Goal: Task Accomplishment & Management: Use online tool/utility

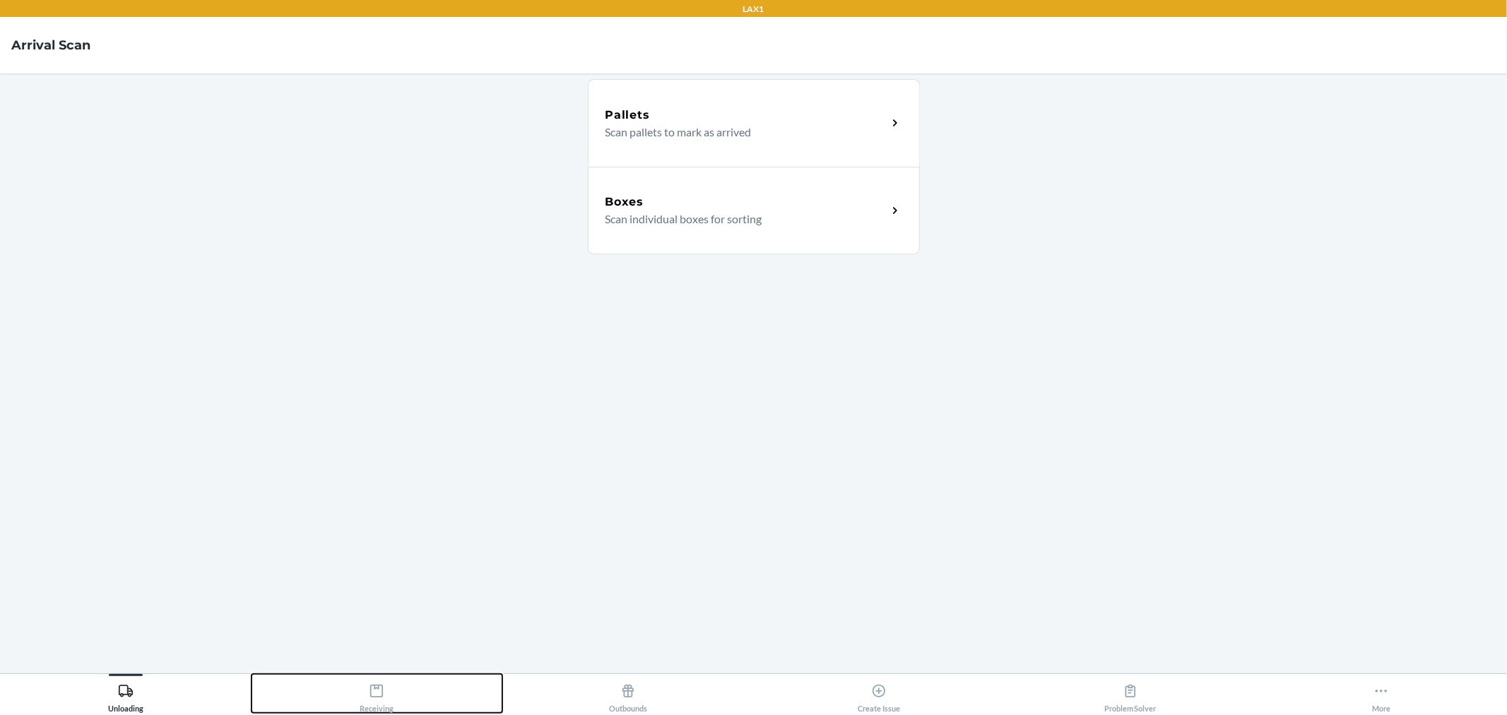
click at [373, 695] on icon at bounding box center [377, 691] width 16 height 16
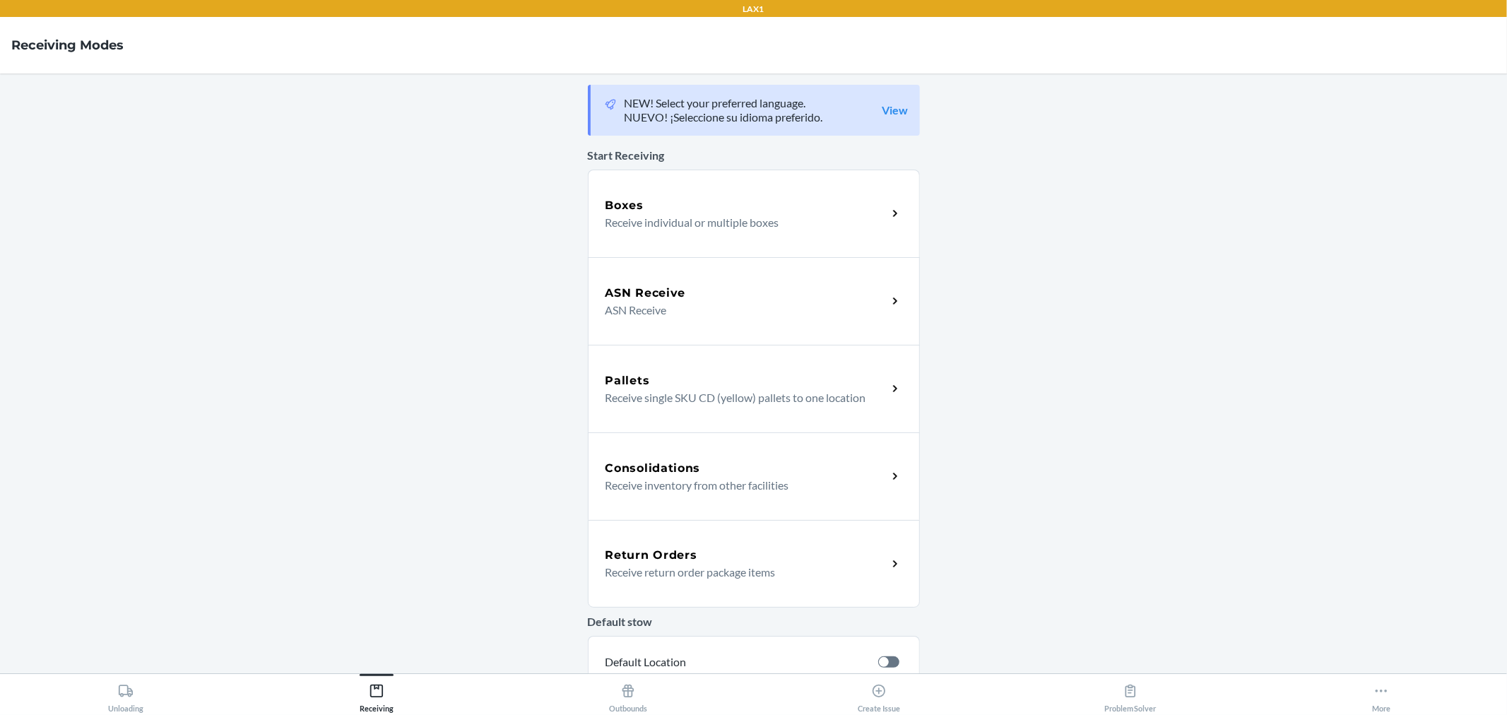
click at [674, 223] on p "Receive individual or multiple boxes" at bounding box center [741, 222] width 271 height 17
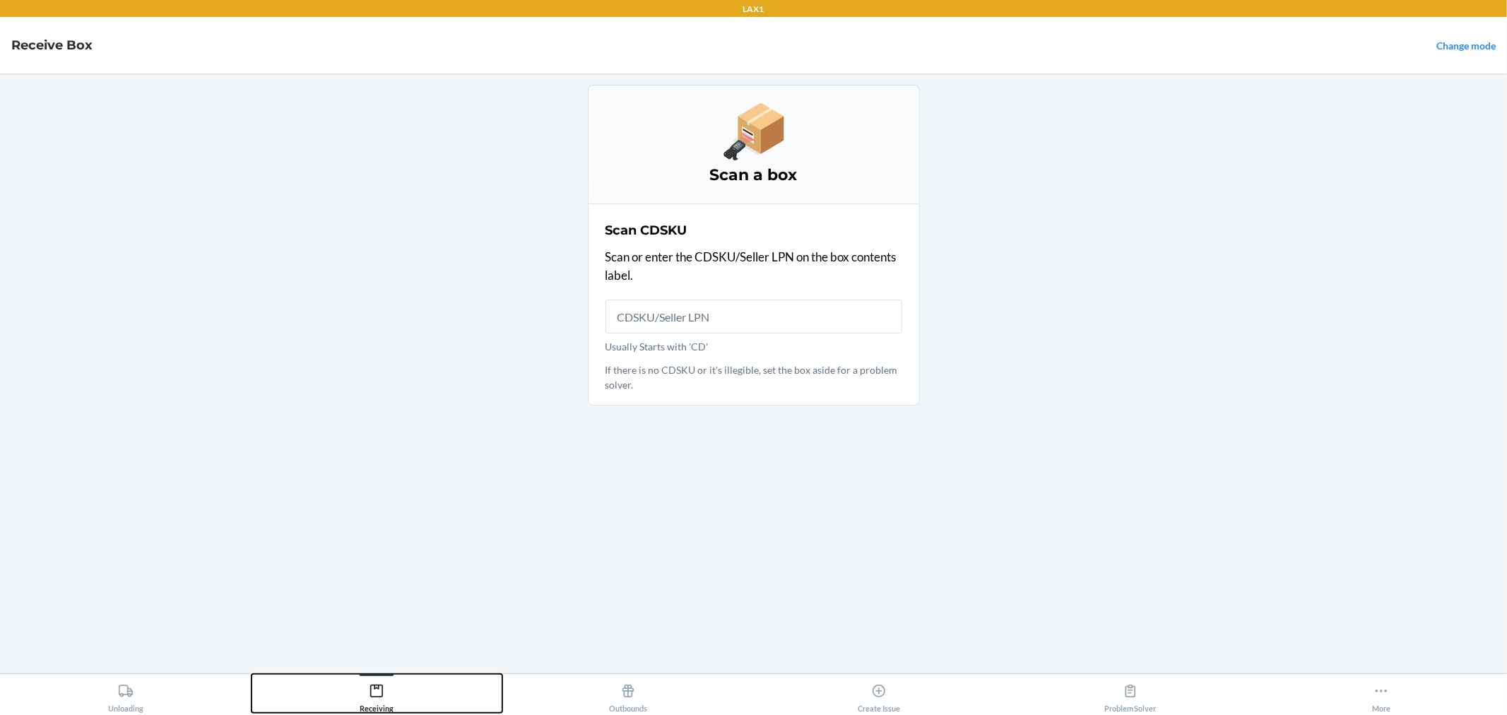
click at [401, 697] on button "Receiving" at bounding box center [378, 693] width 252 height 39
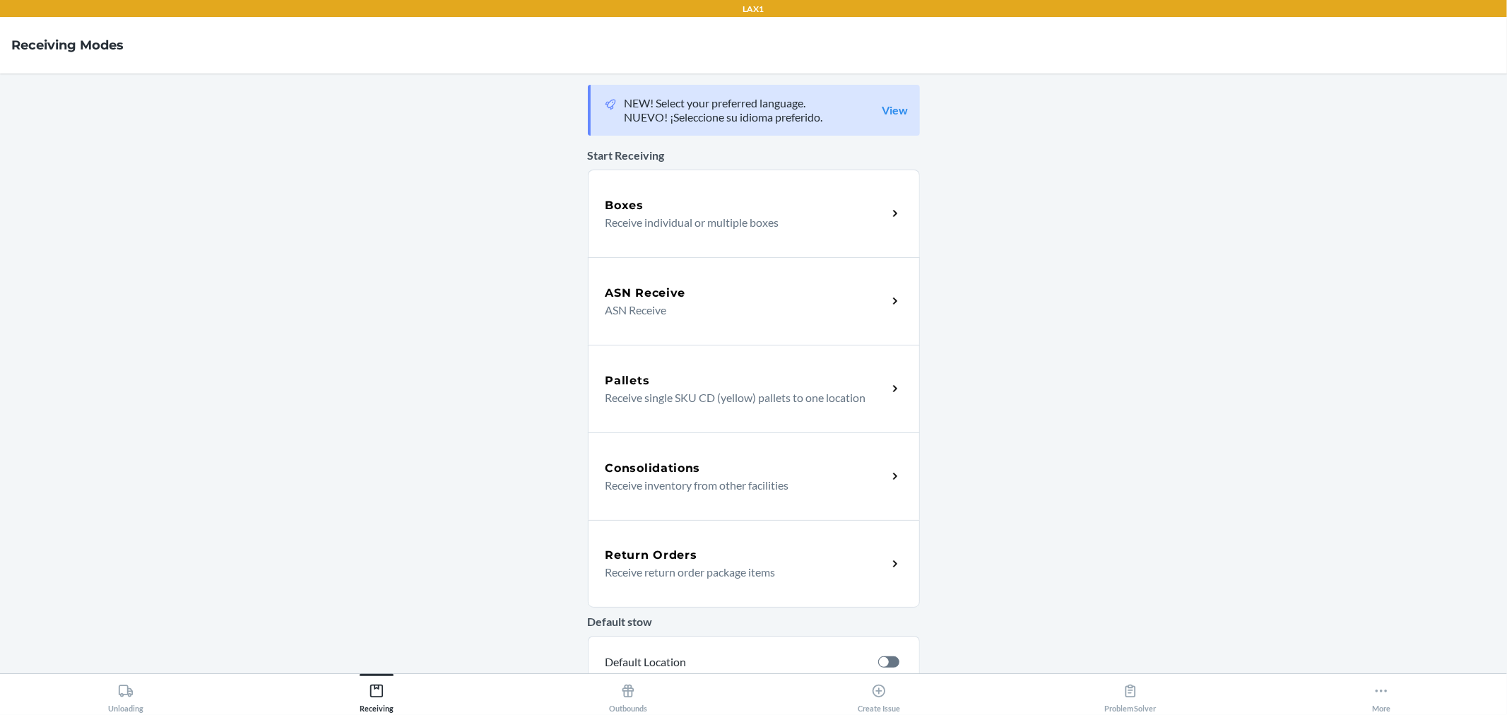
click at [688, 293] on div "ASN Receive" at bounding box center [747, 293] width 282 height 17
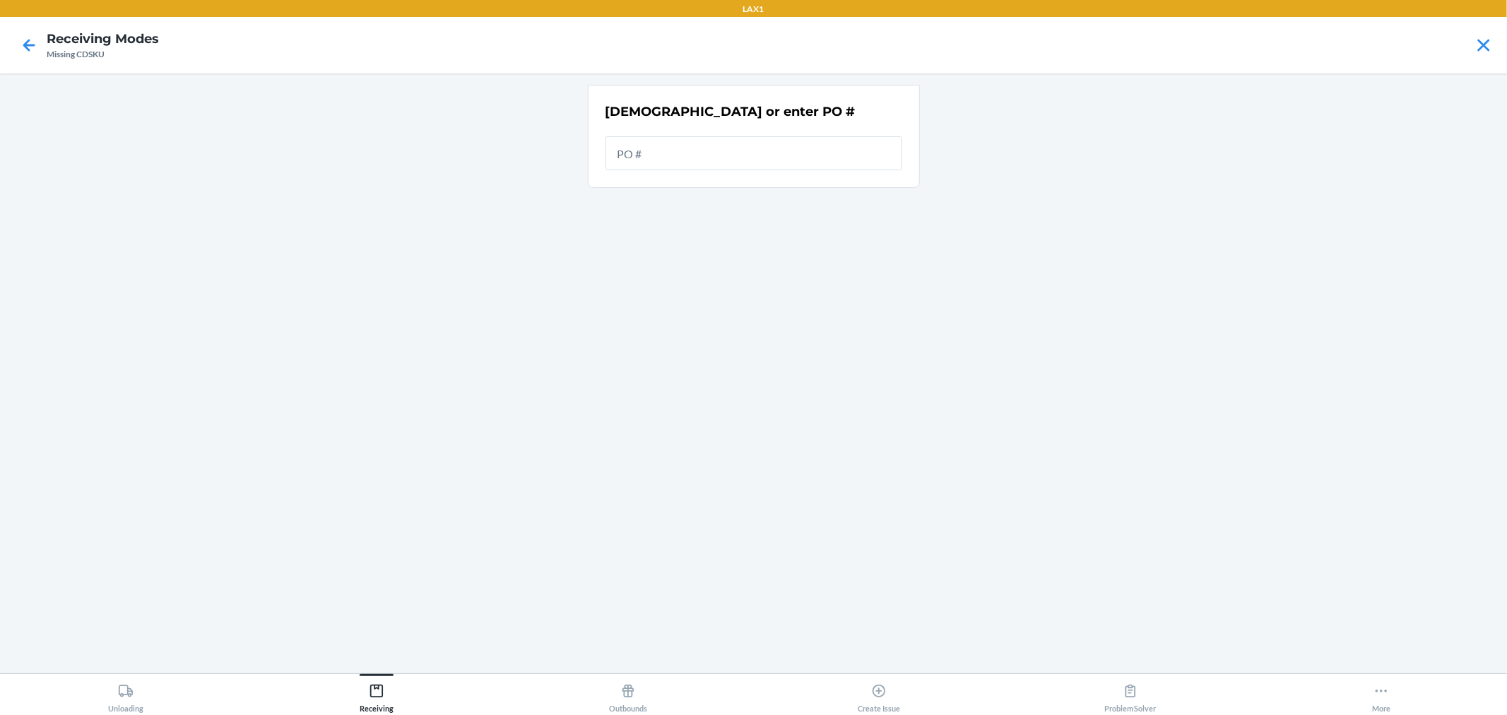
click at [683, 149] on input "text" at bounding box center [754, 153] width 297 height 34
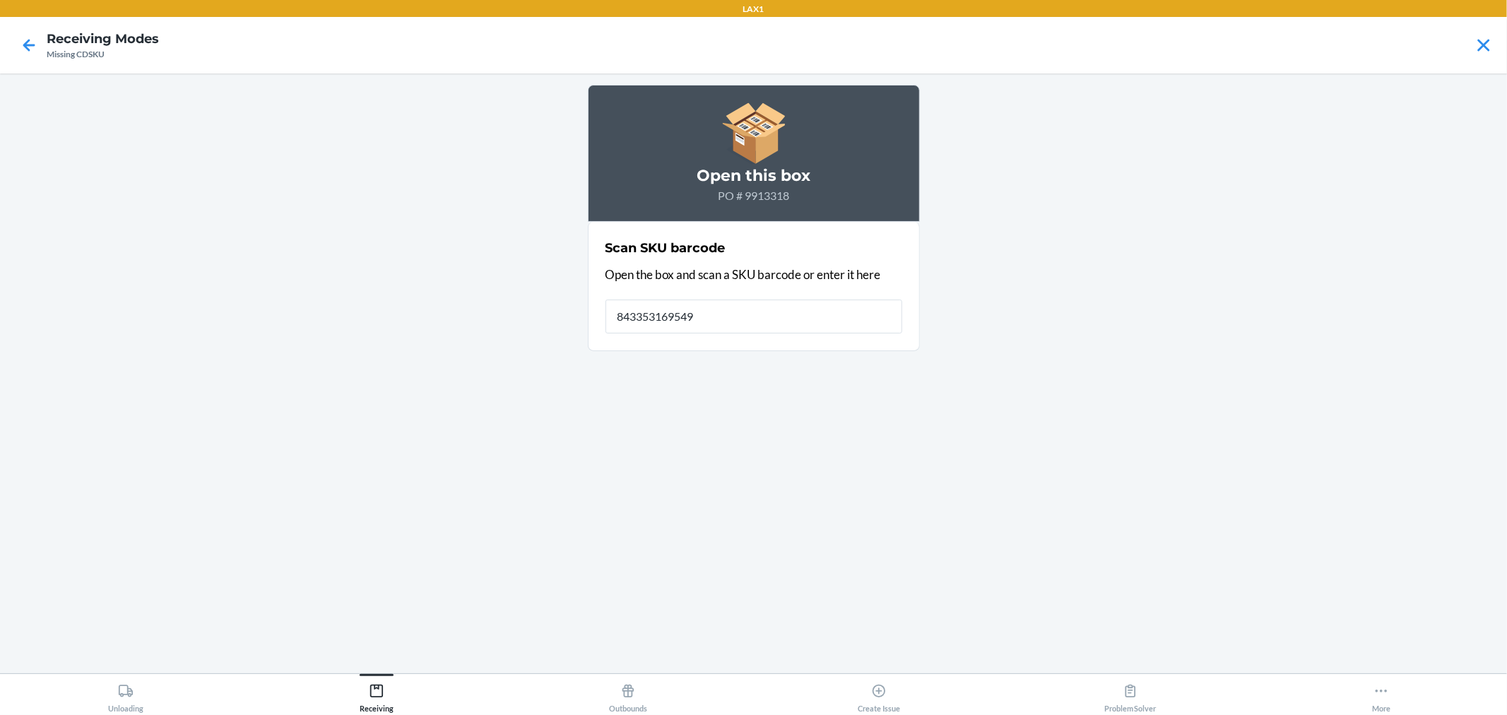
type input "843353169549"
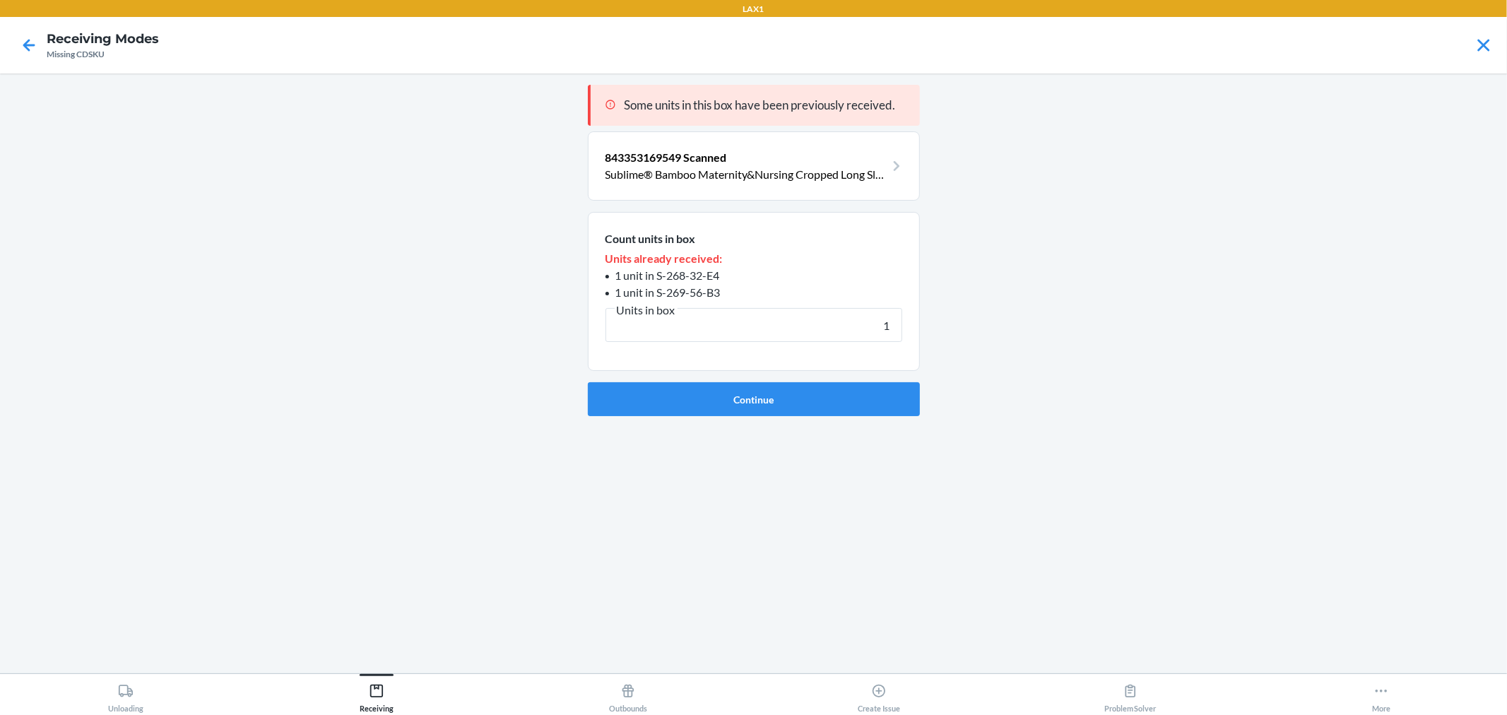
type input "19"
click button "Continue" at bounding box center [754, 399] width 332 height 34
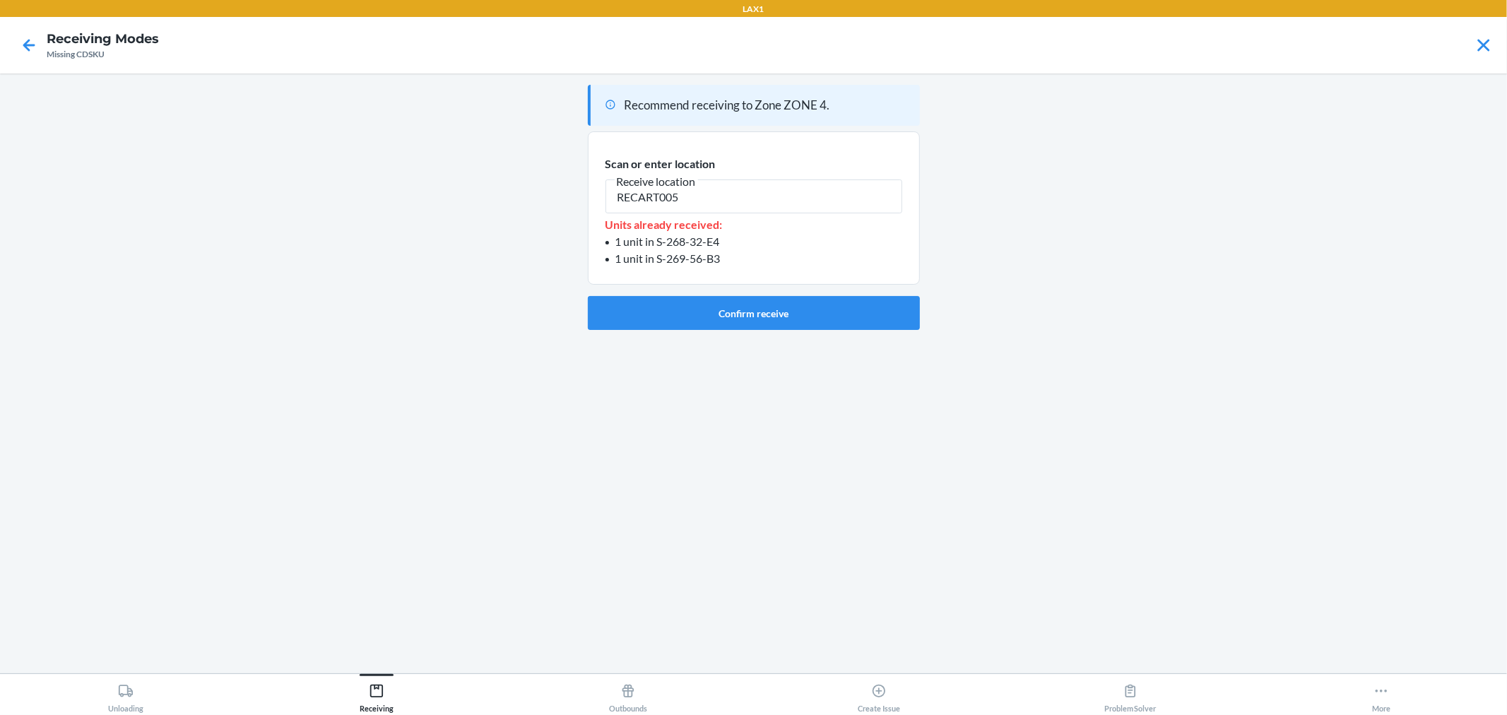
type input "RECART005"
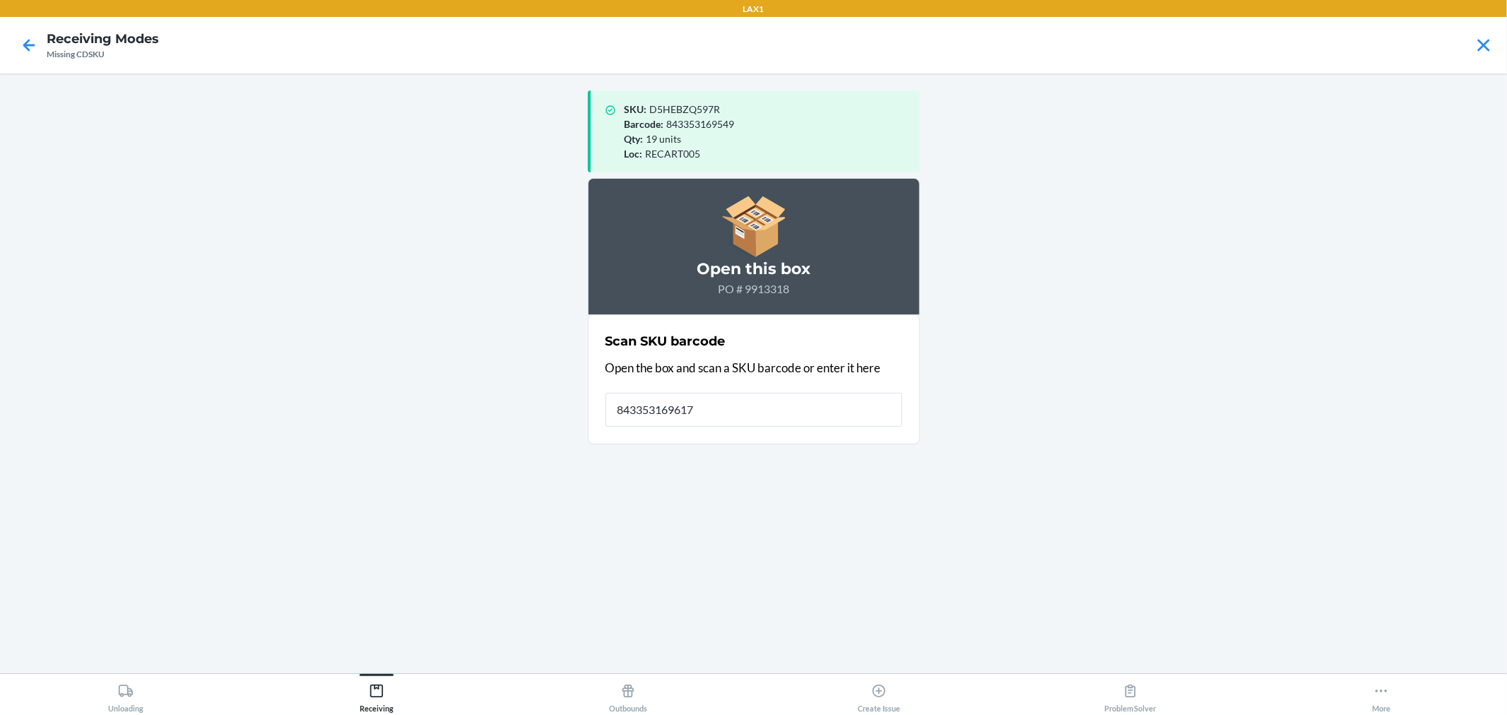
type input "843353169617"
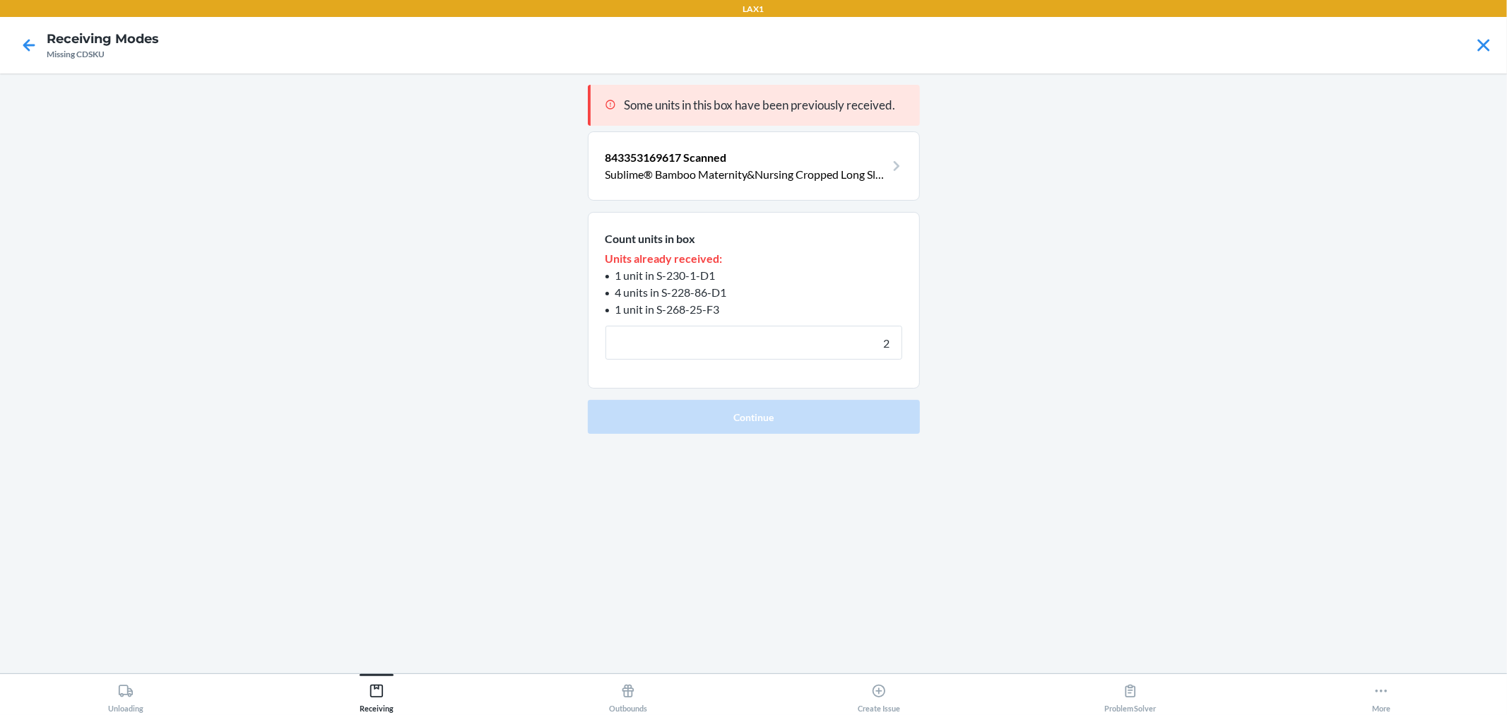
type input "21"
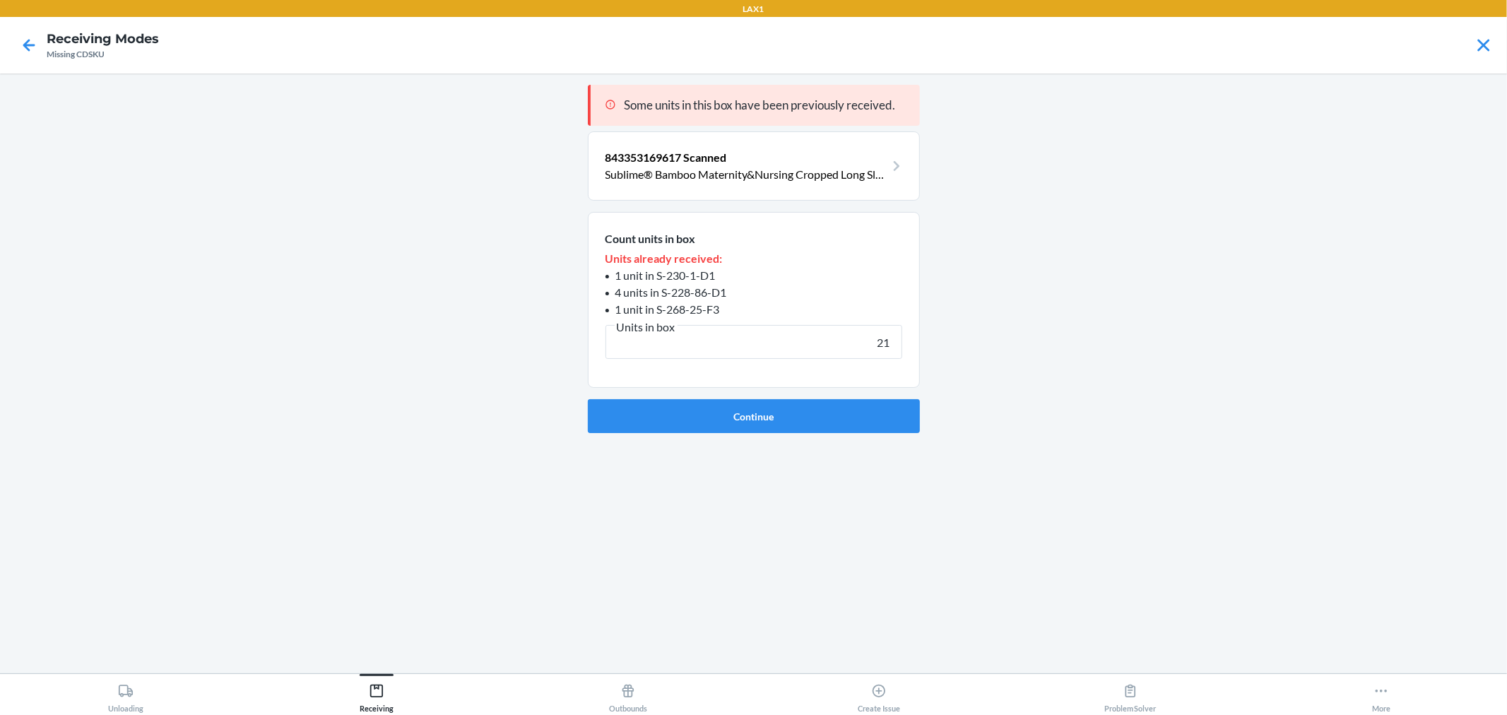
click button "Continue" at bounding box center [754, 416] width 332 height 34
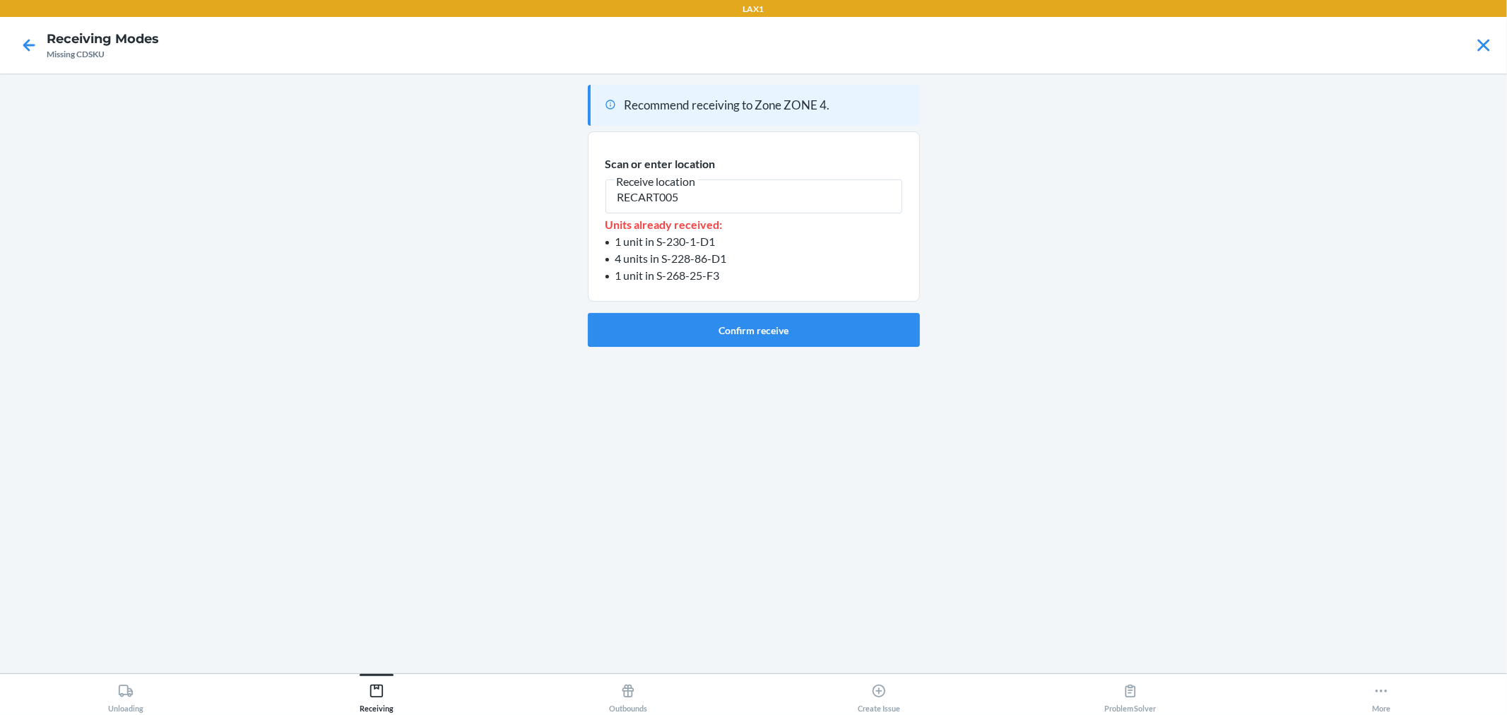
type input "RECART005"
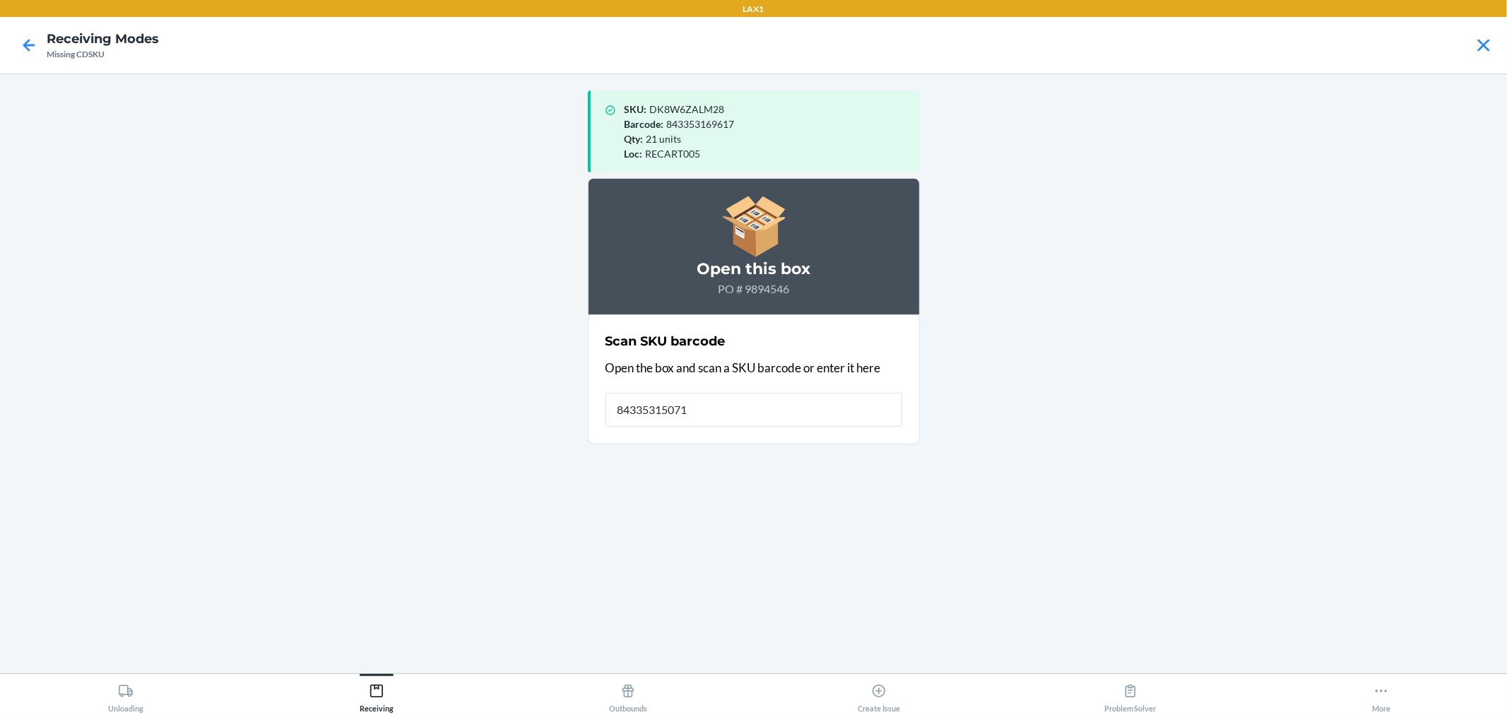
type input "843353150714"
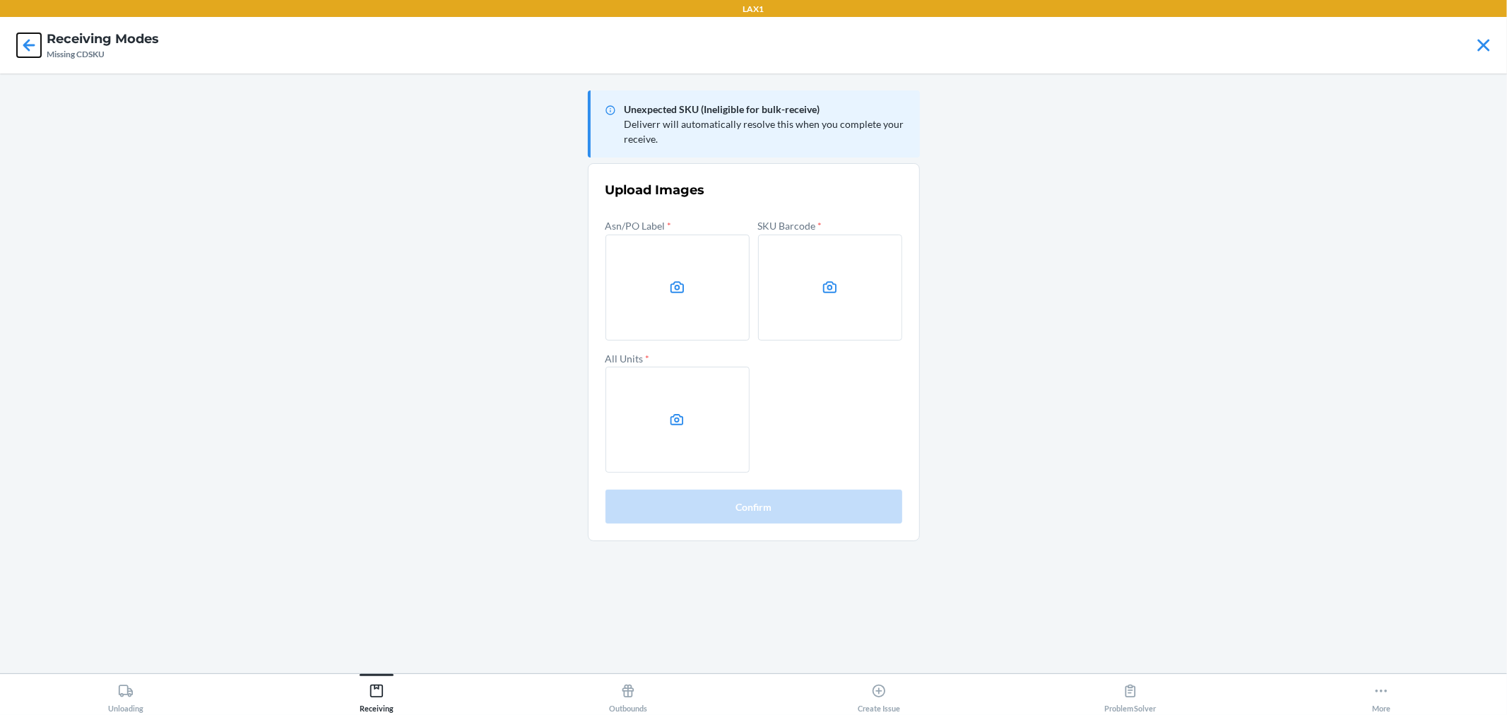
click at [25, 54] on icon at bounding box center [29, 45] width 24 height 24
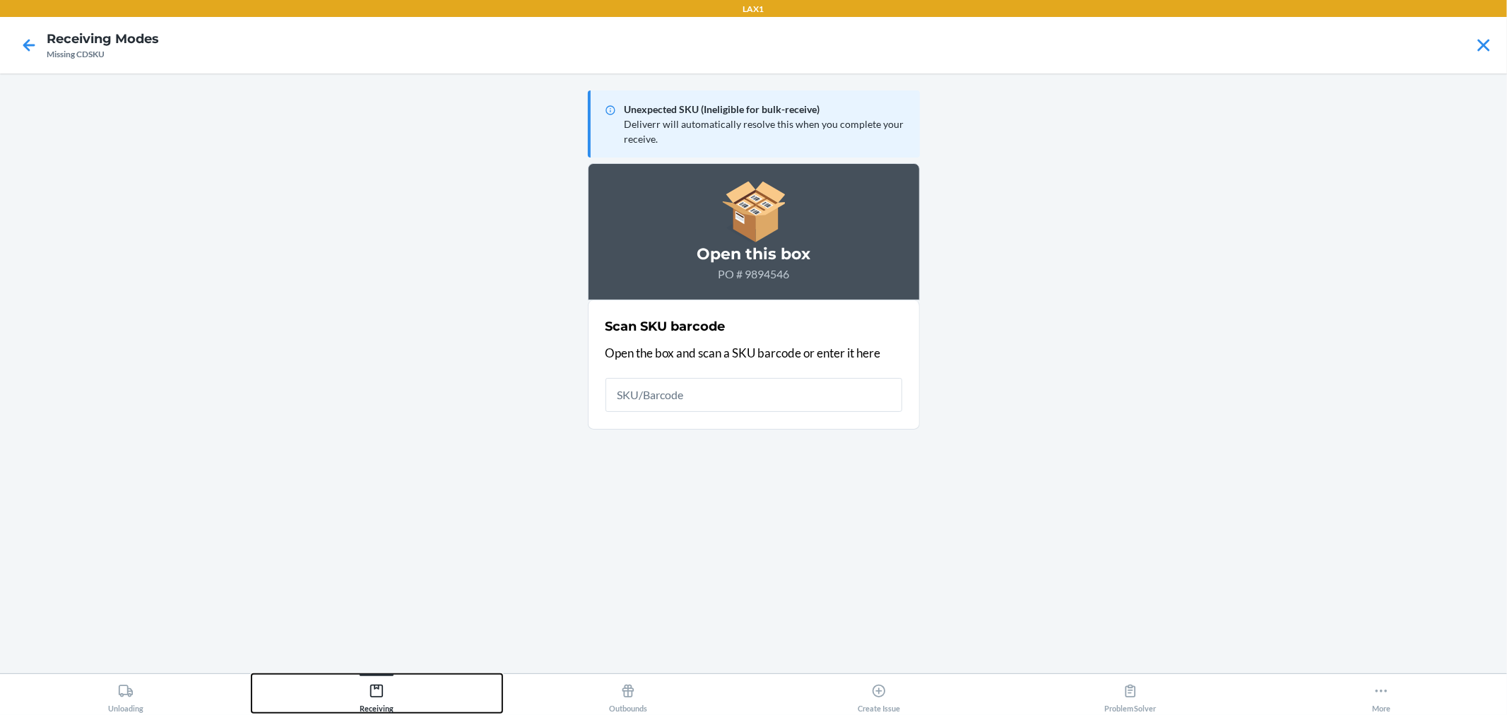
click at [394, 703] on button "Receiving" at bounding box center [378, 693] width 252 height 39
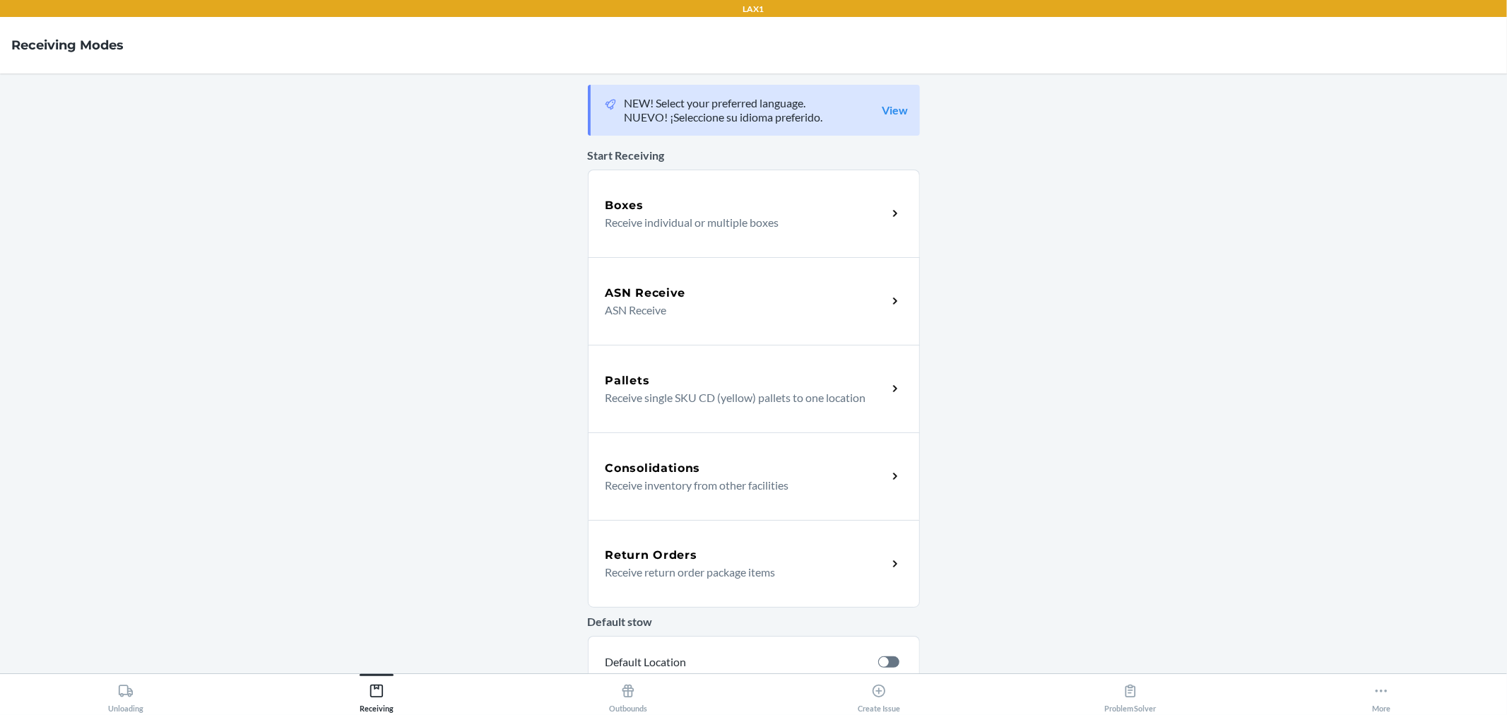
click at [666, 309] on p "ASN Receive" at bounding box center [741, 310] width 271 height 17
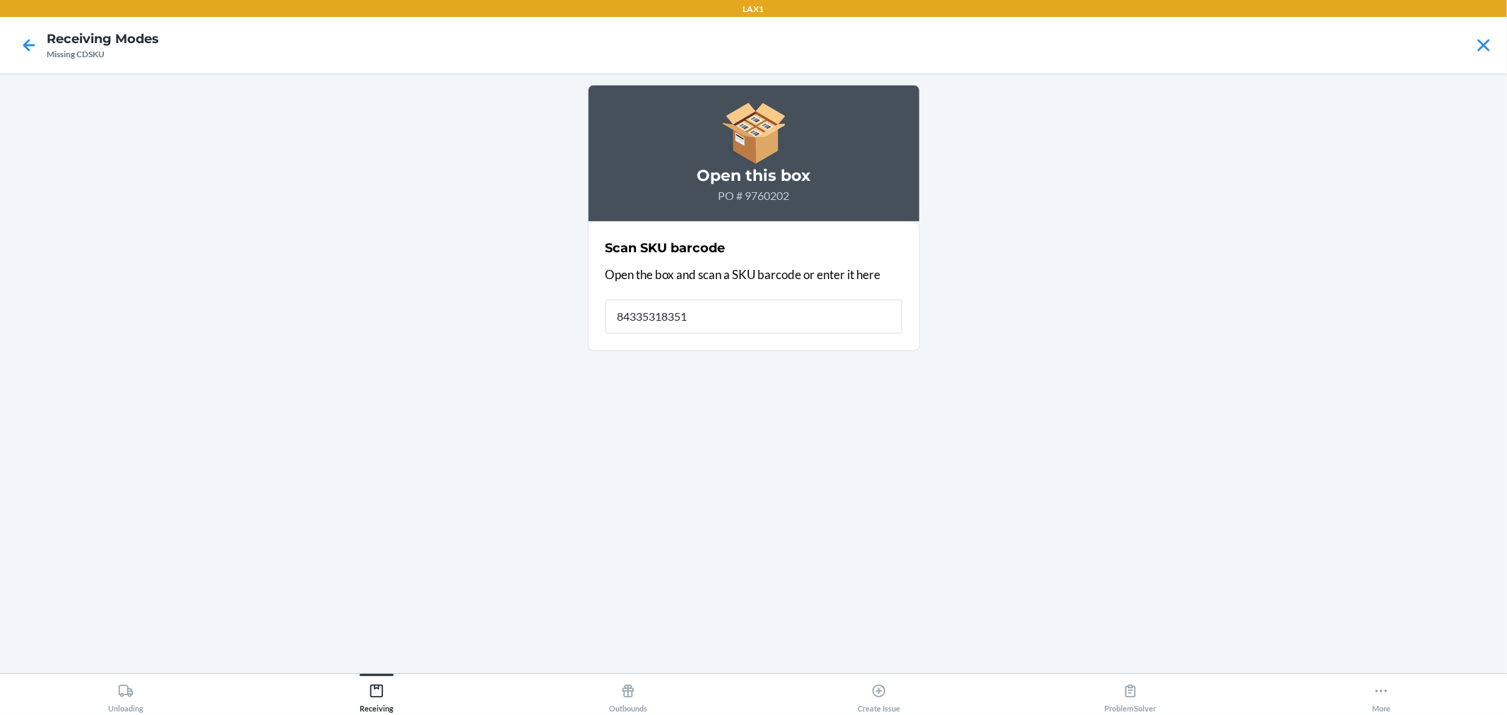
type input "843353183514"
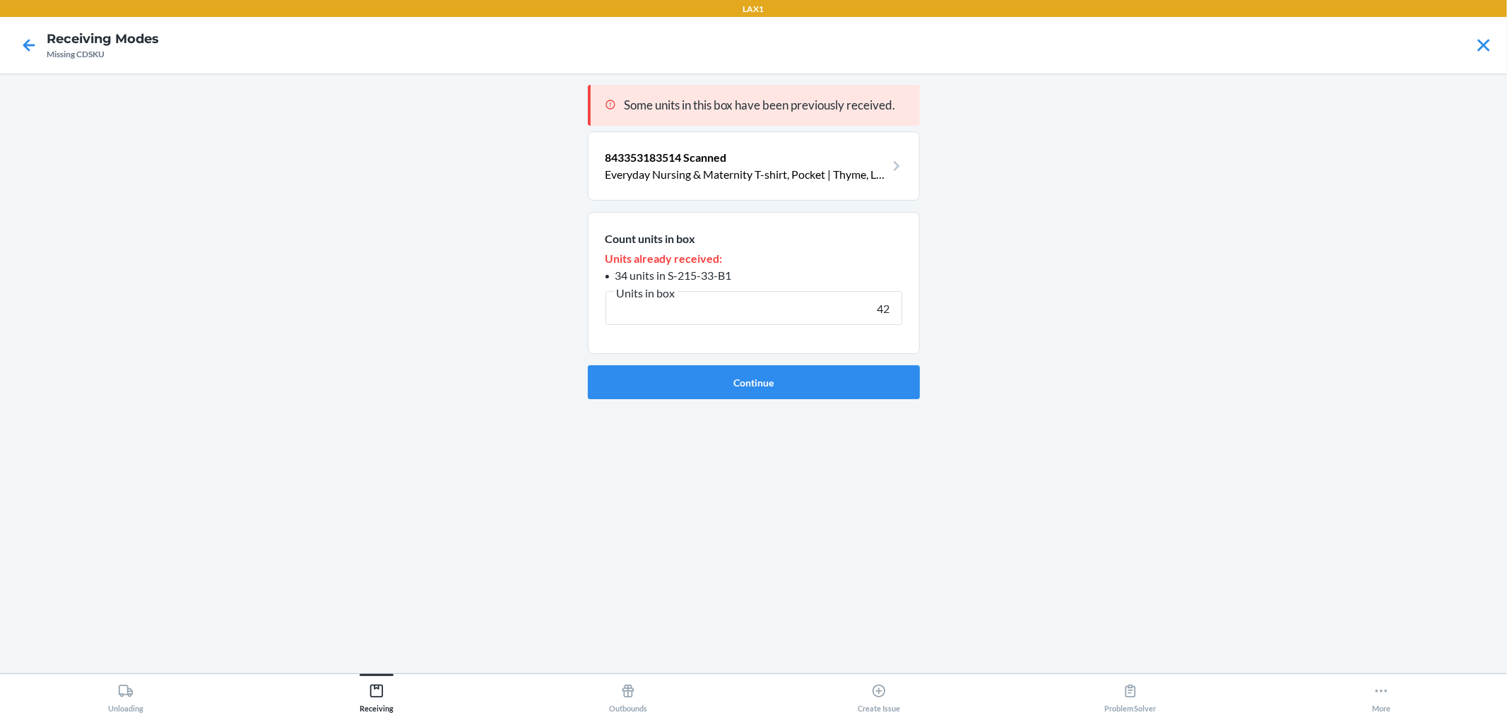
type input "42"
click at [588, 365] on button "Continue" at bounding box center [754, 382] width 332 height 34
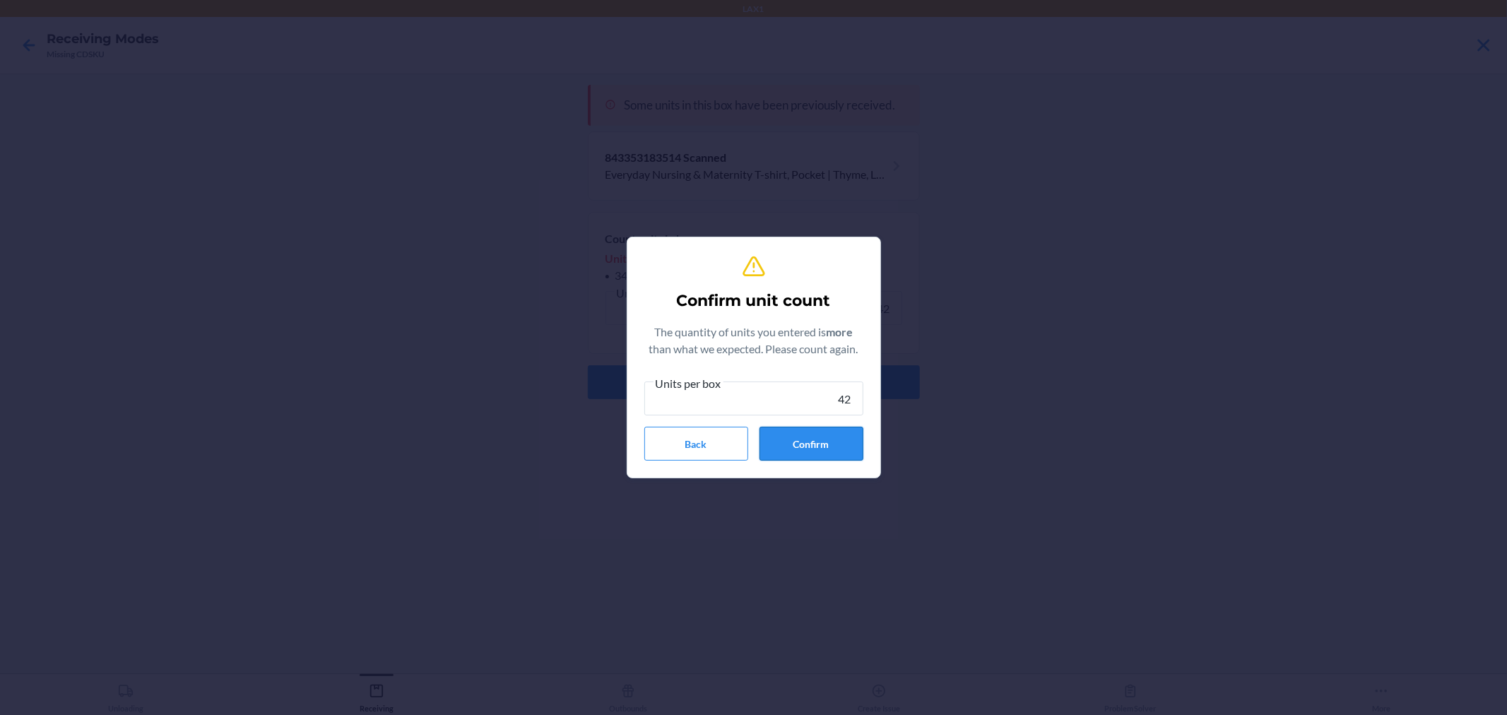
type input "42"
click at [825, 445] on button "Confirm" at bounding box center [812, 444] width 104 height 34
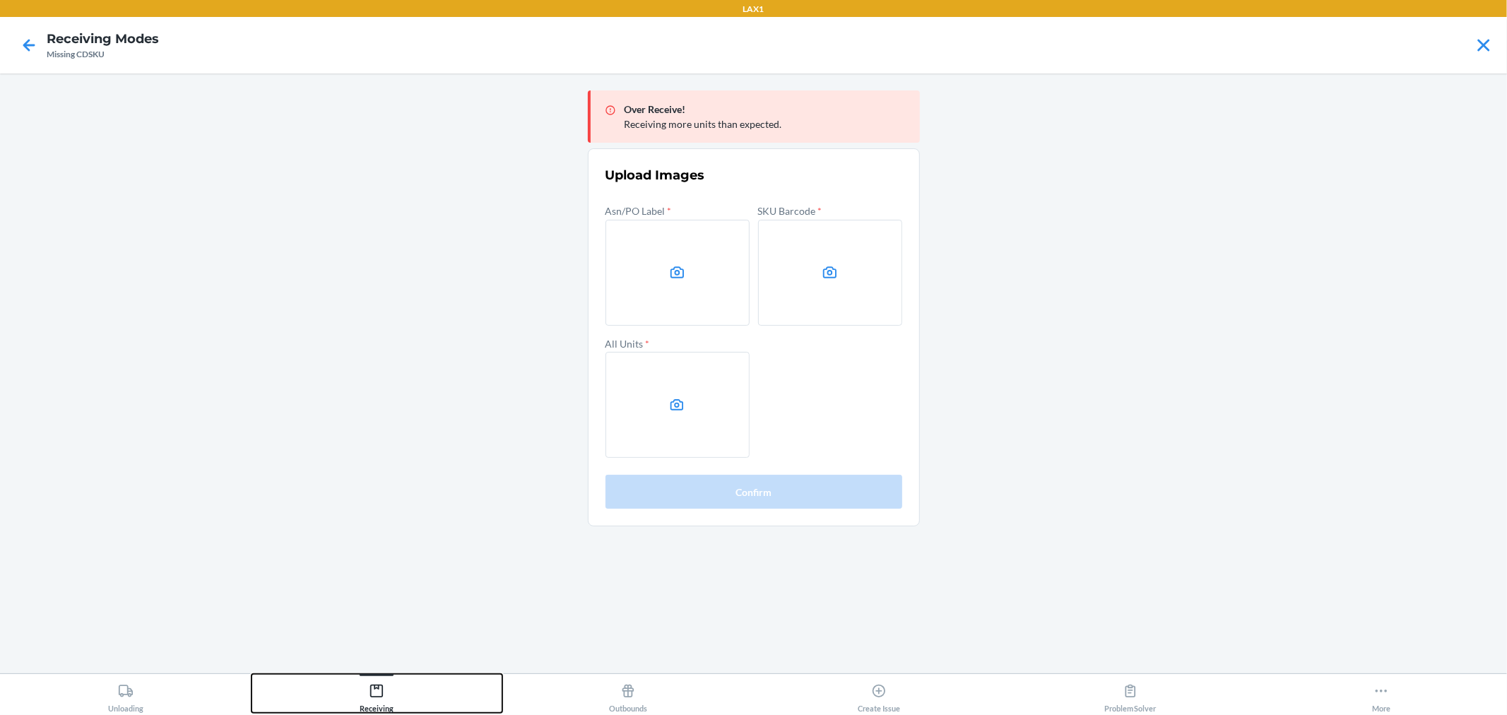
click at [397, 704] on button "Receiving" at bounding box center [378, 693] width 252 height 39
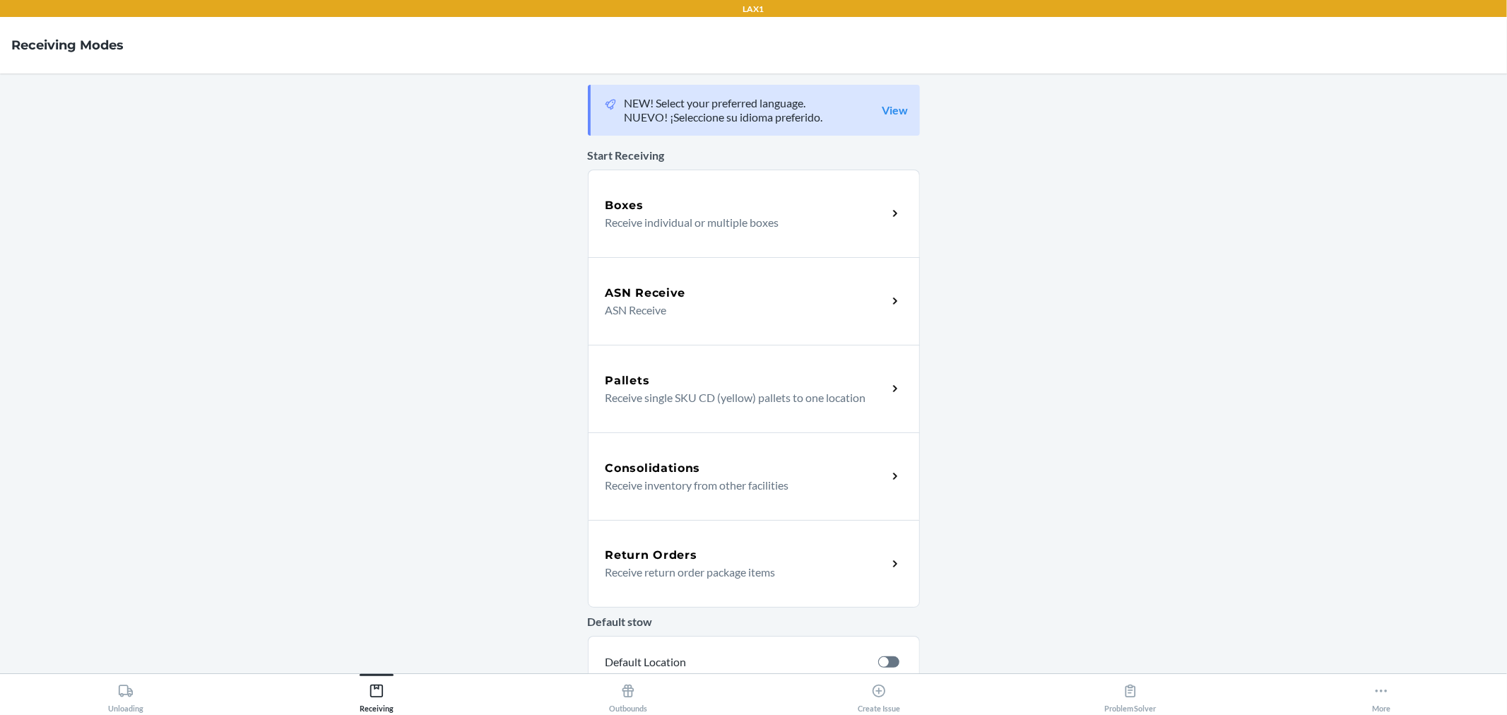
click at [630, 334] on div "ASN Receive ASN Receive" at bounding box center [754, 301] width 332 height 88
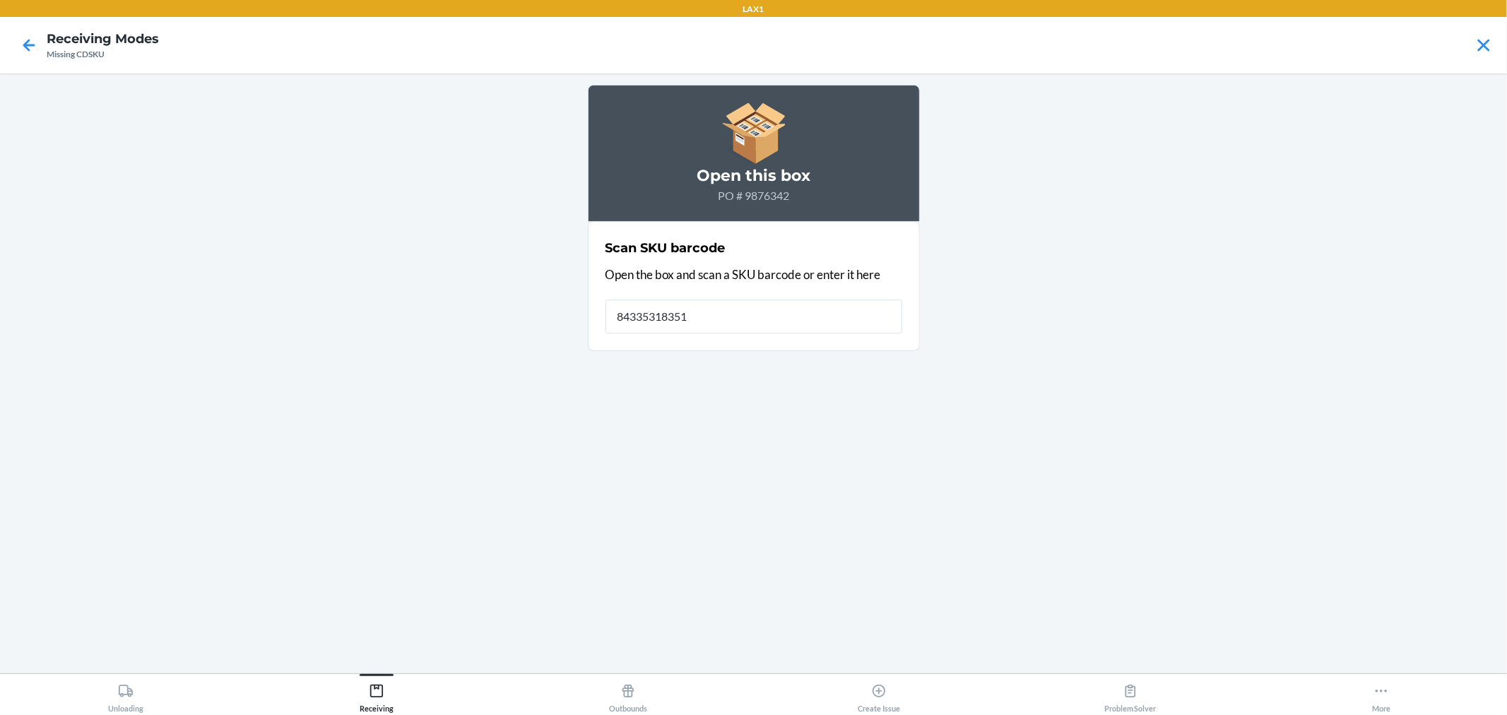
type input "843353183514"
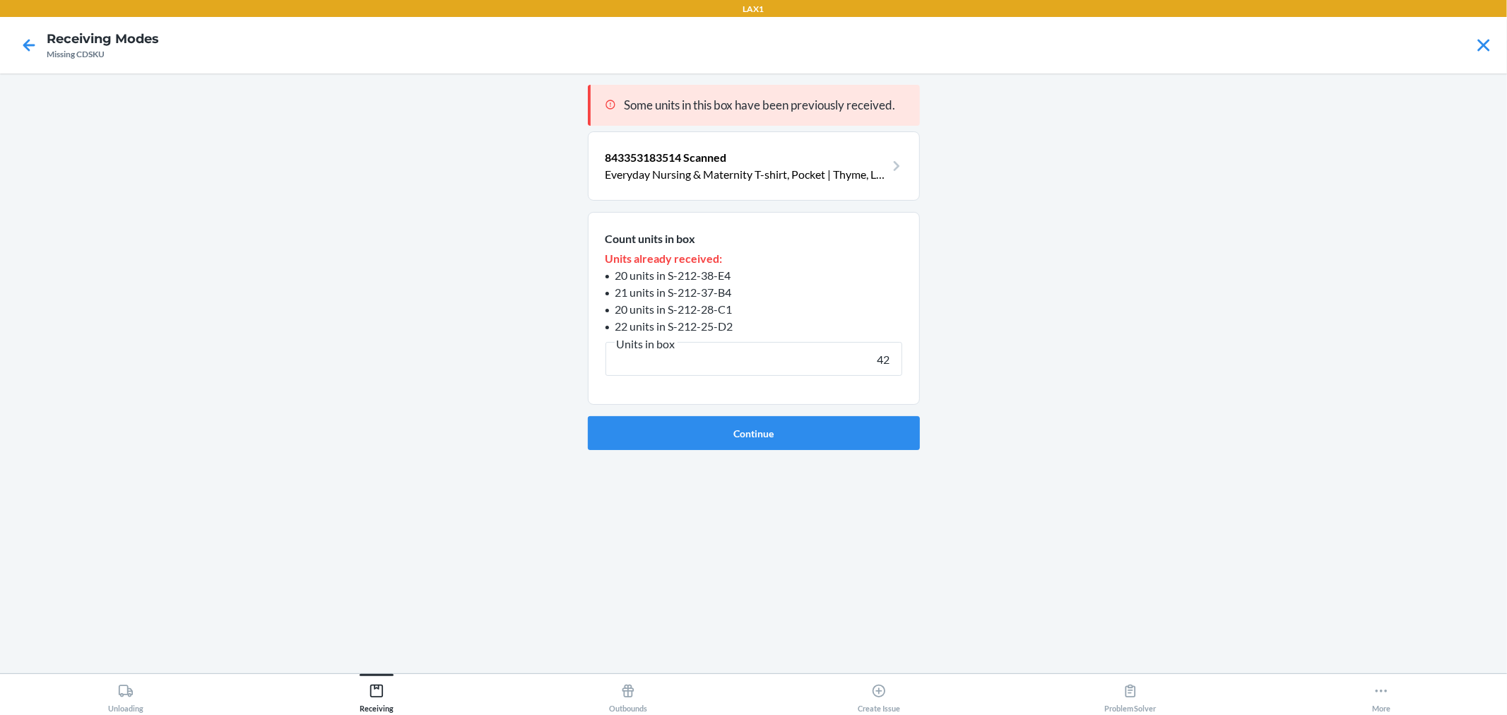
type input "42"
click at [588, 416] on button "Continue" at bounding box center [754, 433] width 332 height 34
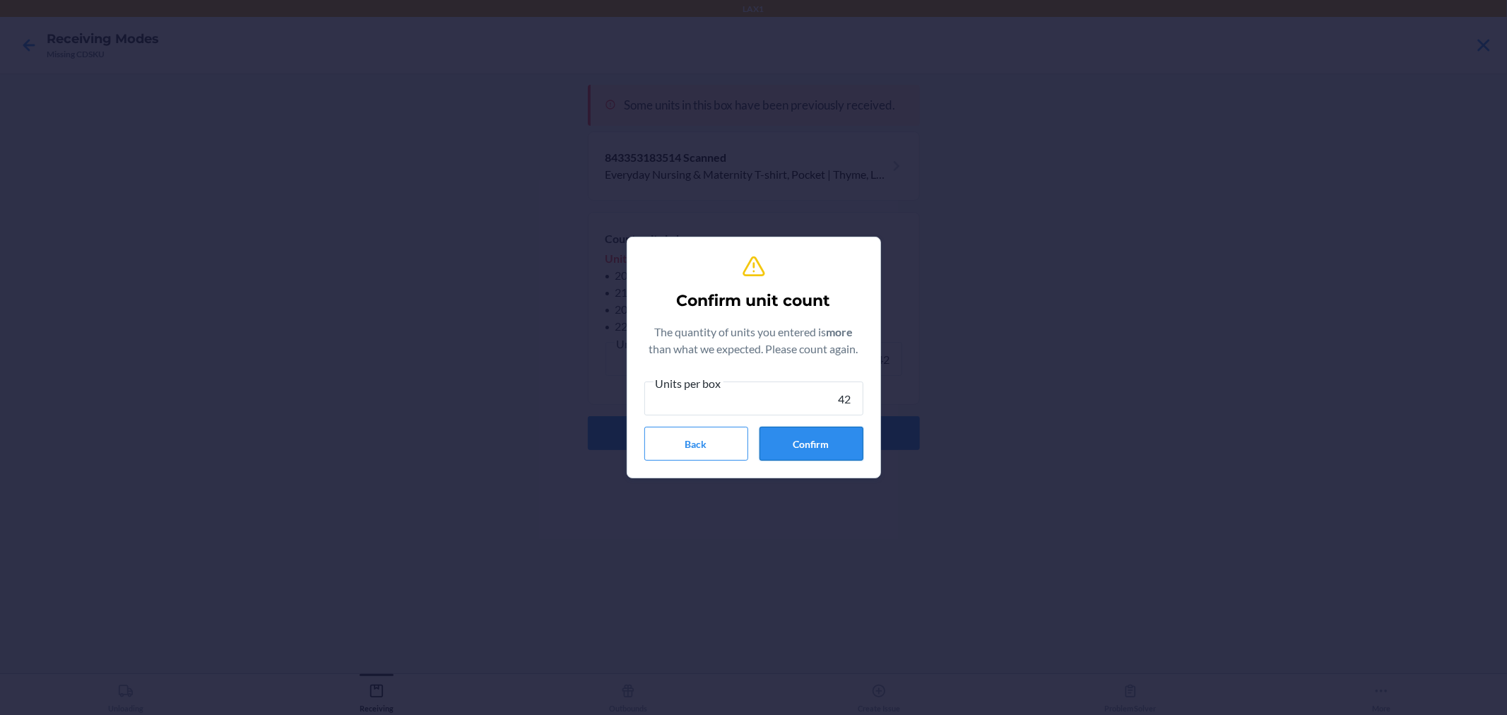
type input "42"
click at [828, 459] on button "Confirm" at bounding box center [812, 444] width 104 height 34
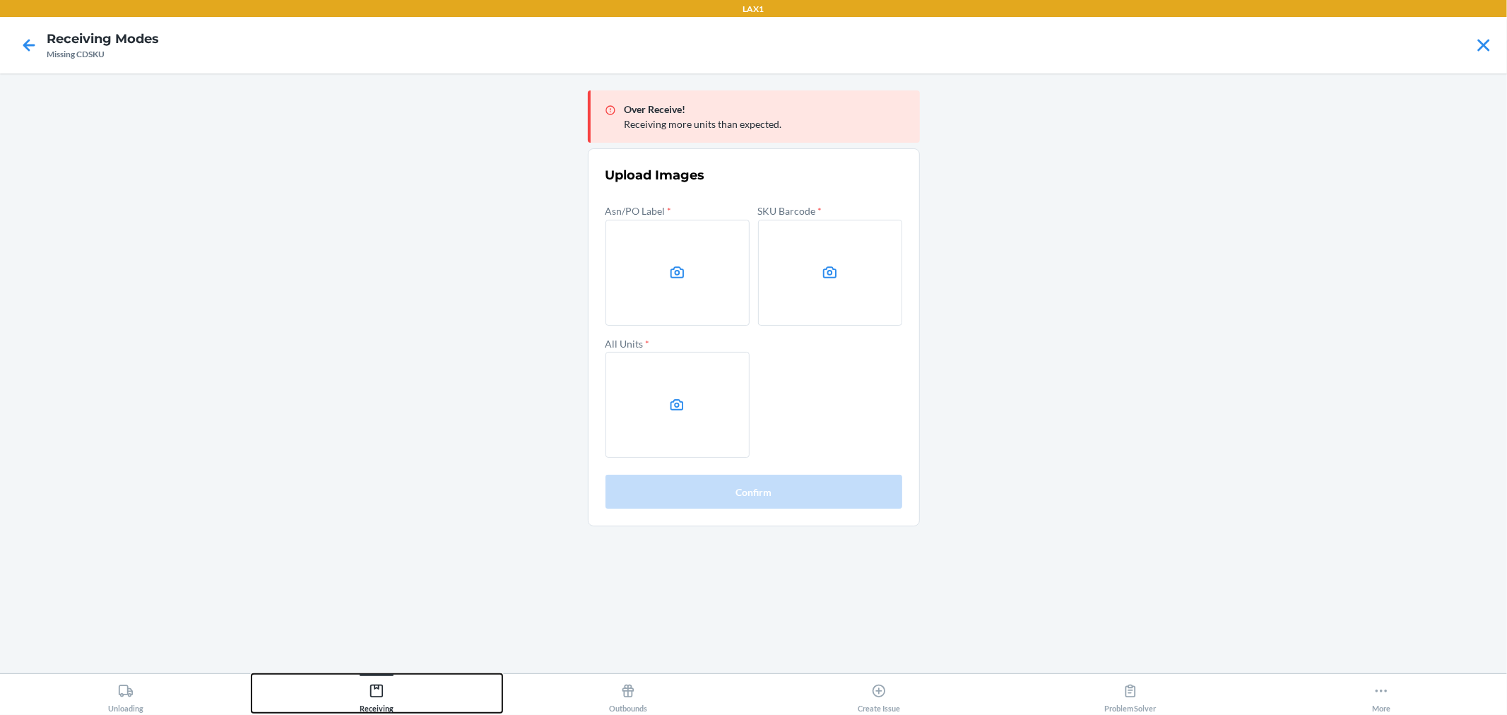
click at [431, 684] on button "Receiving" at bounding box center [378, 693] width 252 height 39
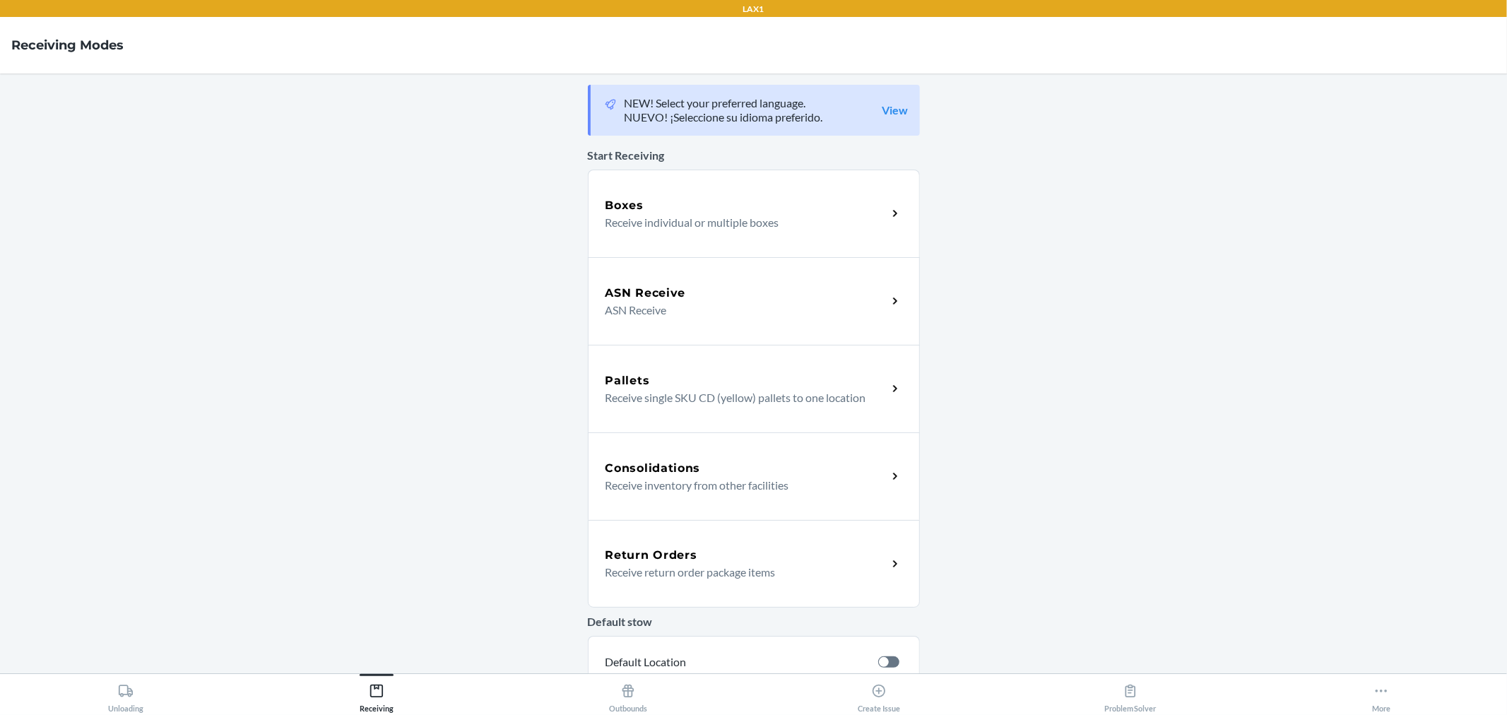
click at [683, 281] on div "ASN Receive ASN Receive" at bounding box center [754, 301] width 332 height 88
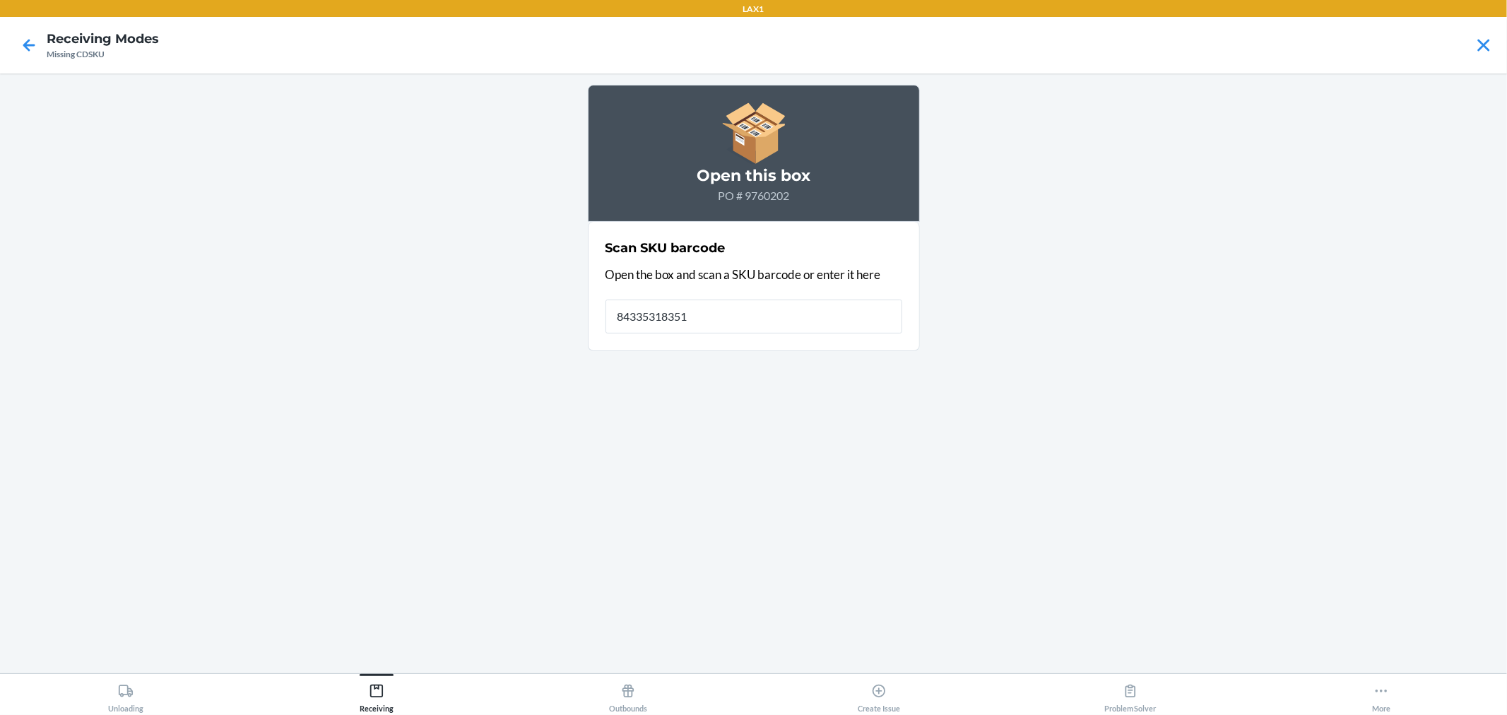
type input "843353183514"
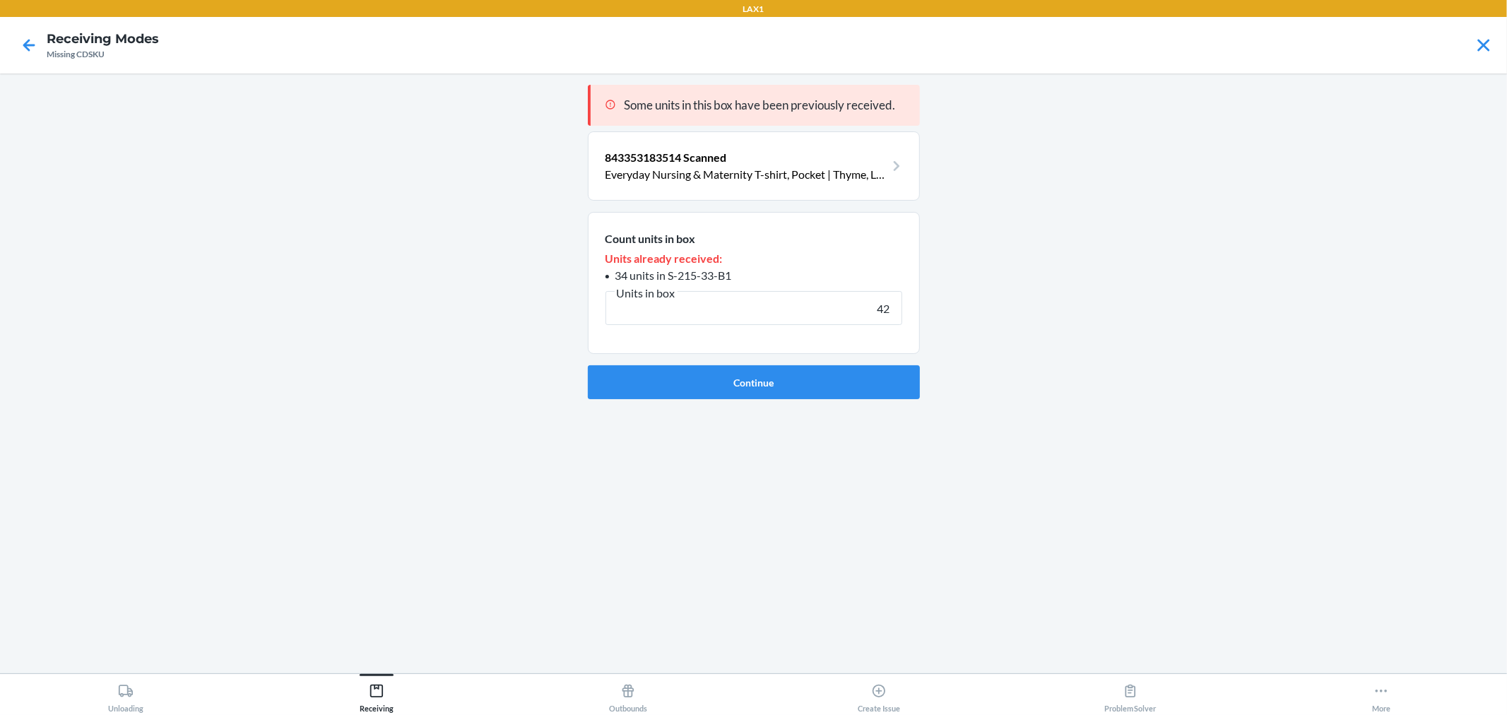
type input "42"
click at [588, 365] on button "Continue" at bounding box center [754, 382] width 332 height 34
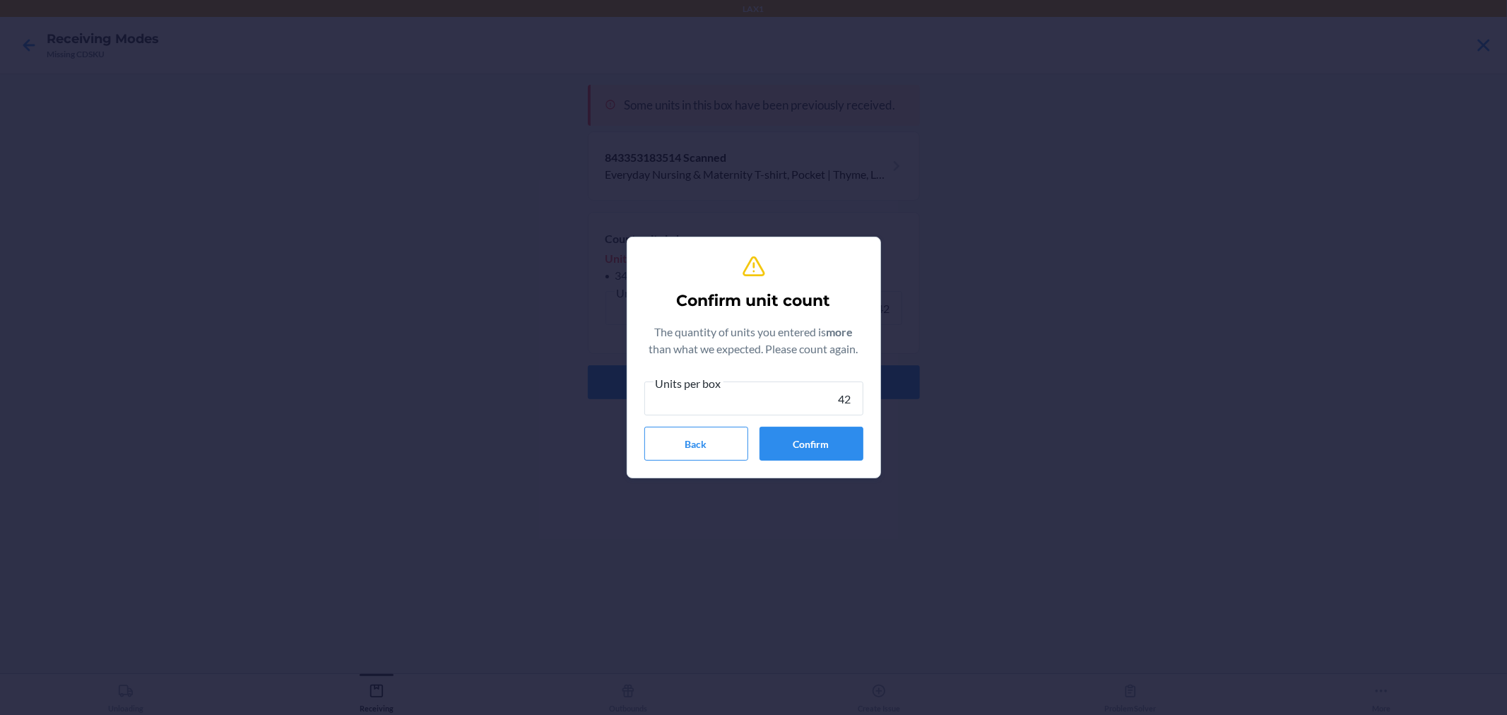
type input "42"
click at [829, 464] on div "Confirm unit count The quantity of units you entered is more than what we expec…" at bounding box center [753, 358] width 219 height 218
click at [828, 448] on button "Confirm" at bounding box center [812, 444] width 104 height 34
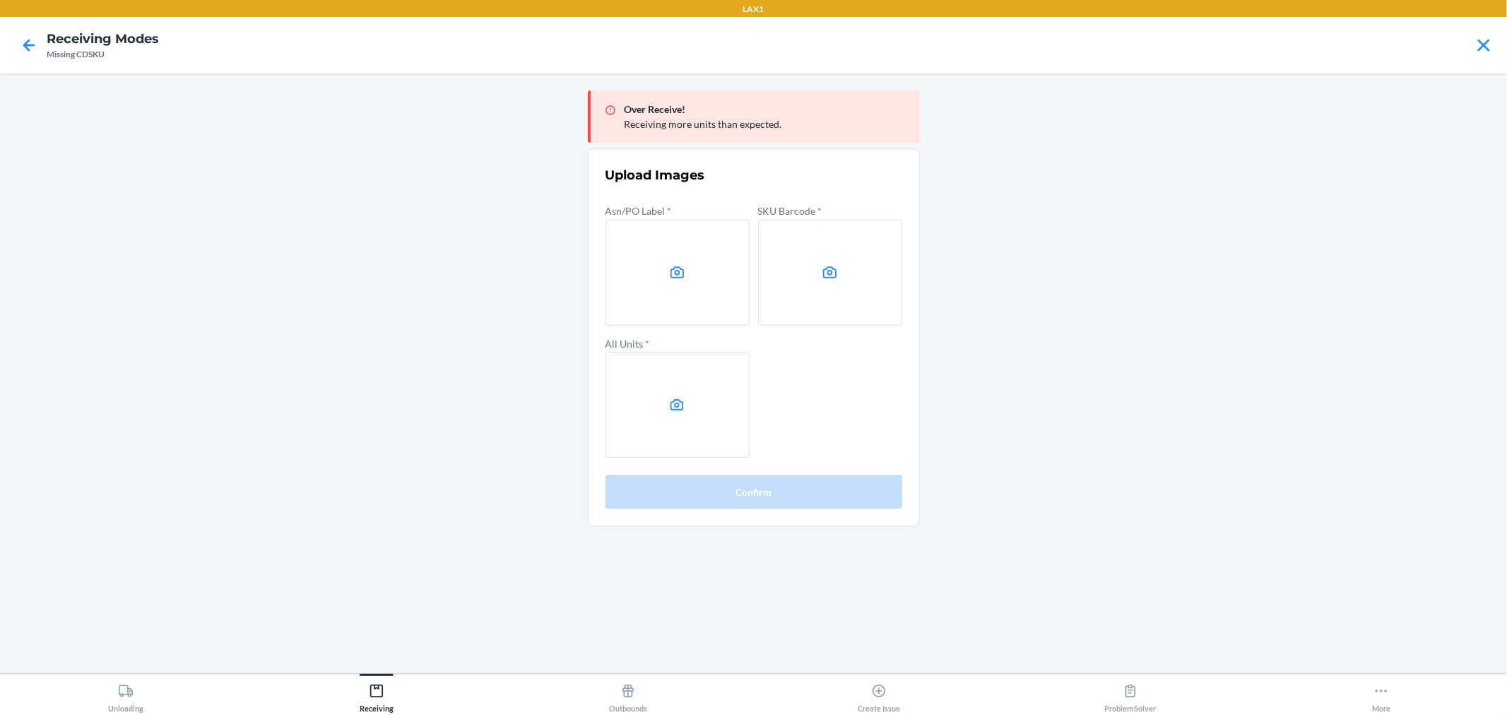
click at [1131, 338] on main "Over Receive! Receiving more units than expected. Upload Images Asn/PO Label * …" at bounding box center [753, 373] width 1507 height 600
click at [842, 278] on label at bounding box center [830, 273] width 144 height 106
click at [0, 0] on input "file" at bounding box center [0, 0] width 0 height 0
click at [608, 428] on label at bounding box center [678, 405] width 144 height 106
click at [0, 0] on input "file" at bounding box center [0, 0] width 0 height 0
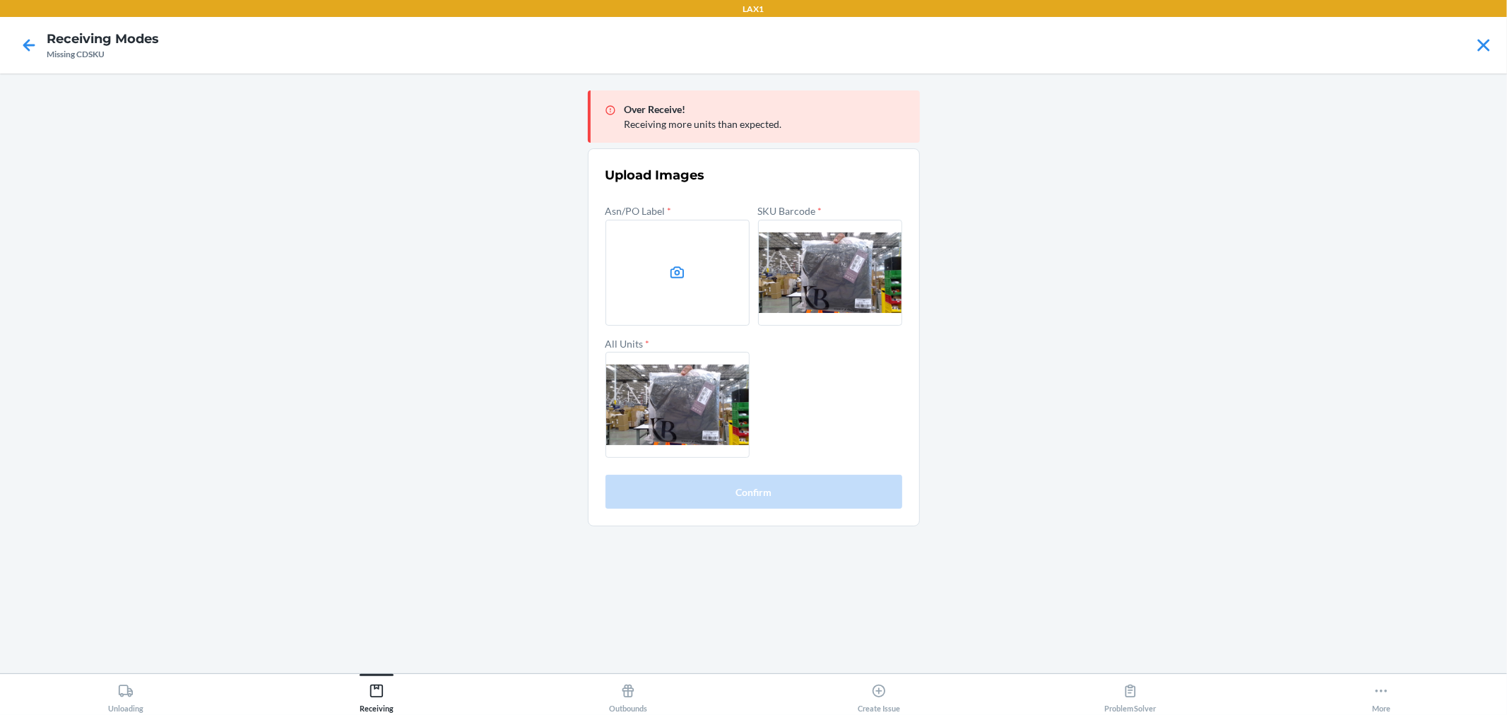
click at [684, 252] on label at bounding box center [678, 273] width 144 height 106
click at [0, 0] on input "file" at bounding box center [0, 0] width 0 height 0
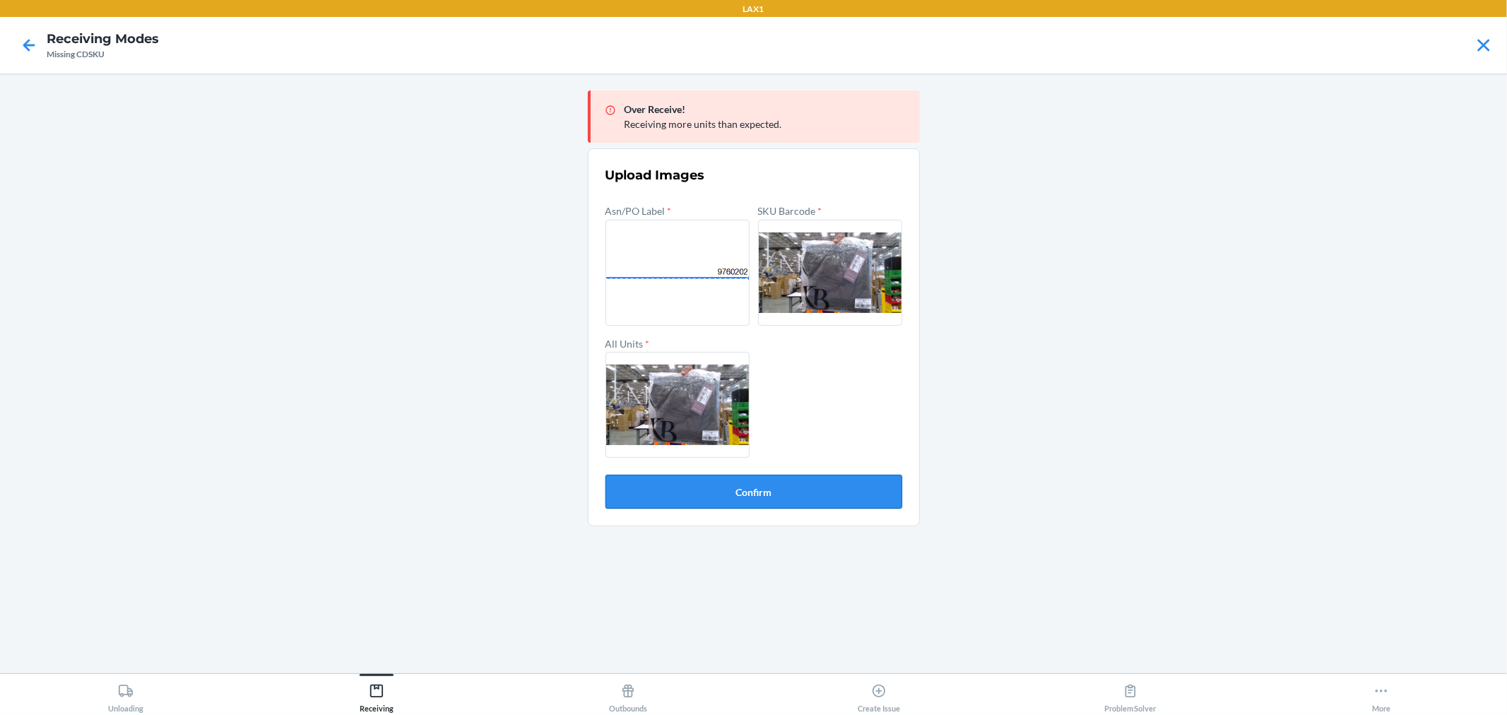
click at [803, 497] on button "Confirm" at bounding box center [754, 492] width 297 height 34
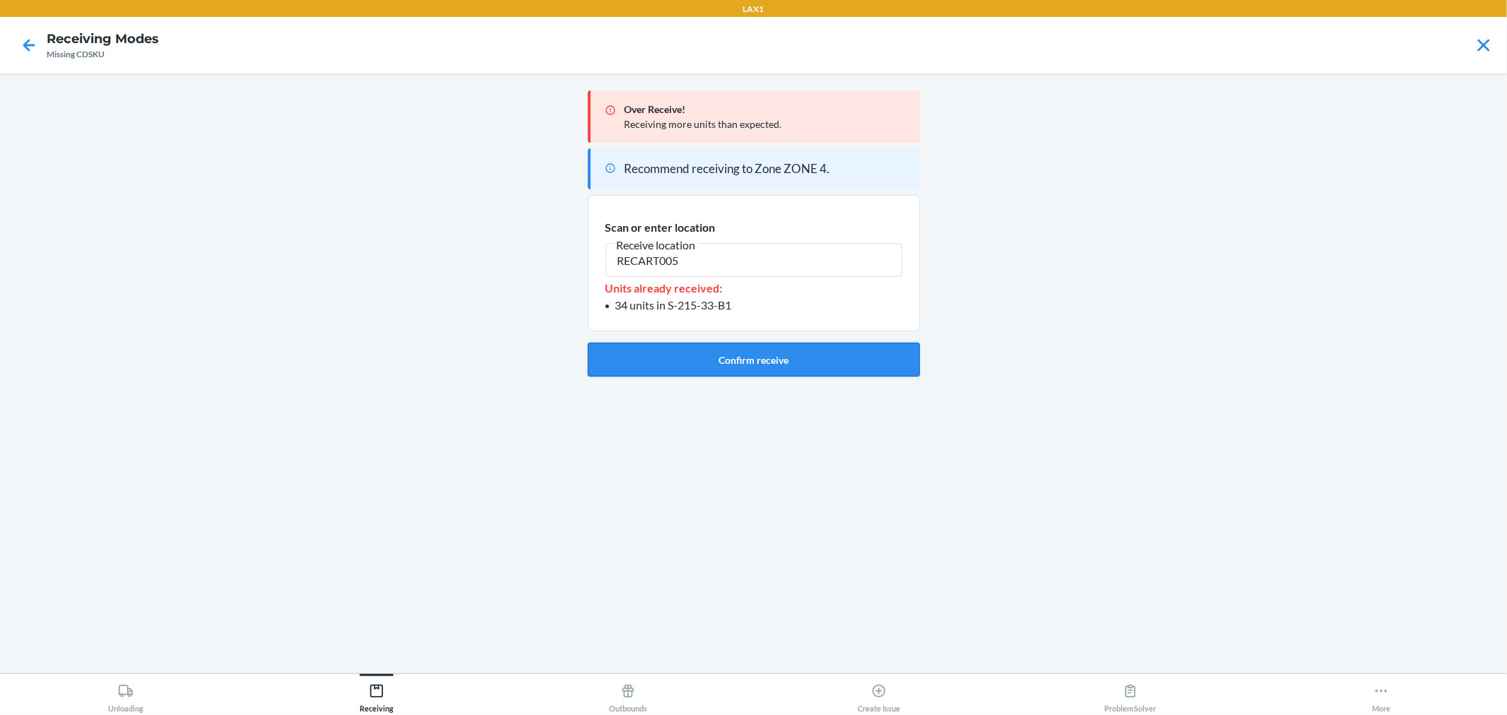
type input "RECART005"
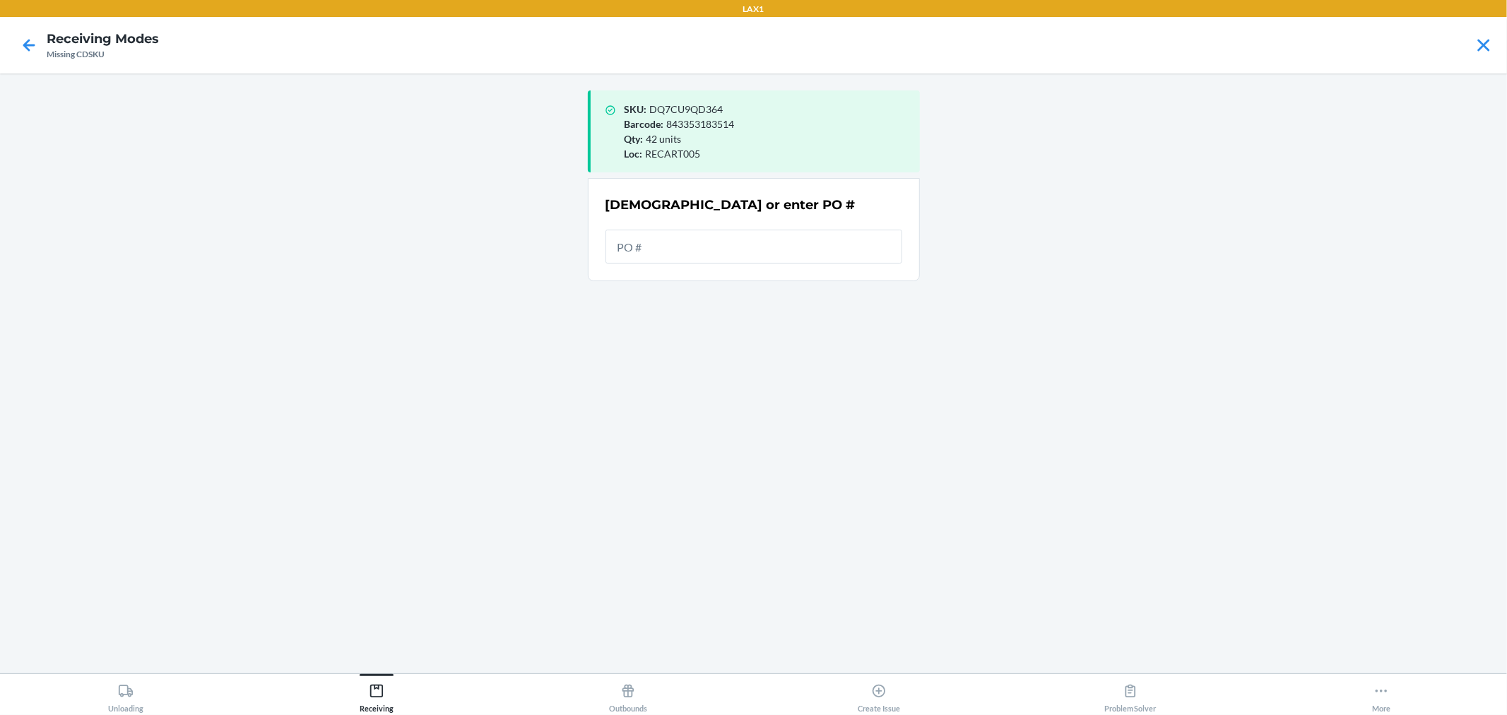
click at [823, 256] on input "text" at bounding box center [754, 247] width 297 height 34
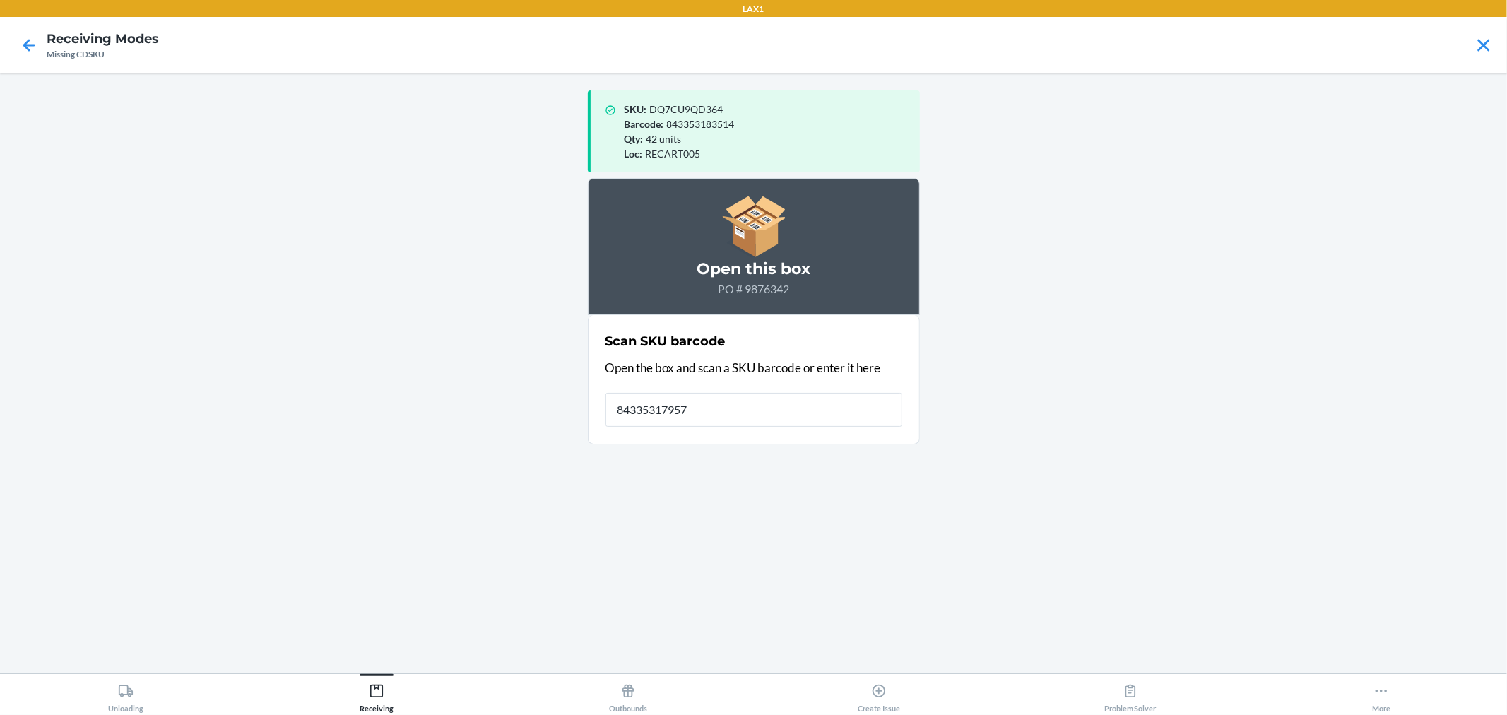
type input "843353179579"
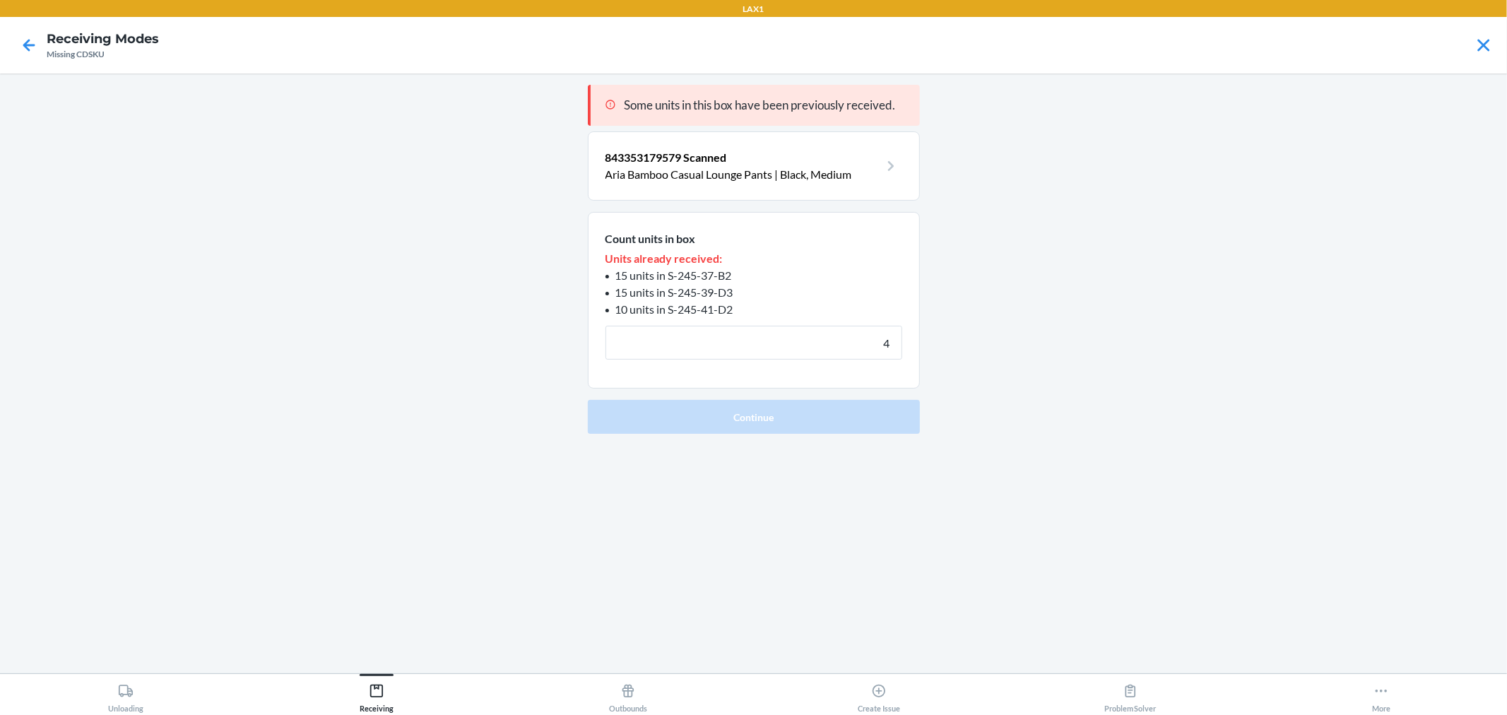
type input "40"
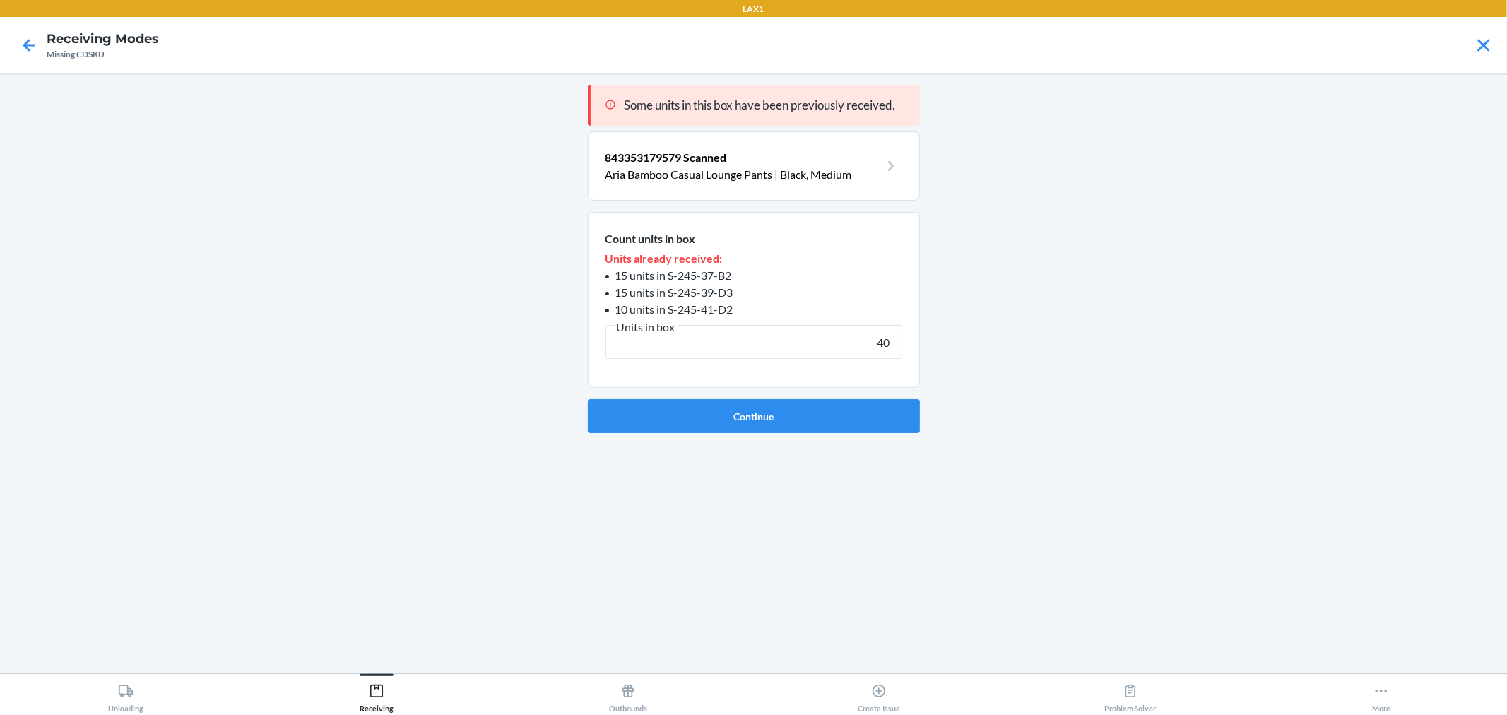
click button "Continue" at bounding box center [754, 416] width 332 height 34
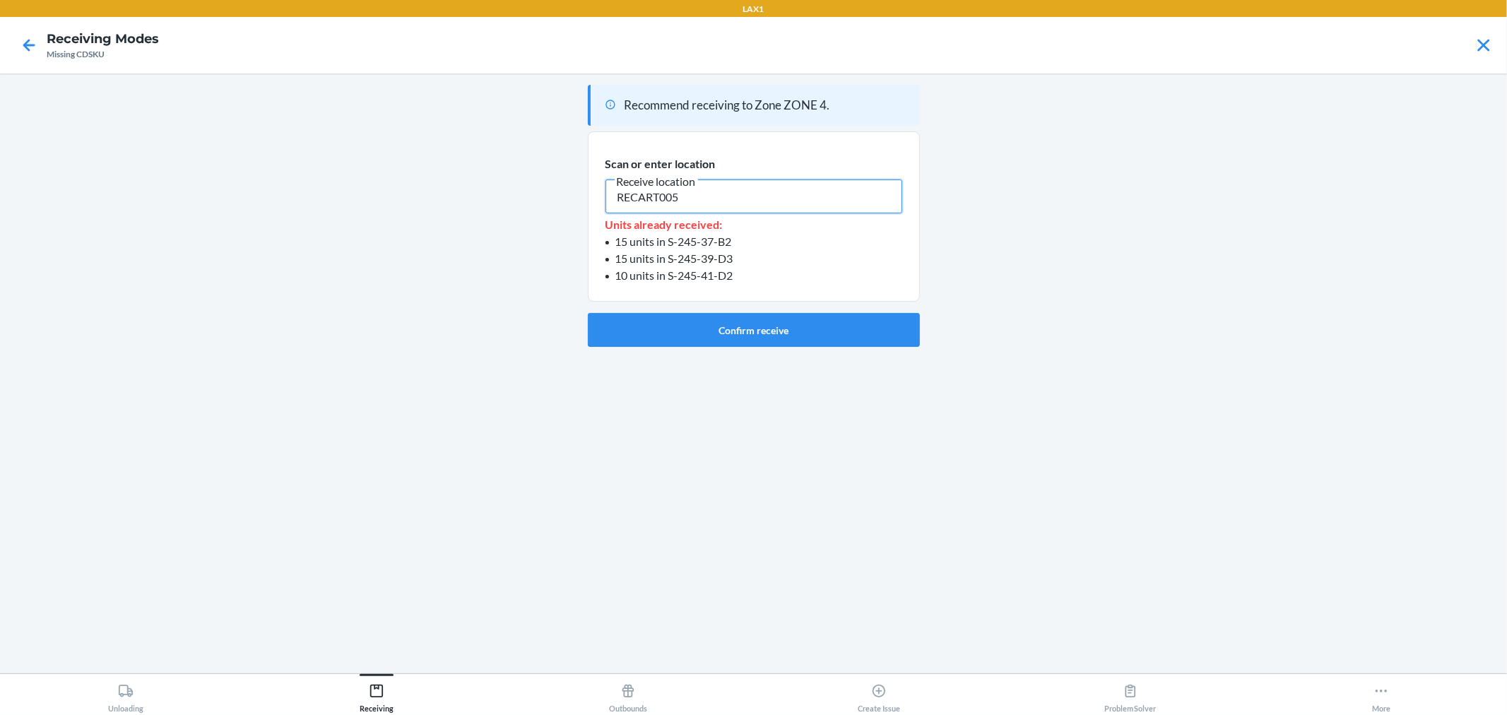
type input "RECART005"
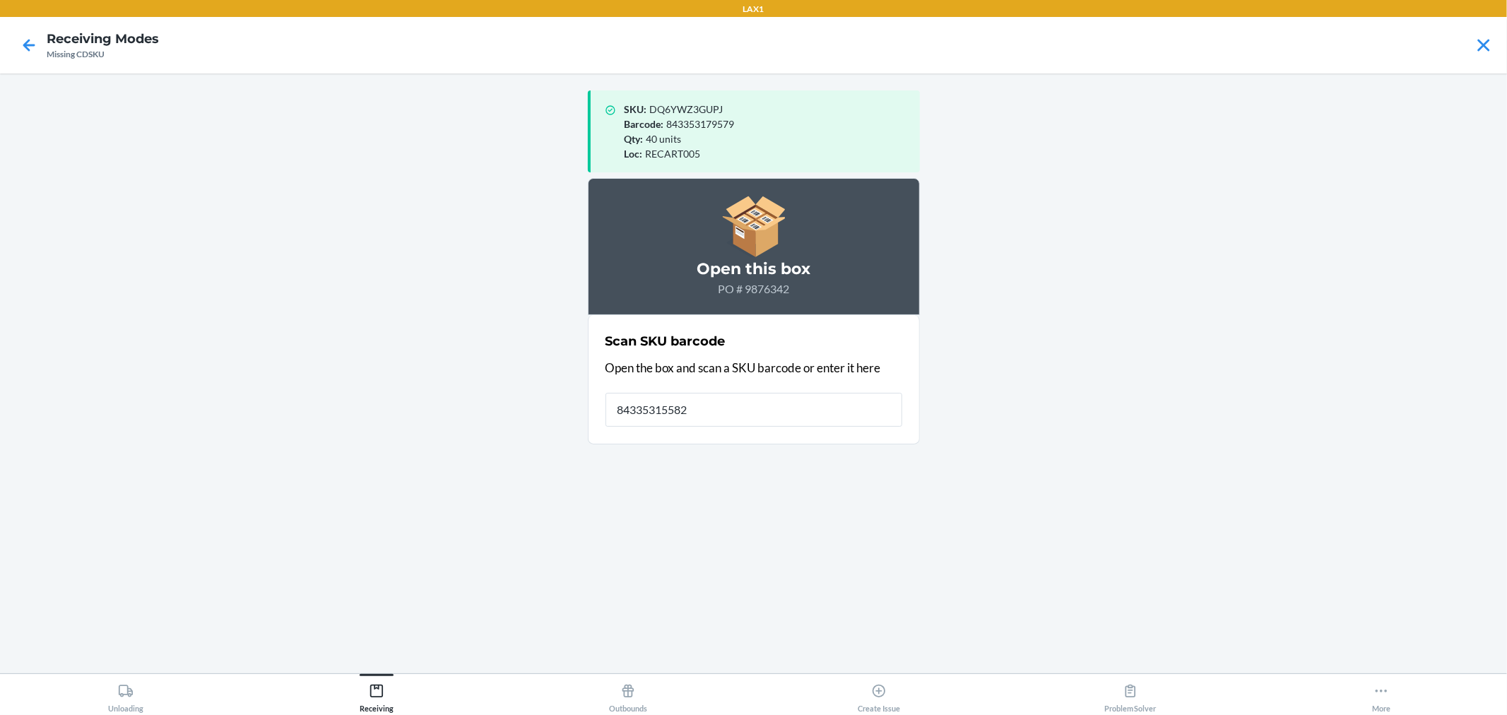
type input "843353155825"
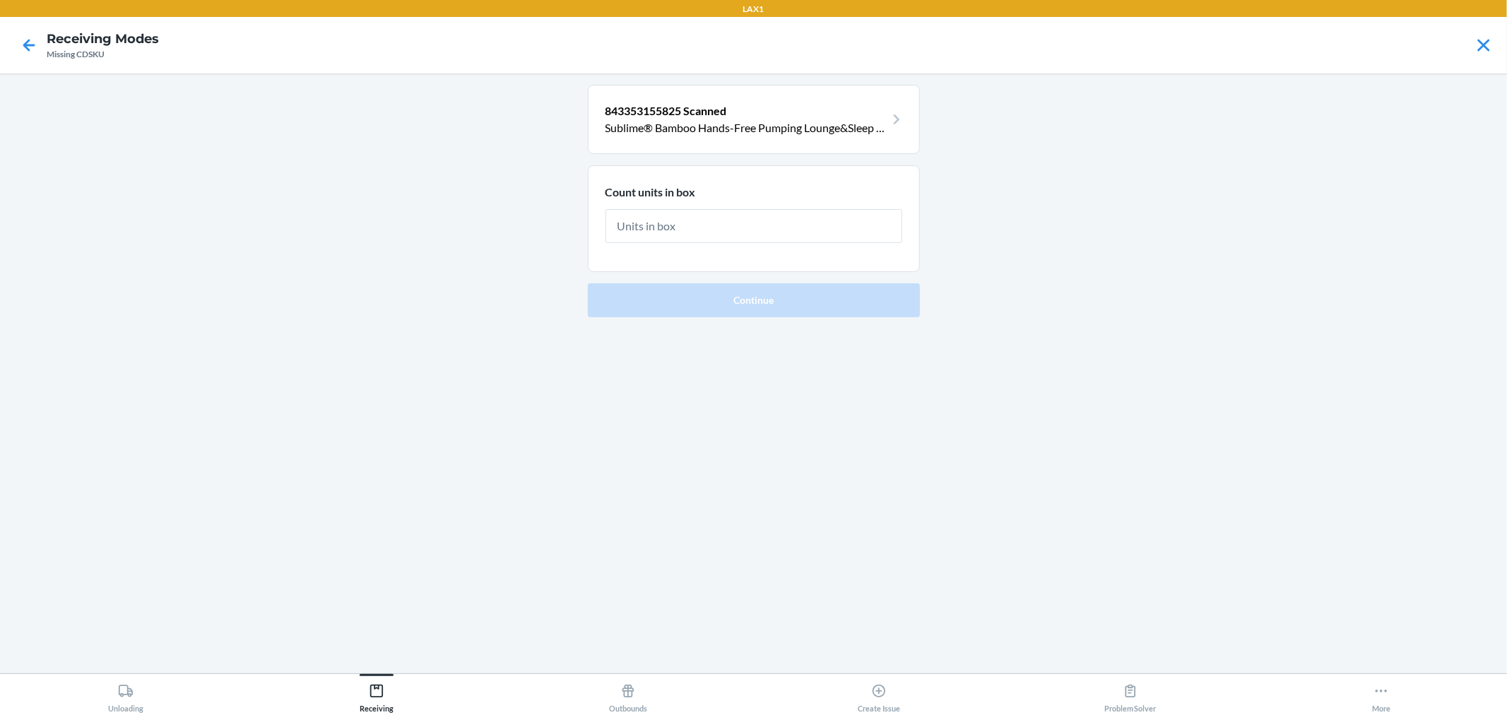
click at [675, 143] on section "843353155825 Scanned Sublime® Bamboo Hands-Free Pumping Lounge&Sleep Bra | Twil…" at bounding box center [754, 119] width 332 height 69
click at [676, 137] on section "843353155825 Scanned Sublime® Bamboo Hands-Free Pumping Lounge&Sleep Bra | Twil…" at bounding box center [754, 119] width 332 height 69
click at [876, 118] on p "843353155825 Scanned" at bounding box center [746, 110] width 280 height 17
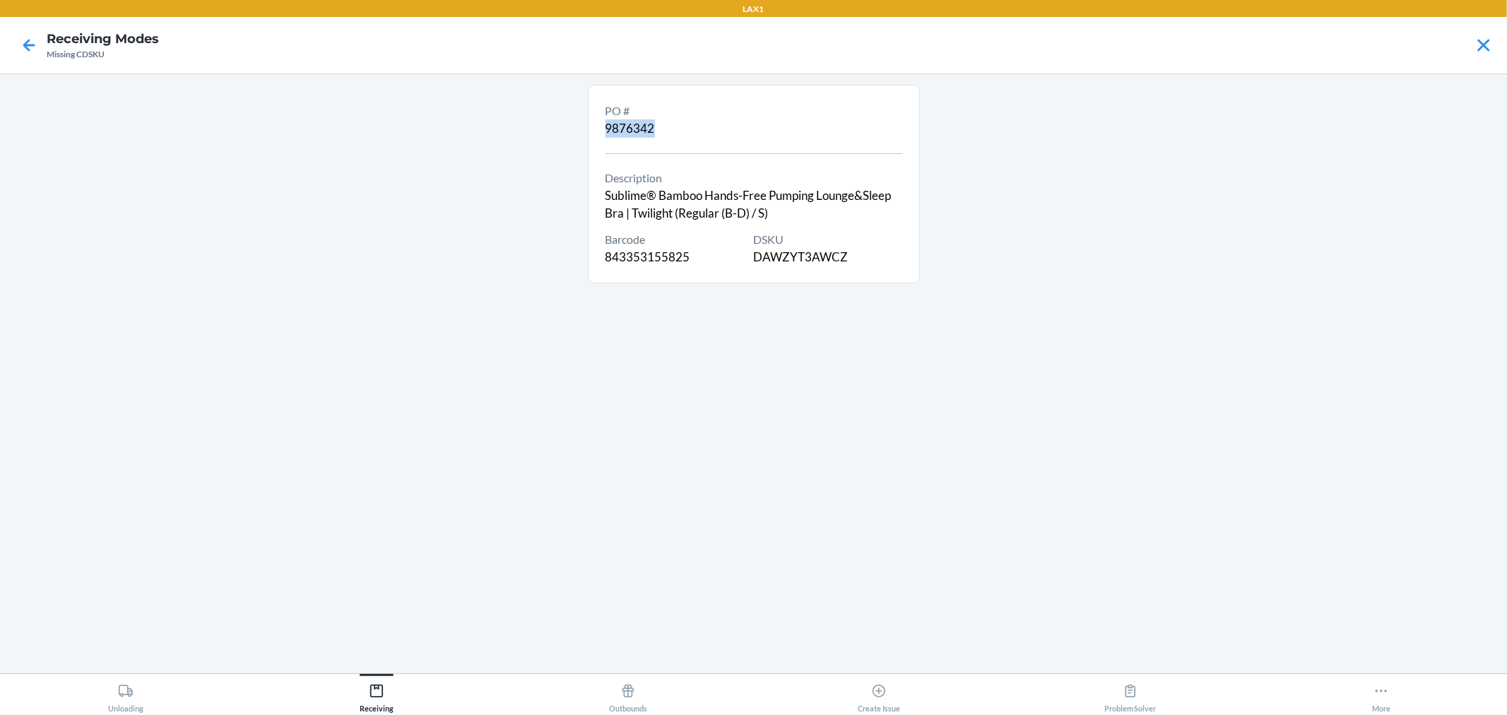
drag, startPoint x: 656, startPoint y: 132, endPoint x: 606, endPoint y: 140, distance: 50.1
click at [606, 140] on div "PO # 9876342 Description Sublime® Bamboo Hands-Free Pumping Lounge&Sleep Bra | …" at bounding box center [754, 184] width 297 height 172
copy div "9876342"
click at [33, 31] on div at bounding box center [28, 45] width 35 height 35
click at [33, 38] on icon at bounding box center [29, 45] width 24 height 24
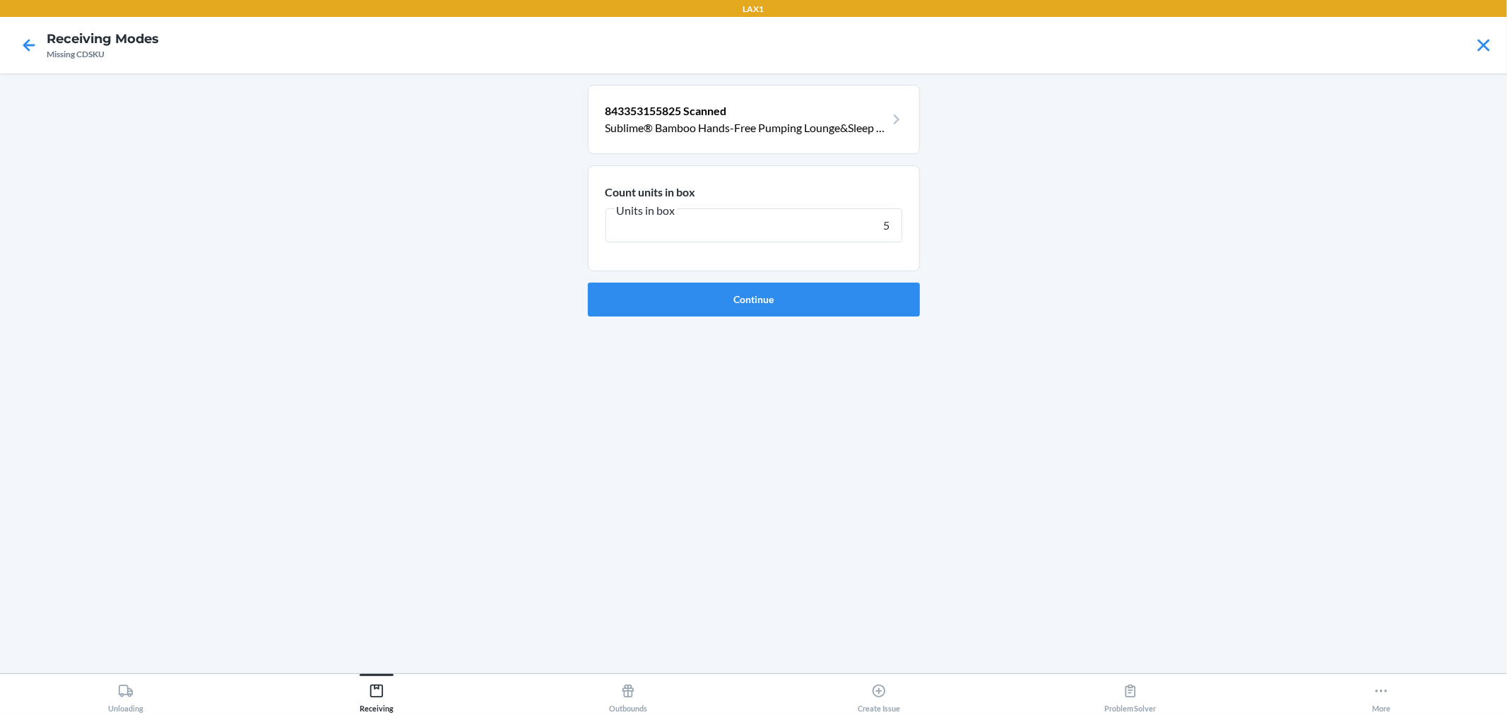
type input "50"
click button "Continue" at bounding box center [754, 300] width 332 height 34
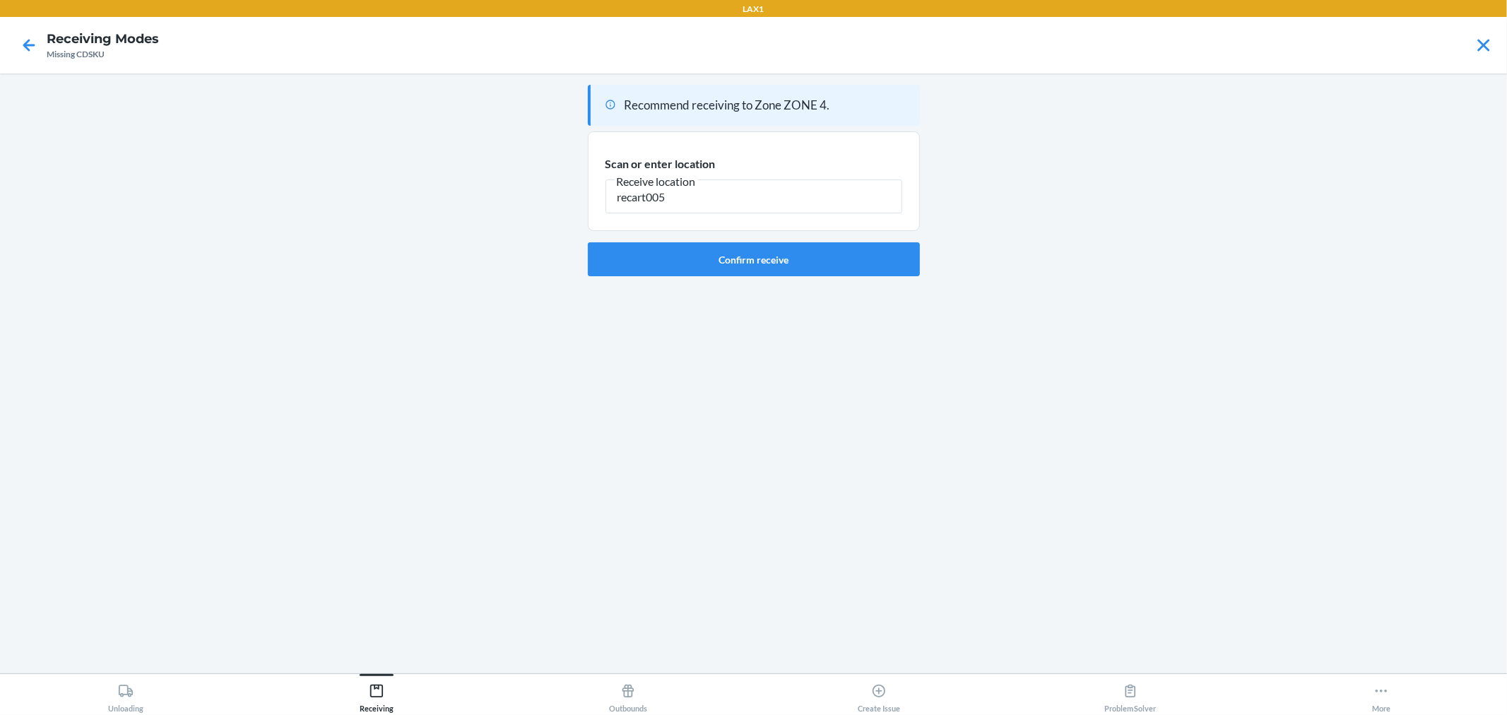
type input "recart005"
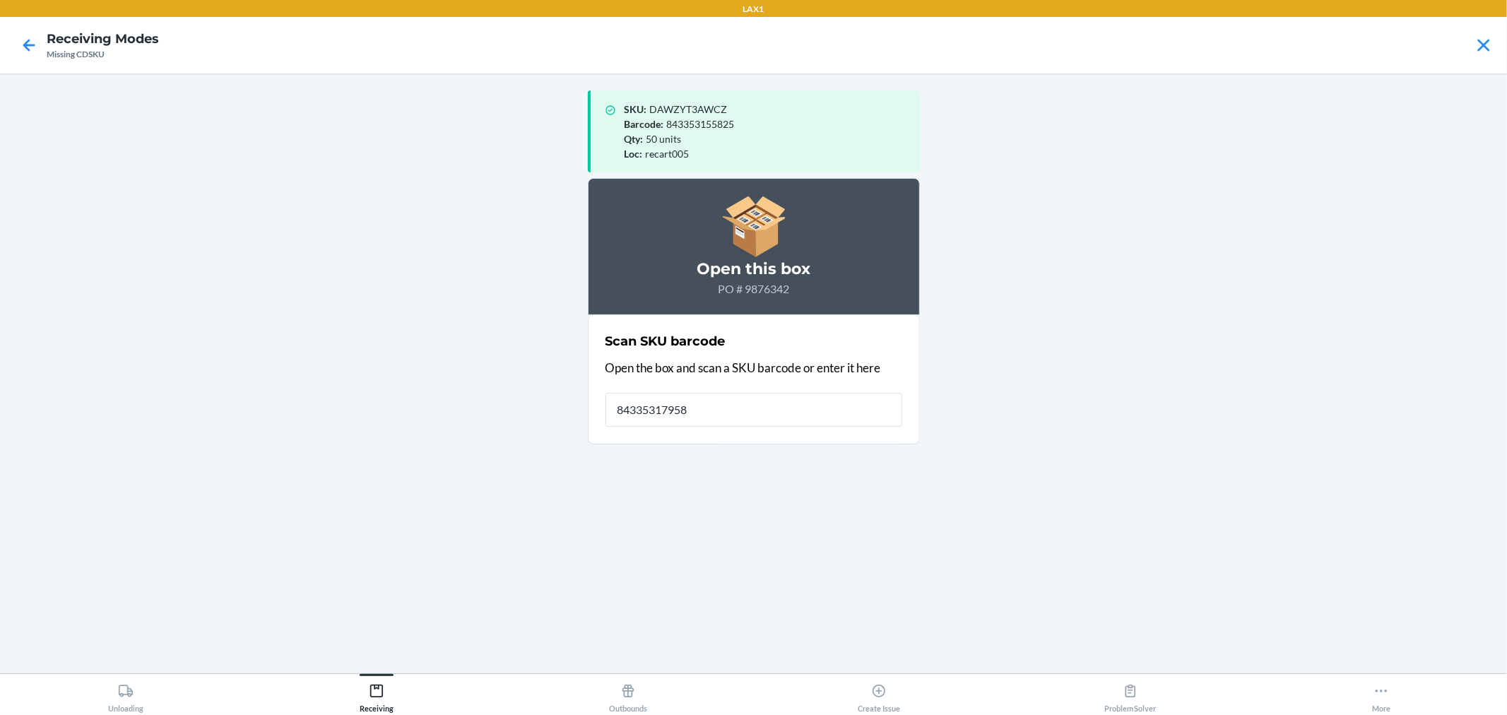
type input "843353179586"
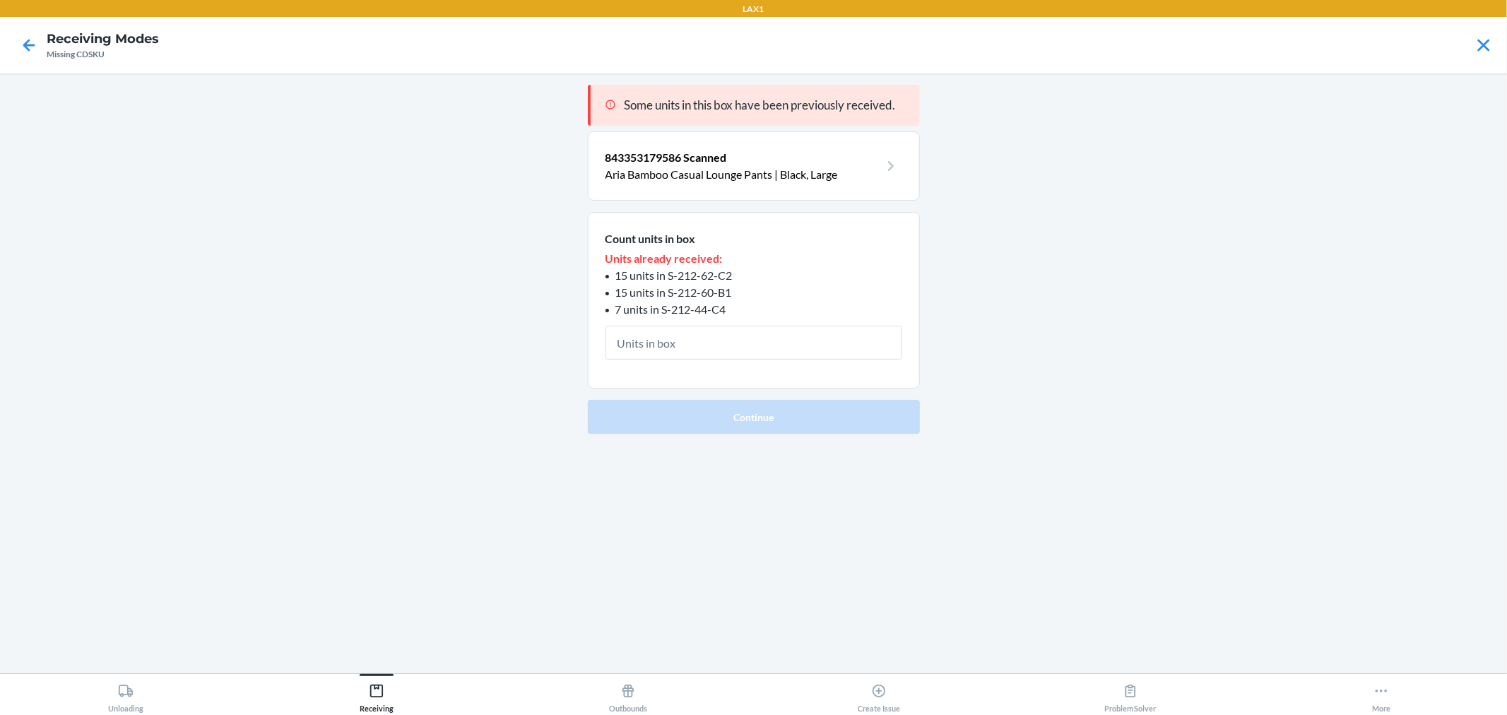
click at [815, 175] on p "Aria Bamboo Casual Lounge Pants | Black, Large" at bounding box center [743, 174] width 274 height 17
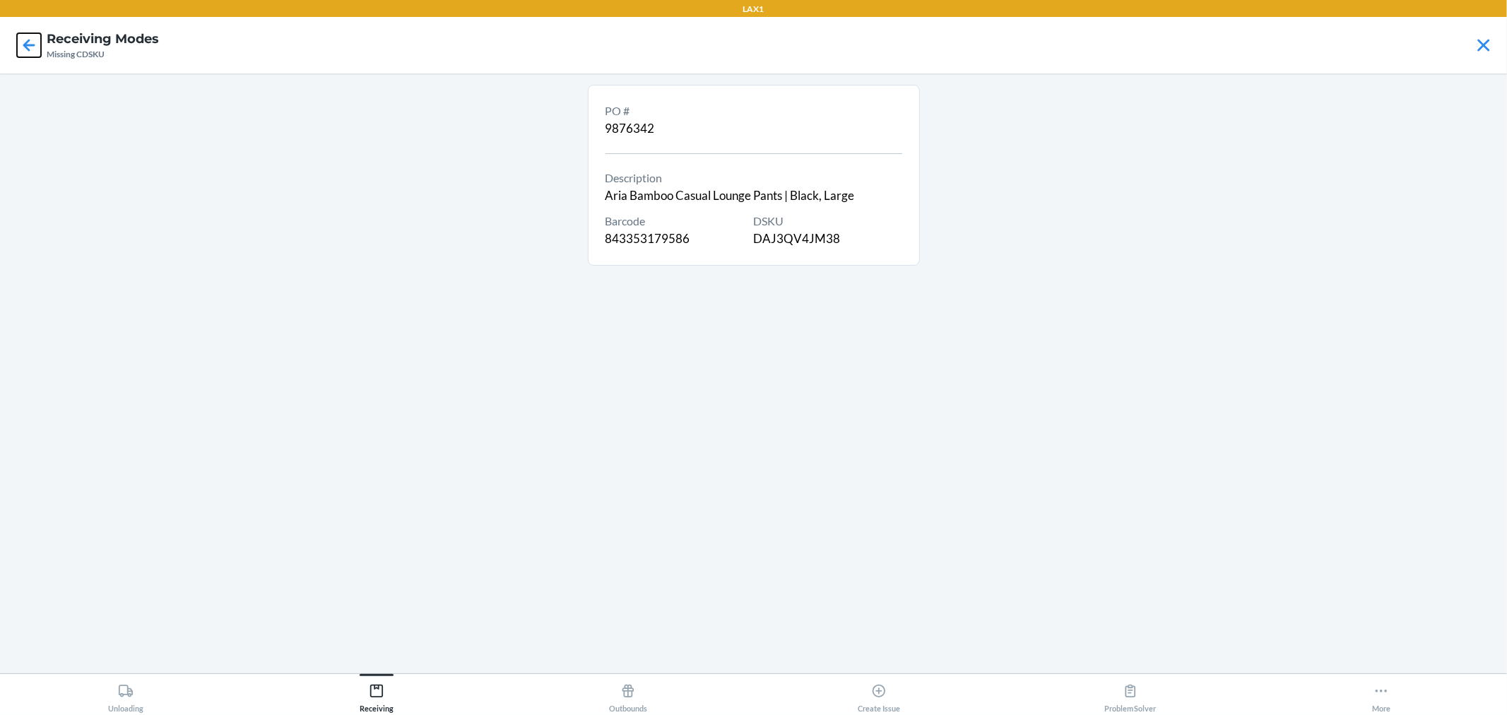
click at [28, 45] on icon at bounding box center [29, 45] width 12 height 12
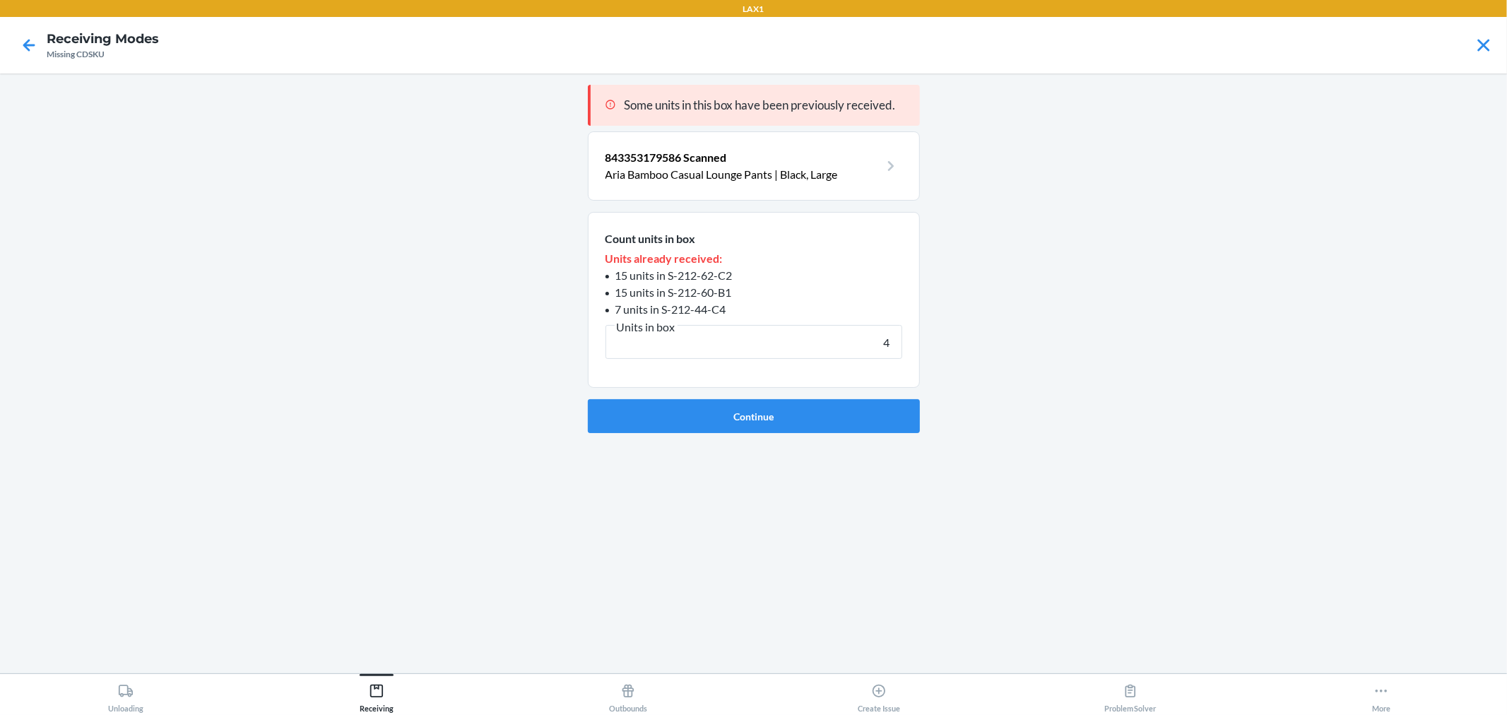
type input "40"
click button "Continue" at bounding box center [754, 416] width 332 height 34
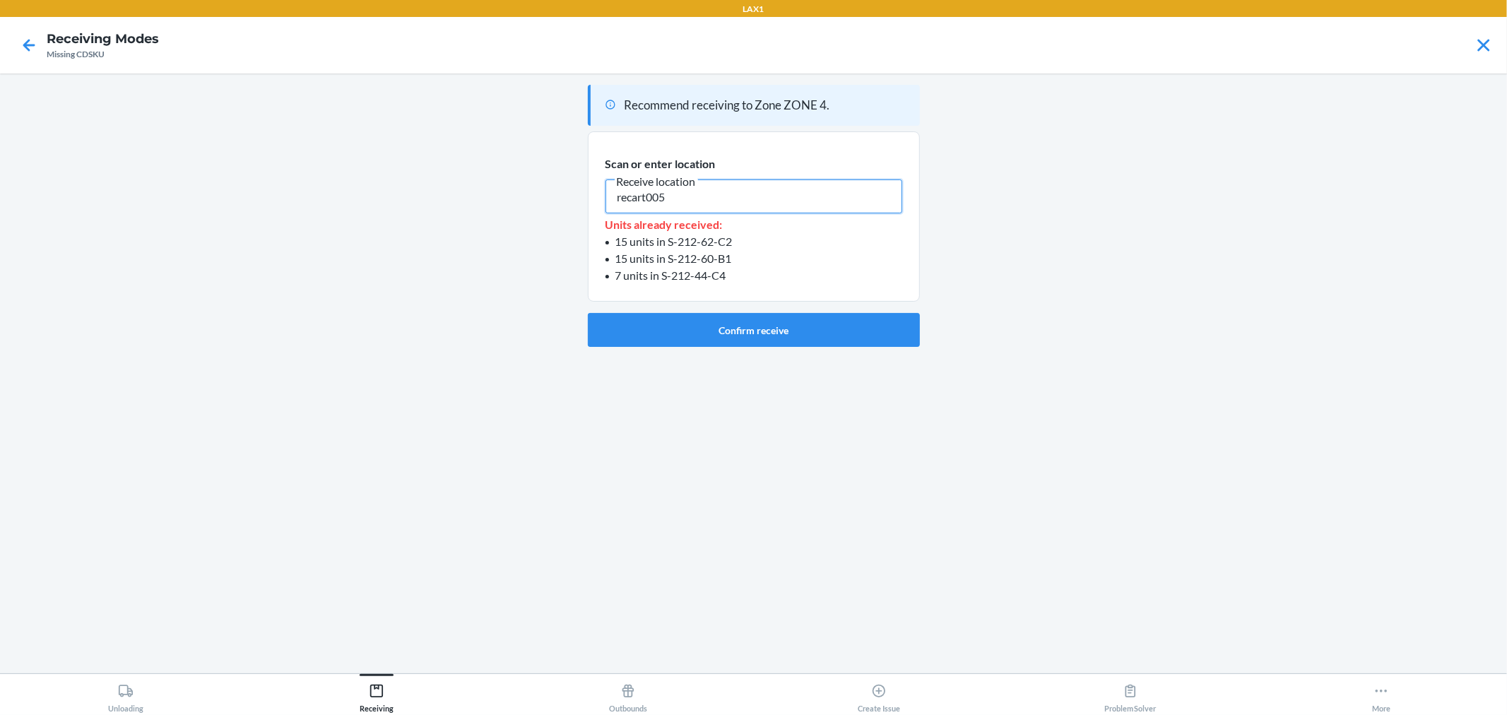
type input "recart005"
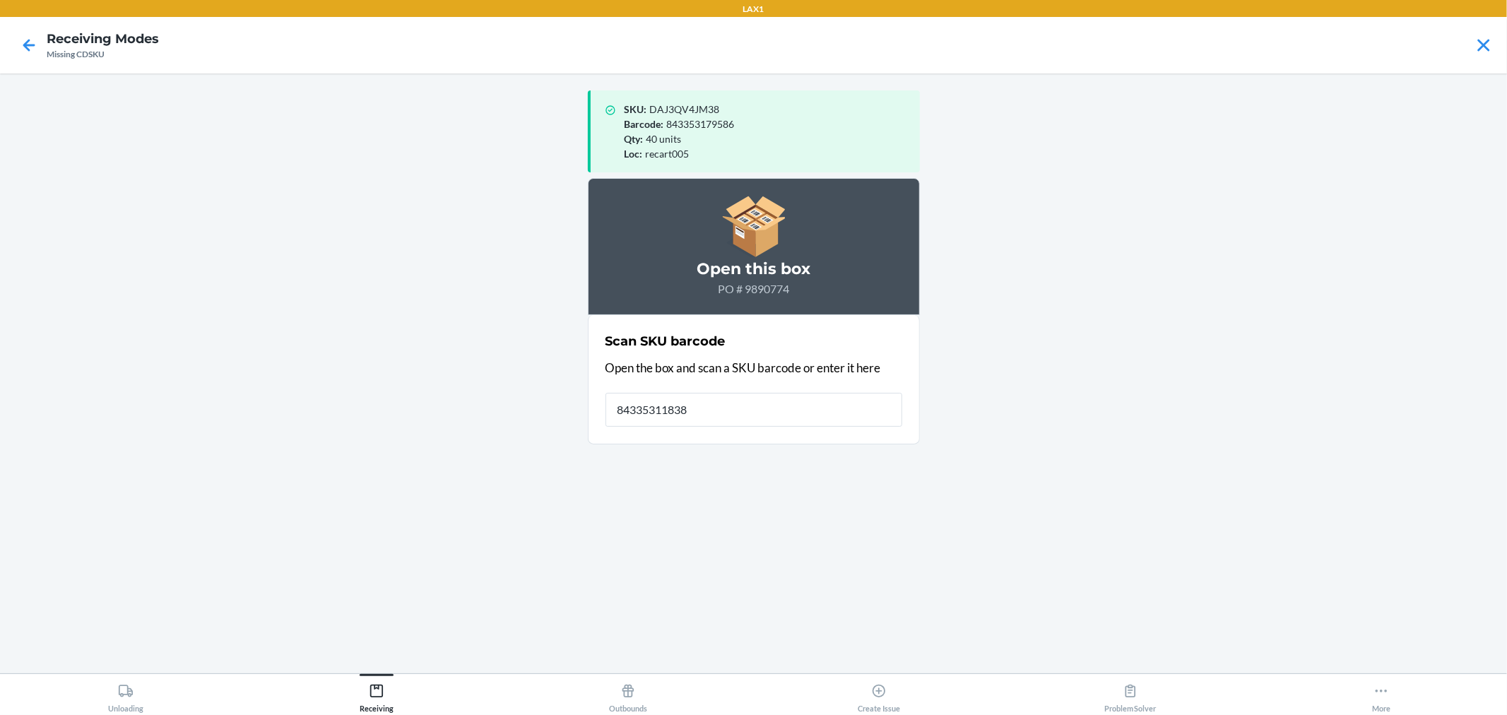
type input "843353118387"
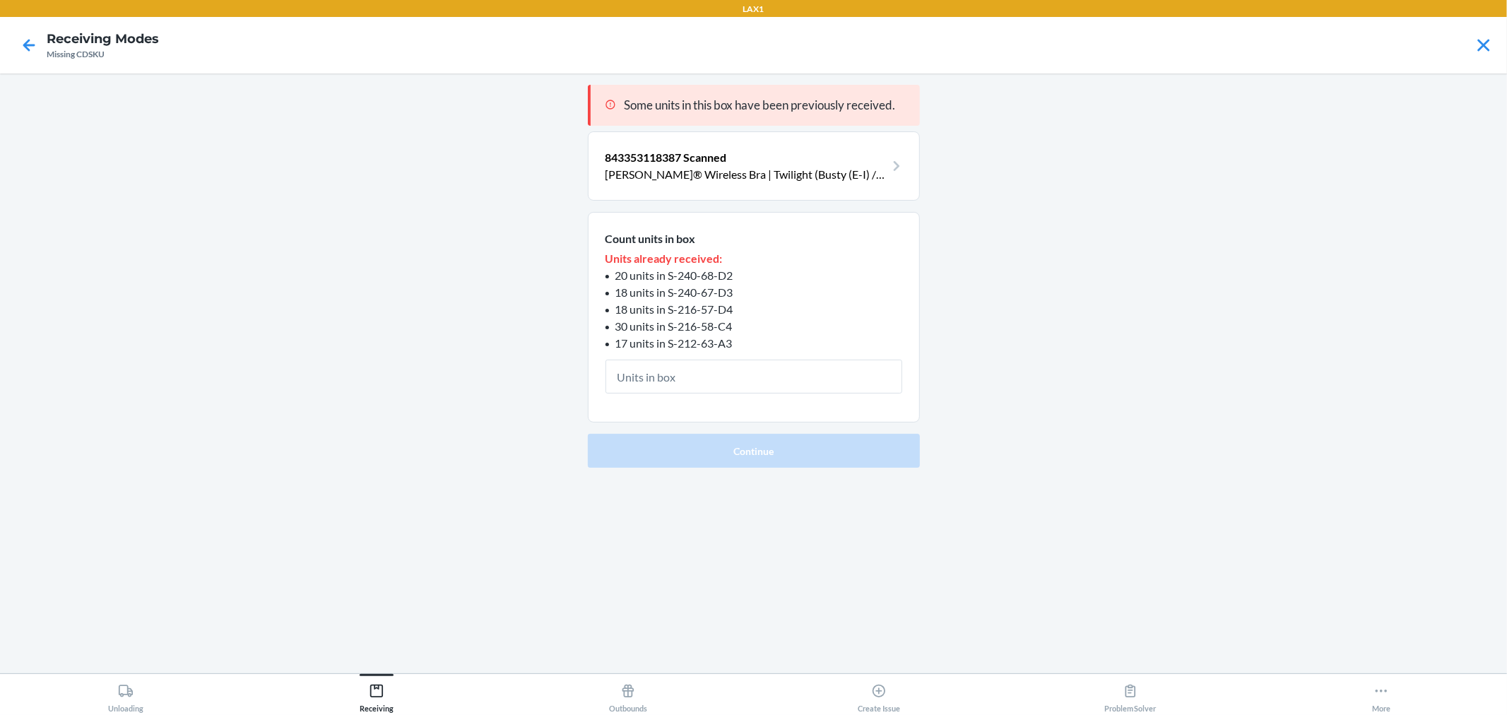
click at [830, 177] on p "Nellie Sublime® Wireless Bra | Twilight (Busty (E-I) / 1X)" at bounding box center [746, 174] width 280 height 17
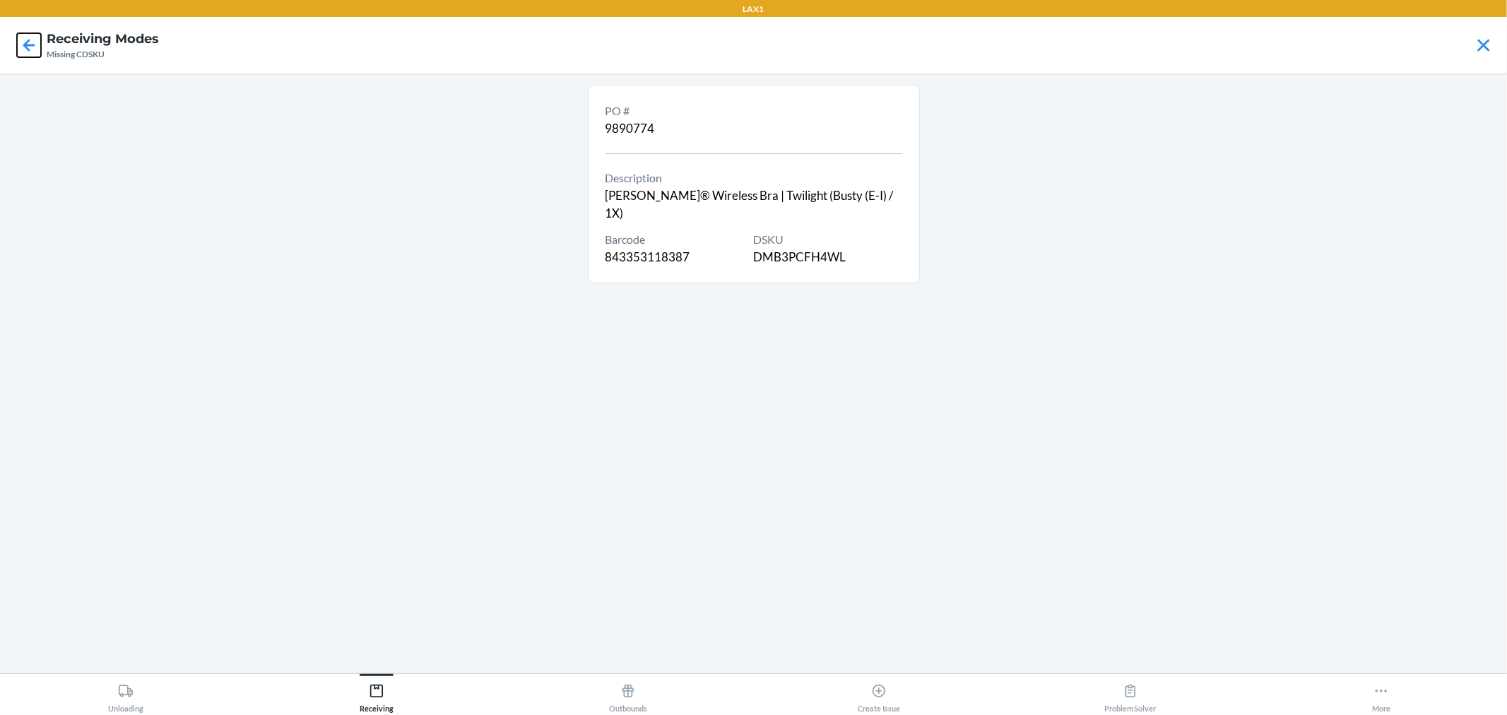
click at [30, 45] on icon at bounding box center [29, 45] width 12 height 12
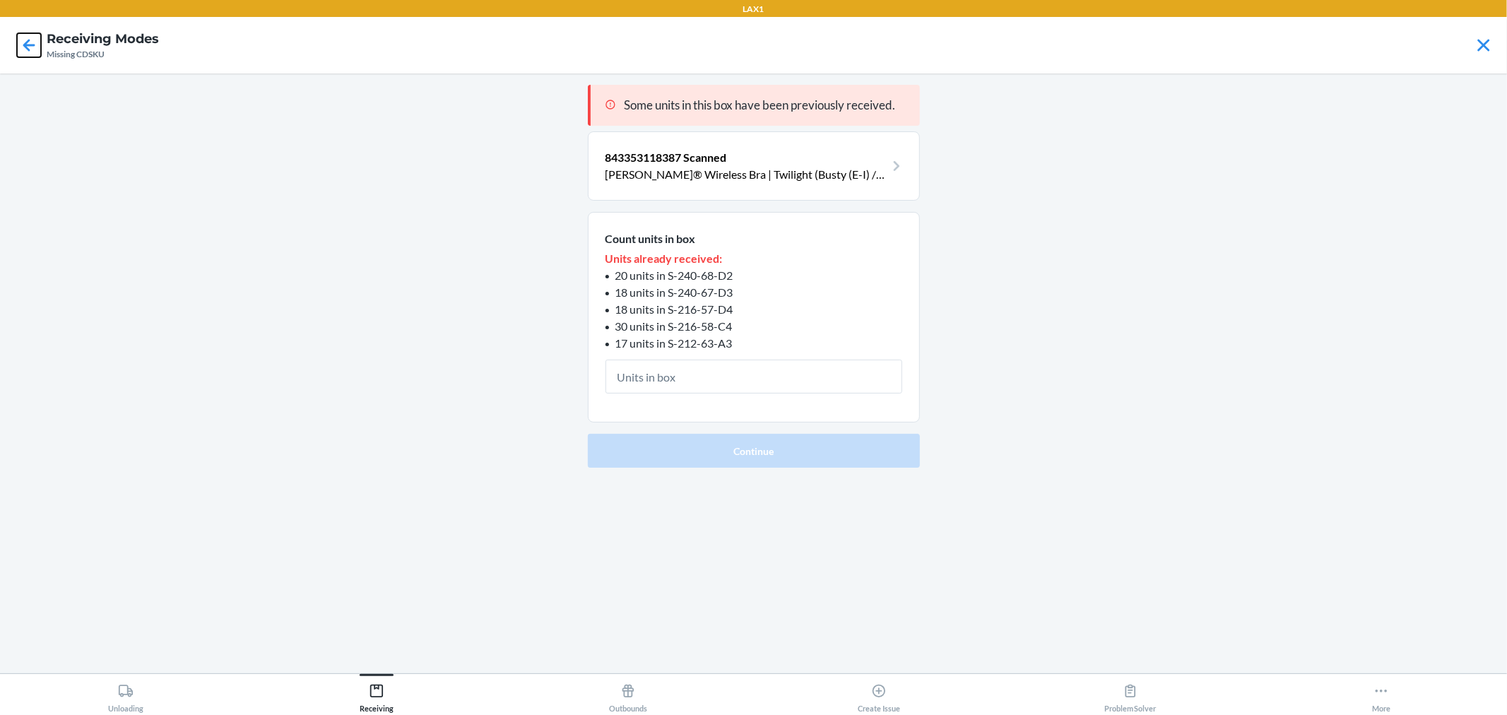
click at [40, 45] on icon at bounding box center [29, 45] width 24 height 24
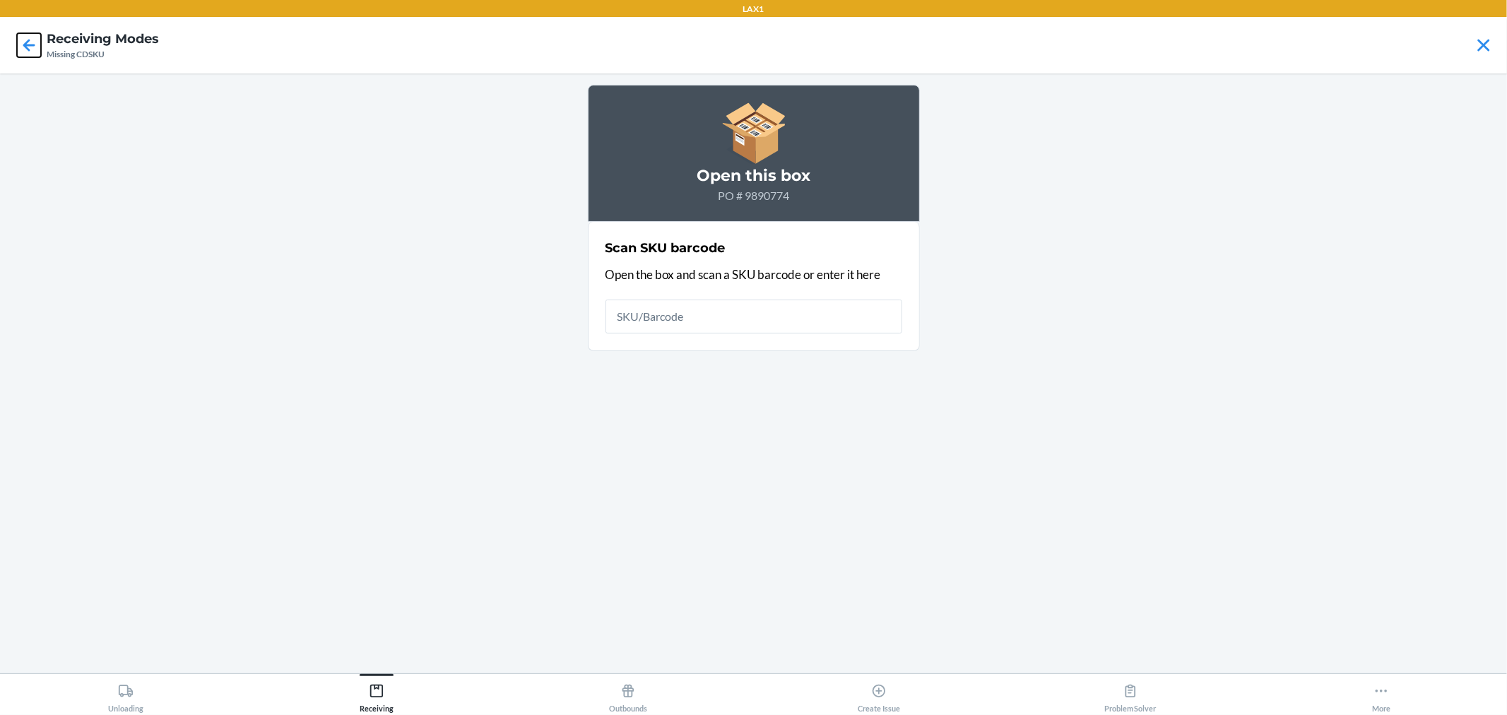
click at [40, 45] on icon at bounding box center [29, 45] width 24 height 24
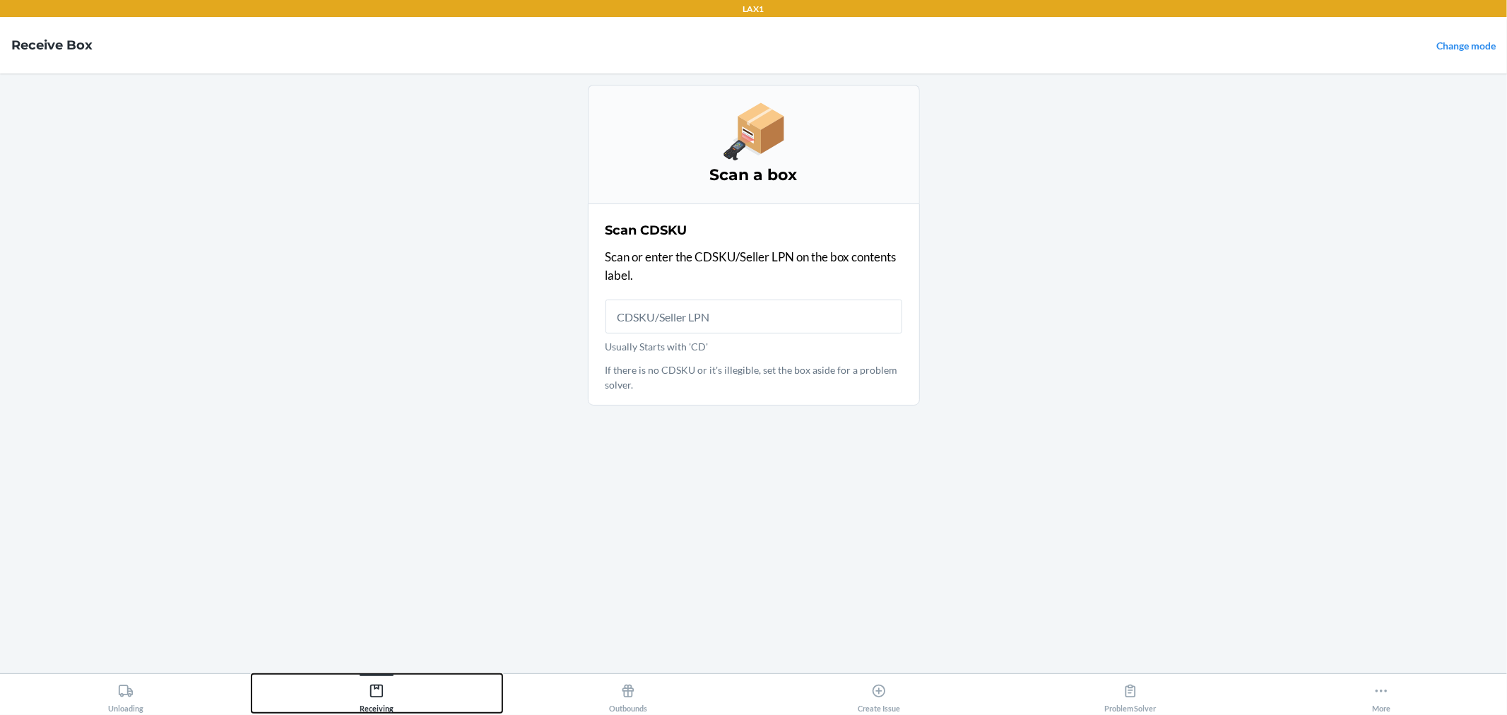
drag, startPoint x: 415, startPoint y: 687, endPoint x: 572, endPoint y: 622, distance: 170.5
click at [416, 686] on button "Receiving" at bounding box center [378, 693] width 252 height 39
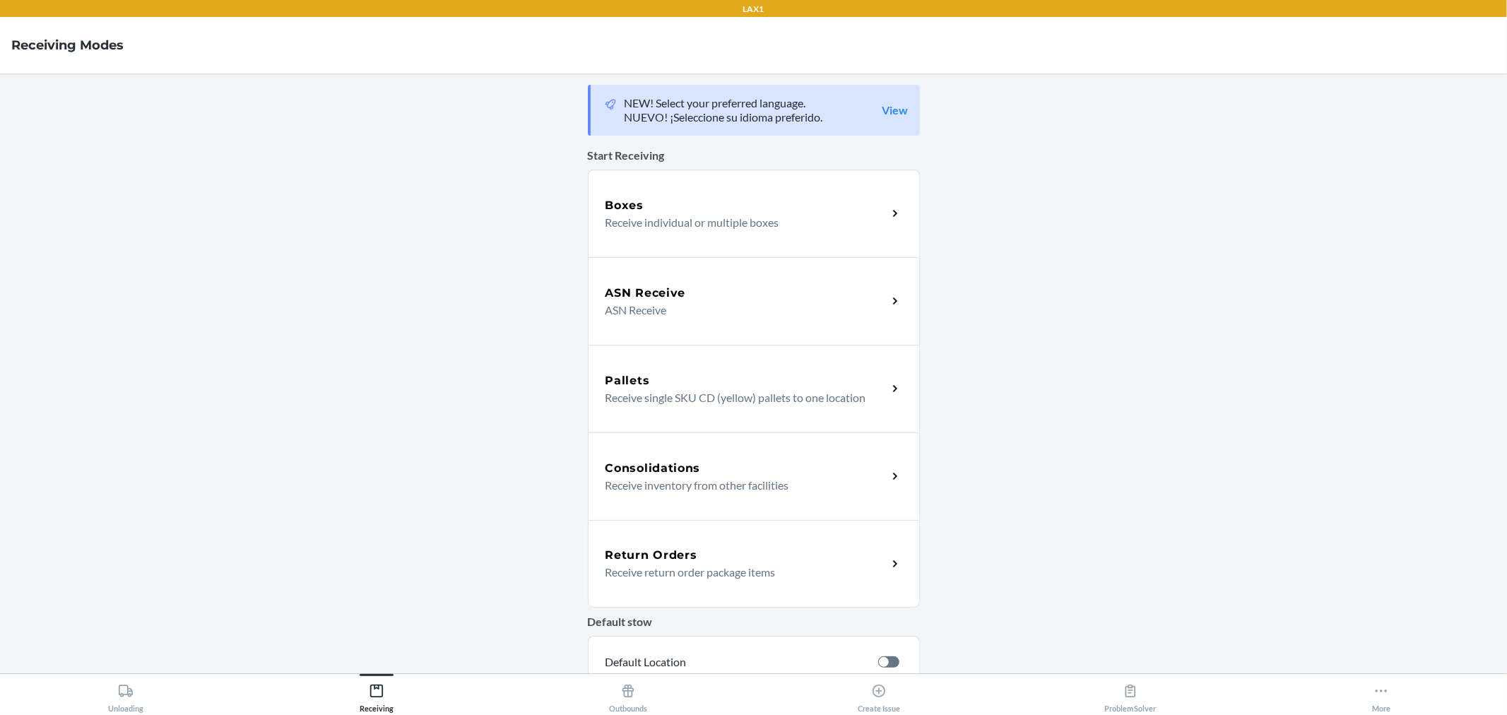
click at [648, 305] on p "ASN Receive" at bounding box center [741, 310] width 271 height 17
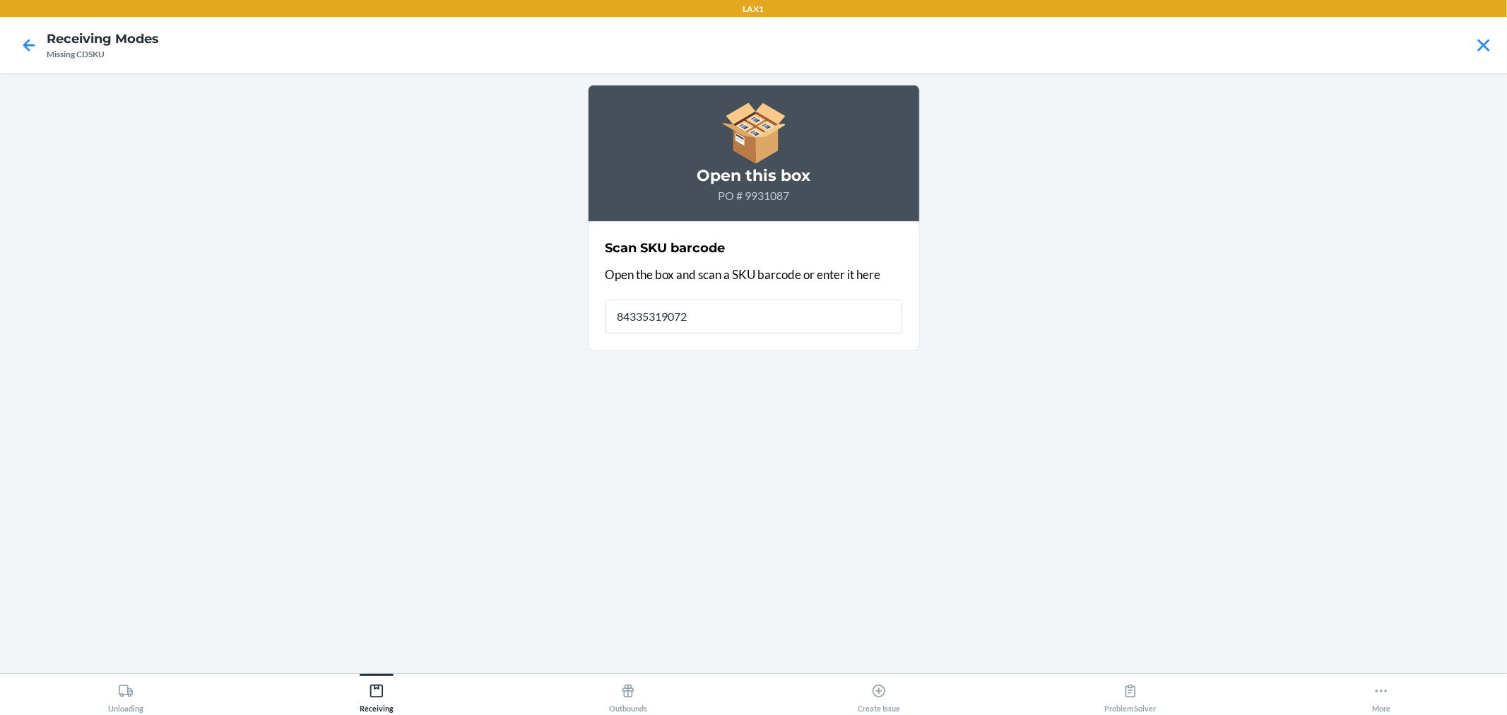
type input "843353190727"
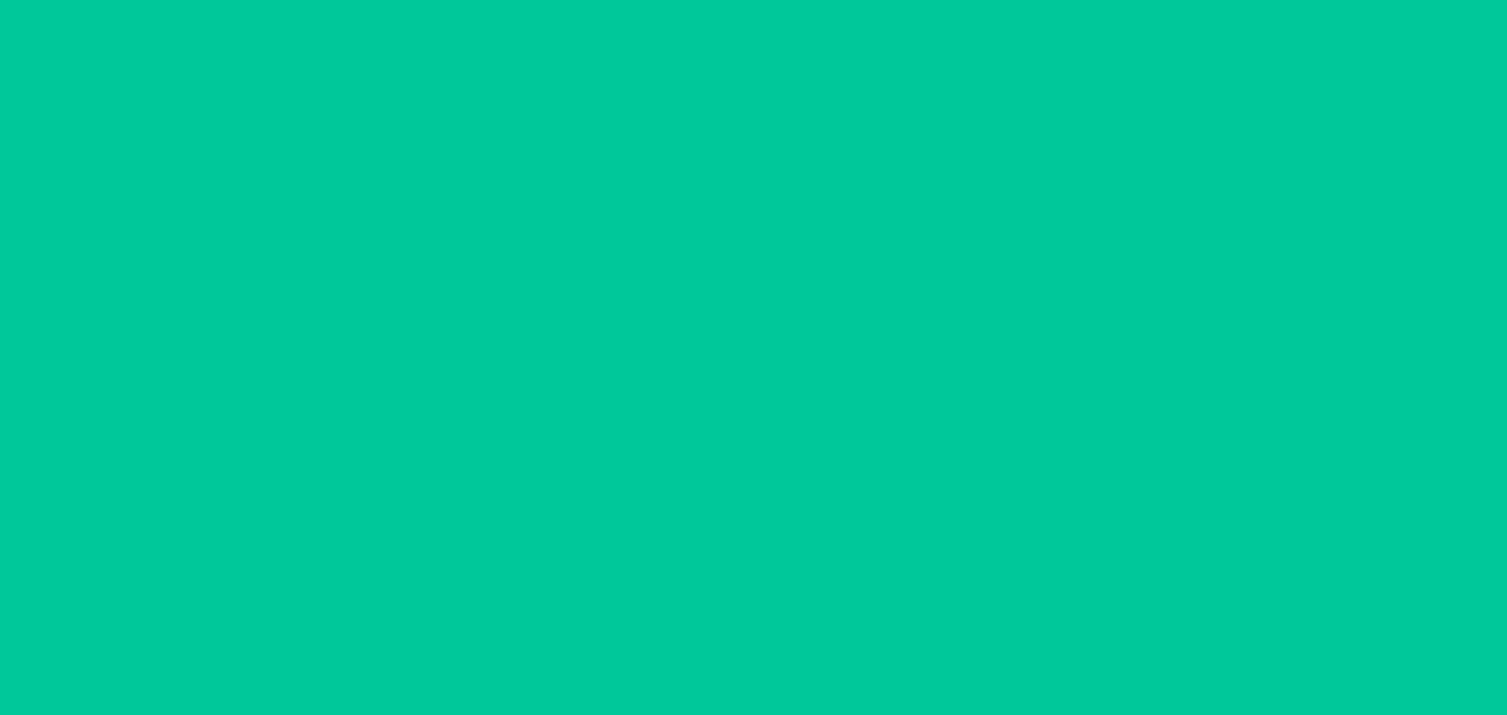
type input "6"
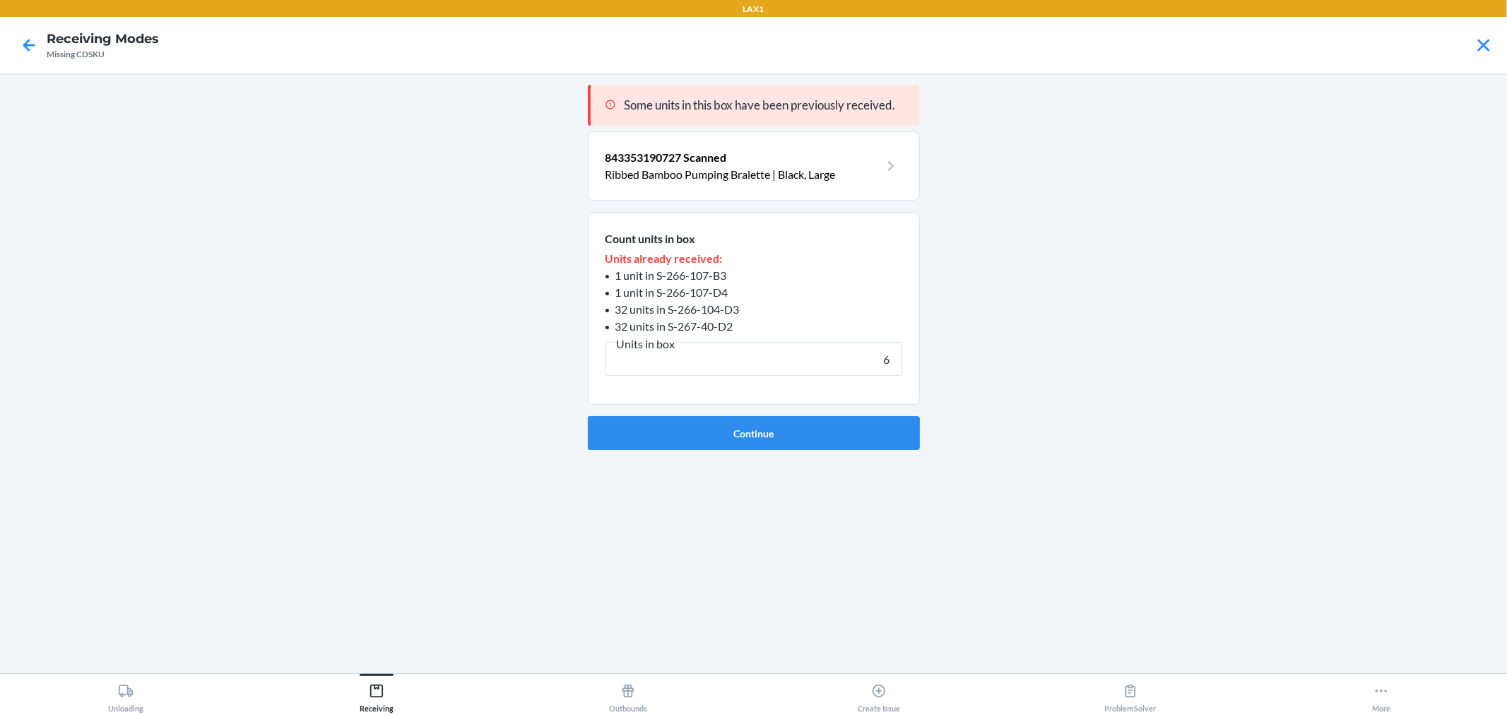
click button "Continue" at bounding box center [754, 433] width 332 height 34
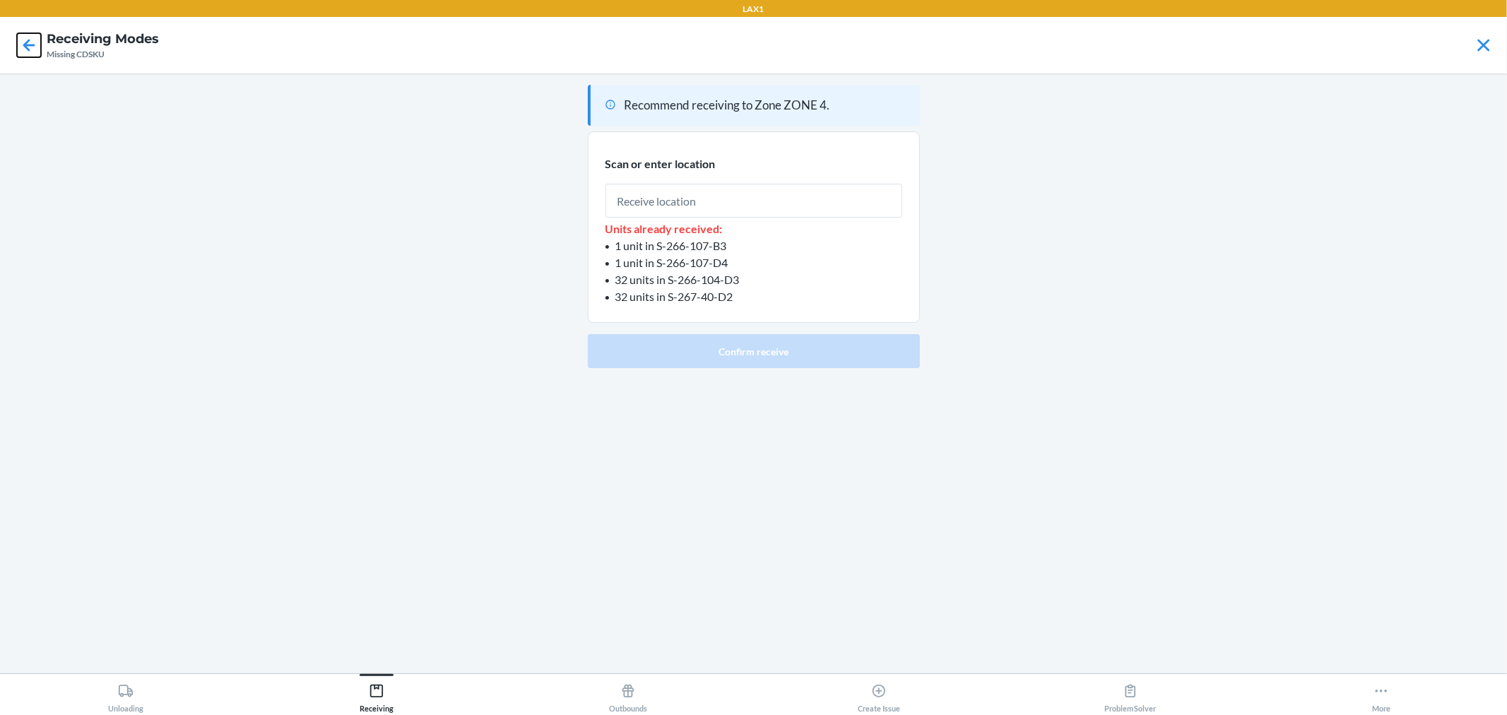
click at [26, 37] on icon at bounding box center [29, 45] width 24 height 24
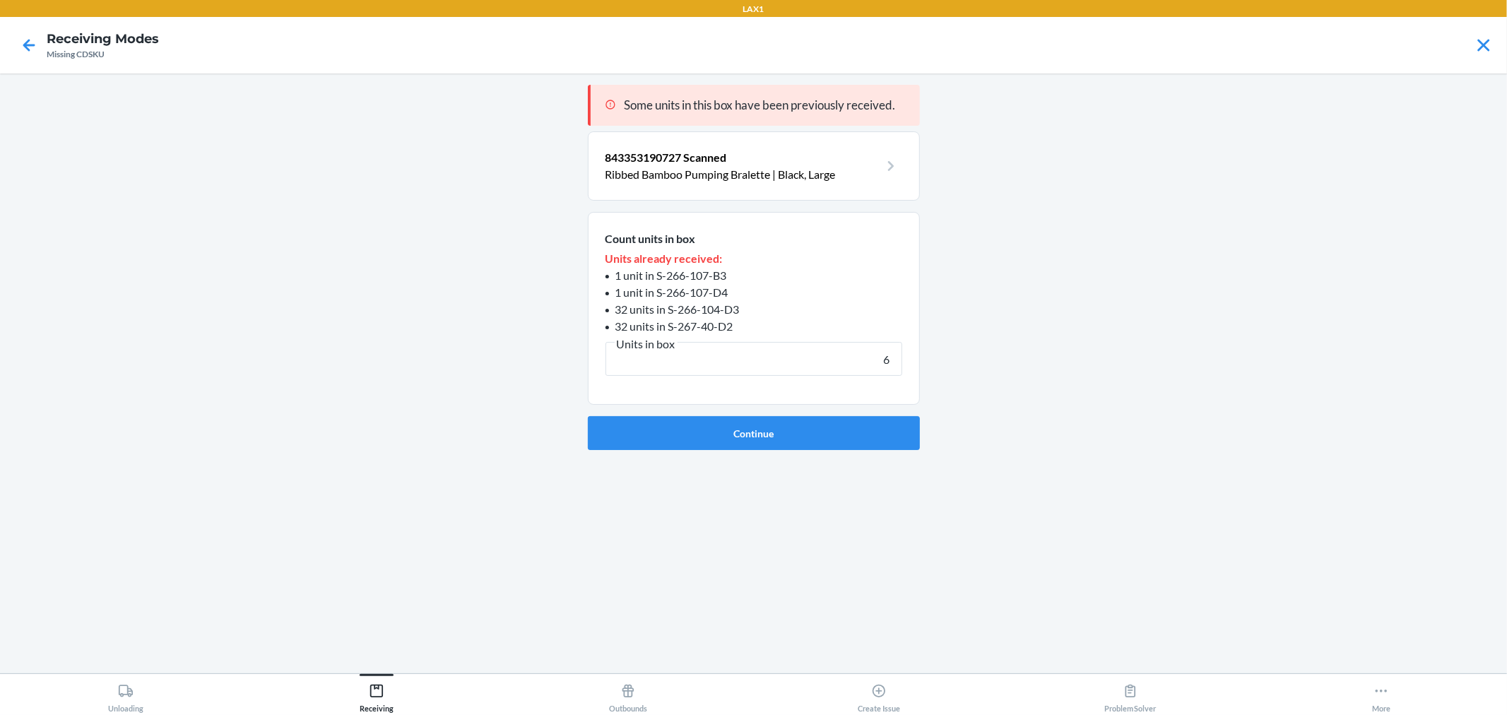
click at [818, 165] on p "843353190727 Scanned" at bounding box center [743, 157] width 274 height 17
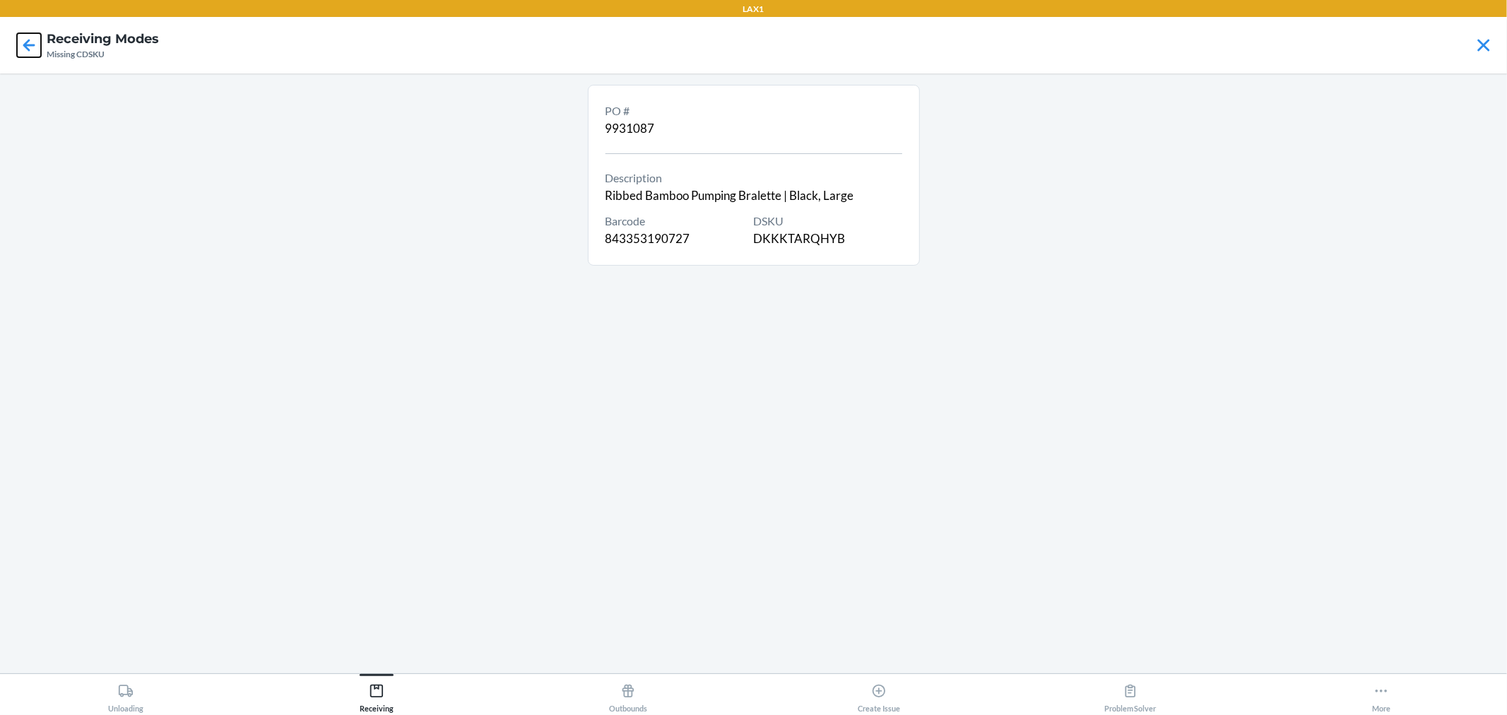
click at [24, 37] on icon at bounding box center [29, 45] width 24 height 24
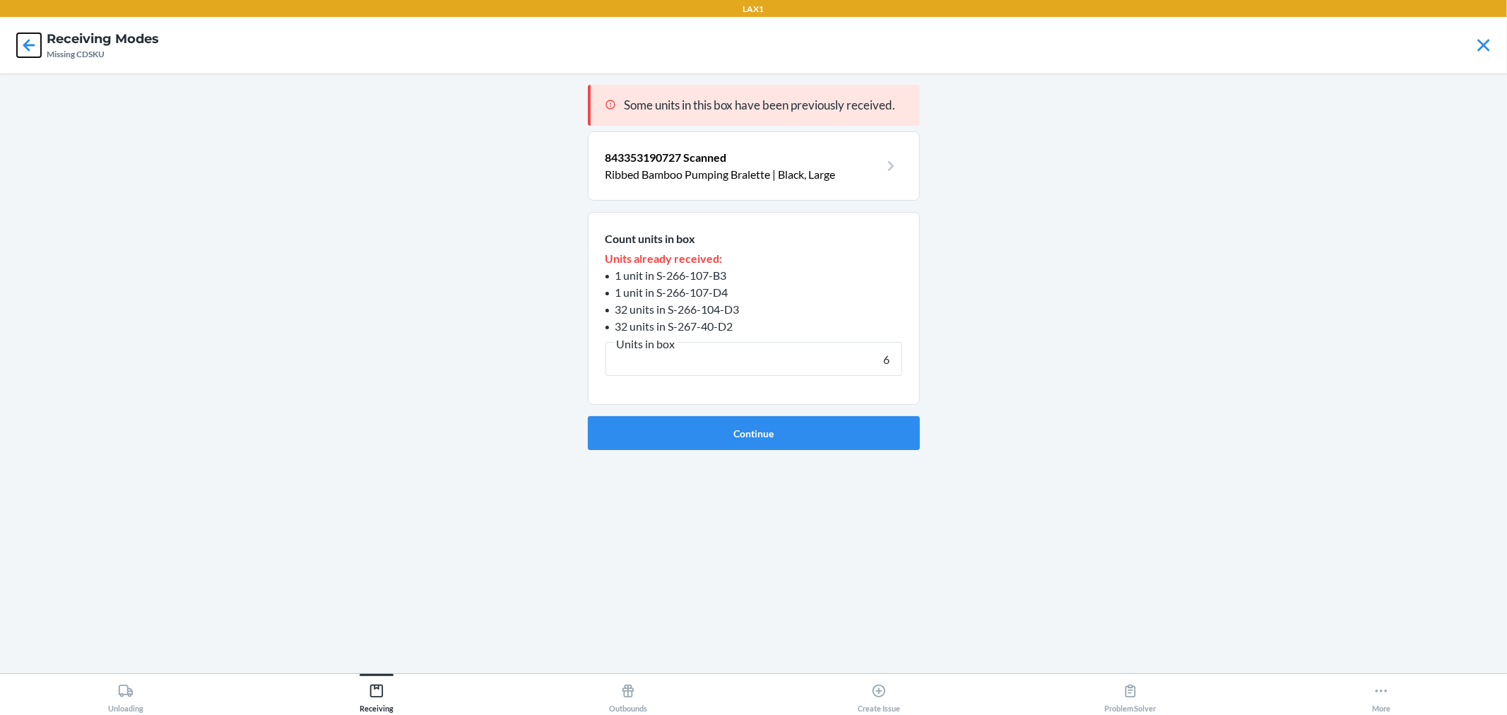
click at [25, 34] on icon at bounding box center [29, 45] width 24 height 24
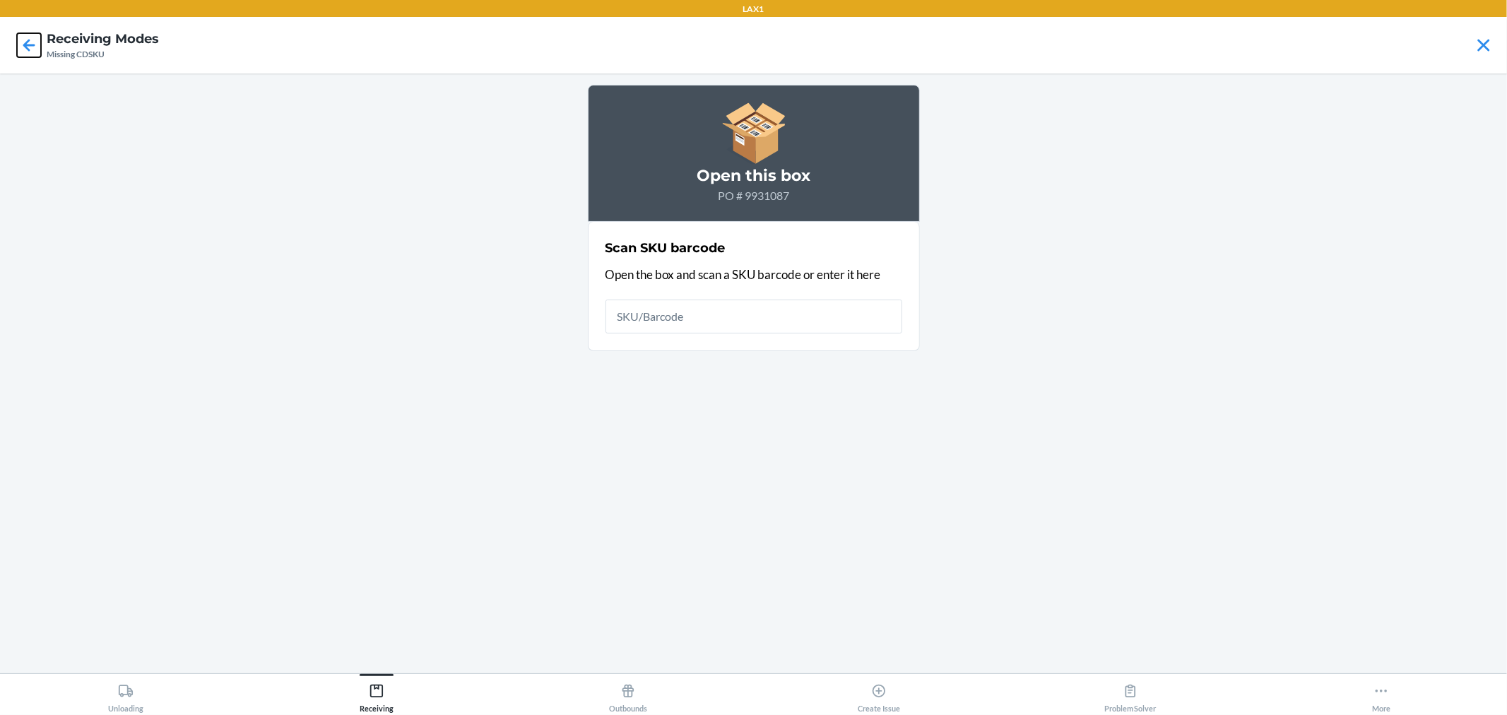
click at [25, 35] on icon at bounding box center [29, 45] width 24 height 24
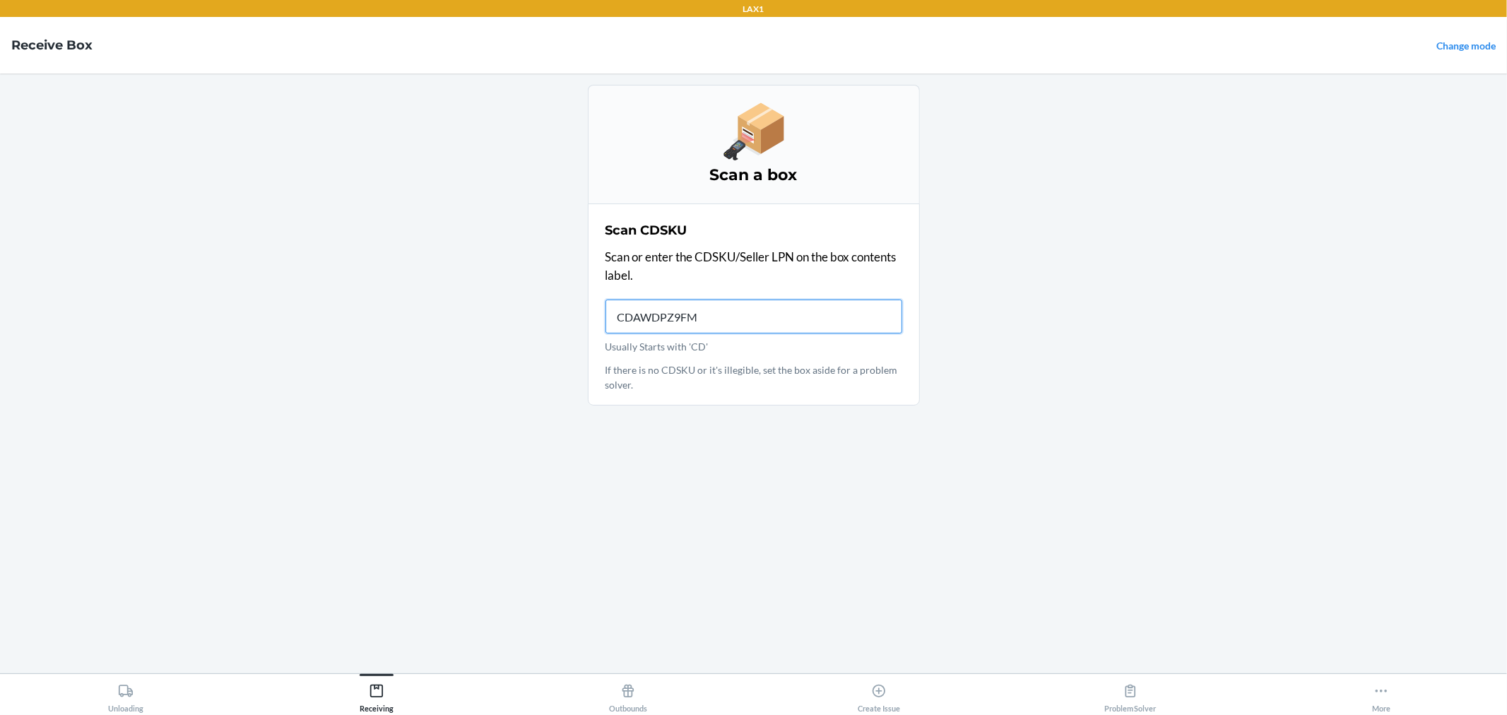
type input "CDAWDPZ9FMC"
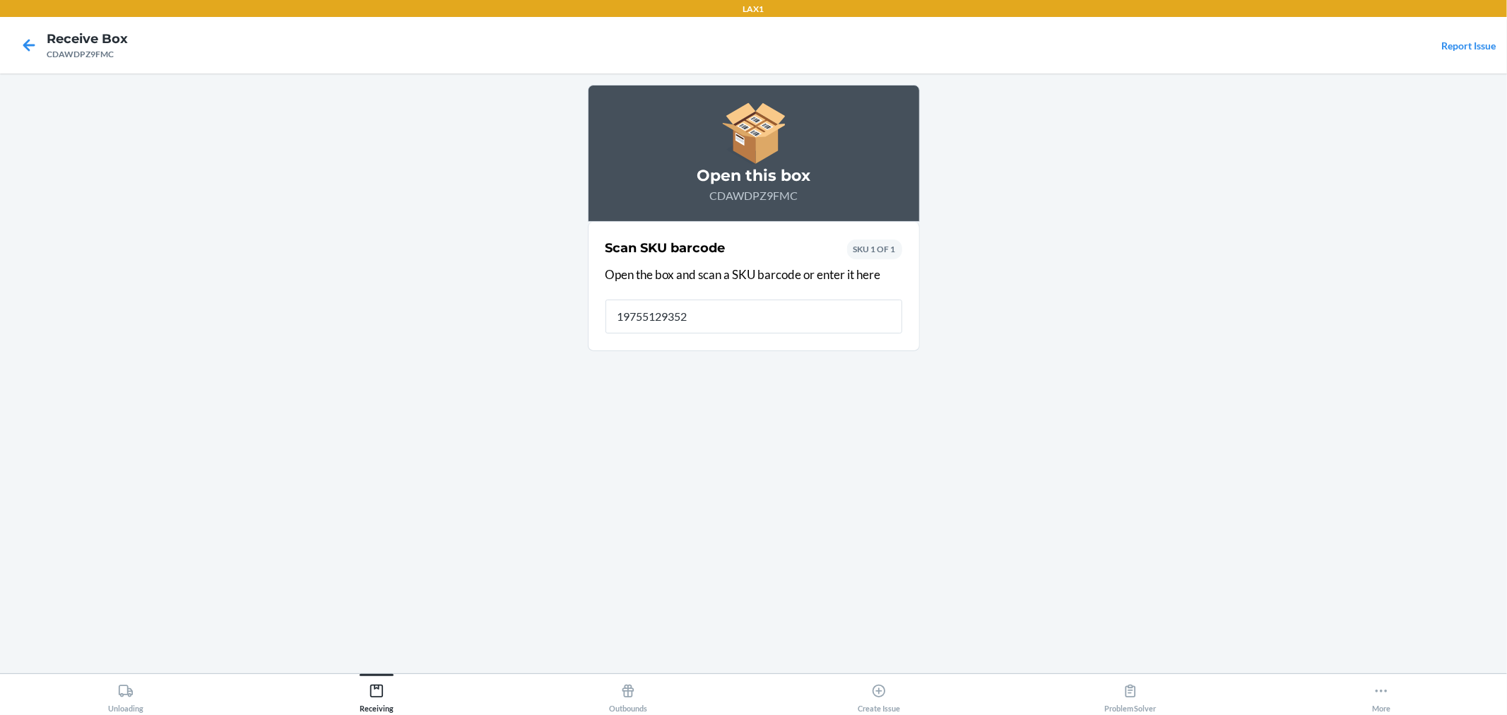
type input "197551293521"
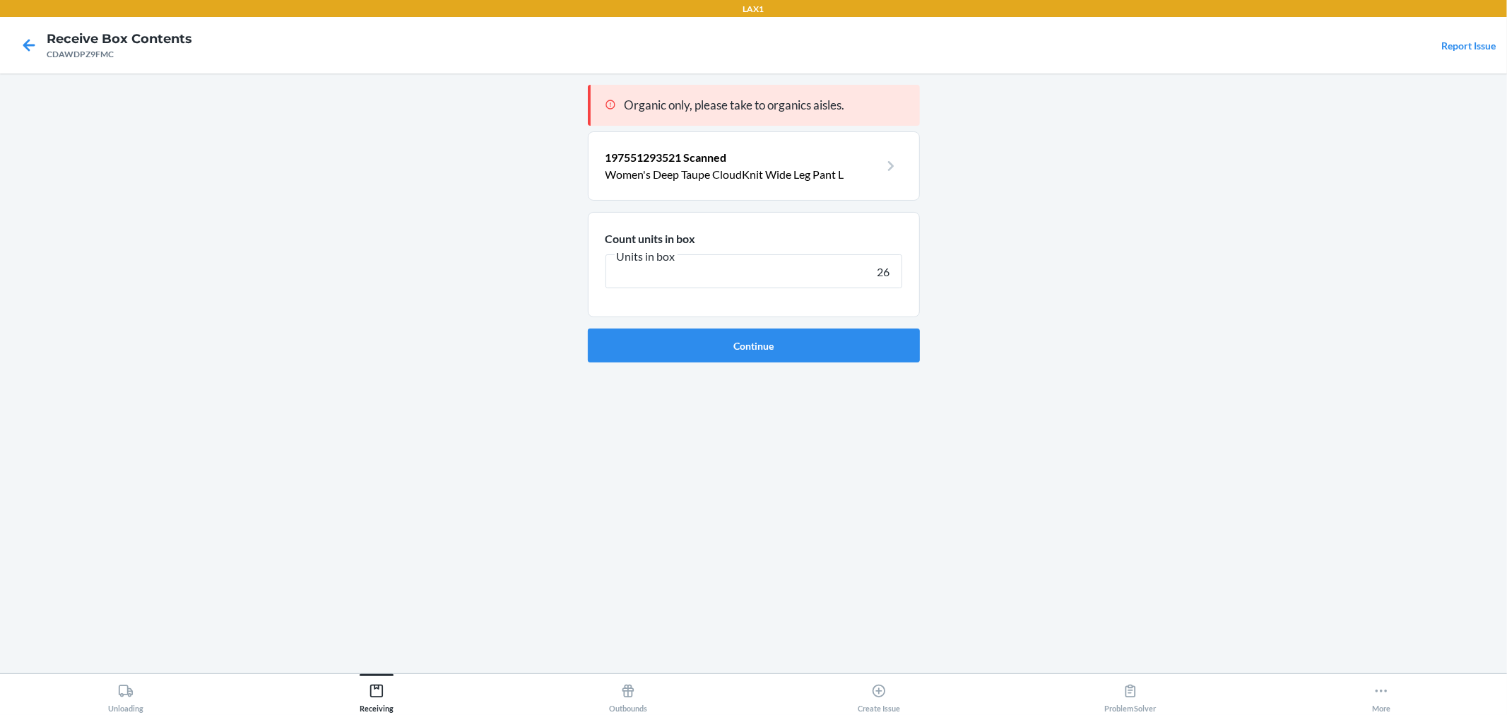
click at [588, 329] on button "Continue" at bounding box center [754, 346] width 332 height 34
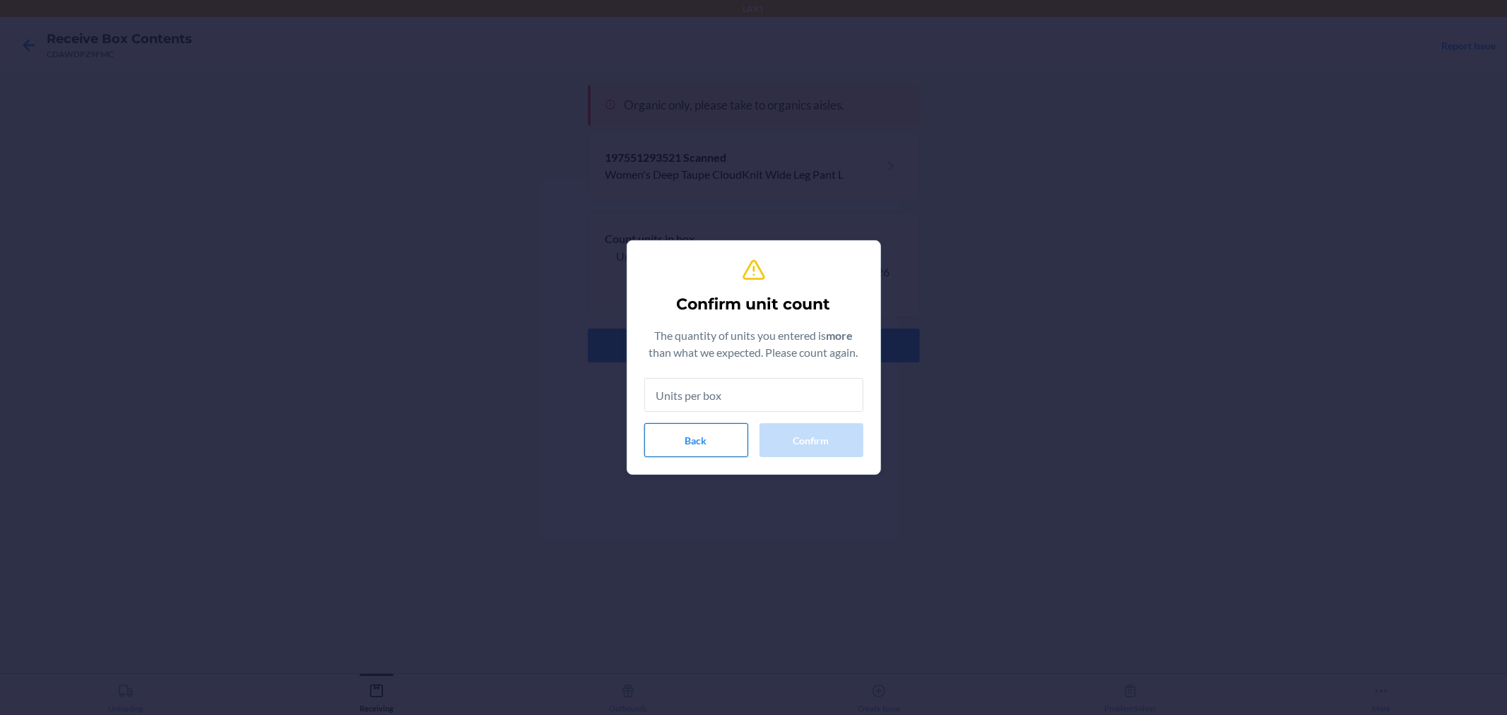
click at [746, 454] on div "Back Confirm" at bounding box center [753, 440] width 219 height 34
click at [745, 453] on button "Back" at bounding box center [696, 440] width 104 height 34
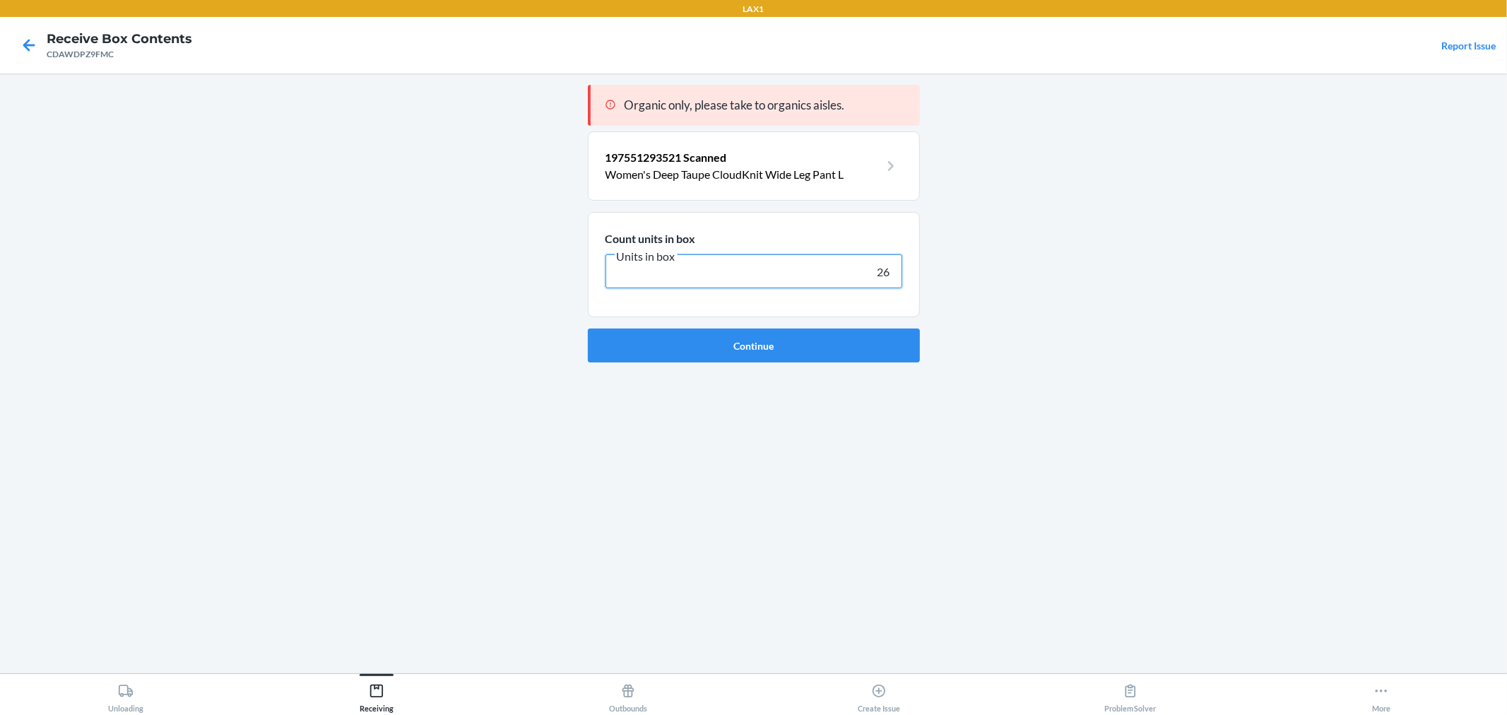
drag, startPoint x: 846, startPoint y: 283, endPoint x: 1003, endPoint y: 295, distance: 158.0
click at [980, 298] on main "Organic only, please take to organics aisles. 197551293521 Scanned Women's Deep…" at bounding box center [753, 373] width 1507 height 600
type input "11"
click at [839, 347] on button "Continue" at bounding box center [754, 346] width 332 height 34
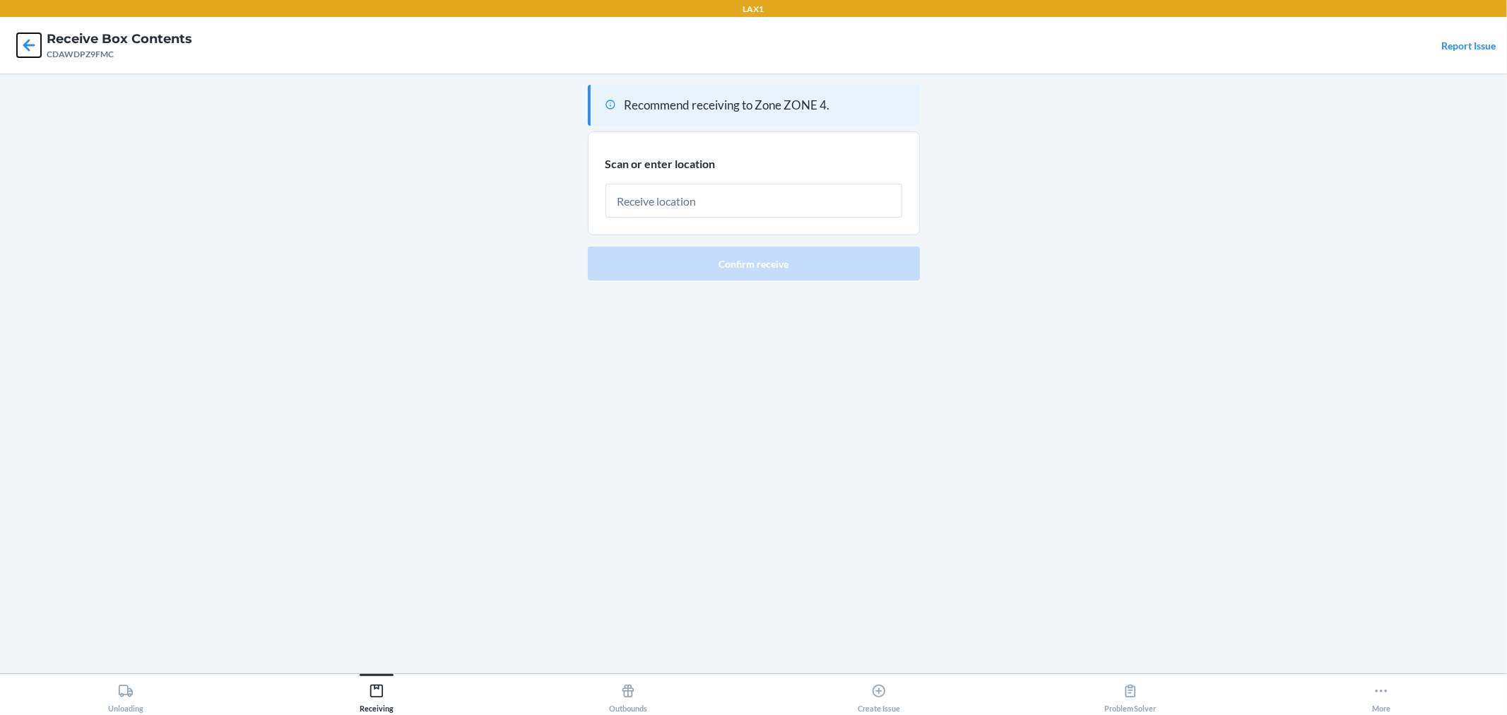
click at [33, 48] on icon at bounding box center [29, 45] width 24 height 24
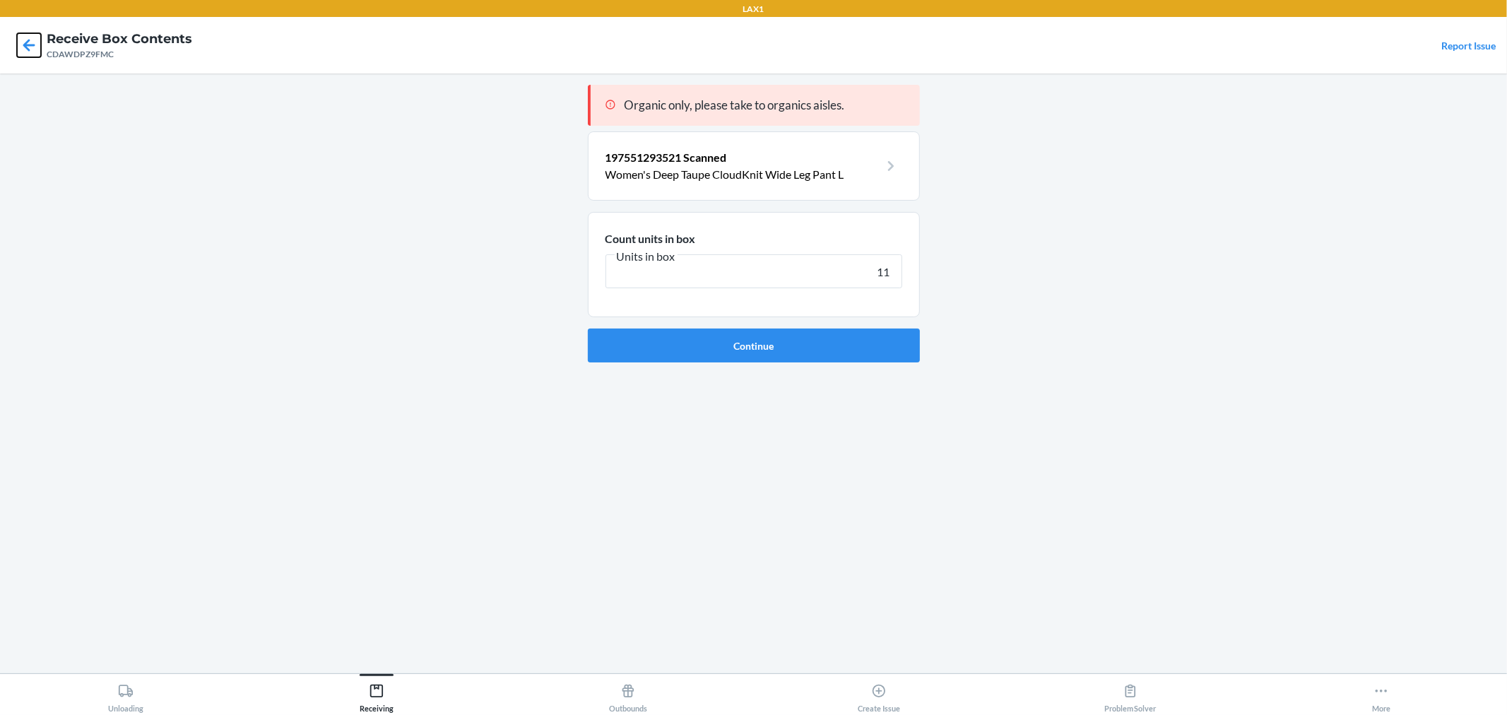
click at [33, 48] on icon at bounding box center [29, 45] width 24 height 24
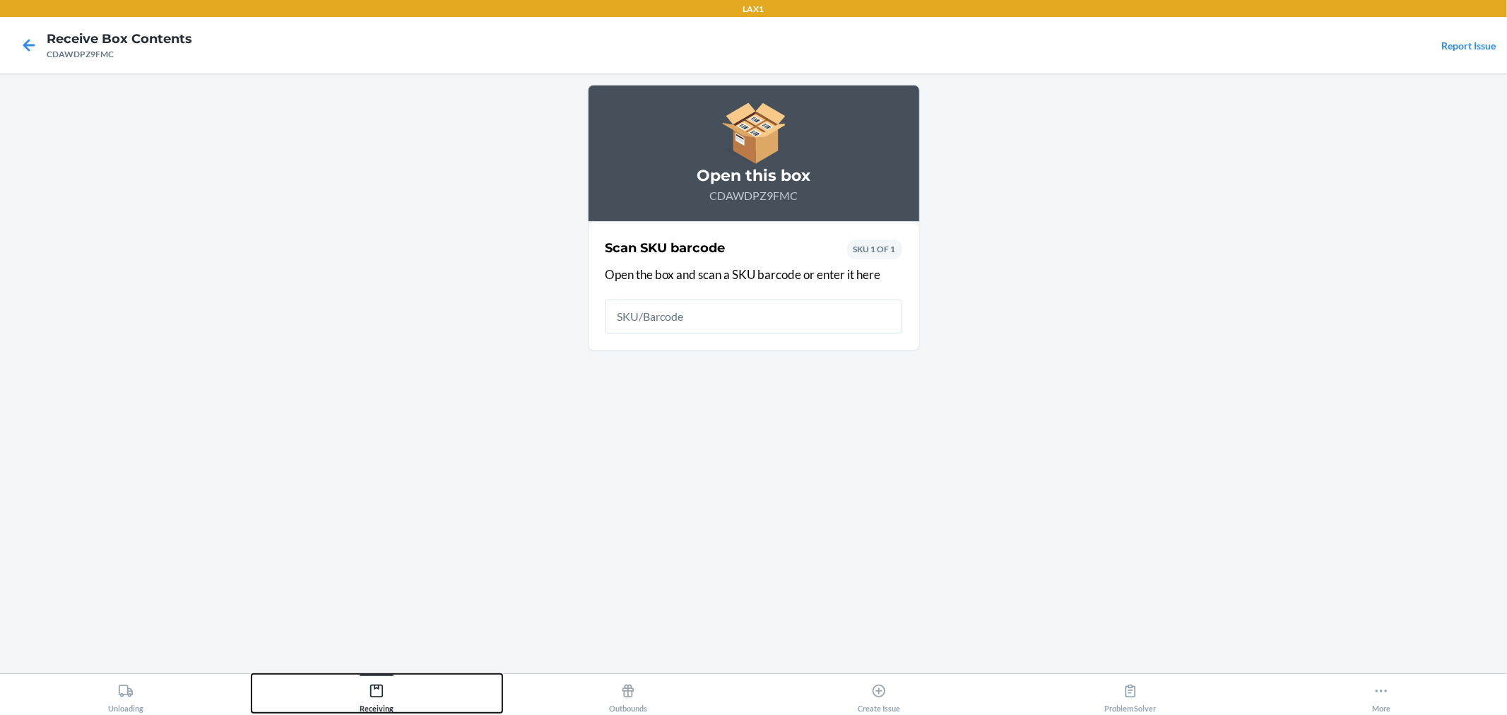
click at [399, 682] on button "Receiving" at bounding box center [378, 693] width 252 height 39
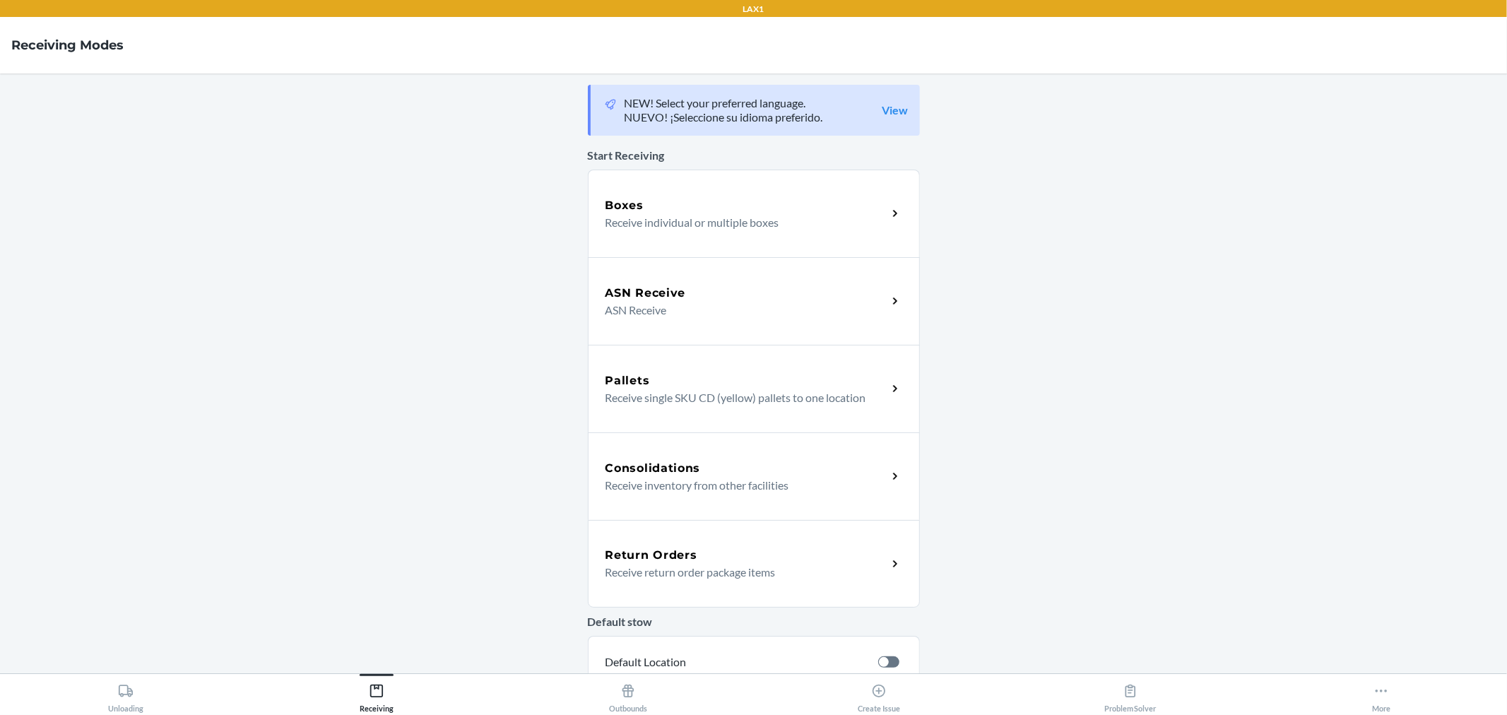
click at [708, 314] on p "ASN Receive" at bounding box center [741, 310] width 271 height 17
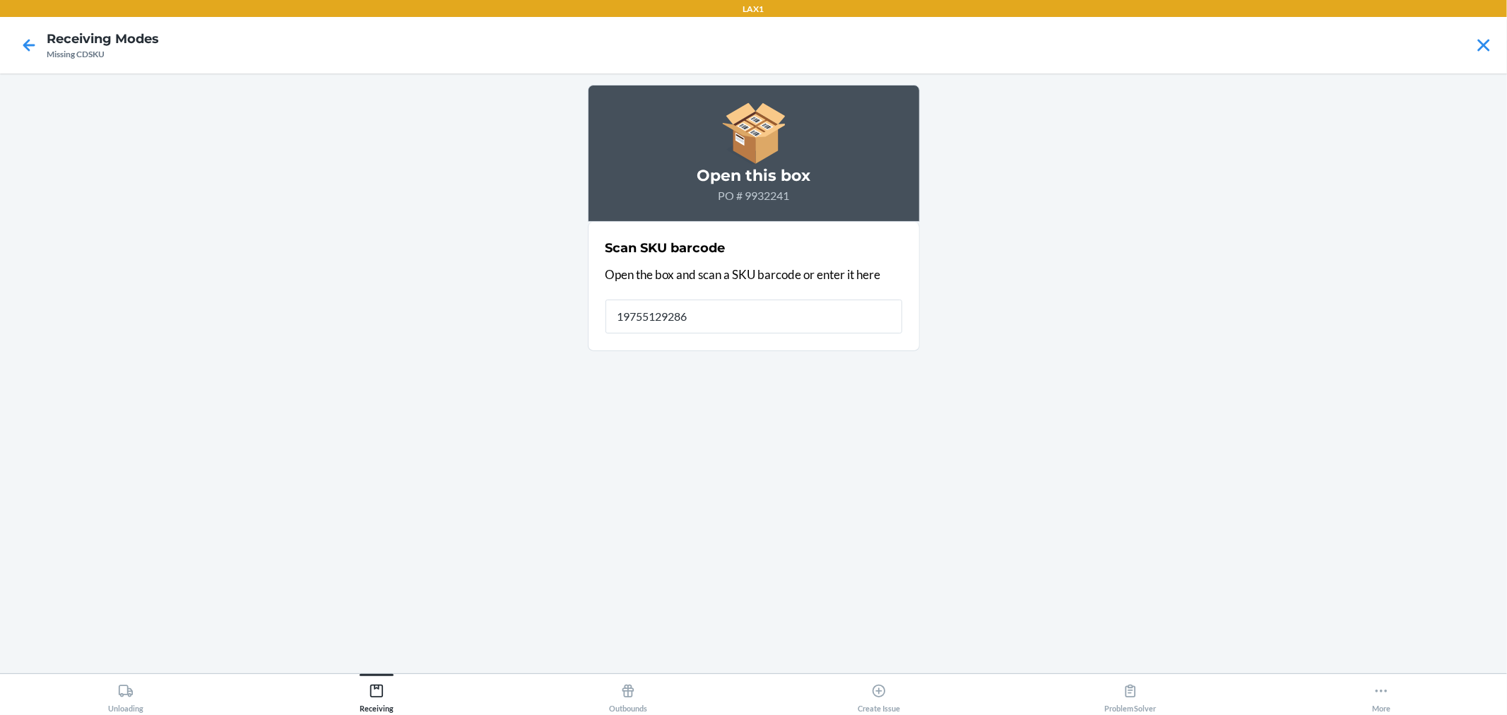
type input "197551292869"
drag, startPoint x: 677, startPoint y: 343, endPoint x: 616, endPoint y: 335, distance: 61.3
click at [652, 343] on div "DPJYXCX29C3 does not belong to the merchant. Please create a non-compliance tic…" at bounding box center [754, 350] width 297 height 23
drag, startPoint x: 618, startPoint y: 347, endPoint x: 680, endPoint y: 344, distance: 63.0
click at [680, 344] on div "DPJYXCX29C3 does not belong to the merchant. Please create a non-compliance tic…" at bounding box center [754, 350] width 297 height 23
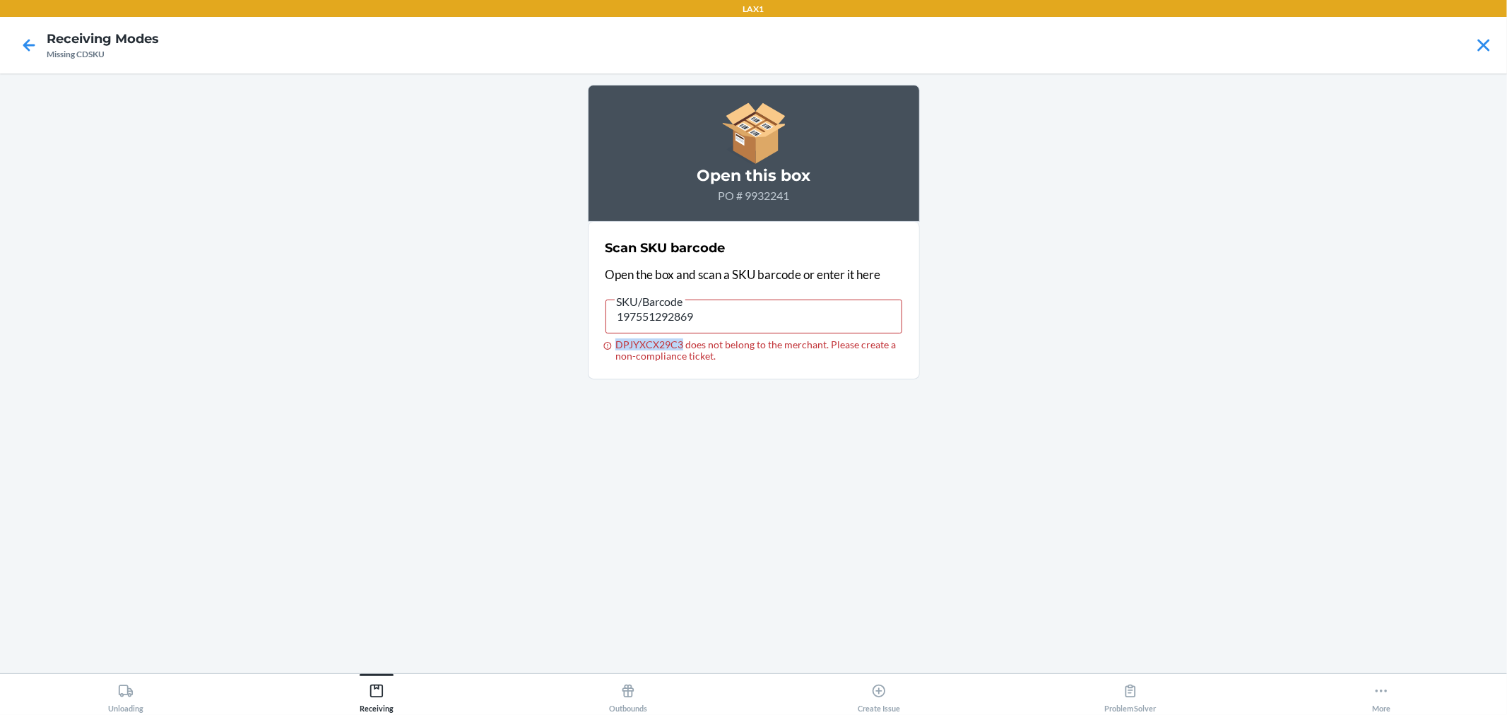
copy div "DPJYXCX29C3"
click at [380, 707] on div "Receiving" at bounding box center [377, 695] width 34 height 35
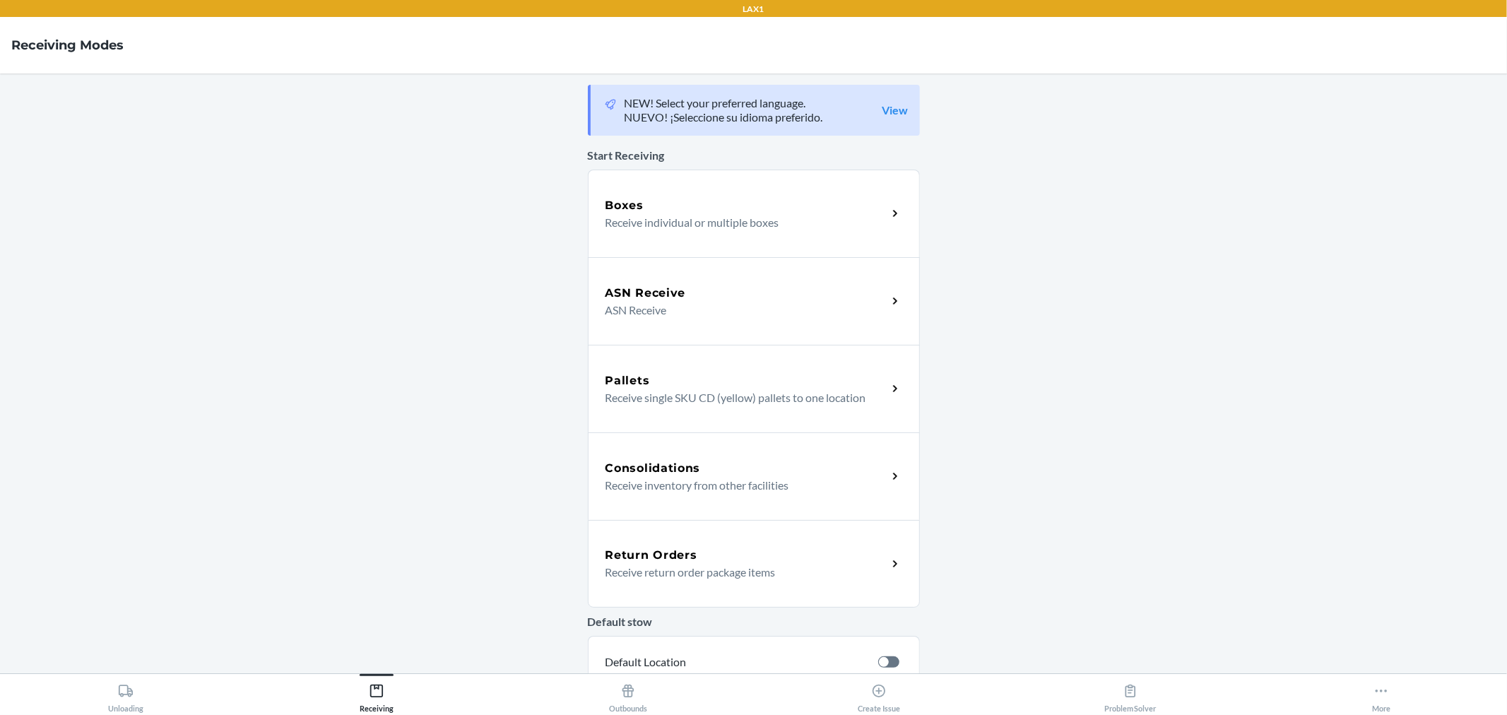
click at [680, 212] on div "Boxes" at bounding box center [747, 205] width 282 height 17
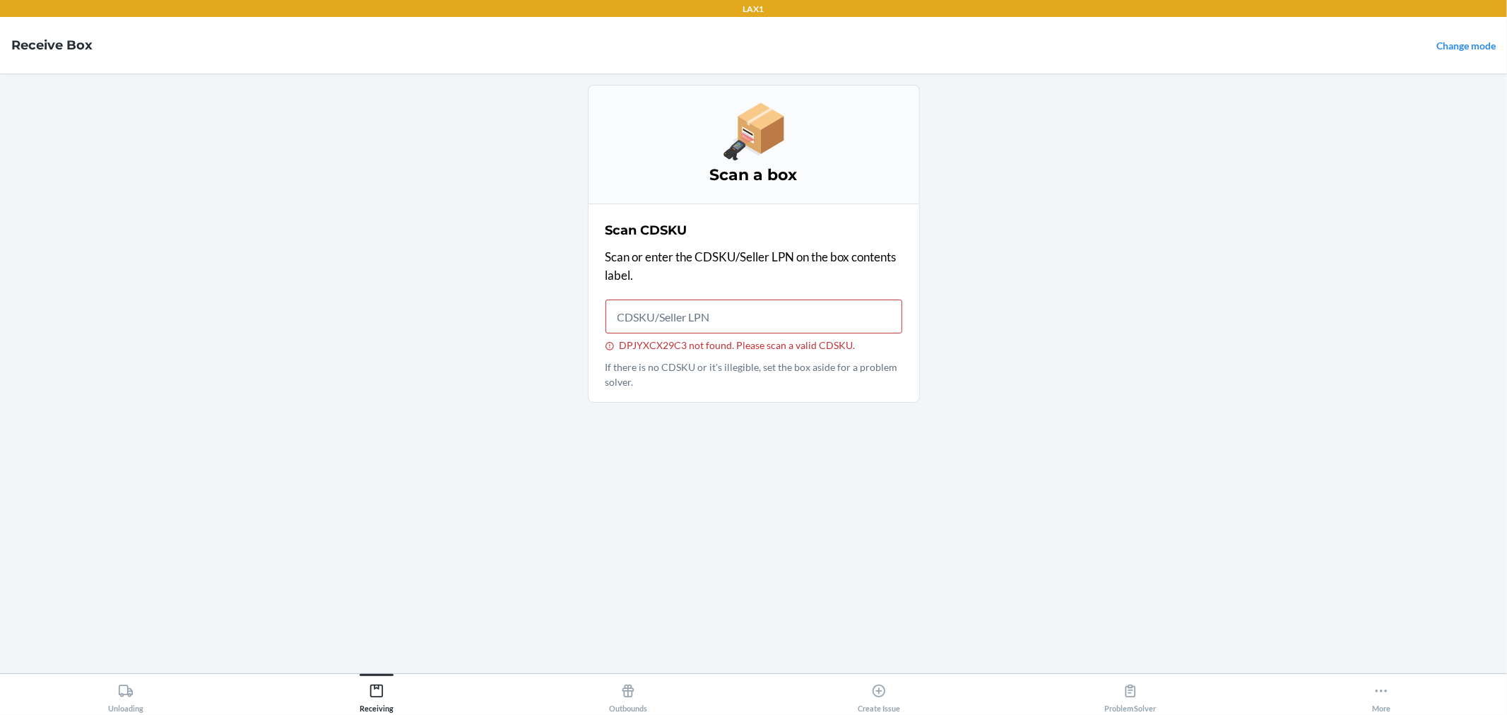
drag, startPoint x: 1068, startPoint y: 413, endPoint x: 1056, endPoint y: 418, distance: 13.6
click at [1068, 413] on main "Scan a box Scan CDSKU Scan or enter the CDSKU/Seller LPN on the box contents la…" at bounding box center [753, 373] width 1507 height 600
drag, startPoint x: 689, startPoint y: 343, endPoint x: 619, endPoint y: 350, distance: 70.3
click at [619, 350] on div "DPJYXCX29C3 not found. Please scan a valid CDSKU." at bounding box center [754, 345] width 297 height 12
copy div "DPJYXCX29C3"
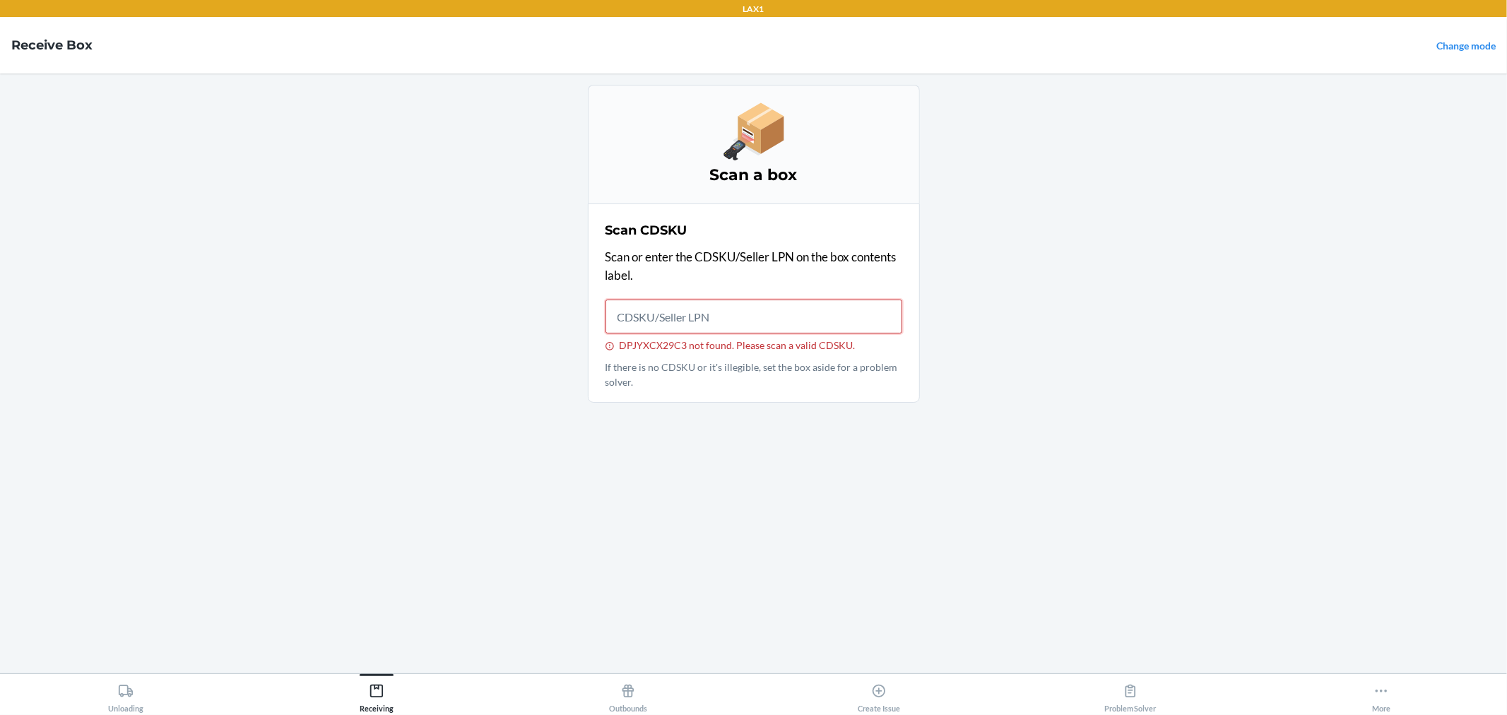
click at [702, 320] on input "DPJYXCX29C3 not found. Please scan a valid CDSKU." at bounding box center [754, 317] width 297 height 34
drag, startPoint x: 427, startPoint y: 678, endPoint x: 428, endPoint y: 671, distance: 7.1
click at [428, 674] on button "Receiving" at bounding box center [378, 693] width 252 height 39
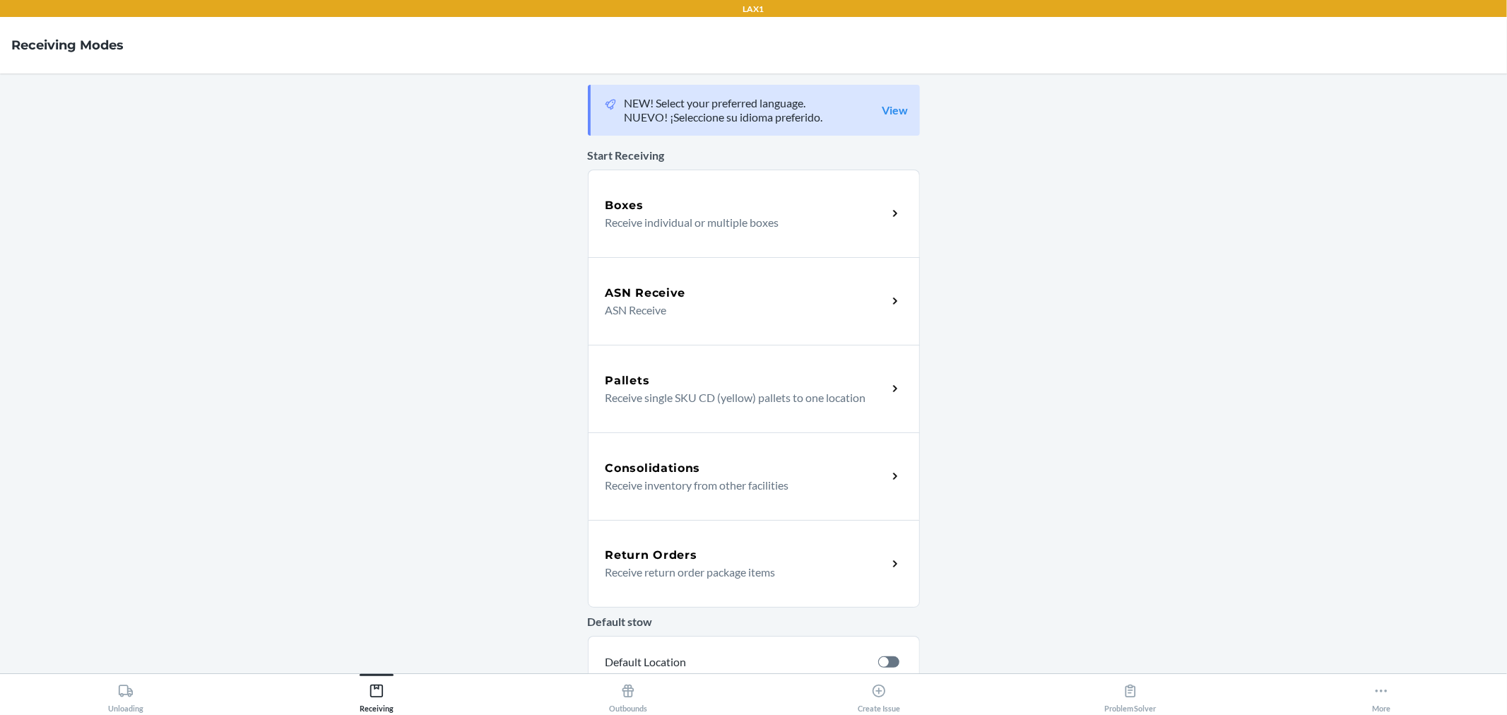
click at [675, 287] on h5 "ASN Receive" at bounding box center [646, 293] width 81 height 17
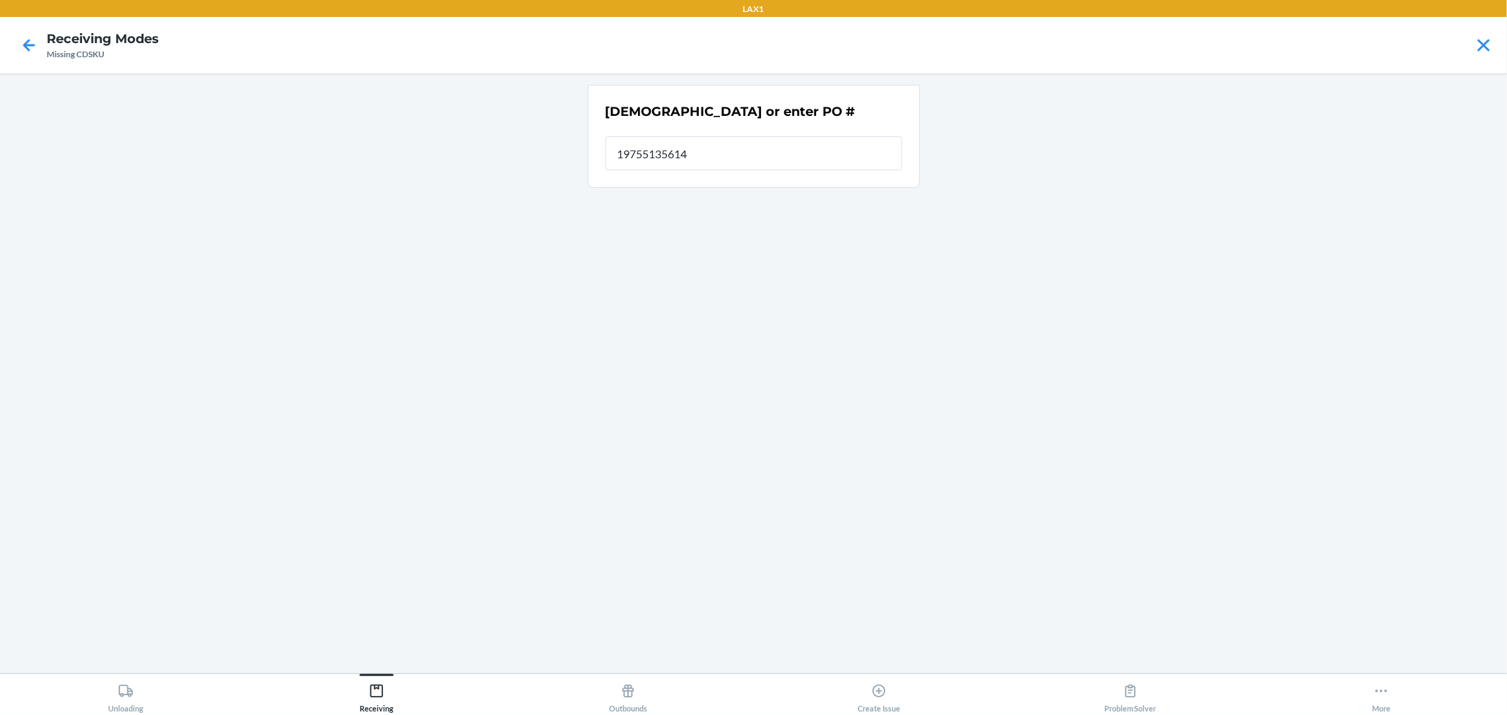
type input "197551356141"
type input "9755135614"
drag, startPoint x: 1178, startPoint y: 530, endPoint x: 1185, endPoint y: 551, distance: 22.3
click at [1182, 548] on main "Scan or enter PO #" at bounding box center [753, 373] width 1507 height 600
click at [389, 714] on div "Unloading Receiving Outbounds Create Issue Problem Solver More" at bounding box center [753, 694] width 1507 height 42
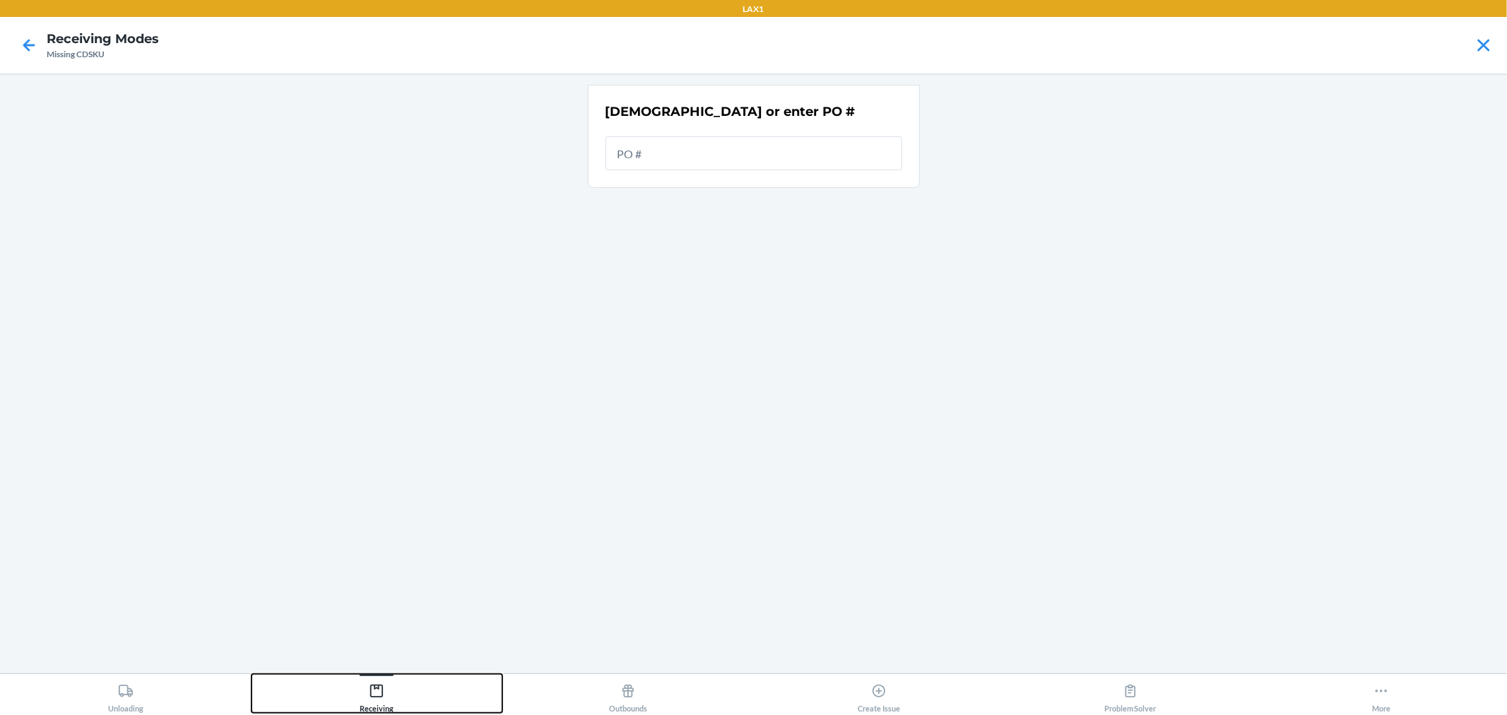
click at [389, 705] on div "Receiving" at bounding box center [377, 695] width 34 height 35
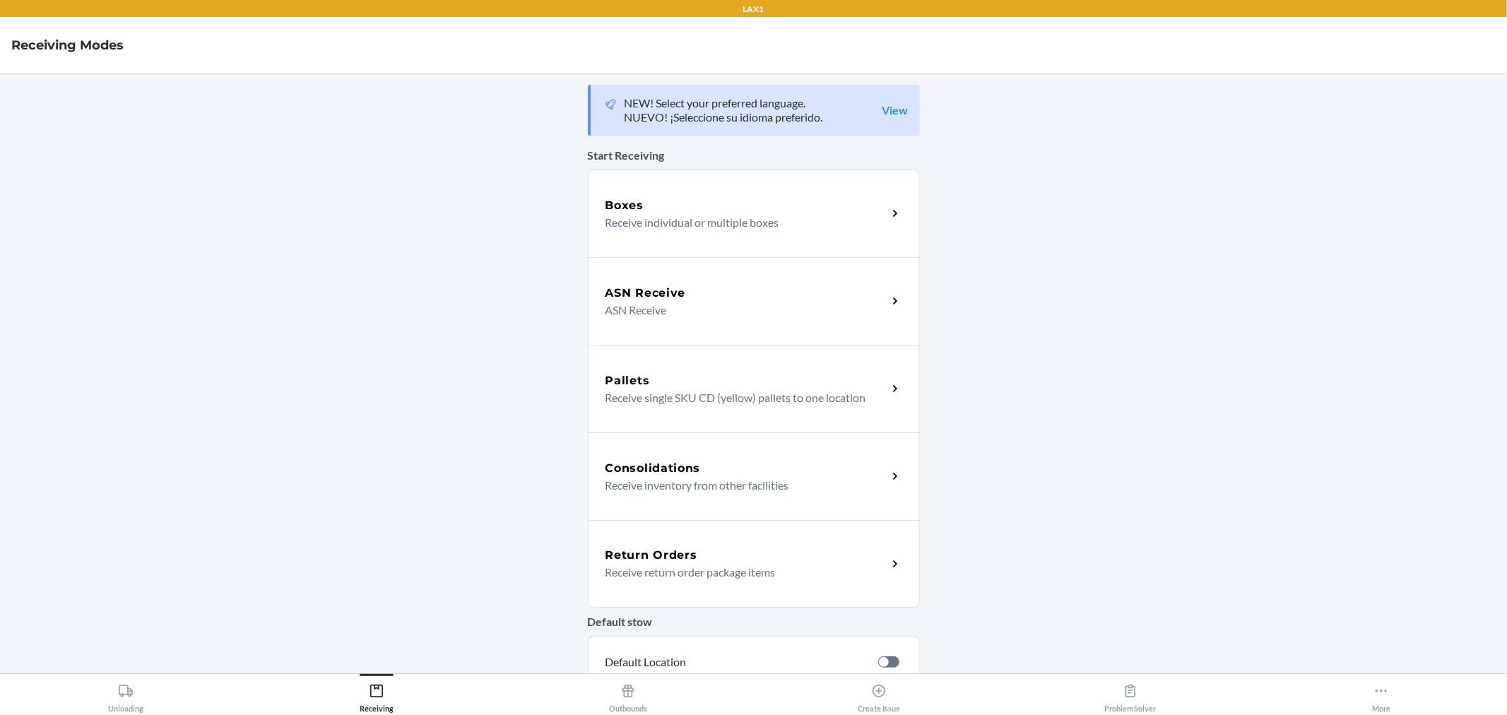
click at [665, 223] on p "Receive individual or multiple boxes" at bounding box center [741, 222] width 271 height 17
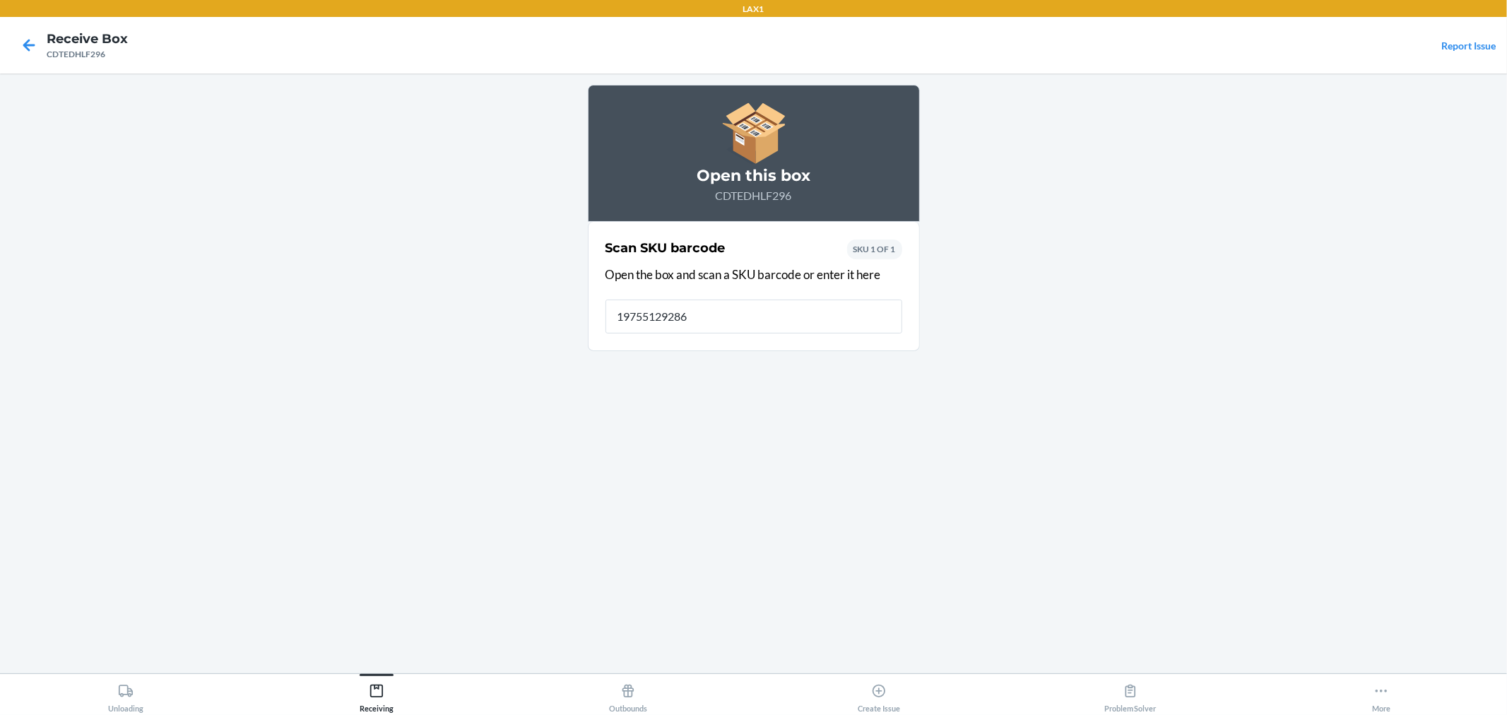
type input "197551292869"
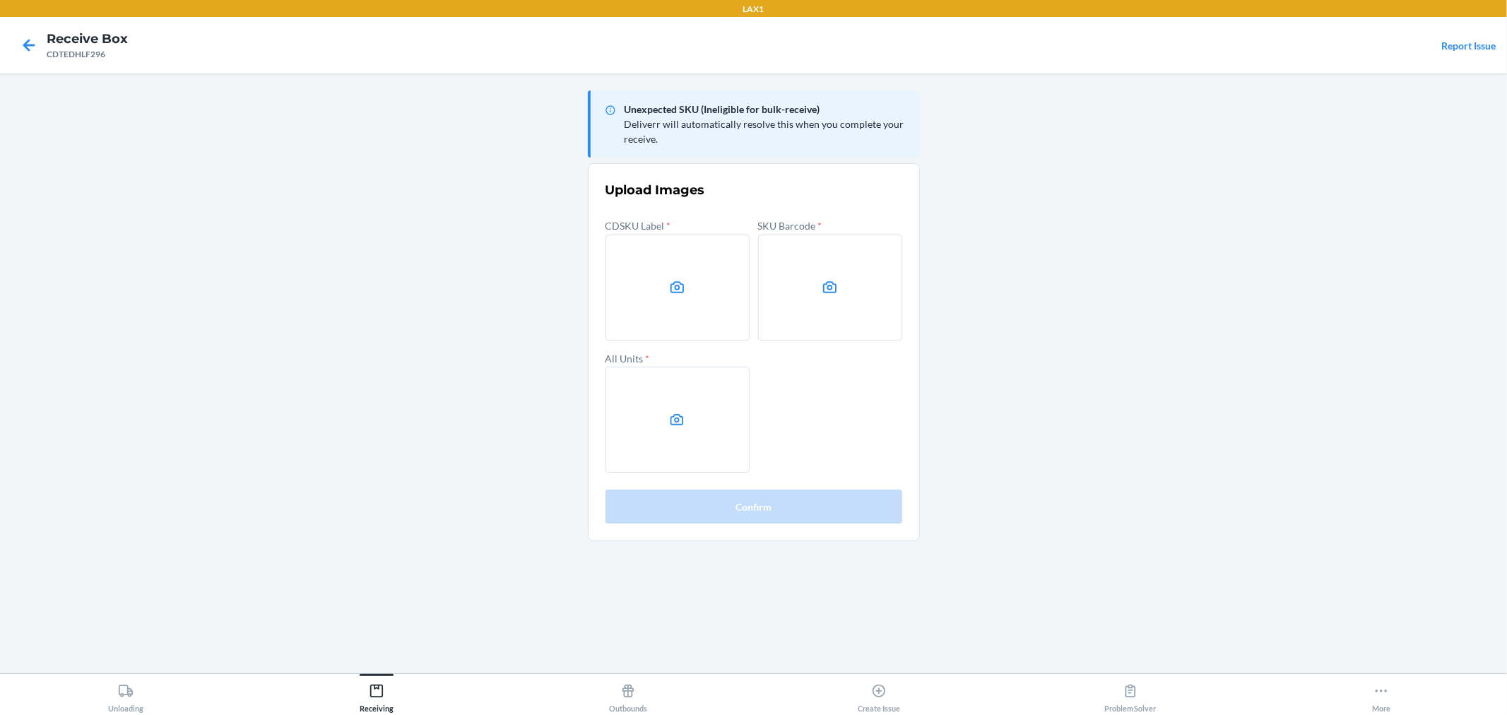
click at [690, 278] on label at bounding box center [678, 288] width 144 height 106
click at [0, 0] on input "file" at bounding box center [0, 0] width 0 height 0
click at [810, 290] on label at bounding box center [830, 288] width 144 height 106
click at [0, 0] on input "file" at bounding box center [0, 0] width 0 height 0
click at [682, 407] on label at bounding box center [678, 420] width 144 height 106
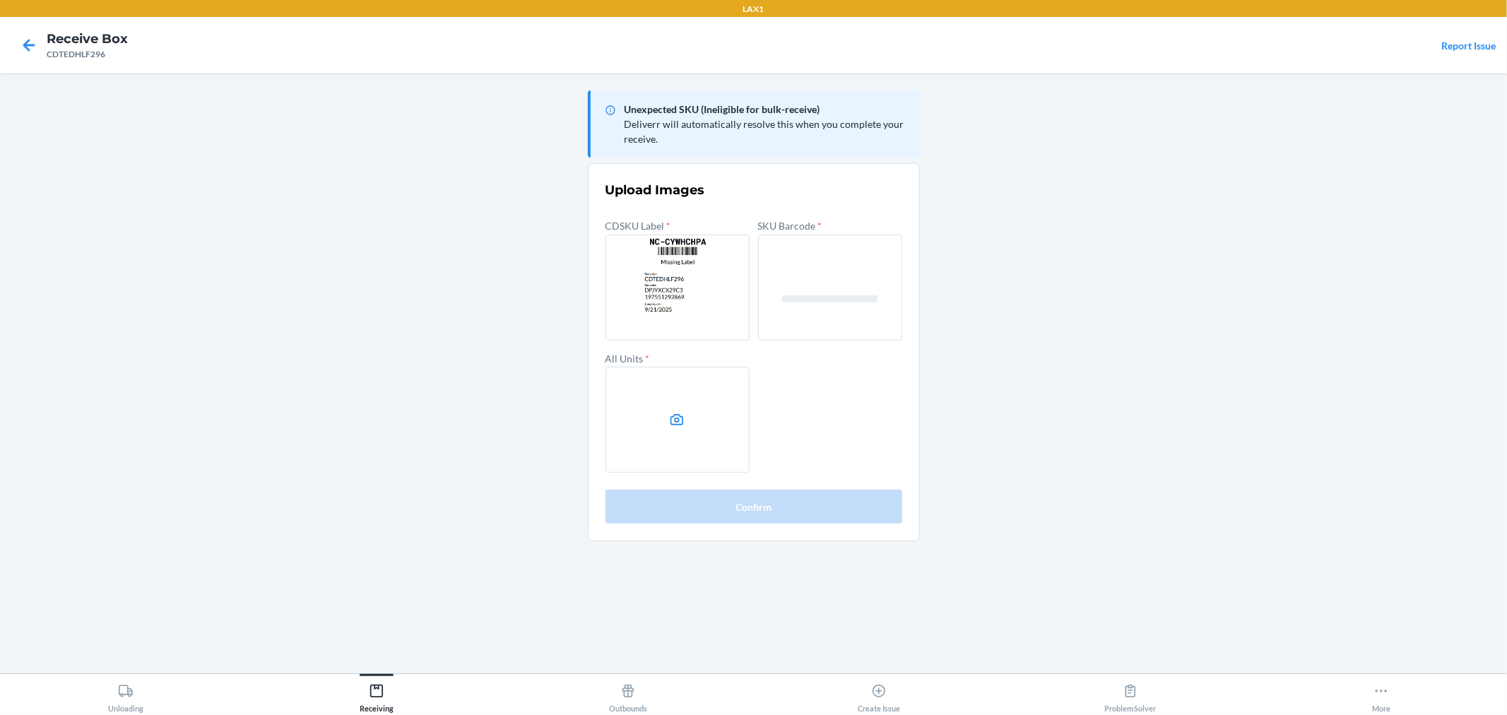
click at [0, 0] on input "file" at bounding box center [0, 0] width 0 height 0
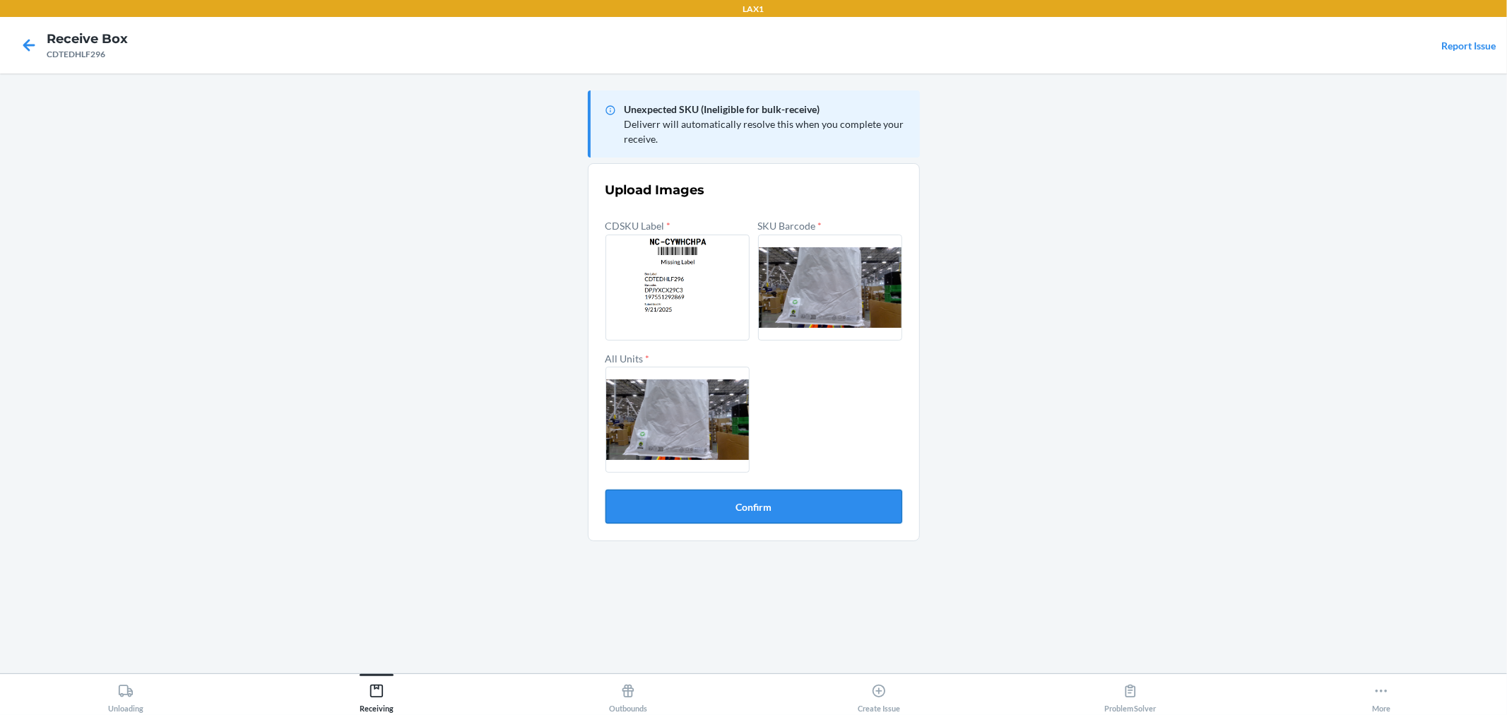
click at [879, 512] on button "Confirm" at bounding box center [754, 507] width 297 height 34
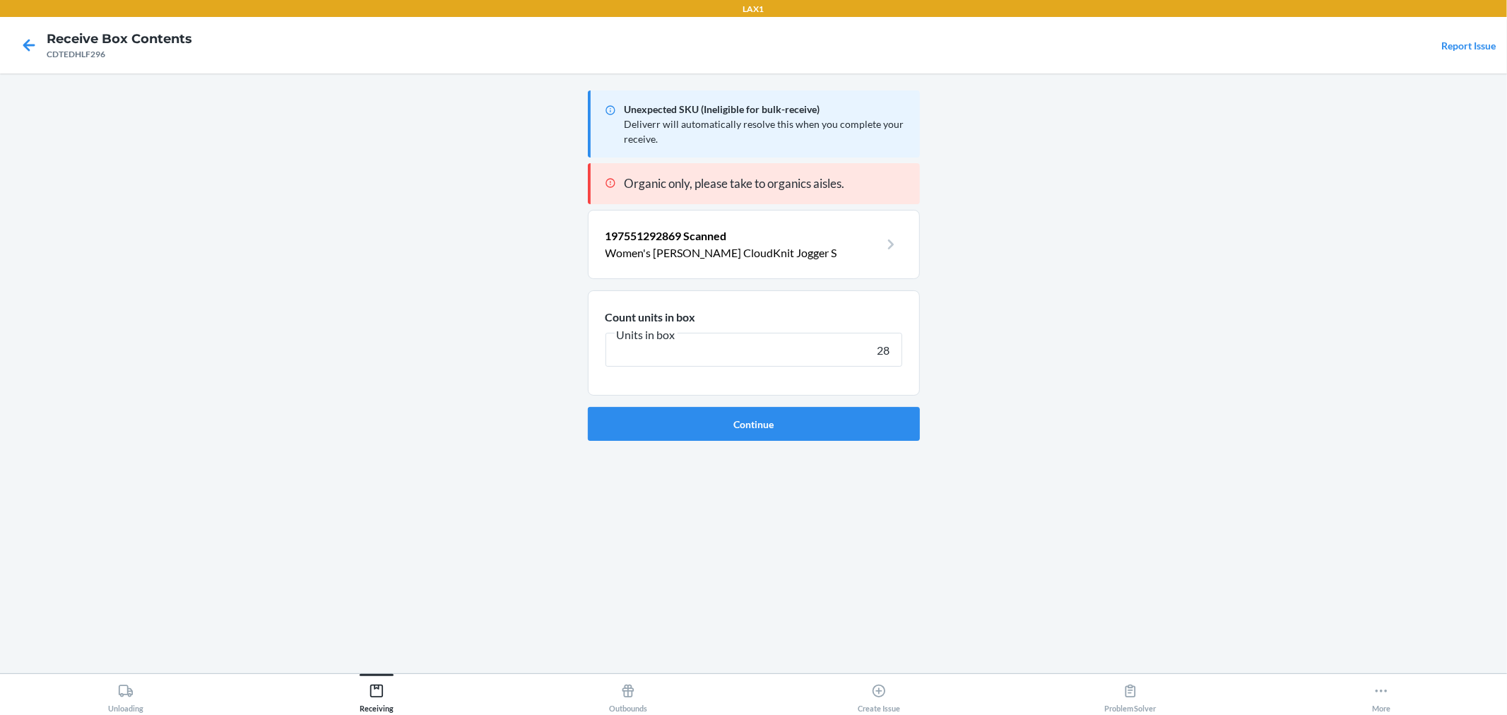
type input "28"
click at [588, 407] on button "Continue" at bounding box center [754, 424] width 332 height 34
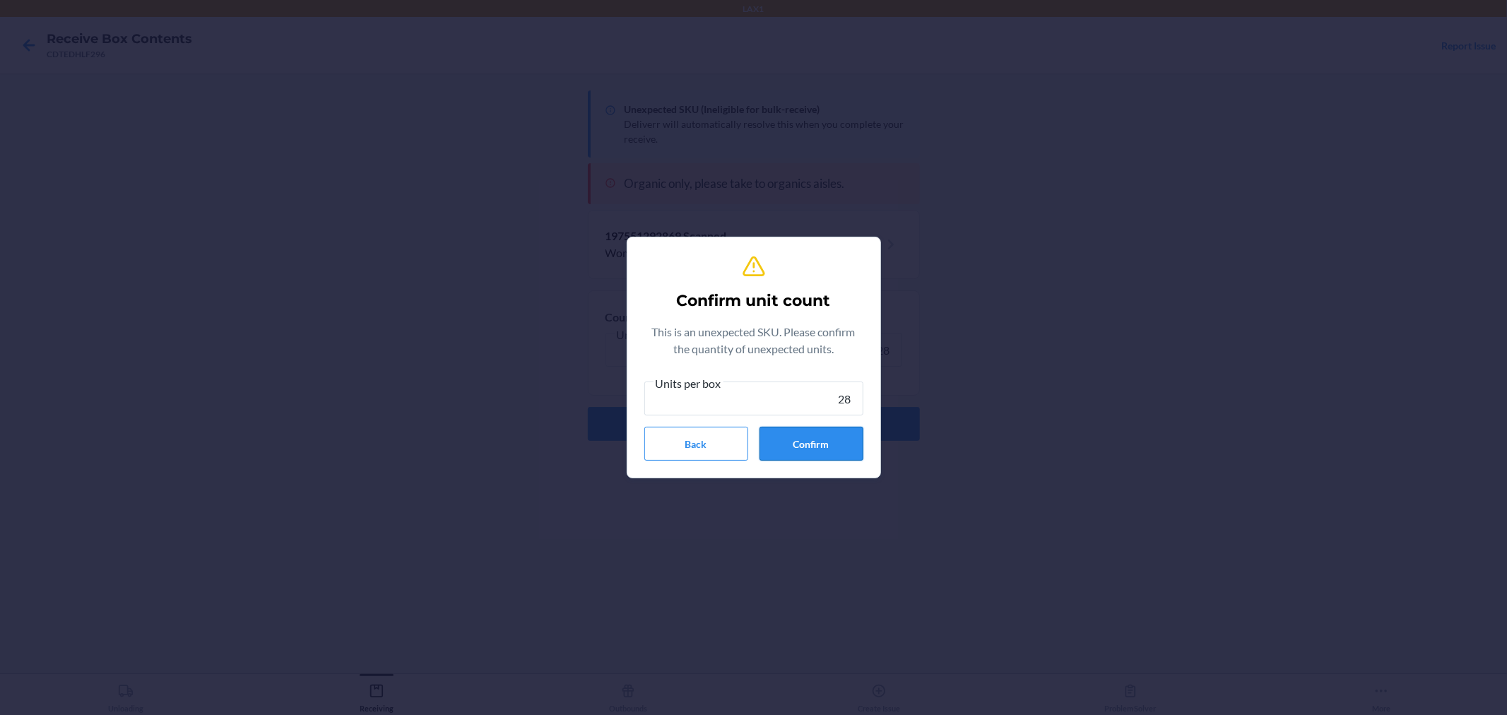
type input "28"
click at [817, 445] on button "Confirm" at bounding box center [812, 444] width 104 height 34
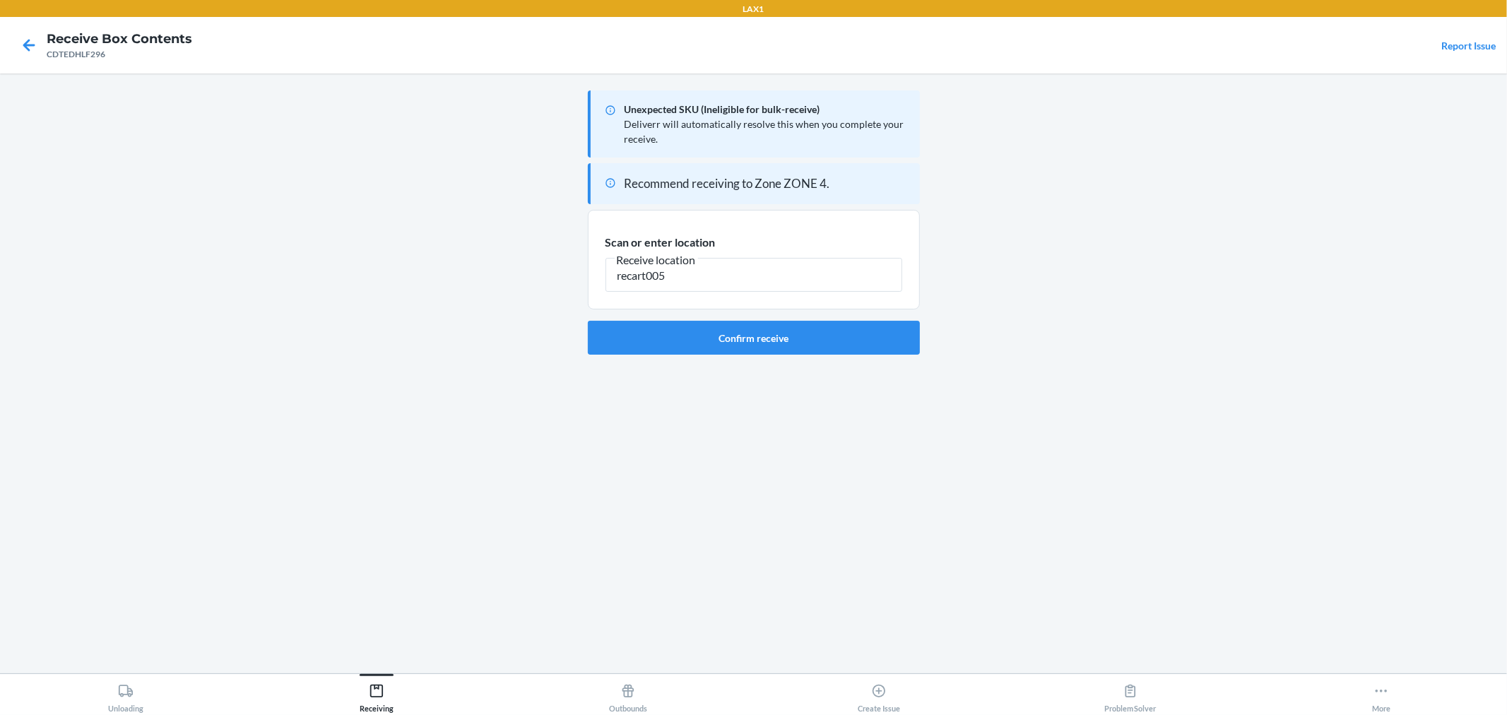
type input "recart005"
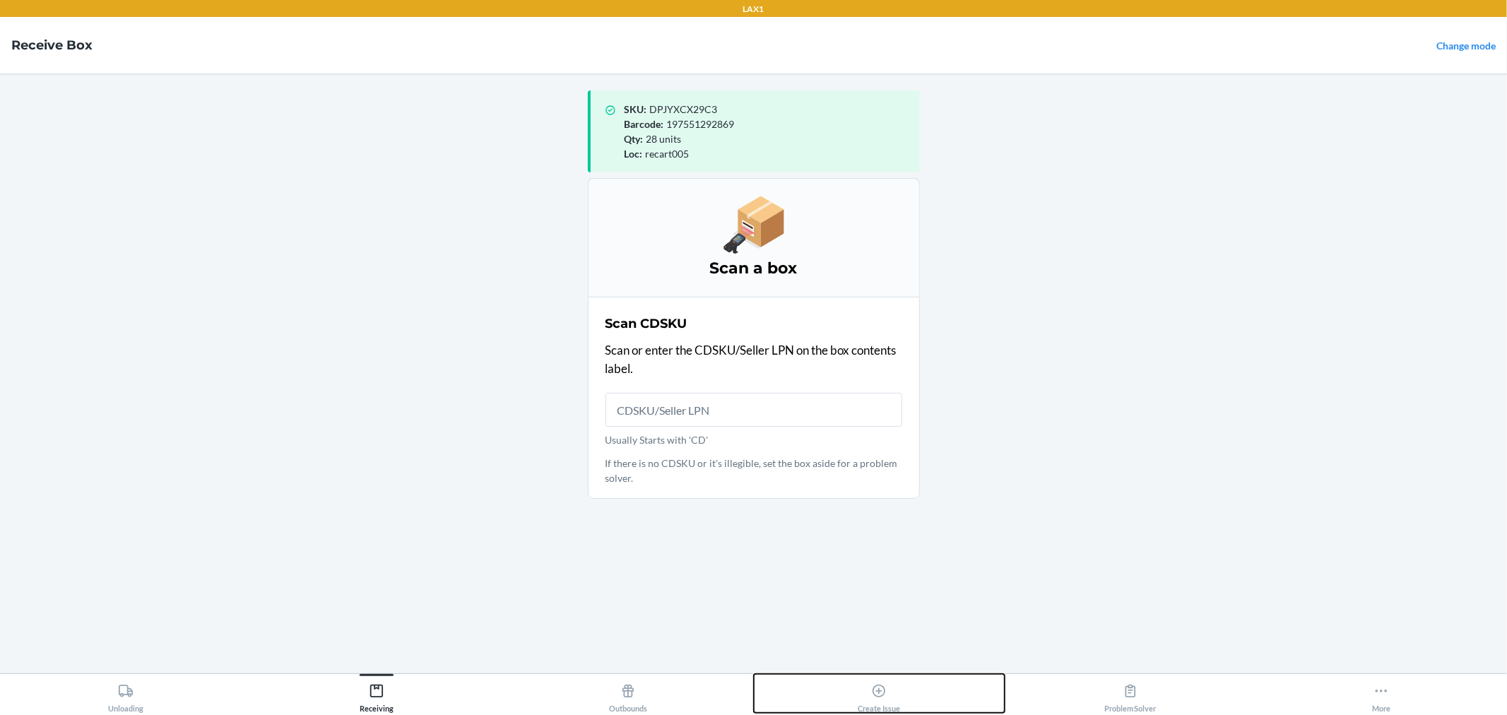
click at [914, 676] on button "Create Issue" at bounding box center [880, 693] width 252 height 39
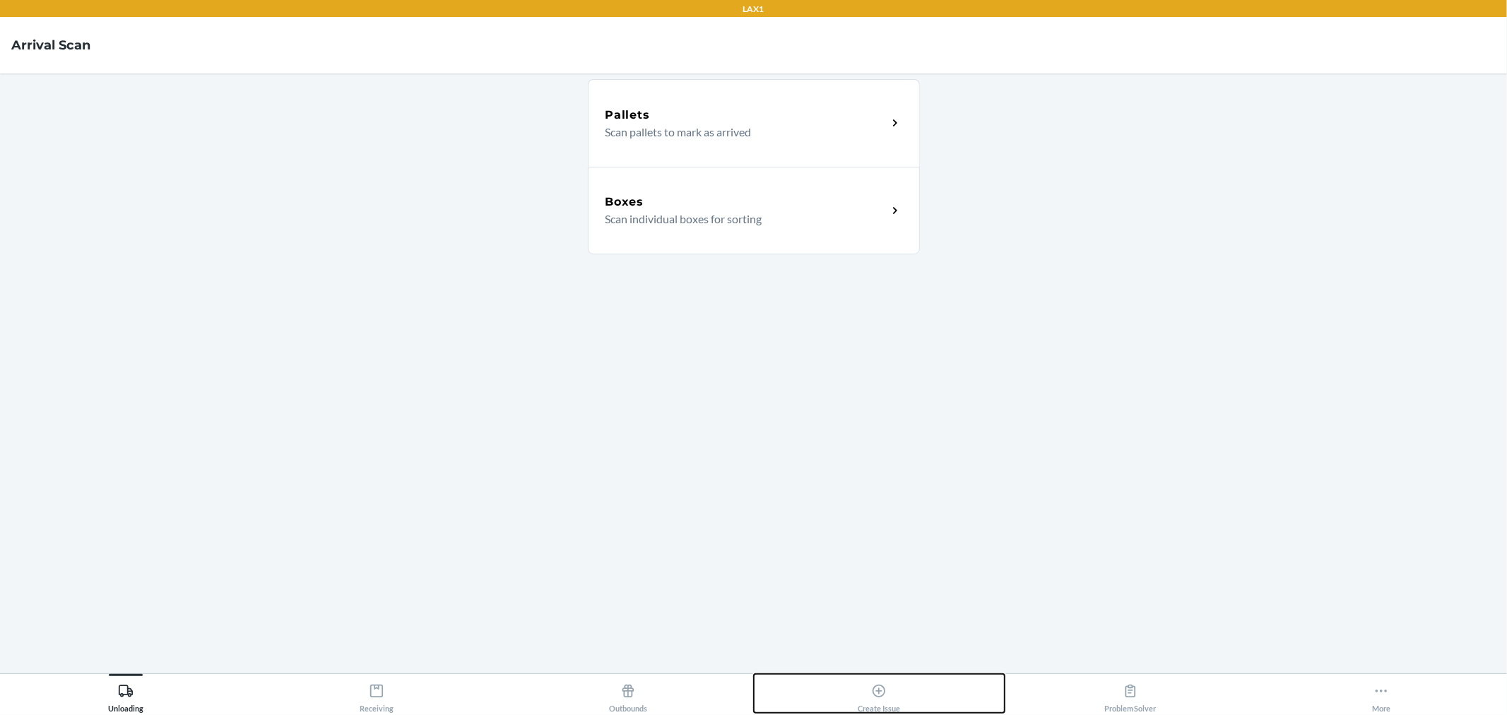
click at [870, 691] on div "Create Issue" at bounding box center [879, 695] width 42 height 35
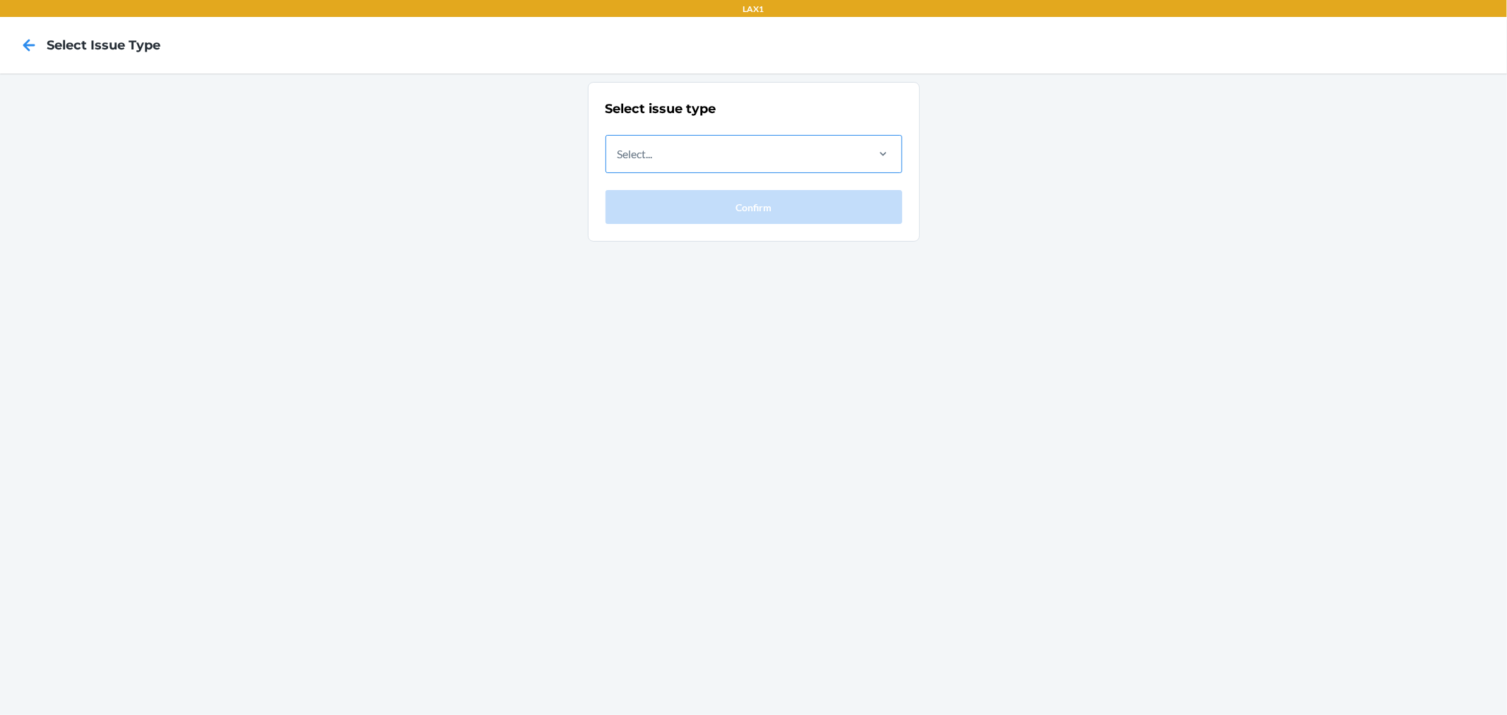
click at [615, 149] on div "Select..." at bounding box center [735, 154] width 259 height 37
click at [618, 149] on input "Select..." at bounding box center [618, 154] width 1 height 17
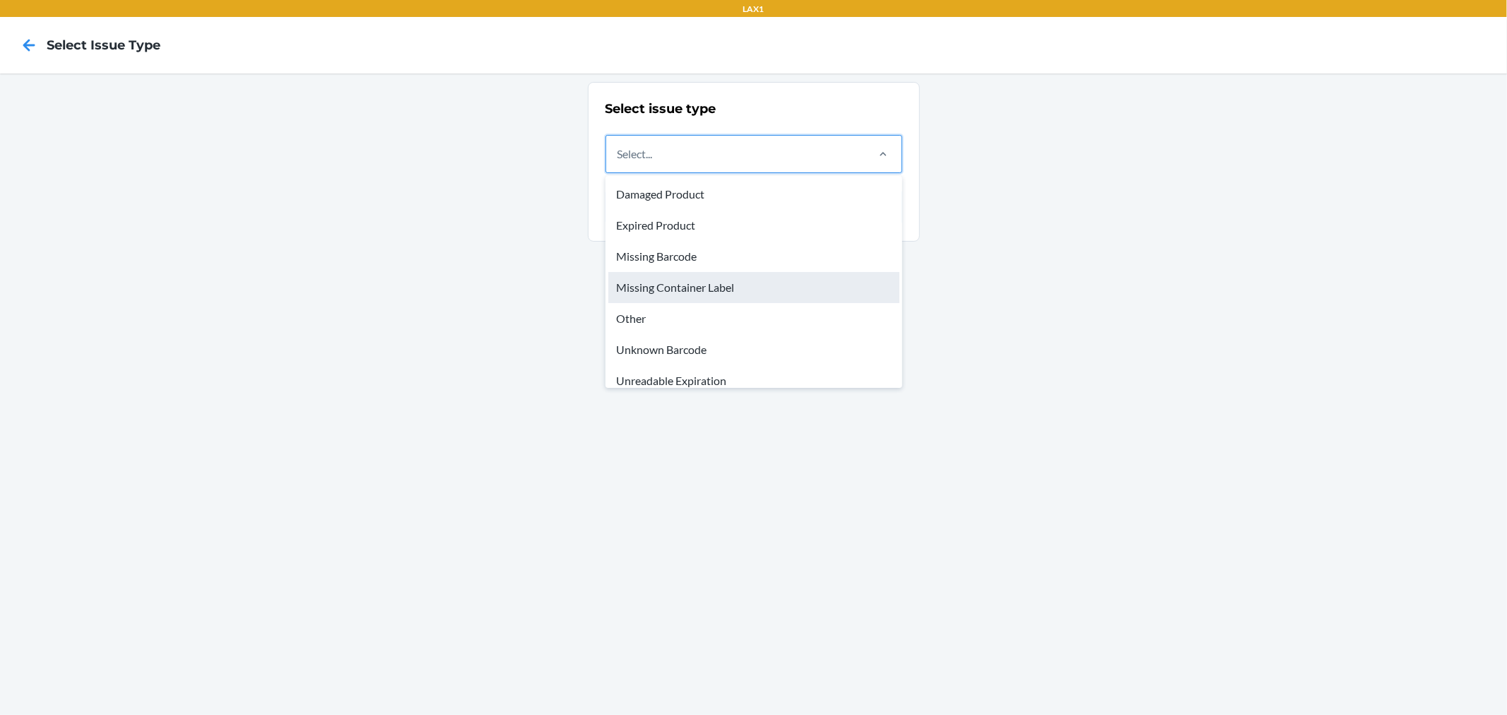
click at [712, 290] on div "Missing Container Label" at bounding box center [753, 287] width 291 height 31
click at [619, 163] on input "option Missing Container Label focused, 4 of 8. 8 results available. Use Up and…" at bounding box center [618, 154] width 1 height 17
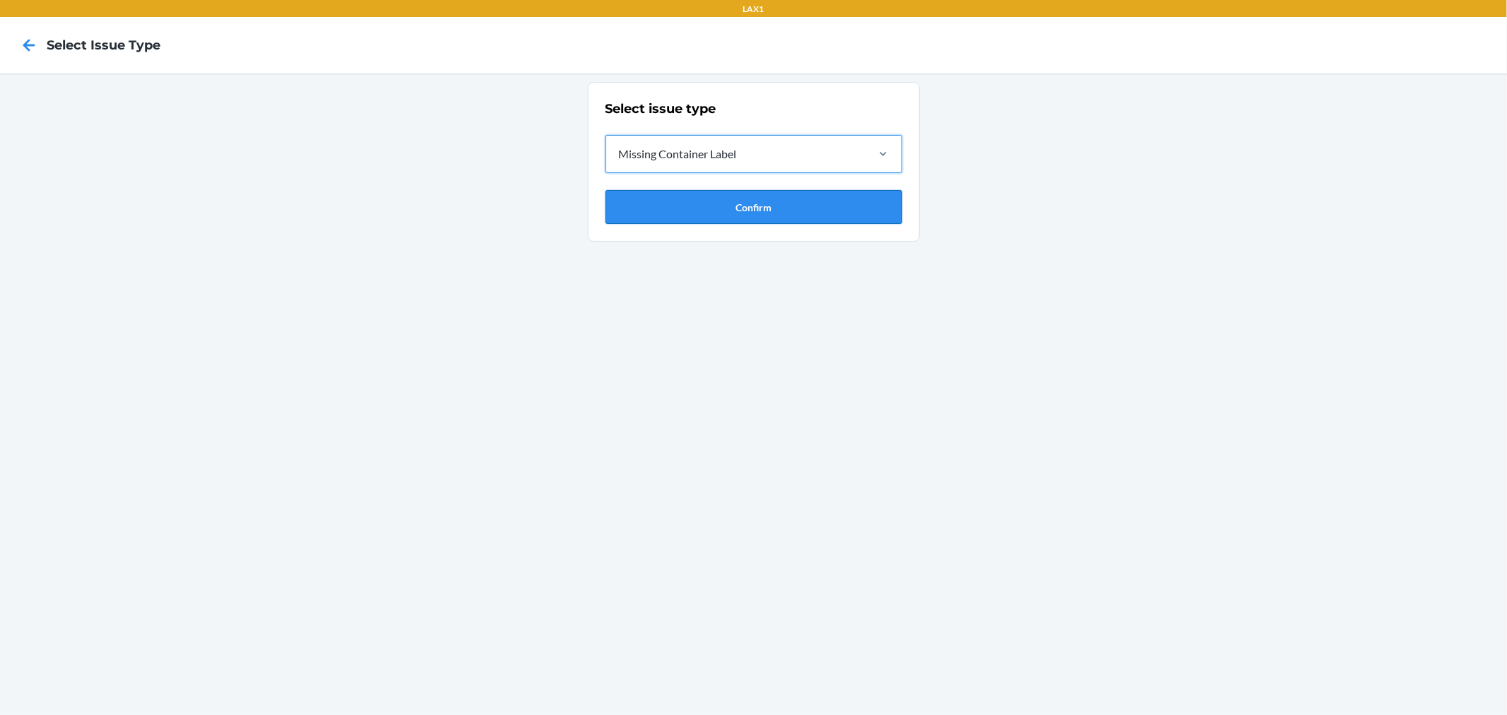
click at [710, 198] on button "Confirm" at bounding box center [754, 207] width 297 height 34
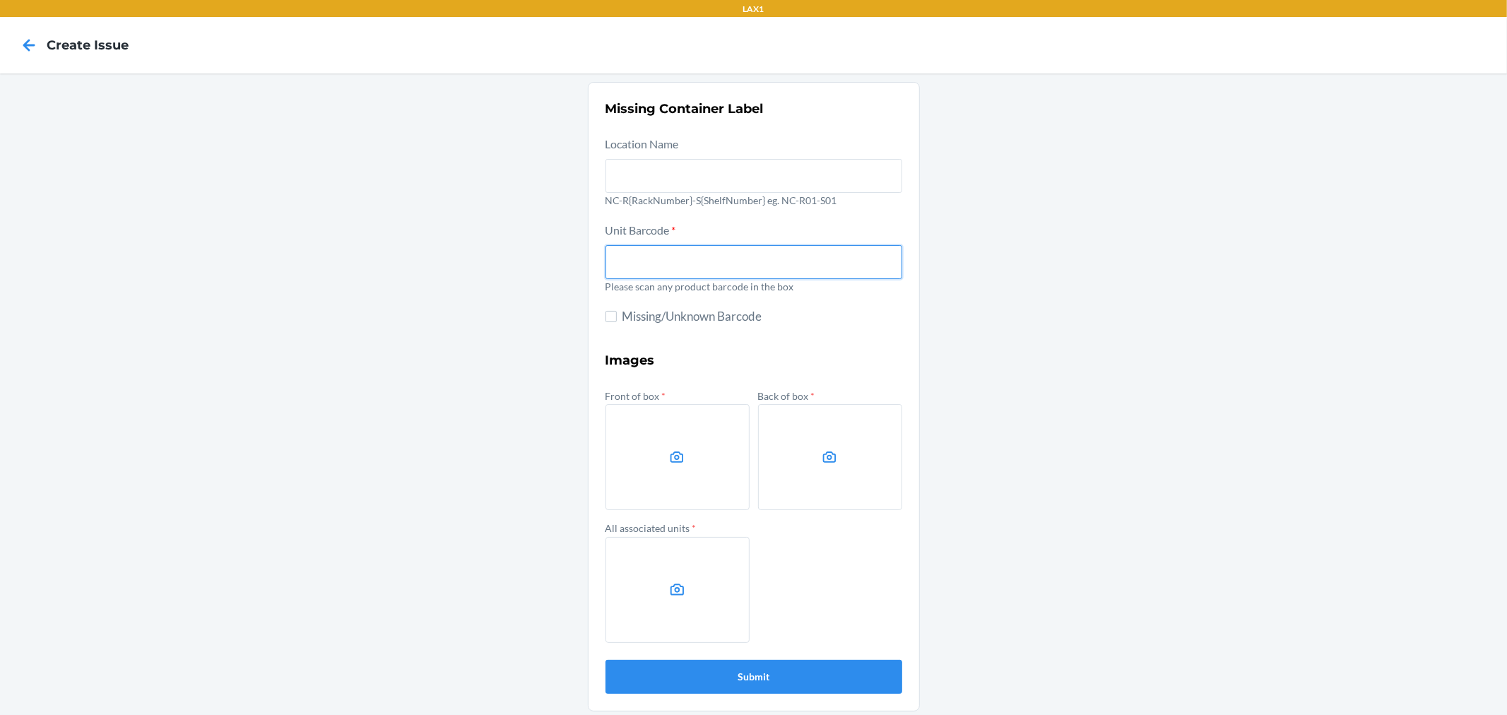
click at [646, 265] on input "text" at bounding box center [754, 262] width 297 height 34
type input "197551292869"
click at [669, 450] on icon at bounding box center [677, 457] width 16 height 16
click at [0, 0] on input "file" at bounding box center [0, 0] width 0 height 0
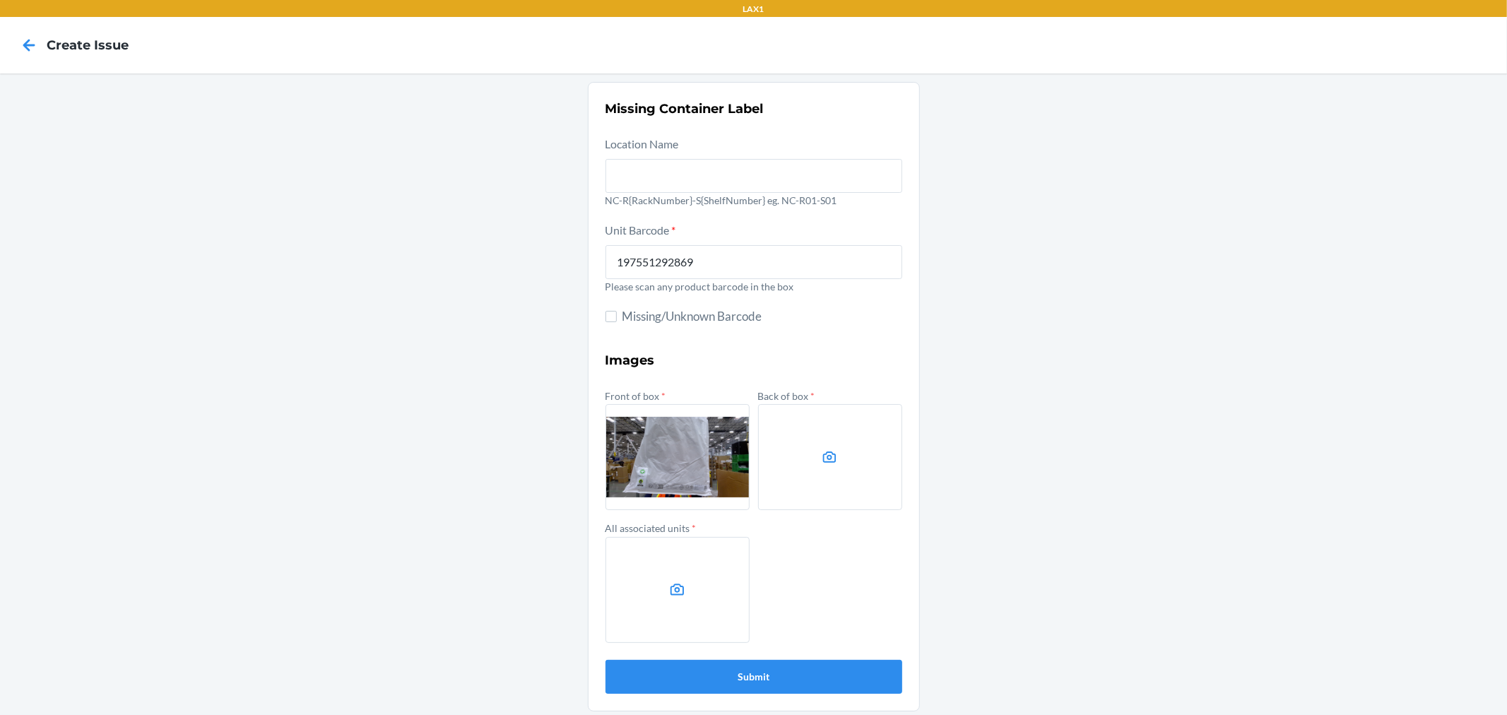
click at [858, 453] on label at bounding box center [830, 457] width 144 height 106
click at [0, 0] on input "file" at bounding box center [0, 0] width 0 height 0
click at [649, 555] on label at bounding box center [678, 590] width 144 height 106
click at [0, 0] on input "file" at bounding box center [0, 0] width 0 height 0
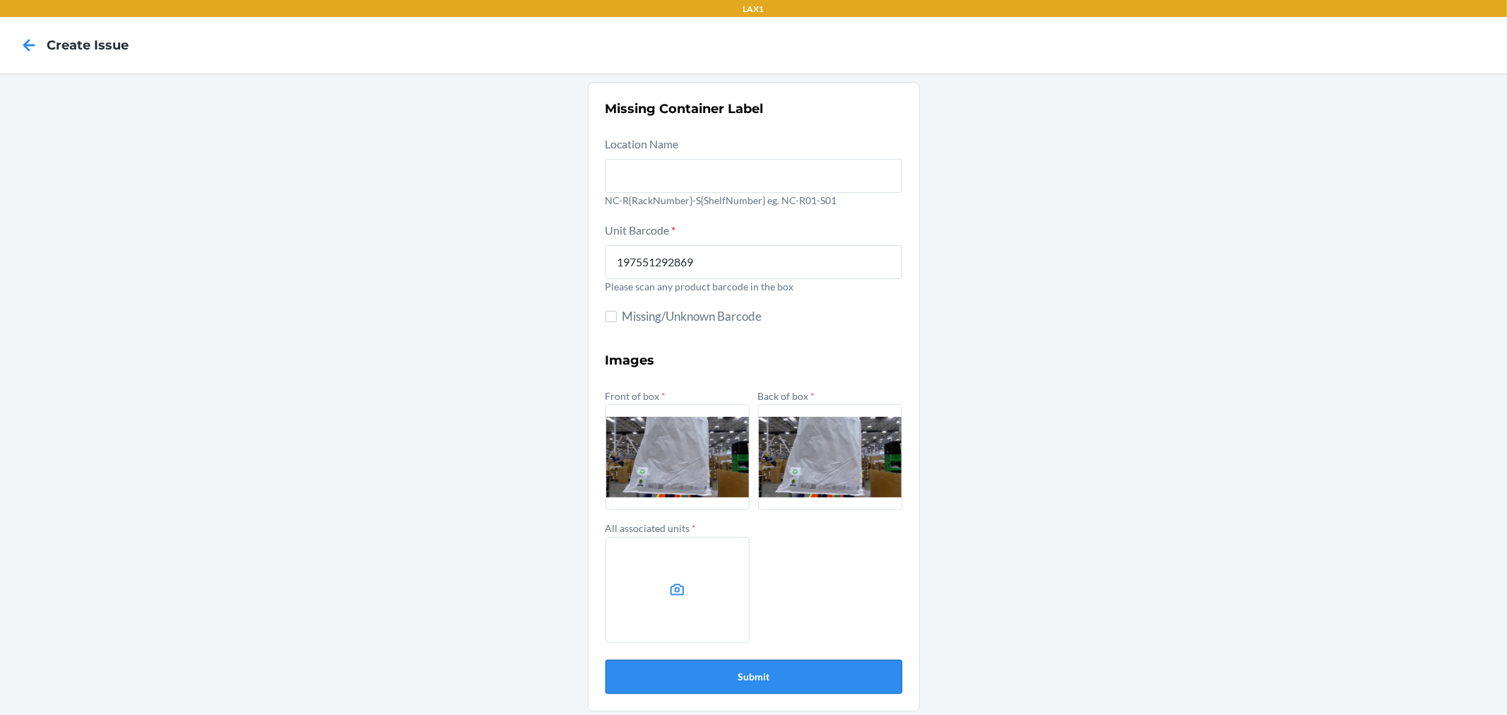
click at [847, 673] on button "Submit" at bounding box center [754, 677] width 297 height 34
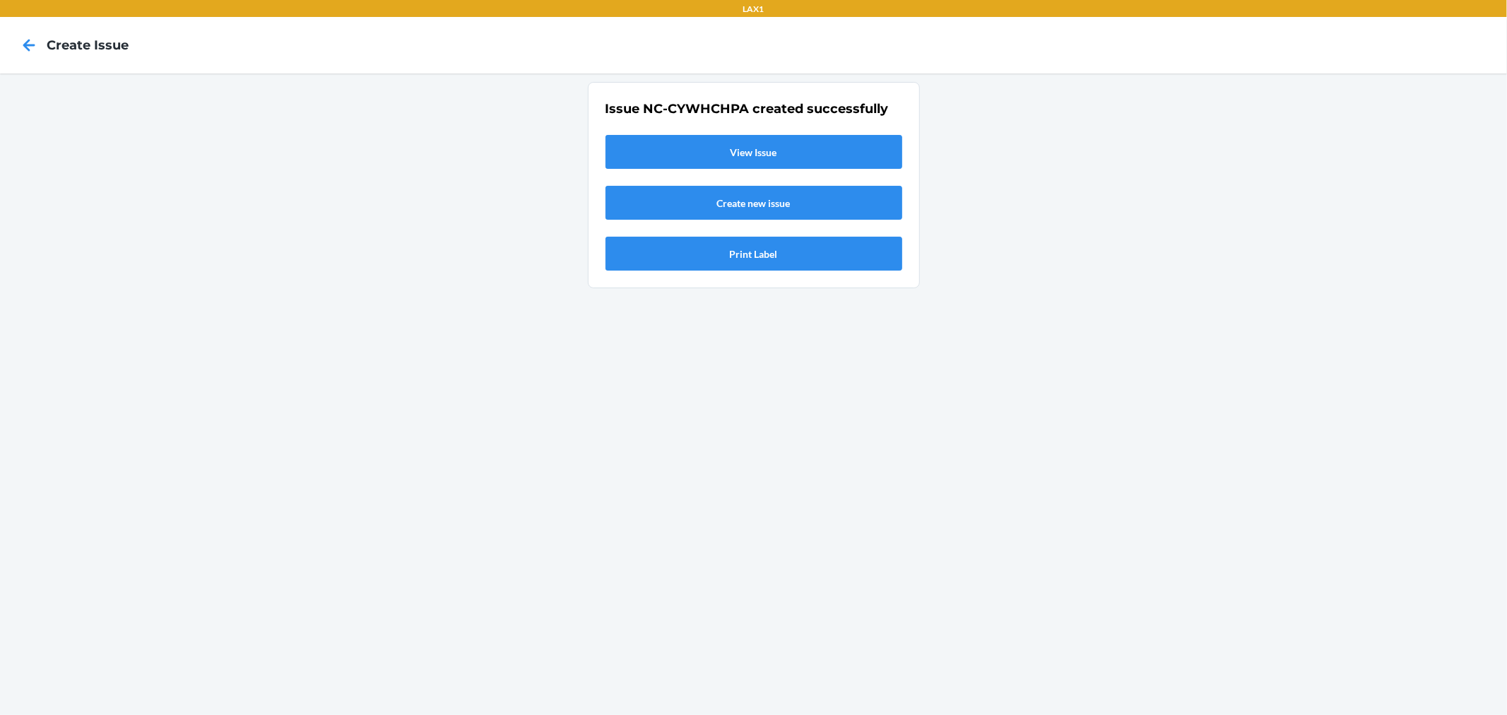
click at [850, 150] on link "View Issue" at bounding box center [754, 152] width 297 height 34
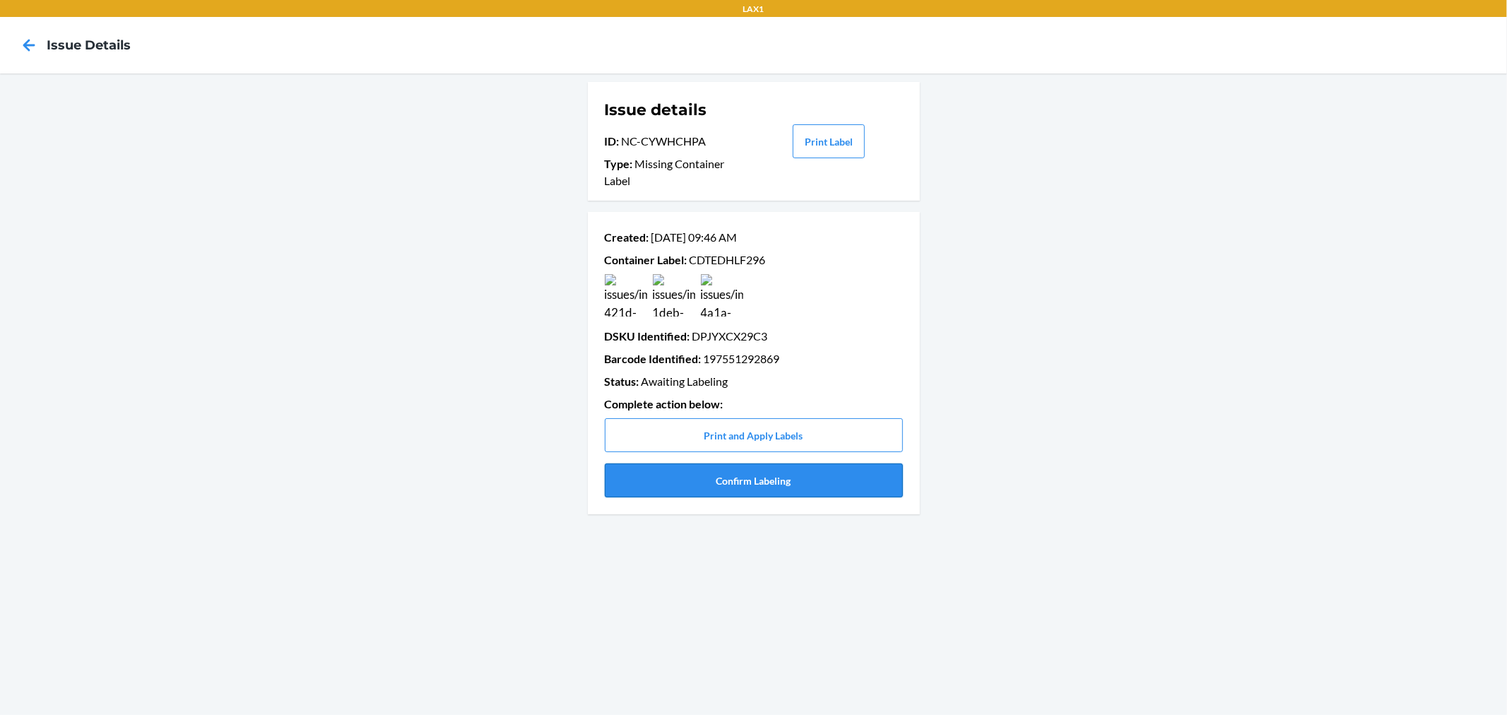
click at [828, 482] on button "Confirm Labeling" at bounding box center [754, 481] width 298 height 34
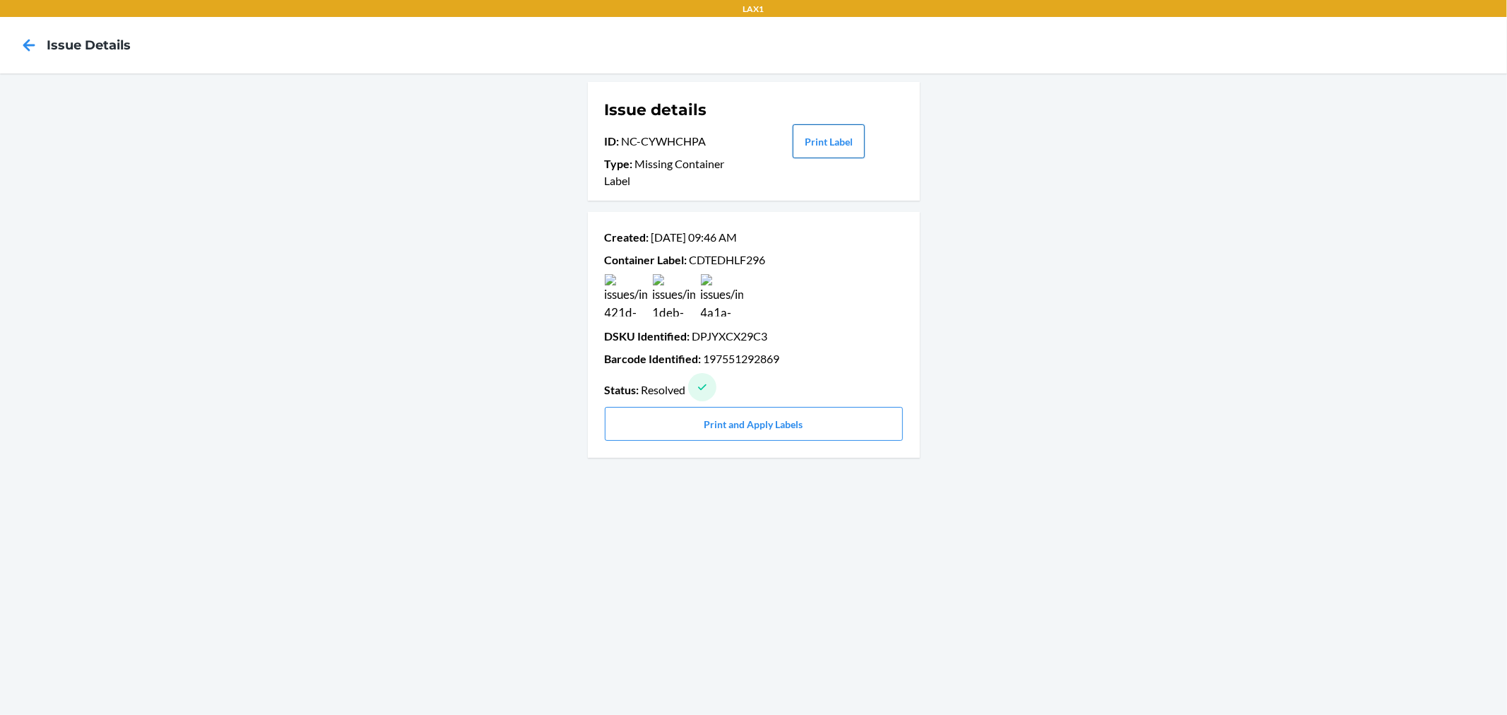
click at [808, 144] on button "Print Label" at bounding box center [829, 141] width 72 height 34
click at [20, 29] on div at bounding box center [28, 45] width 35 height 35
click at [29, 45] on icon at bounding box center [29, 45] width 12 height 12
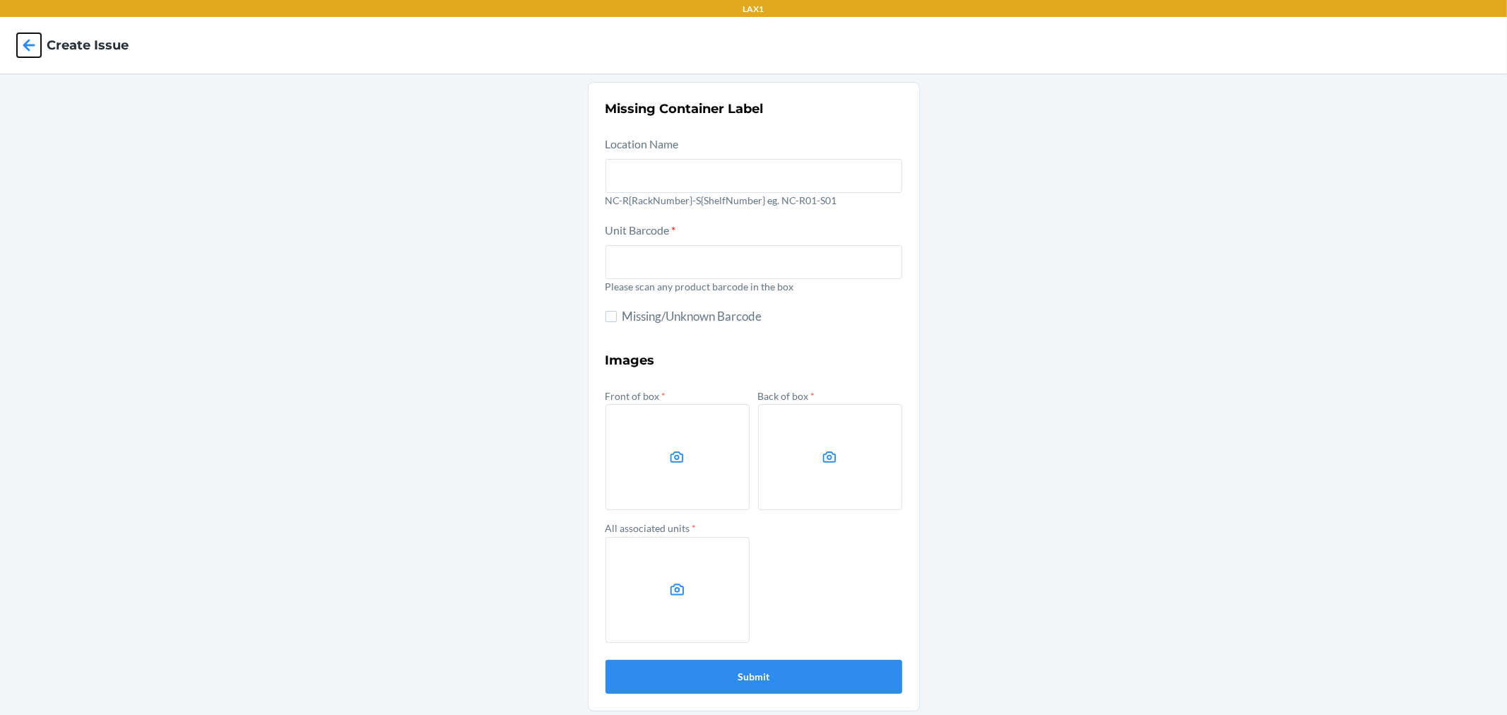
click at [36, 47] on icon at bounding box center [29, 45] width 24 height 24
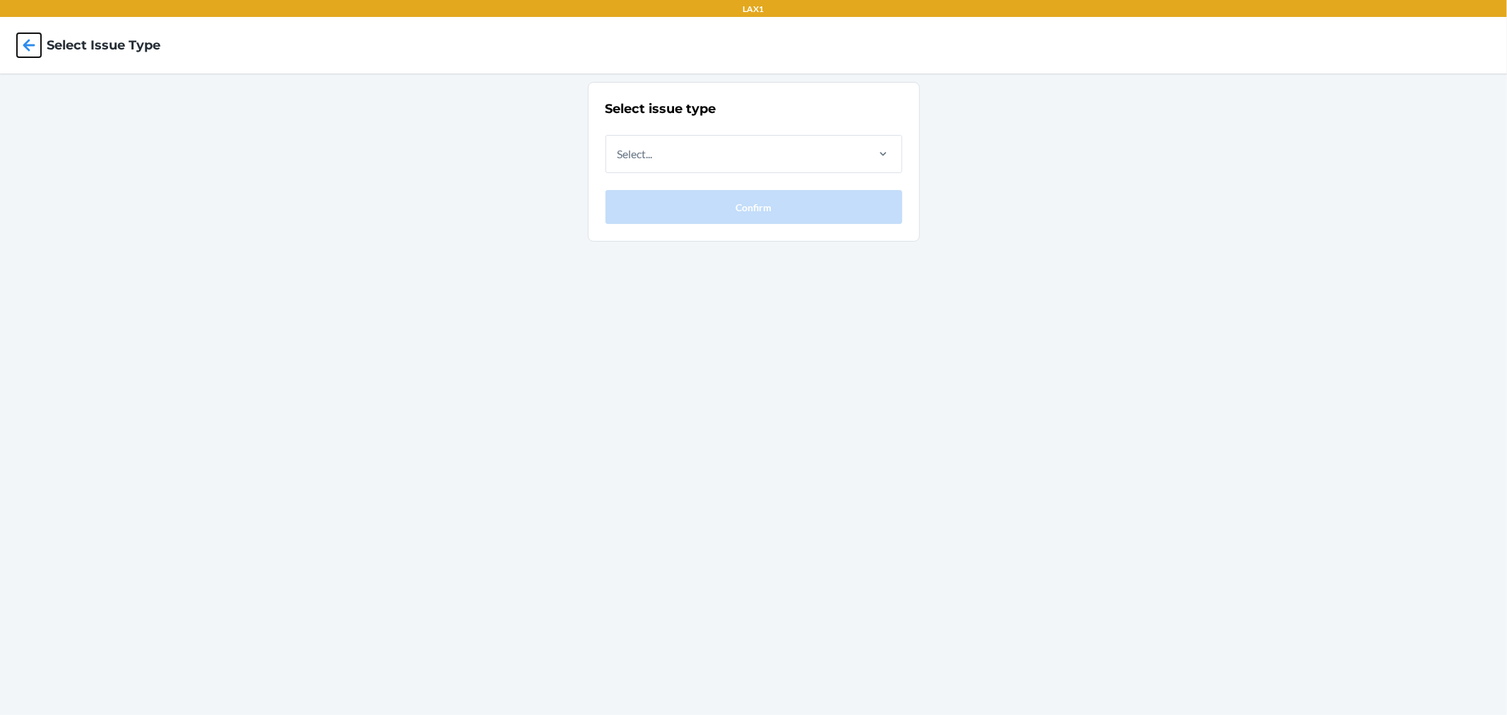
click at [31, 40] on icon at bounding box center [29, 45] width 24 height 24
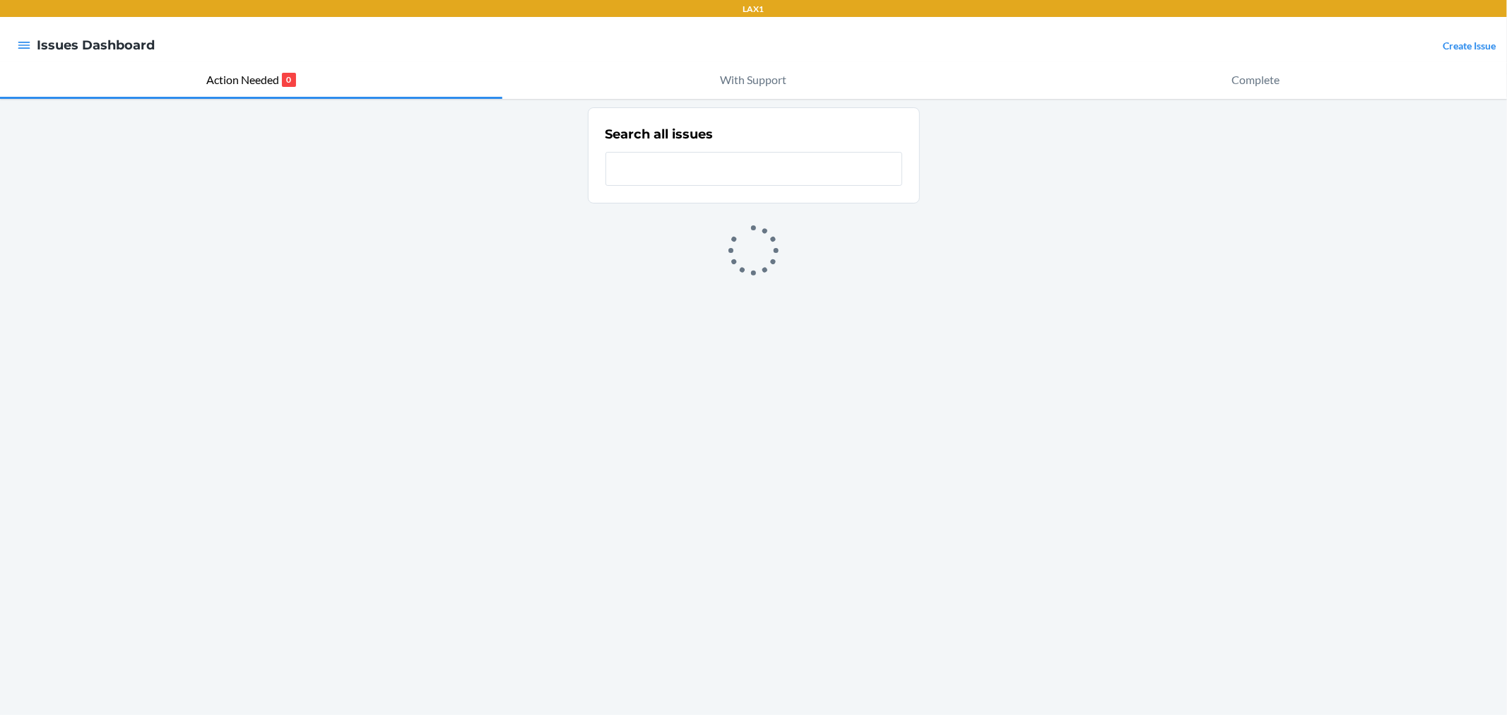
click at [31, 40] on div at bounding box center [23, 45] width 25 height 30
click at [25, 40] on icon "button" at bounding box center [24, 45] width 14 height 14
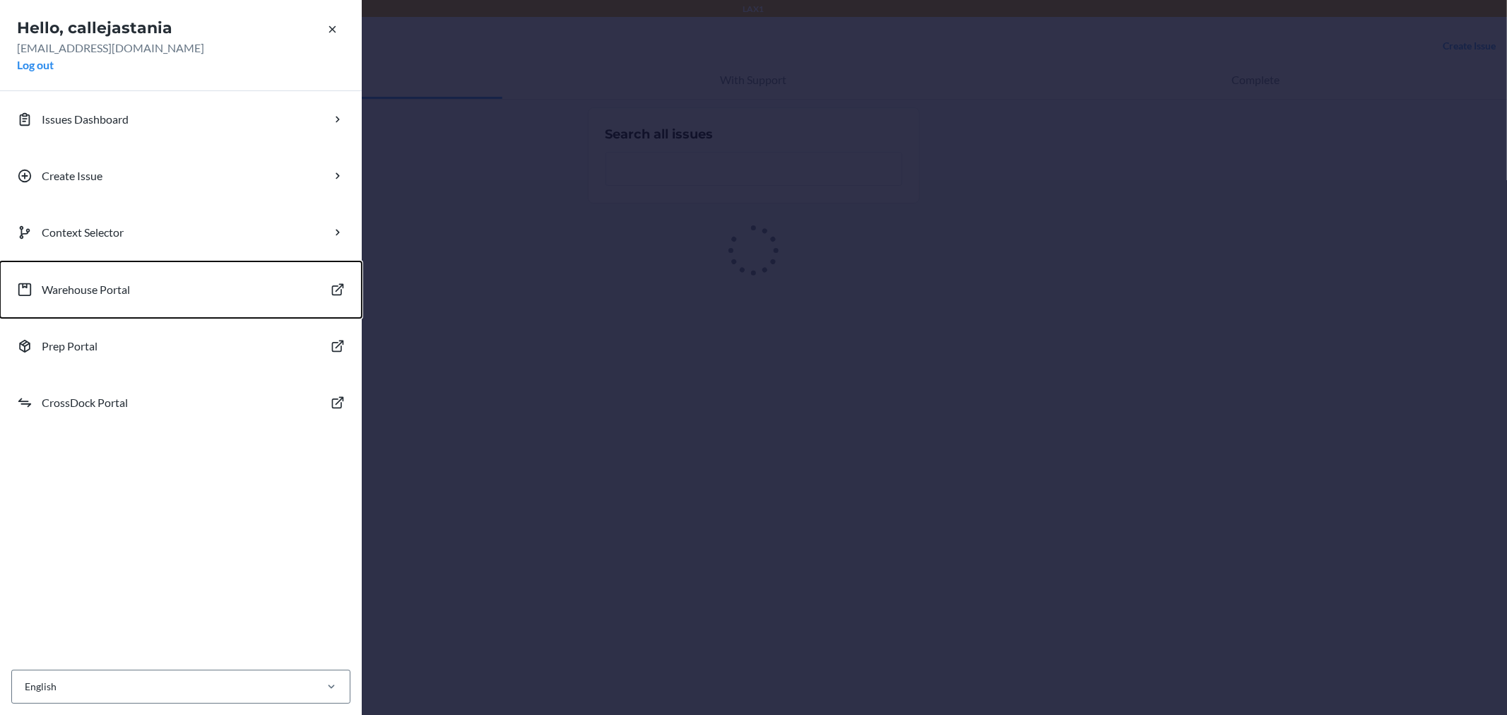
click at [139, 294] on button "Warehouse Portal" at bounding box center [181, 289] width 362 height 57
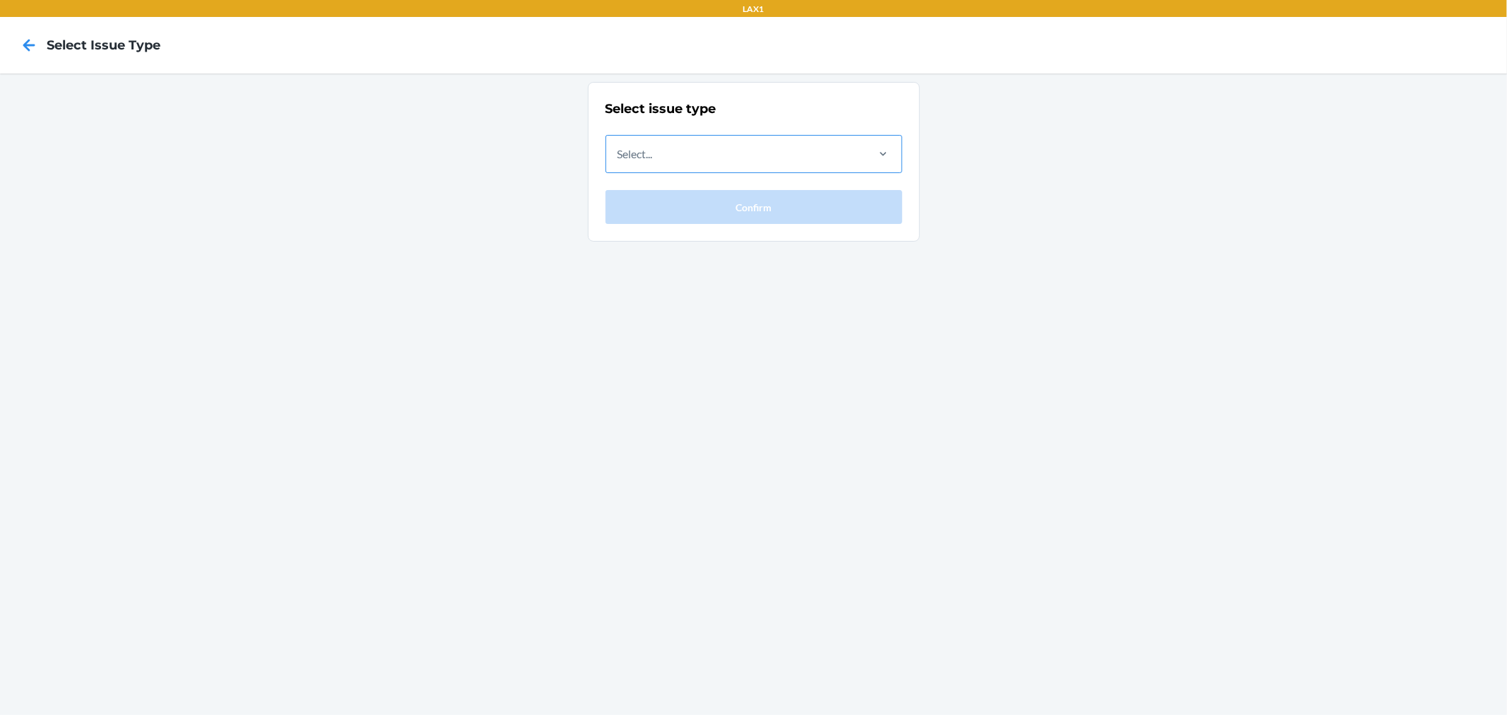
click at [688, 153] on div "Select..." at bounding box center [735, 154] width 259 height 37
click at [619, 153] on input "Select..." at bounding box center [618, 154] width 1 height 17
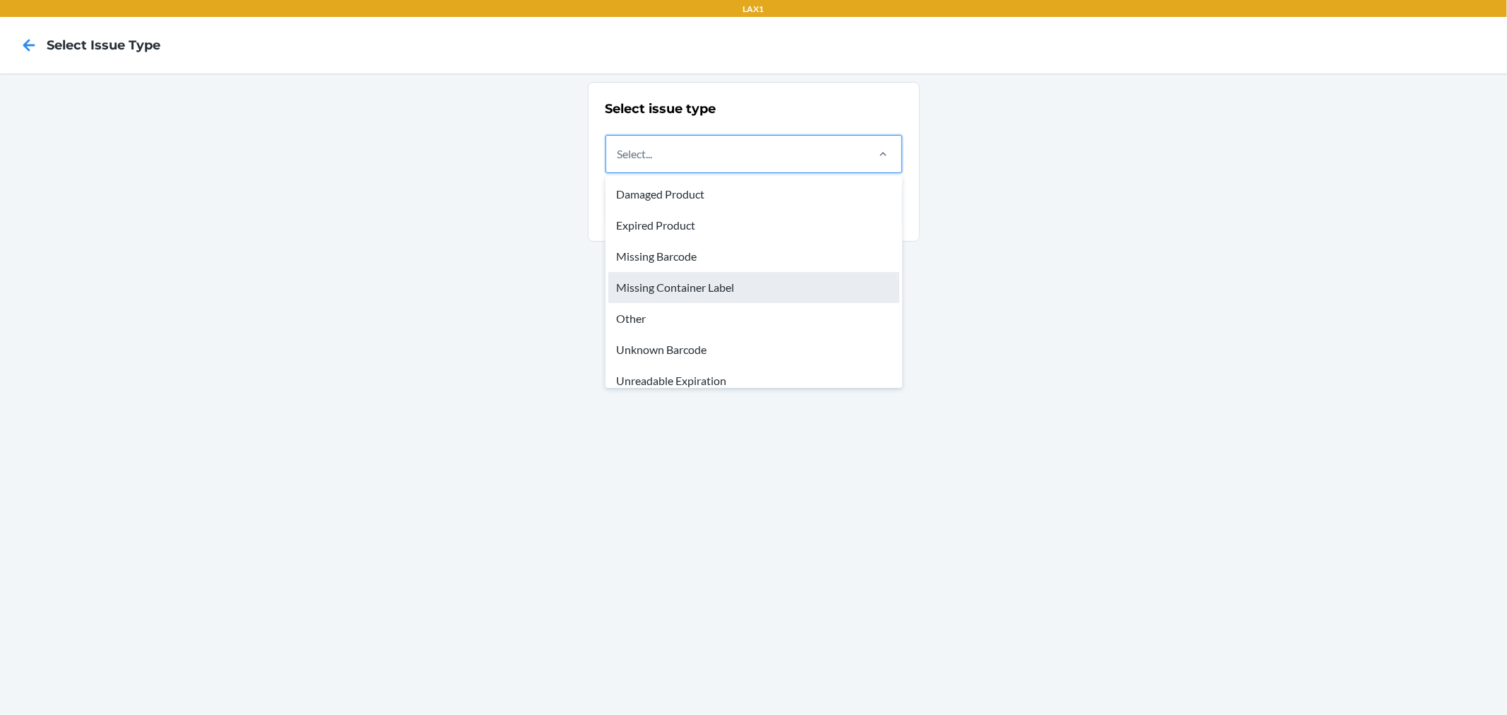
click at [746, 294] on div "Missing Container Label" at bounding box center [753, 287] width 291 height 31
click at [619, 163] on input "option Missing Container Label focused, 4 of 8. 8 results available. Use Up and…" at bounding box center [618, 154] width 1 height 17
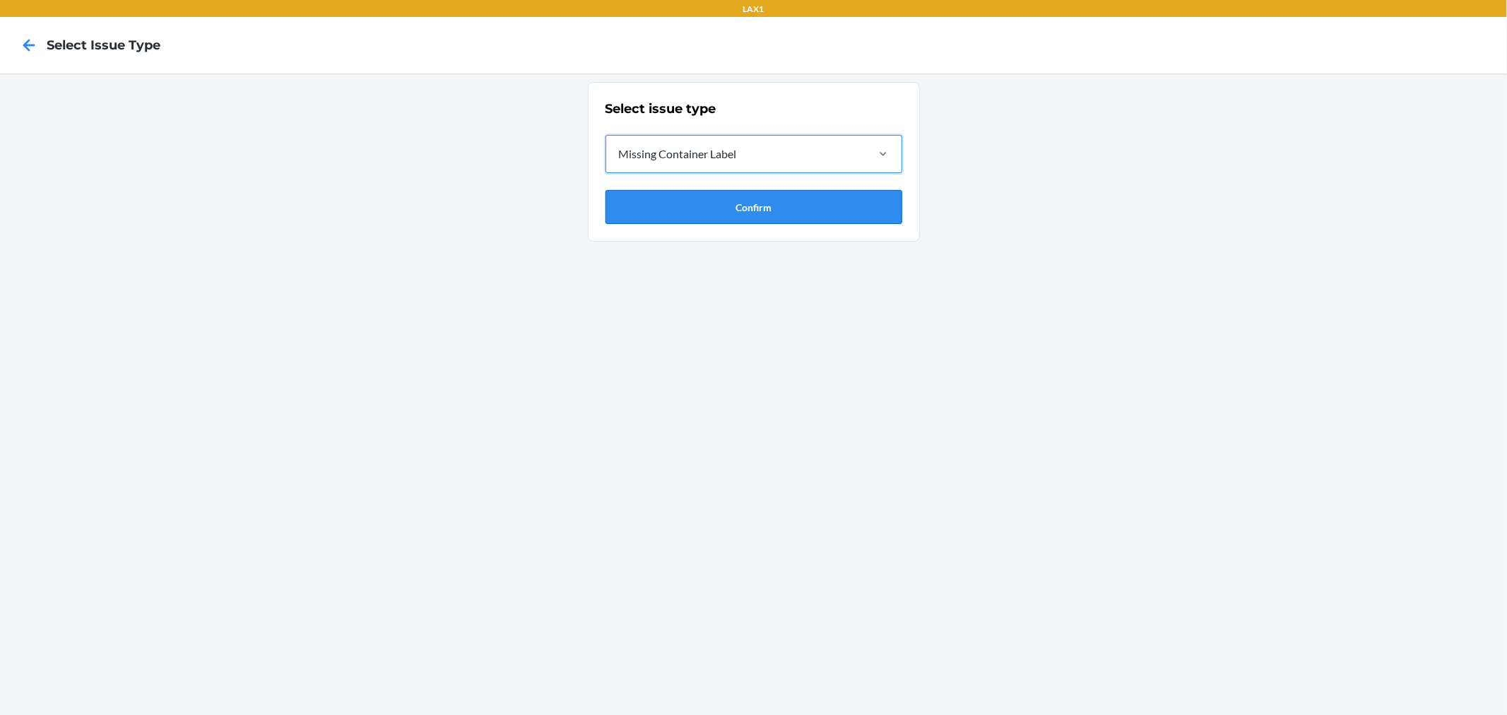
click at [730, 202] on button "Confirm" at bounding box center [754, 207] width 297 height 34
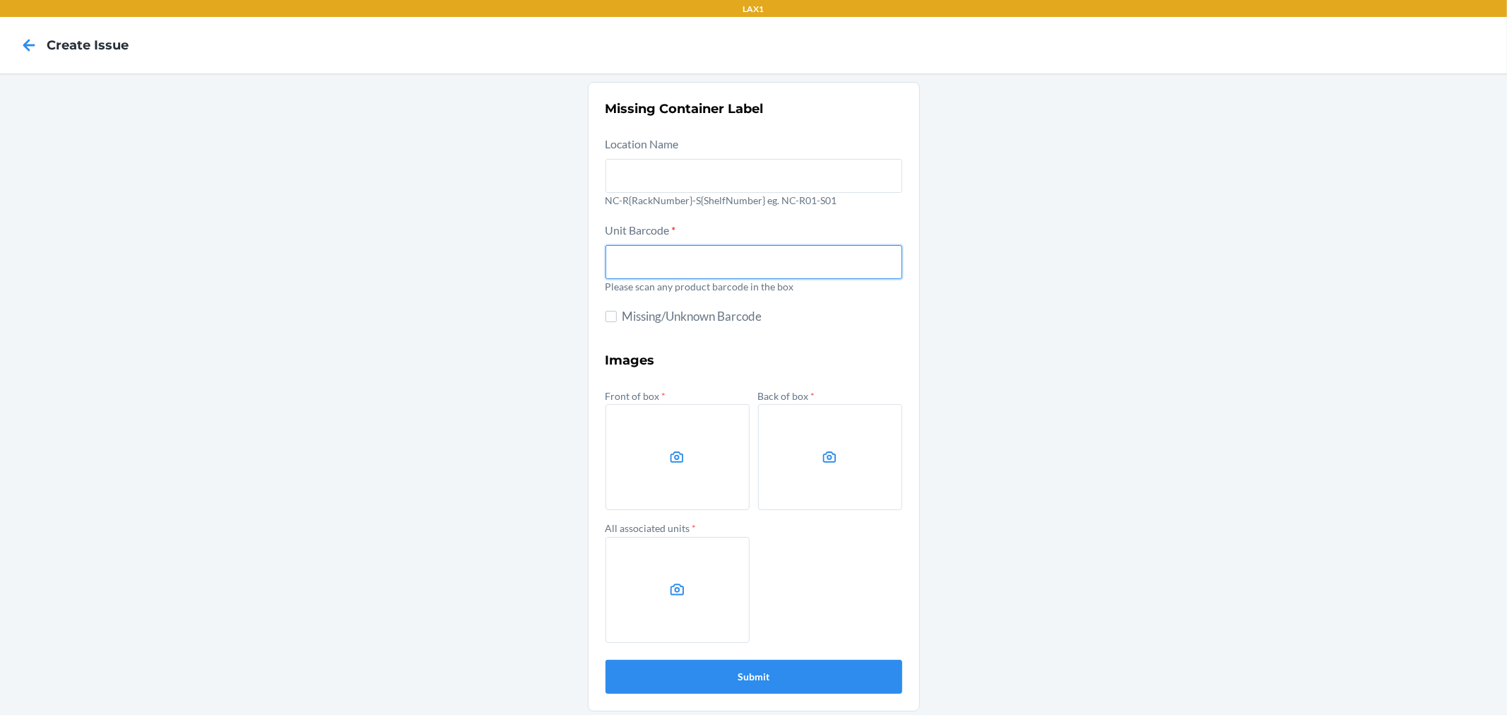
click at [721, 258] on input "text" at bounding box center [754, 262] width 297 height 34
type input "197551321774"
click at [679, 451] on icon at bounding box center [677, 457] width 16 height 16
click at [0, 0] on input "file" at bounding box center [0, 0] width 0 height 0
click at [786, 456] on label at bounding box center [830, 457] width 144 height 106
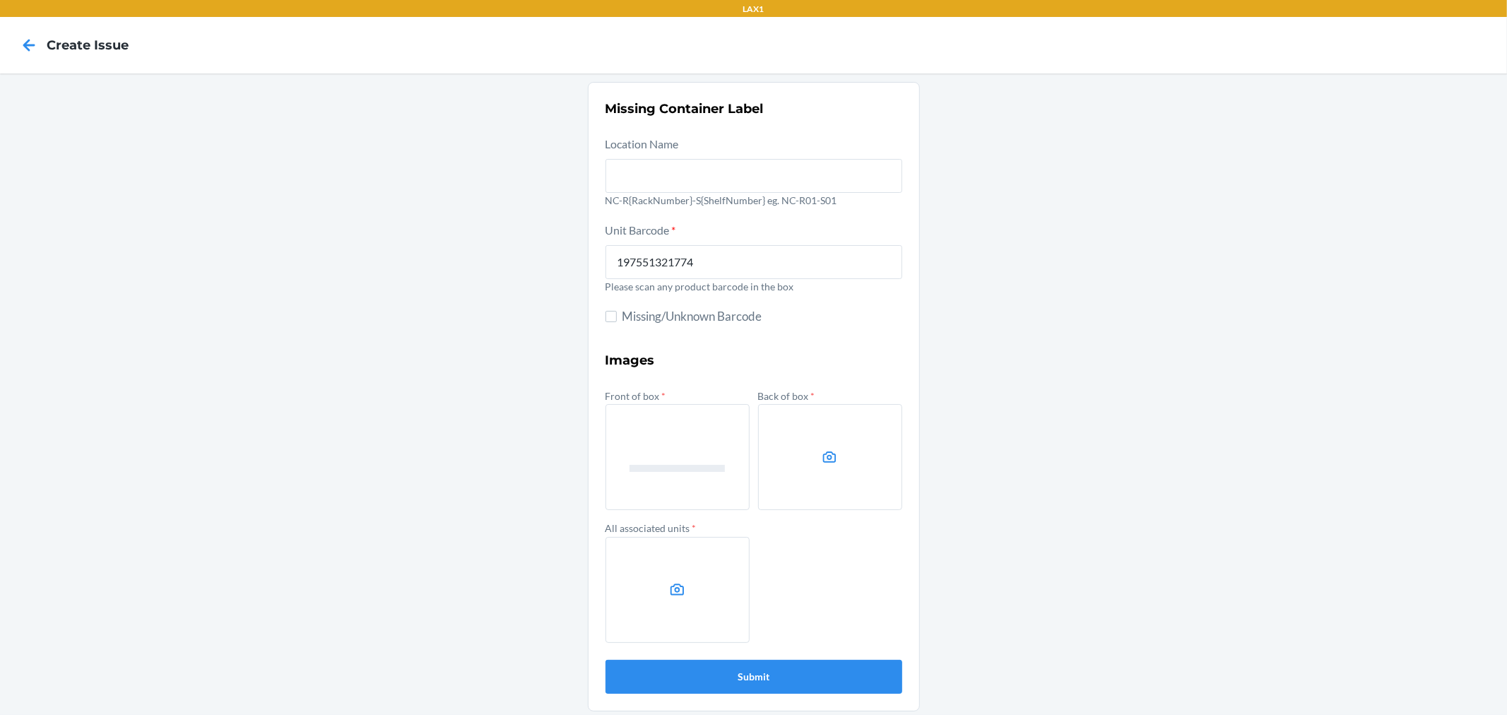
click at [0, 0] on input "file" at bounding box center [0, 0] width 0 height 0
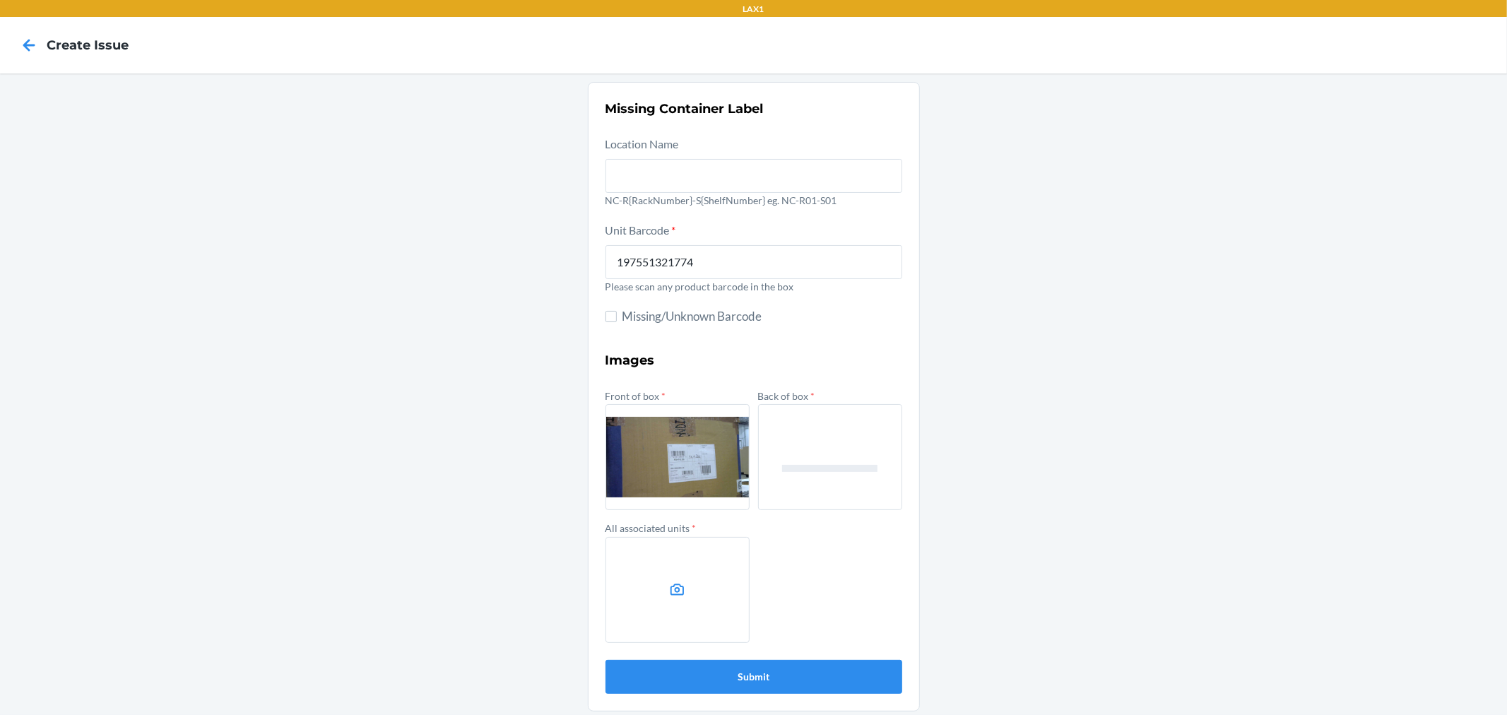
click at [695, 577] on label at bounding box center [678, 590] width 144 height 106
click at [0, 0] on input "file" at bounding box center [0, 0] width 0 height 0
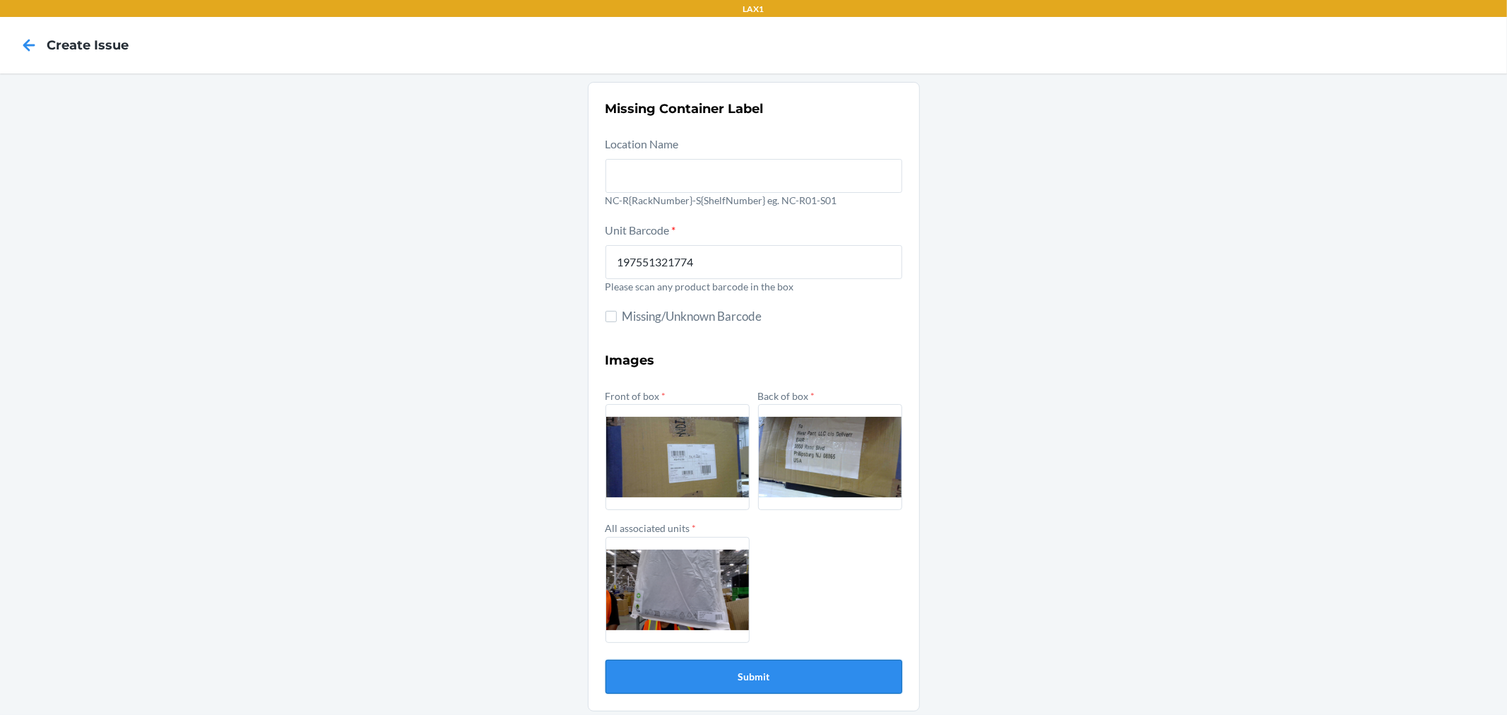
click at [839, 673] on button "Submit" at bounding box center [754, 677] width 297 height 34
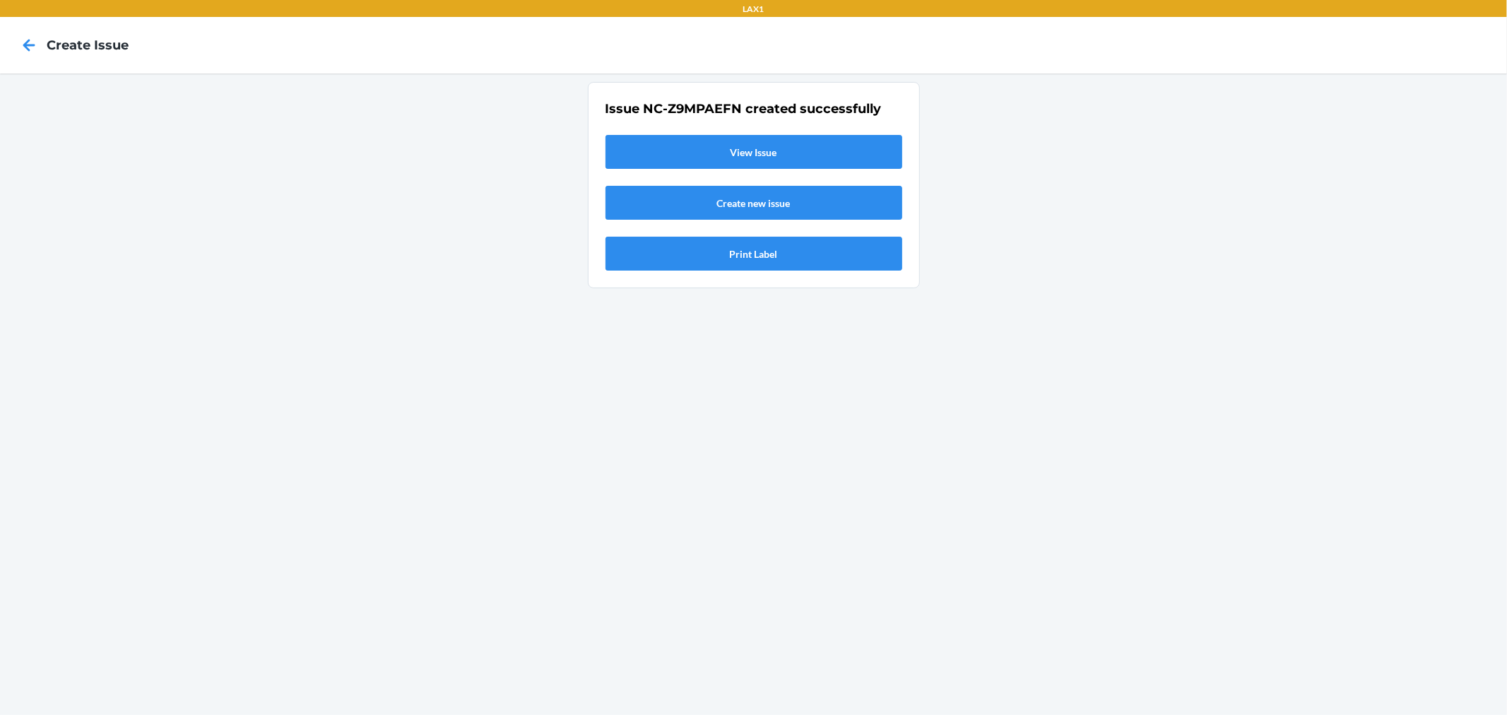
click at [765, 156] on link "View Issue" at bounding box center [754, 152] width 297 height 34
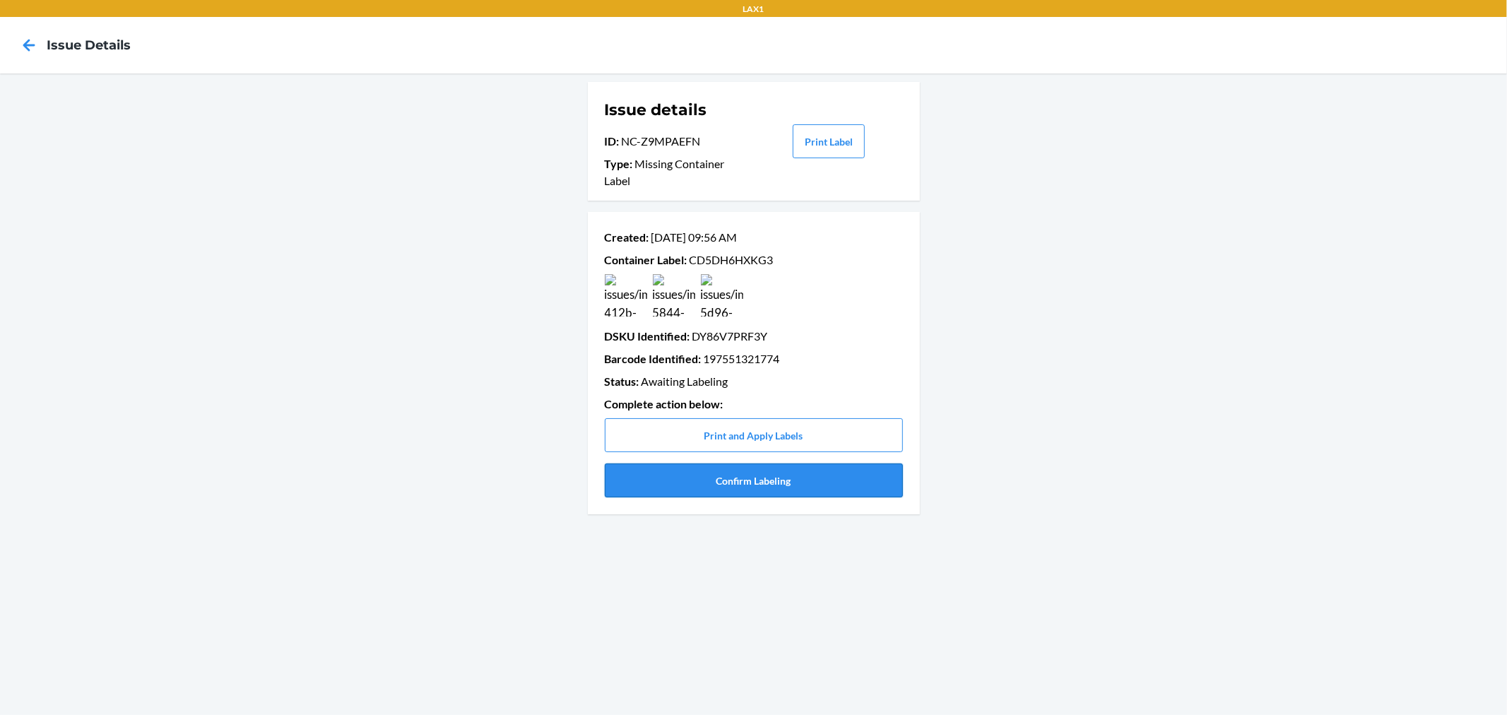
click at [850, 483] on button "Confirm Labeling" at bounding box center [754, 481] width 298 height 34
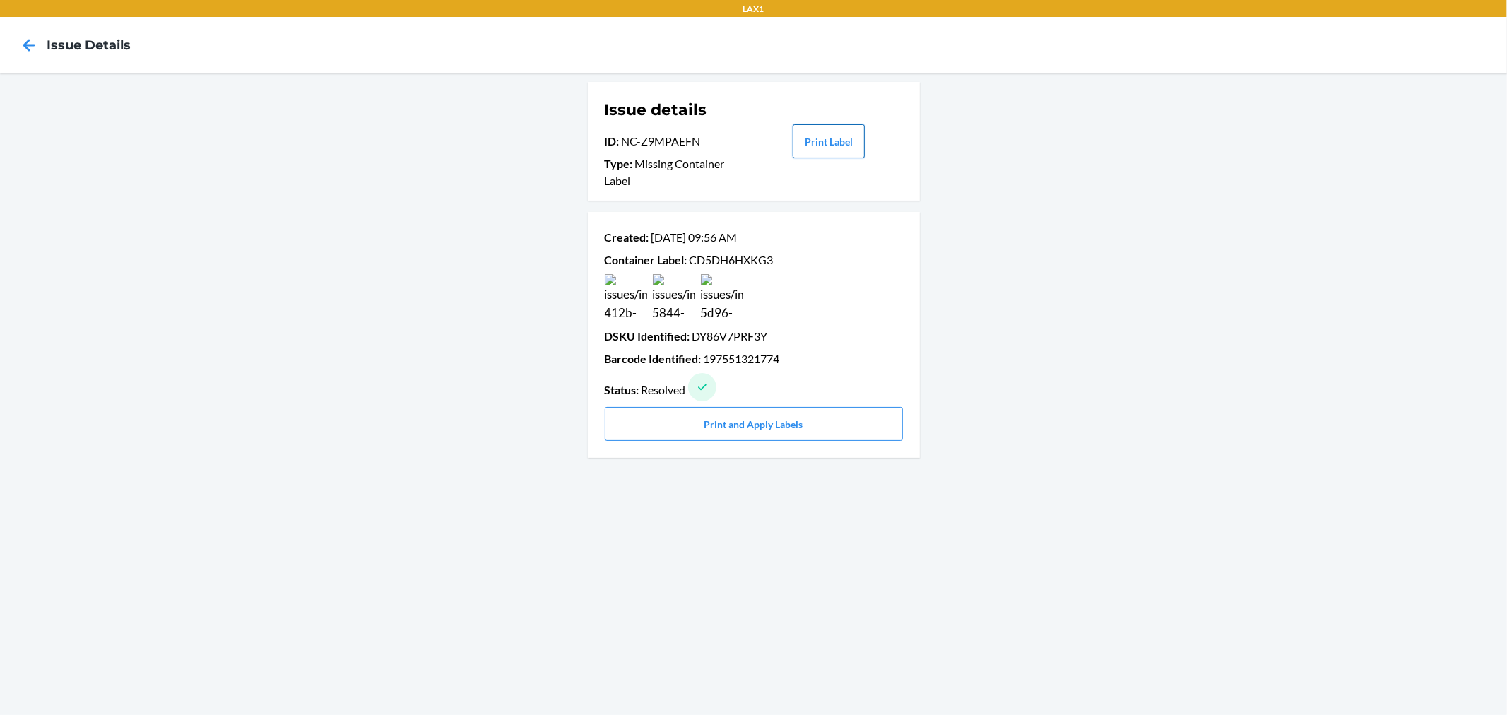
click at [832, 148] on button "Print Label" at bounding box center [829, 141] width 72 height 34
click at [31, 48] on icon at bounding box center [29, 45] width 24 height 24
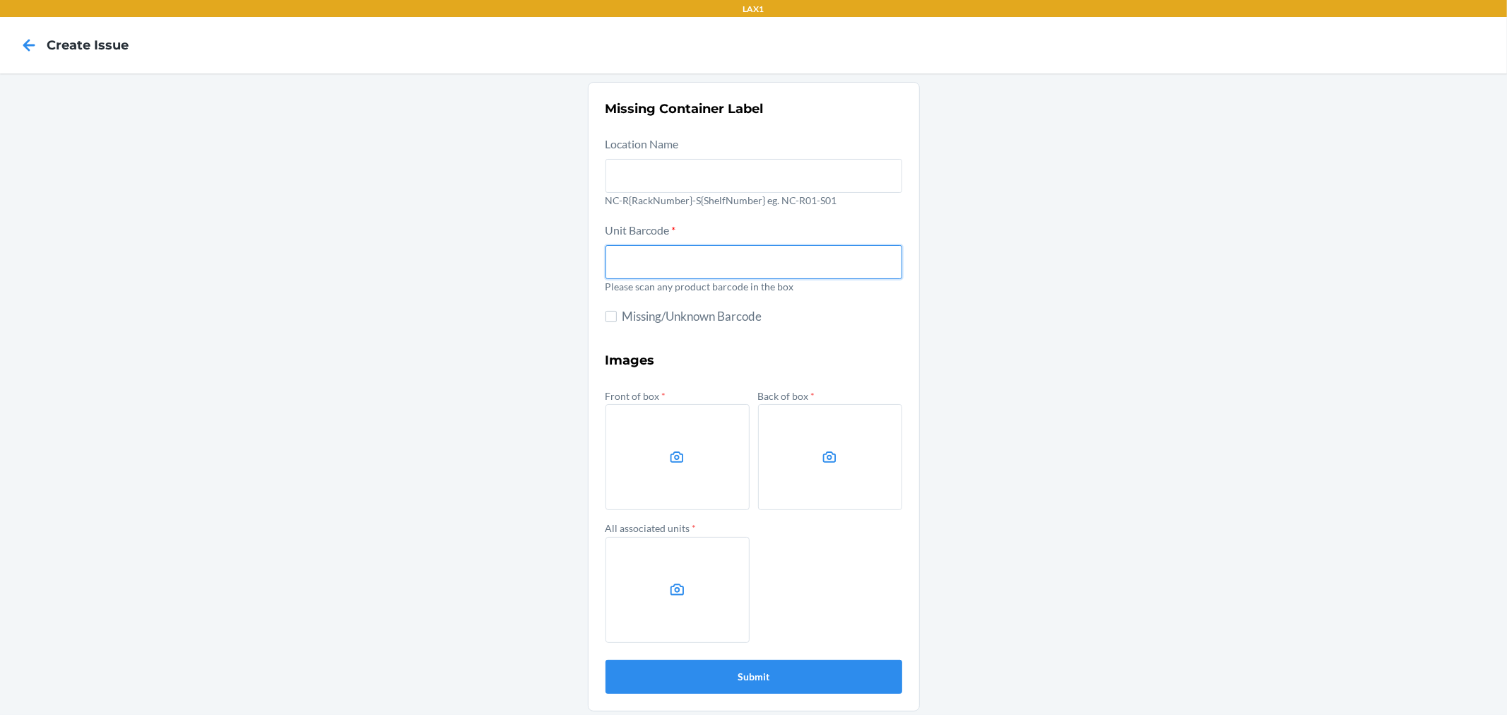
click at [689, 256] on input "text" at bounding box center [754, 262] width 297 height 34
type input "197551297826"
click at [1133, 379] on div "Missing Container Label Location Name NC-R{RackNumber}-S{ShelfNumber} eg. NC-R0…" at bounding box center [753, 396] width 1507 height 647
click at [1181, 271] on div "Missing Container Label Location Name NC-R{RackNumber}-S{ShelfNumber} eg. NC-R0…" at bounding box center [753, 396] width 1507 height 647
click at [873, 464] on label at bounding box center [830, 457] width 144 height 106
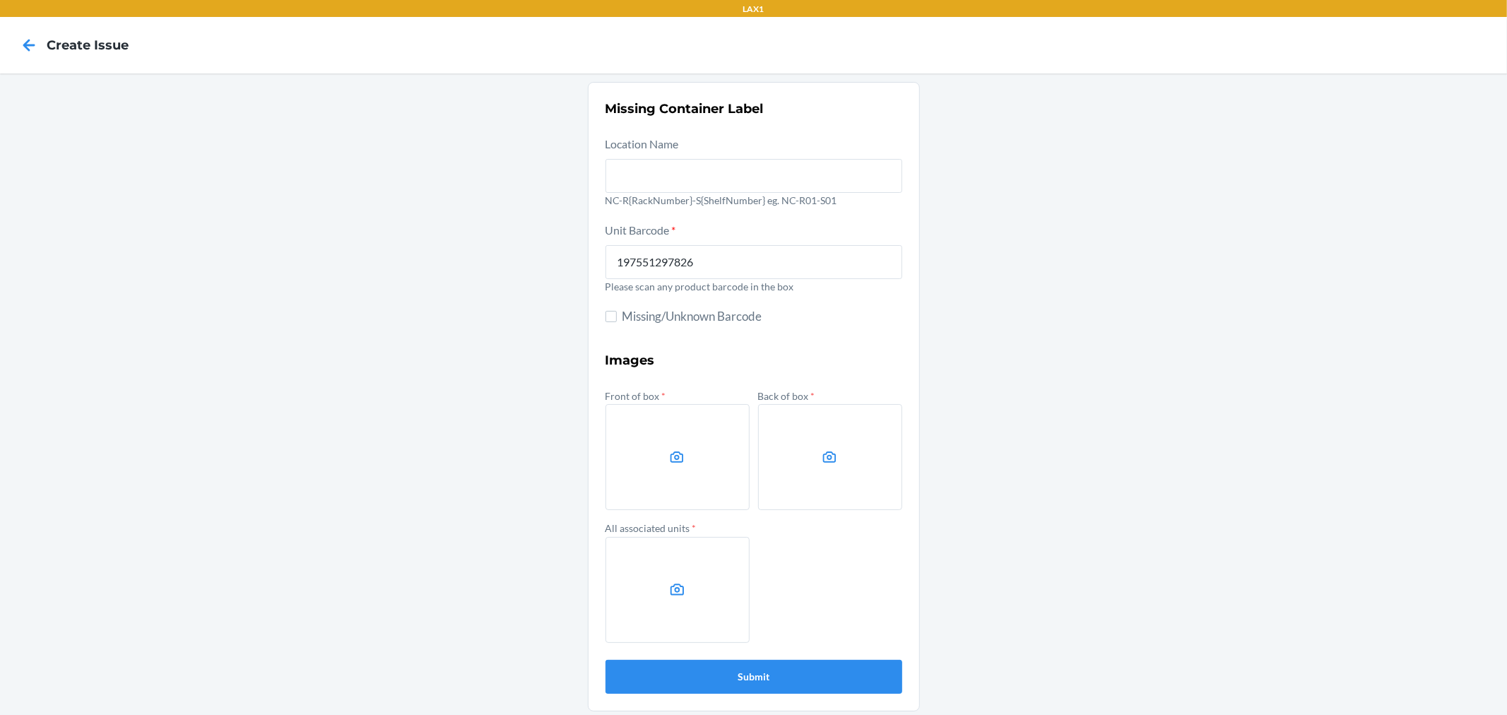
click at [0, 0] on input "file" at bounding box center [0, 0] width 0 height 0
click at [676, 442] on label at bounding box center [678, 457] width 144 height 106
click at [0, 0] on input "file" at bounding box center [0, 0] width 0 height 0
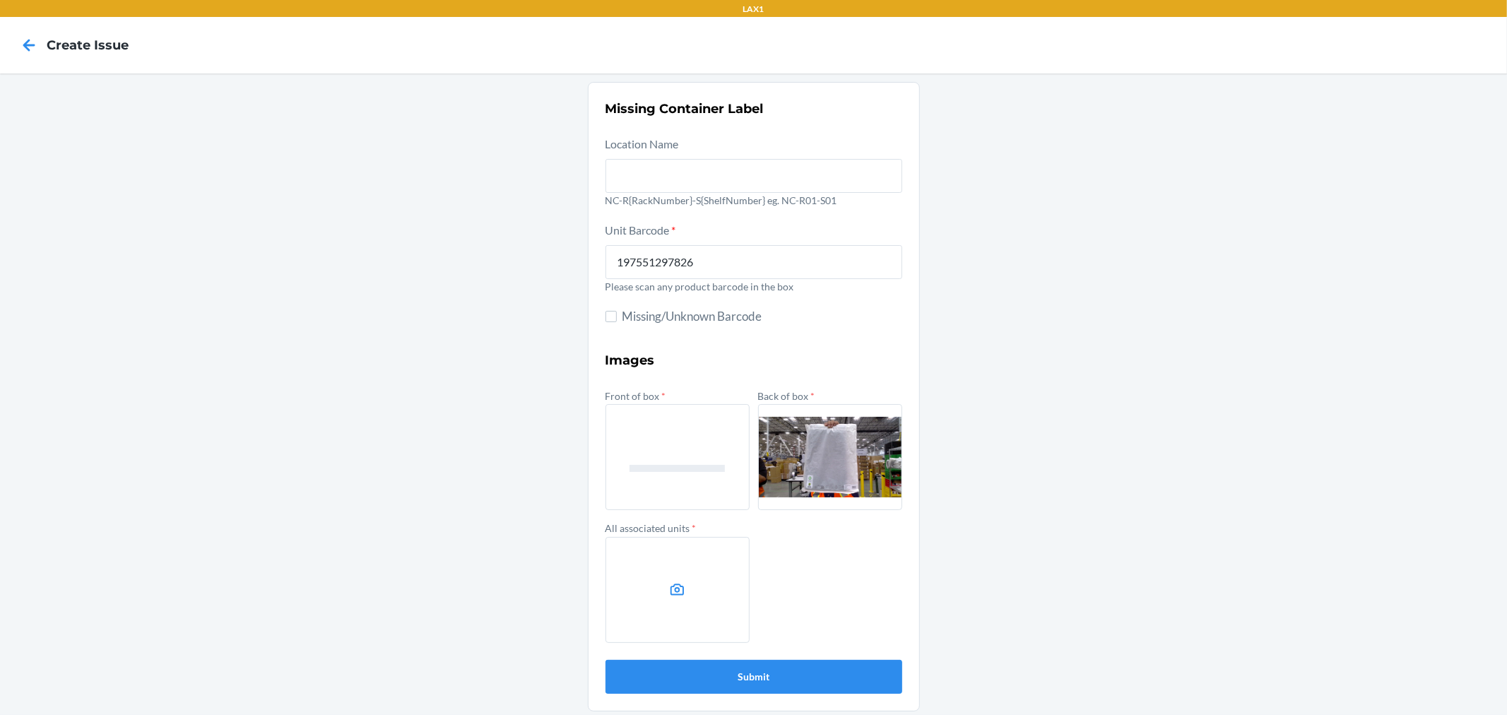
click at [680, 581] on label at bounding box center [678, 590] width 144 height 106
click at [0, 0] on input "file" at bounding box center [0, 0] width 0 height 0
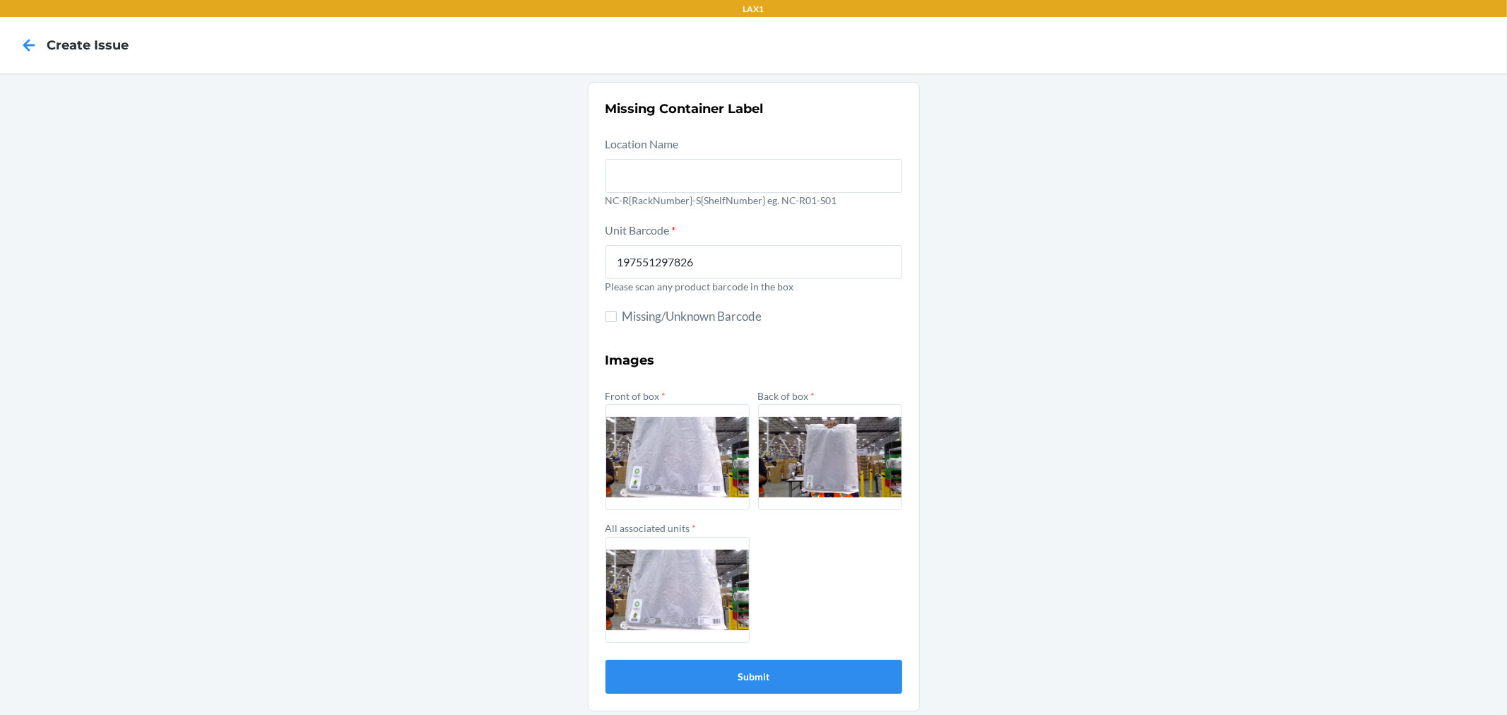
click at [668, 560] on label at bounding box center [678, 590] width 144 height 106
click at [0, 0] on input "file" at bounding box center [0, 0] width 0 height 0
click at [860, 684] on button "Submit" at bounding box center [754, 677] width 297 height 34
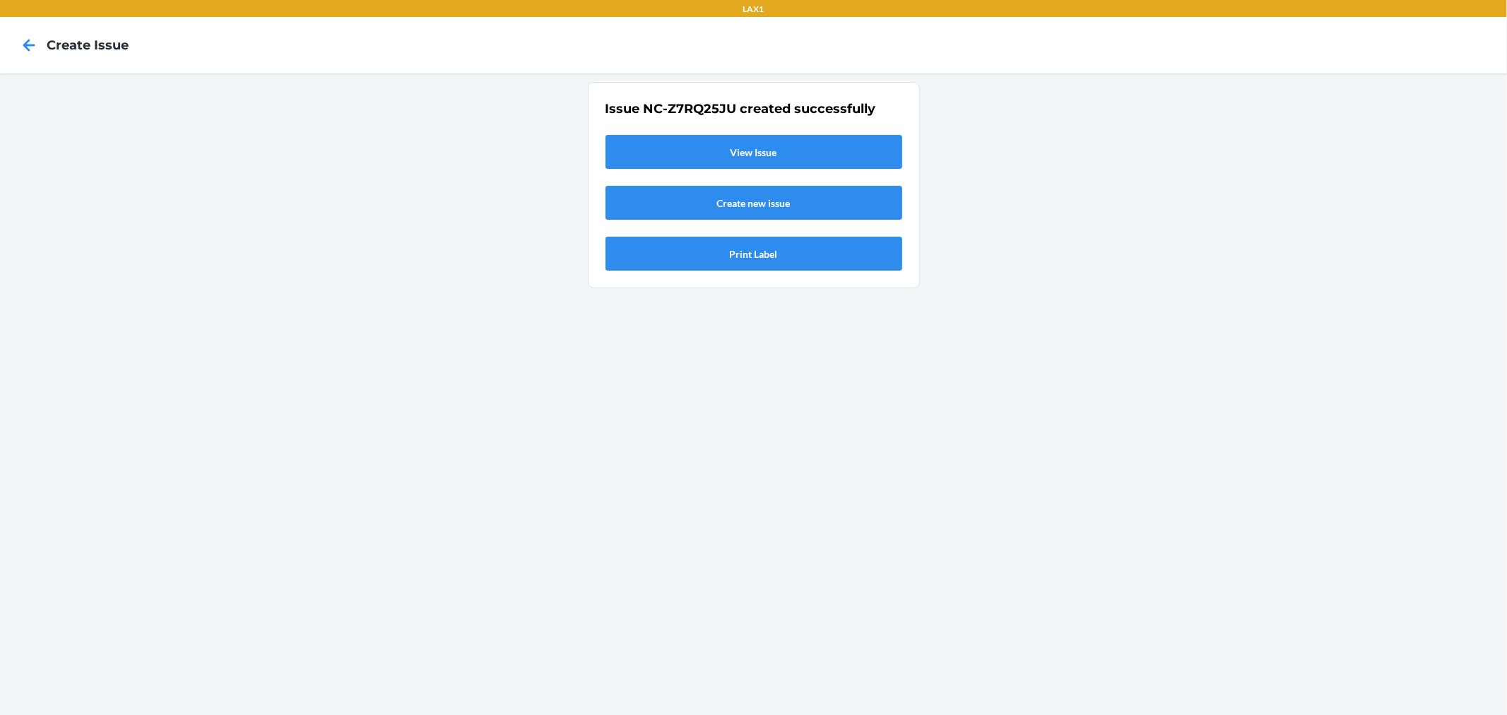
click at [714, 150] on link "View Issue" at bounding box center [754, 152] width 297 height 34
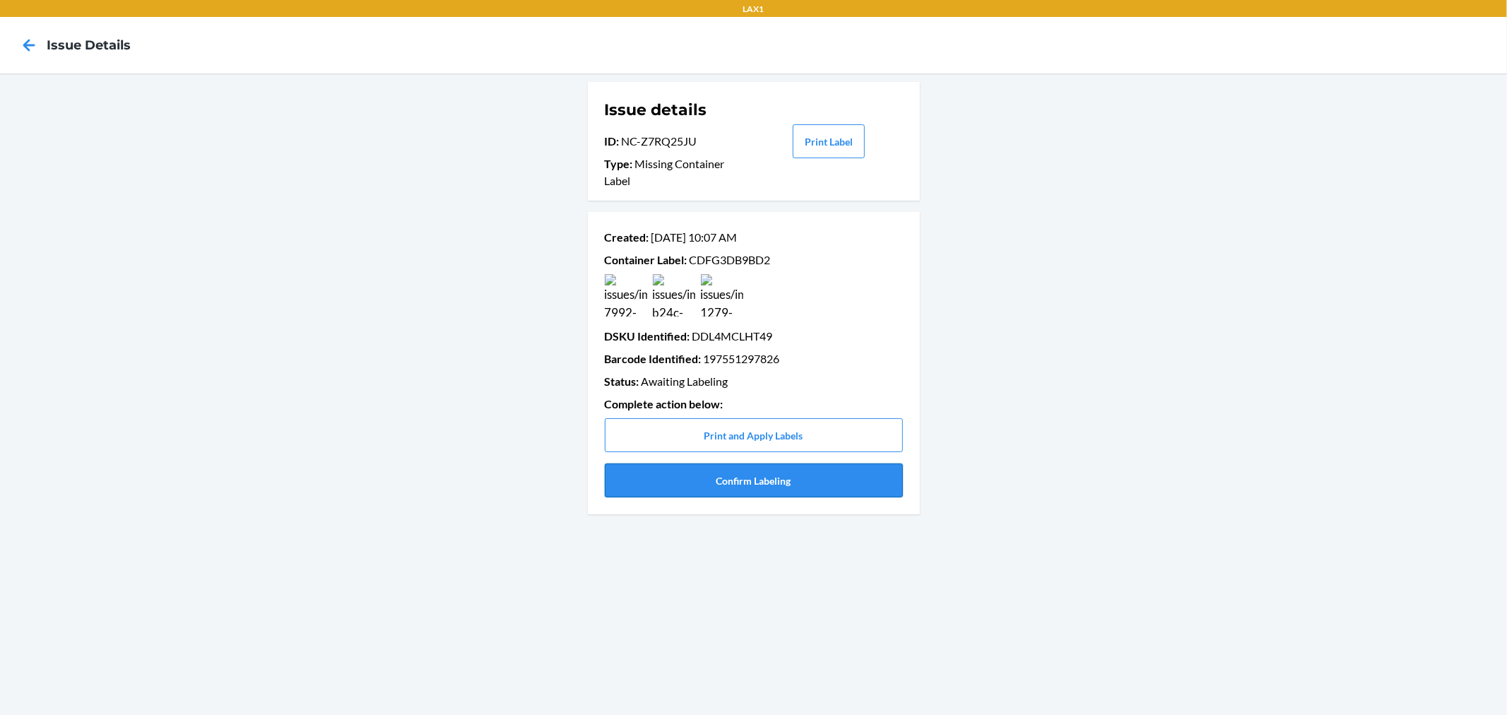
click at [837, 470] on button "Confirm Labeling" at bounding box center [754, 481] width 298 height 34
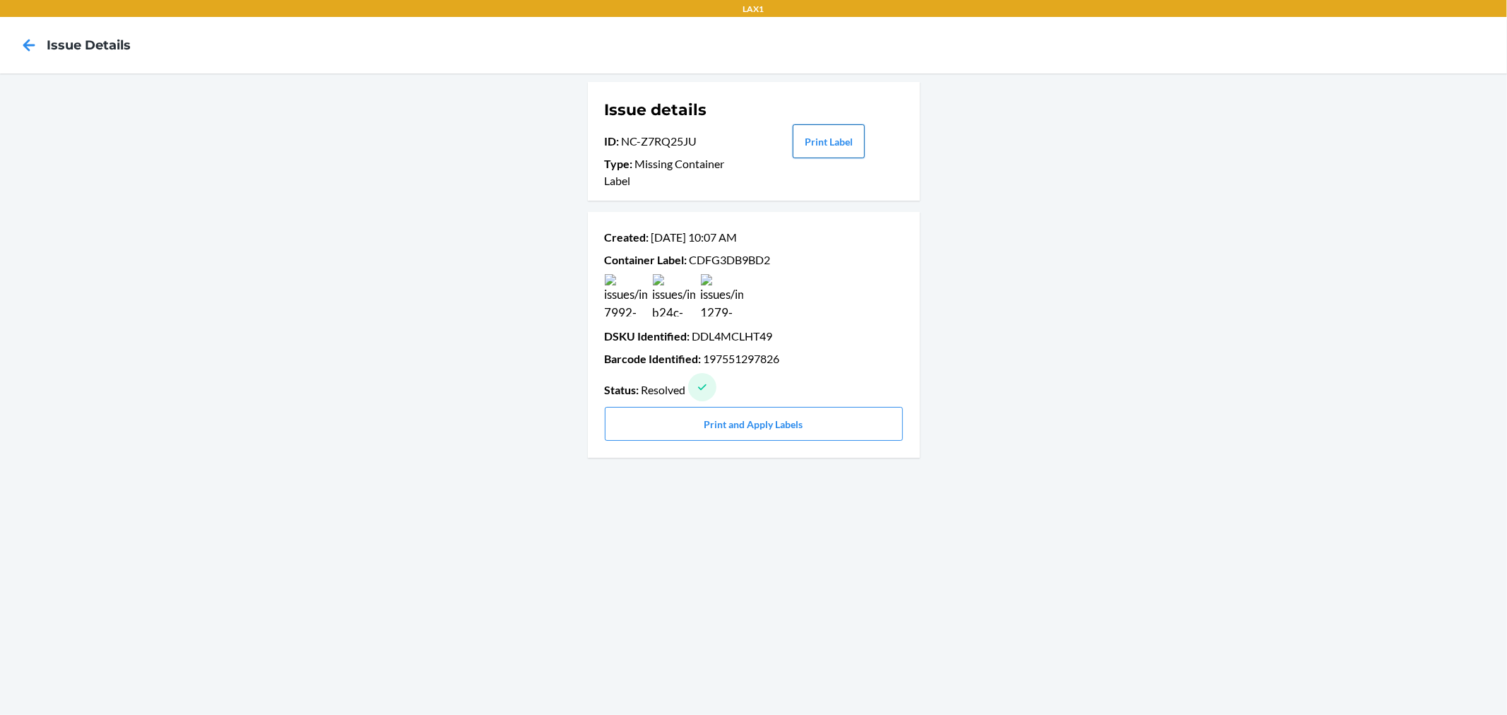
click at [844, 141] on button "Print Label" at bounding box center [829, 141] width 72 height 34
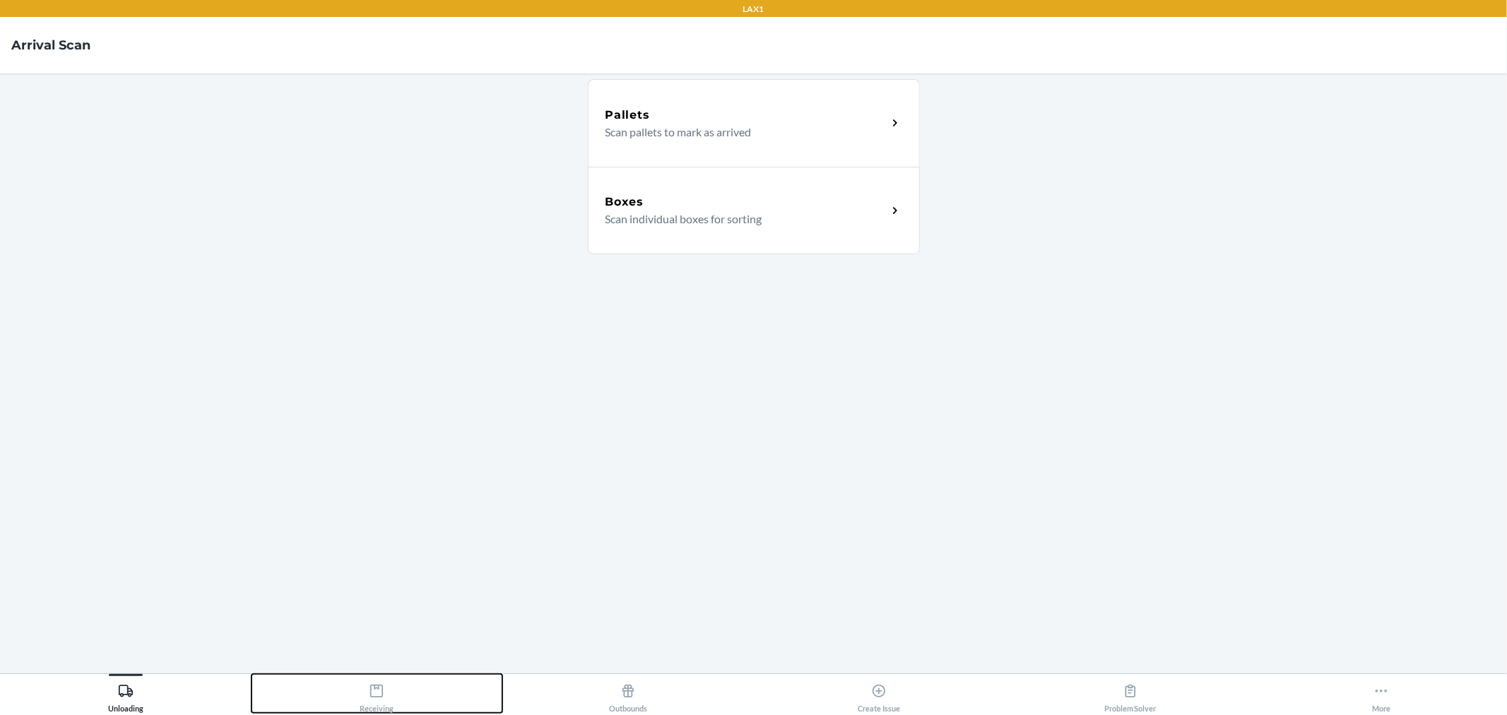
click at [369, 685] on icon at bounding box center [377, 691] width 16 height 16
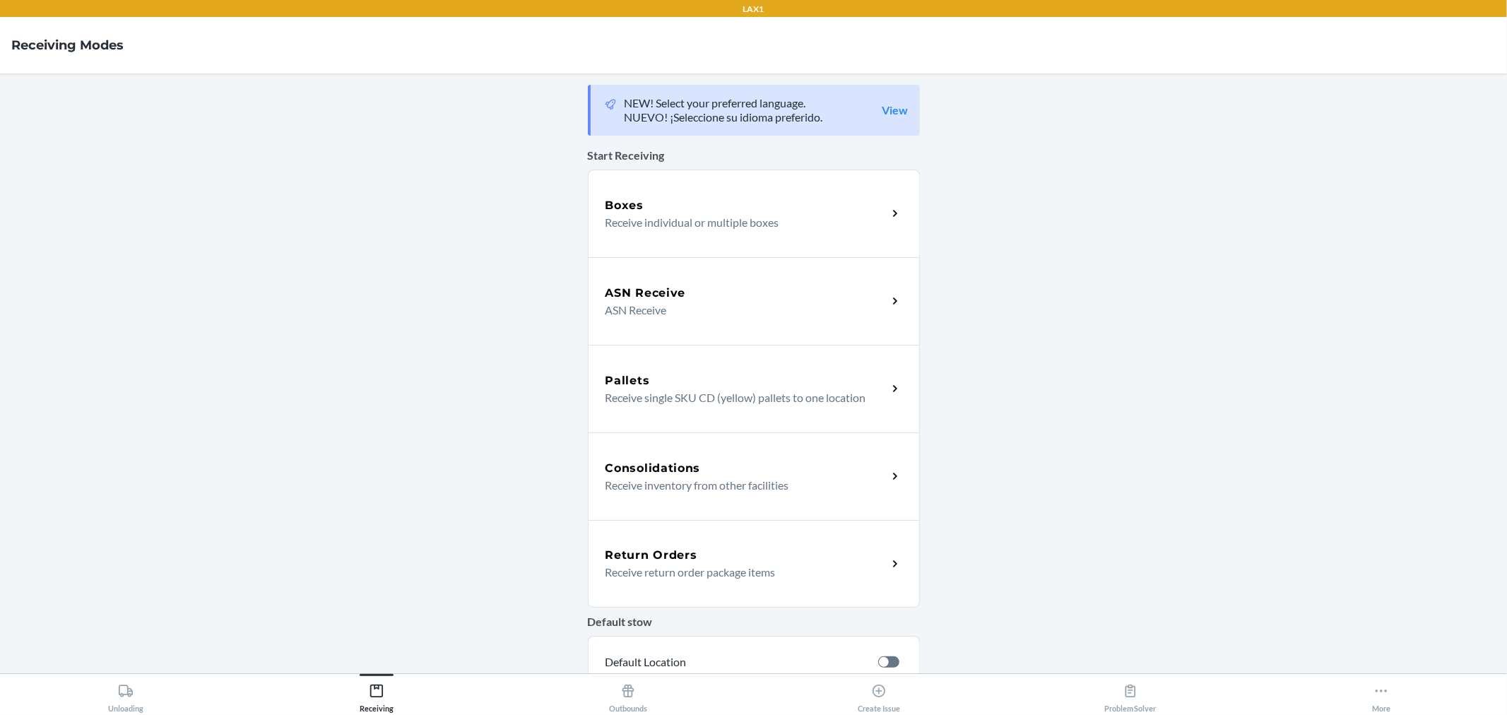
click at [698, 234] on div "Boxes Receive individual or multiple boxes" at bounding box center [754, 214] width 332 height 88
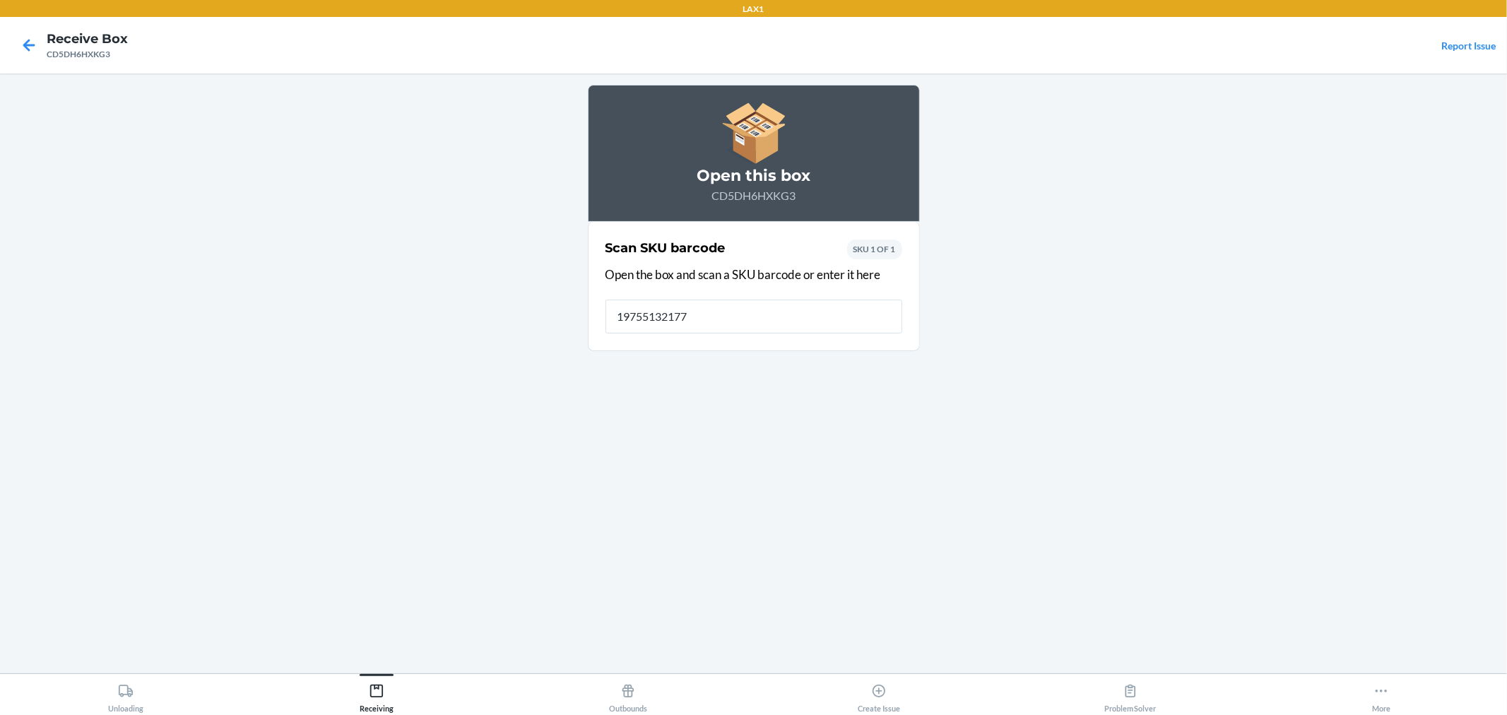
type input "197551321774"
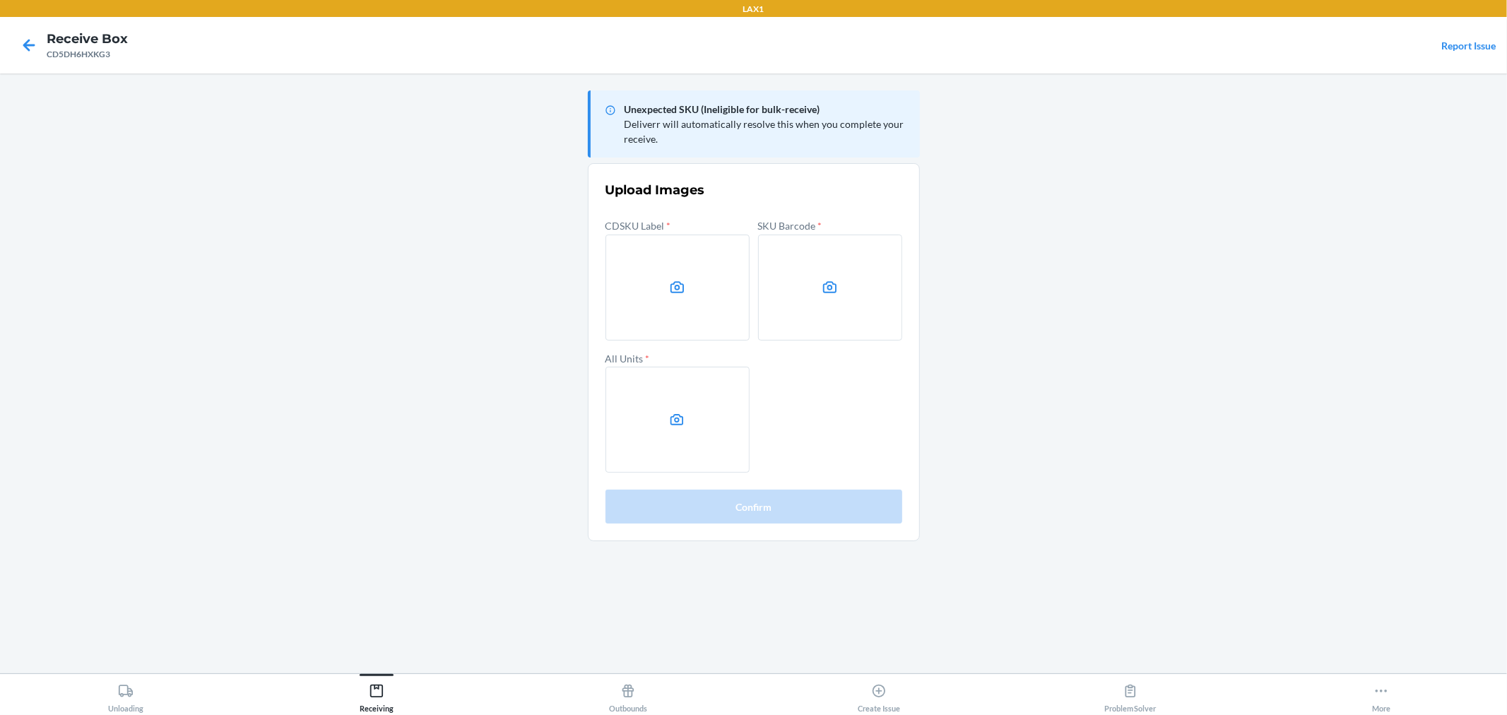
click at [700, 314] on label at bounding box center [678, 288] width 144 height 106
click at [0, 0] on input "file" at bounding box center [0, 0] width 0 height 0
click at [756, 245] on div "CDSKU Label * SKU Barcode * All Units *" at bounding box center [754, 344] width 297 height 257
click at [778, 258] on label at bounding box center [830, 288] width 144 height 106
click at [0, 0] on input "file" at bounding box center [0, 0] width 0 height 0
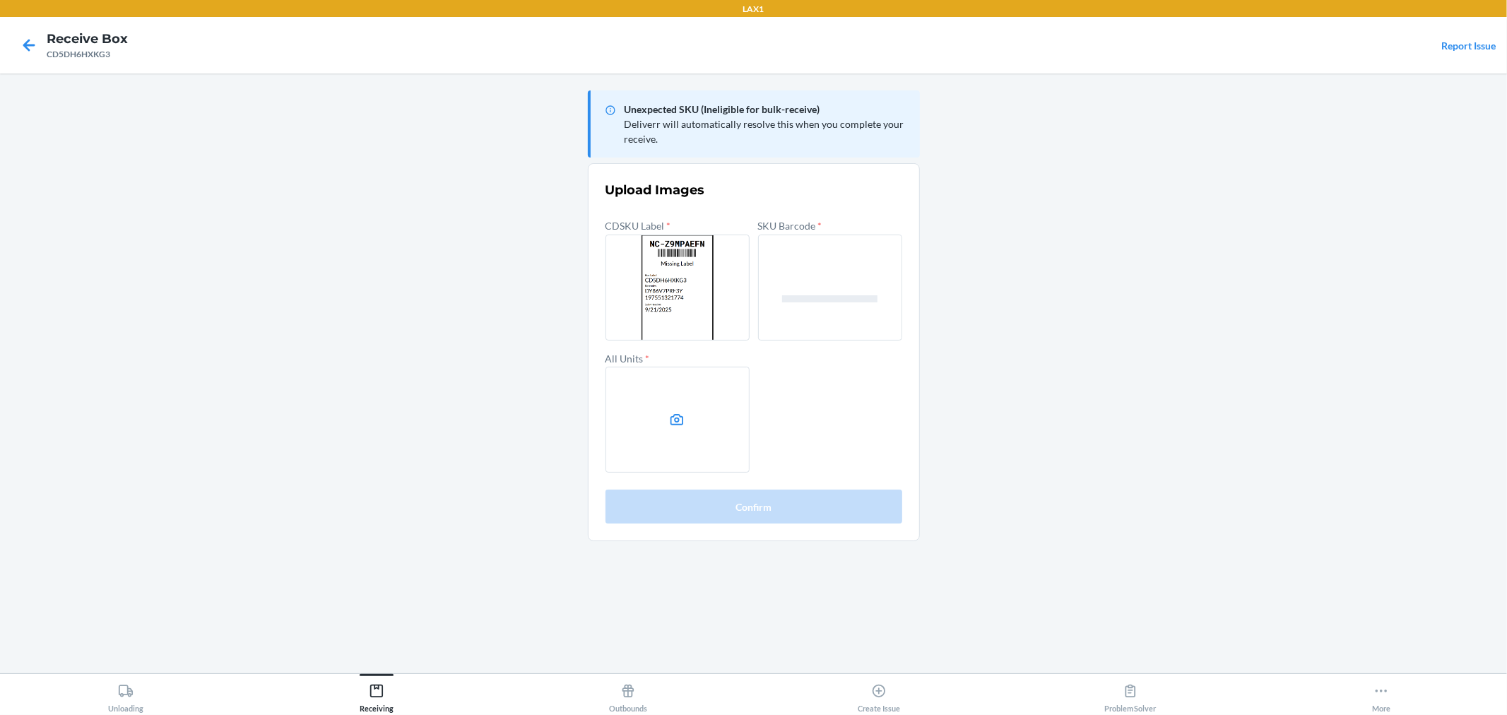
click at [731, 452] on label at bounding box center [678, 420] width 144 height 106
click at [0, 0] on input "file" at bounding box center [0, 0] width 0 height 0
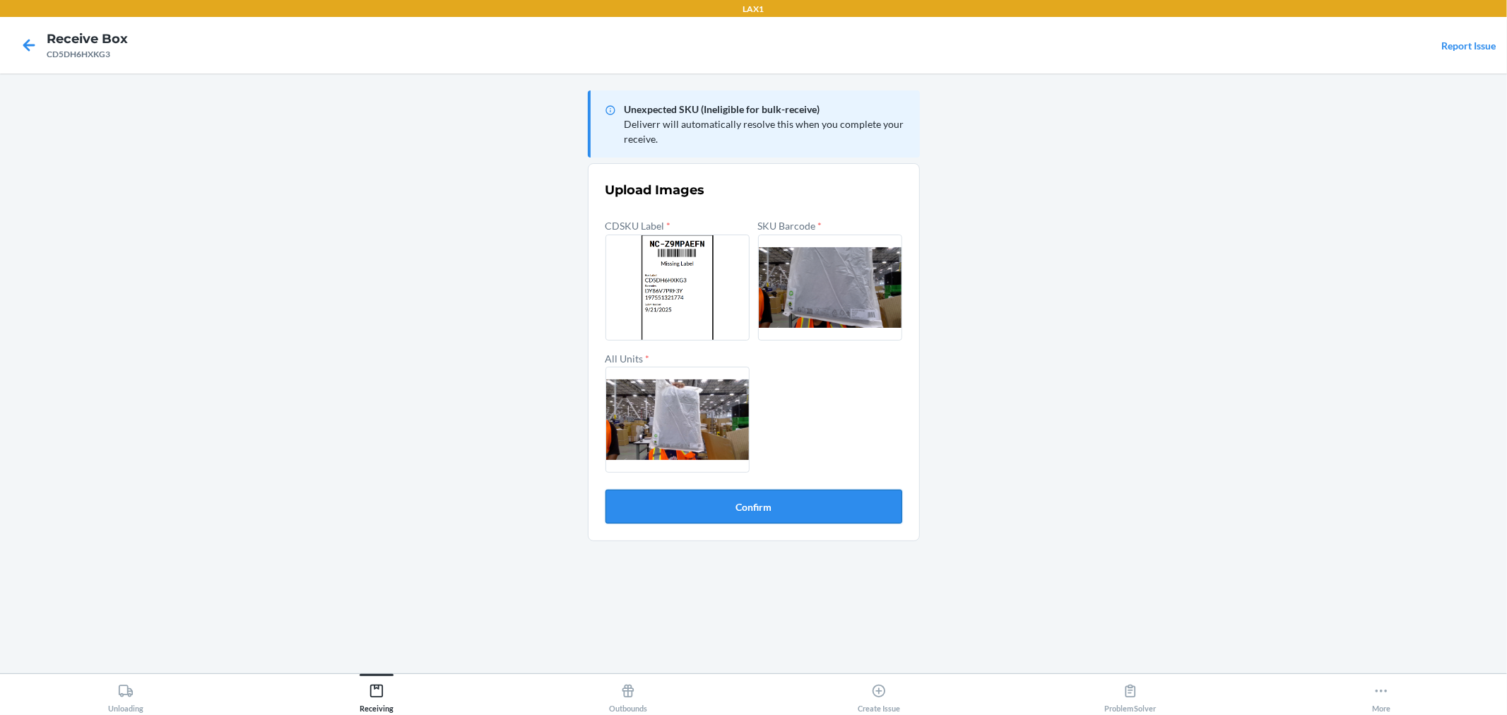
click at [865, 497] on button "Confirm" at bounding box center [754, 507] width 297 height 34
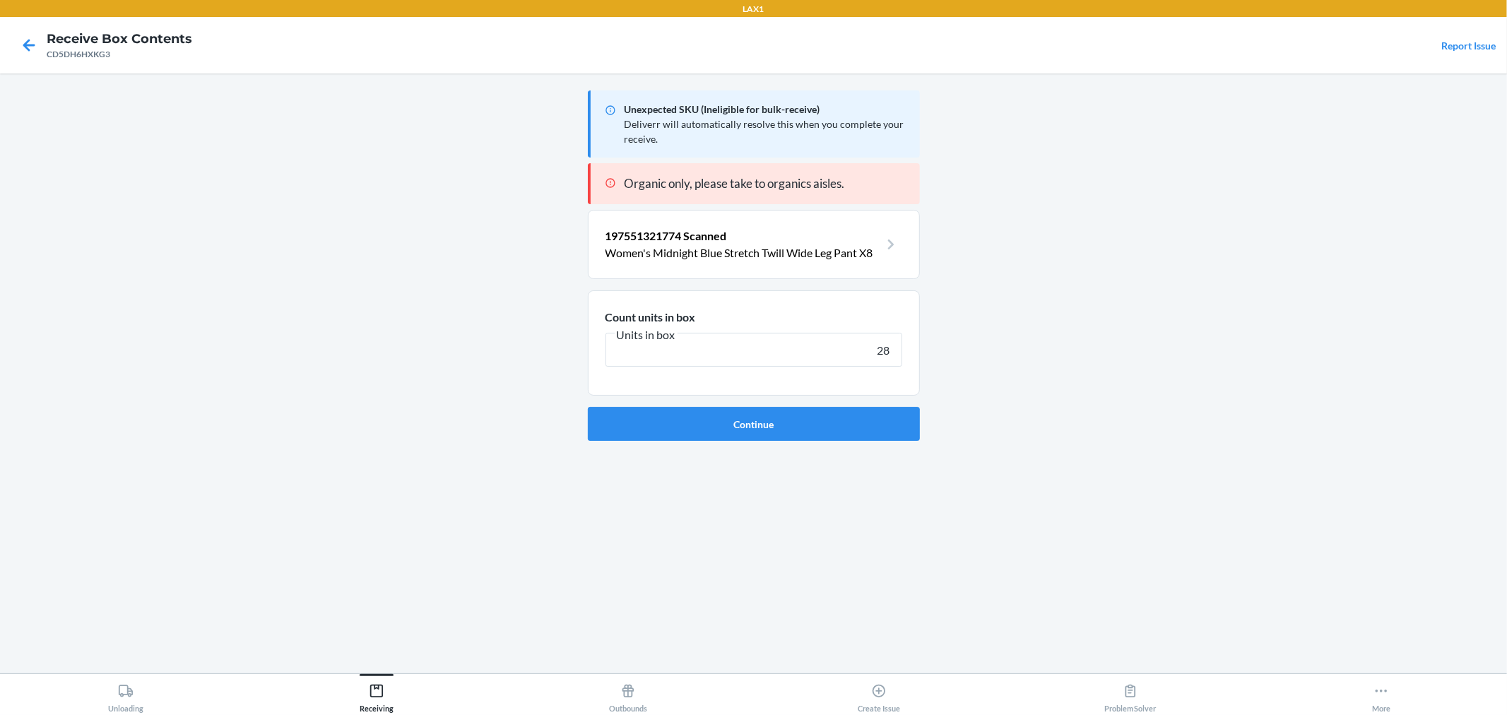
type input "28"
click at [588, 407] on button "Continue" at bounding box center [754, 424] width 332 height 34
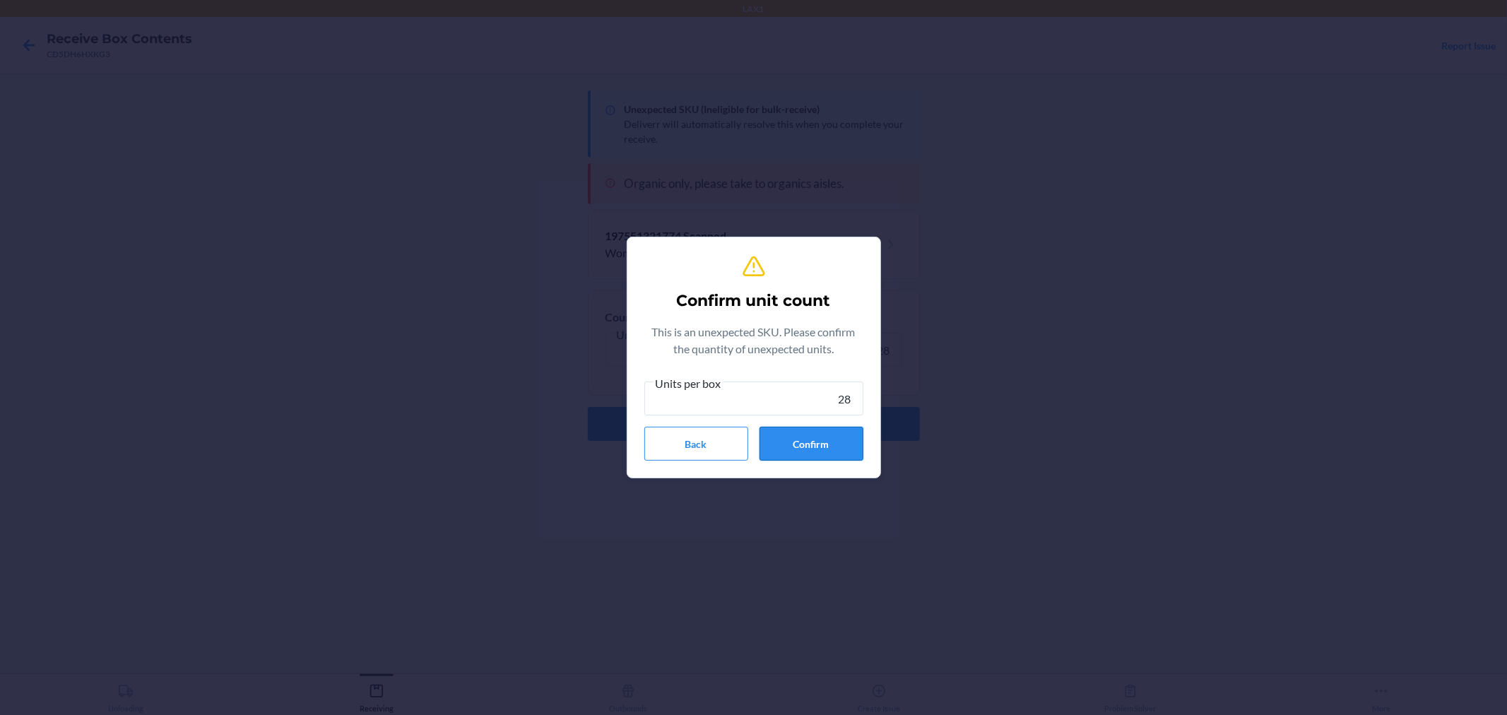
type input "28"
click at [856, 449] on button "Confirm" at bounding box center [812, 444] width 104 height 34
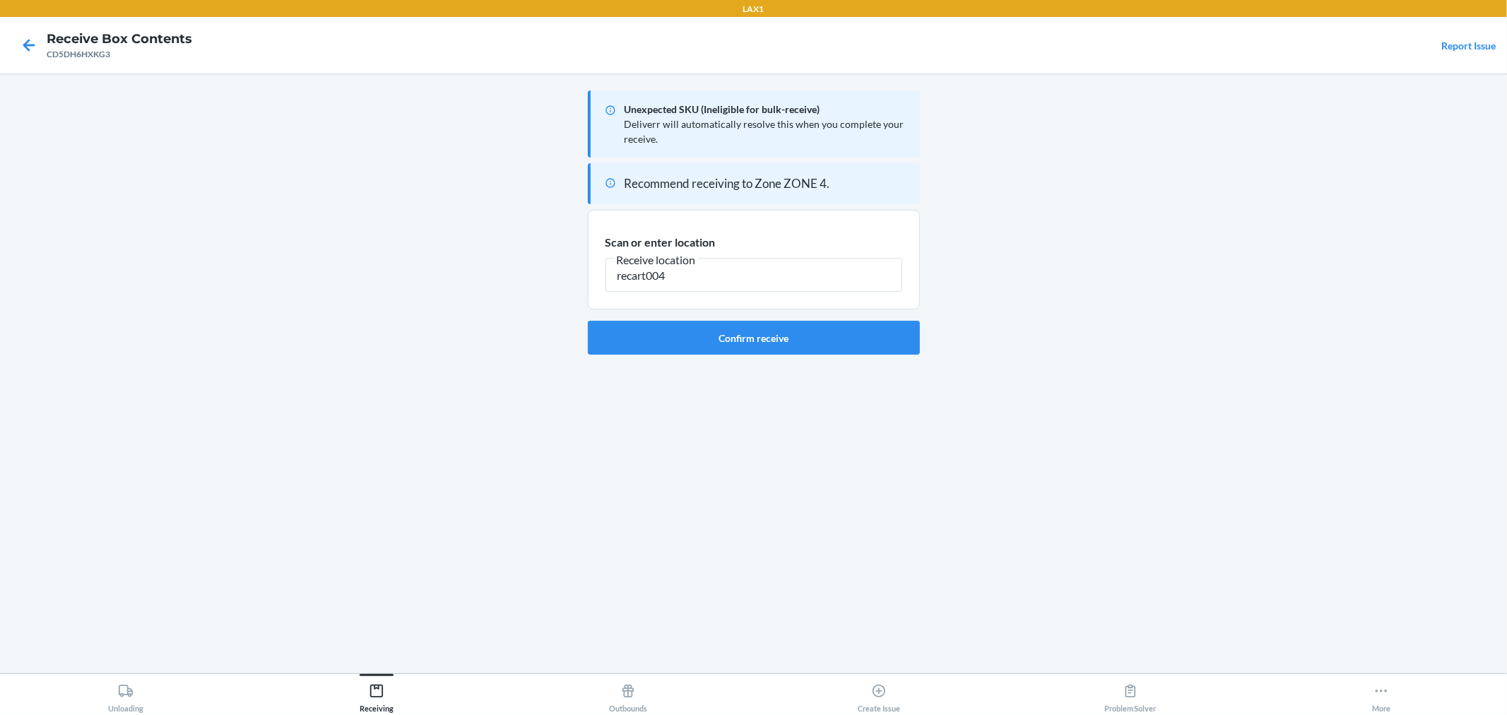
type input "recart004"
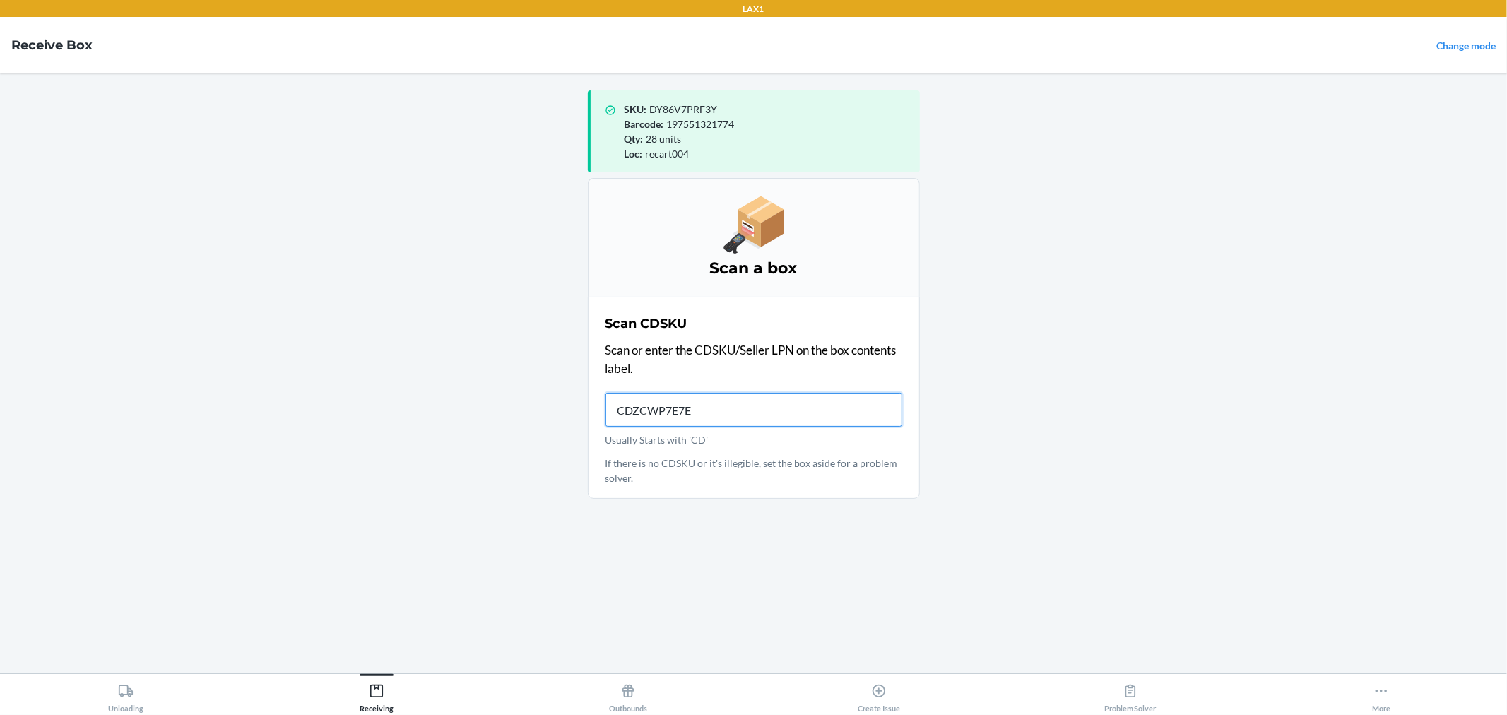
type input "CDZCWP7E7E4"
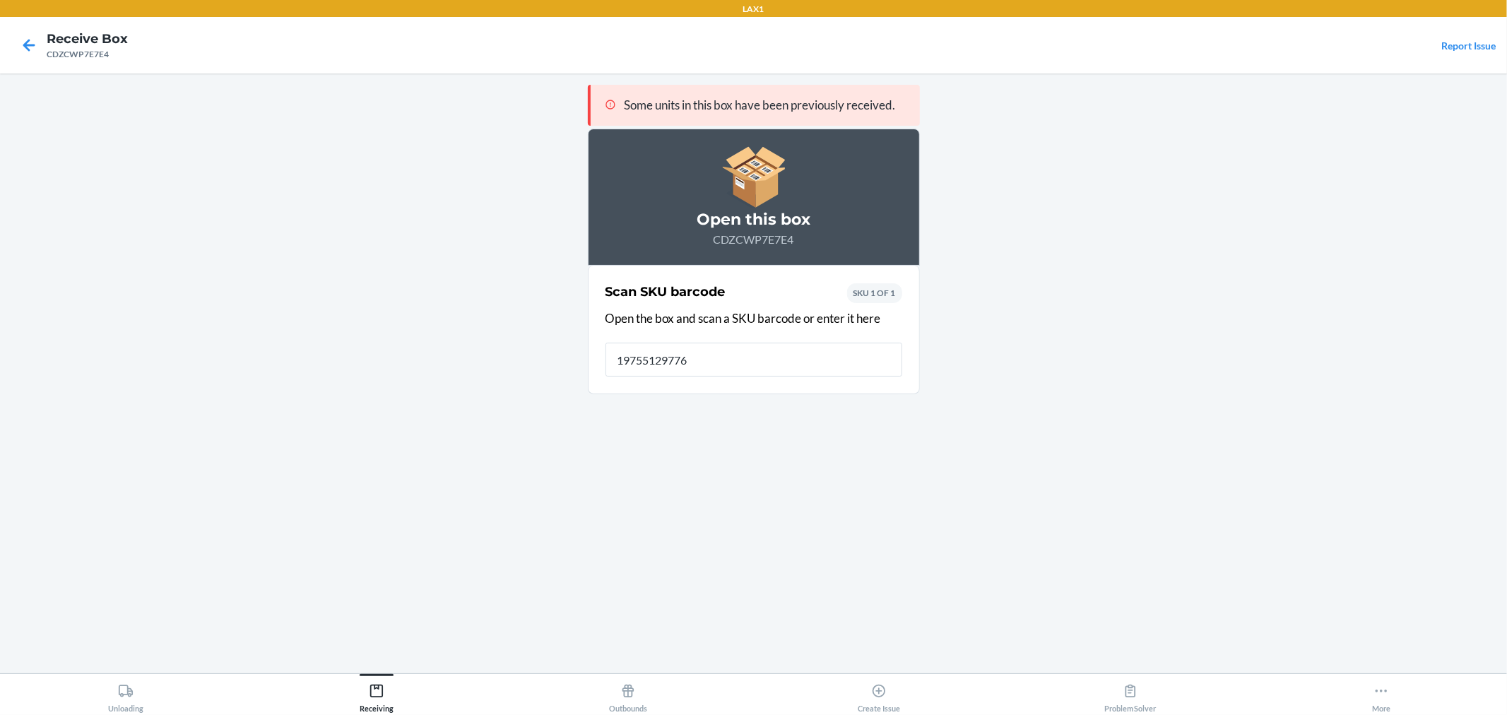
type input "197551297765"
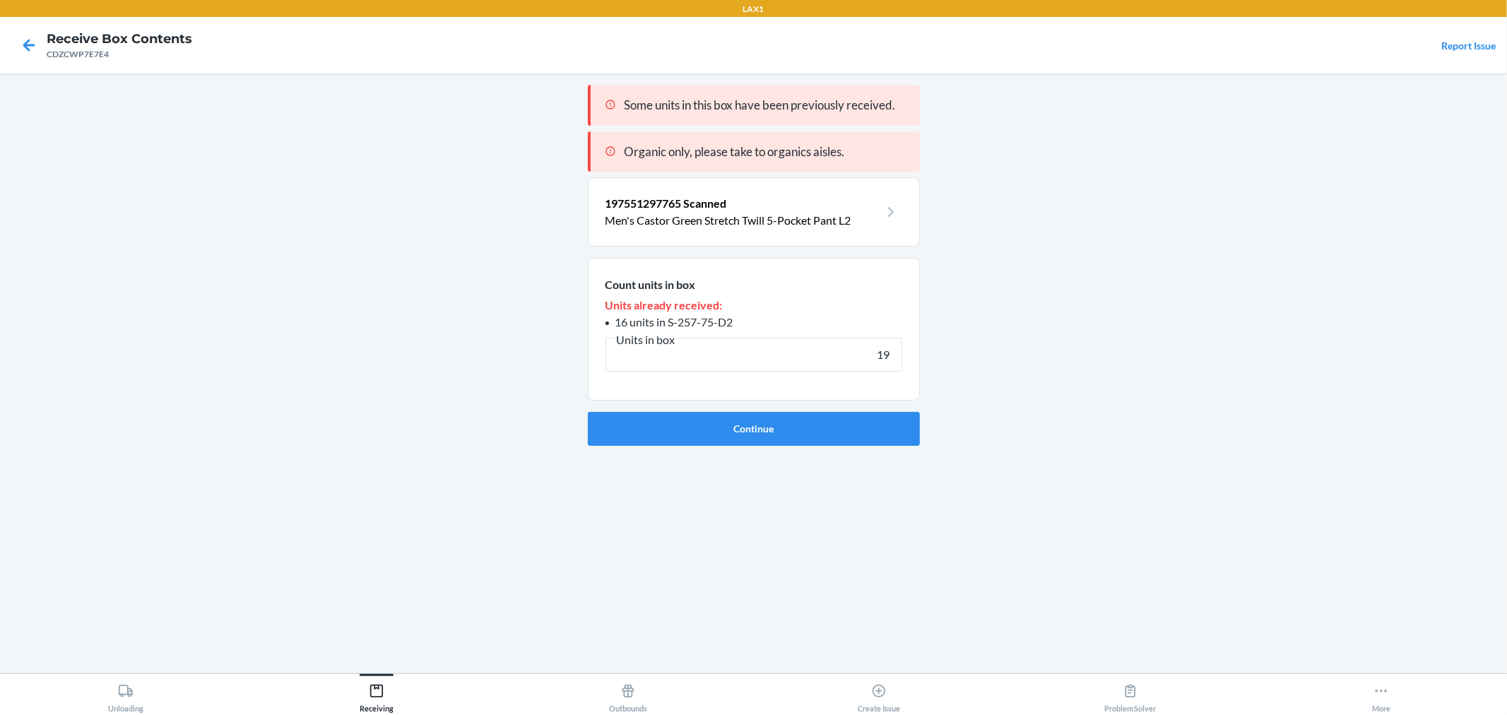
type input "1"
type input "12"
click at [588, 412] on button "Continue" at bounding box center [754, 429] width 332 height 34
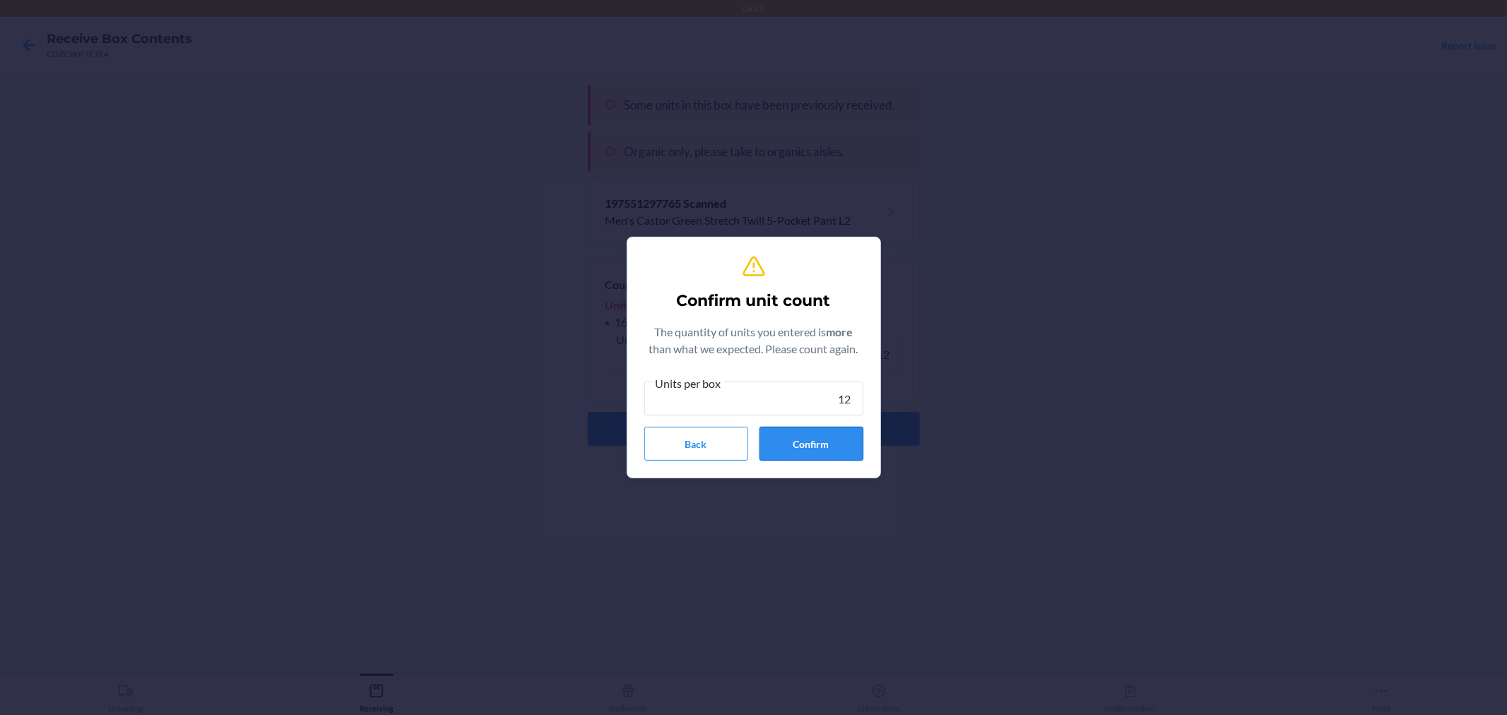
type input "12"
click at [844, 453] on button "Confirm" at bounding box center [812, 444] width 104 height 34
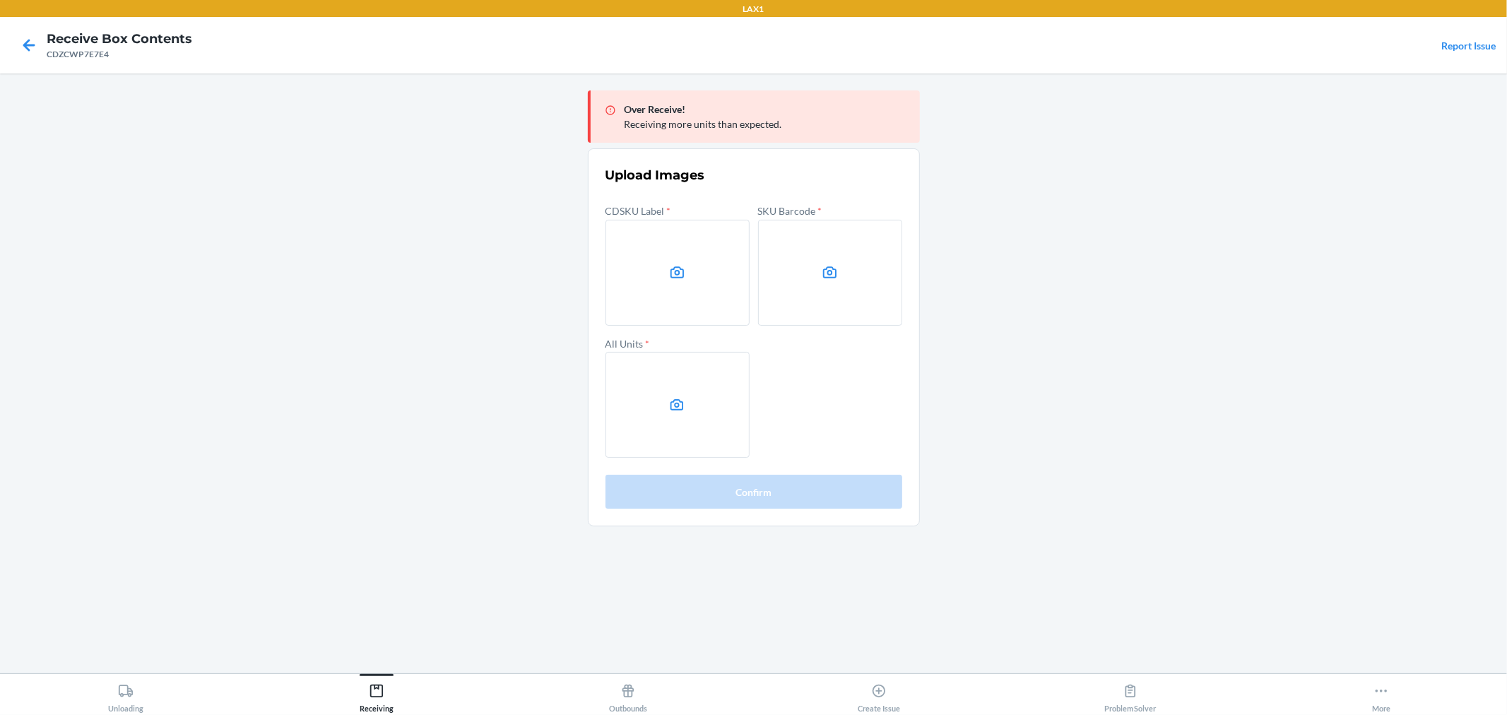
click at [1196, 297] on main "Over Receive! Receiving more units than expected. Upload Images CDSKU Label * S…" at bounding box center [753, 373] width 1507 height 600
click at [853, 245] on label at bounding box center [830, 273] width 144 height 106
click at [0, 0] on input "file" at bounding box center [0, 0] width 0 height 0
click at [673, 302] on label at bounding box center [678, 273] width 144 height 106
click at [0, 0] on input "file" at bounding box center [0, 0] width 0 height 0
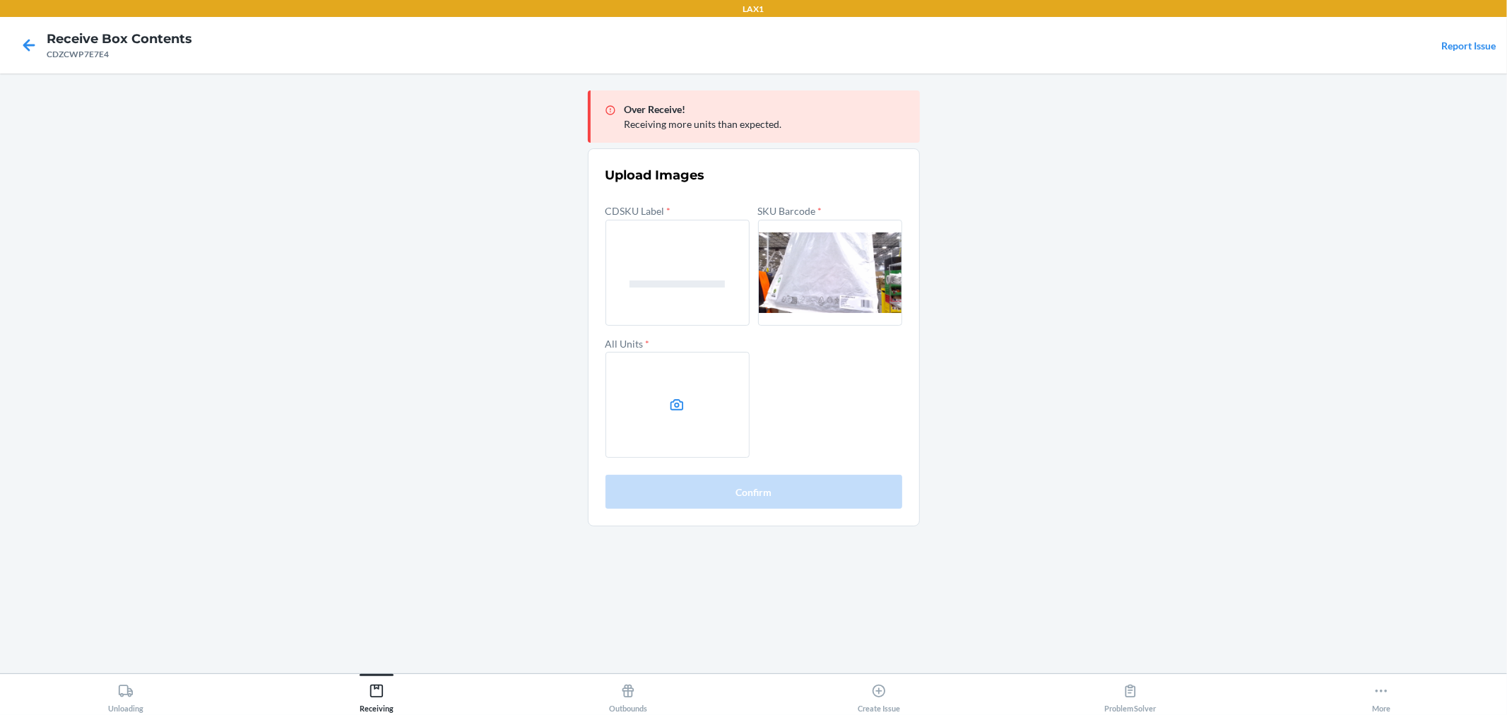
click at [690, 400] on label at bounding box center [678, 405] width 144 height 106
click at [0, 0] on input "file" at bounding box center [0, 0] width 0 height 0
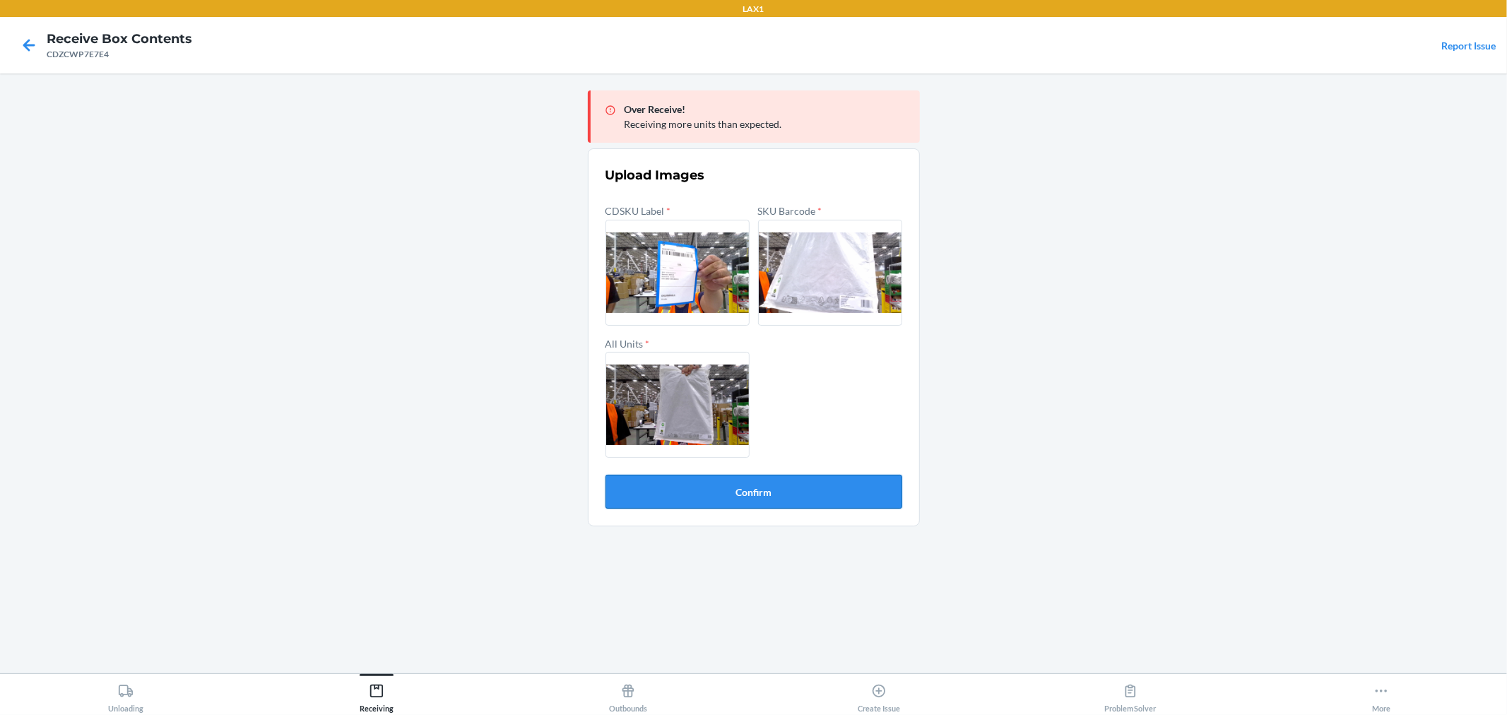
click at [753, 490] on button "Confirm" at bounding box center [754, 492] width 297 height 34
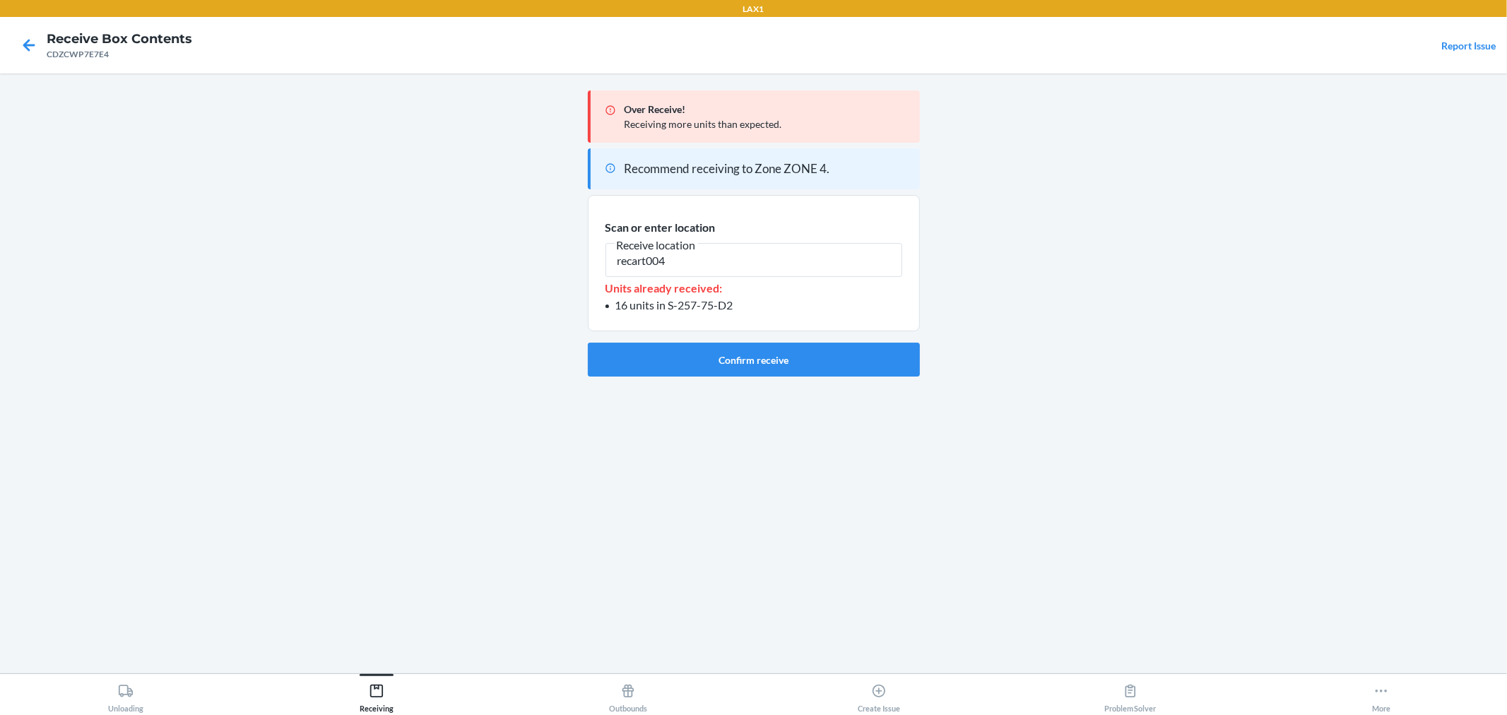
type input "recart004"
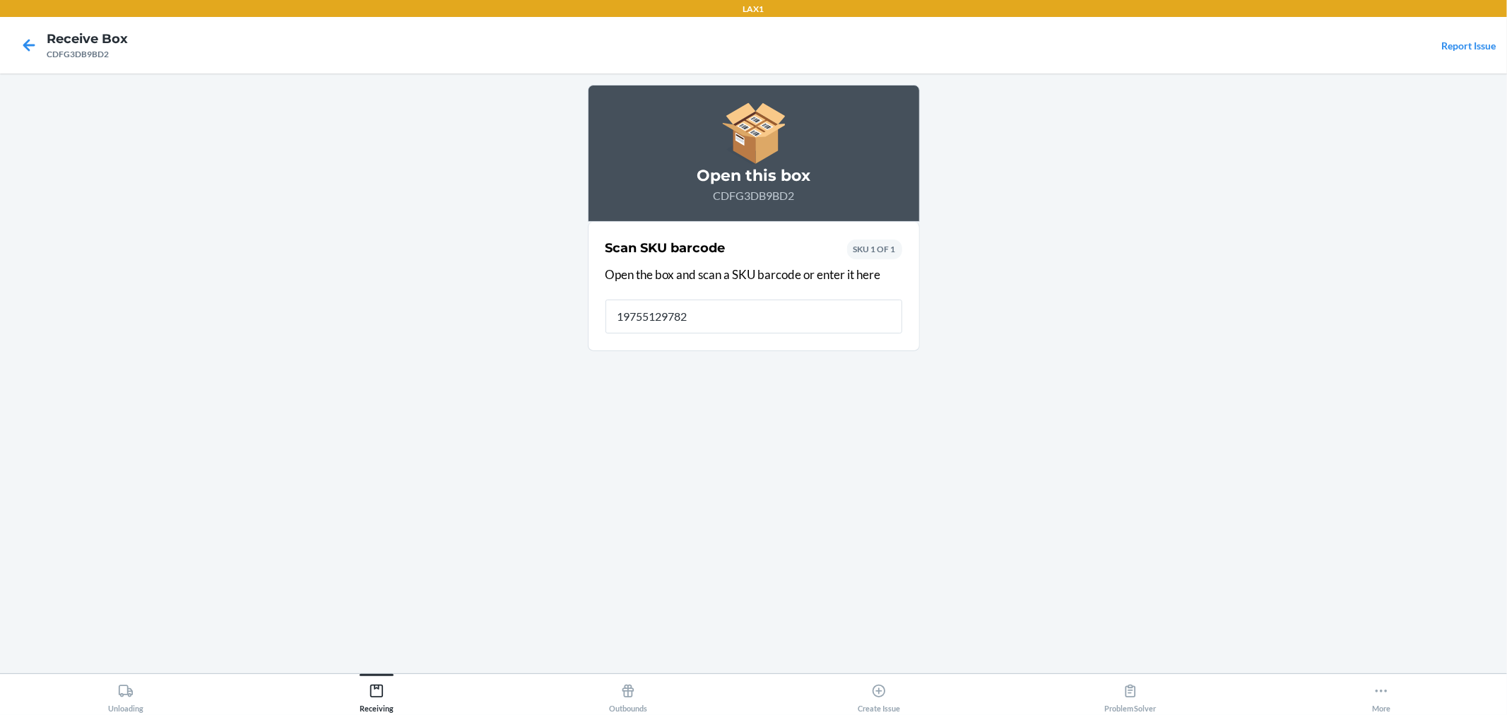
type input "197551297826"
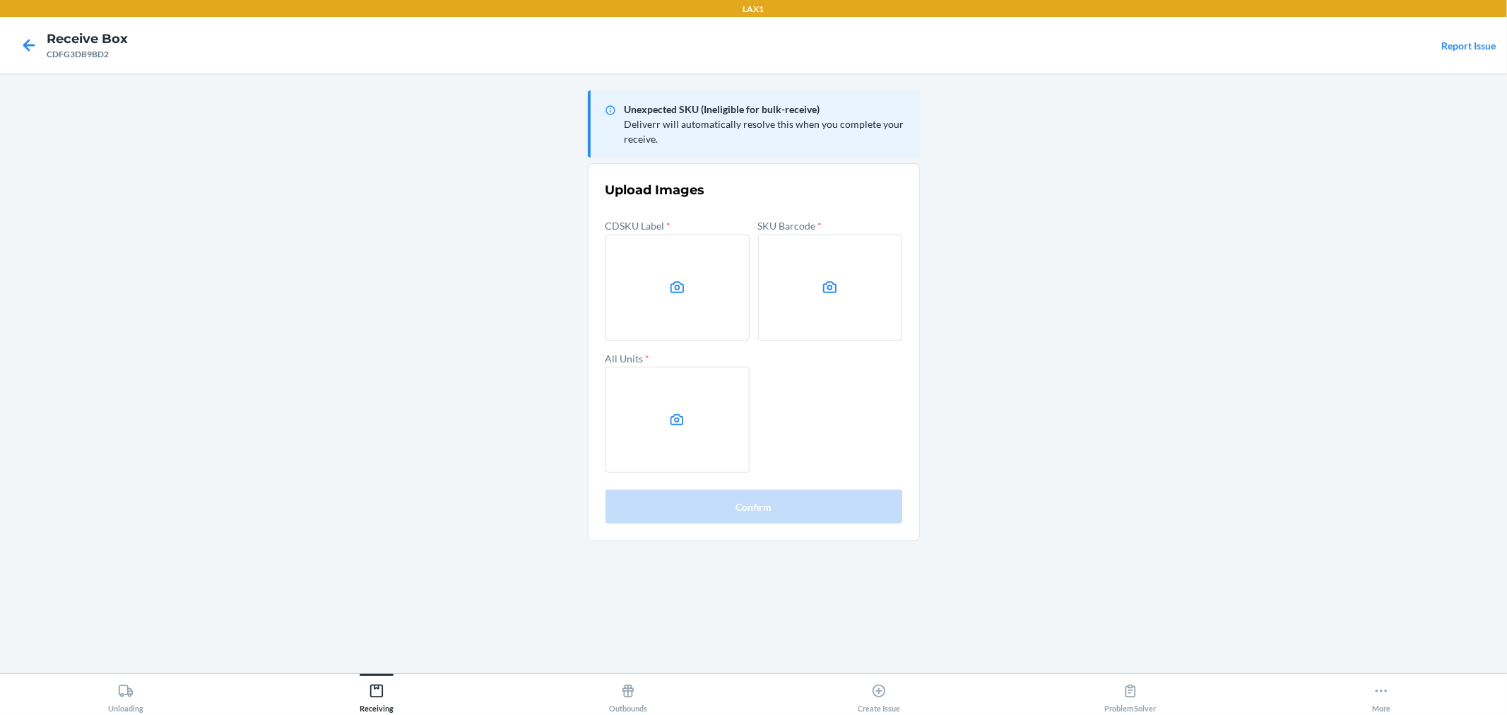
click at [739, 286] on label at bounding box center [678, 288] width 144 height 106
click at [0, 0] on input "file" at bounding box center [0, 0] width 0 height 0
click at [799, 283] on label at bounding box center [830, 288] width 144 height 106
click at [0, 0] on input "file" at bounding box center [0, 0] width 0 height 0
click at [736, 418] on label at bounding box center [678, 420] width 144 height 106
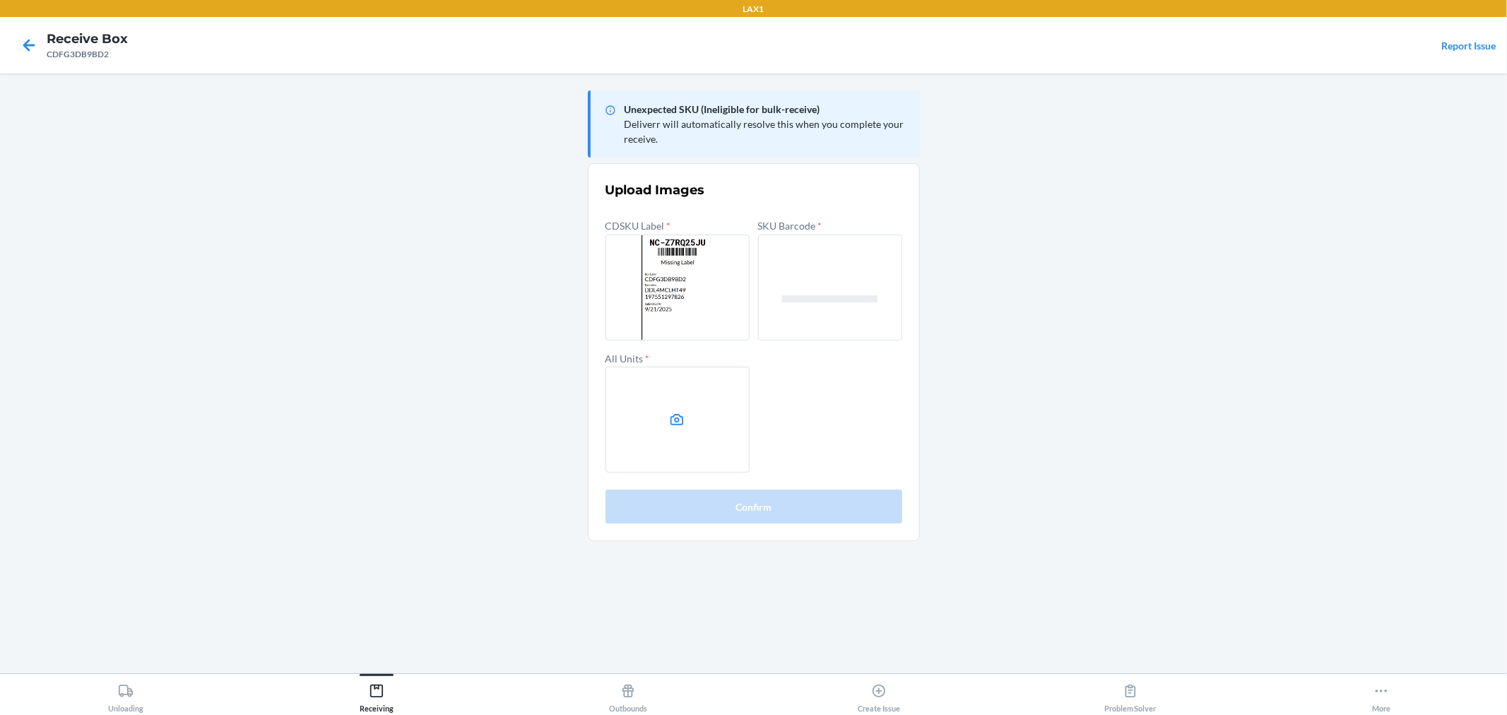
click at [0, 0] on input "file" at bounding box center [0, 0] width 0 height 0
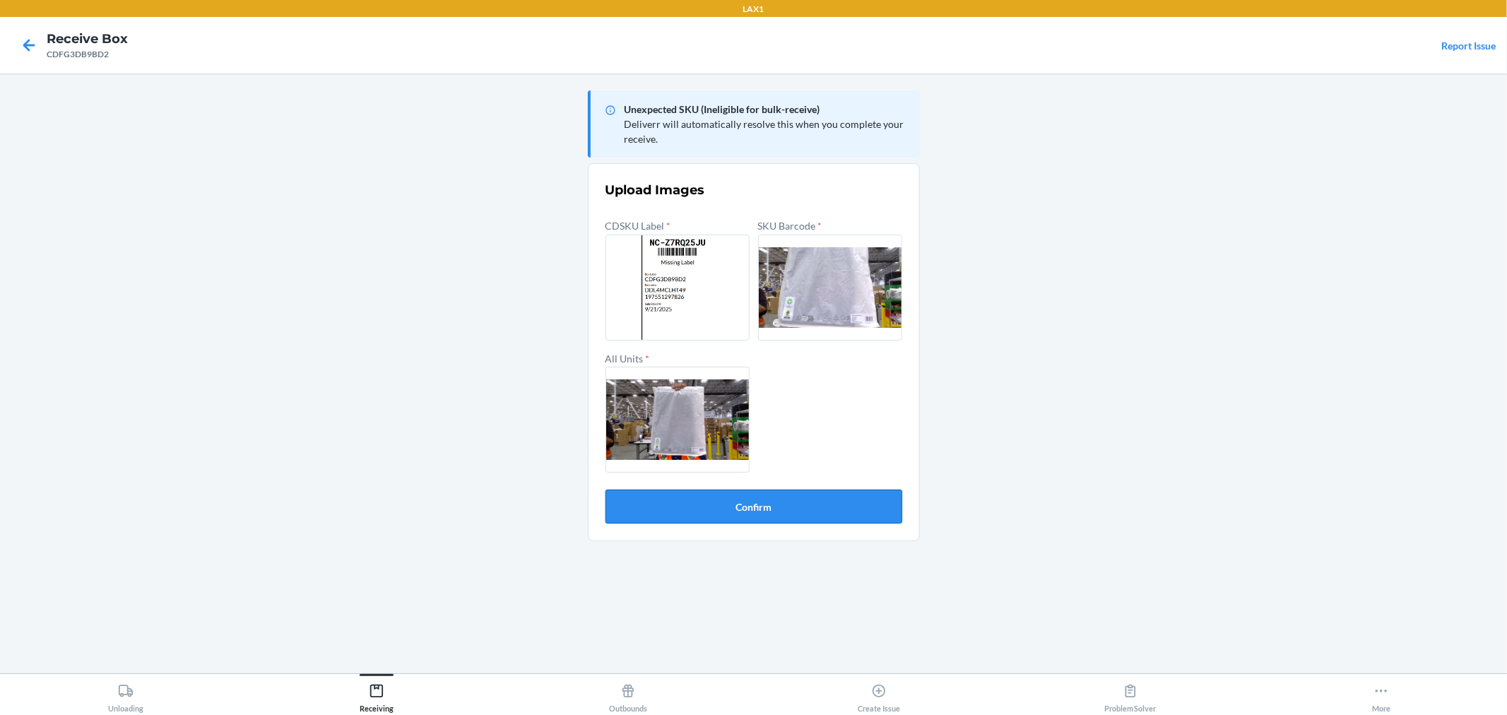
click at [860, 504] on button "Confirm" at bounding box center [754, 507] width 297 height 34
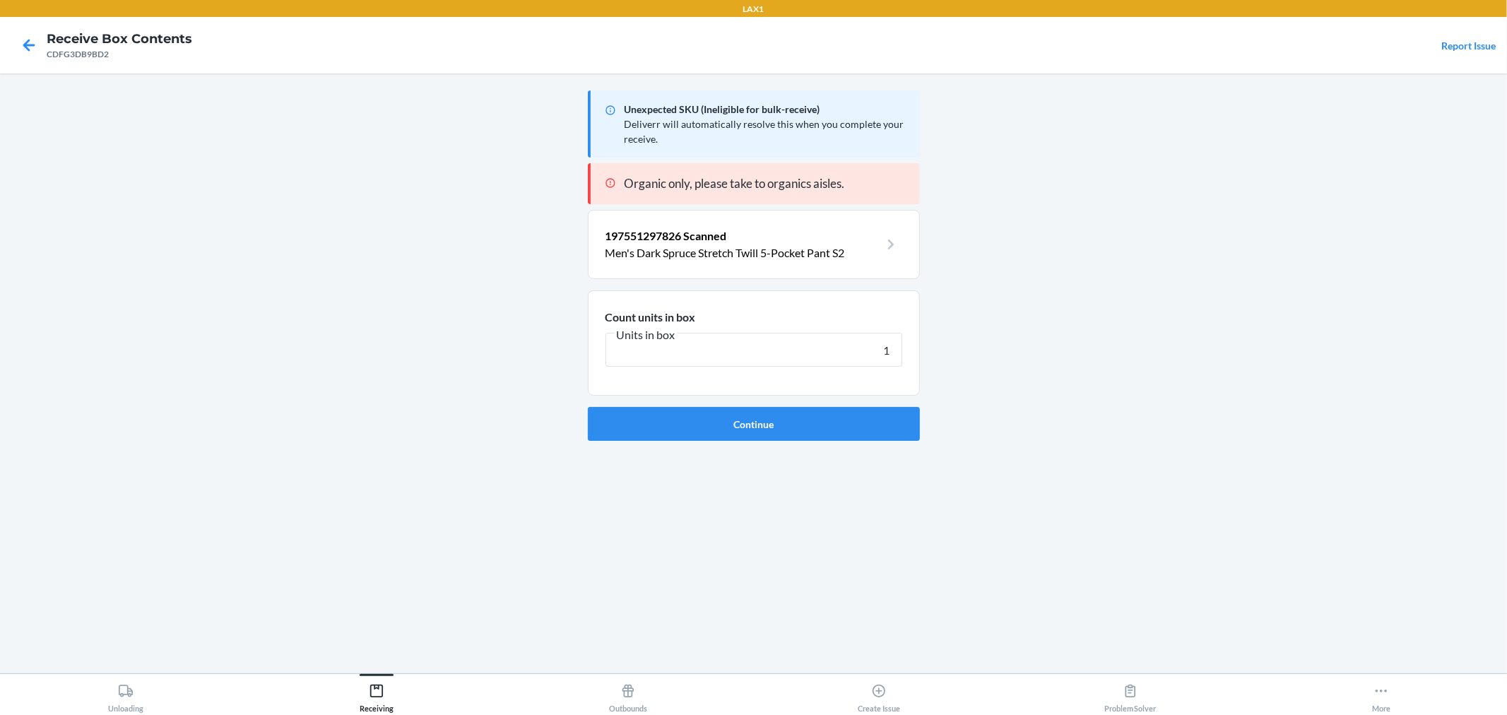
type input "1"
click at [588, 407] on button "Continue" at bounding box center [754, 424] width 332 height 34
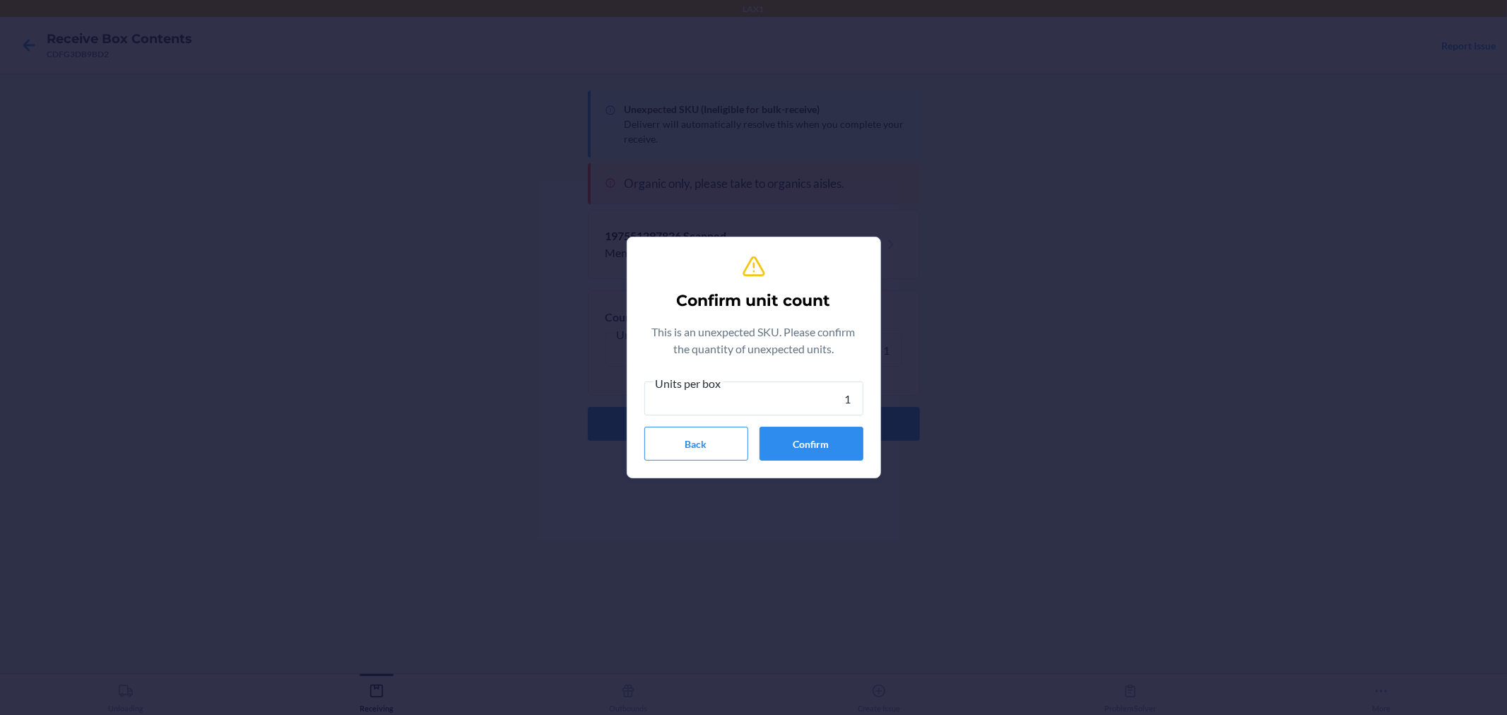
type input "1"
click at [787, 463] on div "Confirm unit count This is an unexpected SKU. Please confirm the quantity of un…" at bounding box center [753, 358] width 219 height 218
click at [799, 456] on button "Confirm" at bounding box center [812, 444] width 104 height 34
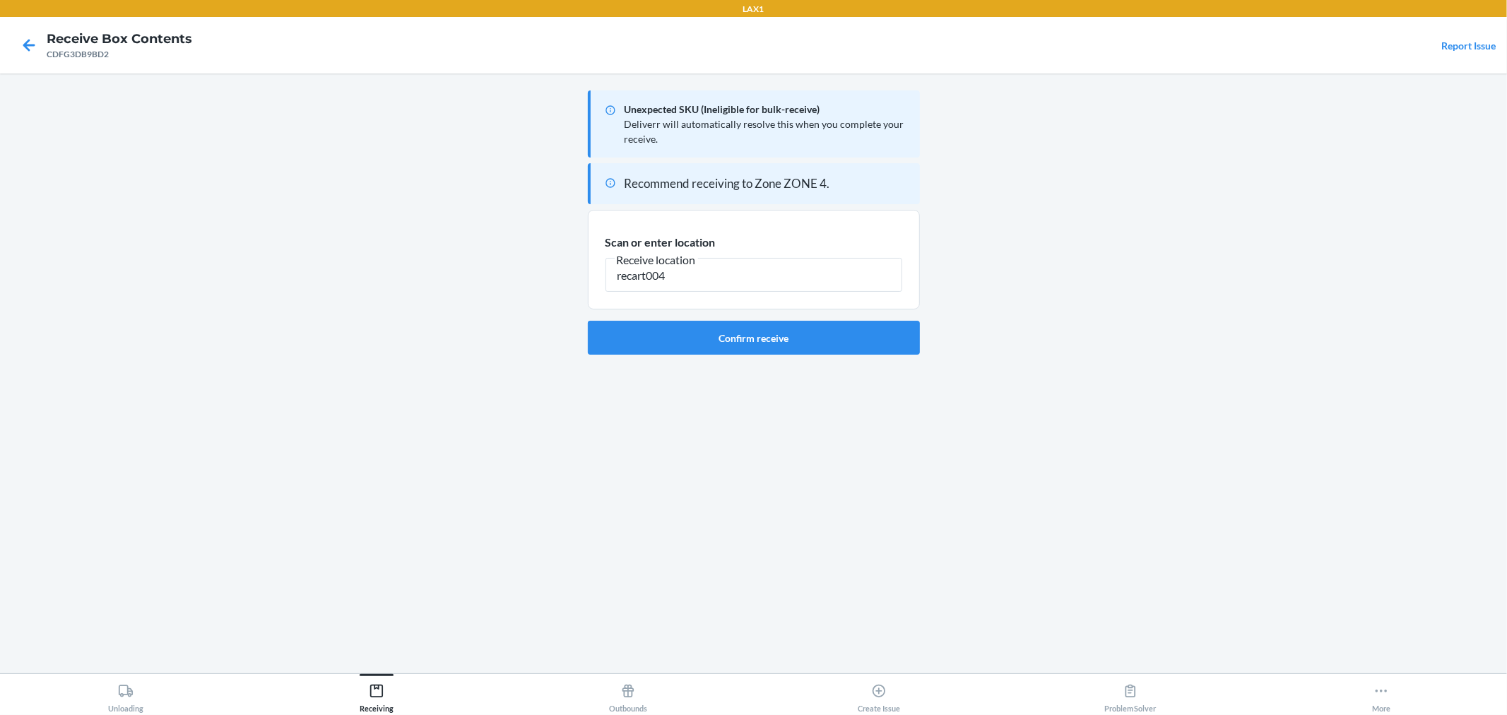
type input "recart004"
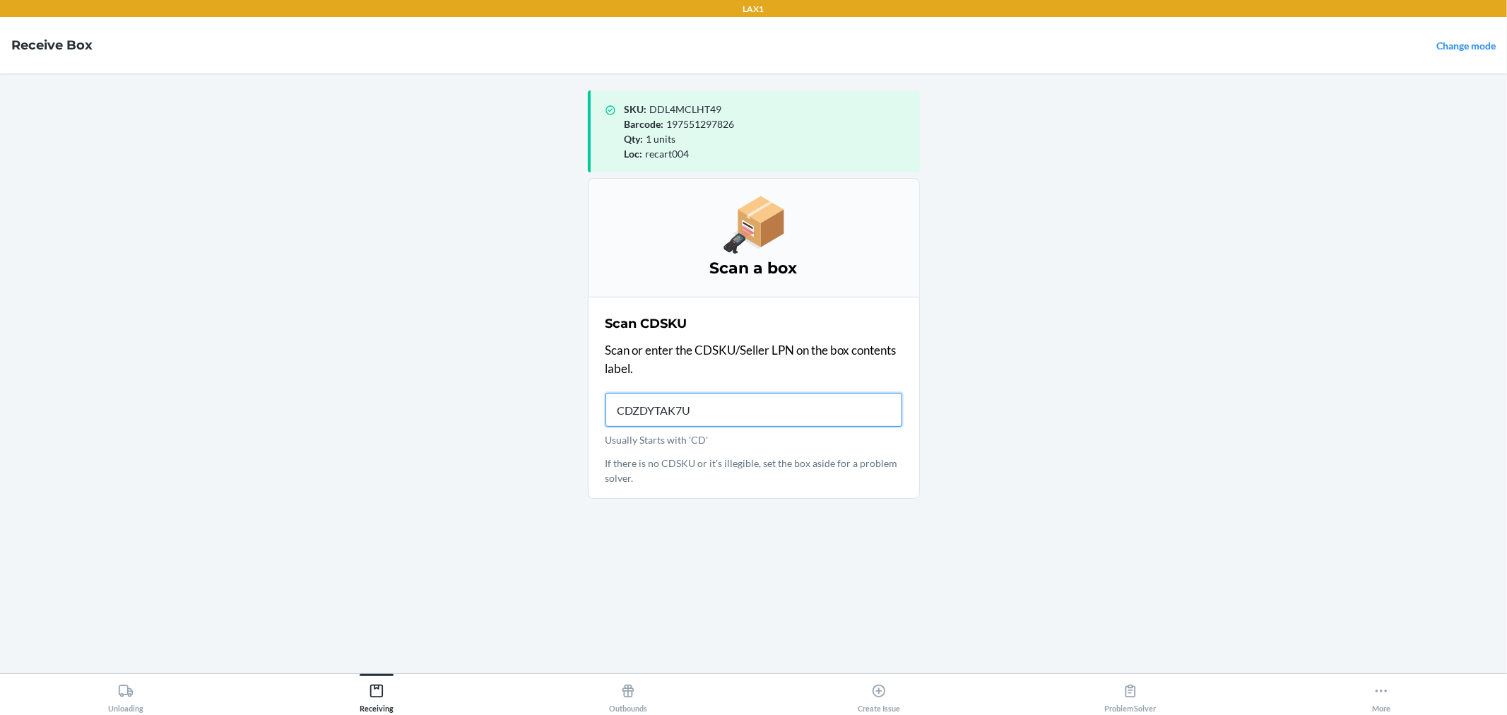
type input "CDZDYTAK7UX"
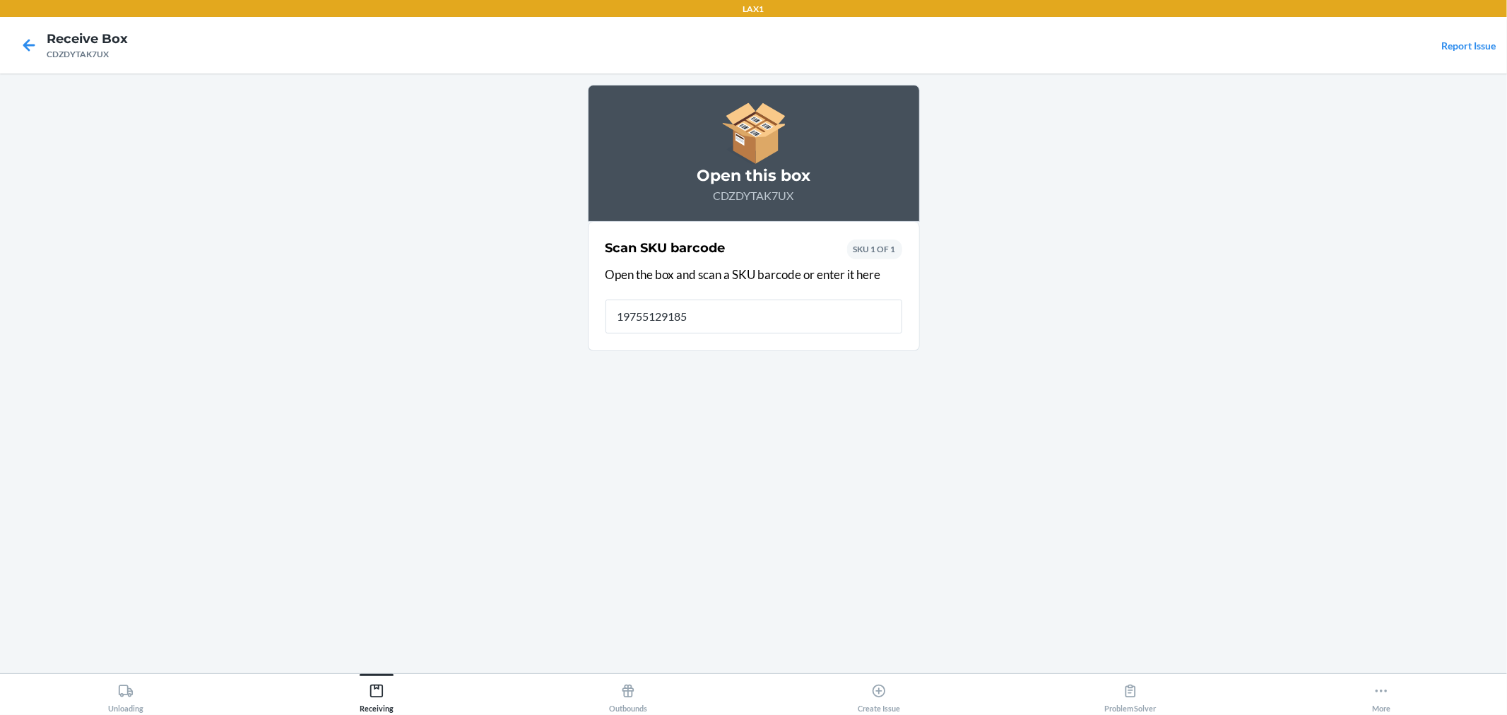
type input "197551291855"
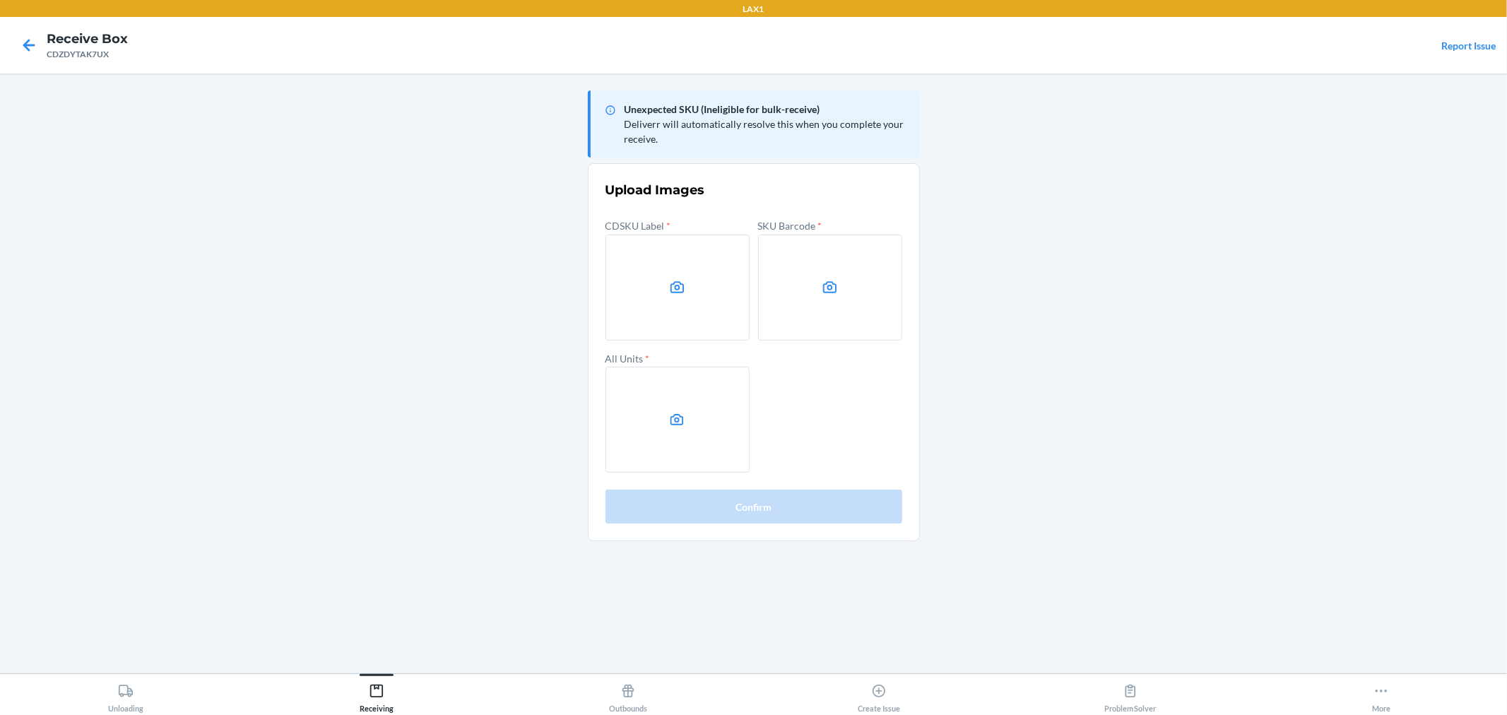
click at [1309, 527] on main "Unexpected SKU (Ineligible for bulk-receive) Deliverr will automatically resolv…" at bounding box center [753, 373] width 1507 height 600
click at [703, 247] on label at bounding box center [678, 288] width 144 height 106
click at [0, 0] on input "file" at bounding box center [0, 0] width 0 height 0
click at [860, 314] on label at bounding box center [830, 288] width 144 height 106
click at [0, 0] on input "file" at bounding box center [0, 0] width 0 height 0
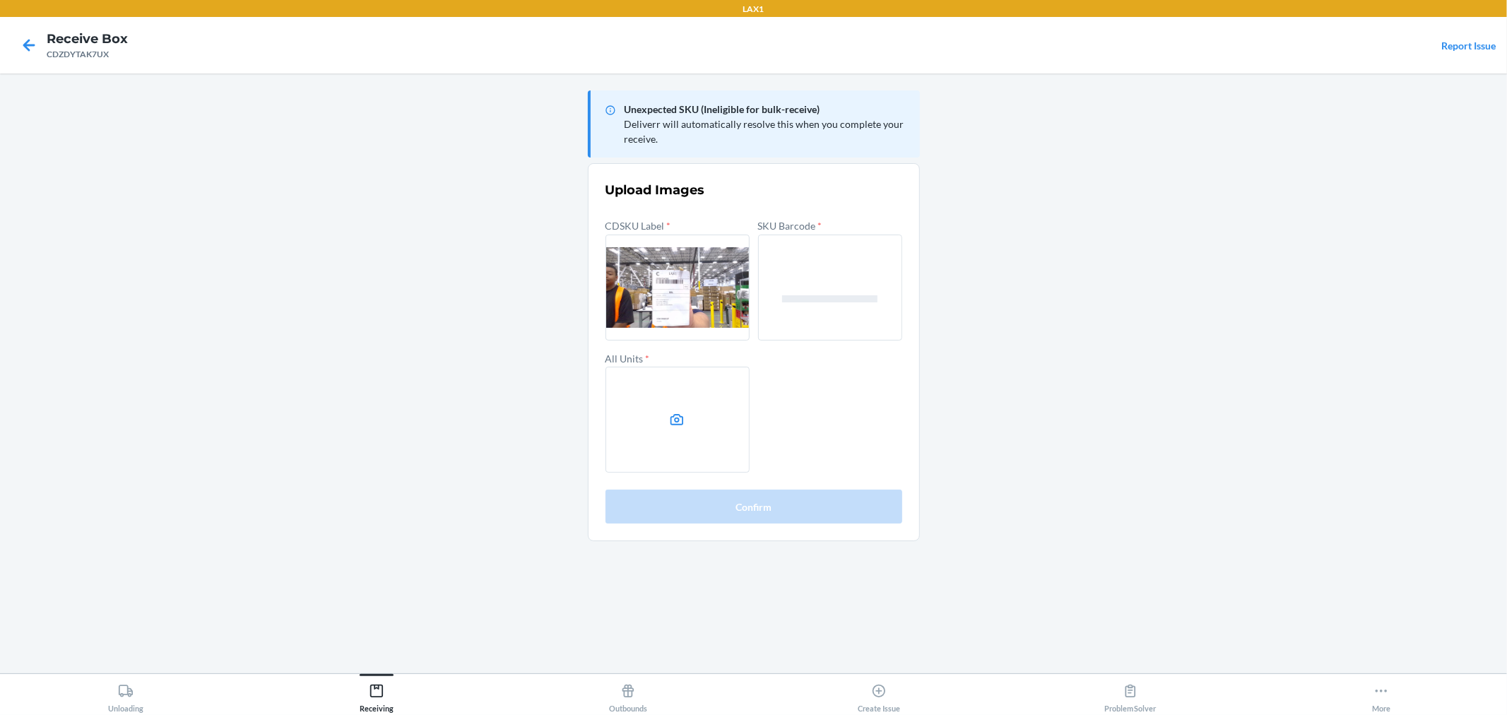
click at [698, 431] on label at bounding box center [678, 420] width 144 height 106
click at [0, 0] on input "file" at bounding box center [0, 0] width 0 height 0
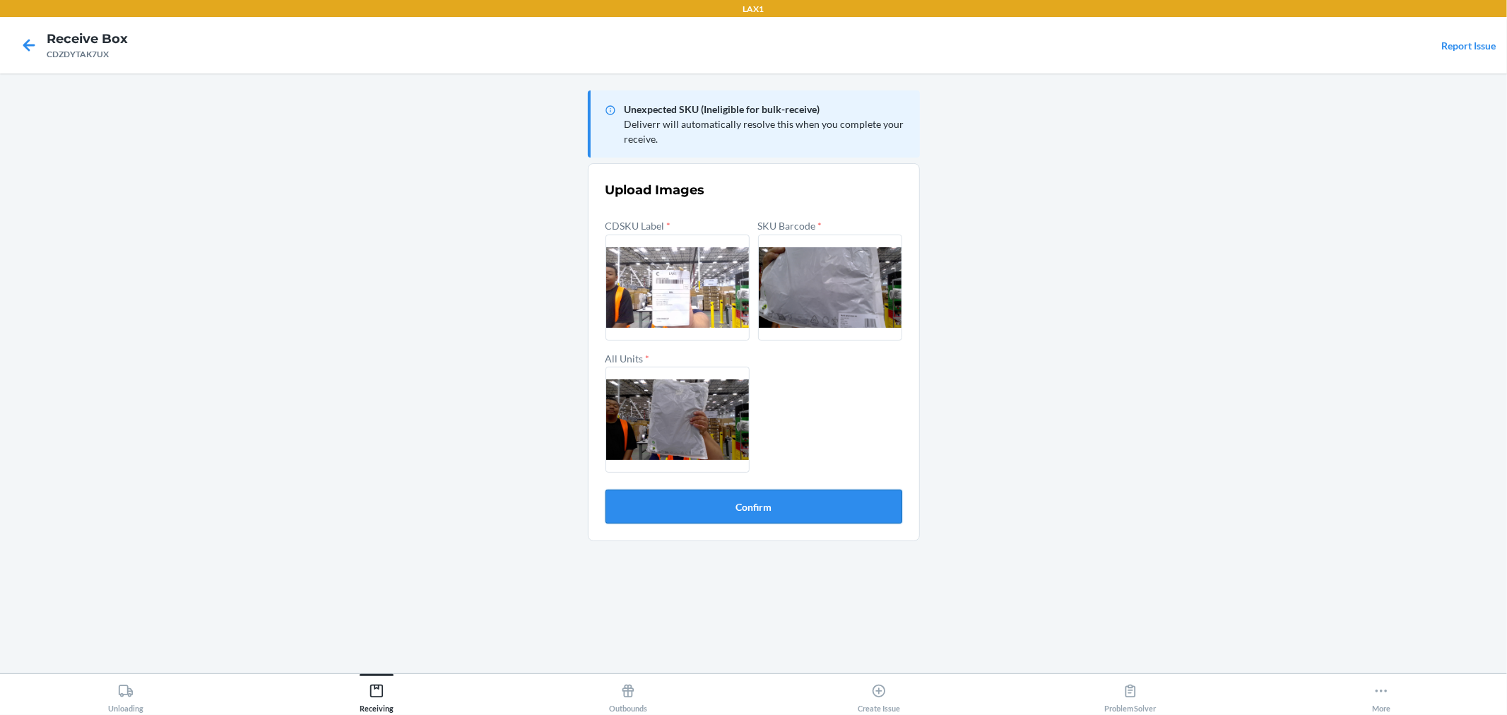
click at [778, 506] on button "Confirm" at bounding box center [754, 507] width 297 height 34
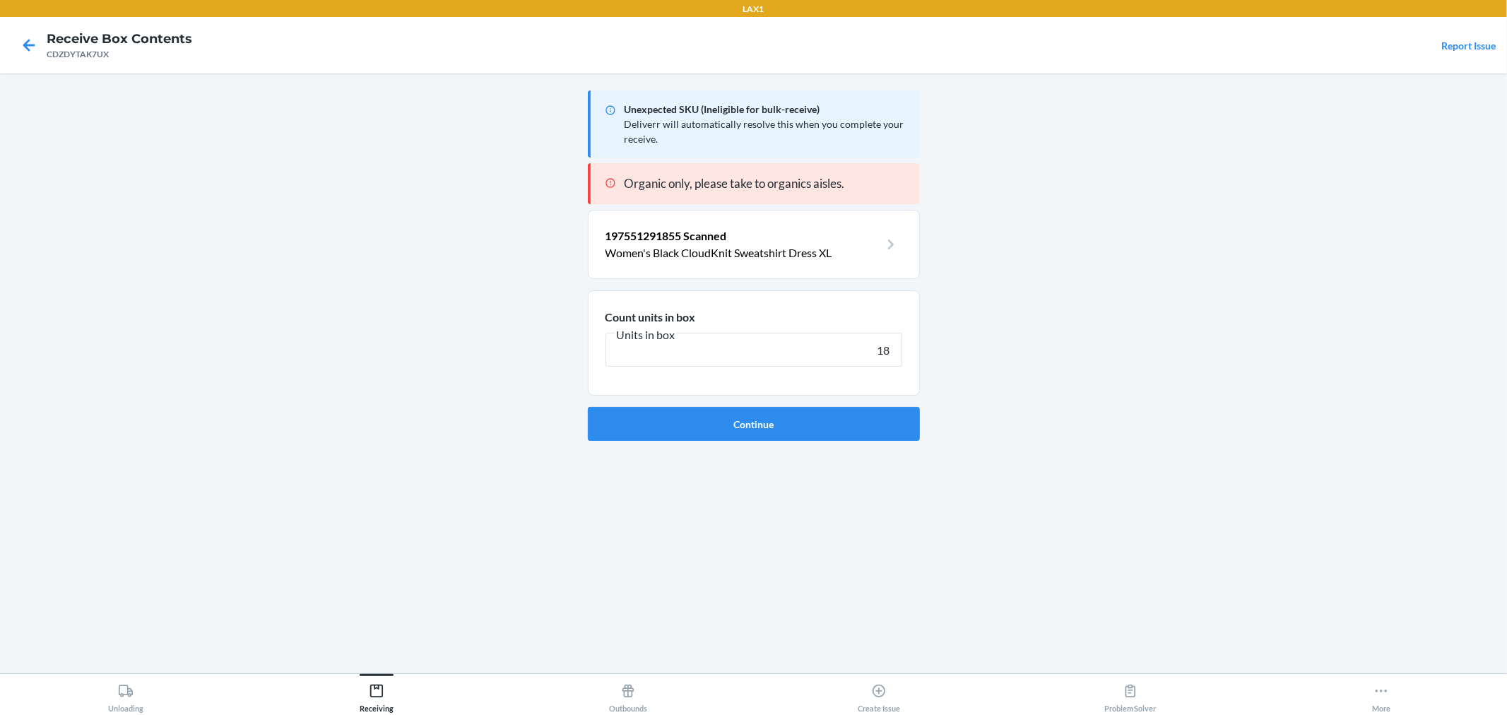
type input "18"
click at [588, 407] on button "Continue" at bounding box center [754, 424] width 332 height 34
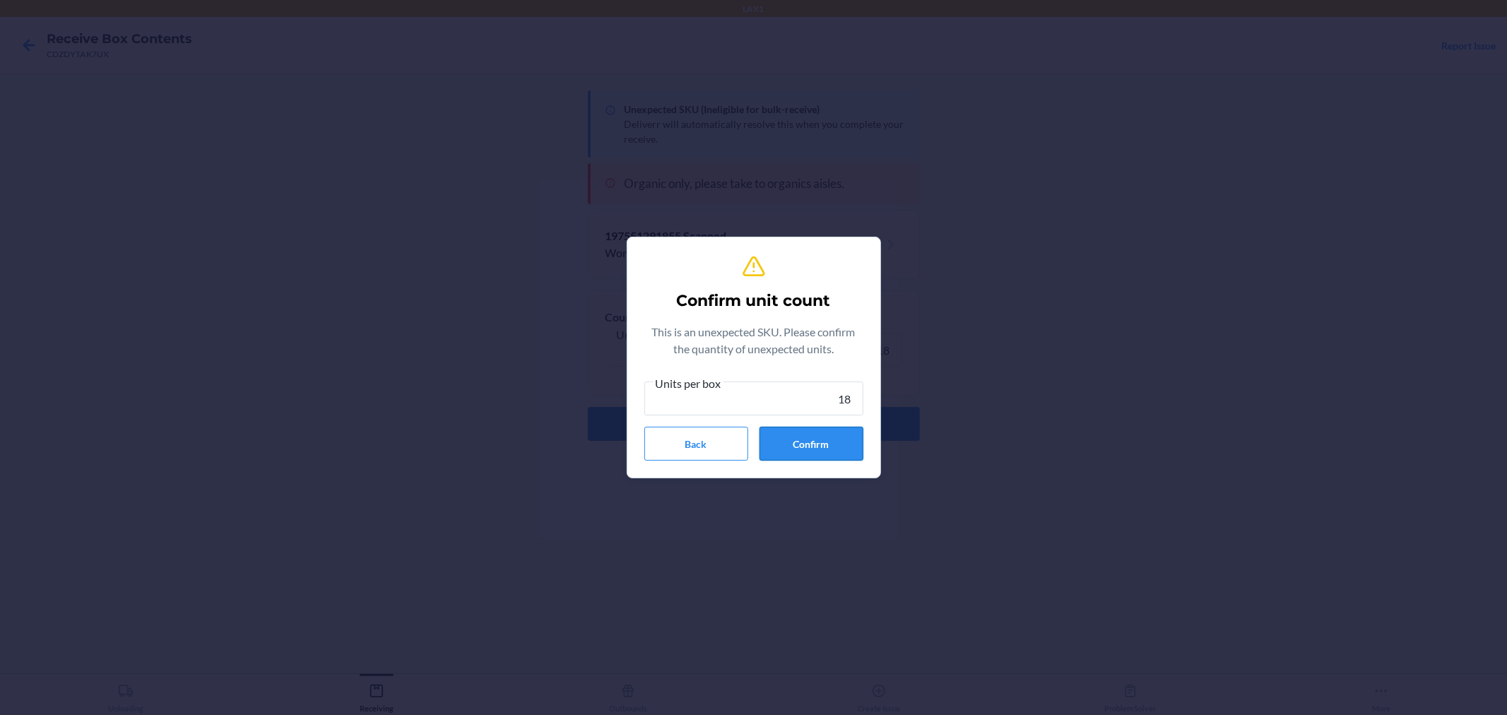
type input "18"
click at [839, 454] on button "Confirm" at bounding box center [812, 444] width 104 height 34
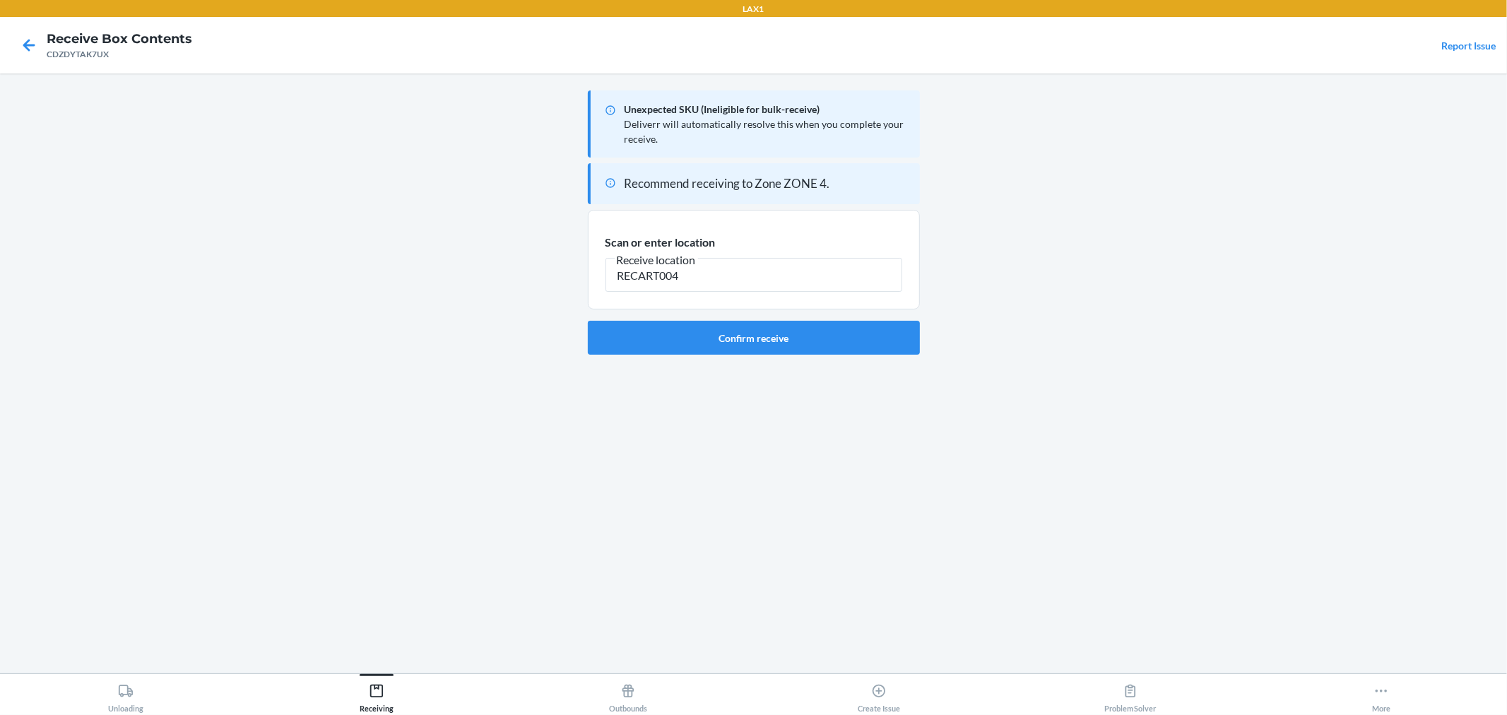
type input "RECART004"
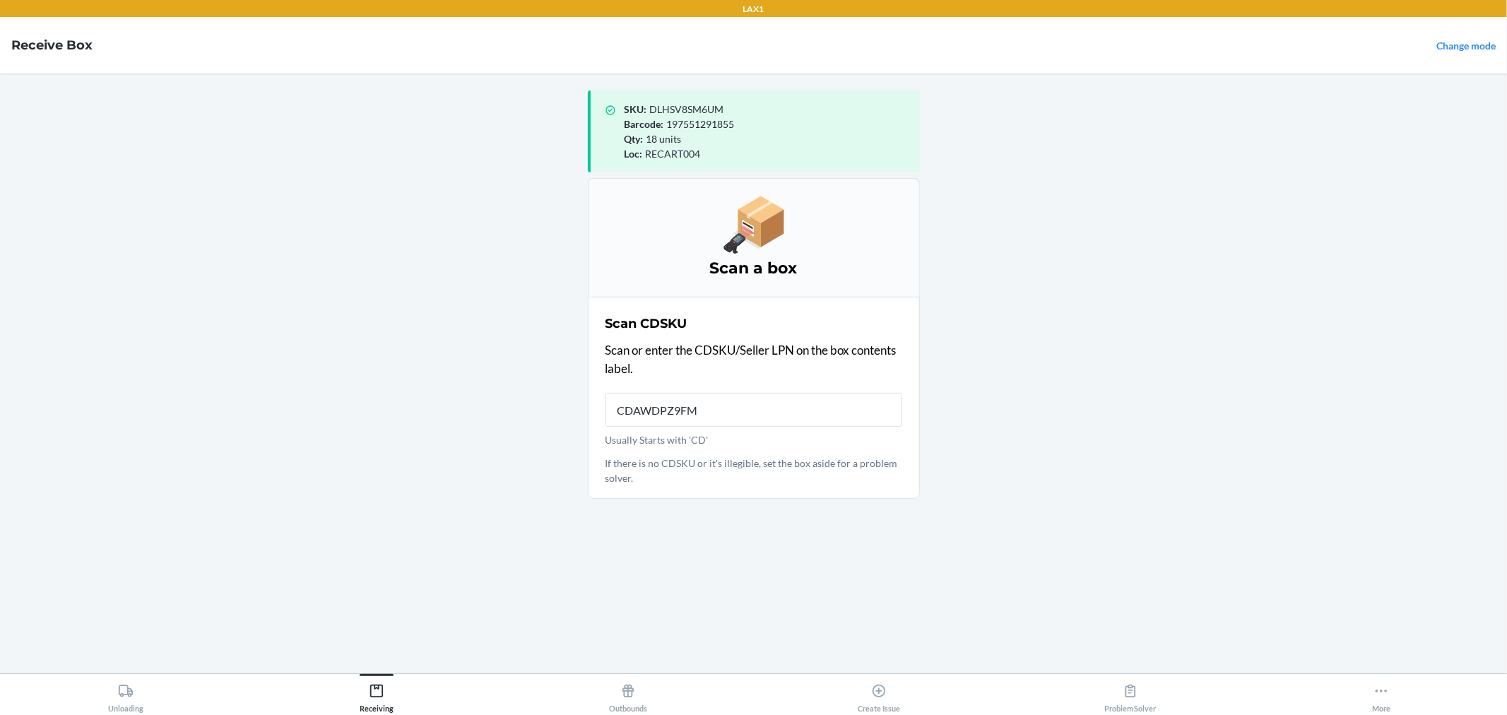
type input "CDAWDPZ9FMC"
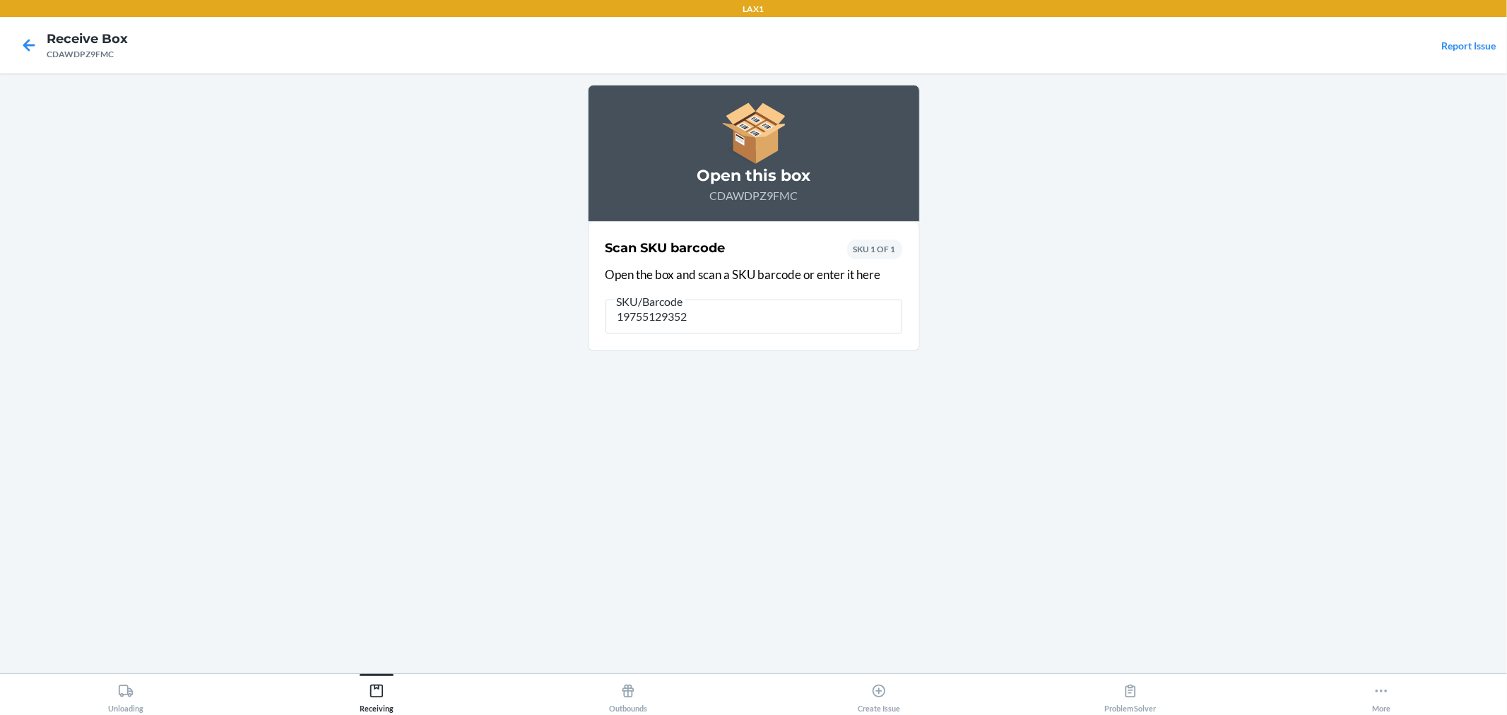
type input "197551293521"
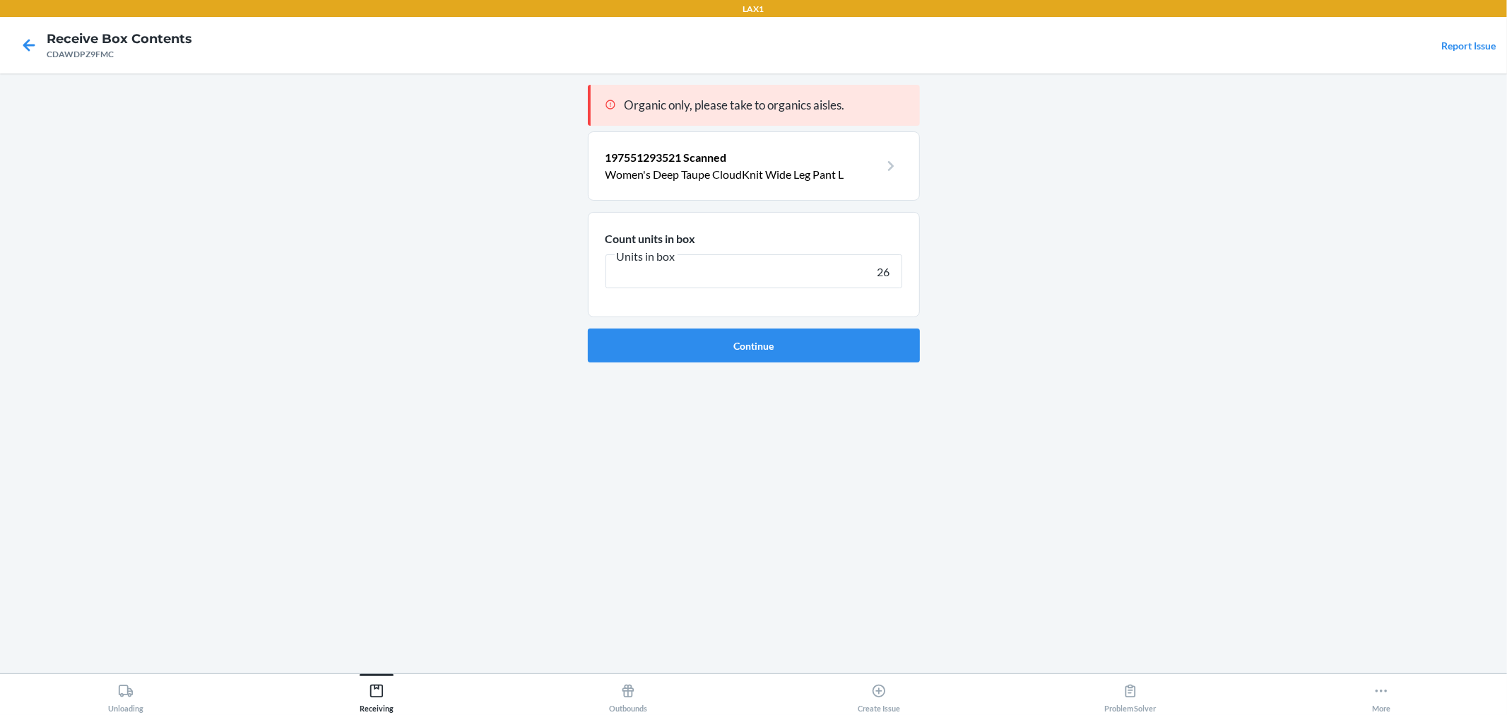
type input "26"
click at [588, 329] on button "Continue" at bounding box center [754, 346] width 332 height 34
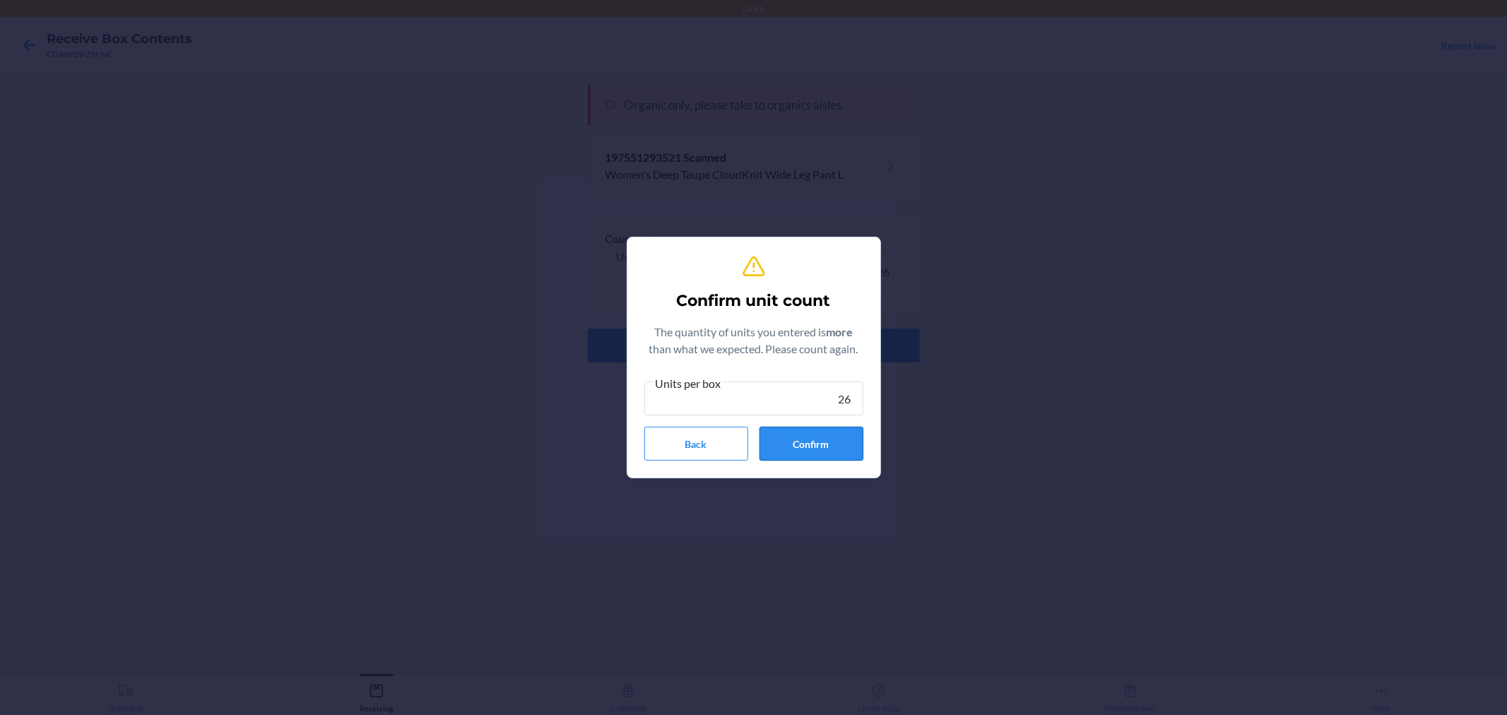
type input "26"
click at [827, 441] on button "Confirm" at bounding box center [812, 444] width 104 height 34
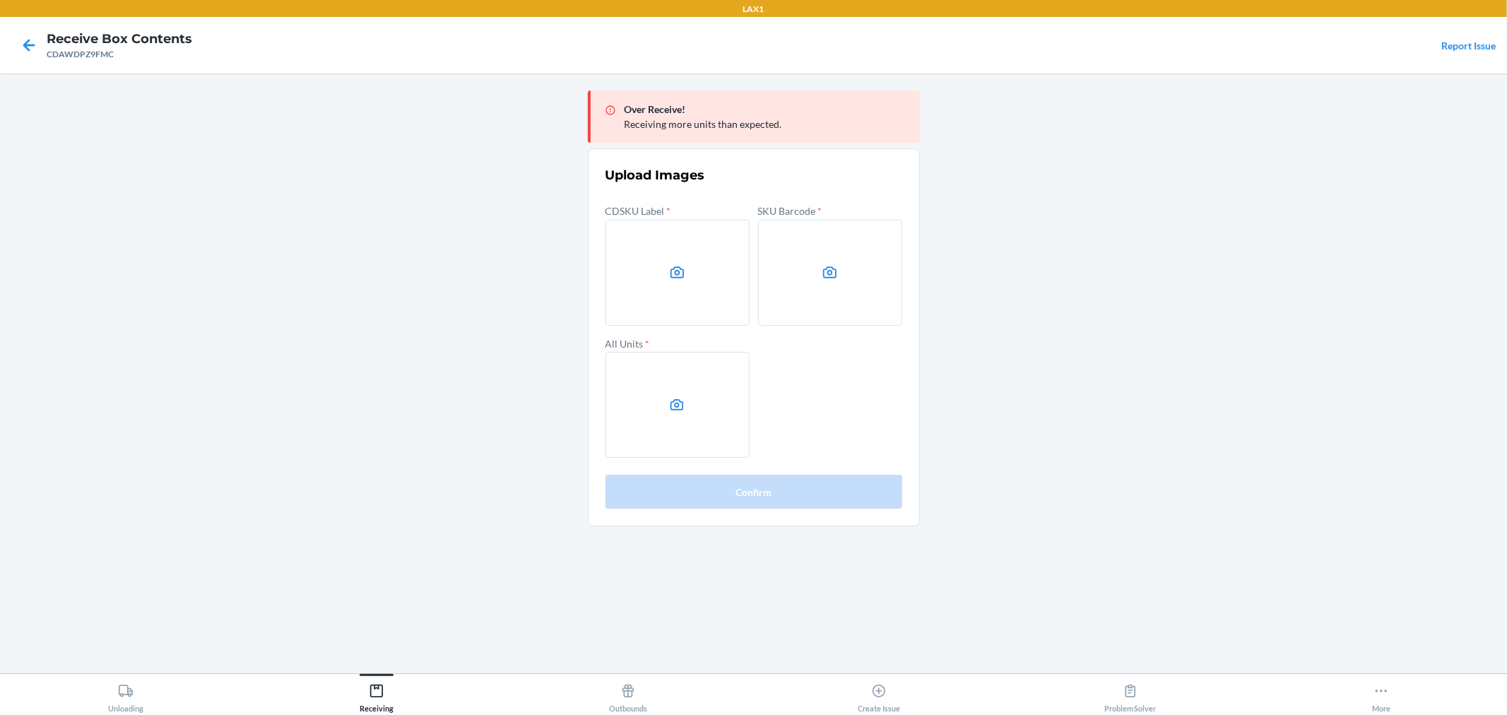
click at [1225, 355] on main "Over Receive! Receiving more units than expected. Upload Images CDSKU Label * S…" at bounding box center [753, 373] width 1507 height 600
click at [633, 261] on label at bounding box center [678, 273] width 144 height 106
click at [0, 0] on input "file" at bounding box center [0, 0] width 0 height 0
click at [824, 266] on icon at bounding box center [830, 272] width 16 height 16
click at [0, 0] on input "file" at bounding box center [0, 0] width 0 height 0
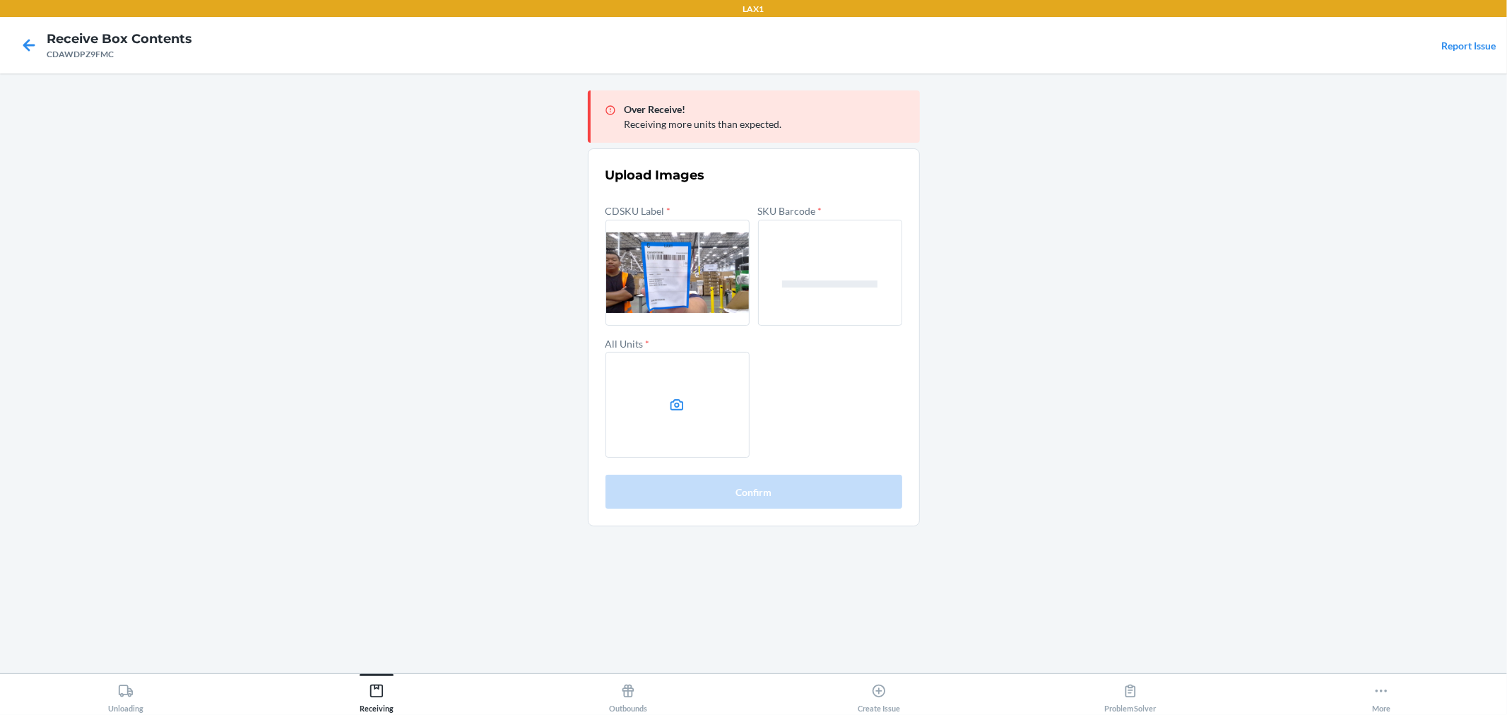
click at [693, 420] on label at bounding box center [678, 405] width 144 height 106
click at [0, 0] on input "file" at bounding box center [0, 0] width 0 height 0
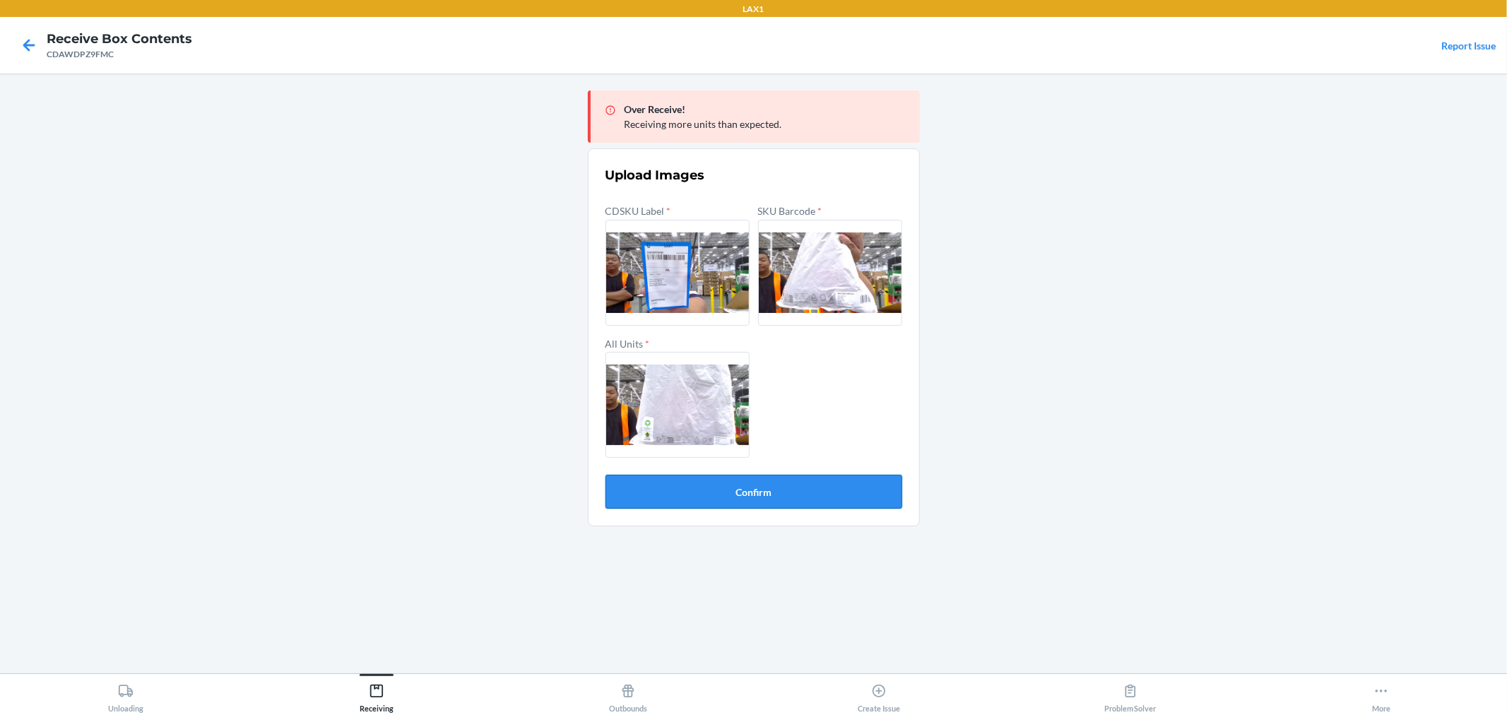
click at [724, 493] on button "Confirm" at bounding box center [754, 492] width 297 height 34
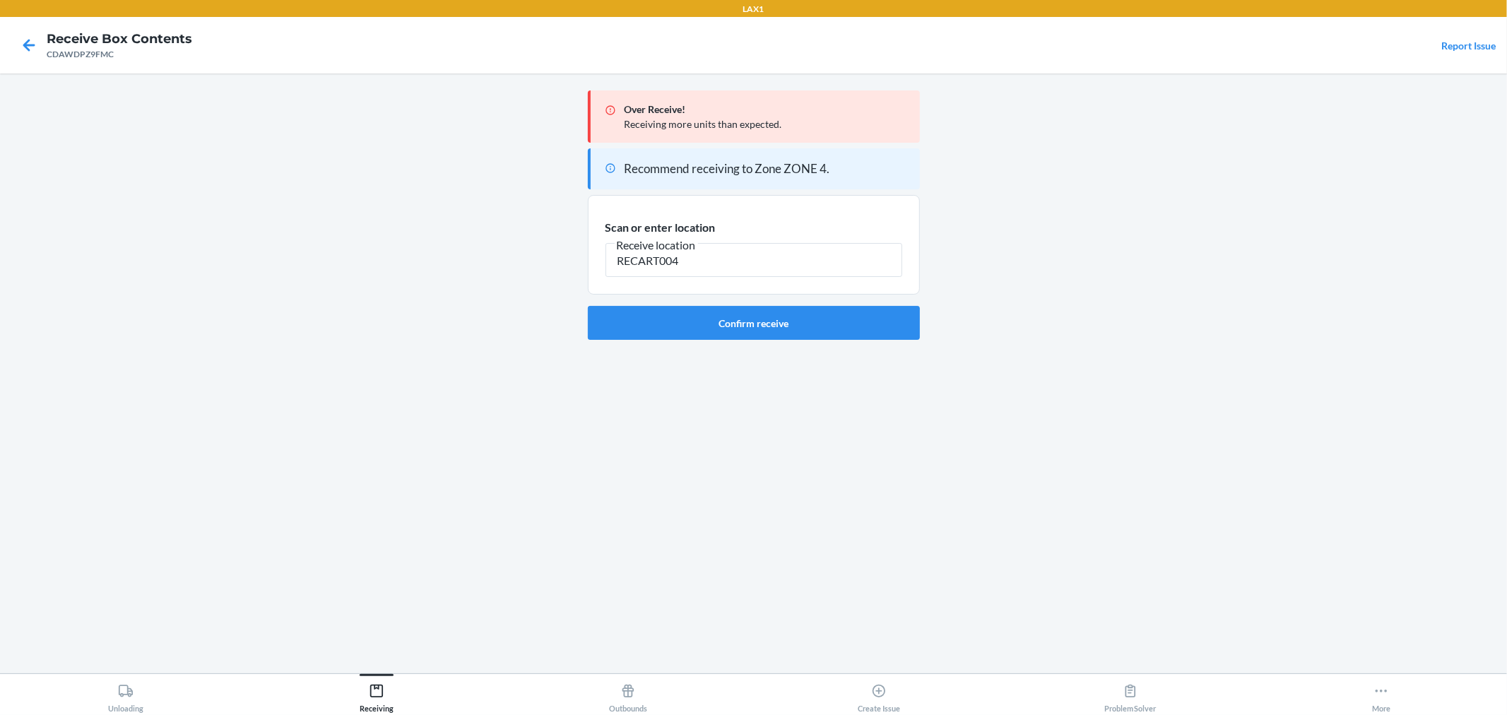
type input "RECART004"
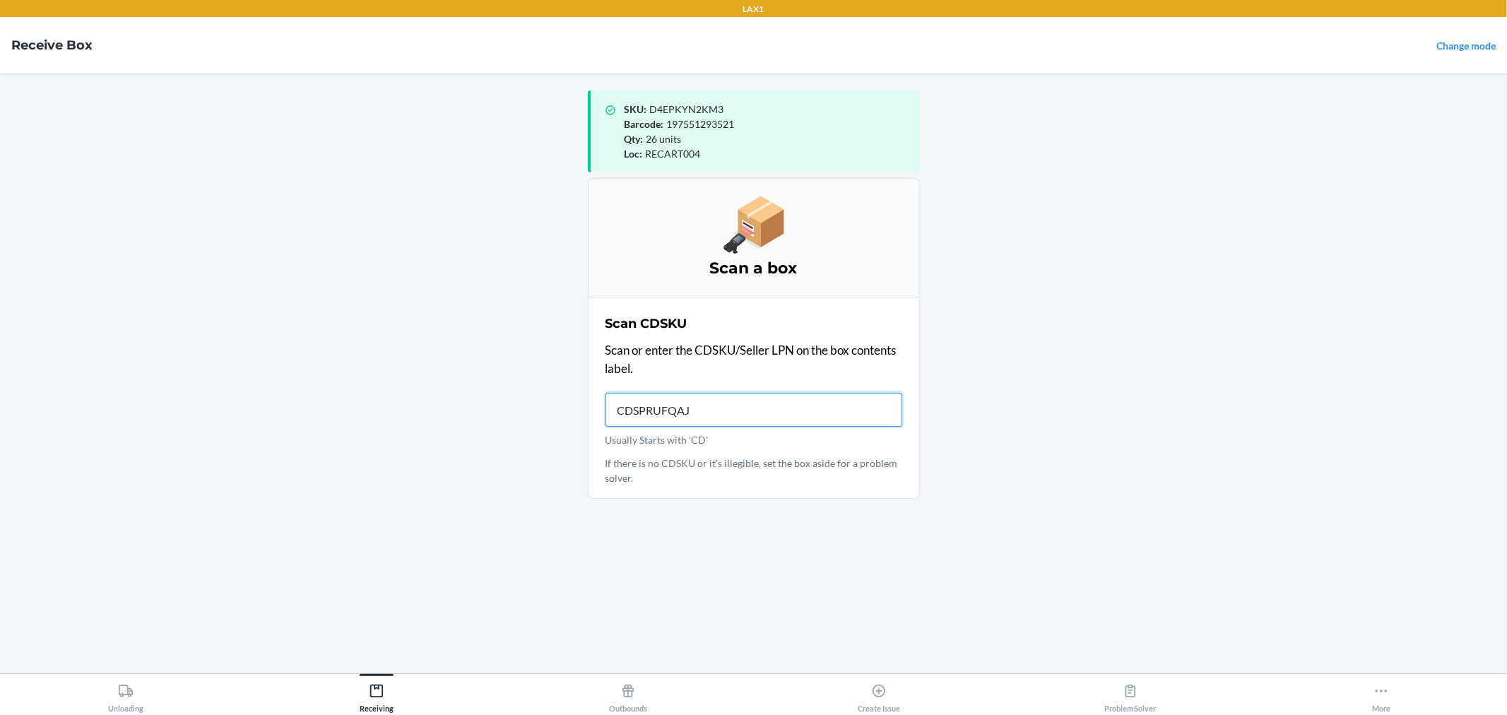
type input "CDSPRUFQAJA"
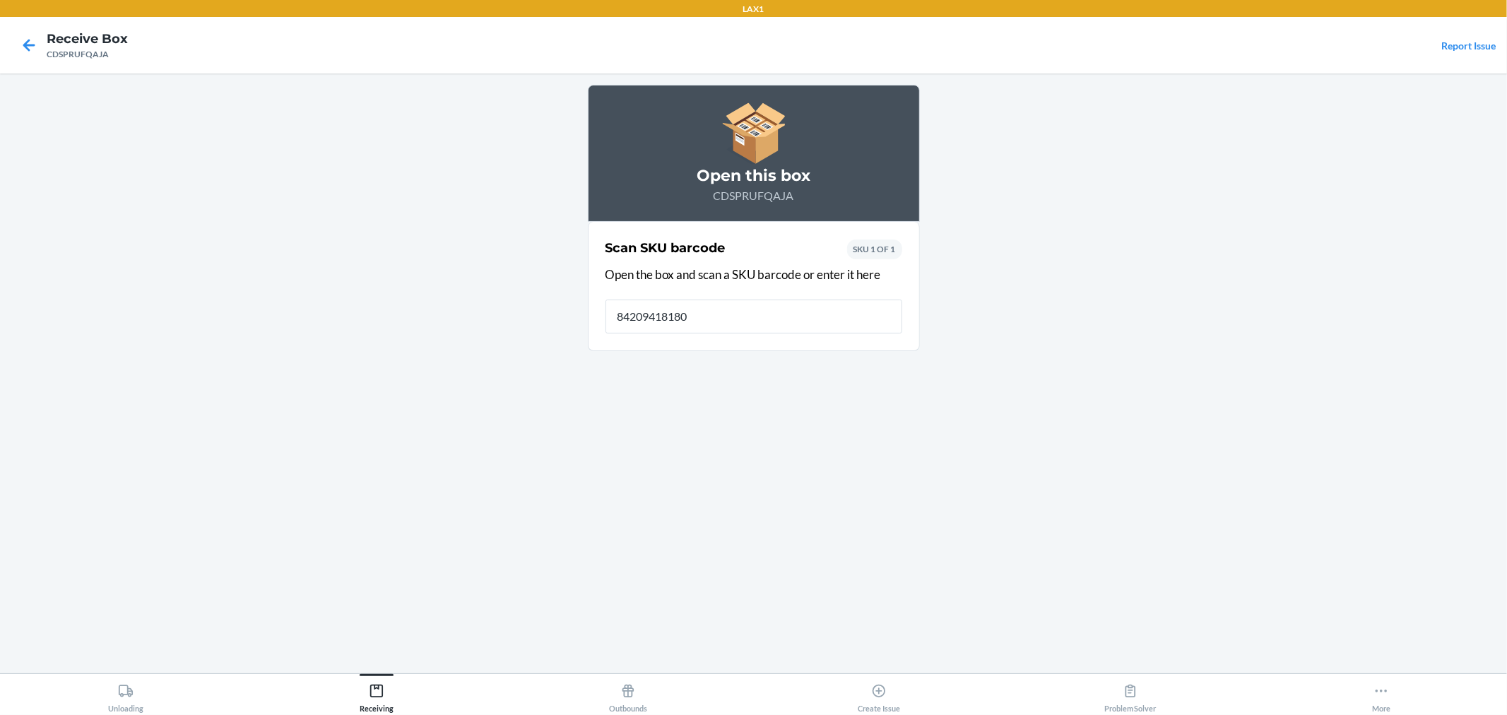
type input "842094181803"
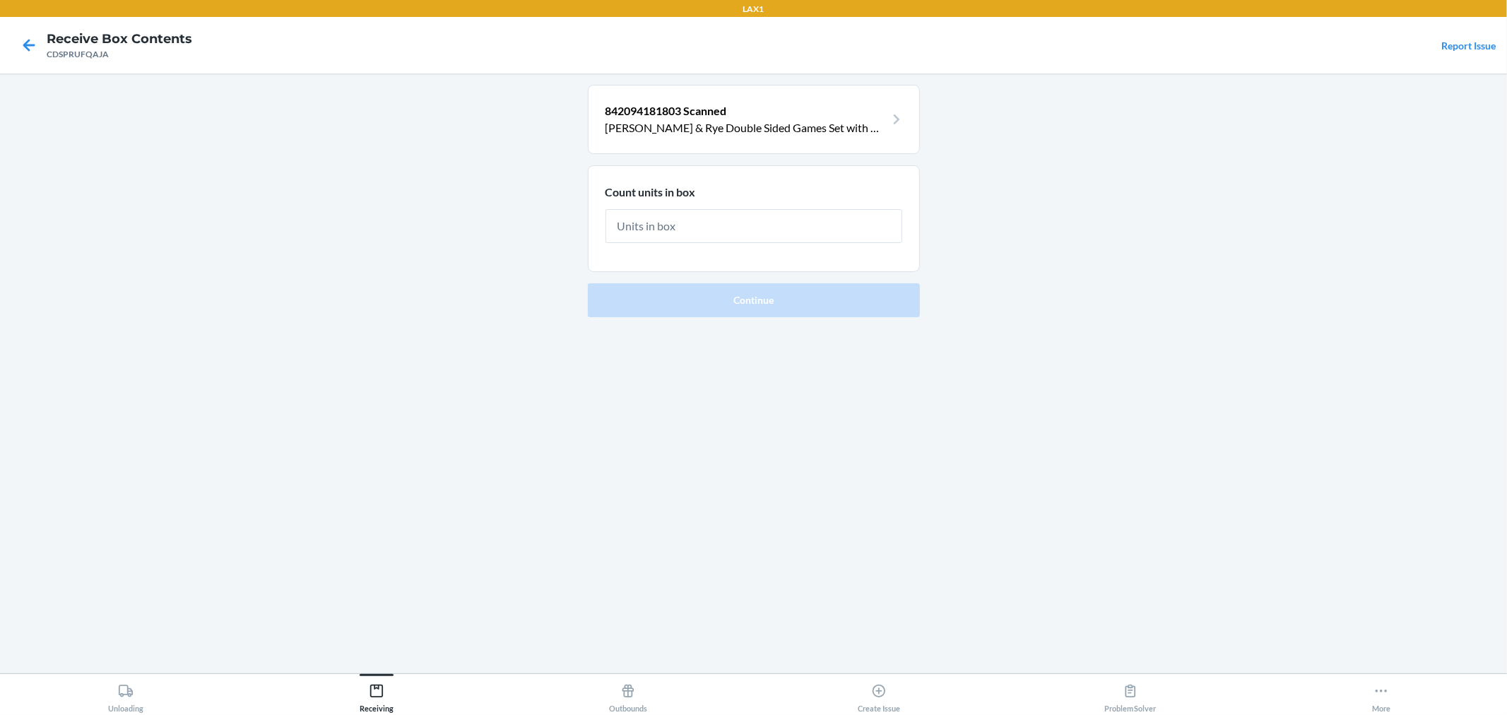
type input "6"
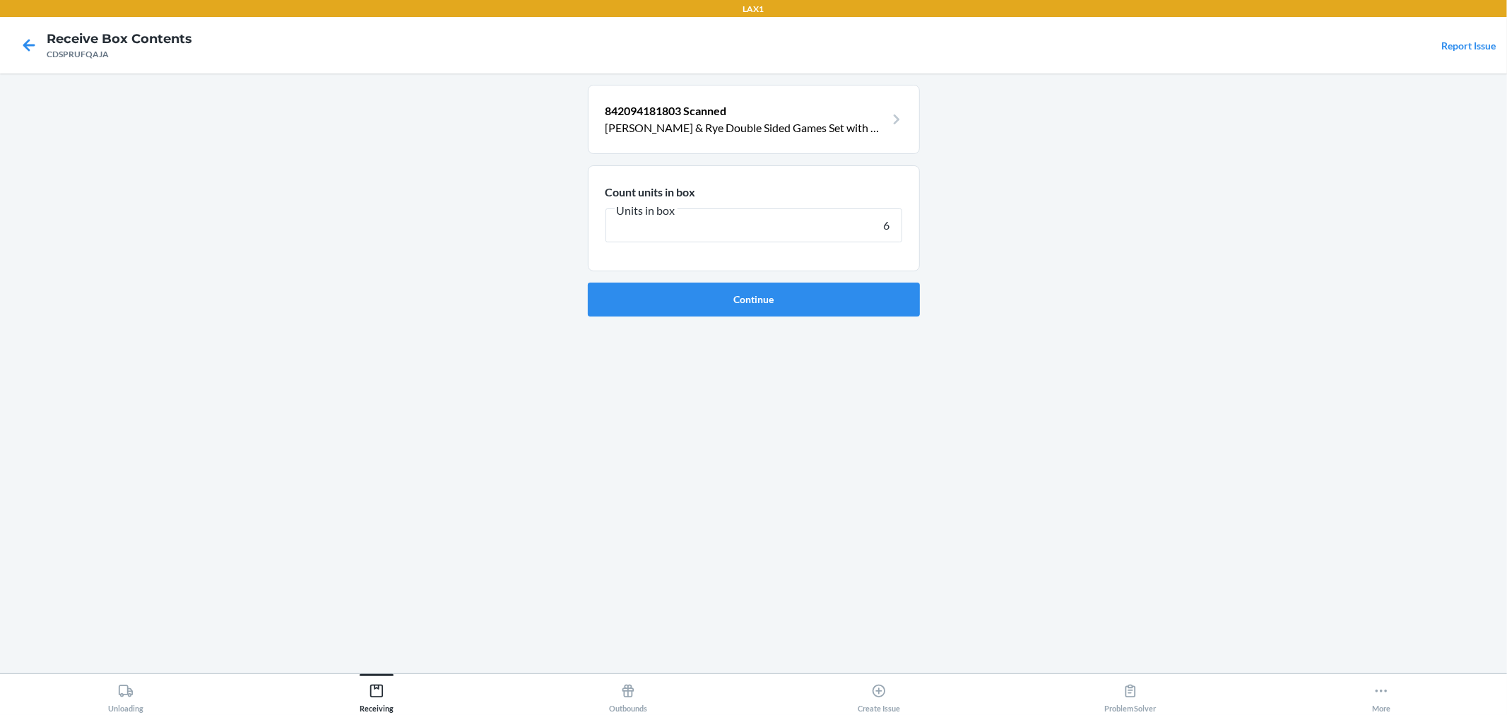
click button "Continue" at bounding box center [754, 300] width 332 height 34
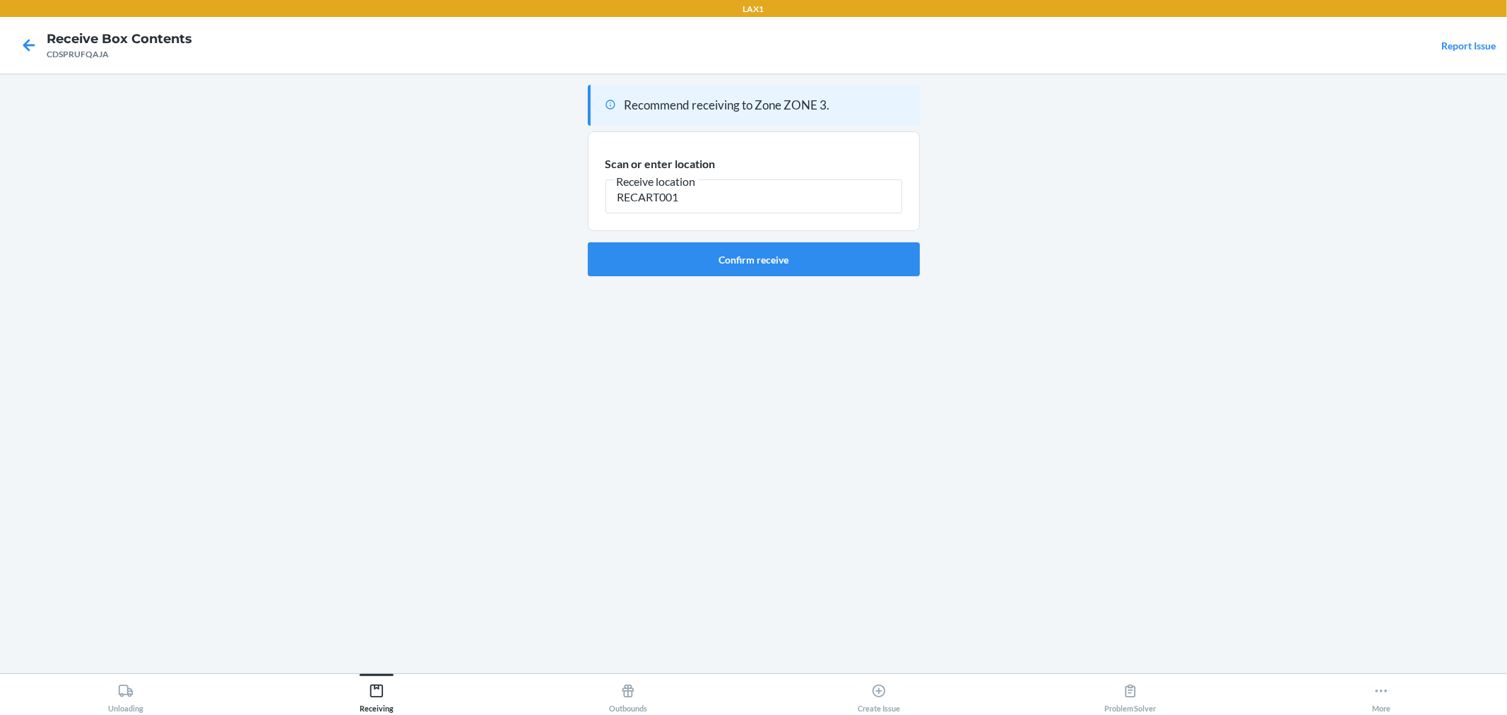
type input "RECART001"
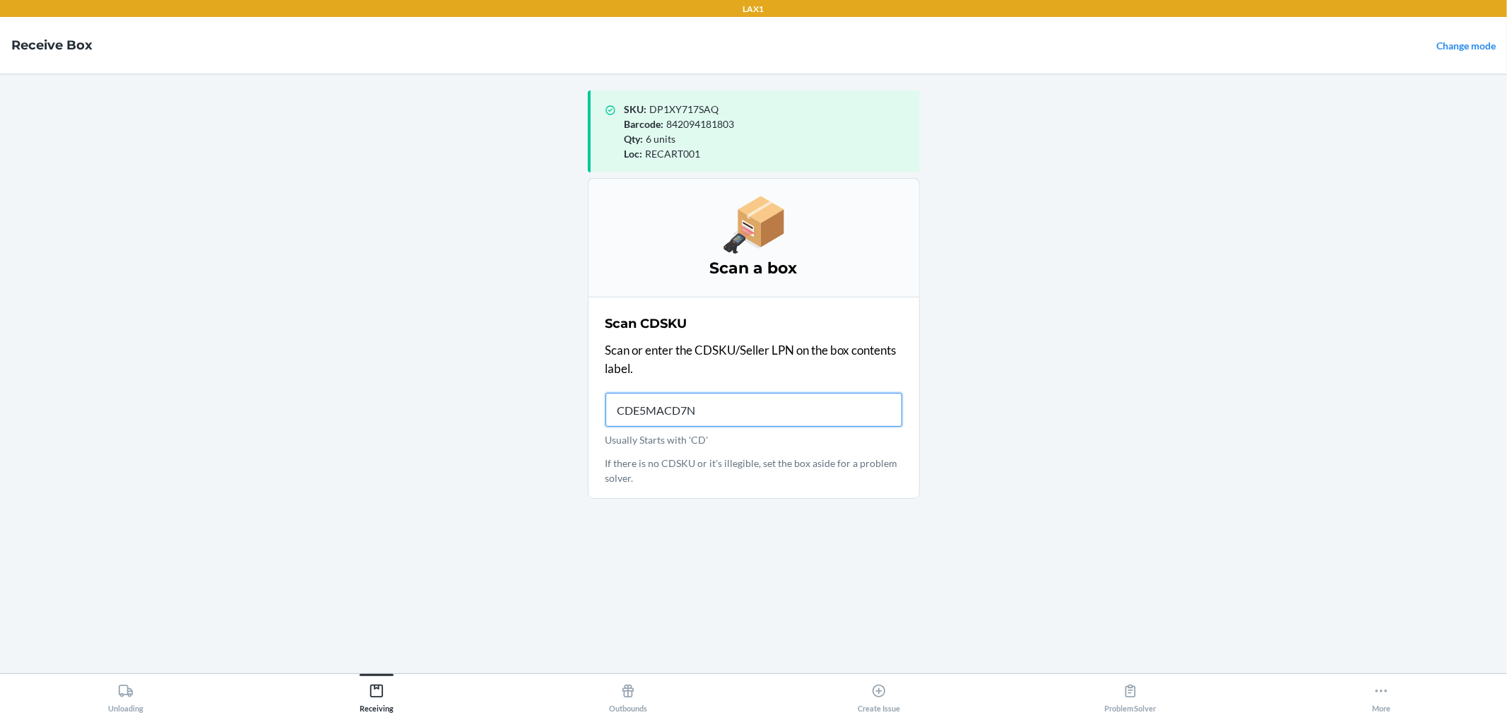
type input "CDE5MACD7NU"
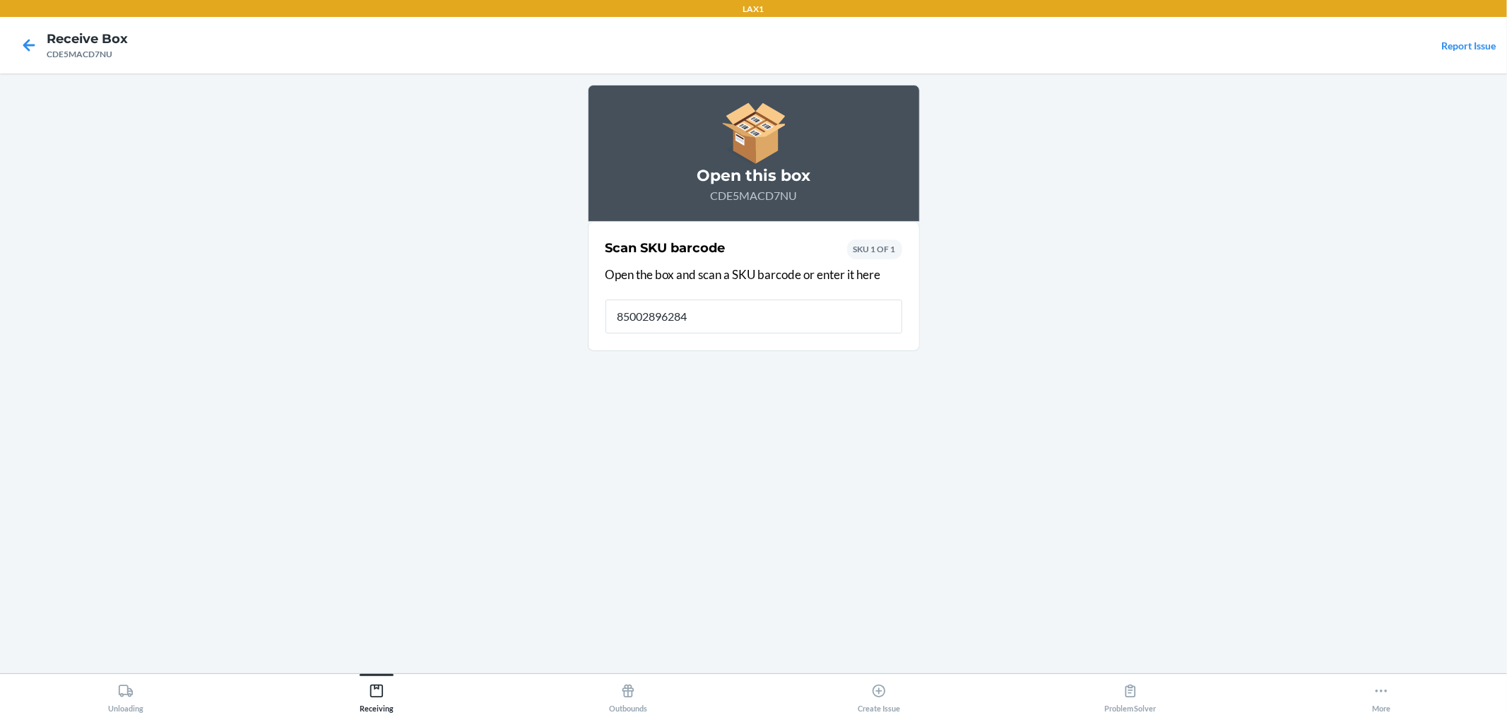
type input "850028962848"
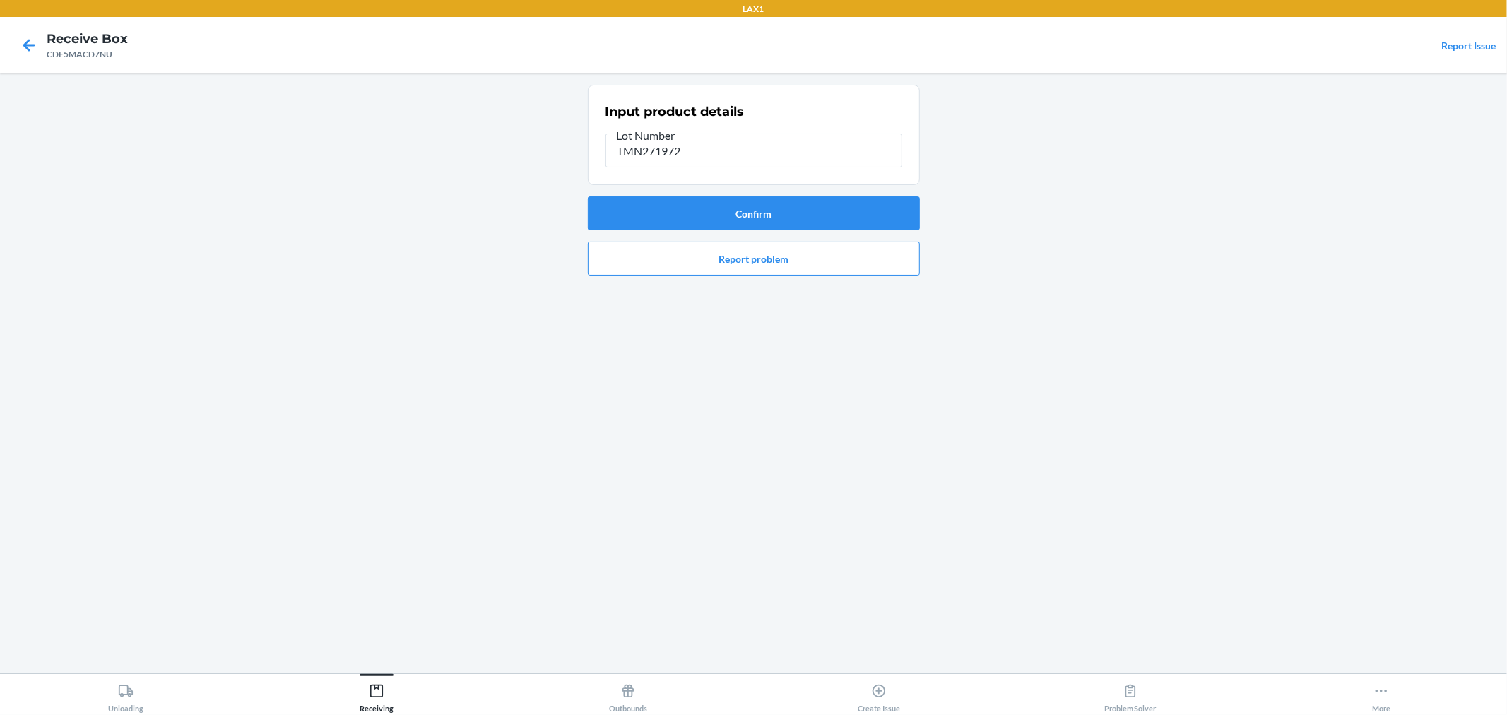
type input "TMN271972"
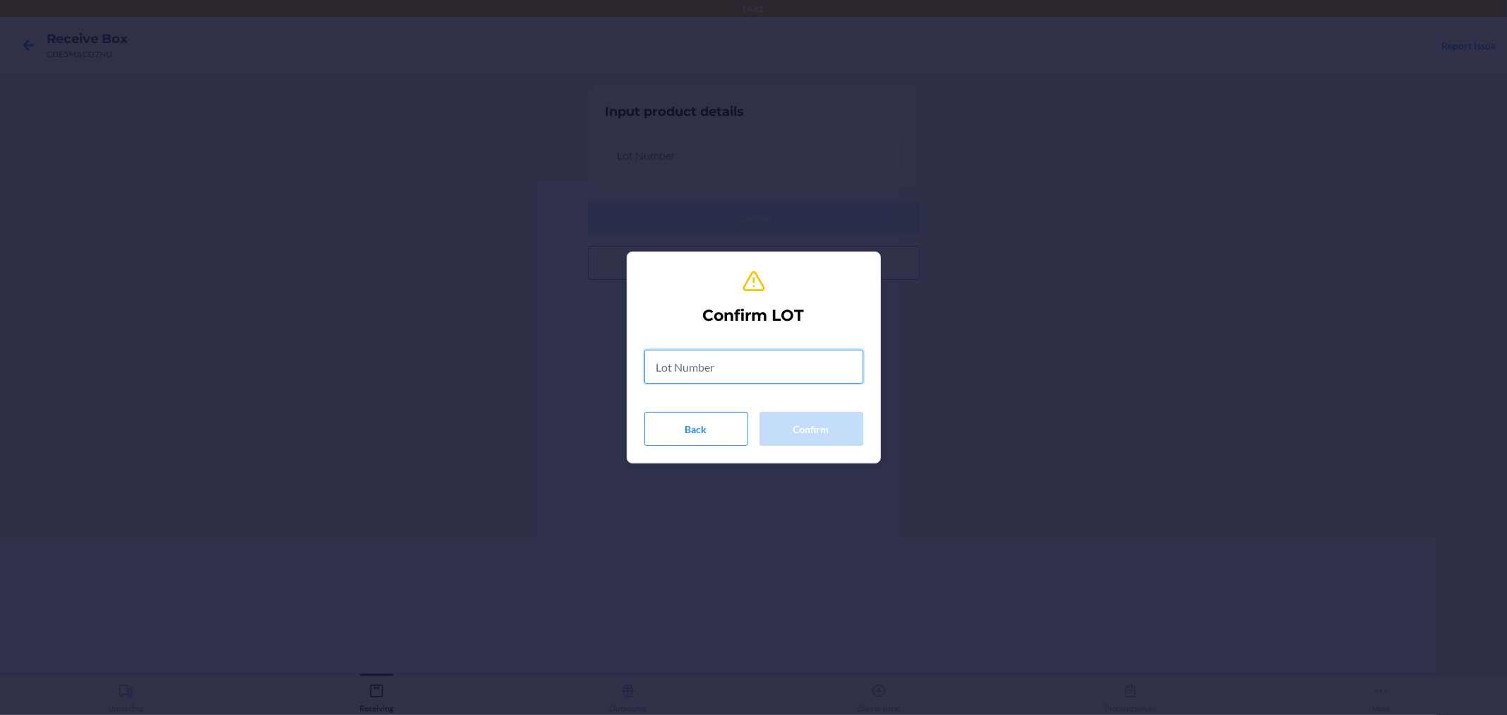
paste input "text"
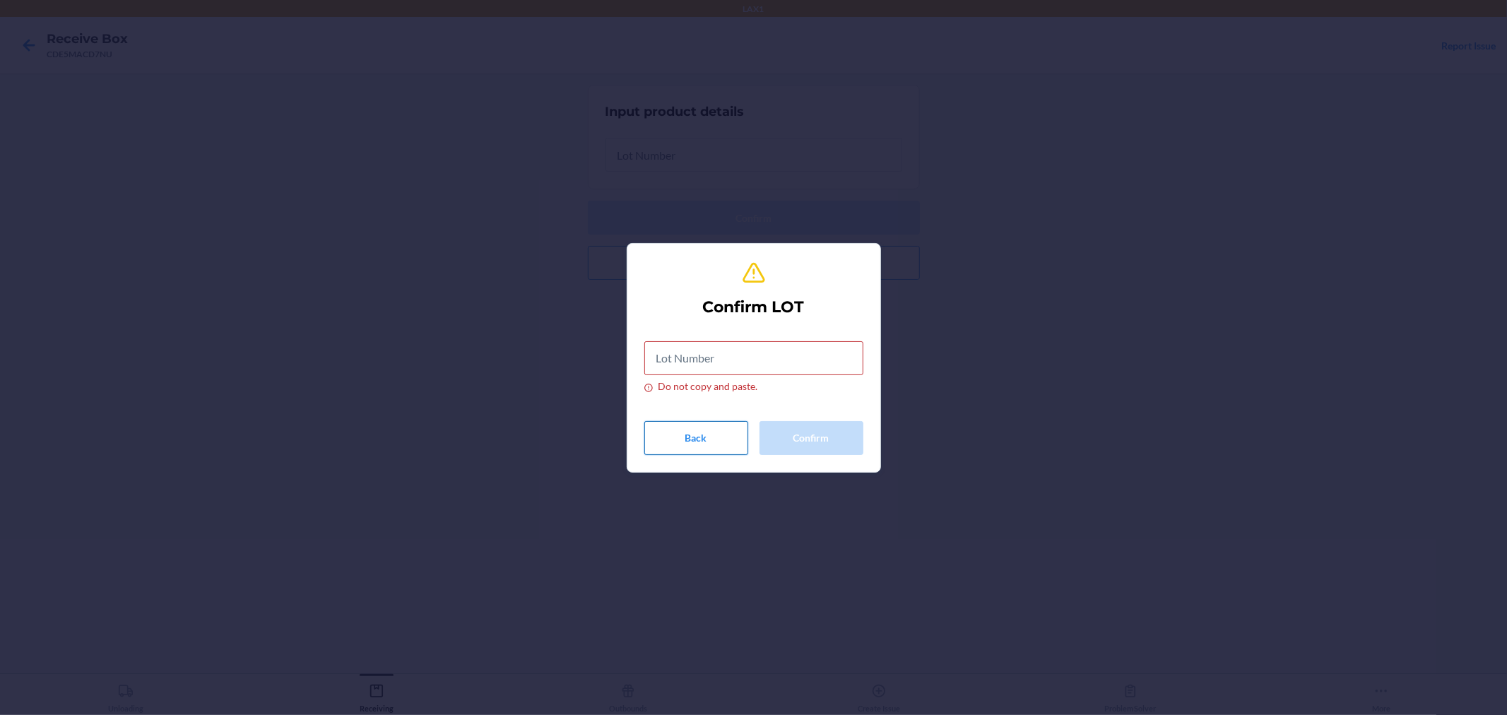
click at [698, 433] on button "Back" at bounding box center [696, 438] width 104 height 34
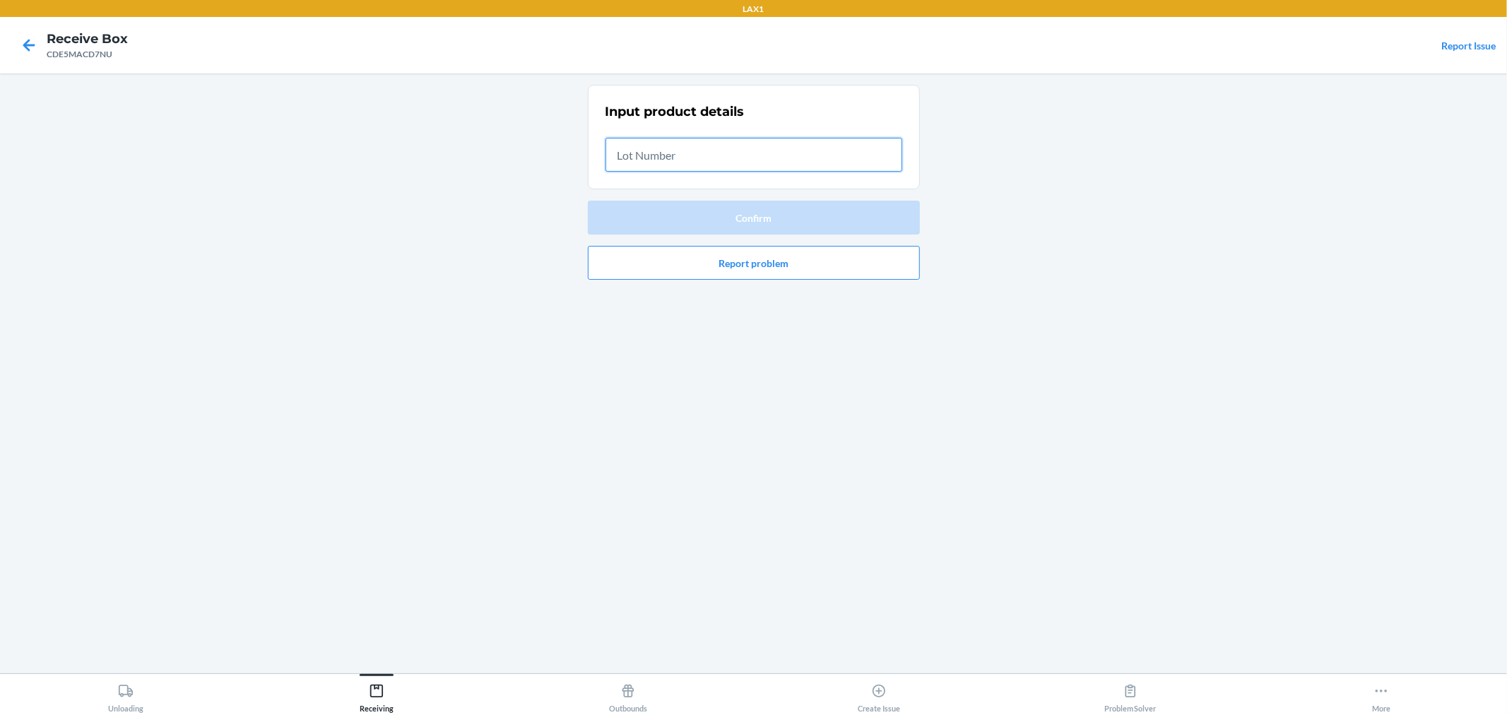
click at [657, 150] on input "text" at bounding box center [754, 155] width 297 height 34
paste input "TMN271972"
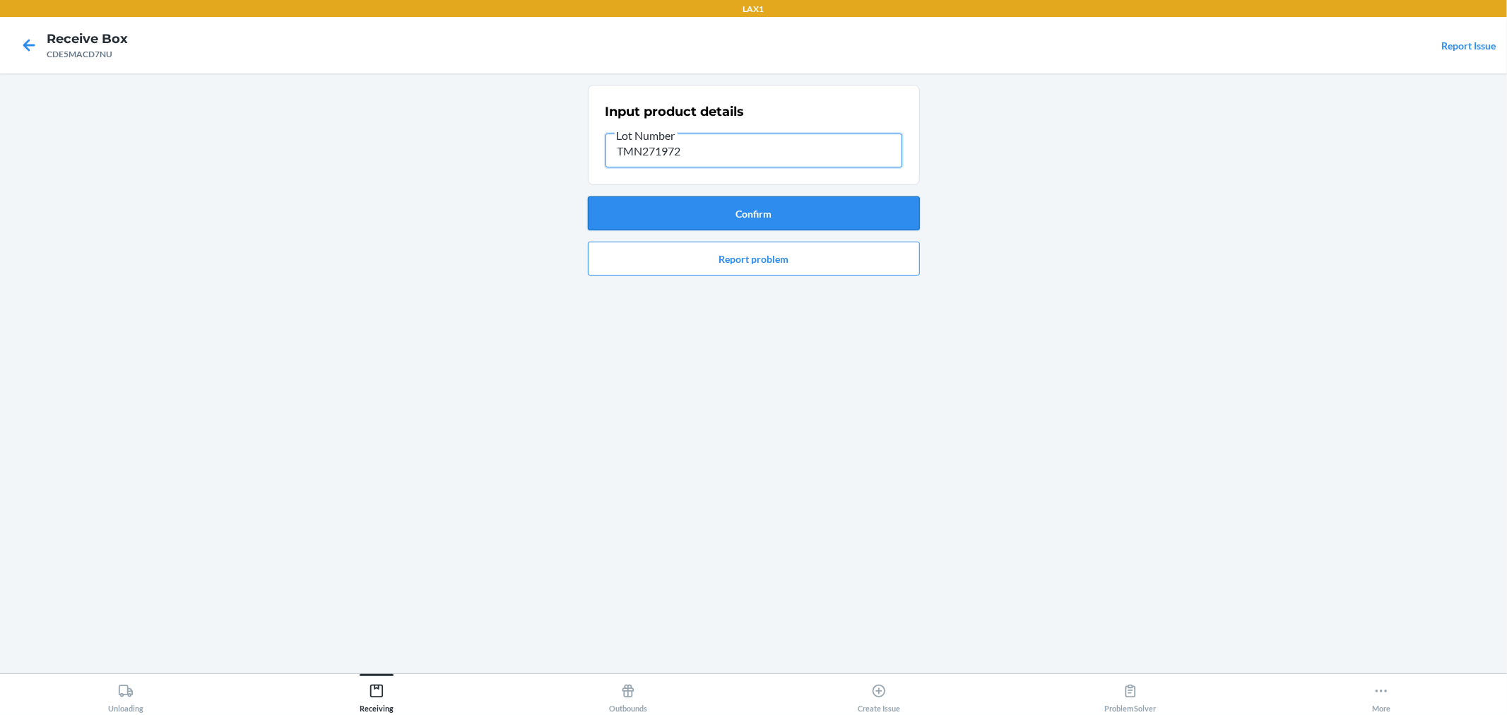
type input "TMN271972"
click at [906, 211] on button "Confirm" at bounding box center [754, 213] width 332 height 34
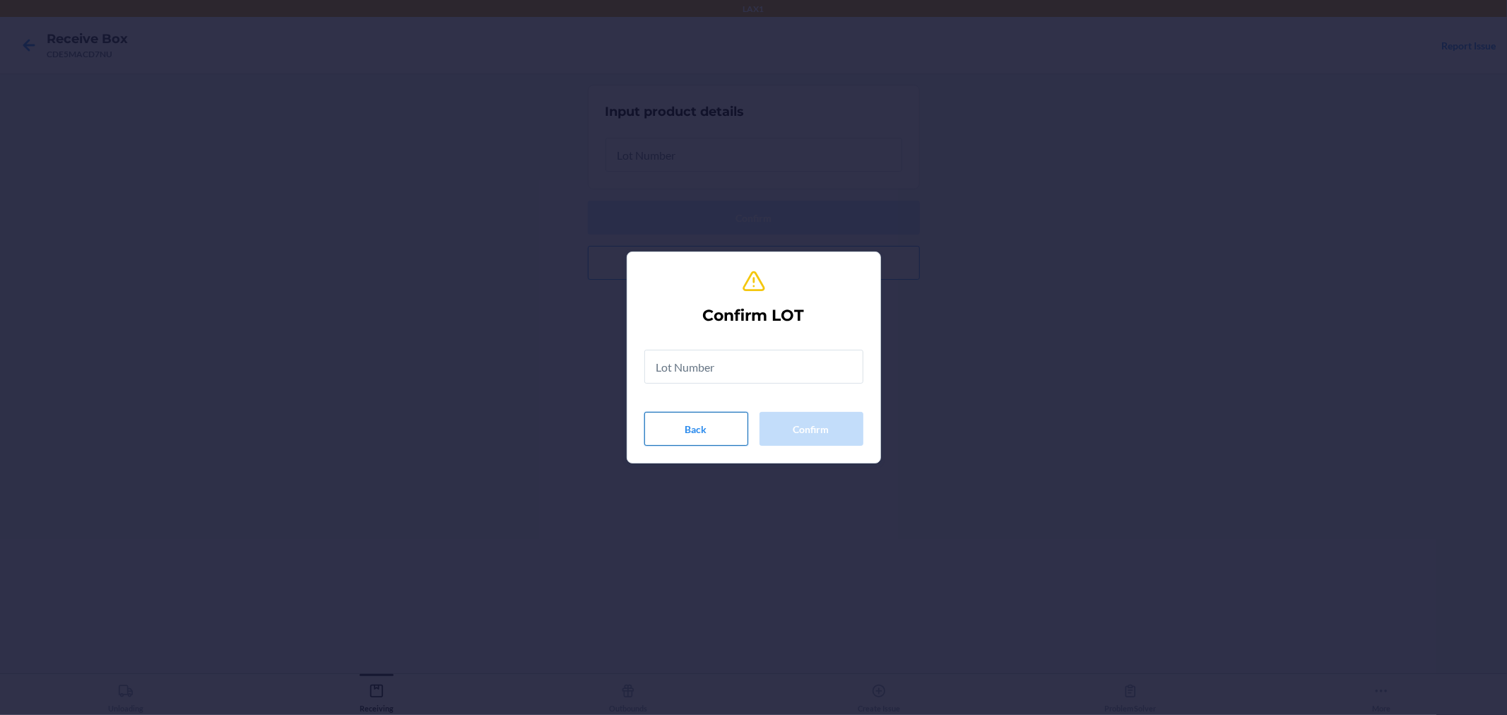
click at [698, 427] on button "Back" at bounding box center [696, 429] width 104 height 34
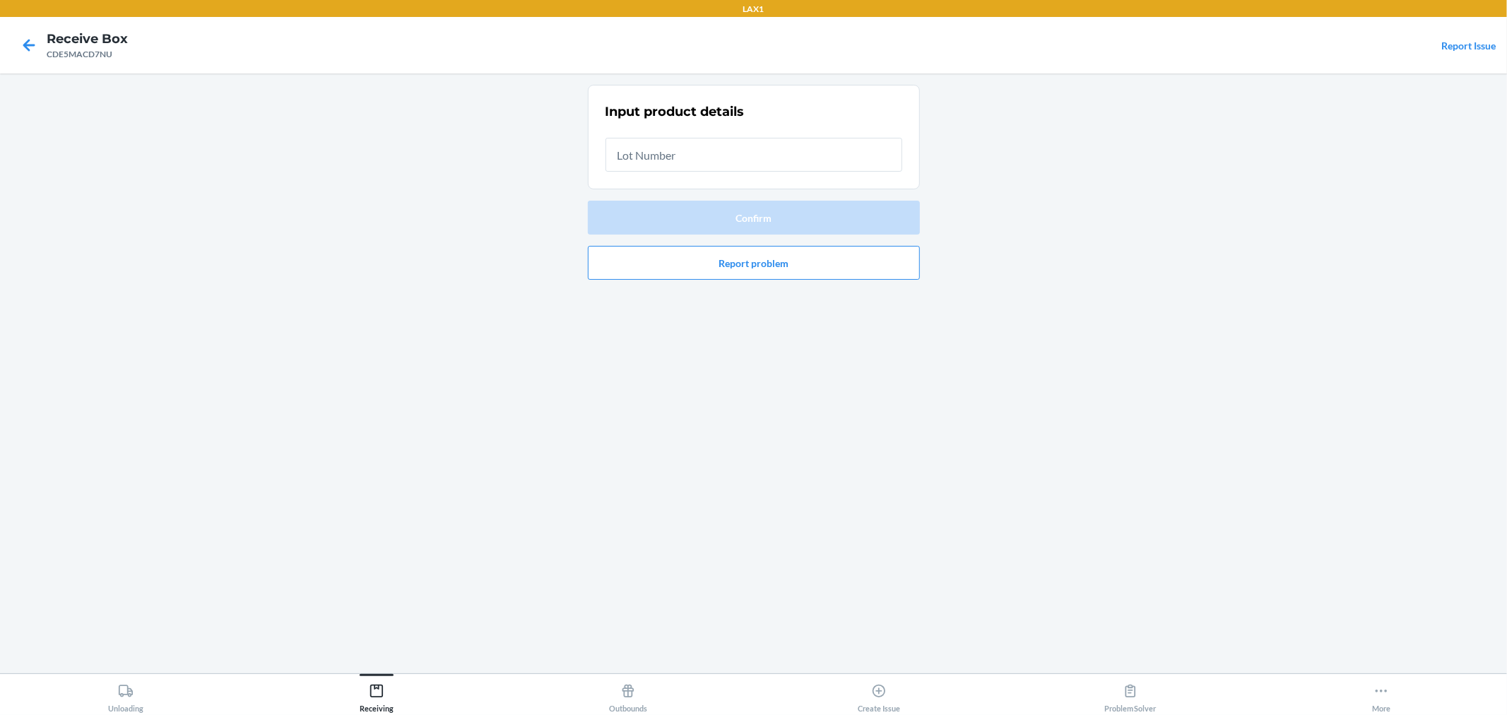
click at [700, 430] on div "Input product details Confirm Report problem" at bounding box center [754, 373] width 332 height 577
click at [26, 45] on icon at bounding box center [29, 45] width 12 height 12
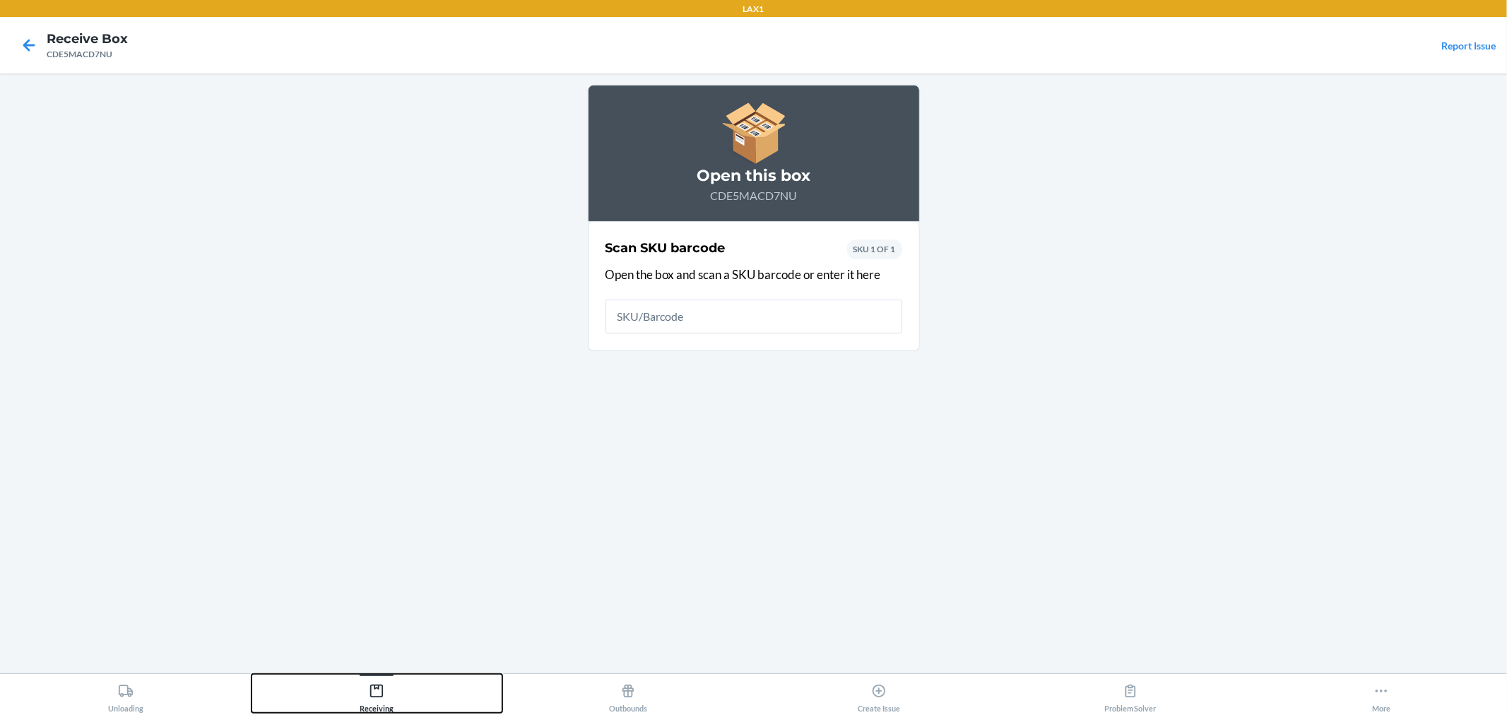
drag, startPoint x: 365, startPoint y: 681, endPoint x: 369, endPoint y: 673, distance: 9.2
click at [369, 674] on button "Receiving" at bounding box center [378, 693] width 252 height 39
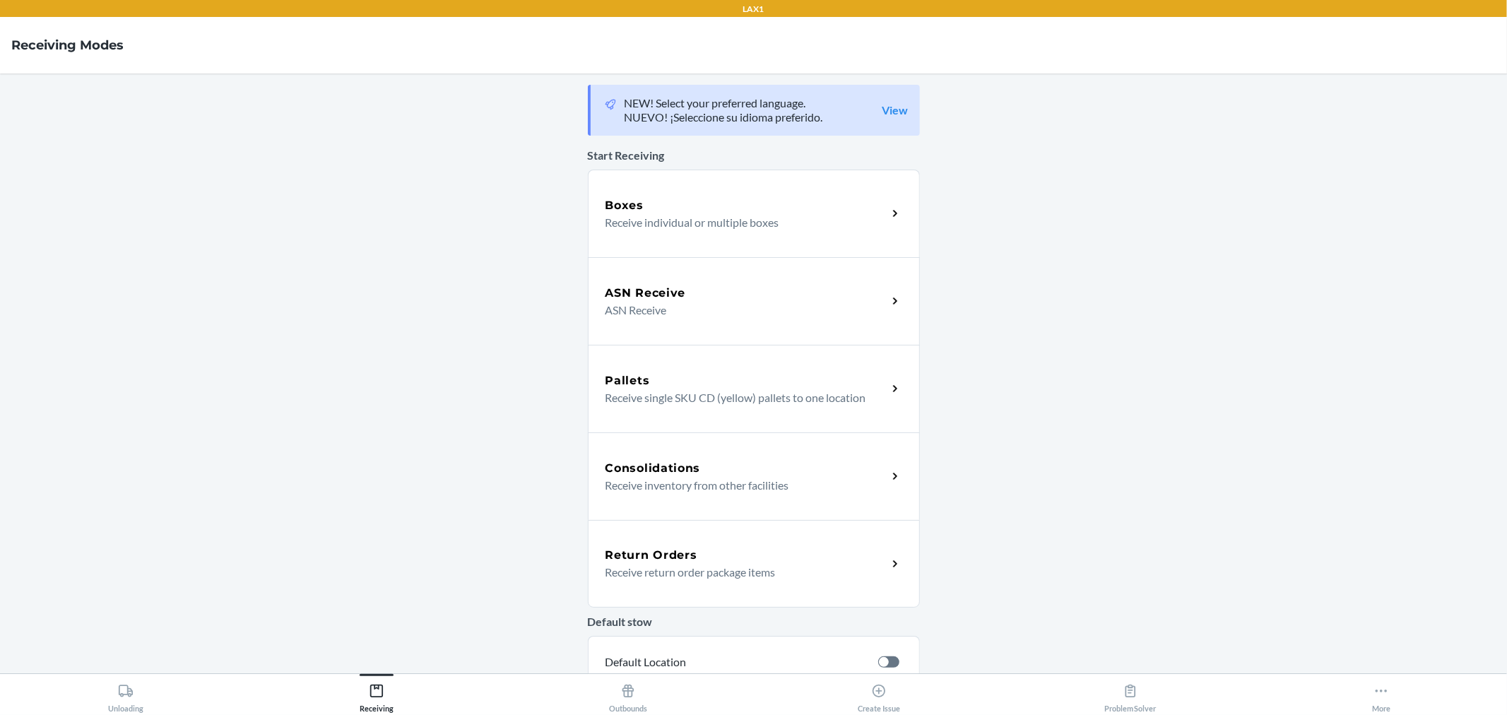
click at [710, 287] on div "ASN Receive" at bounding box center [747, 293] width 282 height 17
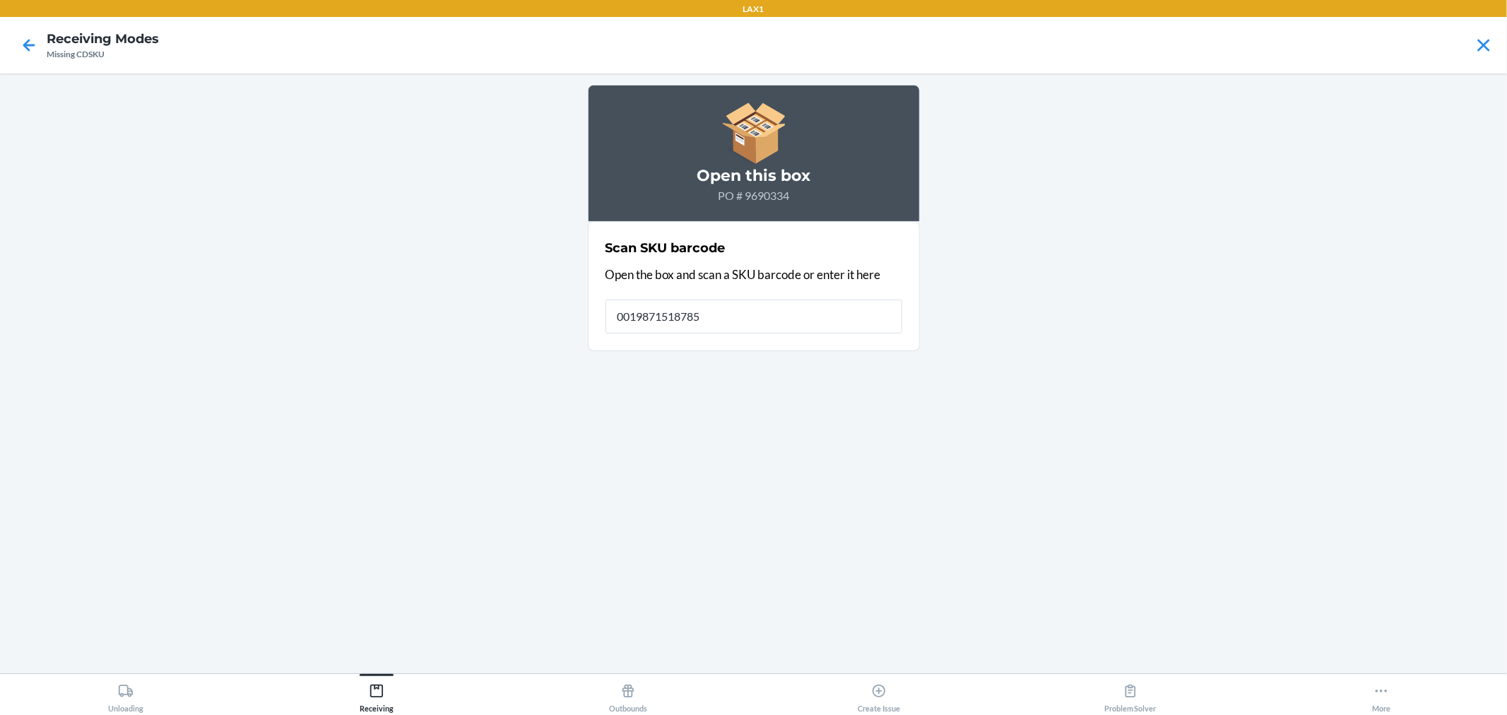
type input "00198715187854"
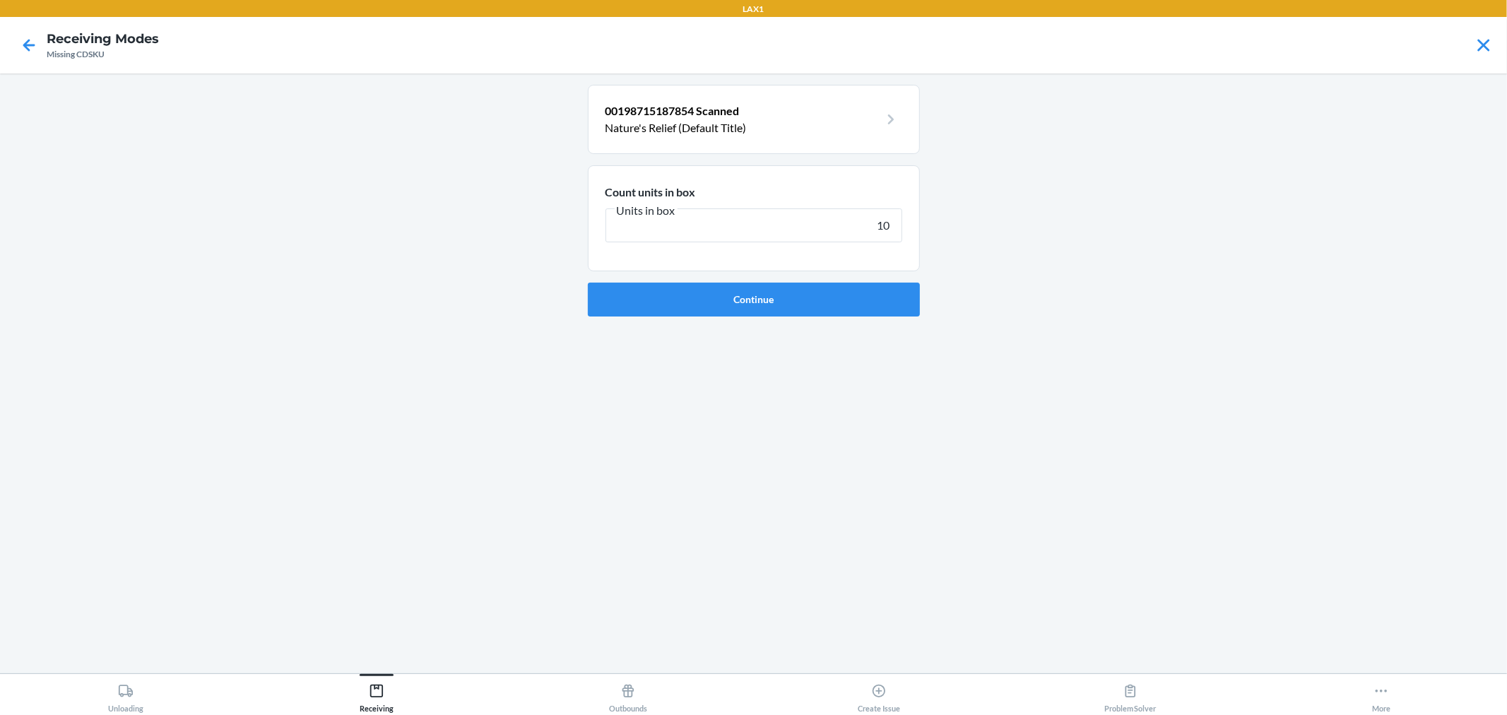
type input "100"
click button "Continue" at bounding box center [754, 300] width 332 height 34
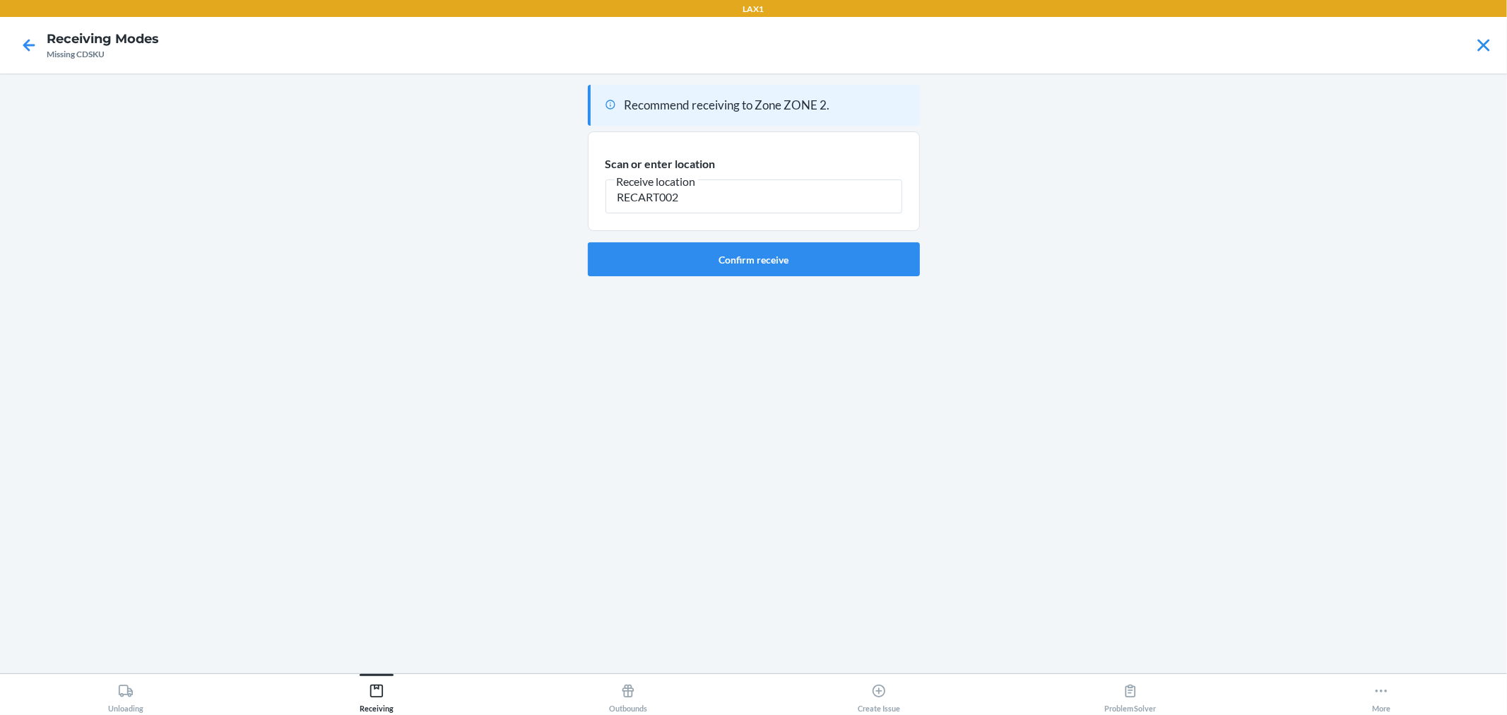
type input "RECART002"
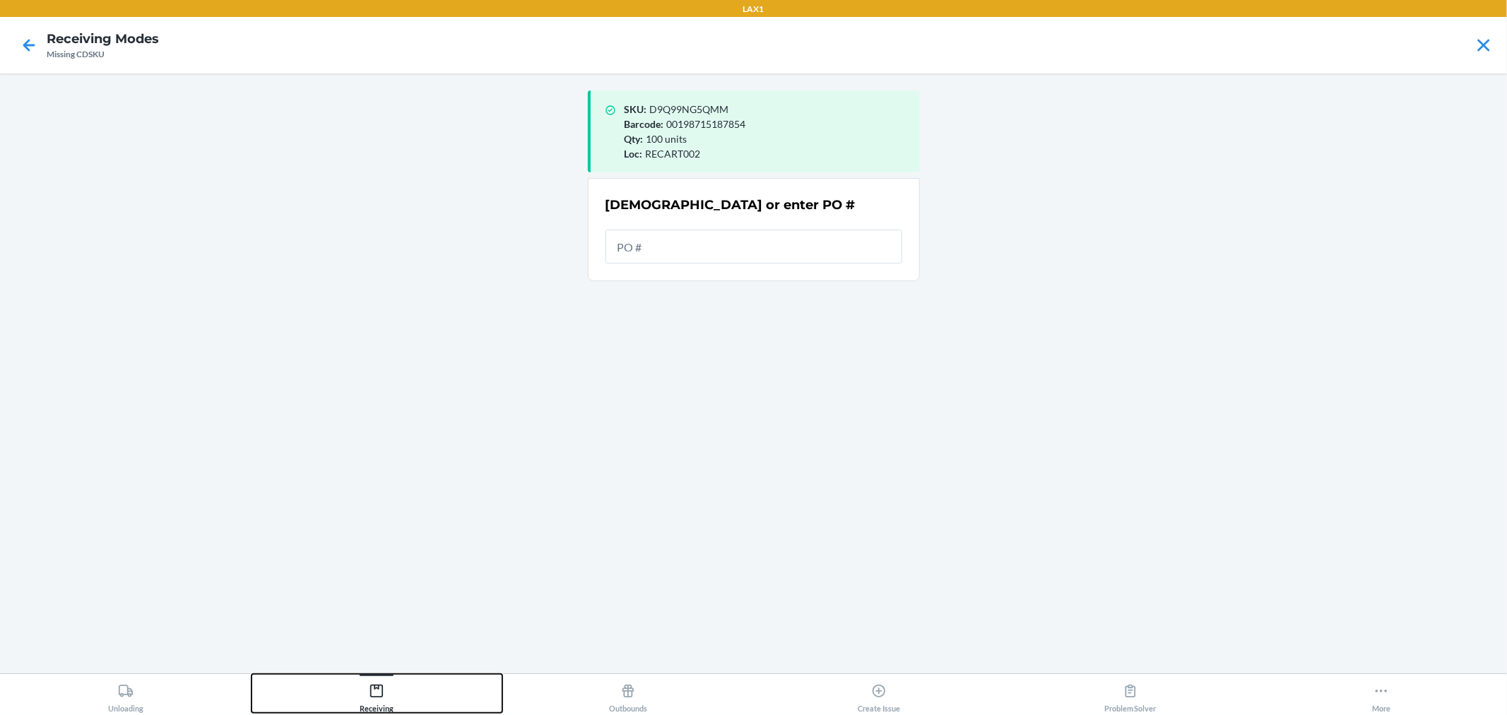
click at [433, 682] on button "Receiving" at bounding box center [378, 693] width 252 height 39
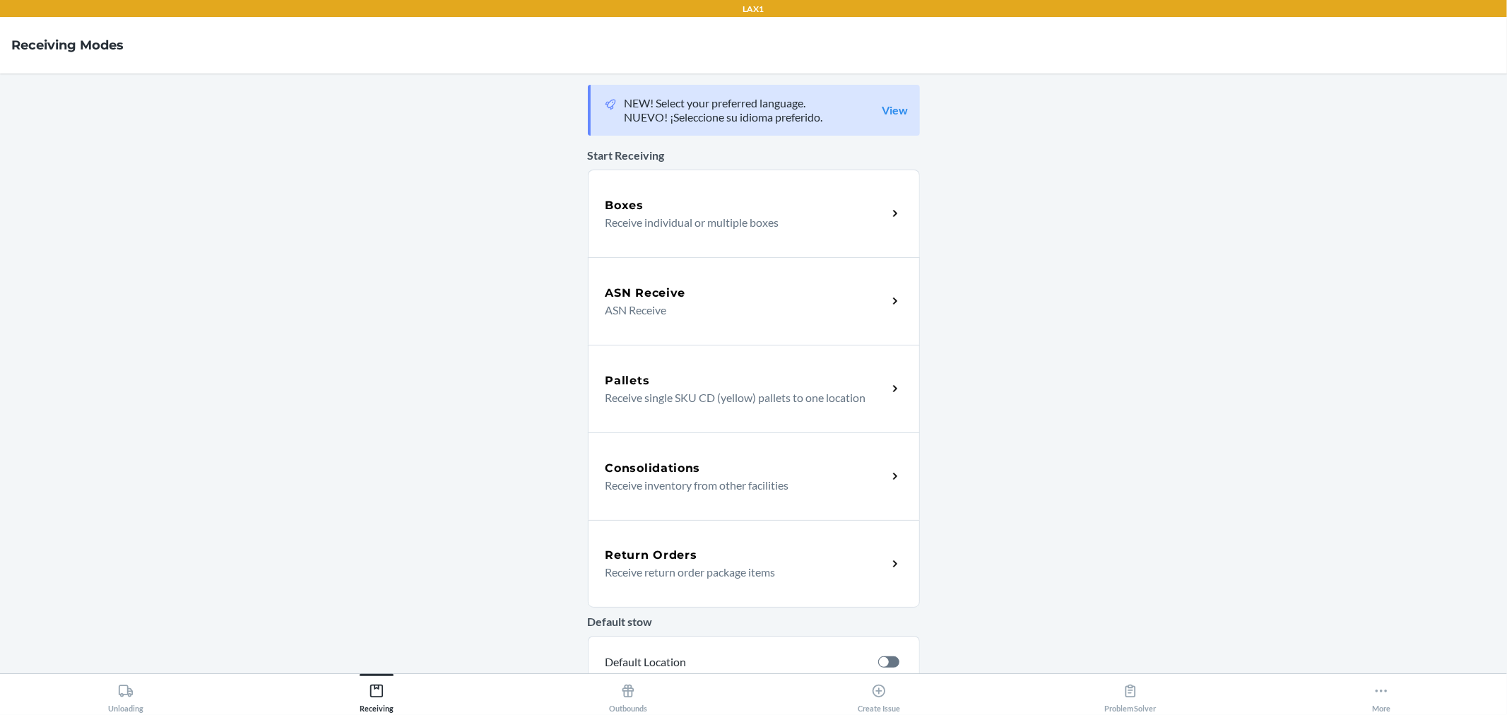
click at [630, 213] on h5 "Boxes" at bounding box center [625, 205] width 39 height 17
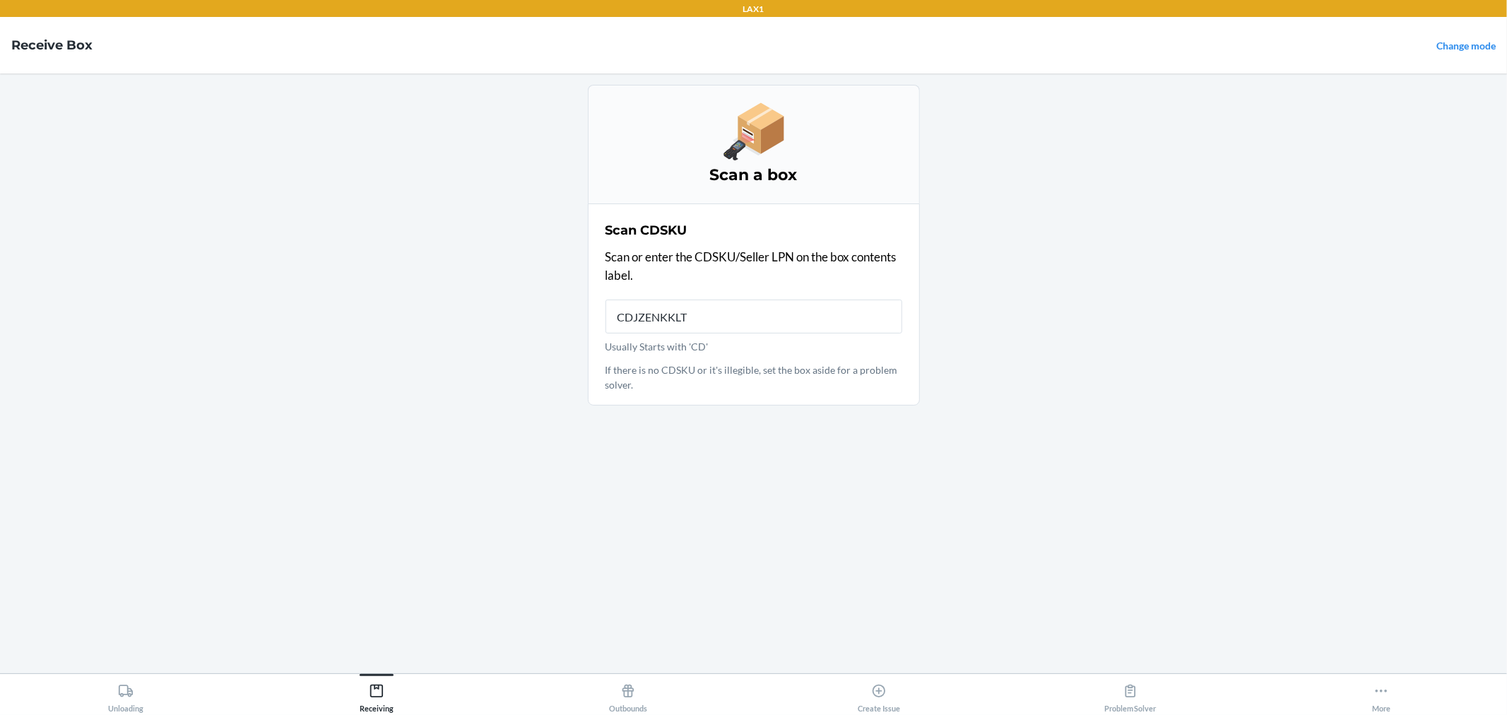
type input "CDJZENKKLT7"
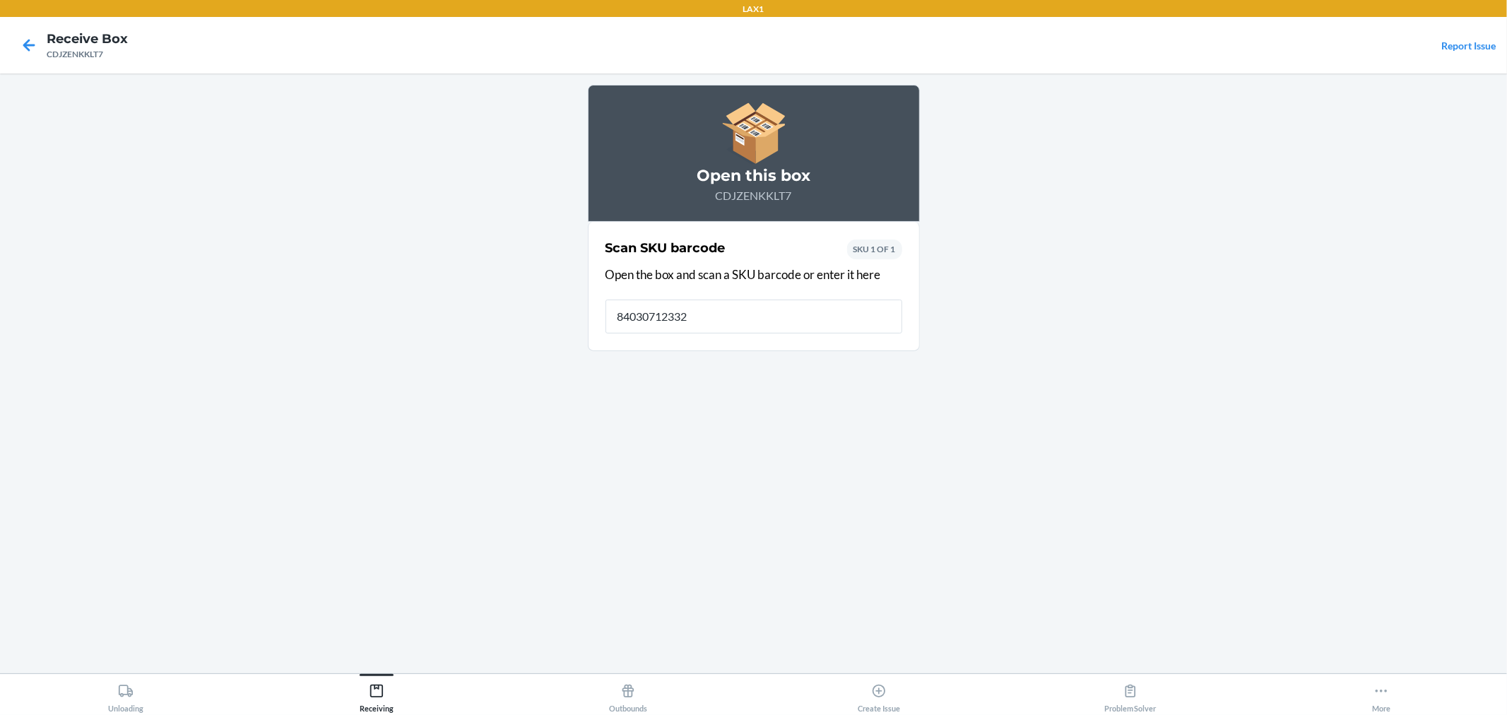
type input "840307123329"
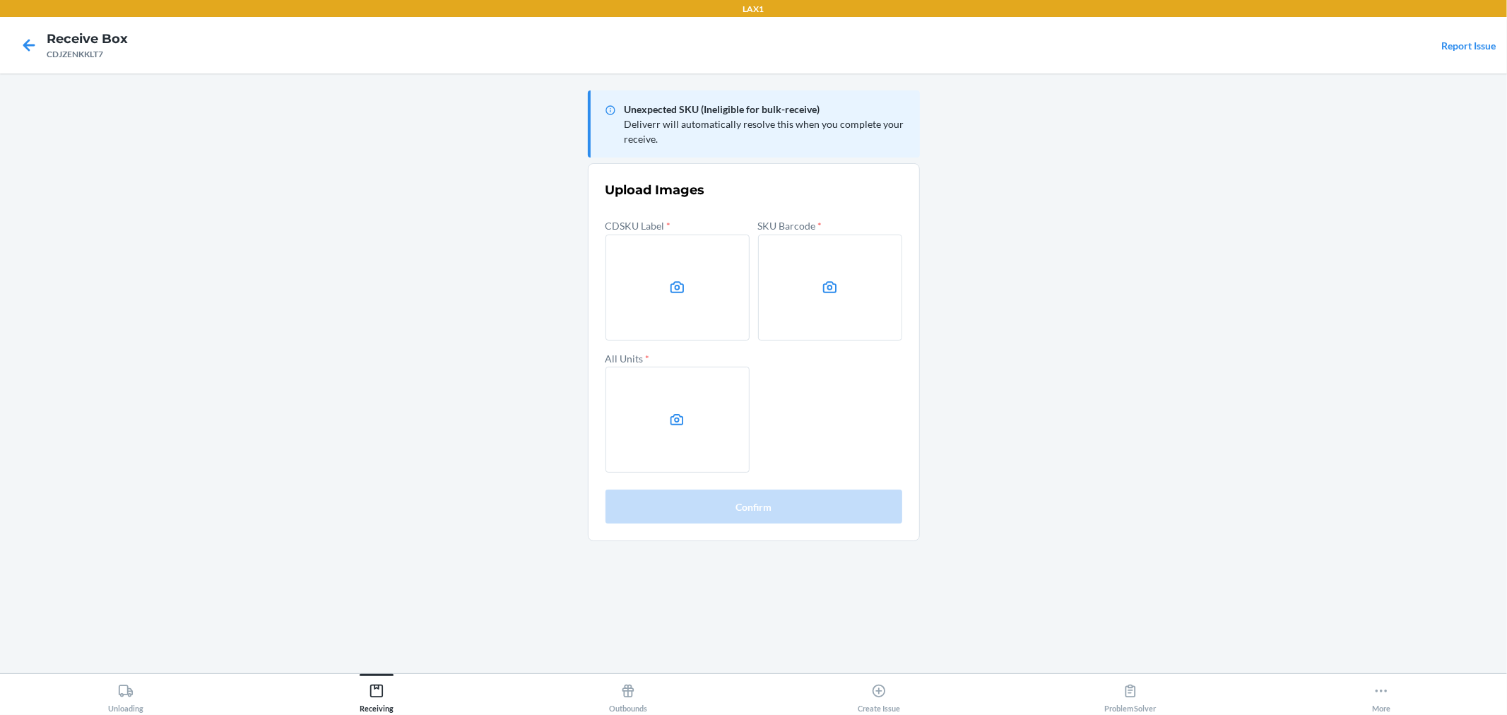
click at [1177, 152] on main "Unexpected SKU (Ineligible for bulk-receive) Deliverr will automatically resolv…" at bounding box center [753, 373] width 1507 height 600
click at [715, 326] on label at bounding box center [678, 288] width 144 height 106
click at [0, 0] on input "file" at bounding box center [0, 0] width 0 height 0
click at [794, 271] on label at bounding box center [830, 288] width 144 height 106
click at [0, 0] on input "file" at bounding box center [0, 0] width 0 height 0
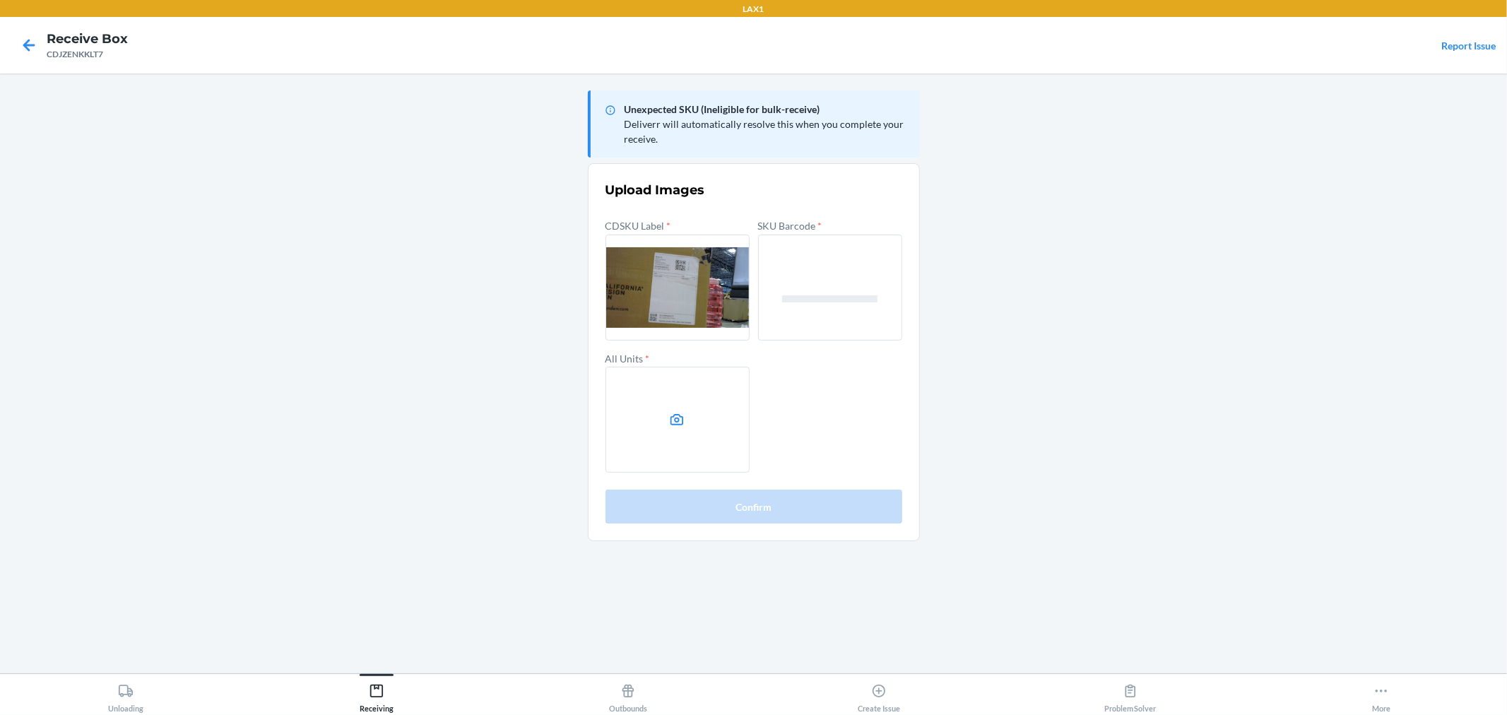
click at [680, 410] on label at bounding box center [678, 420] width 144 height 106
click at [0, 0] on input "file" at bounding box center [0, 0] width 0 height 0
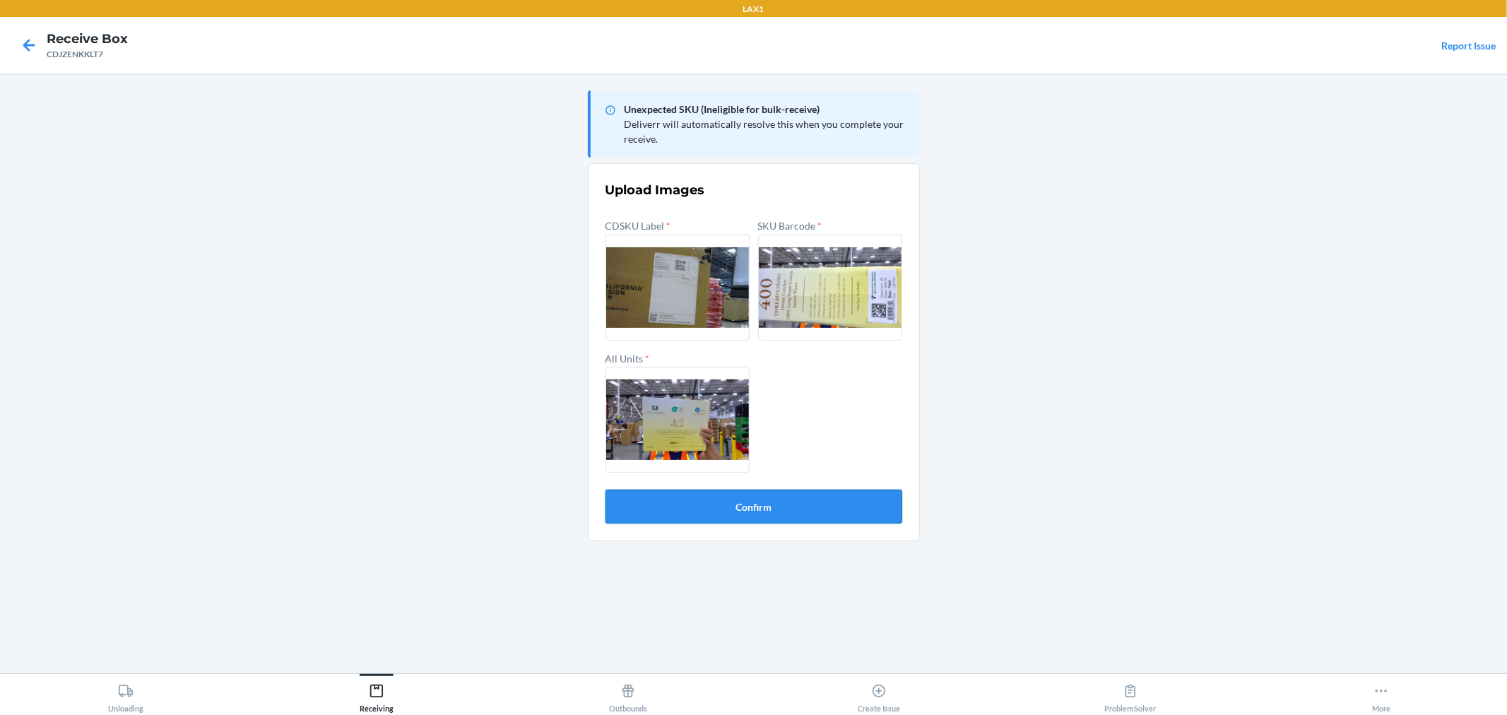
click at [865, 500] on button "Confirm" at bounding box center [754, 507] width 297 height 34
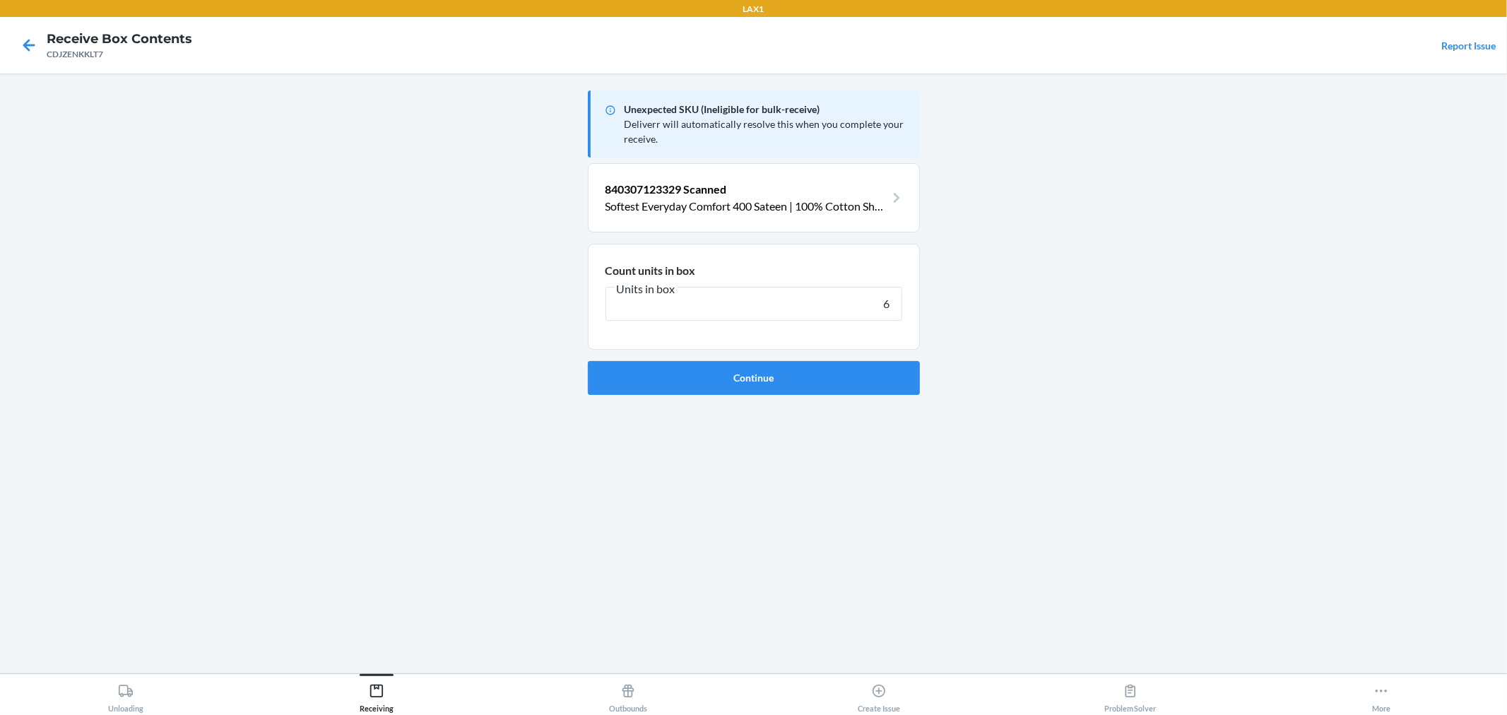
type input "6"
click at [588, 361] on button "Continue" at bounding box center [754, 378] width 332 height 34
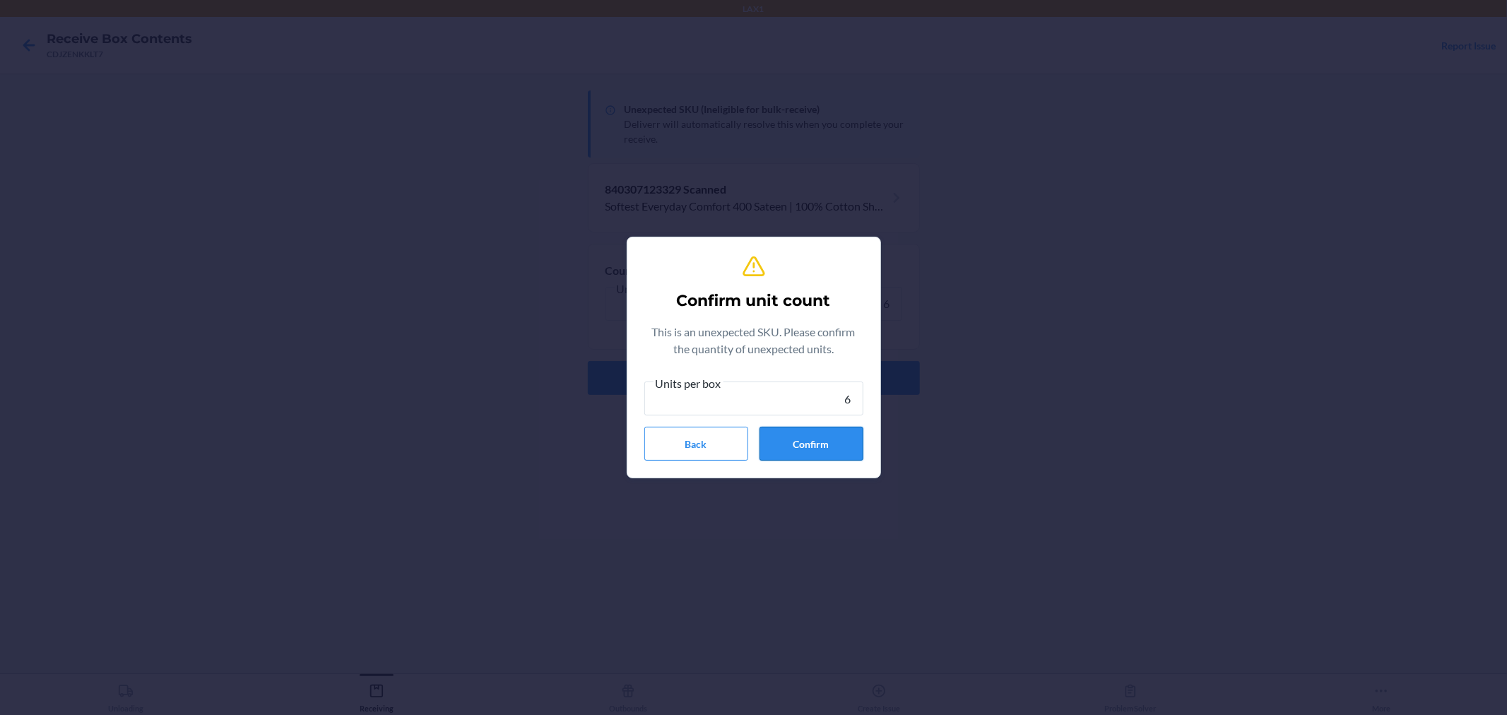
type input "6"
click at [807, 447] on button "Confirm" at bounding box center [812, 444] width 104 height 34
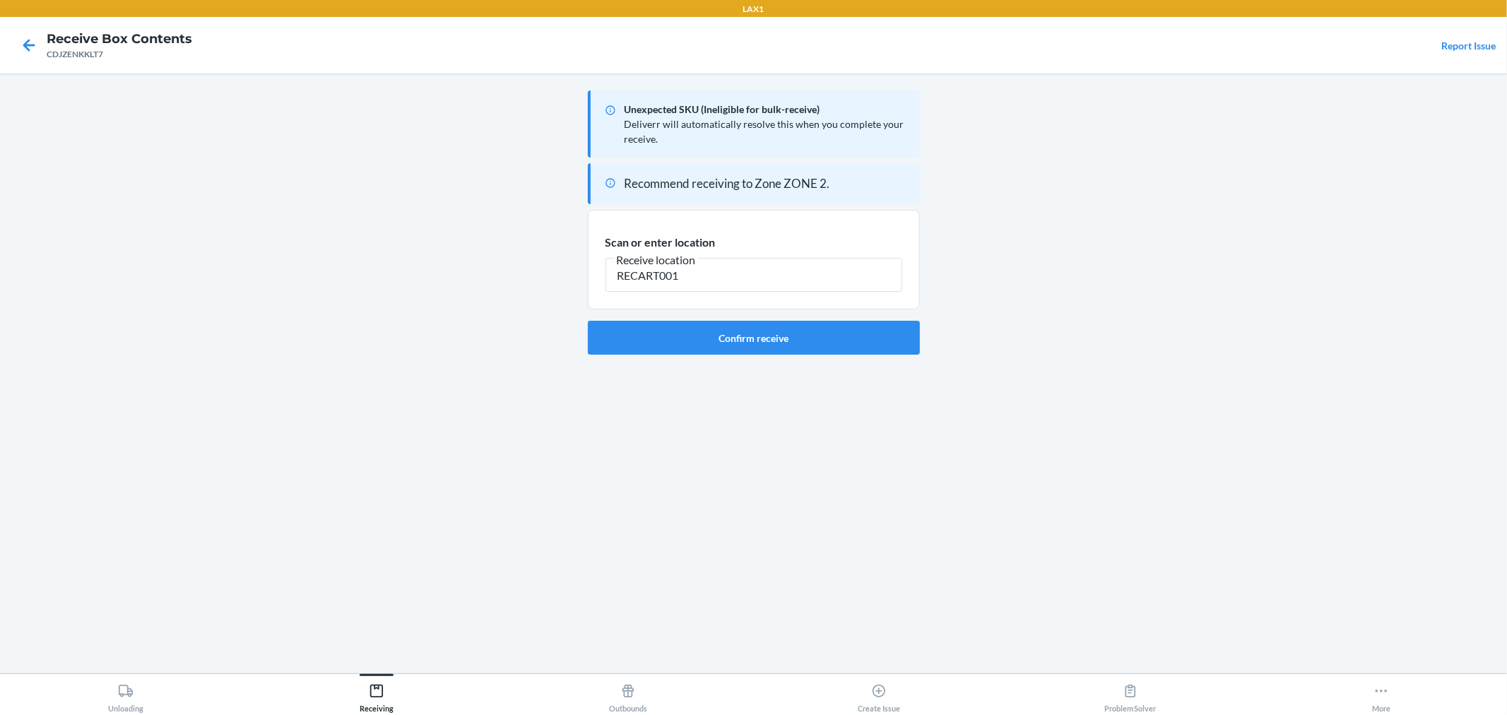
type input "RECART001"
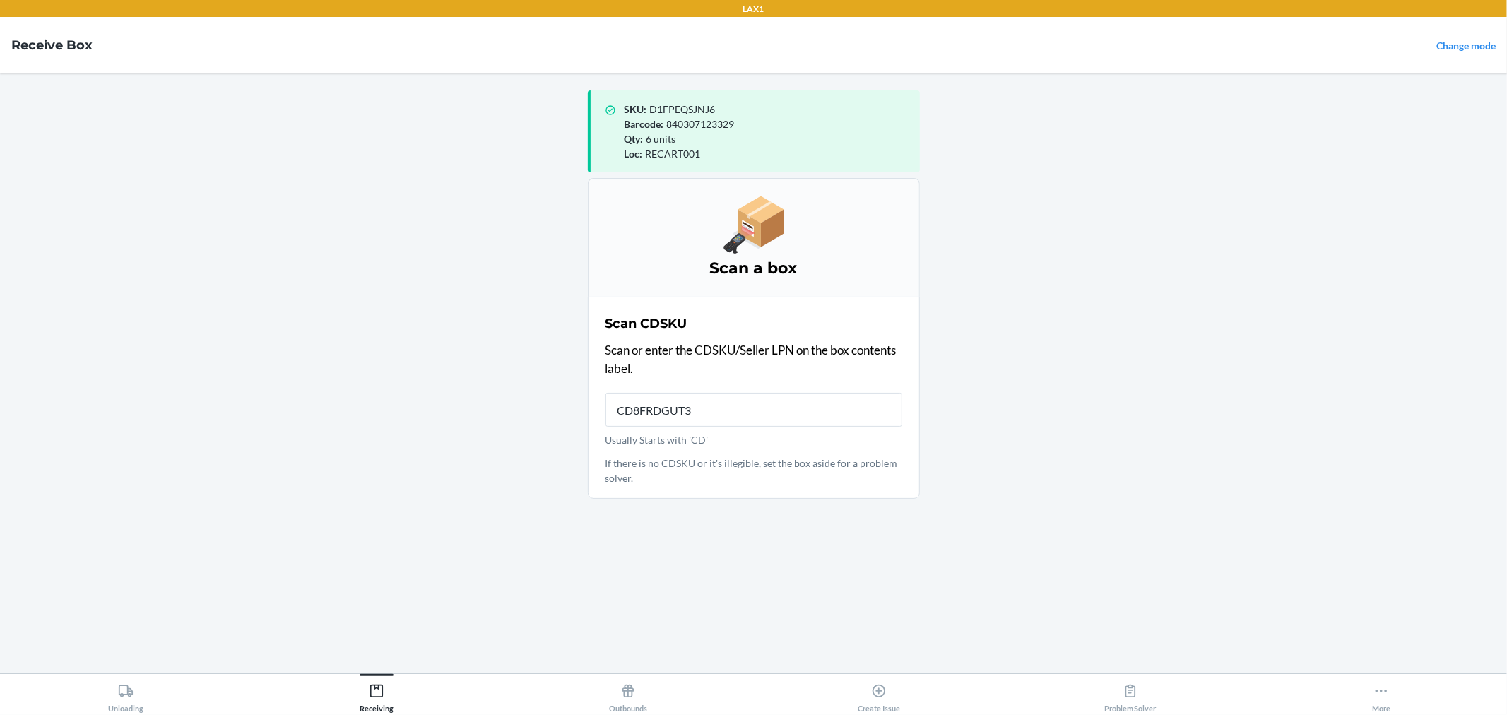
type input "CD8FRDGUT3M"
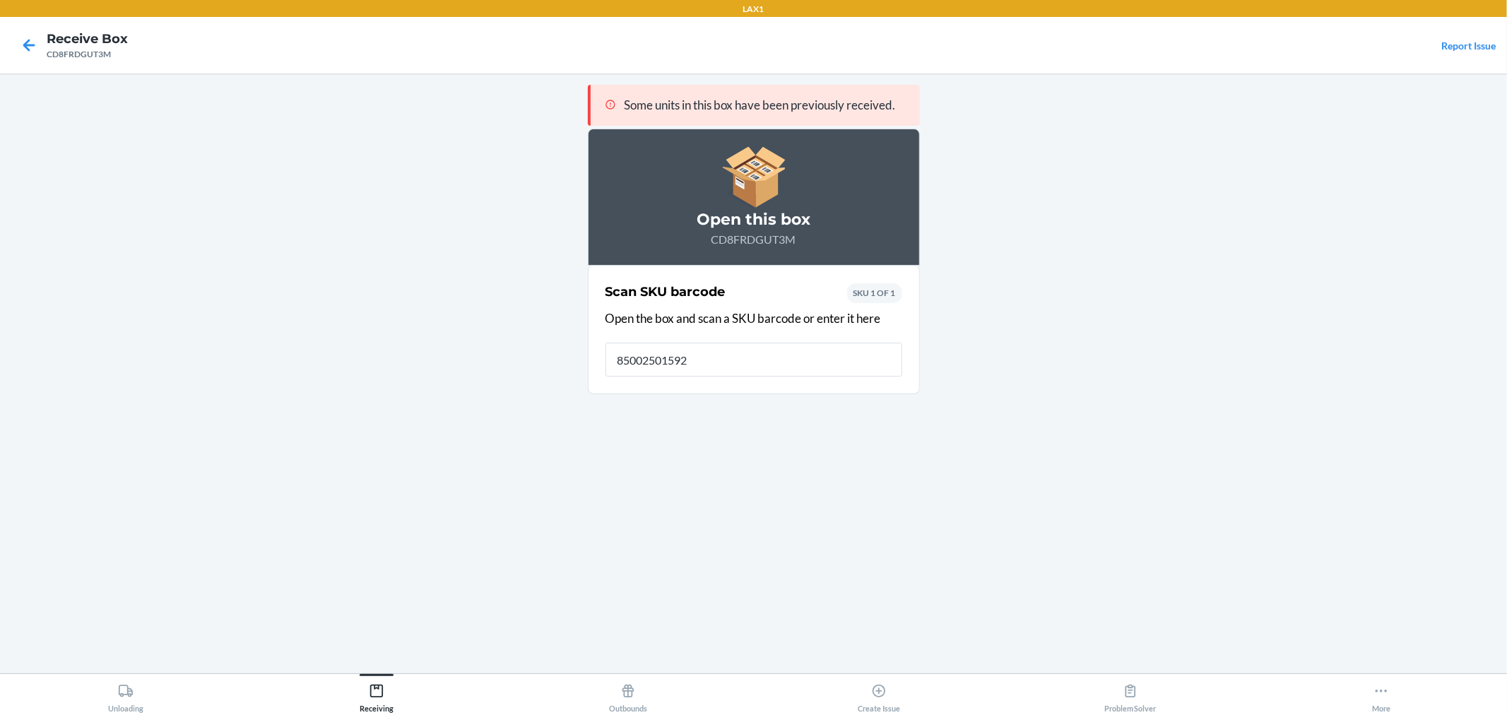
type input "850025015929"
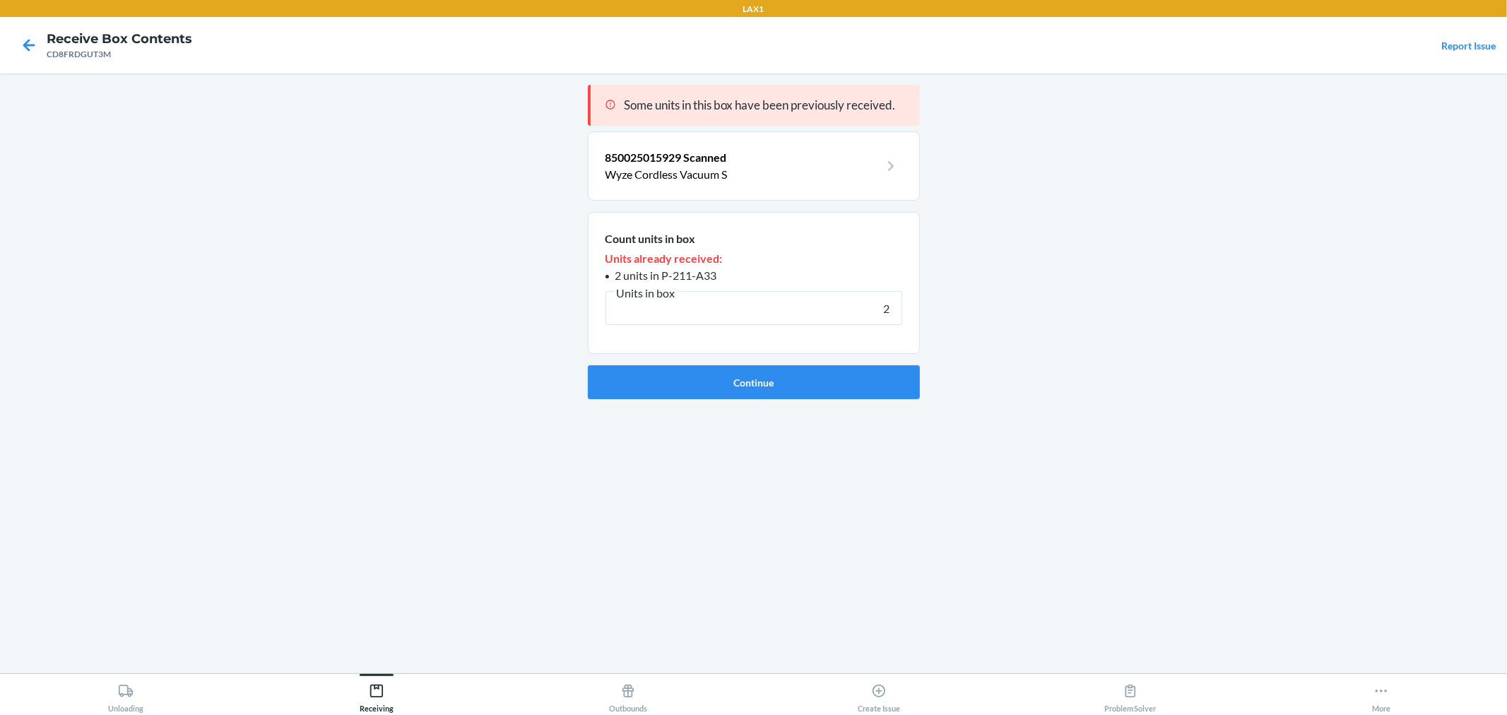
type input "2"
click at [588, 365] on button "Continue" at bounding box center [754, 382] width 332 height 34
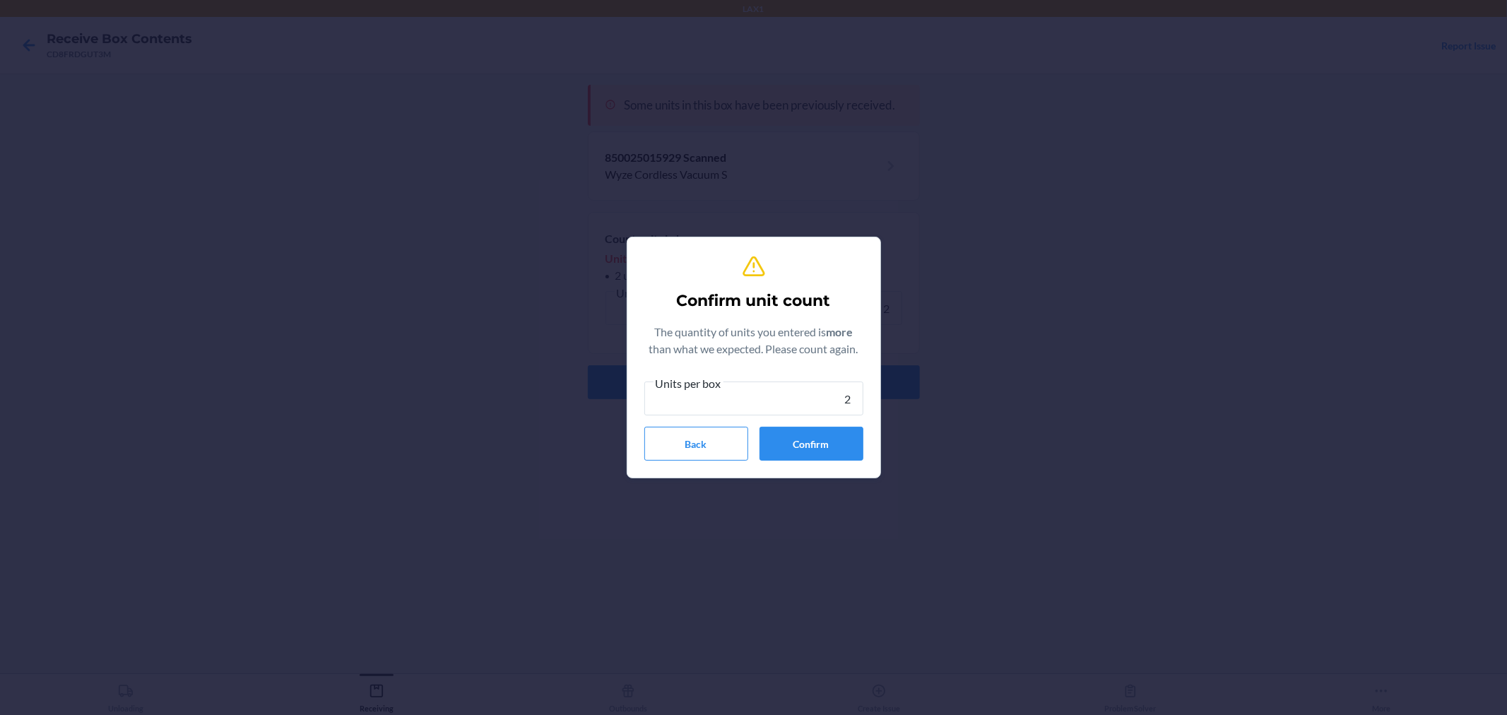
type input "2"
click at [670, 461] on div "Confirm unit count The quantity of units you entered is more than what we expec…" at bounding box center [753, 358] width 219 height 218
click at [712, 435] on button "Back" at bounding box center [696, 444] width 104 height 34
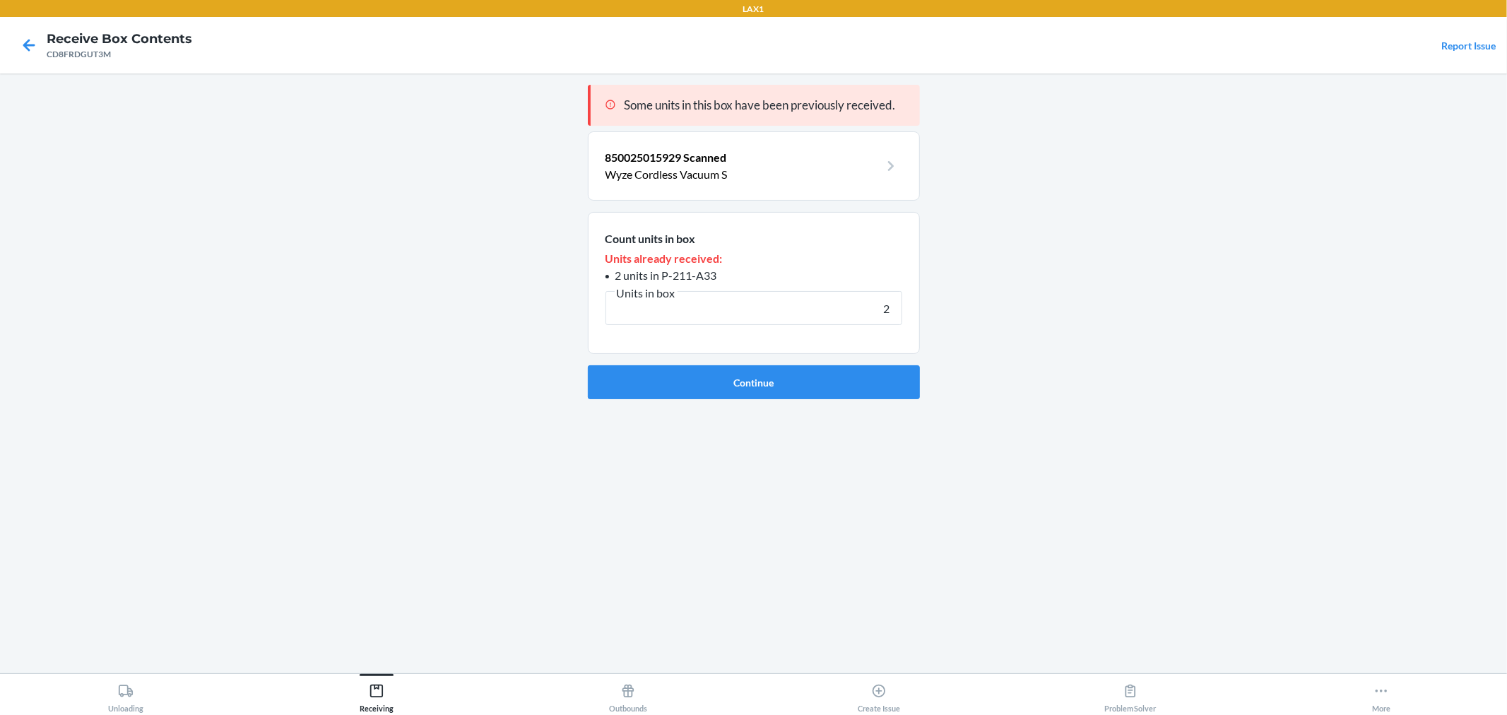
click at [844, 184] on section "850025015929 Scanned Wyze Cordless Vacuum S" at bounding box center [754, 165] width 332 height 69
click at [820, 151] on p "850025015929 Scanned" at bounding box center [743, 157] width 274 height 17
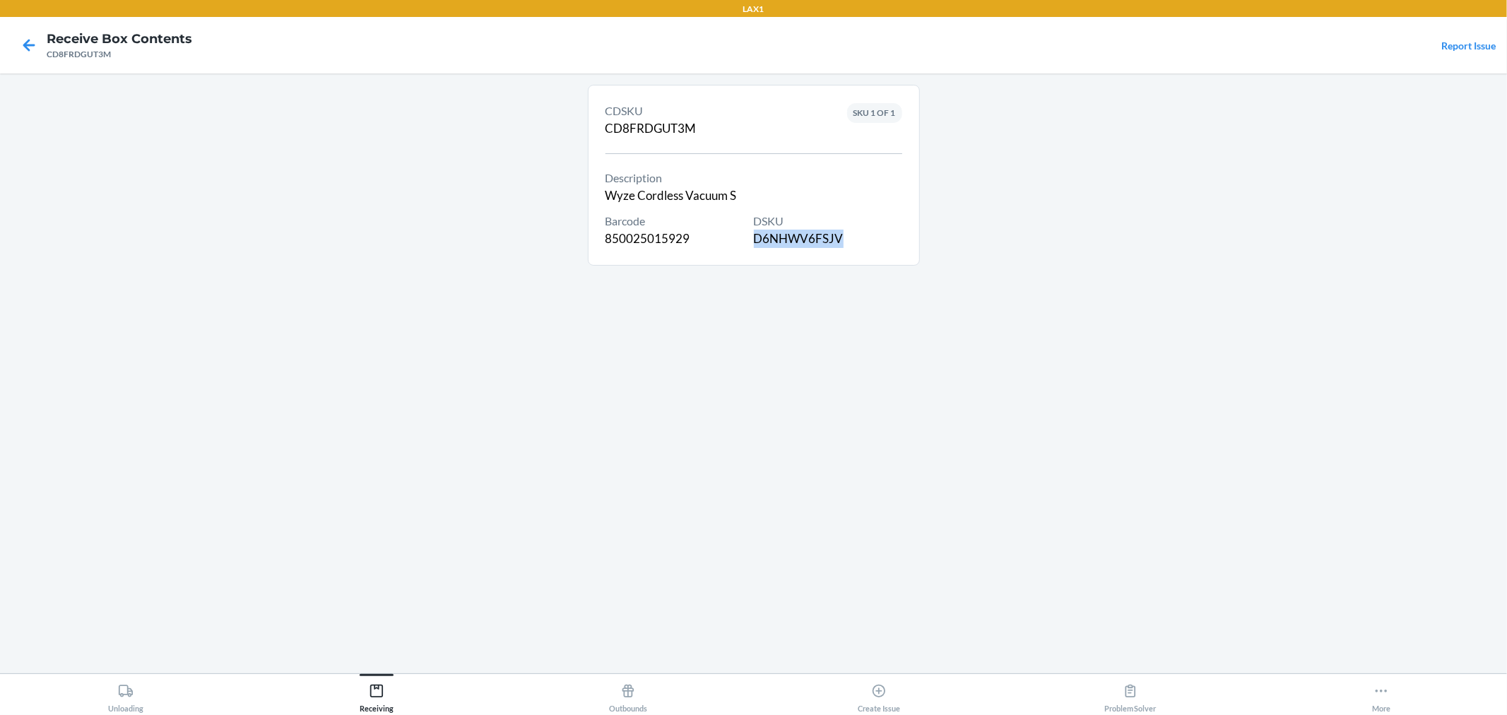
drag, startPoint x: 839, startPoint y: 241, endPoint x: 755, endPoint y: 249, distance: 84.4
click at [755, 249] on div "CDSKU CD8FRDGUT3M Description Wyze Cordless Vacuum S Barcode 850025015929 DSKU …" at bounding box center [754, 175] width 297 height 154
copy div "D6NHWV6FSJV"
click at [385, 702] on div "Receiving" at bounding box center [377, 695] width 34 height 35
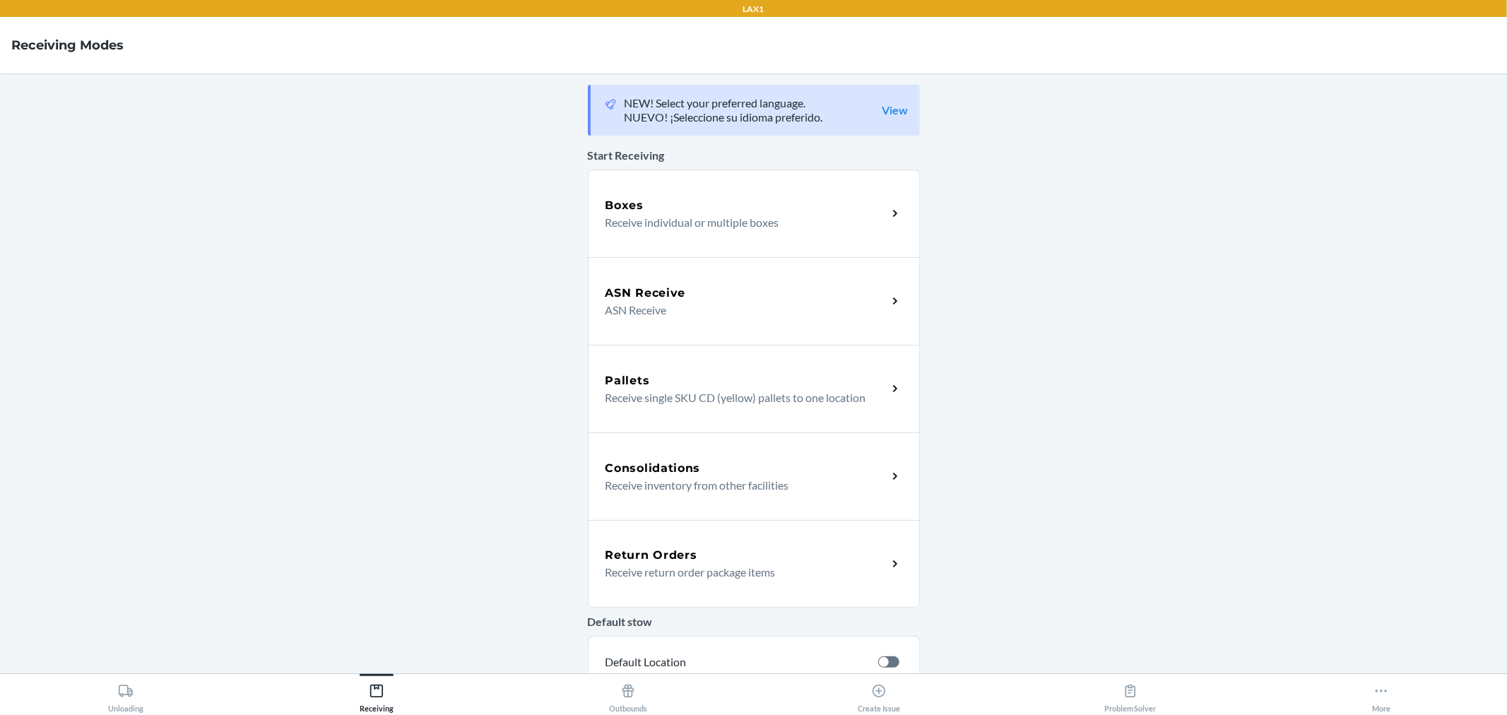
click at [685, 266] on div "ASN Receive ASN Receive" at bounding box center [754, 301] width 332 height 88
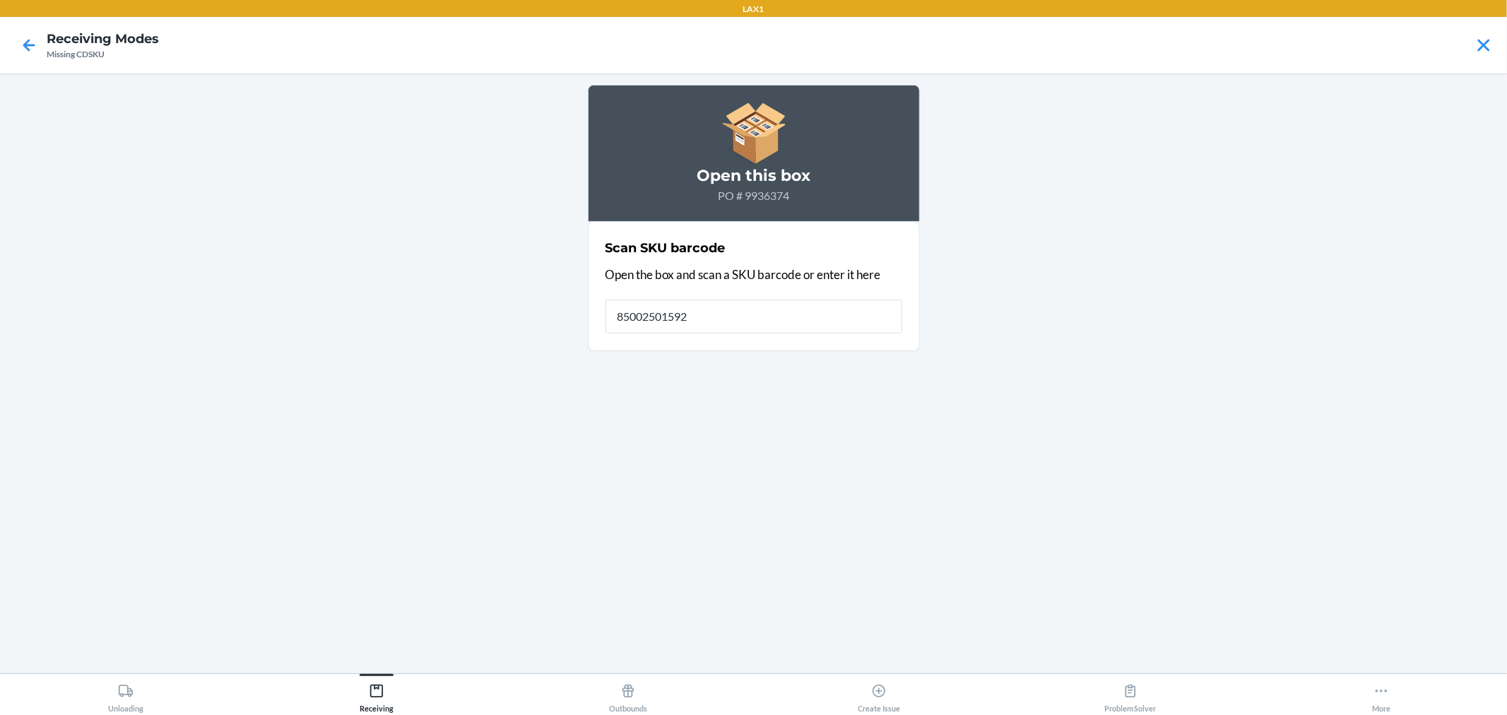
type input "850025015929"
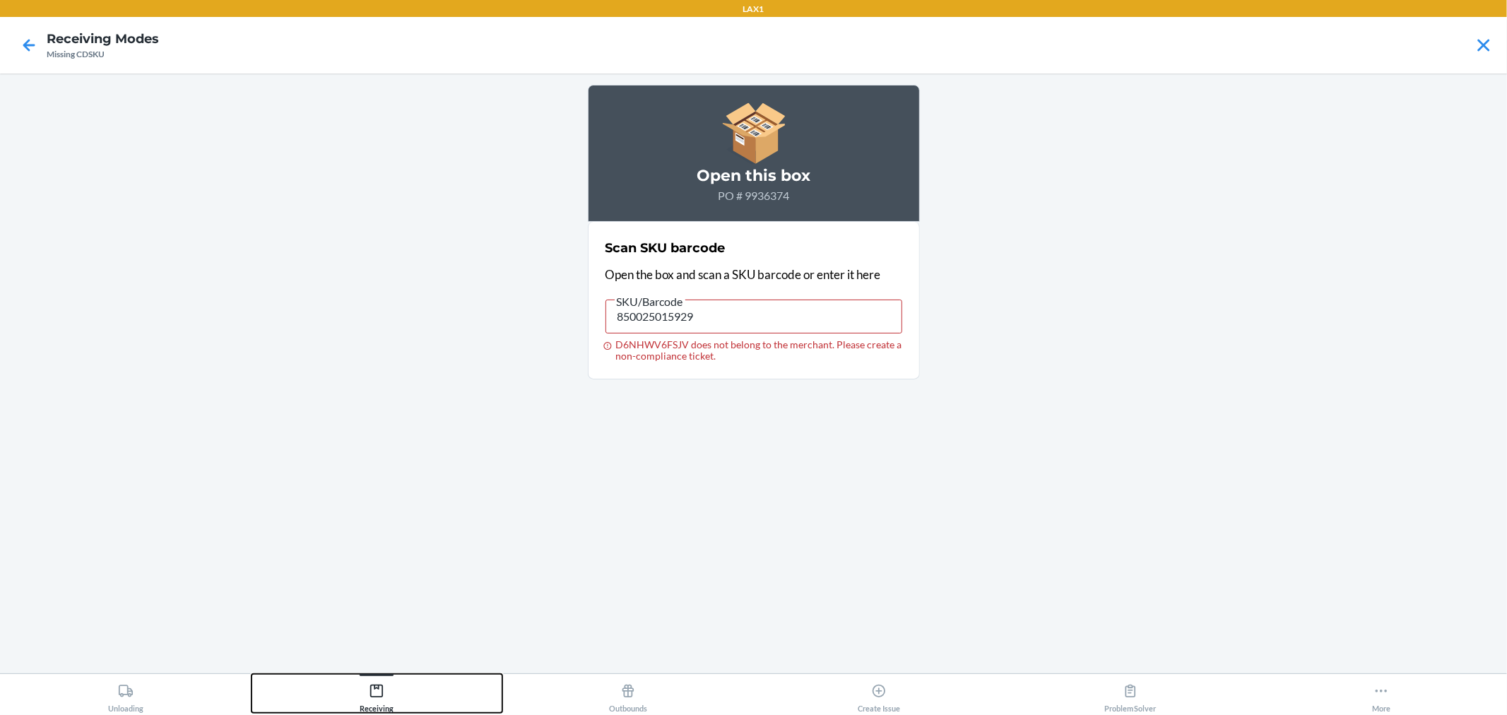
drag, startPoint x: 387, startPoint y: 707, endPoint x: 423, endPoint y: 661, distance: 57.9
click at [387, 702] on div "Receiving" at bounding box center [377, 695] width 34 height 35
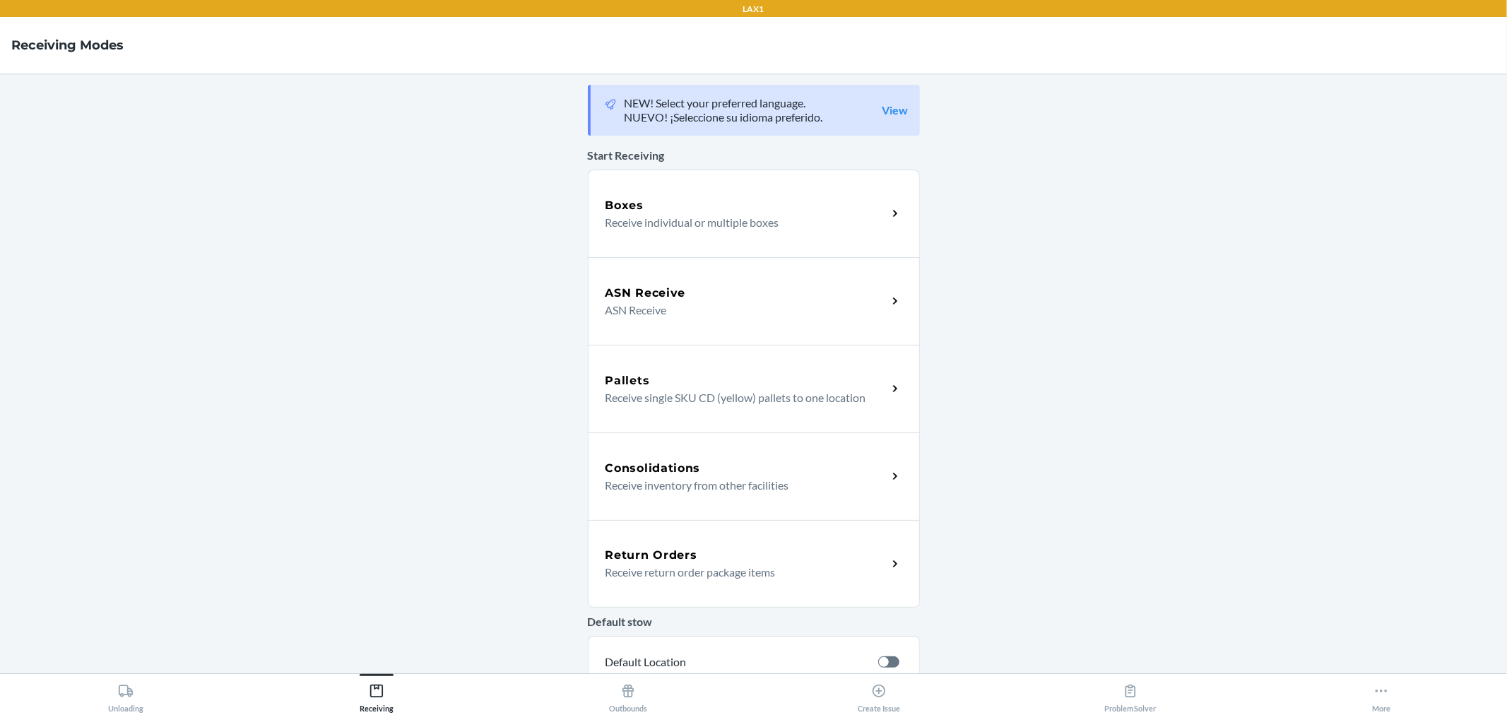
click at [715, 308] on p "ASN Receive" at bounding box center [741, 310] width 271 height 17
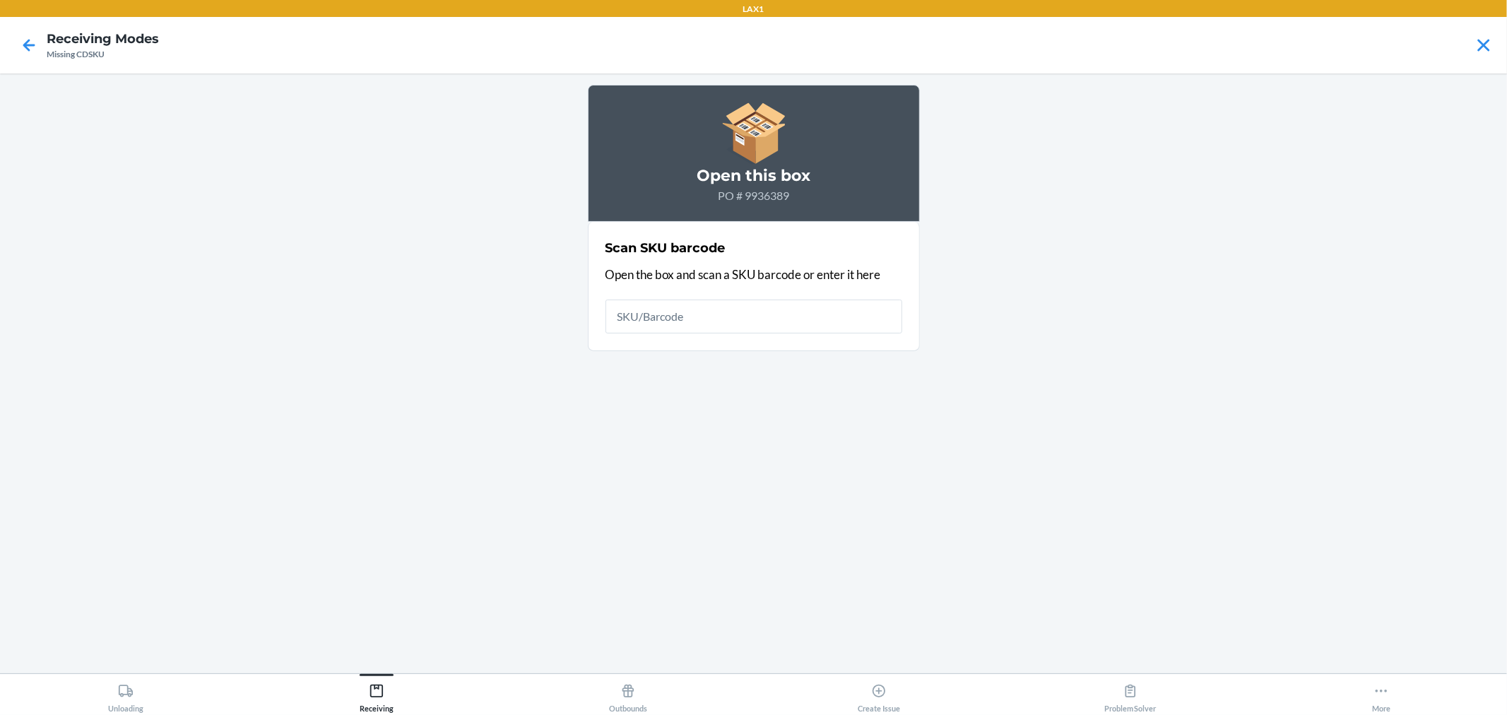
type input "2"
type input "850025015929"
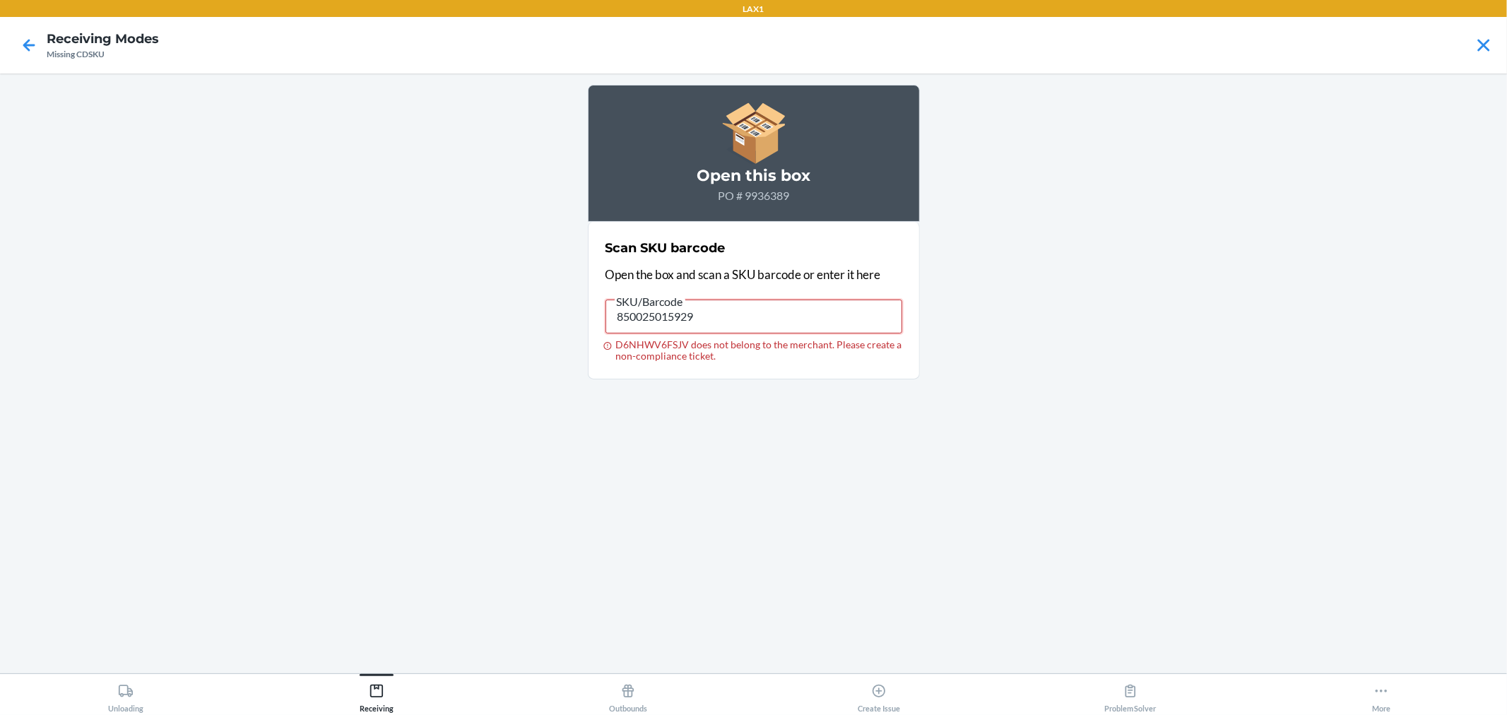
drag, startPoint x: 736, startPoint y: 321, endPoint x: 555, endPoint y: 321, distance: 180.2
click at [555, 321] on main "Open this box PO # 9936389 Scan SKU barcode Open the box and scan a SKU barcode…" at bounding box center [753, 373] width 1507 height 600
click at [18, 45] on icon at bounding box center [29, 45] width 24 height 24
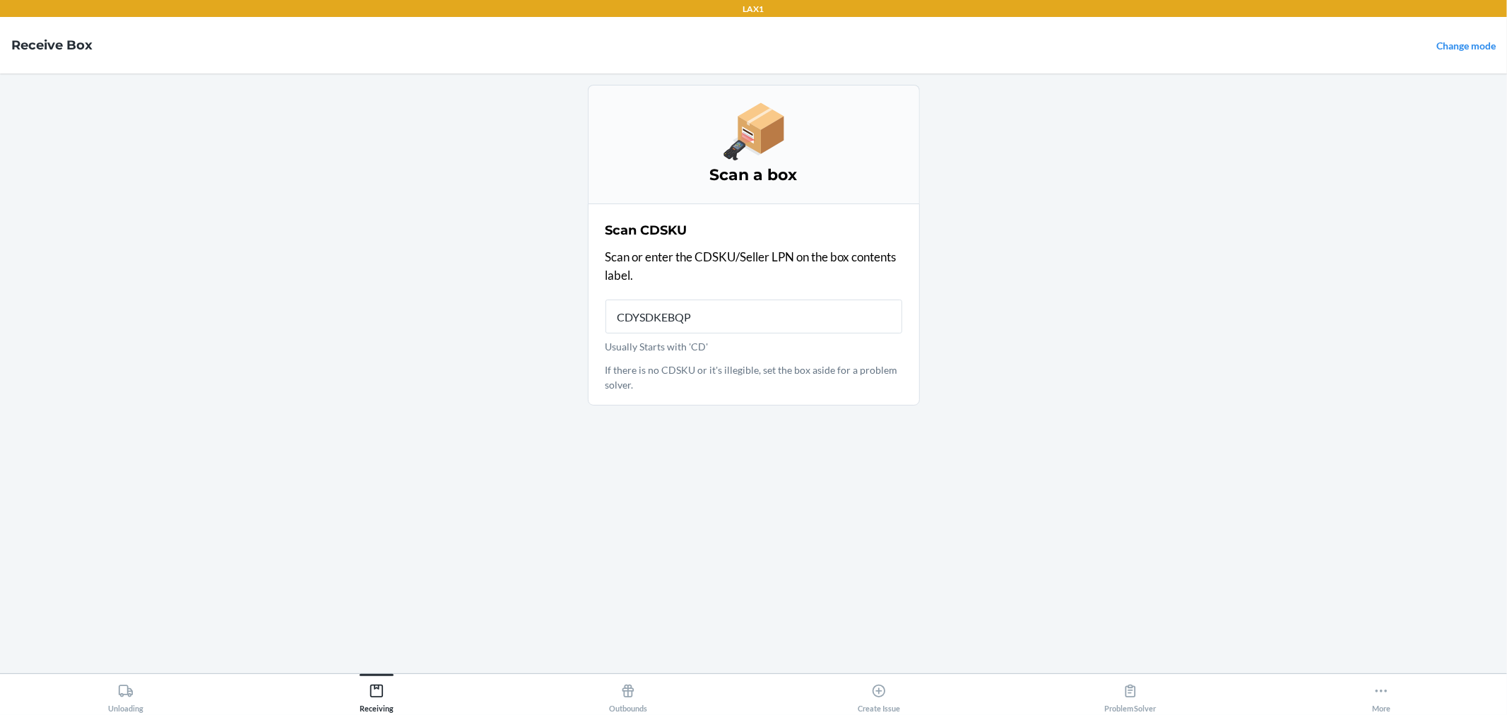
type input "CDYSDKEBQP5"
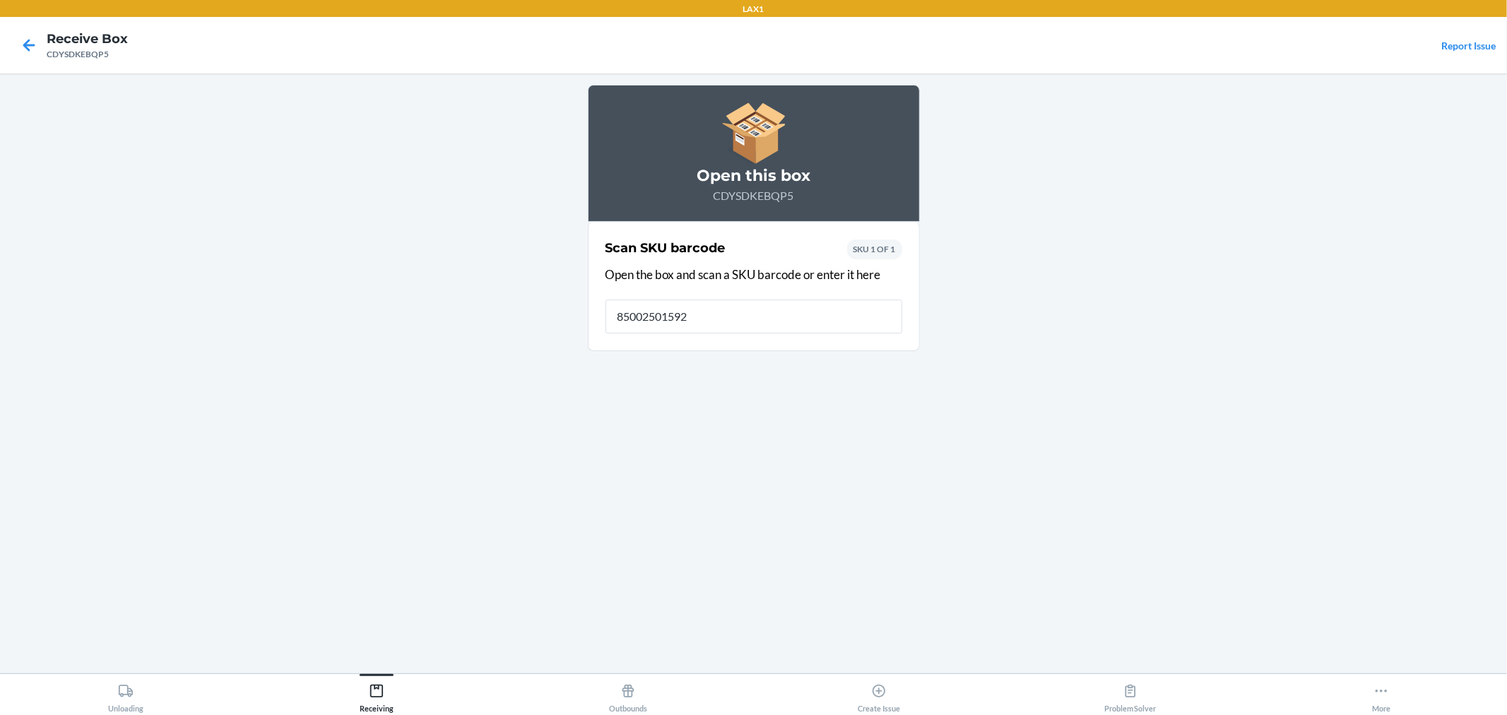
type input "850025015929"
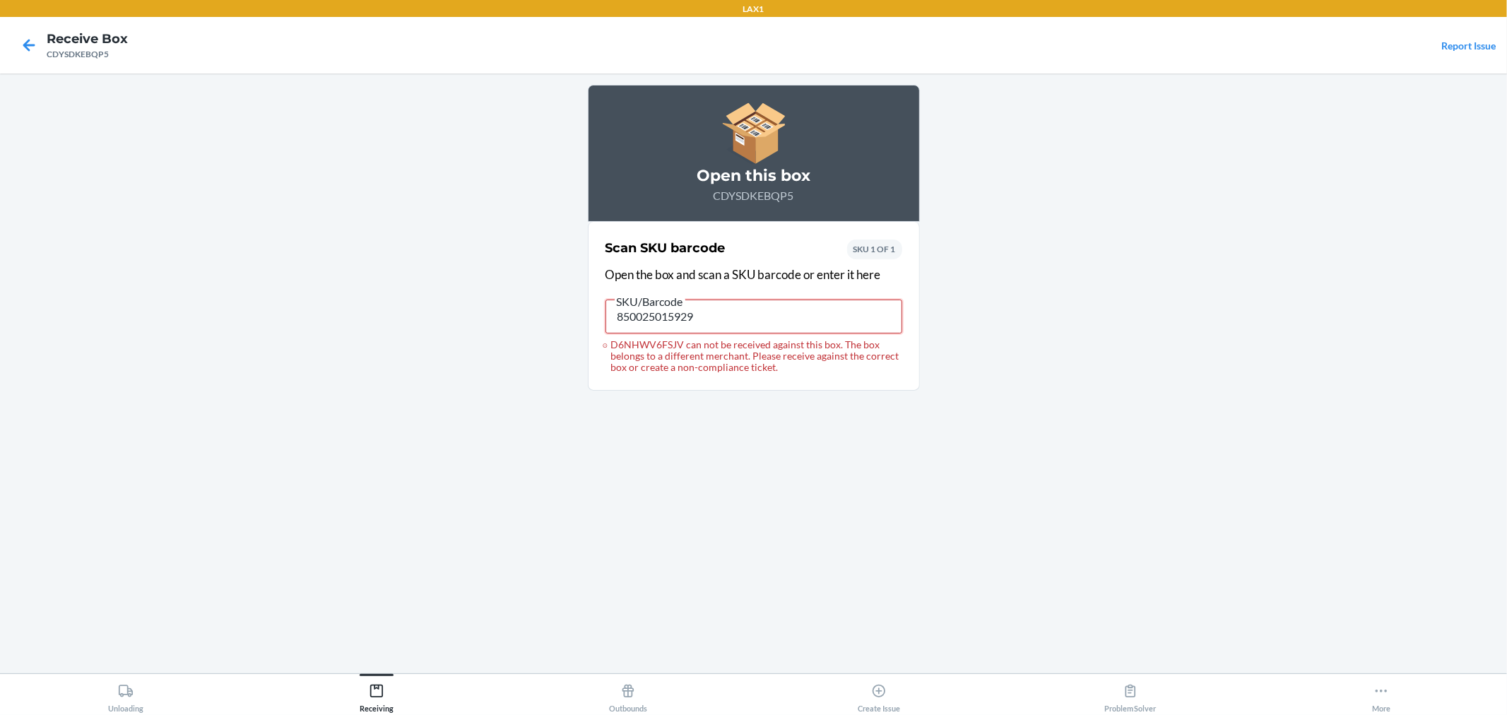
drag, startPoint x: 580, startPoint y: 312, endPoint x: 490, endPoint y: 308, distance: 89.8
click at [490, 308] on main "Open this box CDYSDKEBQP5 Scan SKU barcode Open the box and scan a SKU barcode …" at bounding box center [753, 373] width 1507 height 600
drag, startPoint x: 1085, startPoint y: 299, endPoint x: 1089, endPoint y: 315, distance: 16.8
click at [1085, 307] on main "Open this box CDYSDKEBQP5 Scan SKU barcode Open the box and scan a SKU barcode …" at bounding box center [753, 373] width 1507 height 600
click at [17, 40] on icon at bounding box center [29, 45] width 24 height 24
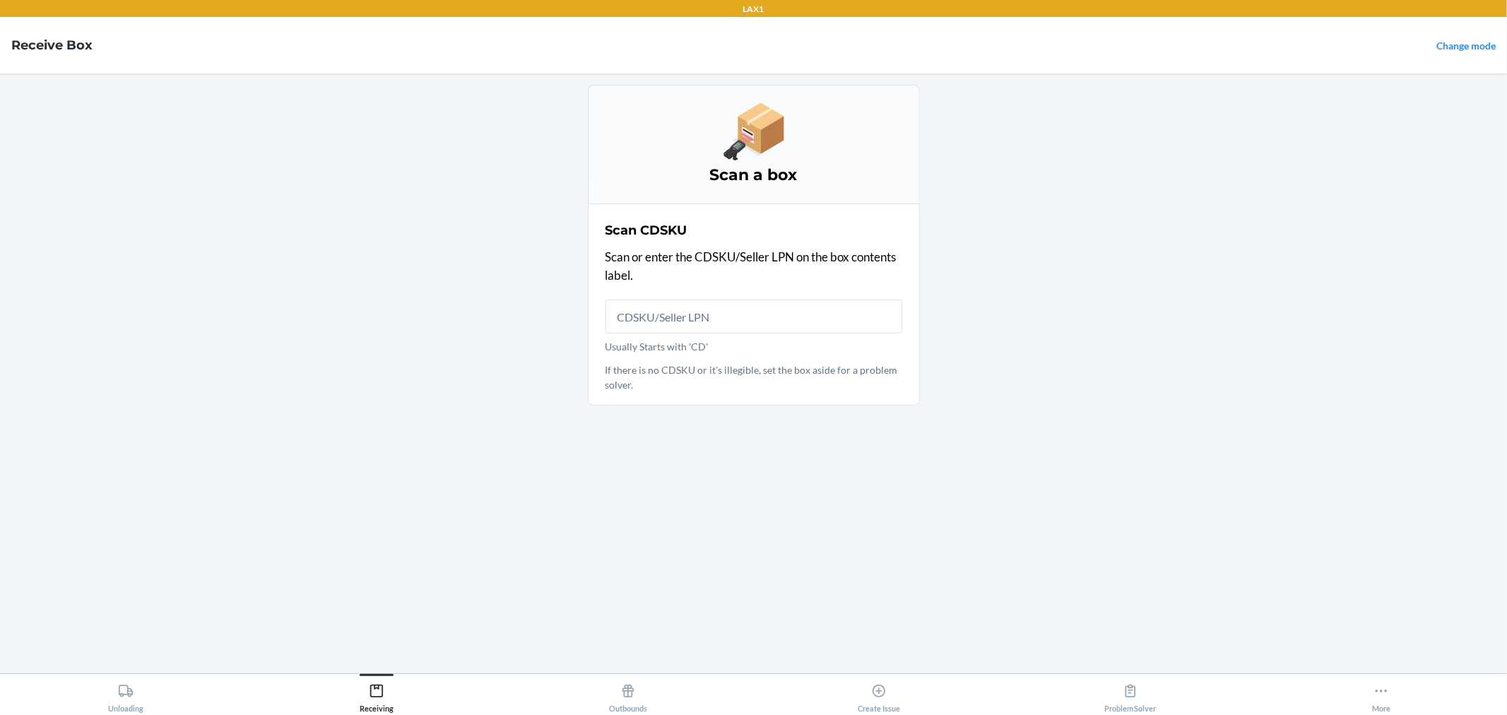
click at [17, 40] on h4 "Receive Box" at bounding box center [51, 45] width 81 height 18
click at [731, 312] on input "Usually Starts with 'CD'" at bounding box center [754, 317] width 297 height 34
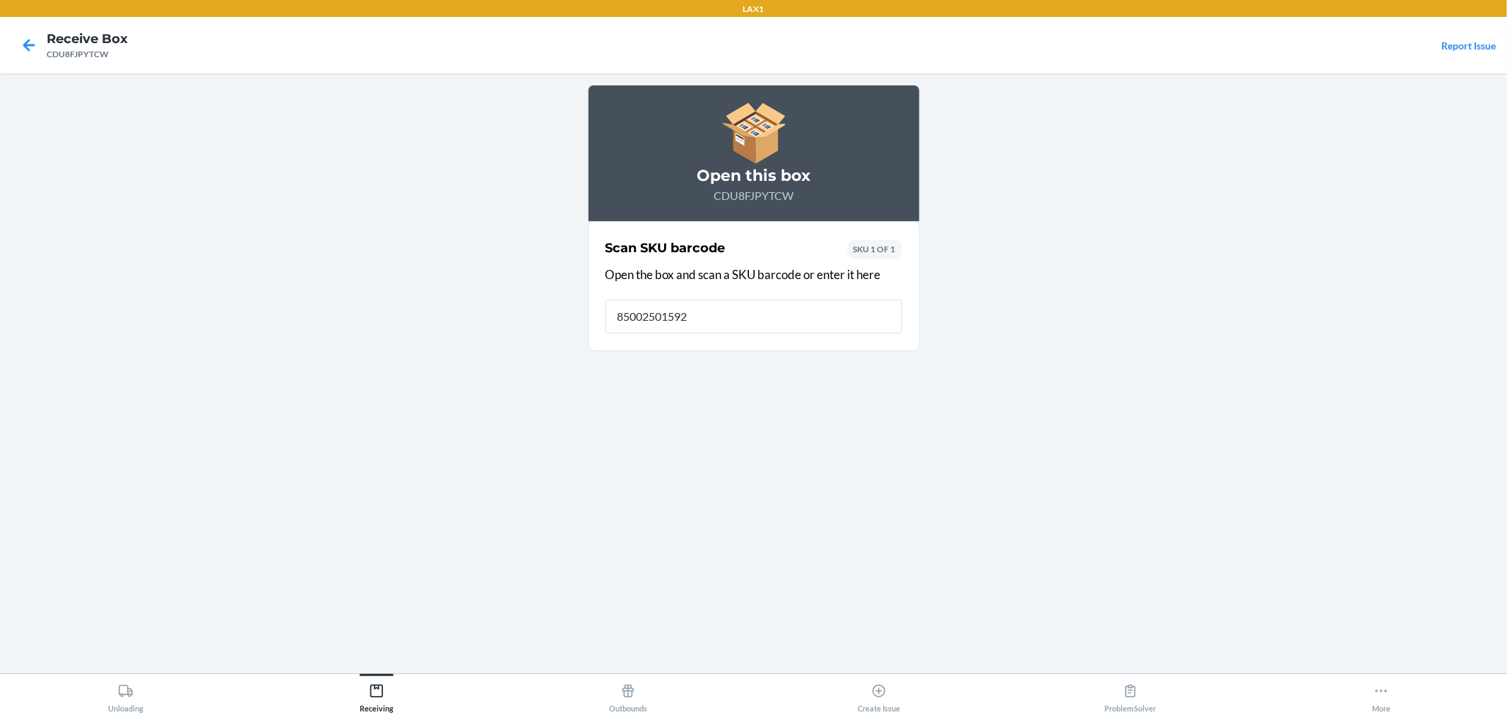
type input "850025015929"
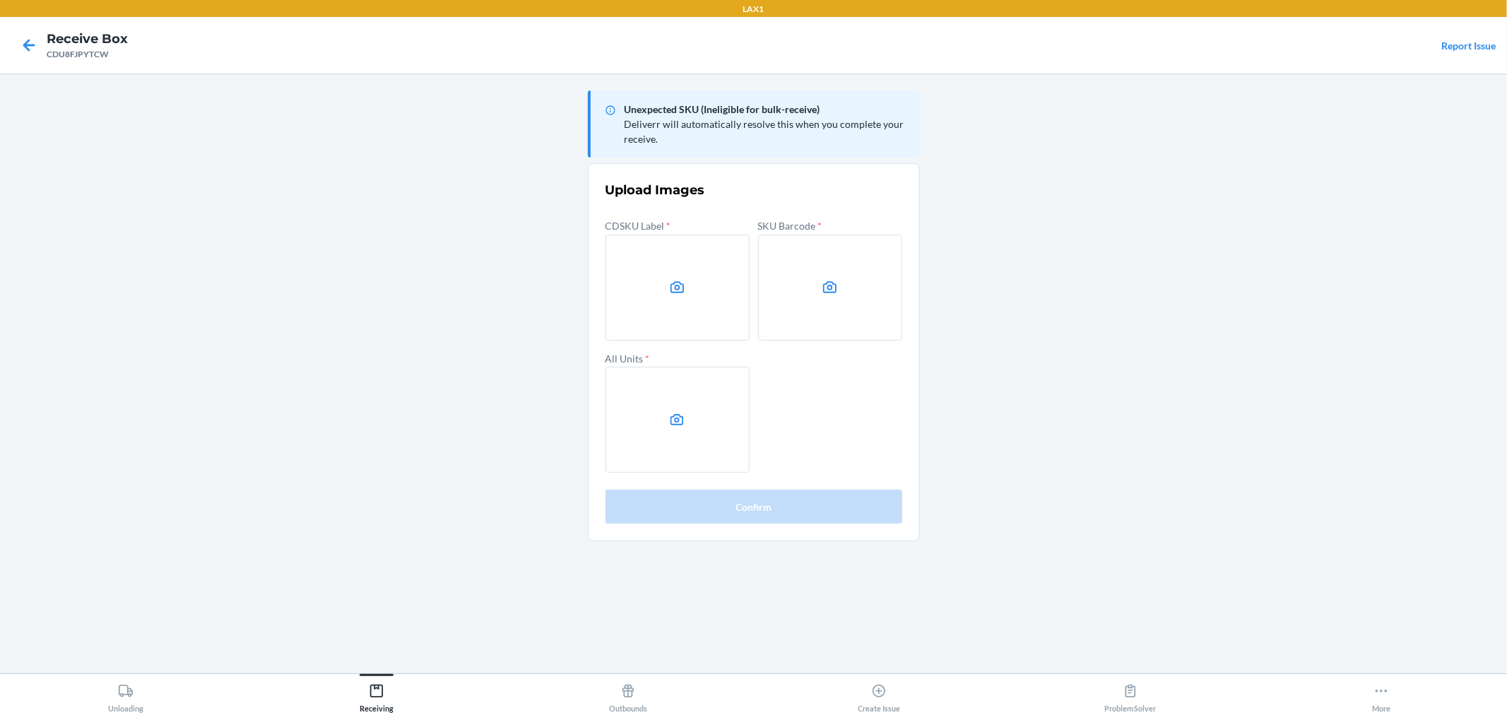
click at [686, 276] on label at bounding box center [678, 288] width 144 height 106
click at [0, 0] on input "file" at bounding box center [0, 0] width 0 height 0
click at [822, 281] on icon at bounding box center [830, 287] width 16 height 16
click at [0, 0] on input "file" at bounding box center [0, 0] width 0 height 0
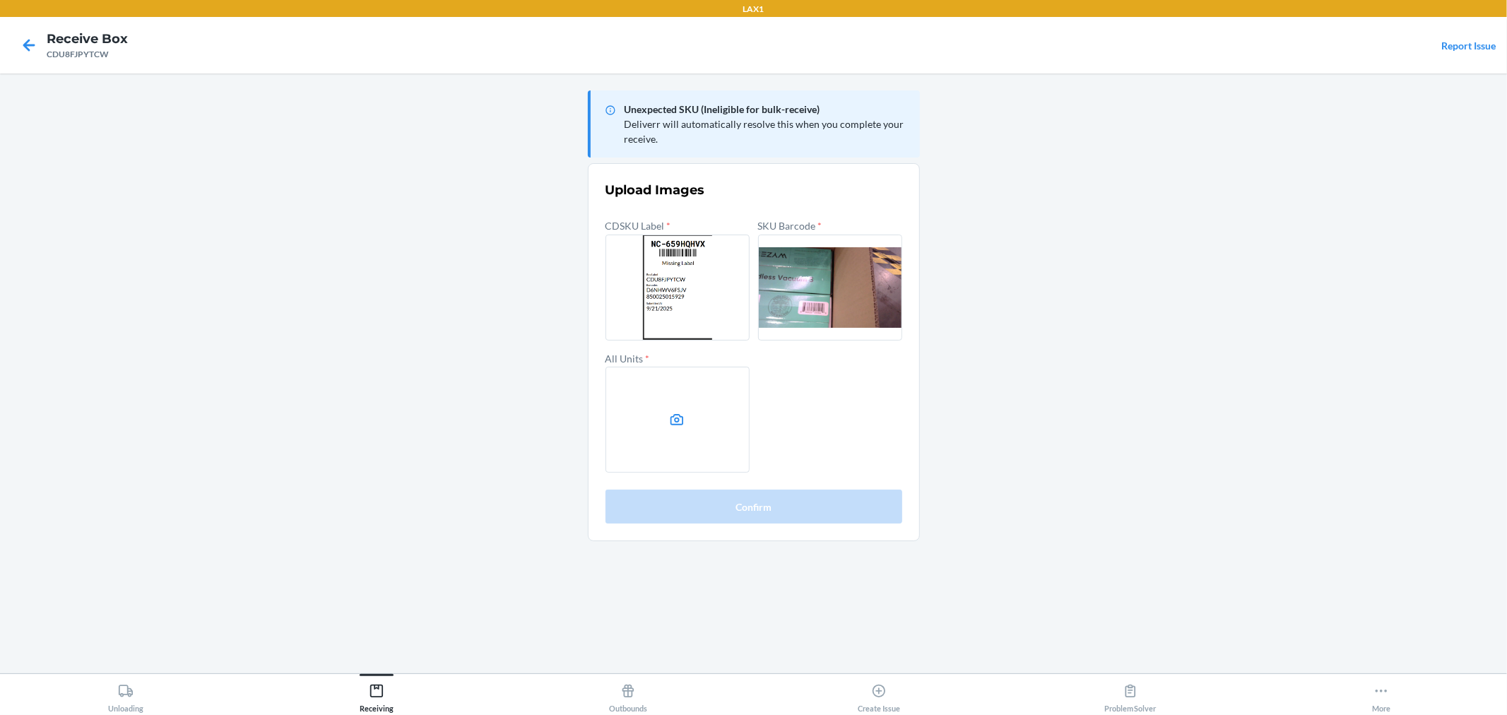
click at [695, 415] on label at bounding box center [678, 420] width 144 height 106
click at [0, 0] on input "file" at bounding box center [0, 0] width 0 height 0
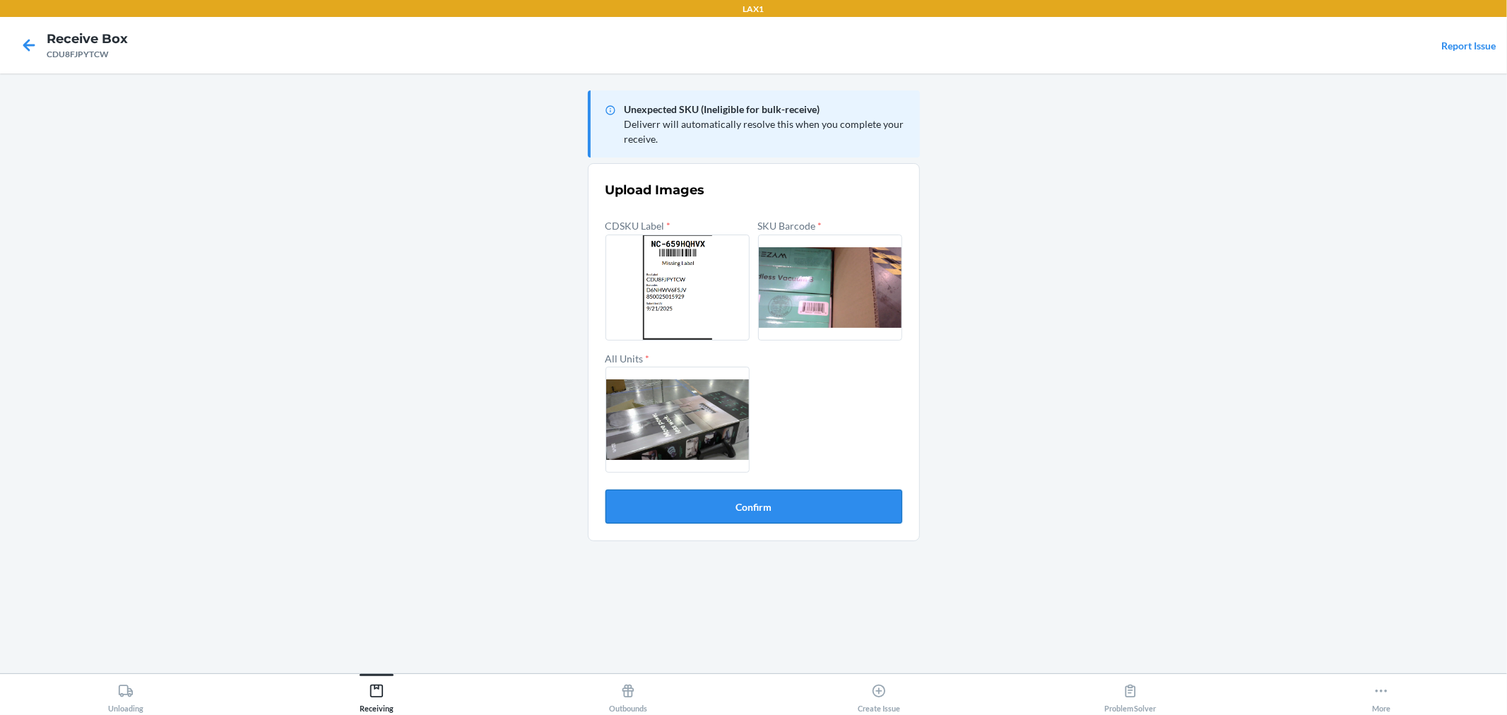
click at [830, 493] on button "Confirm" at bounding box center [754, 507] width 297 height 34
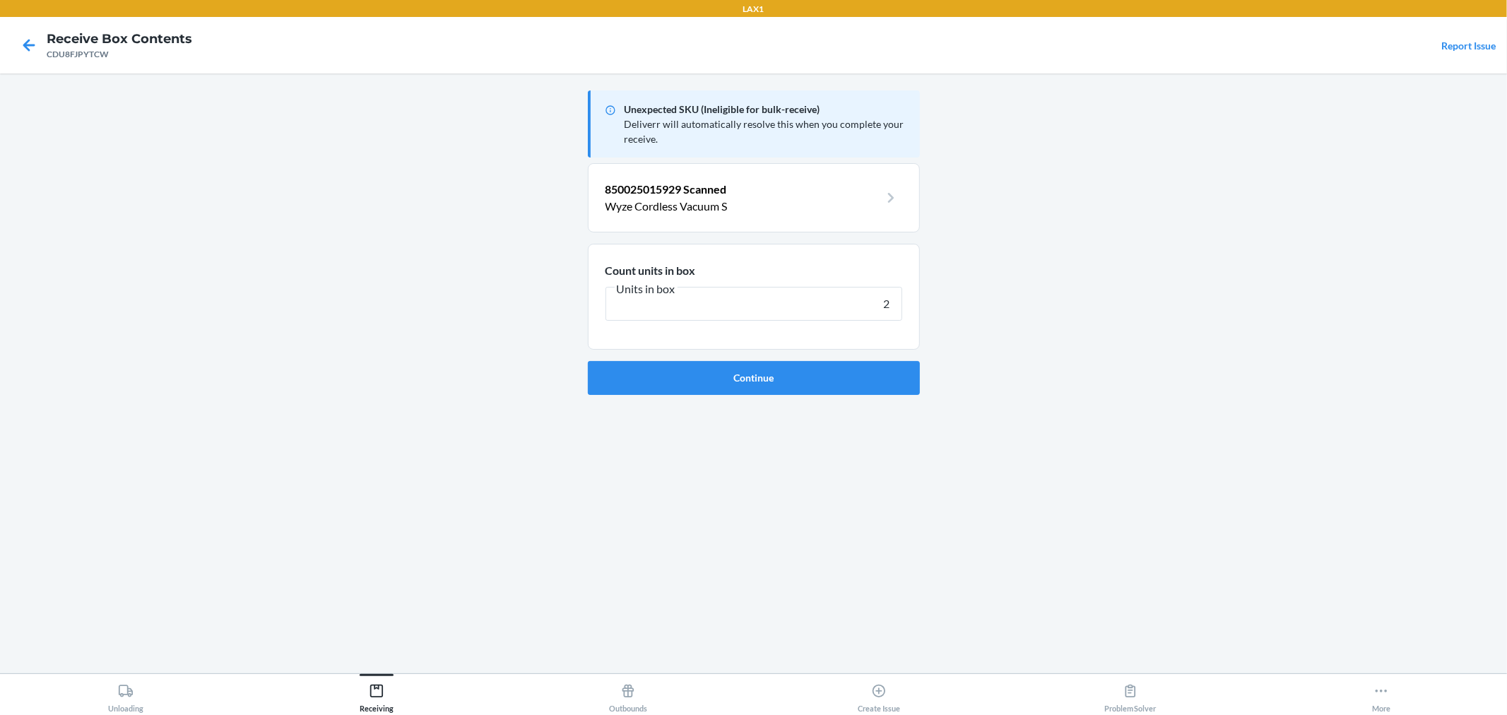
type input "2"
click at [588, 361] on button "Continue" at bounding box center [754, 378] width 332 height 34
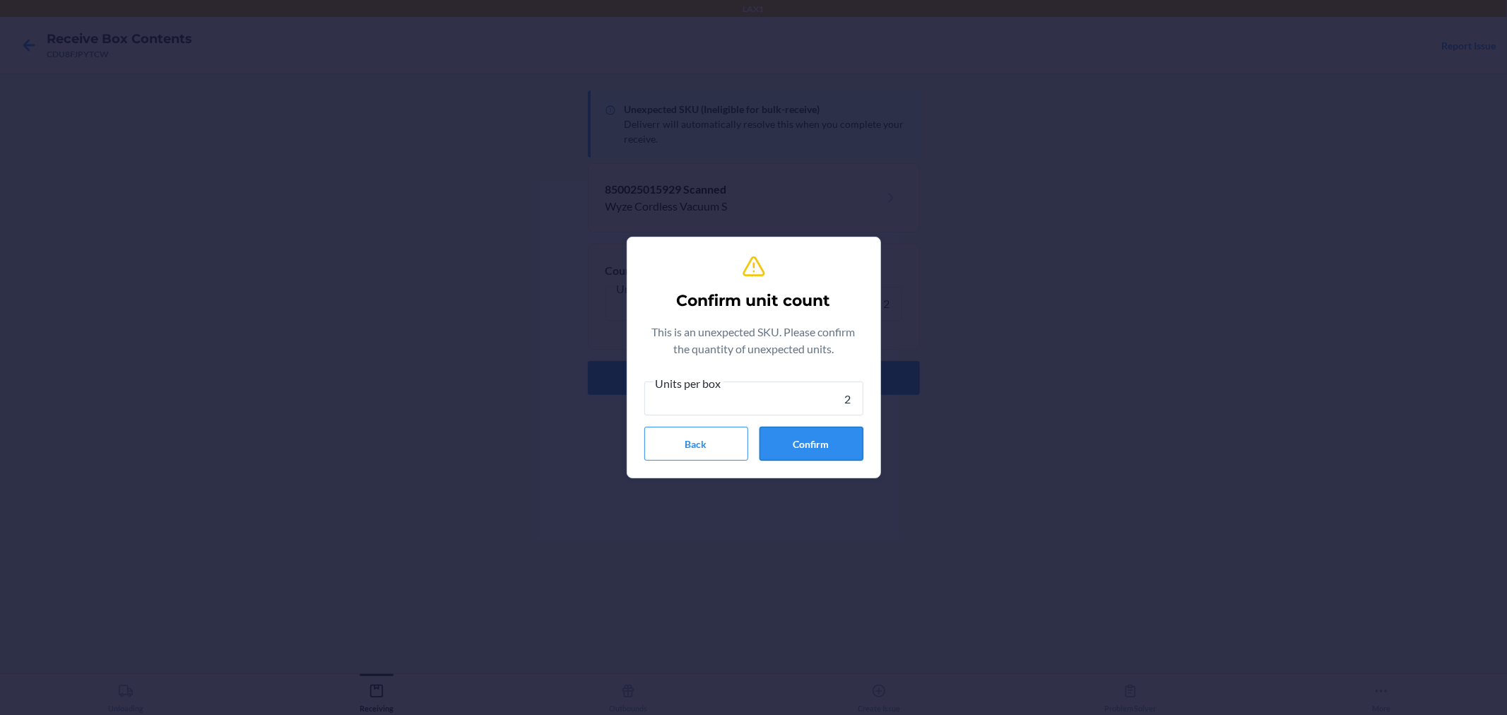
type input "2"
click at [843, 436] on button "Confirm" at bounding box center [812, 444] width 104 height 34
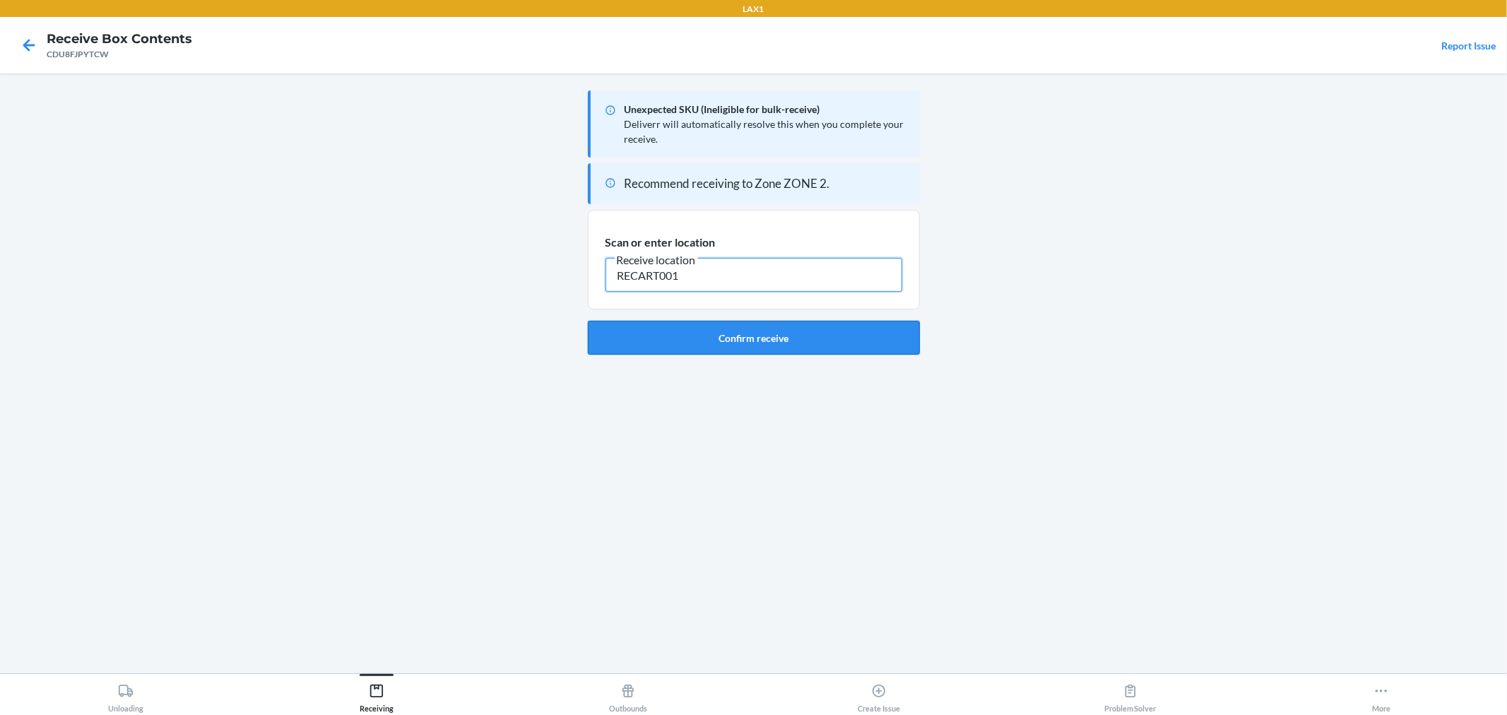
type input "RECART001"
click at [767, 330] on button "Confirm receive" at bounding box center [754, 338] width 332 height 34
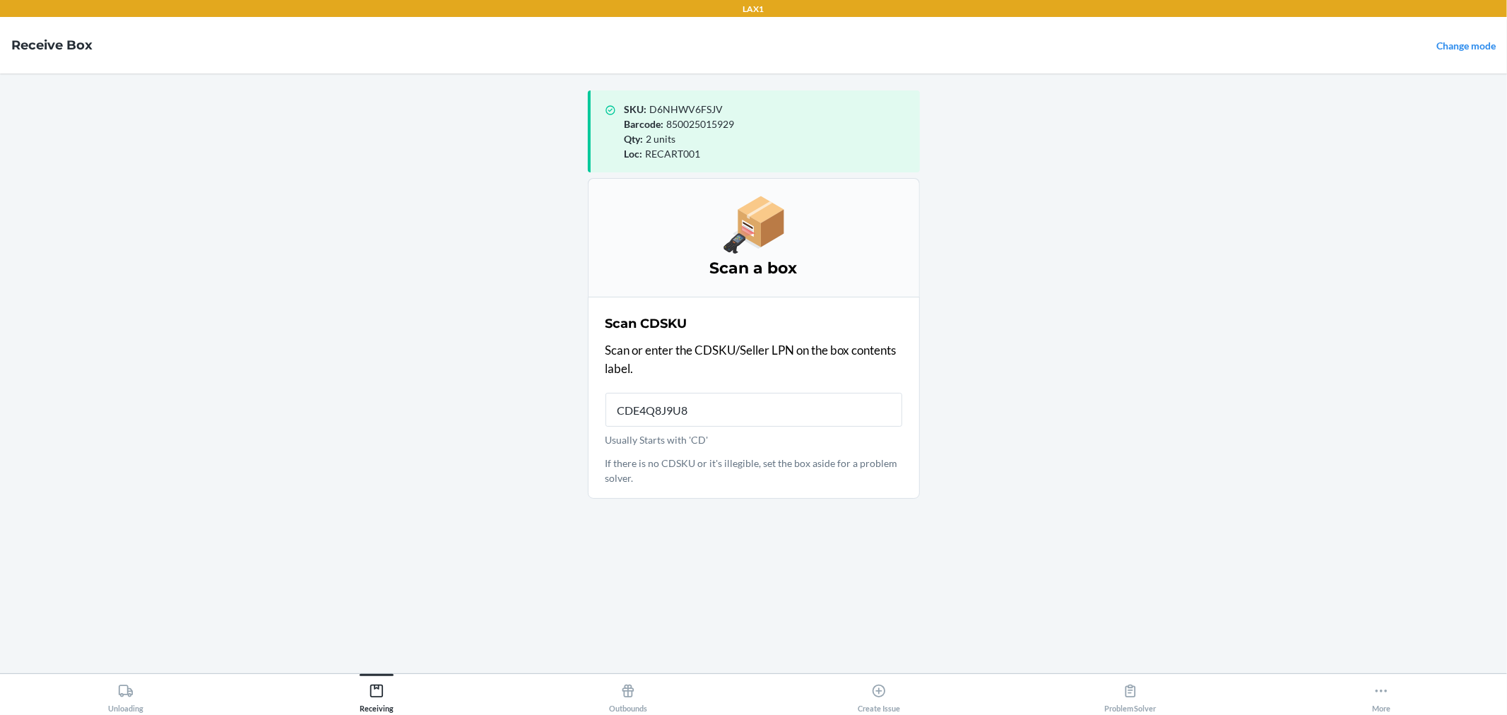
type input "CDE4Q8J9U84"
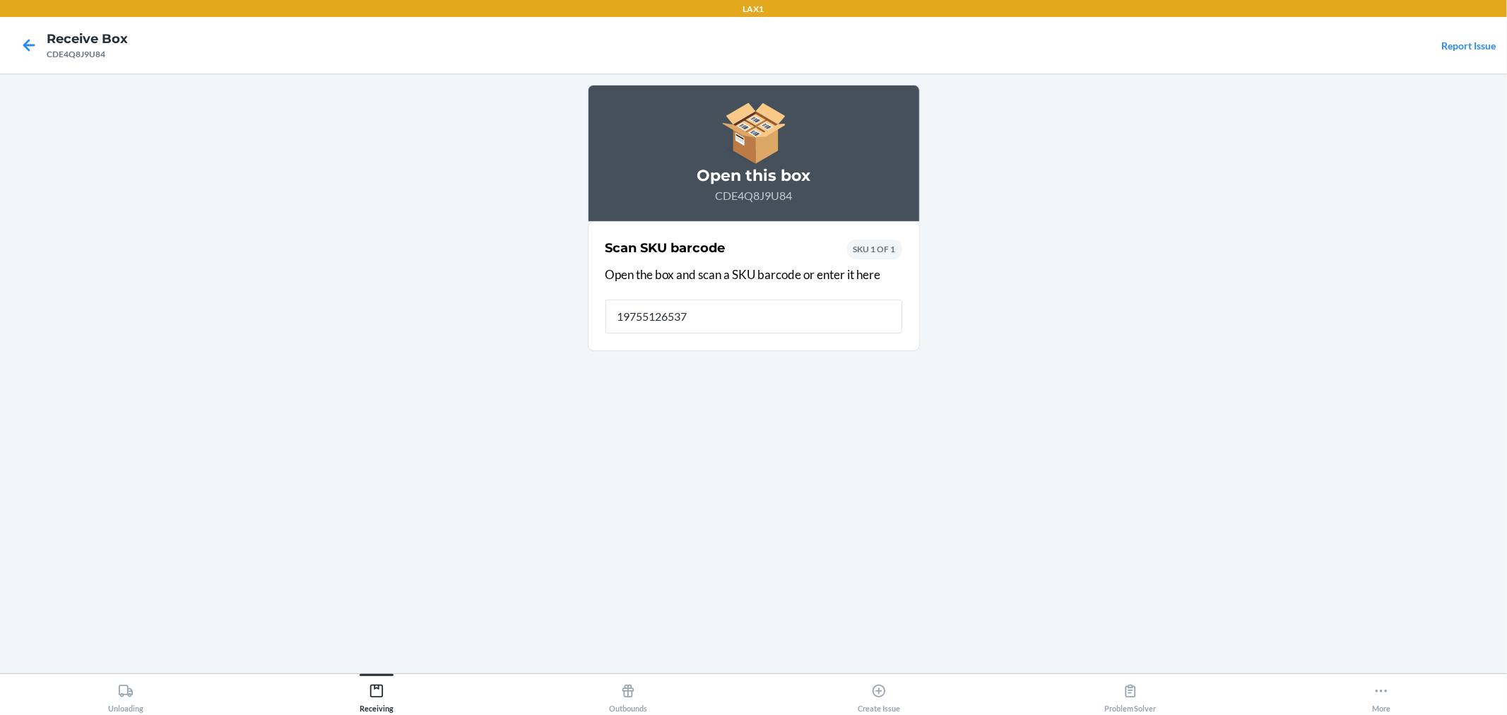
type input "197551265375"
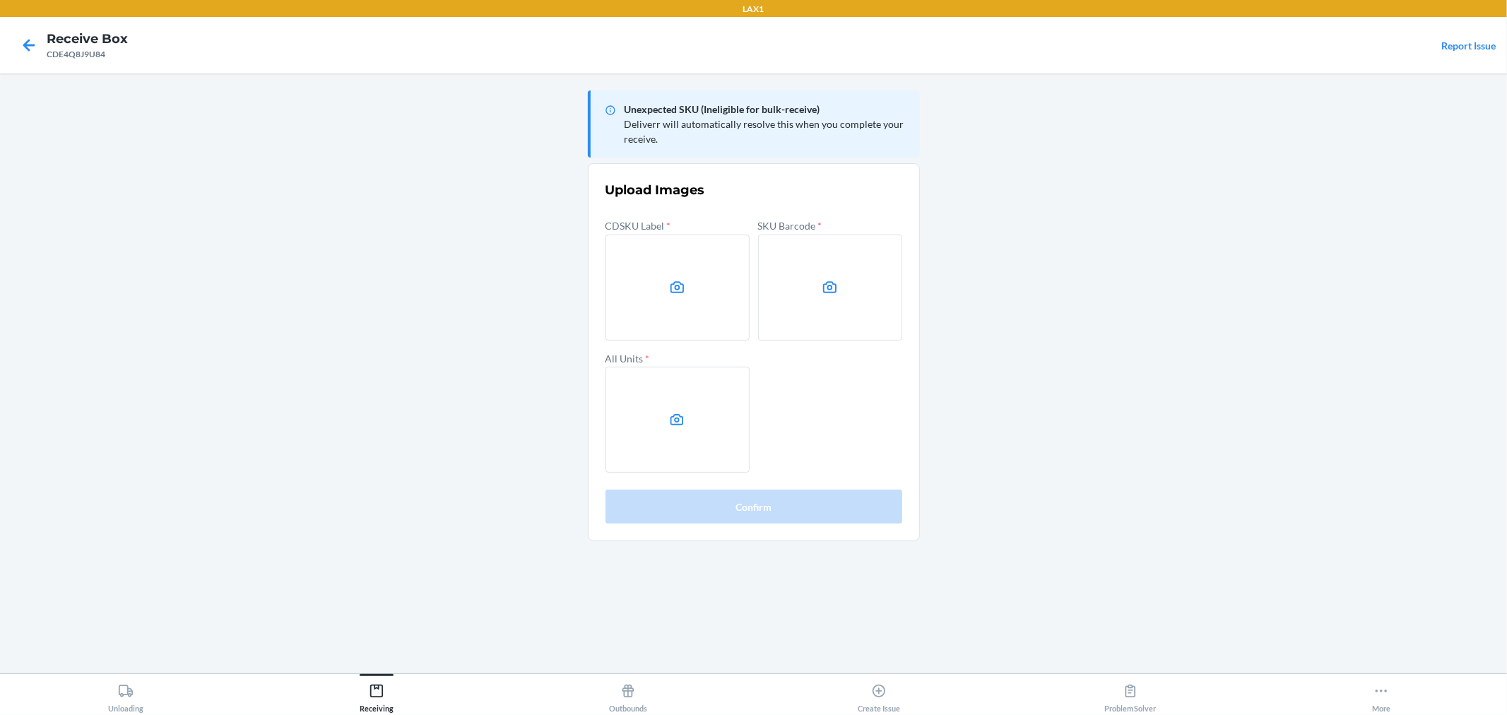
drag, startPoint x: 1389, startPoint y: 562, endPoint x: 892, endPoint y: 585, distance: 498.0
click at [1376, 555] on main "Unexpected SKU (Ineligible for bulk-receive) Deliverr will automatically resolv…" at bounding box center [753, 373] width 1507 height 600
drag, startPoint x: 113, startPoint y: 57, endPoint x: 95, endPoint y: 39, distance: 25.5
click at [38, 59] on nav "Receive Box CDE4Q8J9U84 Report Issue" at bounding box center [753, 45] width 1507 height 57
click at [110, 52] on div "CDE4Q8J9U84" at bounding box center [87, 54] width 81 height 13
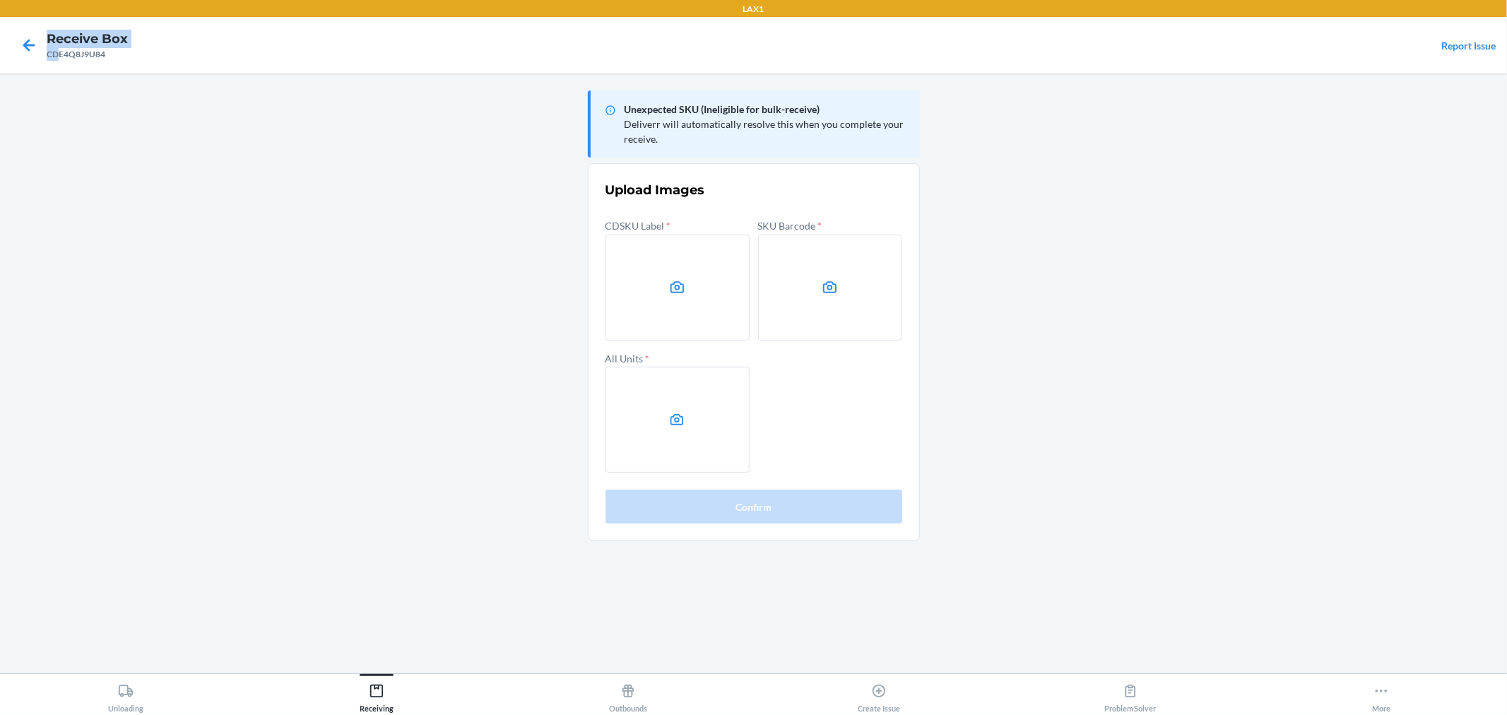
drag, startPoint x: 44, startPoint y: 55, endPoint x: 59, endPoint y: 55, distance: 14.8
click at [59, 55] on nav "Receive Box CDE4Q8J9U84 Report Issue" at bounding box center [753, 45] width 1507 height 57
click at [114, 54] on div "CDE4Q8J9U84" at bounding box center [87, 54] width 81 height 13
click at [1069, 326] on main "Unexpected SKU (Ineligible for bulk-receive) Deliverr will automatically resolv…" at bounding box center [753, 373] width 1507 height 600
click at [659, 259] on label at bounding box center [678, 288] width 144 height 106
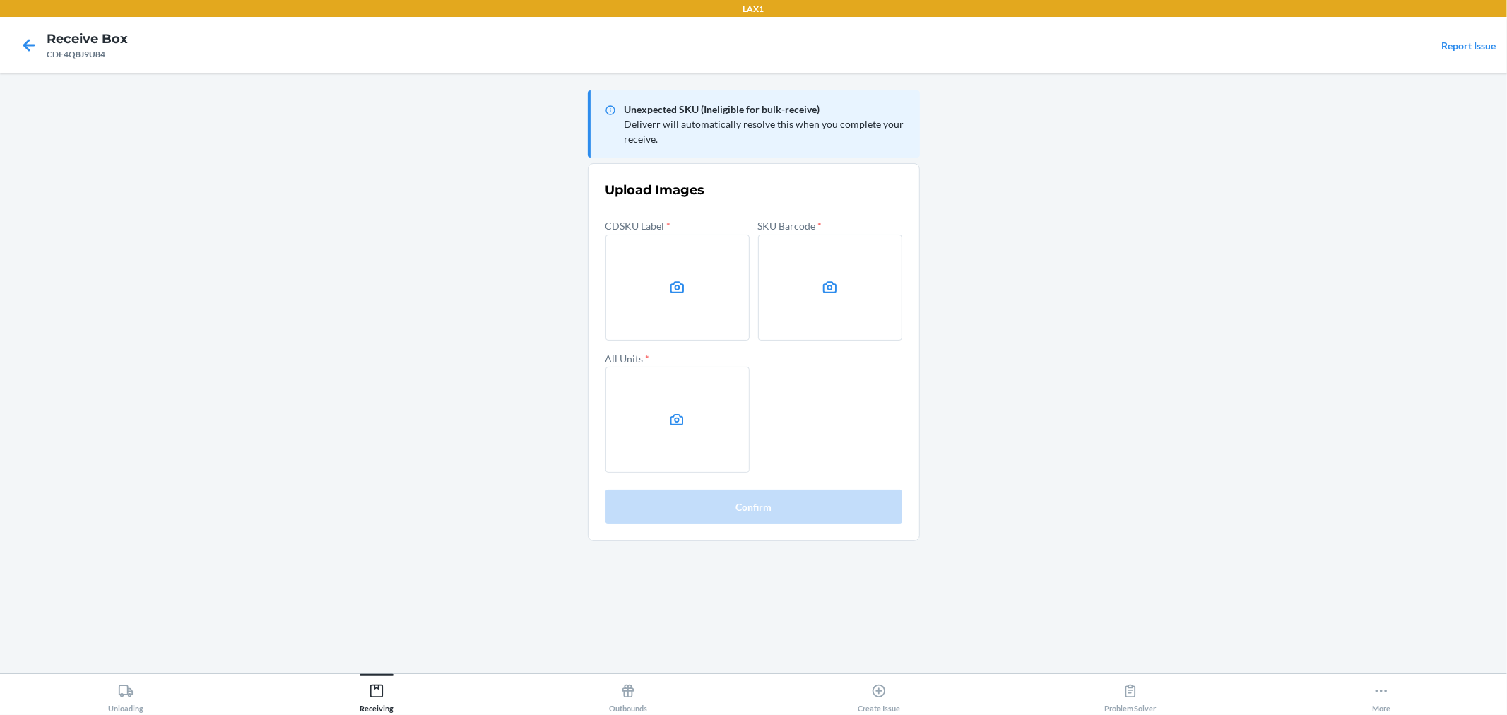
click at [0, 0] on input "file" at bounding box center [0, 0] width 0 height 0
click at [830, 285] on icon at bounding box center [829, 286] width 13 height 11
click at [0, 0] on input "file" at bounding box center [0, 0] width 0 height 0
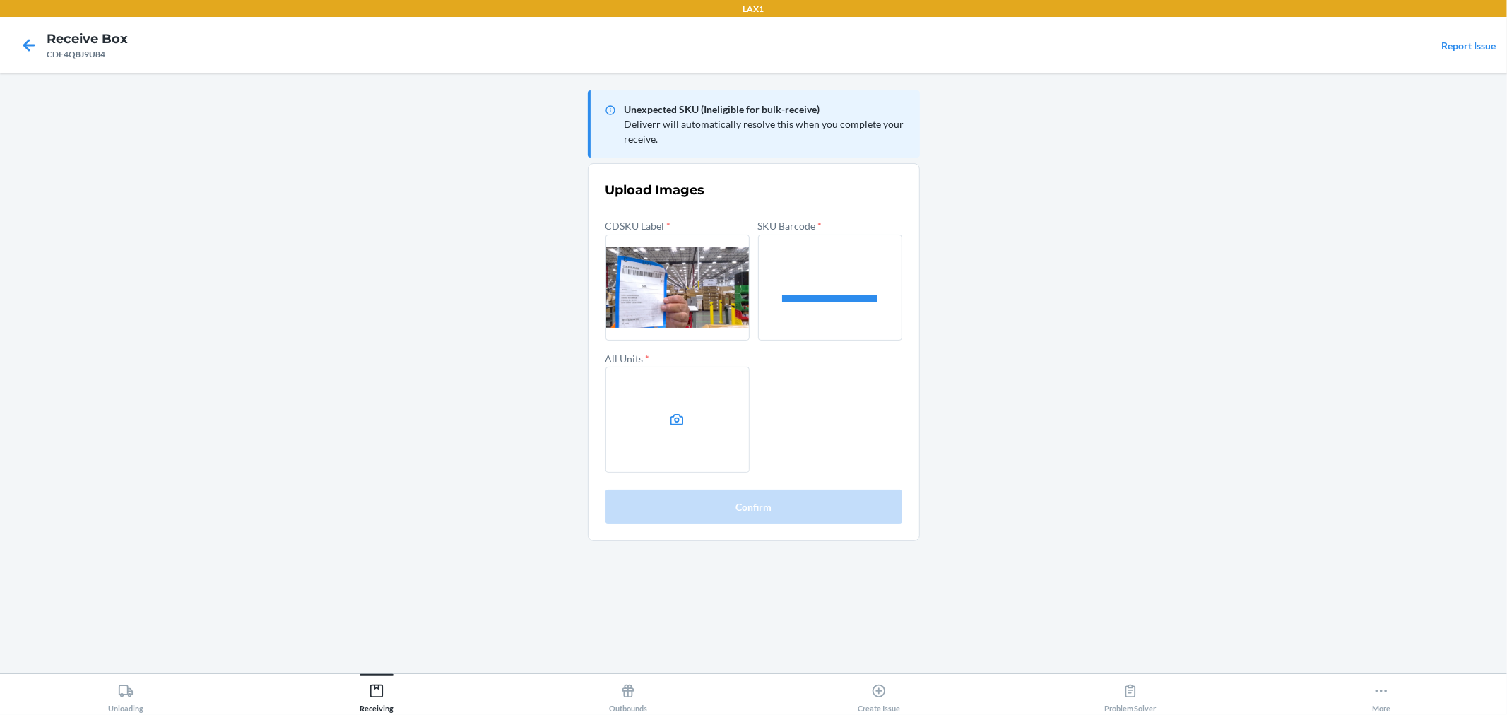
click at [687, 428] on label at bounding box center [678, 420] width 144 height 106
click at [0, 0] on input "file" at bounding box center [0, 0] width 0 height 0
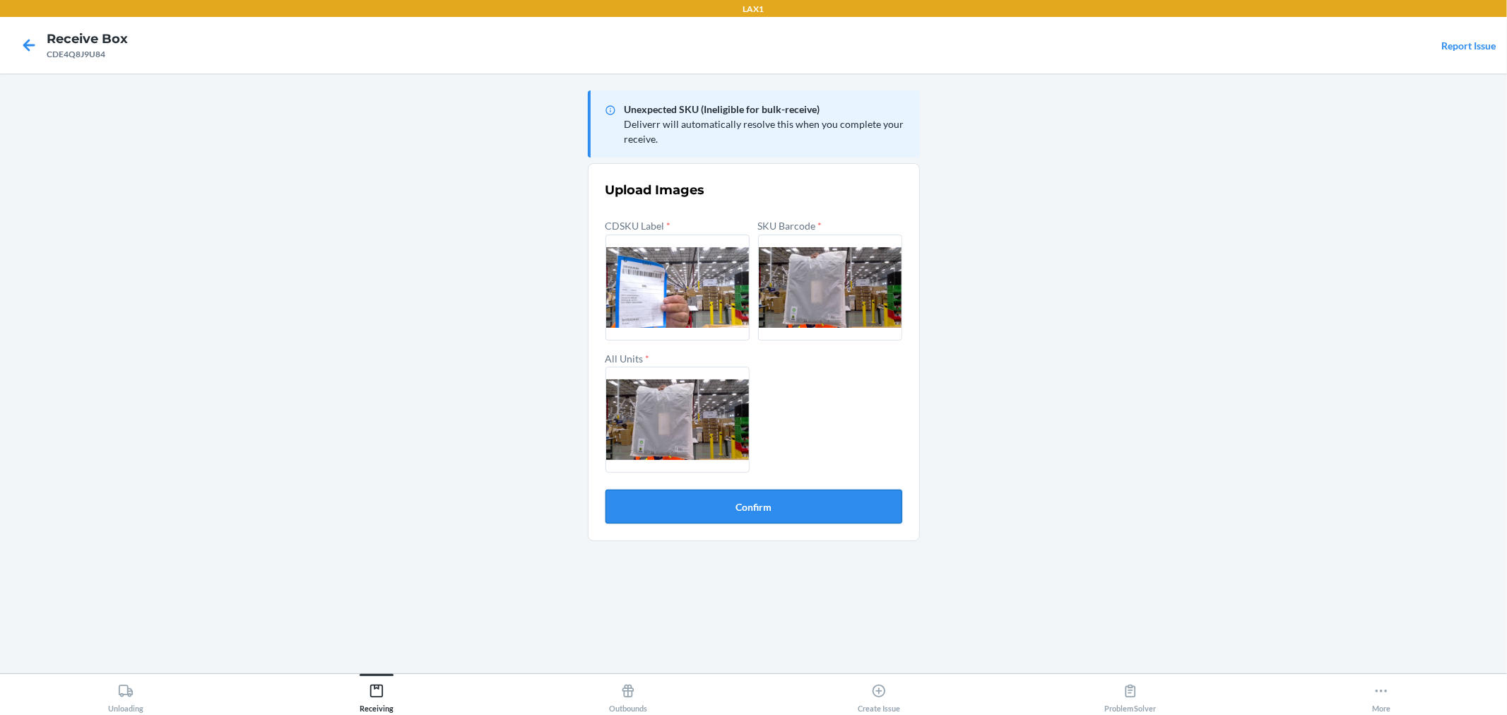
click at [759, 503] on button "Confirm" at bounding box center [754, 507] width 297 height 34
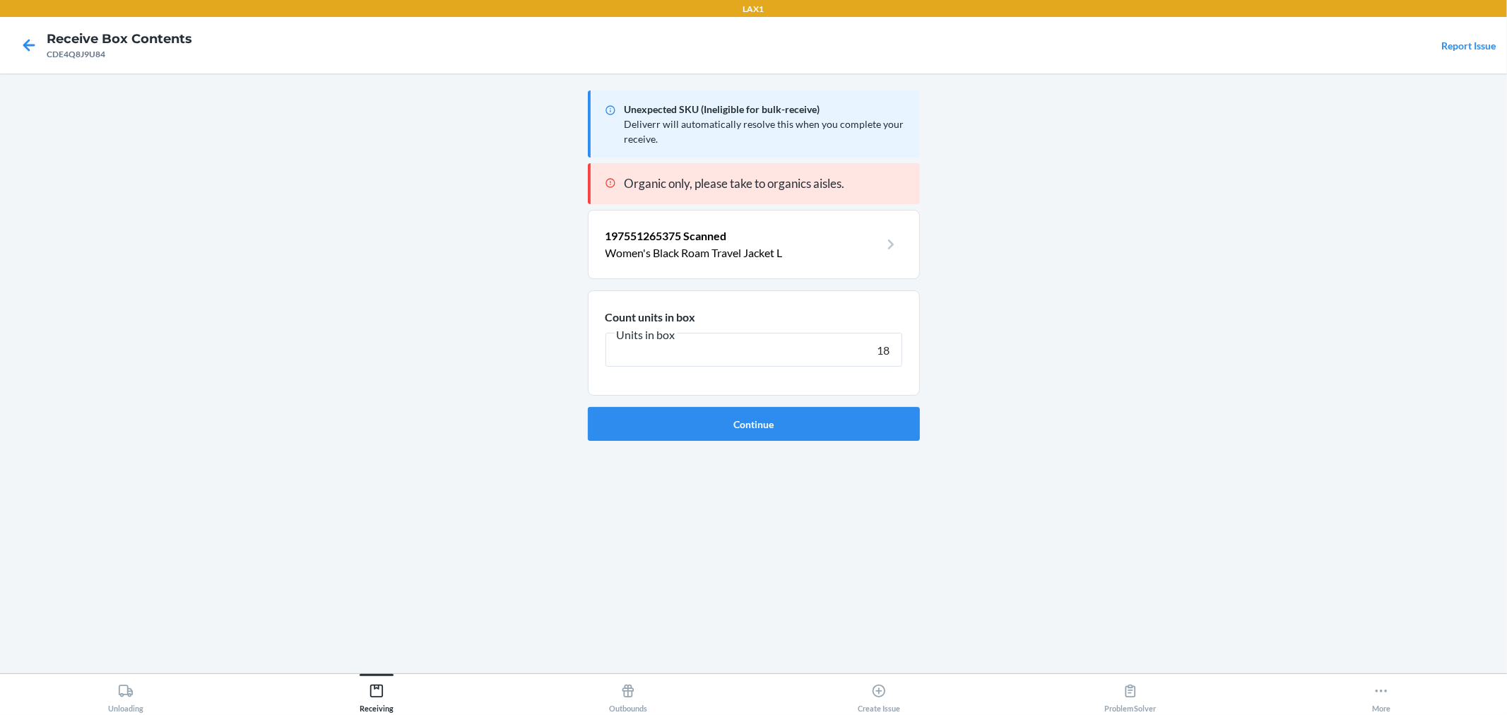
type input "18"
click at [588, 407] on button "Continue" at bounding box center [754, 424] width 332 height 34
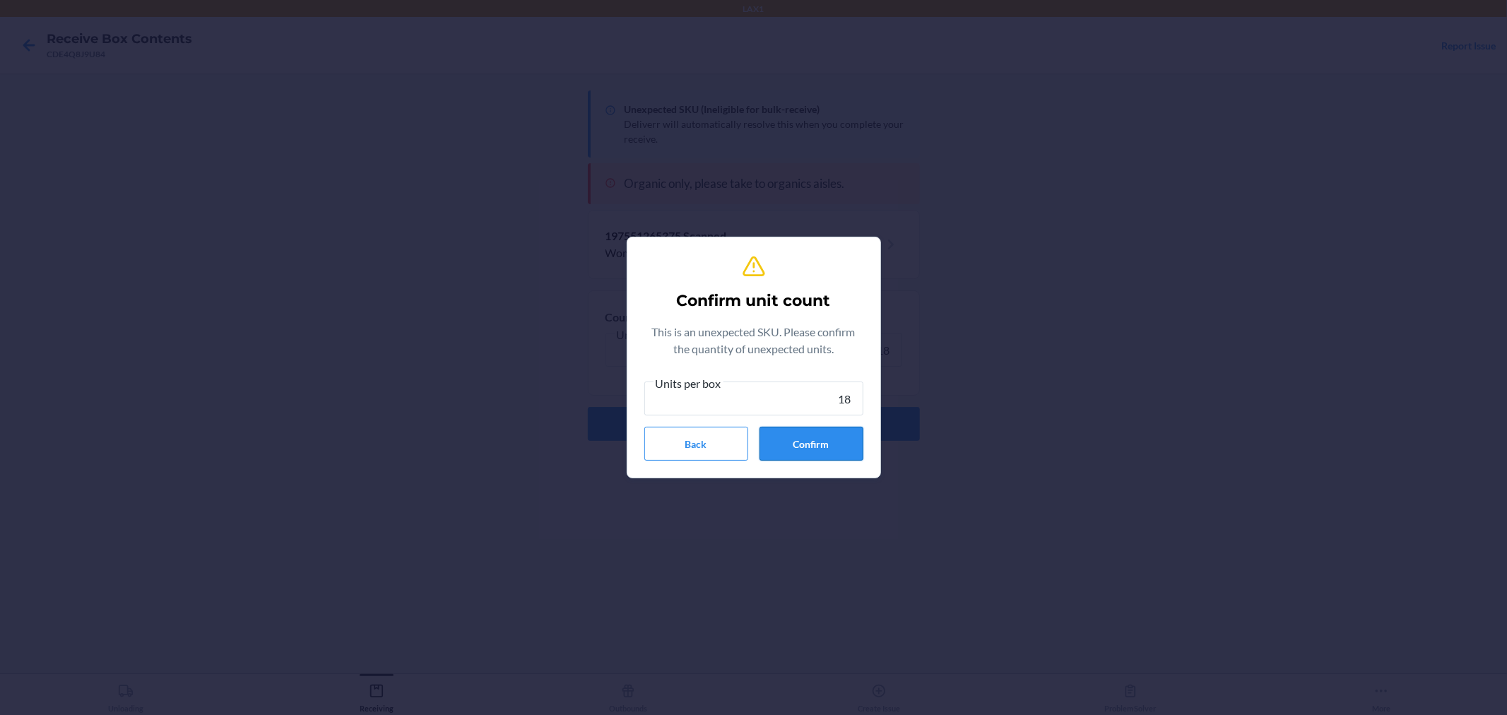
type input "18"
click at [847, 441] on button "Confirm" at bounding box center [812, 444] width 104 height 34
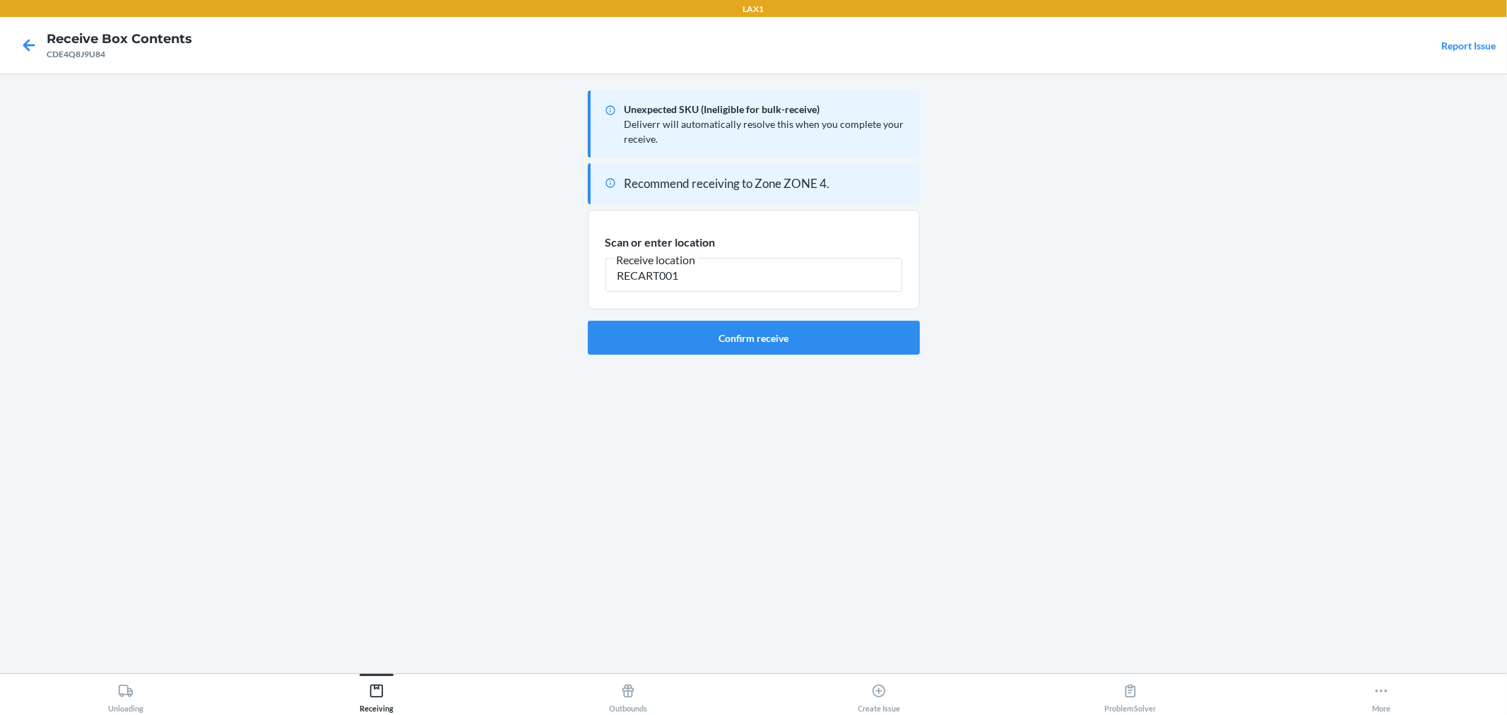
type input "RECART001"
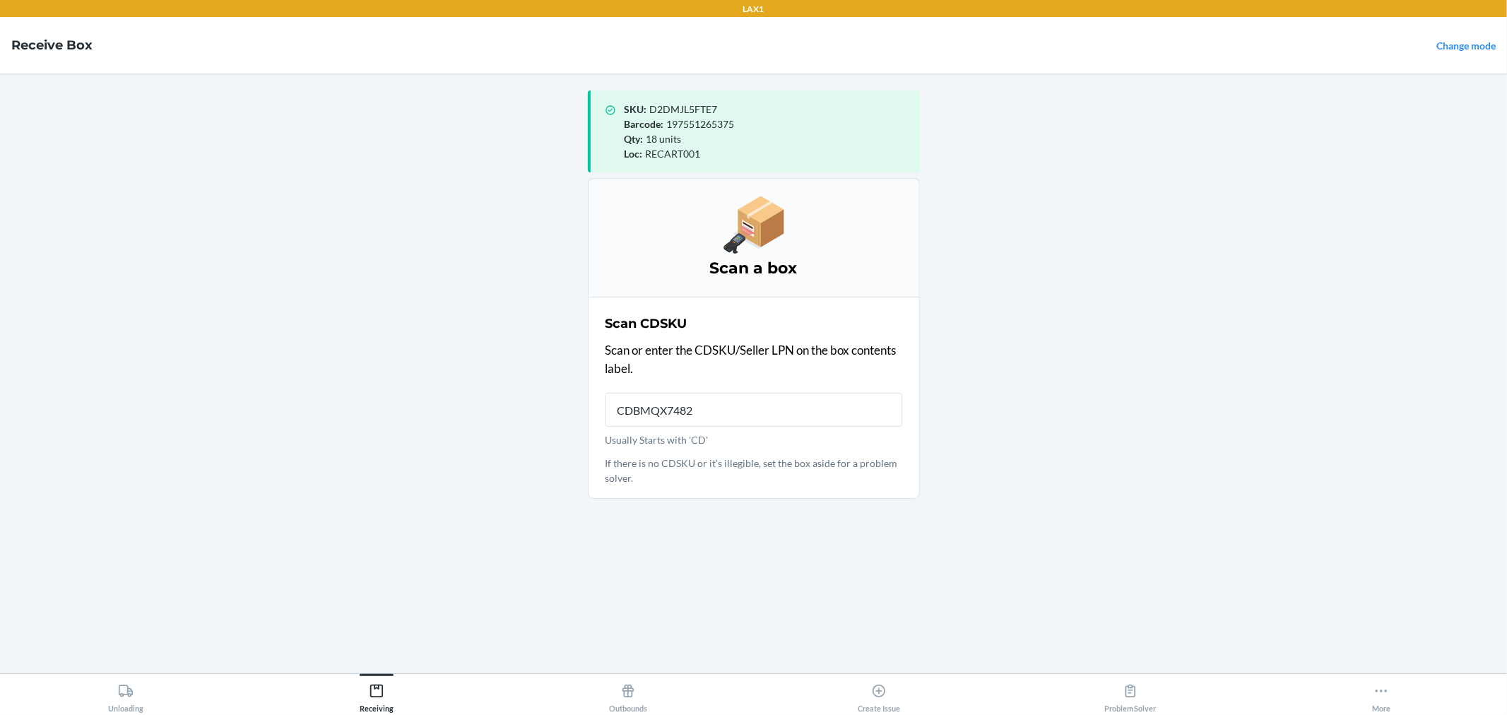
type input "CDBMQX74825"
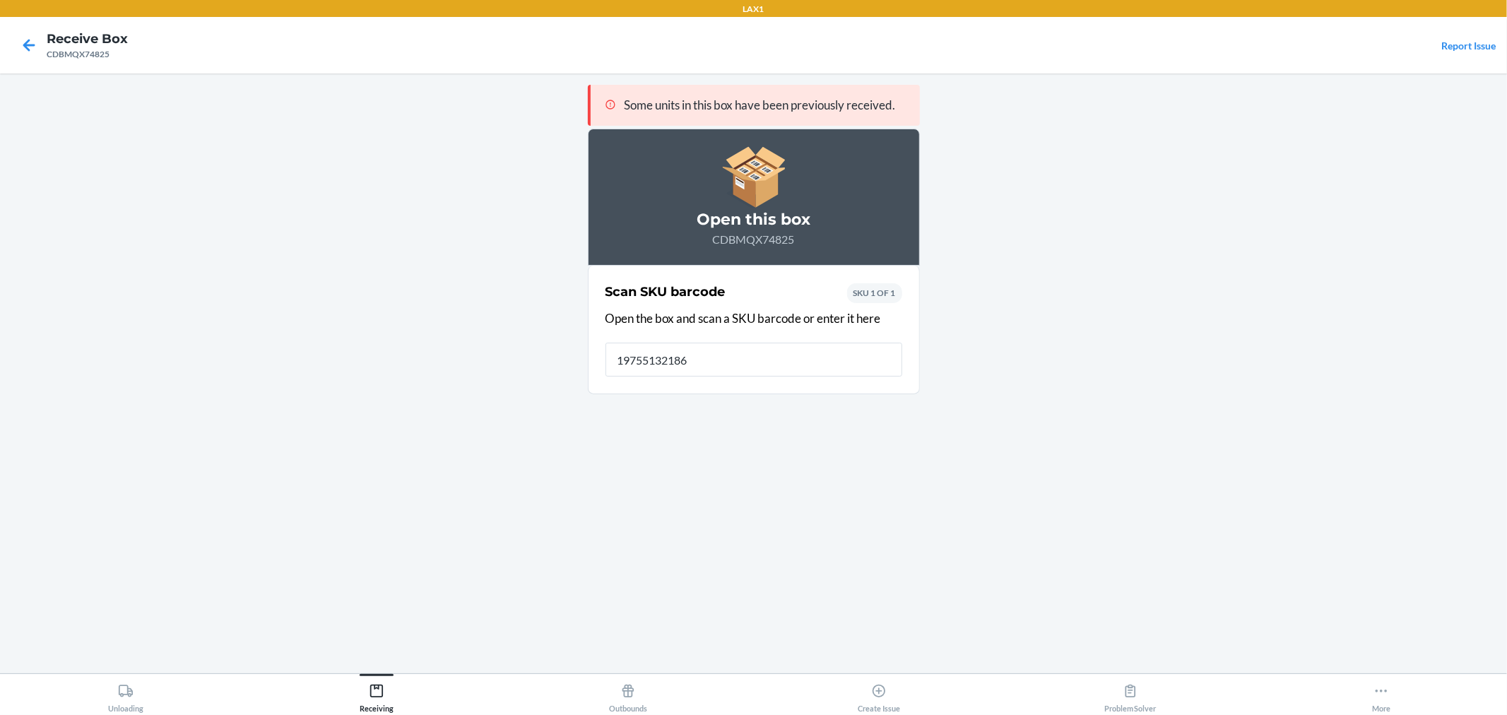
type input "197551321866"
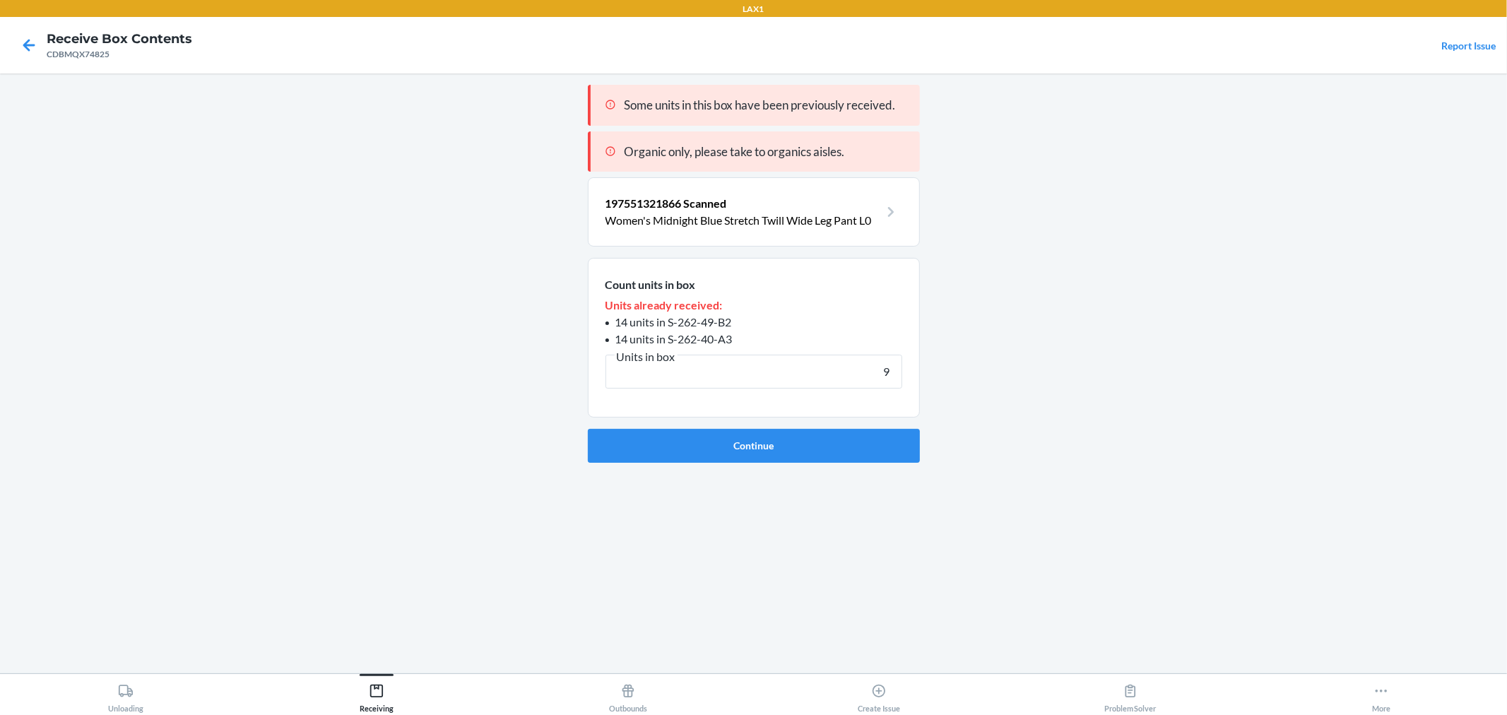
type input "9"
click at [588, 429] on button "Continue" at bounding box center [754, 446] width 332 height 34
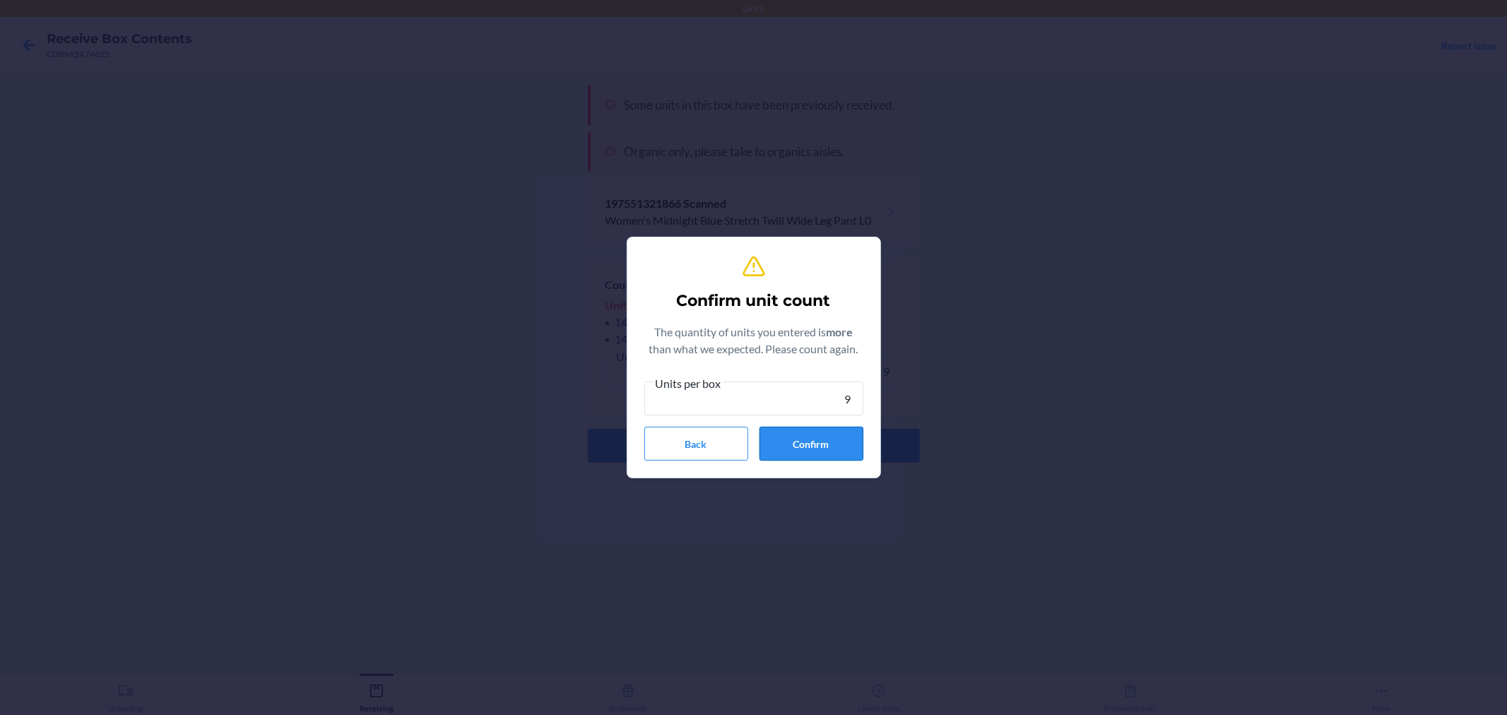
type input "9"
click at [785, 429] on button "Confirm" at bounding box center [812, 444] width 104 height 34
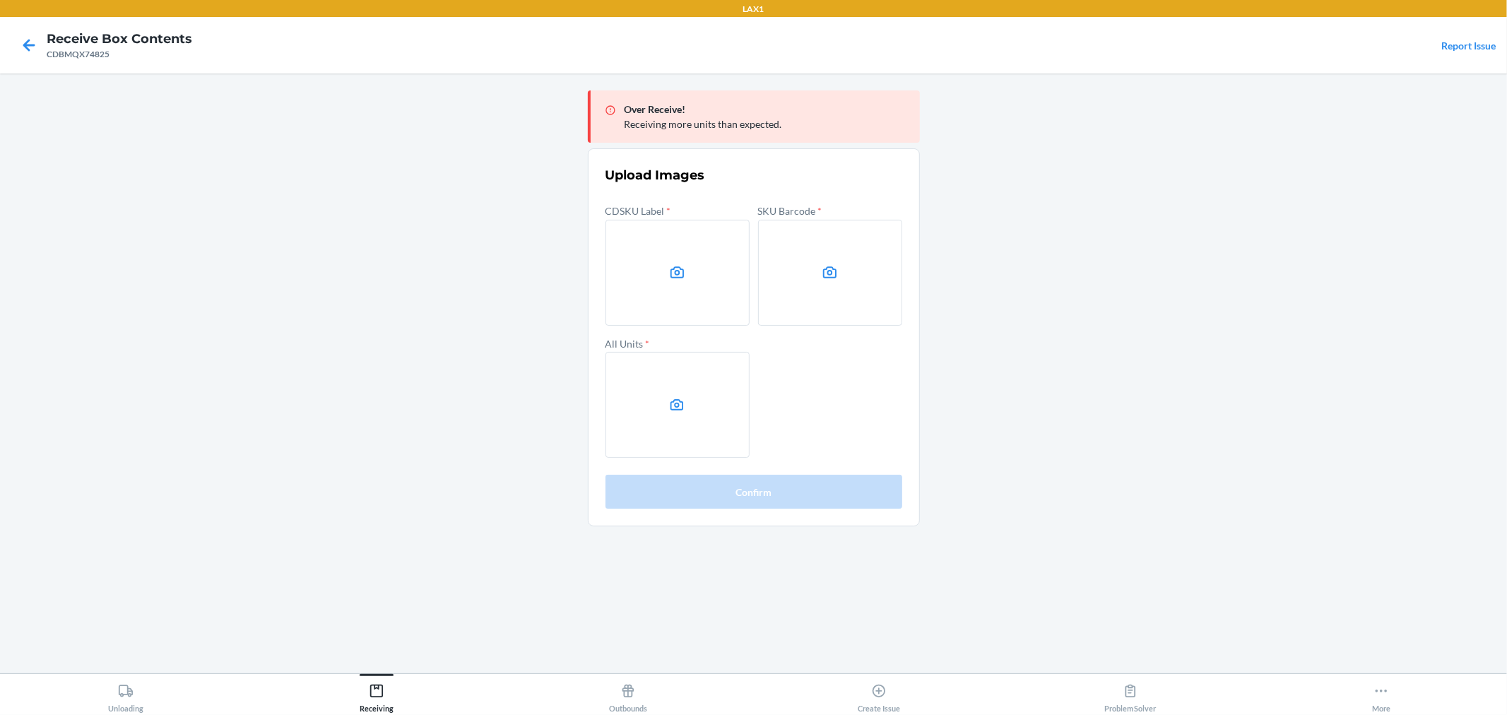
drag, startPoint x: 1163, startPoint y: 313, endPoint x: 907, endPoint y: 269, distance: 260.3
click at [1163, 313] on main "Over Receive! Receiving more units than expected. Upload Images CDSKU Label * S…" at bounding box center [753, 373] width 1507 height 600
click at [663, 283] on label at bounding box center [678, 273] width 144 height 106
click at [0, 0] on input "file" at bounding box center [0, 0] width 0 height 0
click at [818, 278] on label at bounding box center [830, 273] width 144 height 106
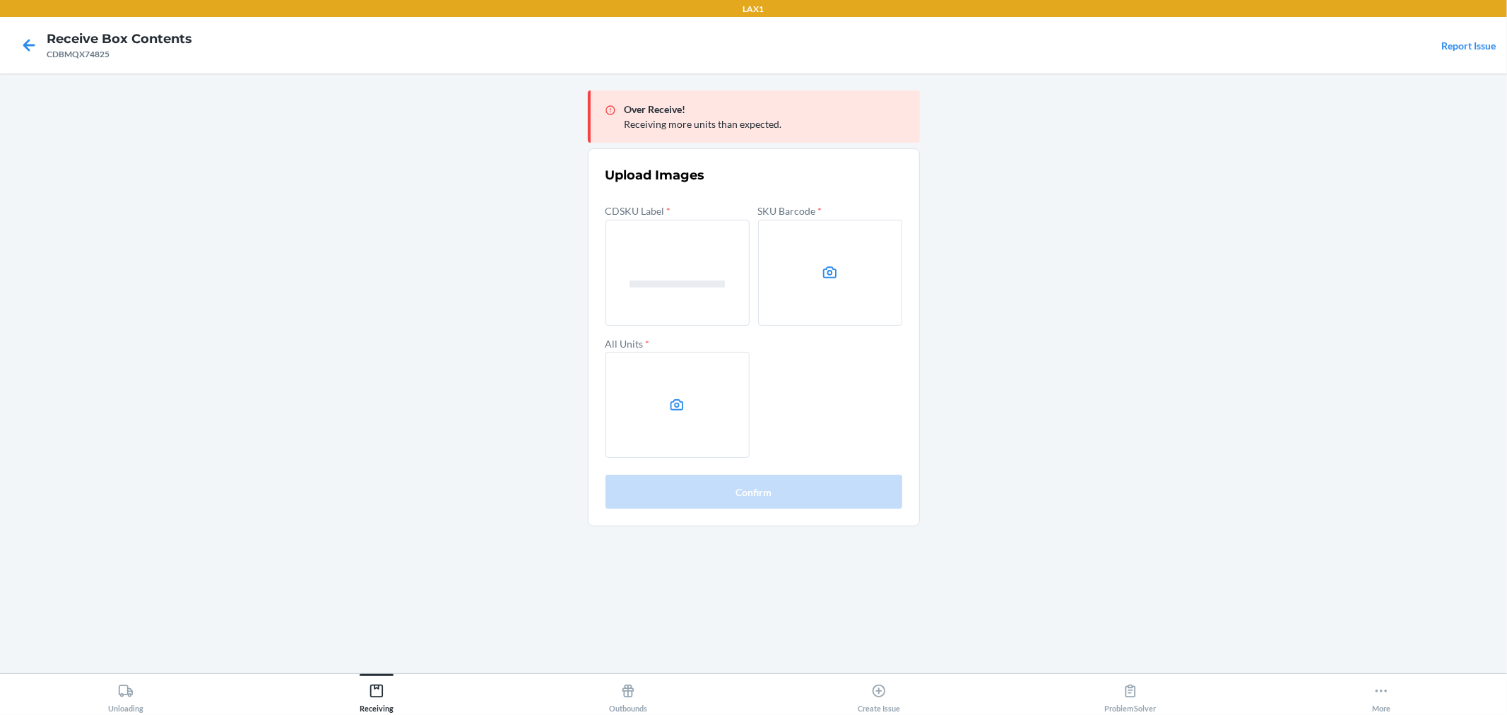
click at [0, 0] on input "file" at bounding box center [0, 0] width 0 height 0
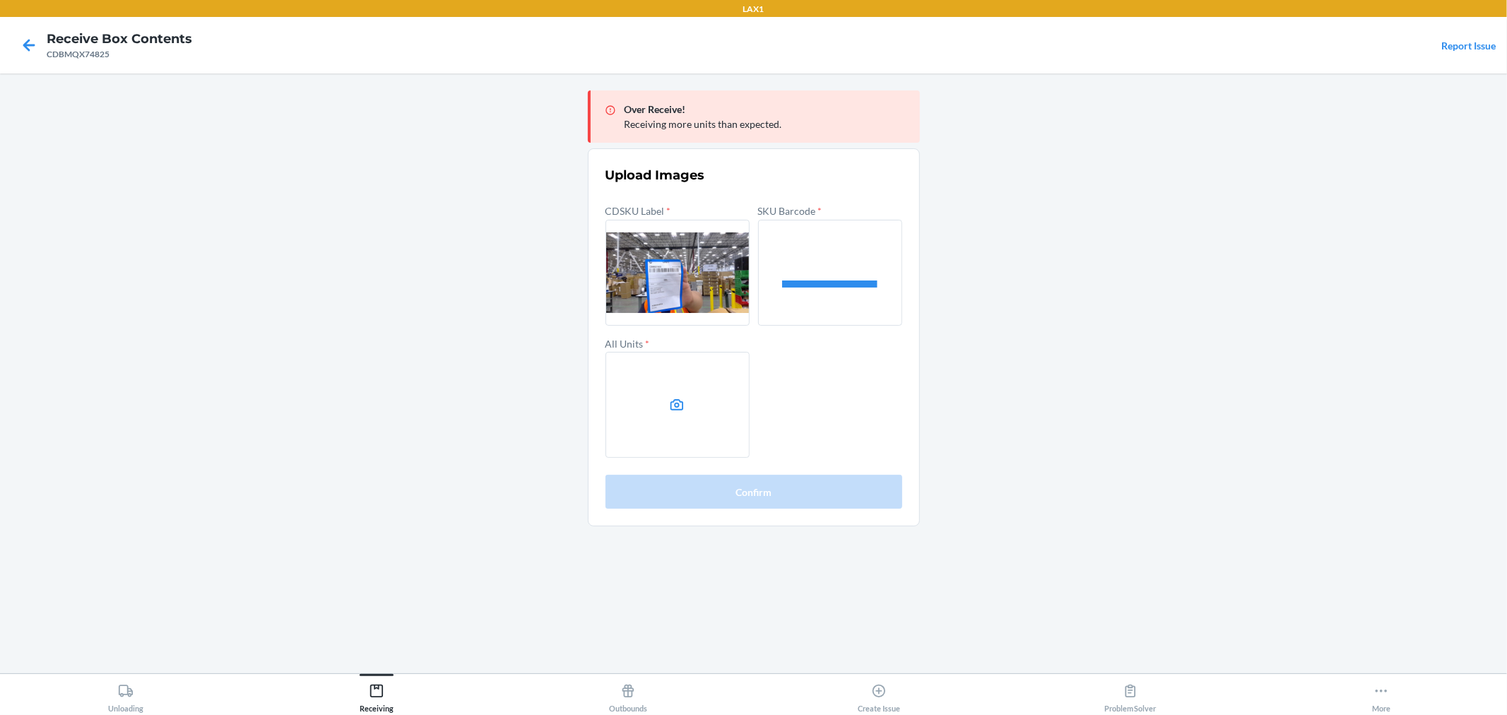
click at [671, 385] on label at bounding box center [678, 405] width 144 height 106
click at [0, 0] on input "file" at bounding box center [0, 0] width 0 height 0
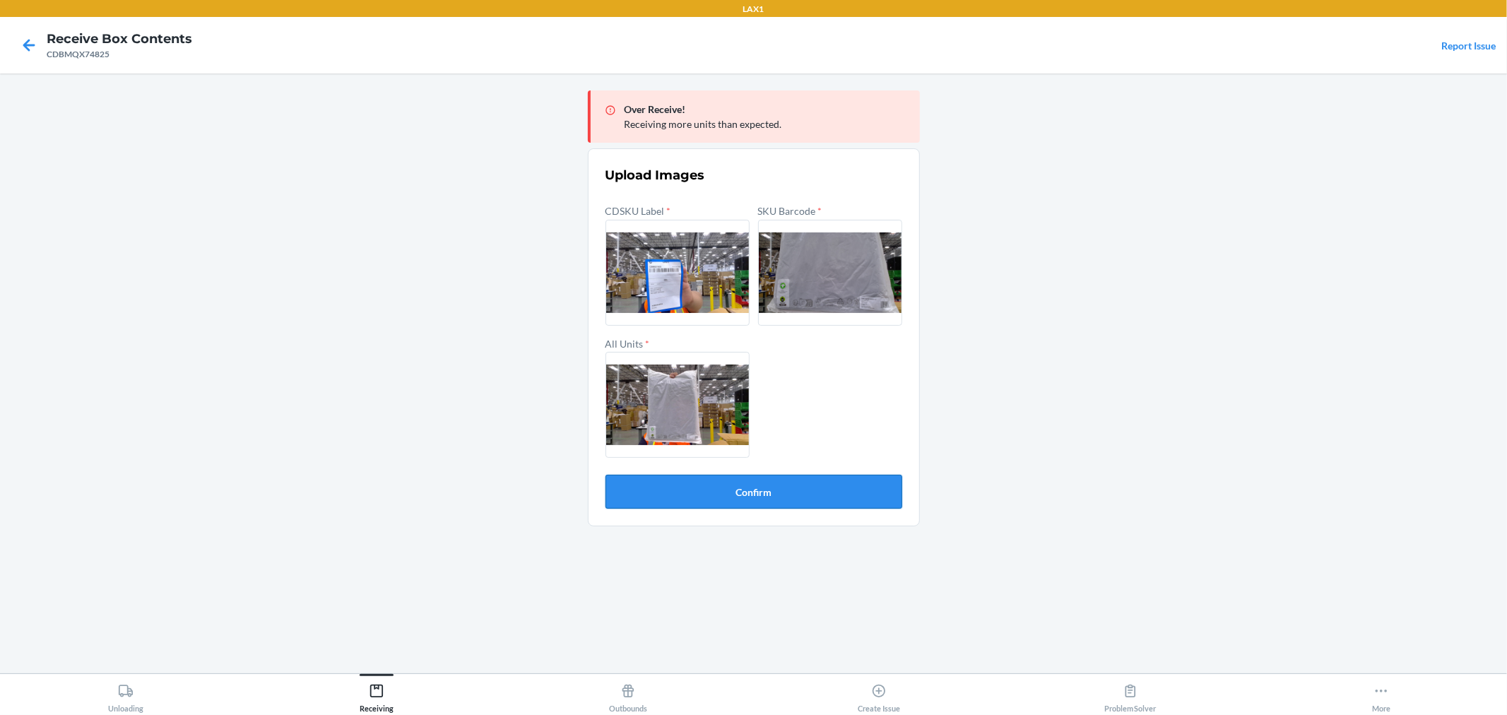
click at [849, 505] on button "Confirm" at bounding box center [754, 492] width 297 height 34
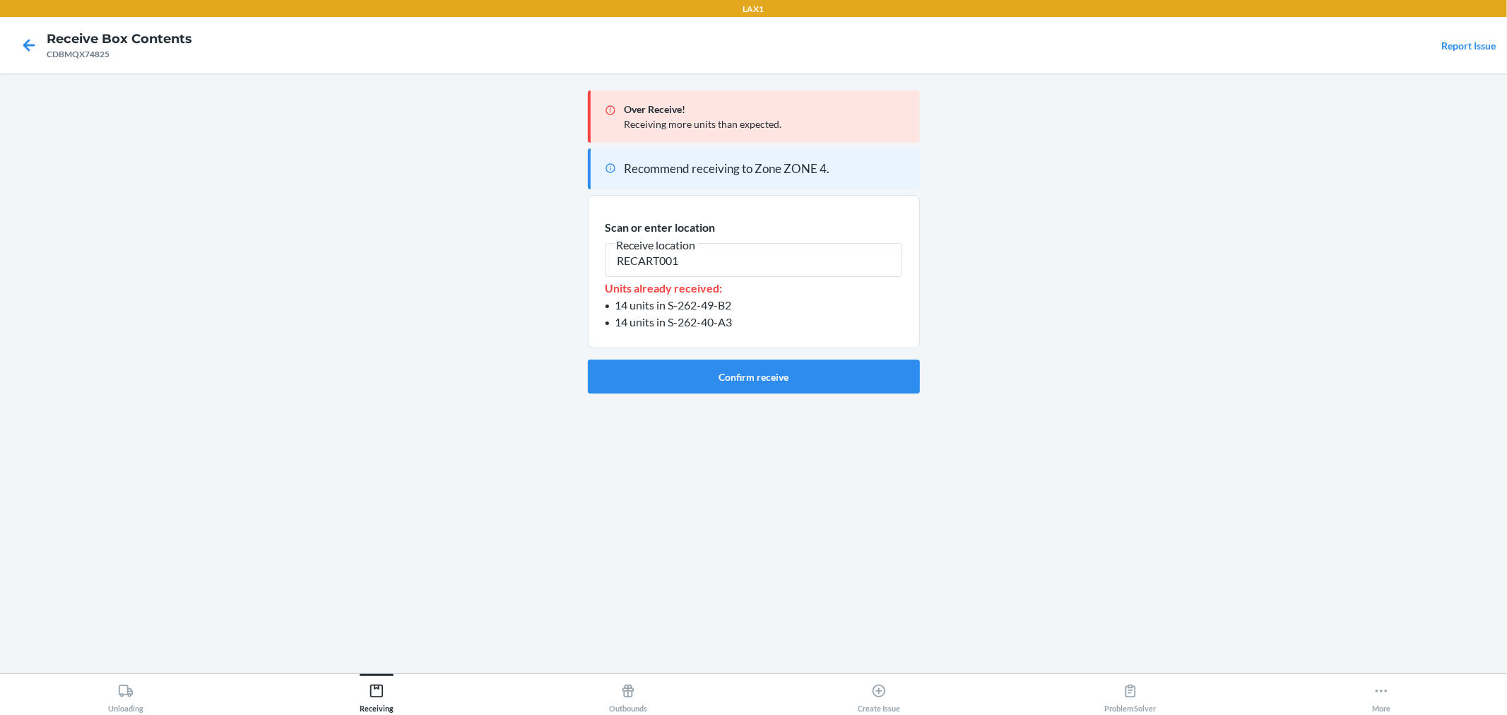
type input "RECART001"
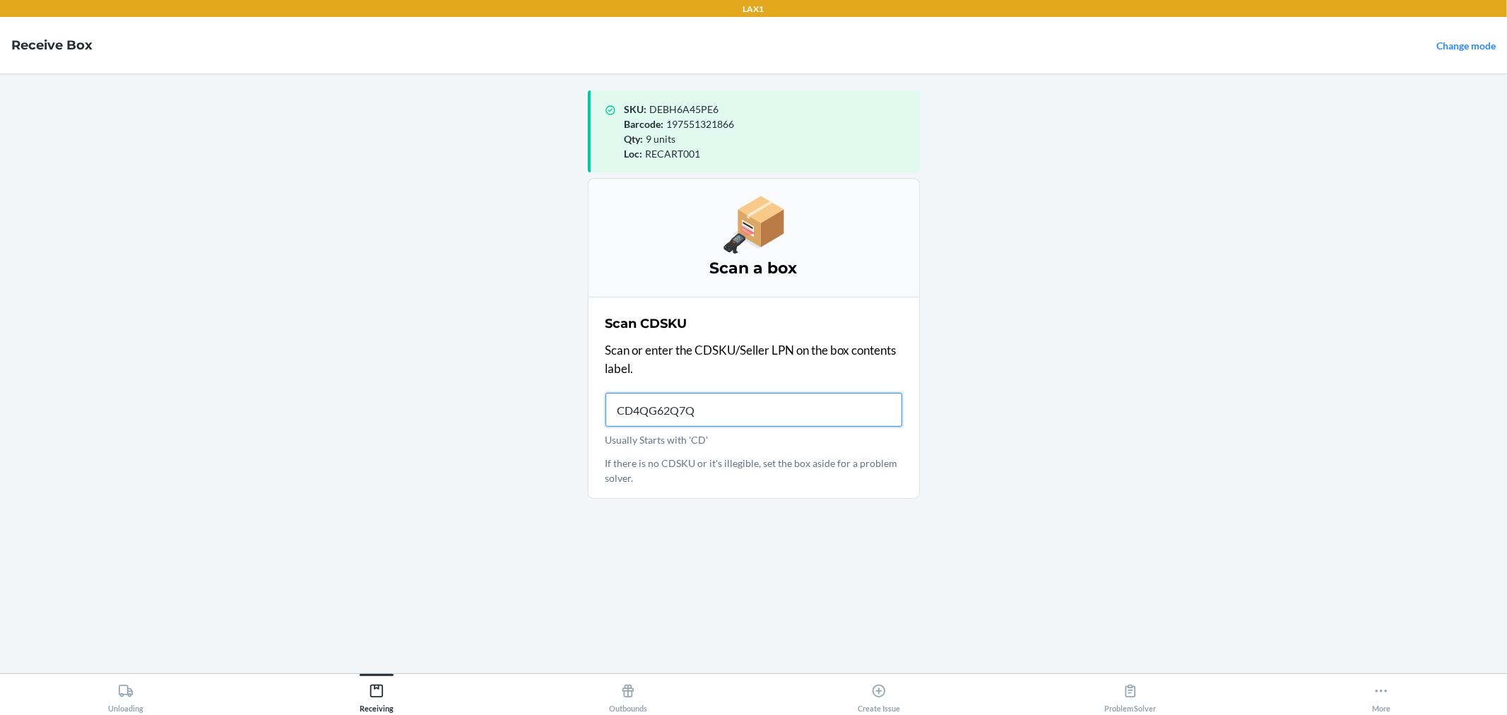
type input "CD4QG62Q7QJ"
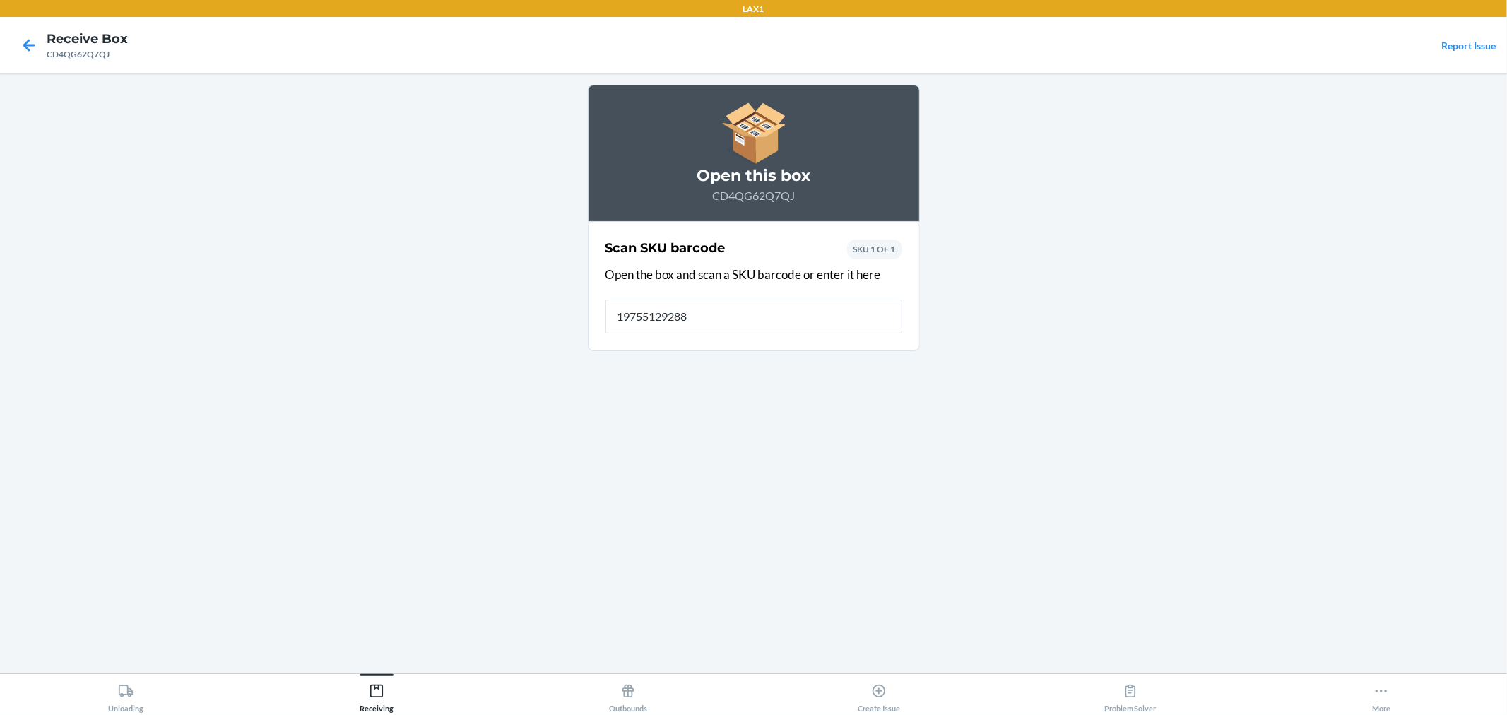
type input "197551292883"
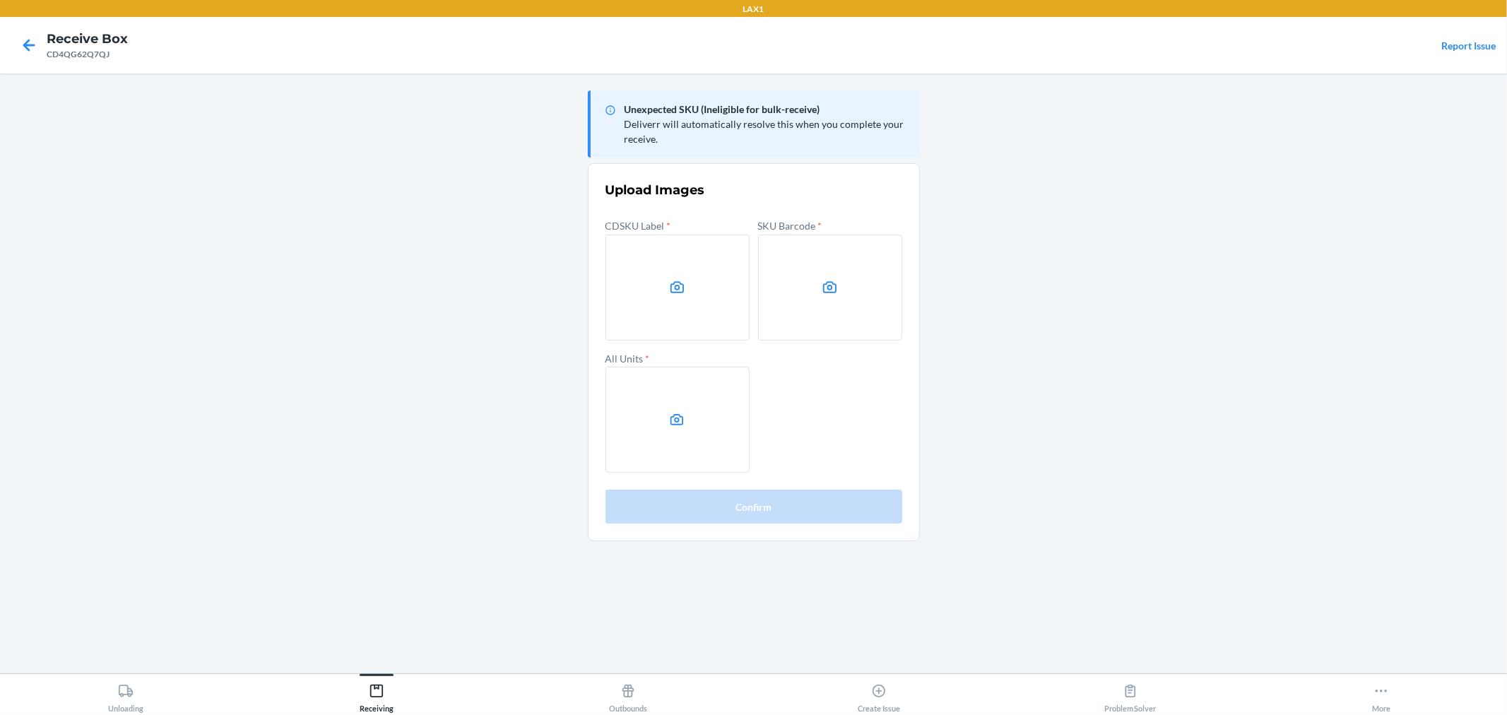
click at [852, 294] on label at bounding box center [830, 288] width 144 height 106
click at [0, 0] on input "file" at bounding box center [0, 0] width 0 height 0
click at [712, 442] on label at bounding box center [678, 420] width 144 height 106
click at [0, 0] on input "file" at bounding box center [0, 0] width 0 height 0
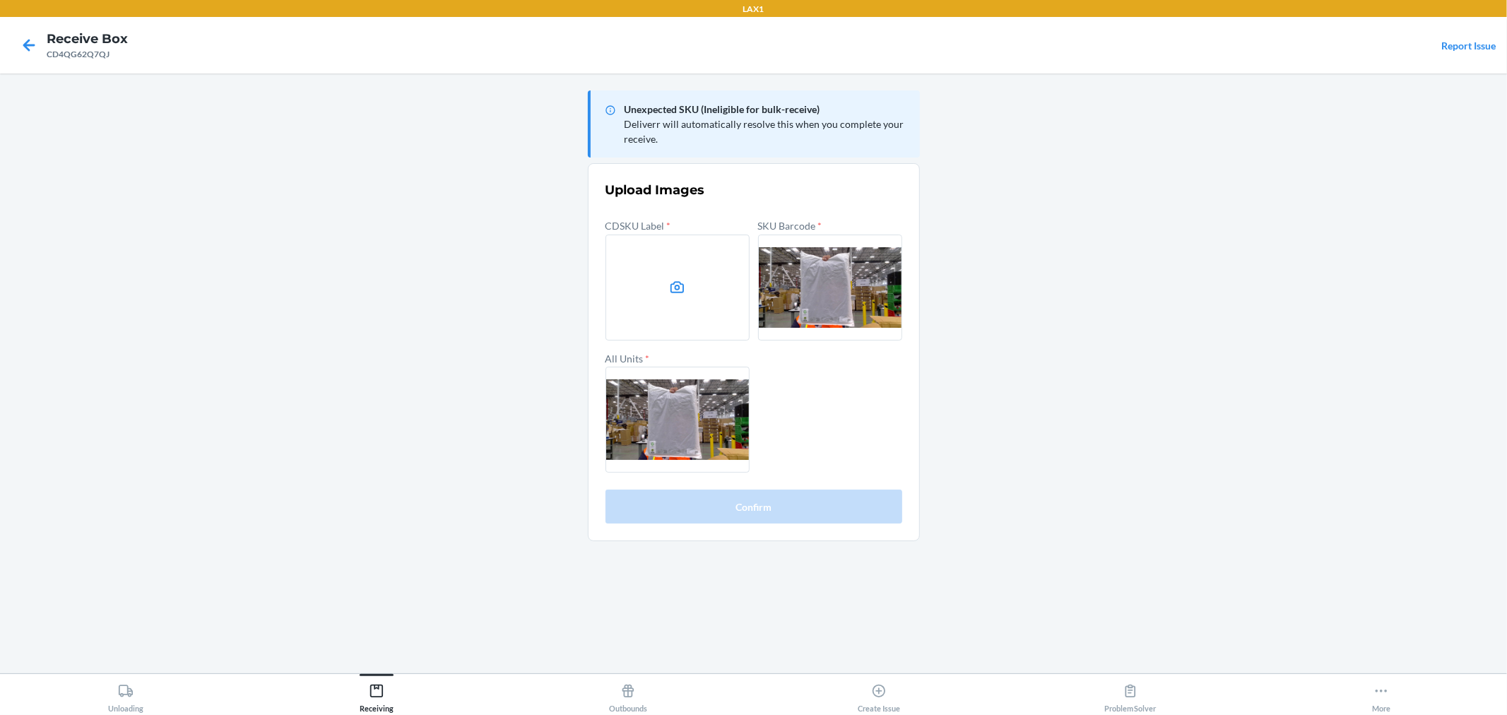
click at [1162, 323] on main "Unexpected SKU (Ineligible for bulk-receive) Deliverr will automatically resolv…" at bounding box center [753, 373] width 1507 height 600
click at [700, 305] on label at bounding box center [678, 288] width 144 height 106
click at [0, 0] on input "file" at bounding box center [0, 0] width 0 height 0
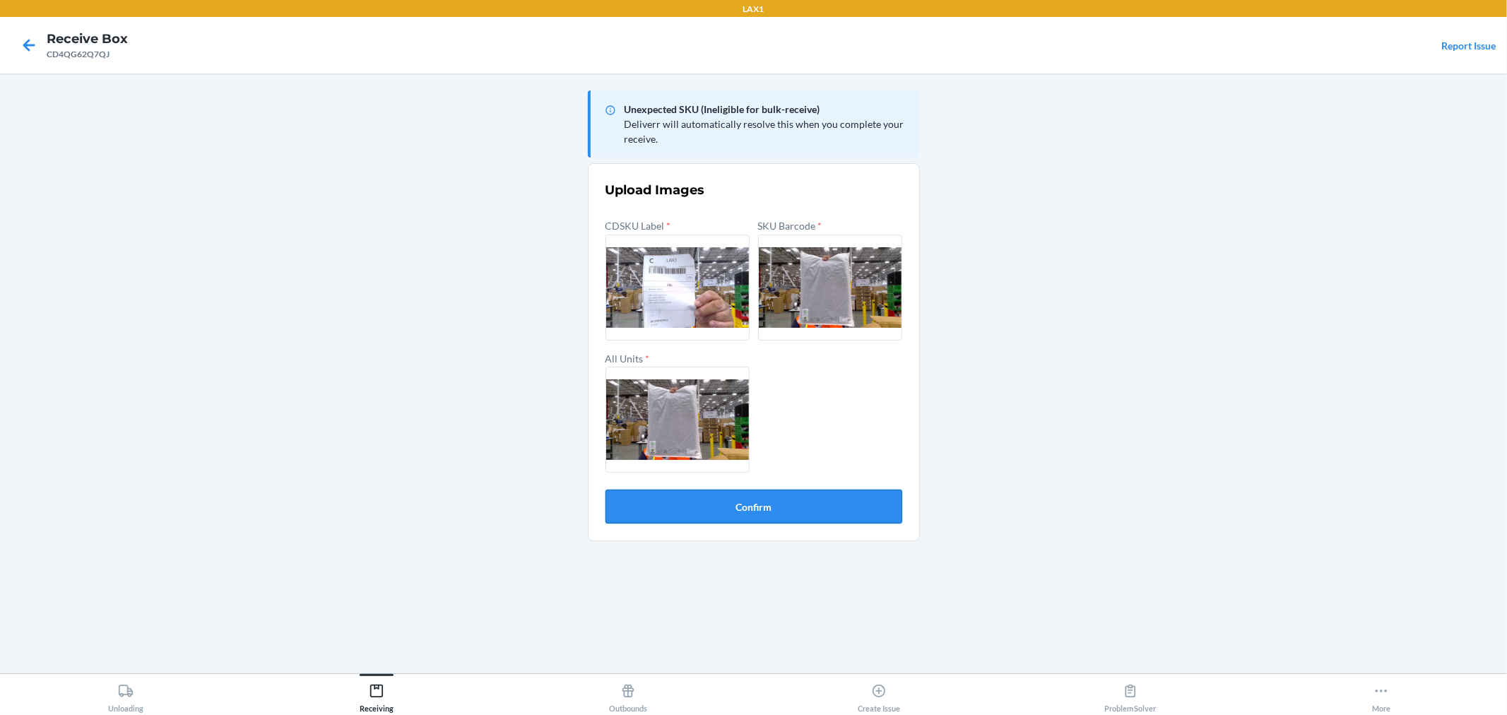
click at [857, 507] on button "Confirm" at bounding box center [754, 507] width 297 height 34
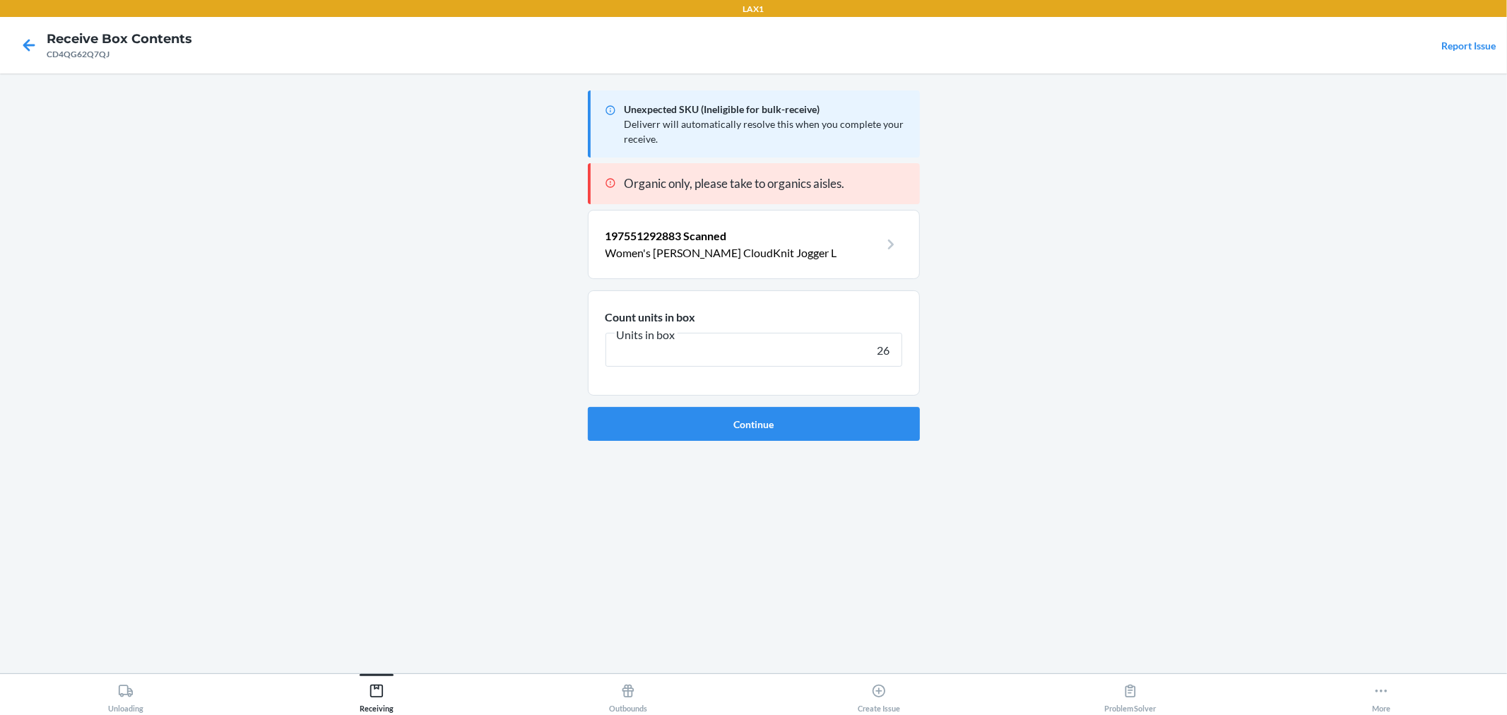
type input "26"
click at [588, 407] on button "Continue" at bounding box center [754, 424] width 332 height 34
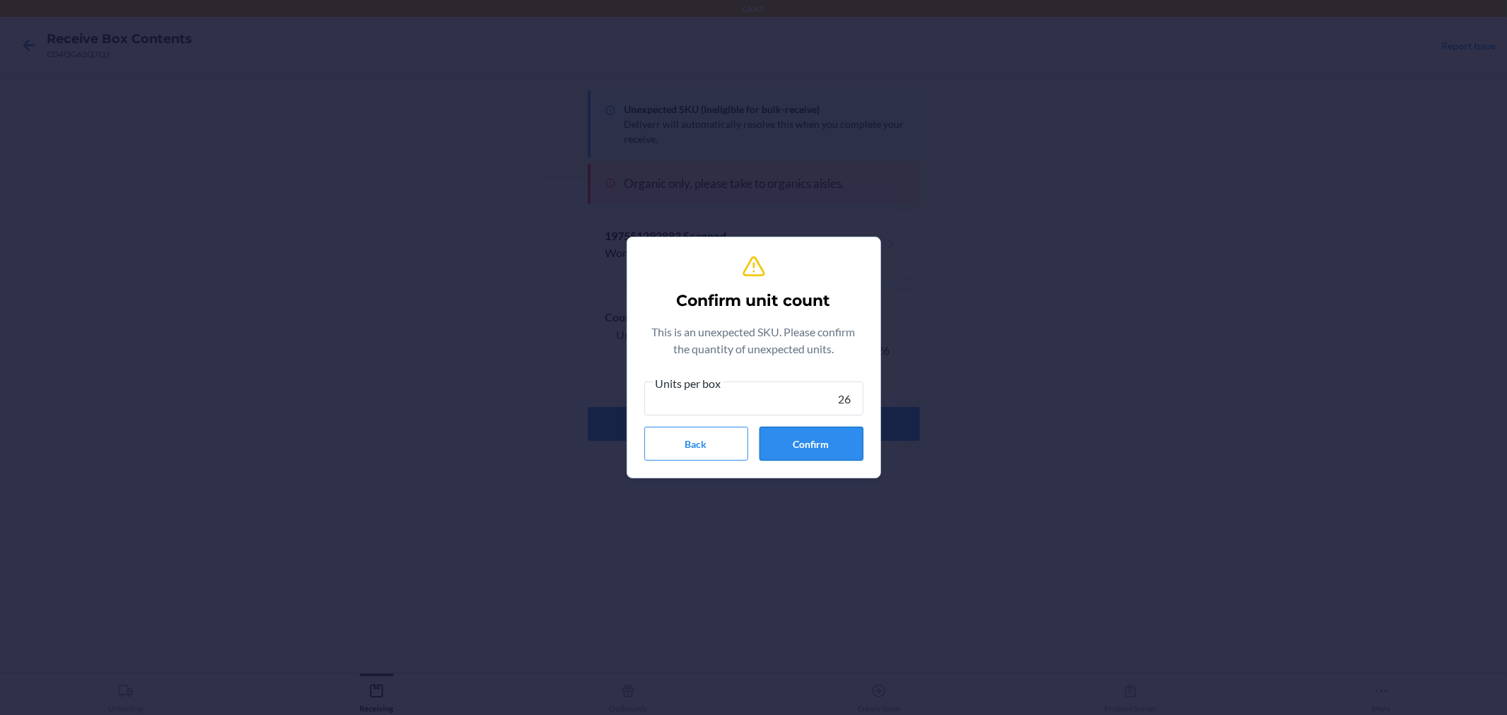
type input "26"
click at [835, 453] on button "Confirm" at bounding box center [812, 444] width 104 height 34
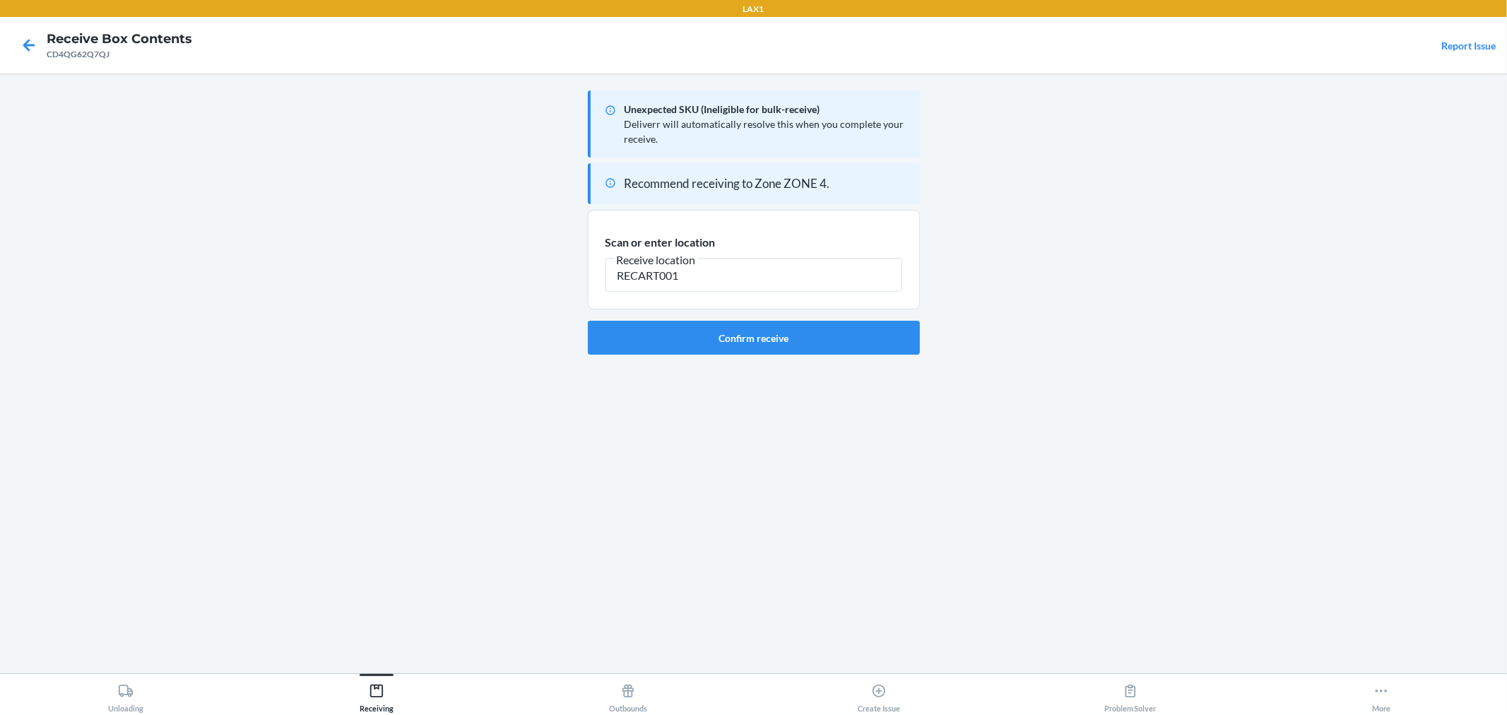
type input "RECART001"
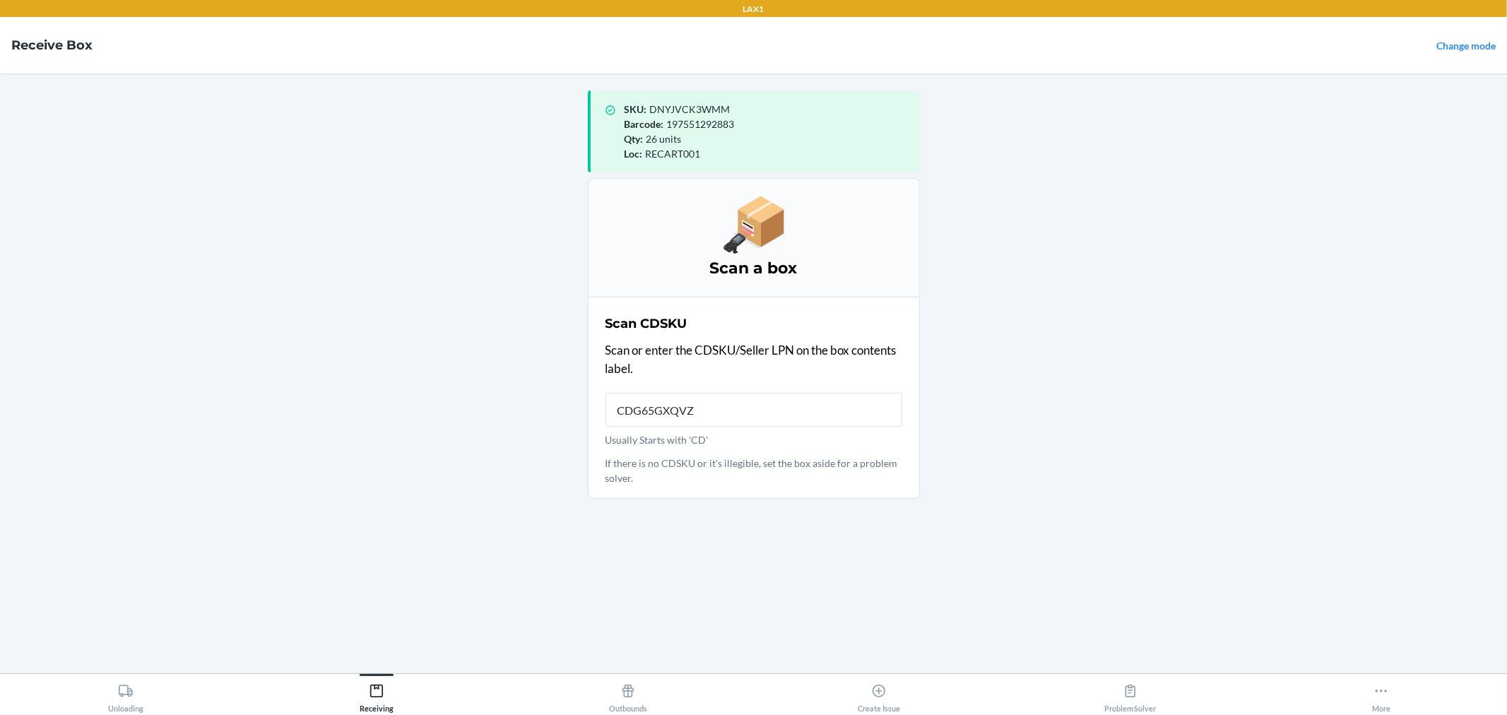
type input "CDG65GXQVZX"
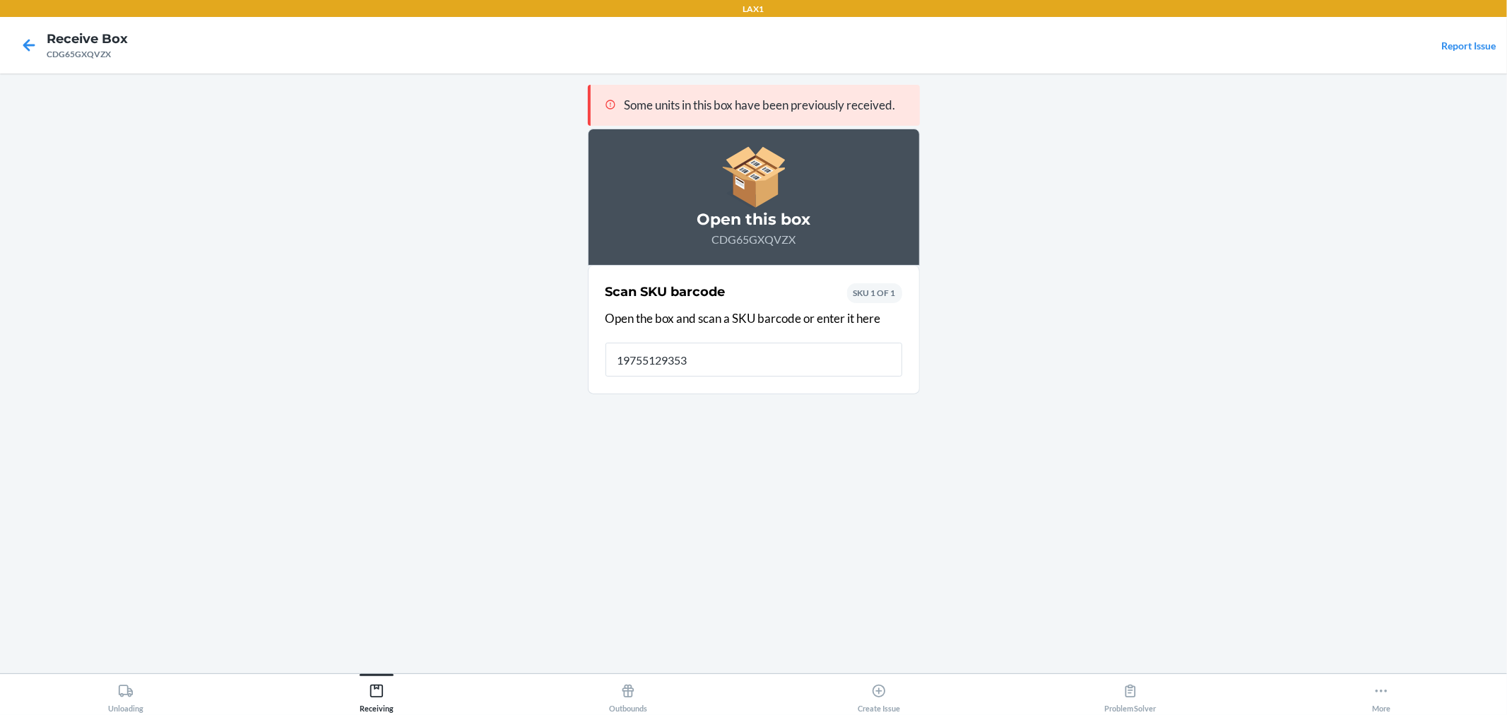
type input "197551293538"
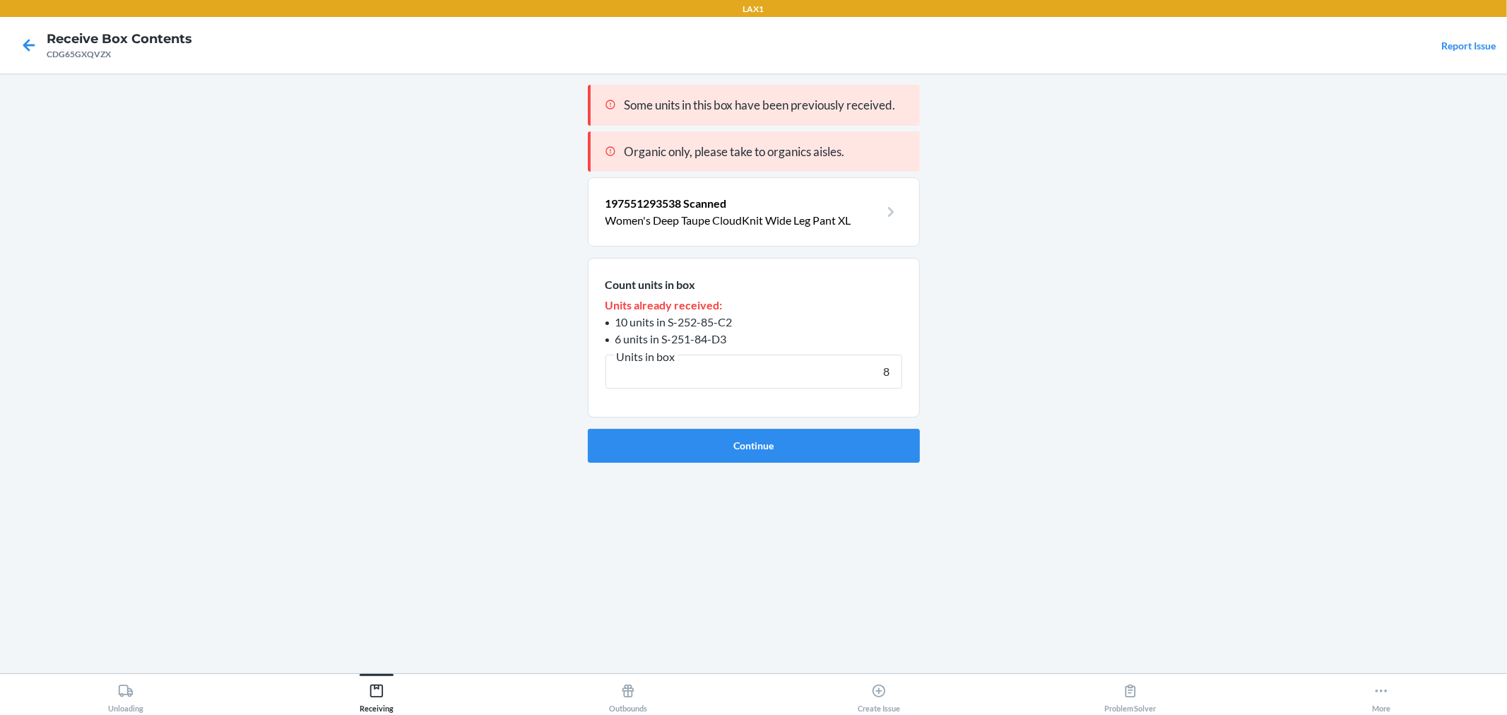
type input "8"
click at [588, 429] on button "Continue" at bounding box center [754, 446] width 332 height 34
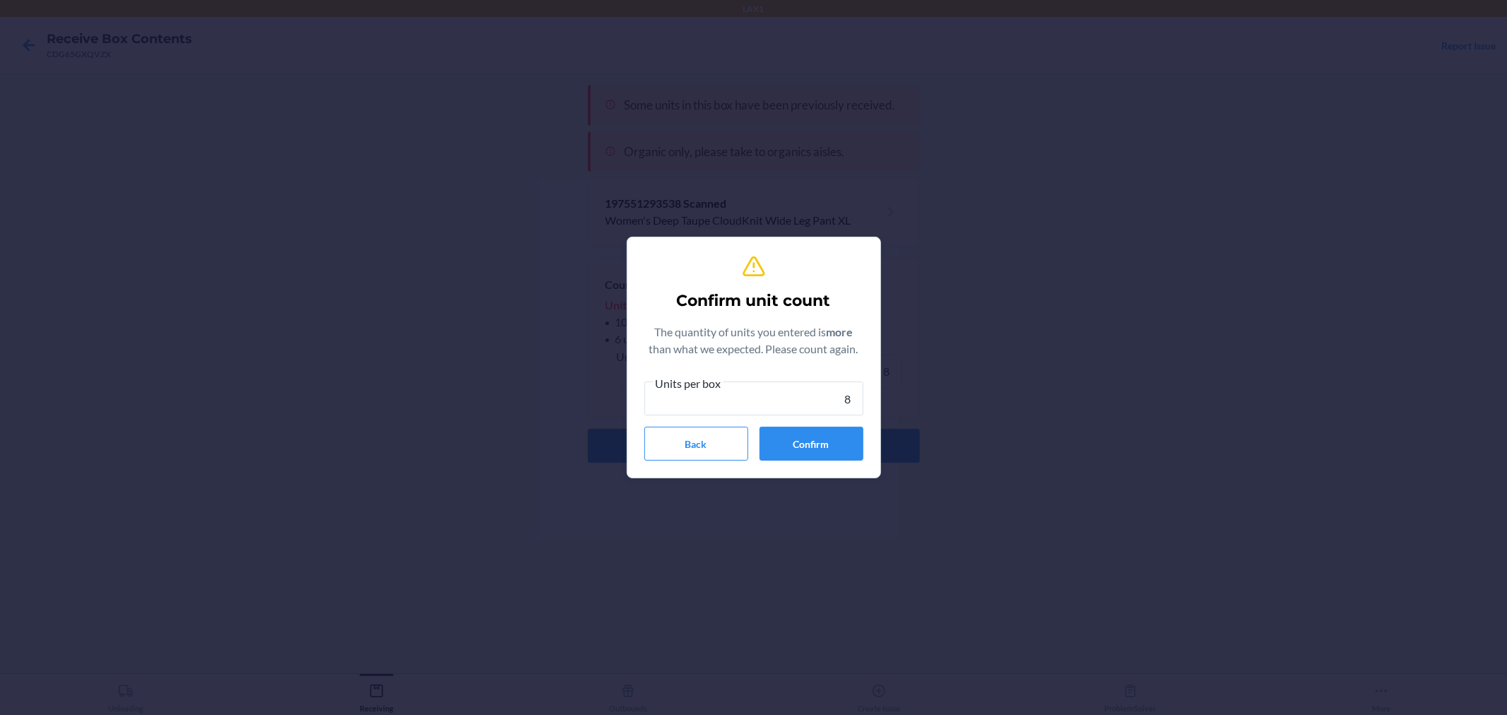
click at [842, 387] on input "8" at bounding box center [753, 399] width 219 height 34
type input "8"
click at [802, 448] on button "Confirm" at bounding box center [812, 444] width 104 height 34
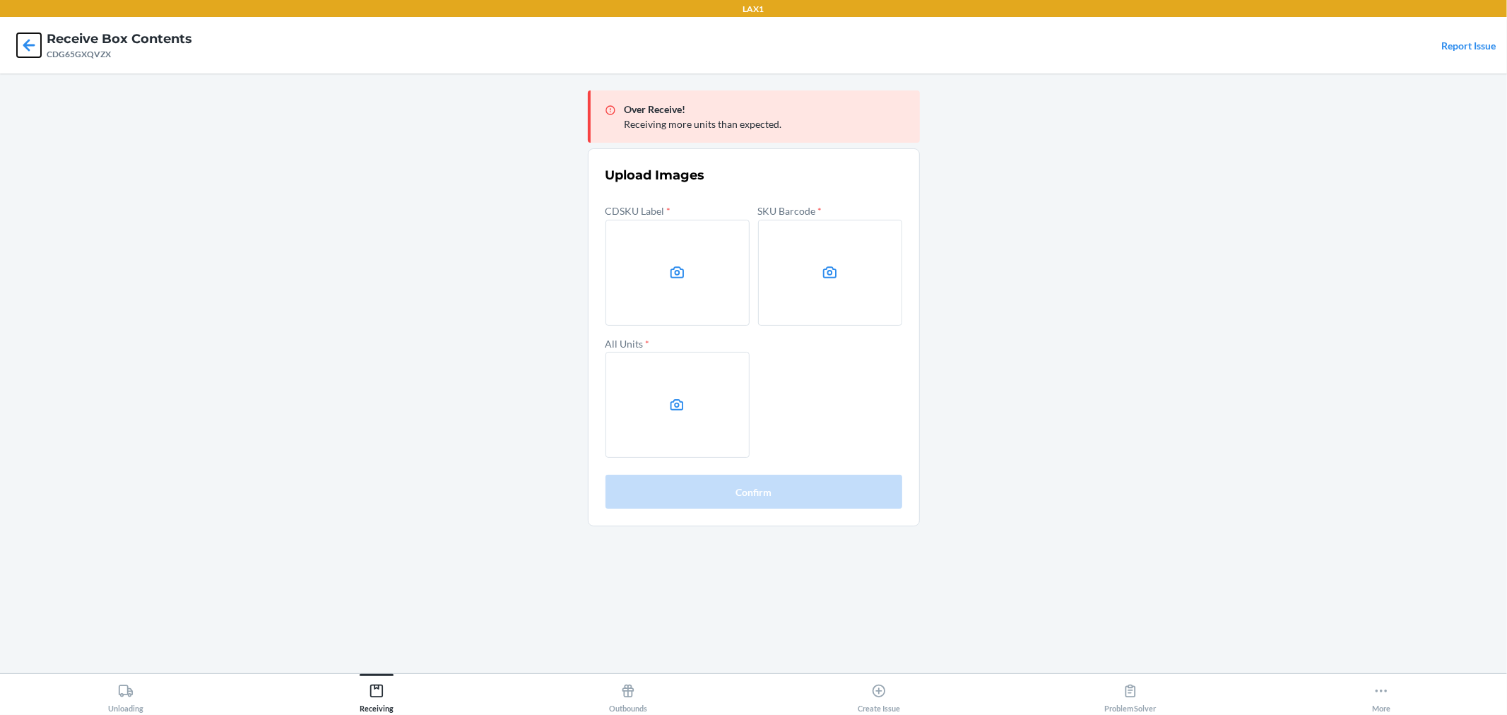
click at [32, 35] on icon at bounding box center [29, 45] width 24 height 24
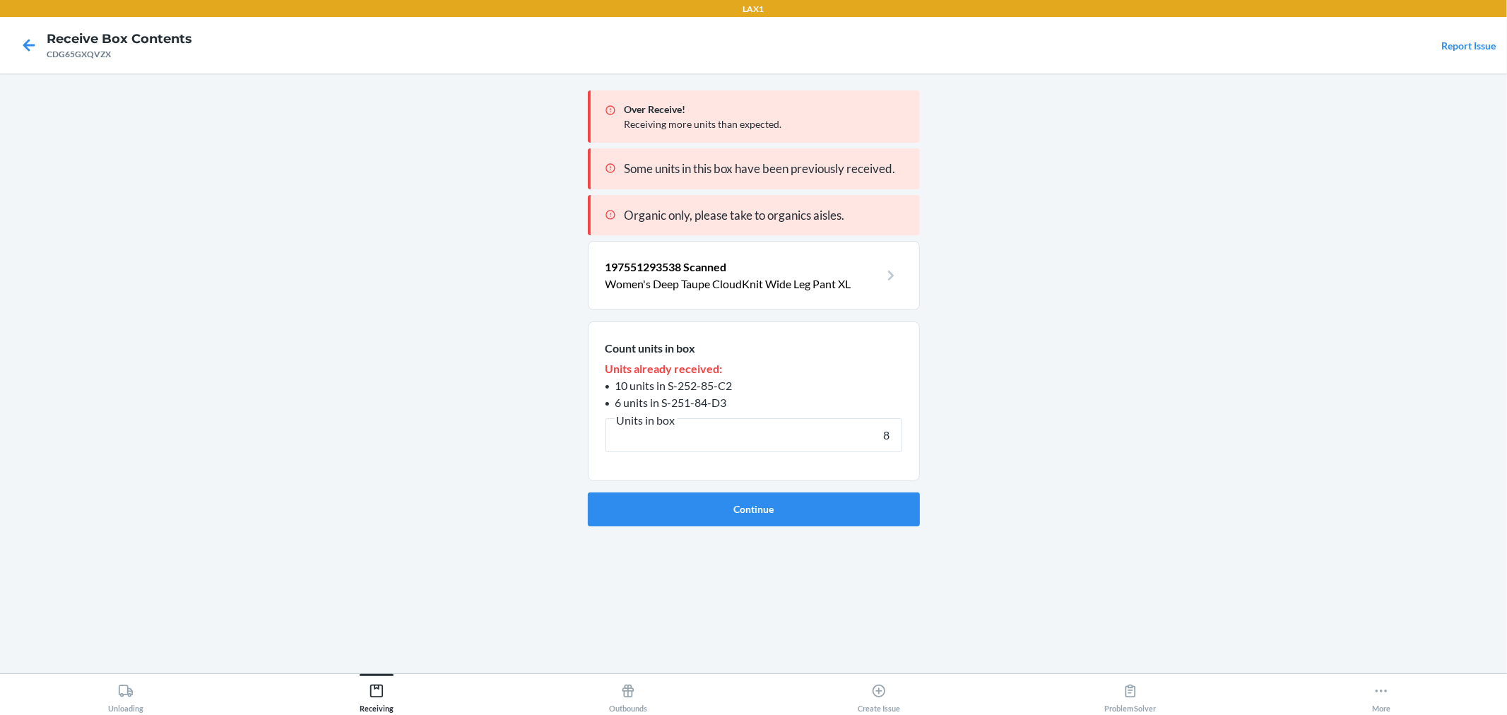
drag, startPoint x: 892, startPoint y: 432, endPoint x: 866, endPoint y: 432, distance: 25.4
click at [866, 432] on input "8" at bounding box center [754, 435] width 297 height 34
type input "7"
click at [884, 499] on button "Continue" at bounding box center [754, 510] width 332 height 34
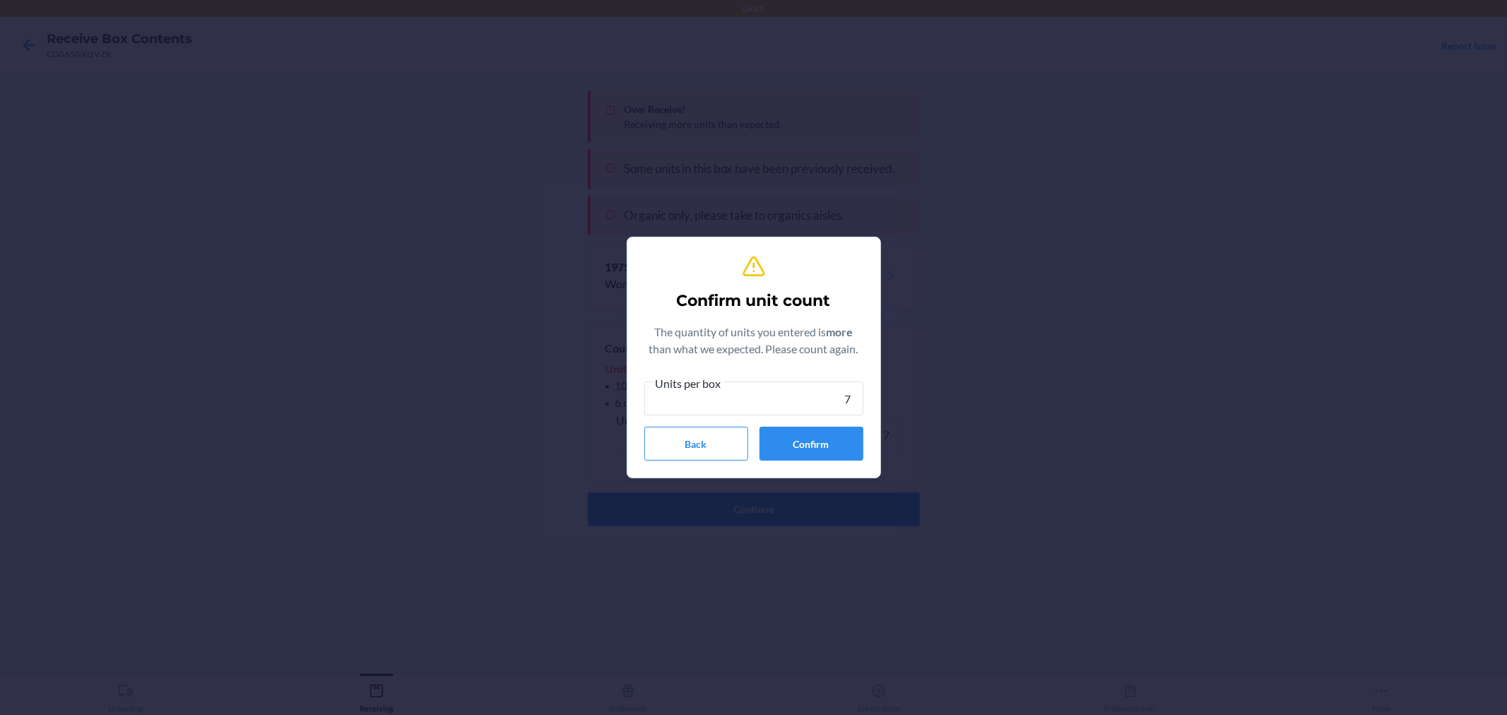
type input "7"
click at [782, 422] on div "Units per box 7 Back Confirm" at bounding box center [753, 418] width 219 height 86
click at [779, 453] on button "Confirm" at bounding box center [812, 444] width 104 height 34
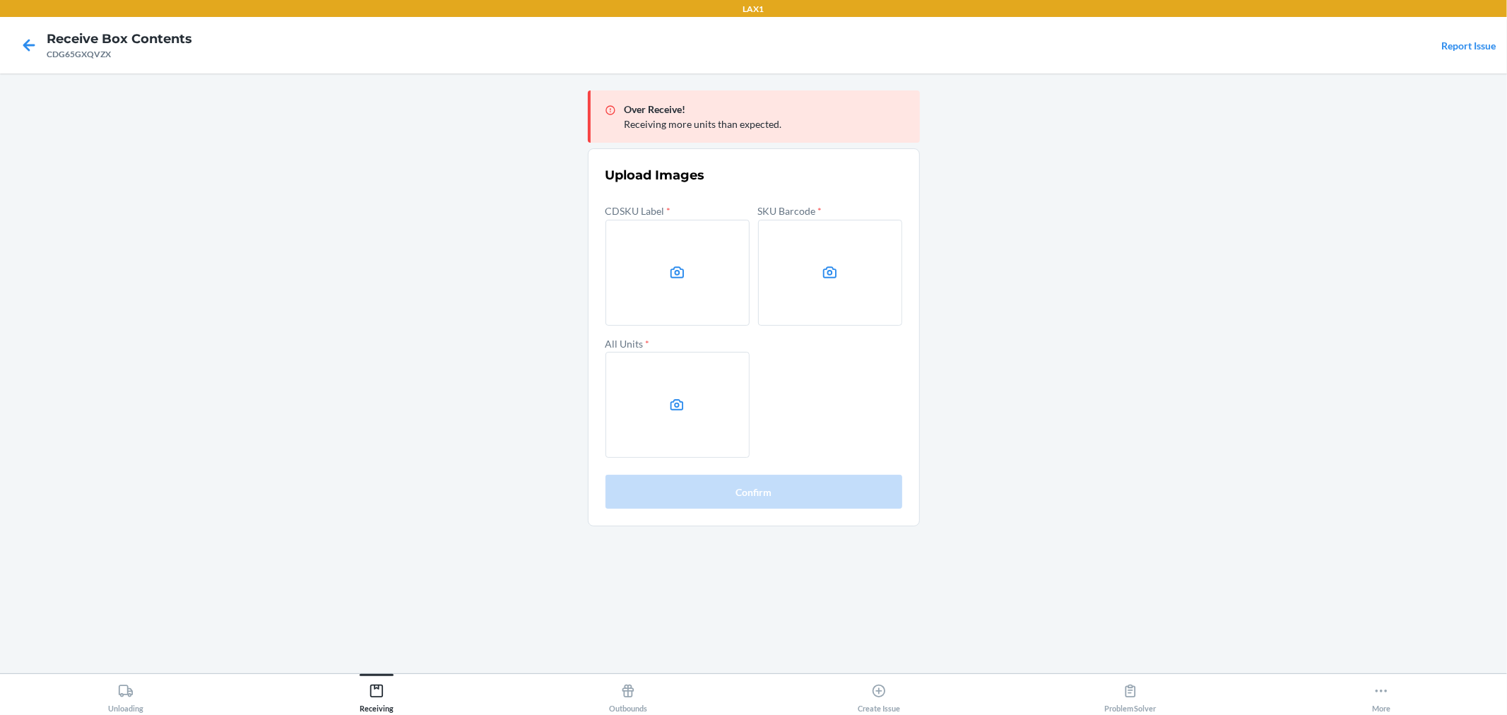
drag, startPoint x: 1461, startPoint y: 237, endPoint x: 949, endPoint y: 235, distance: 511.6
click at [1461, 237] on main "Over Receive! Receiving more units than expected. Upload Images CDSKU Label * S…" at bounding box center [753, 373] width 1507 height 600
click at [719, 276] on label at bounding box center [678, 273] width 144 height 106
click at [0, 0] on input "file" at bounding box center [0, 0] width 0 height 0
click at [856, 271] on label at bounding box center [830, 273] width 144 height 106
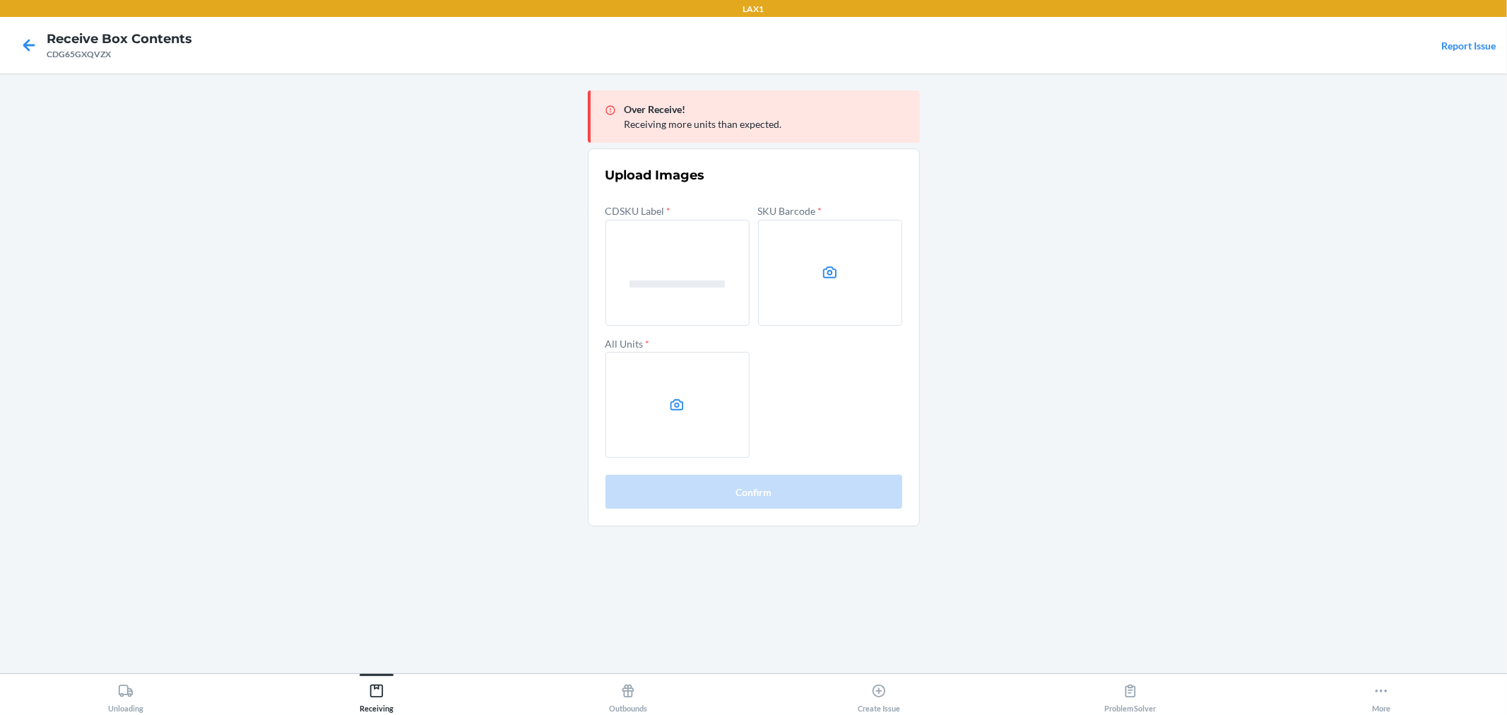
click at [0, 0] on input "file" at bounding box center [0, 0] width 0 height 0
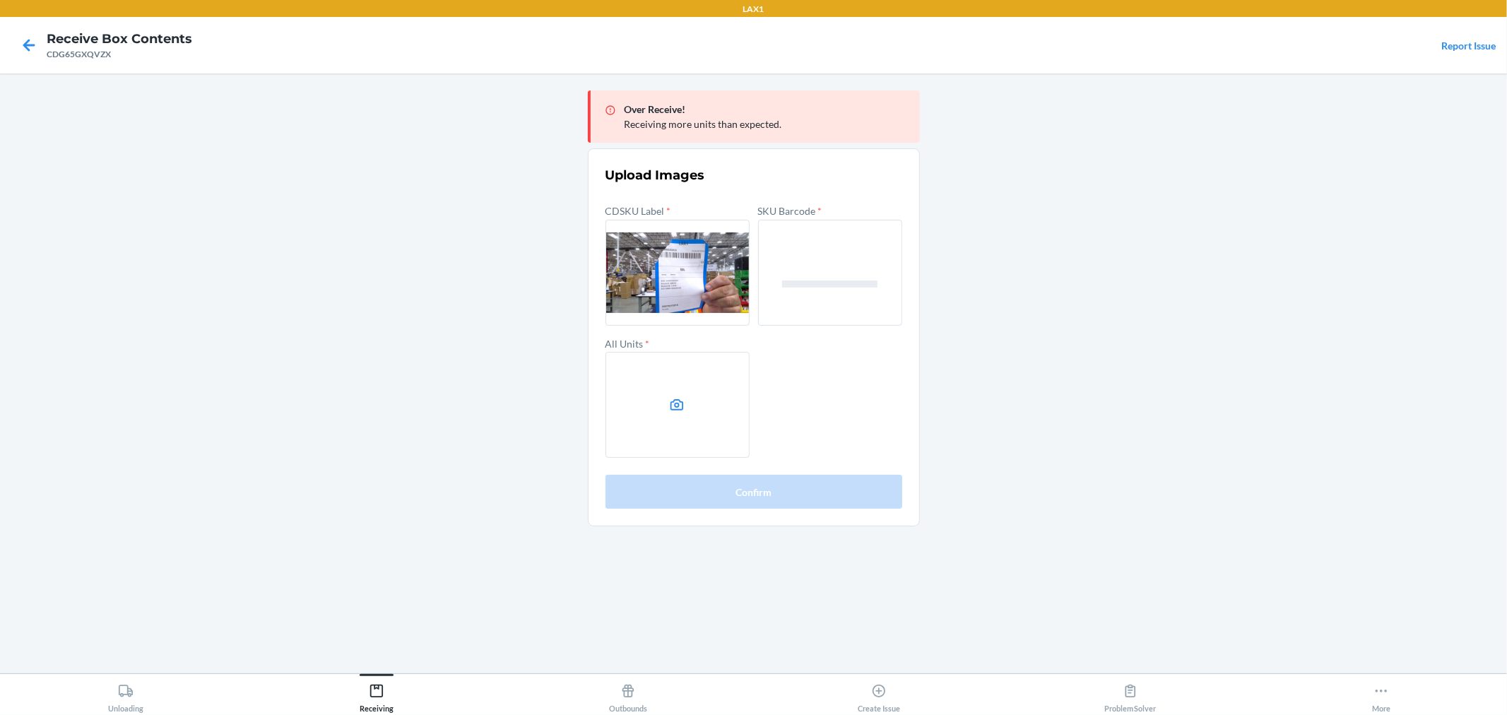
click at [708, 397] on label at bounding box center [678, 405] width 144 height 106
click at [0, 0] on input "file" at bounding box center [0, 0] width 0 height 0
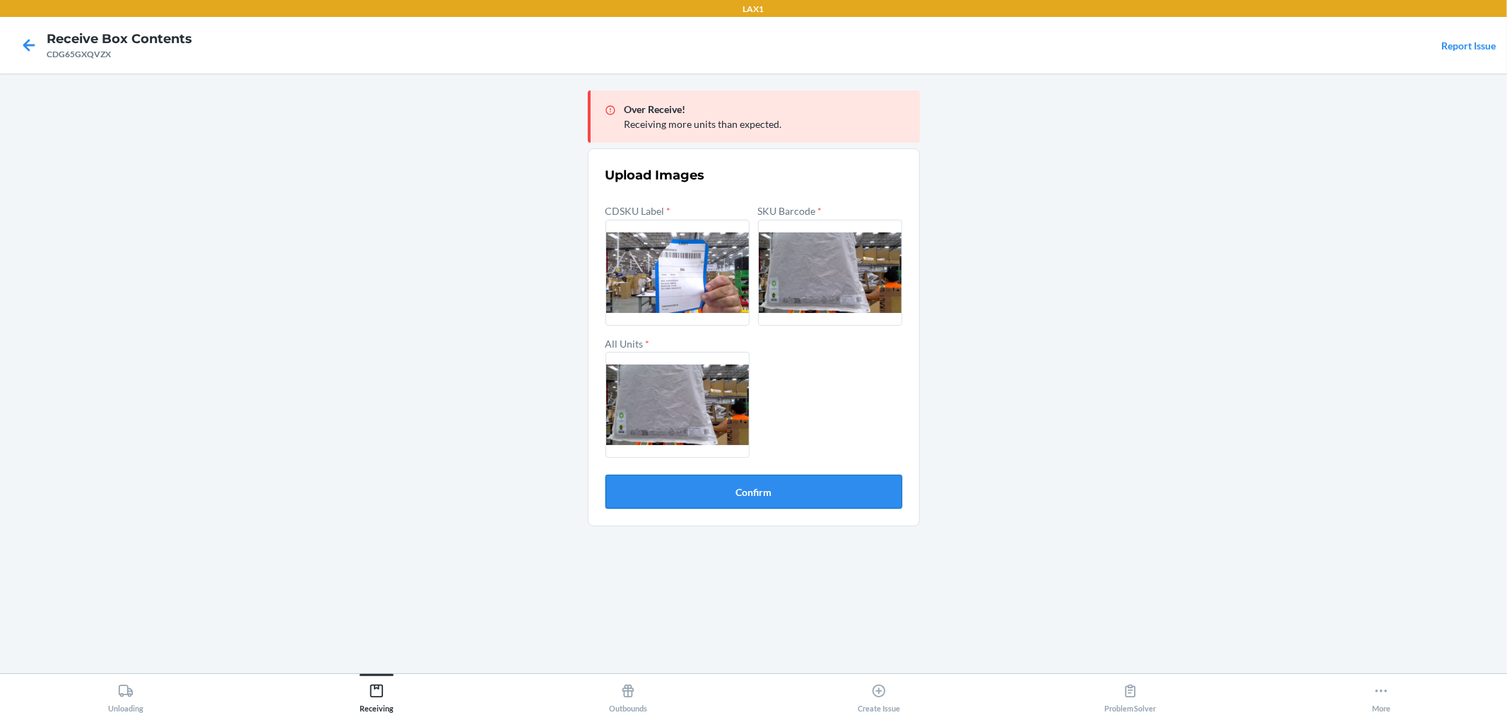
click at [829, 500] on button "Confirm" at bounding box center [754, 492] width 297 height 34
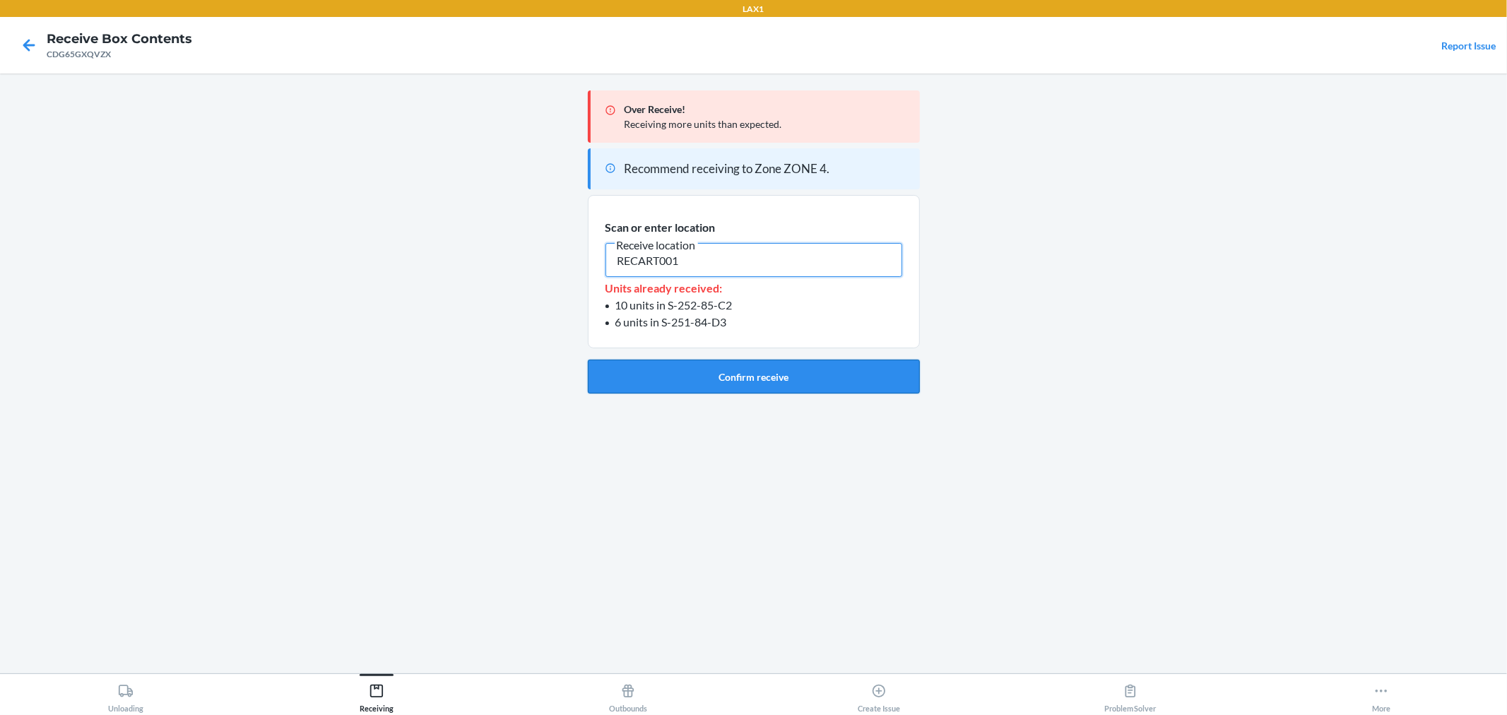
type input "RECART001"
click at [799, 389] on button "Confirm receive" at bounding box center [754, 377] width 332 height 34
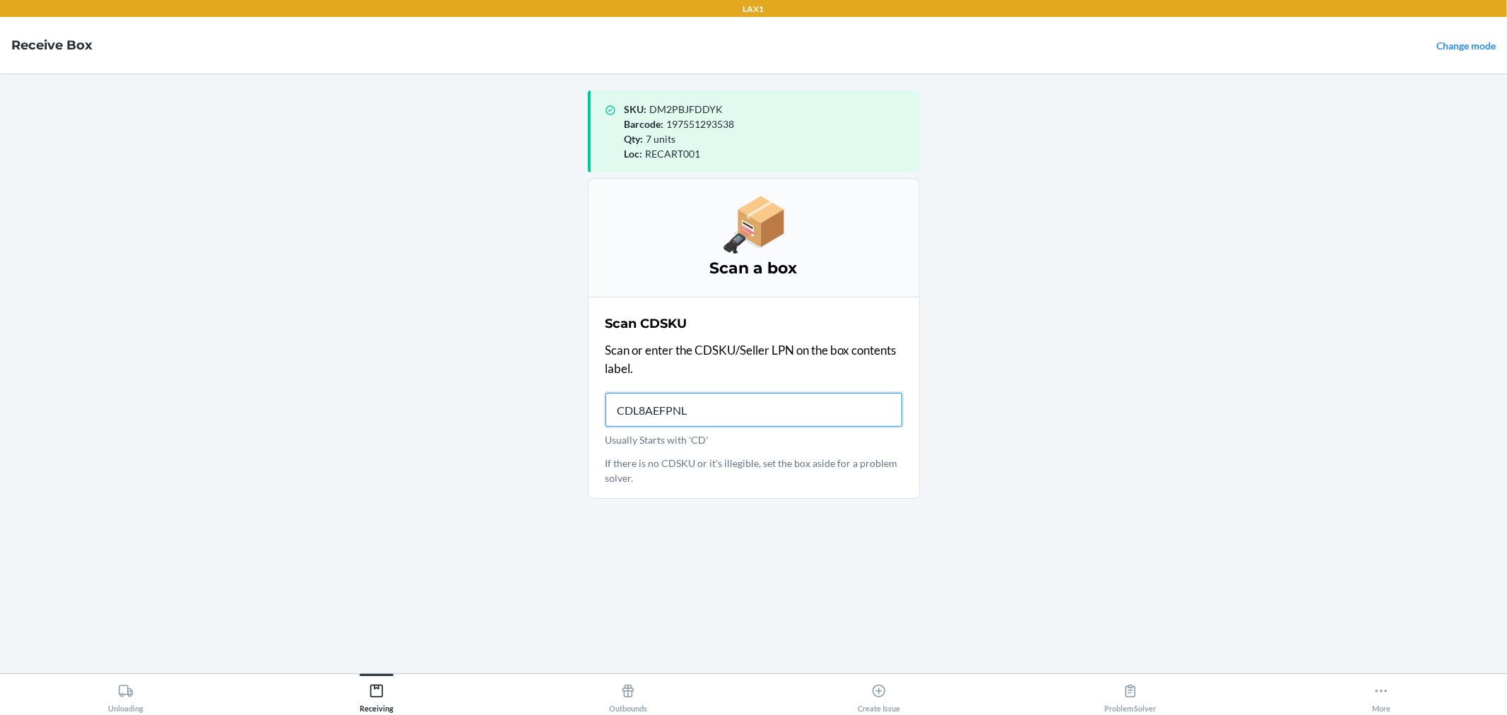
type input "CDL8AEFPNL3"
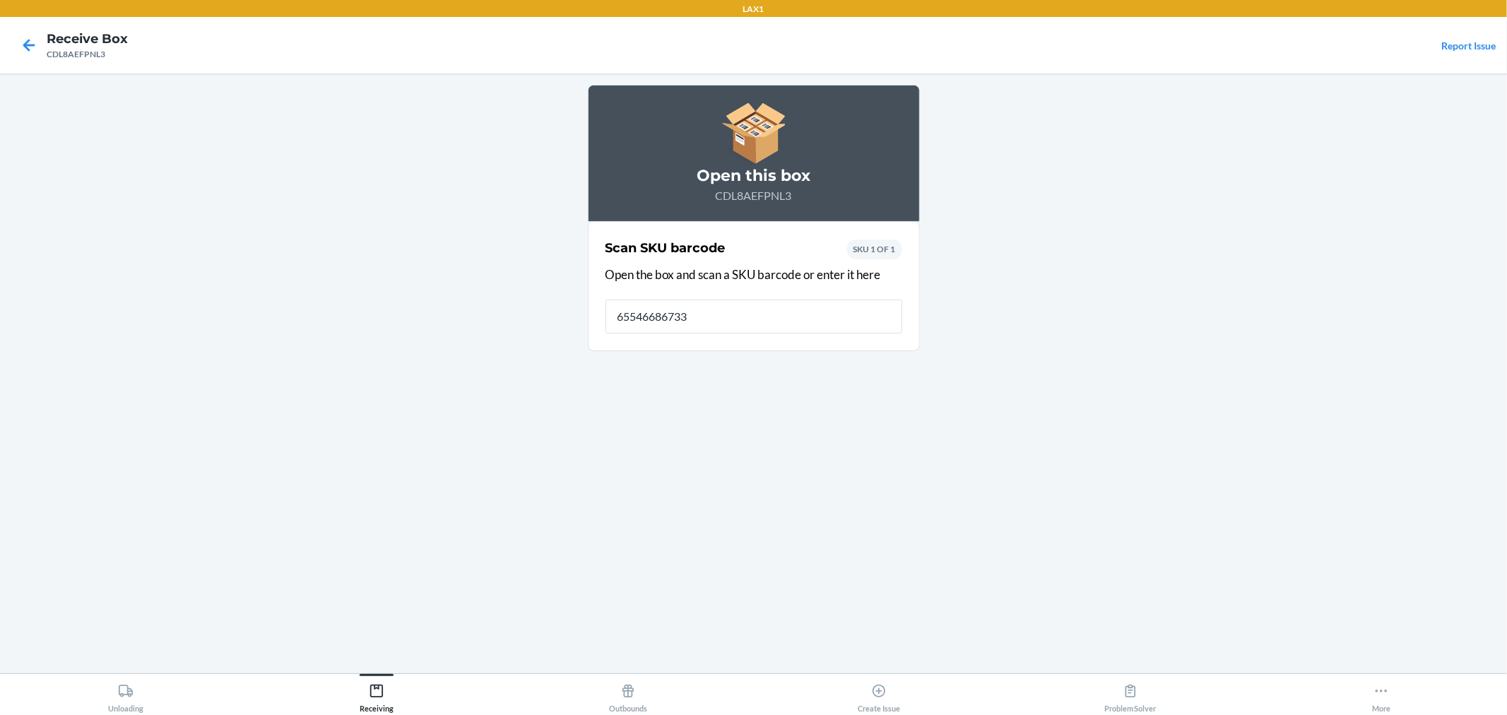
type input "655466867331"
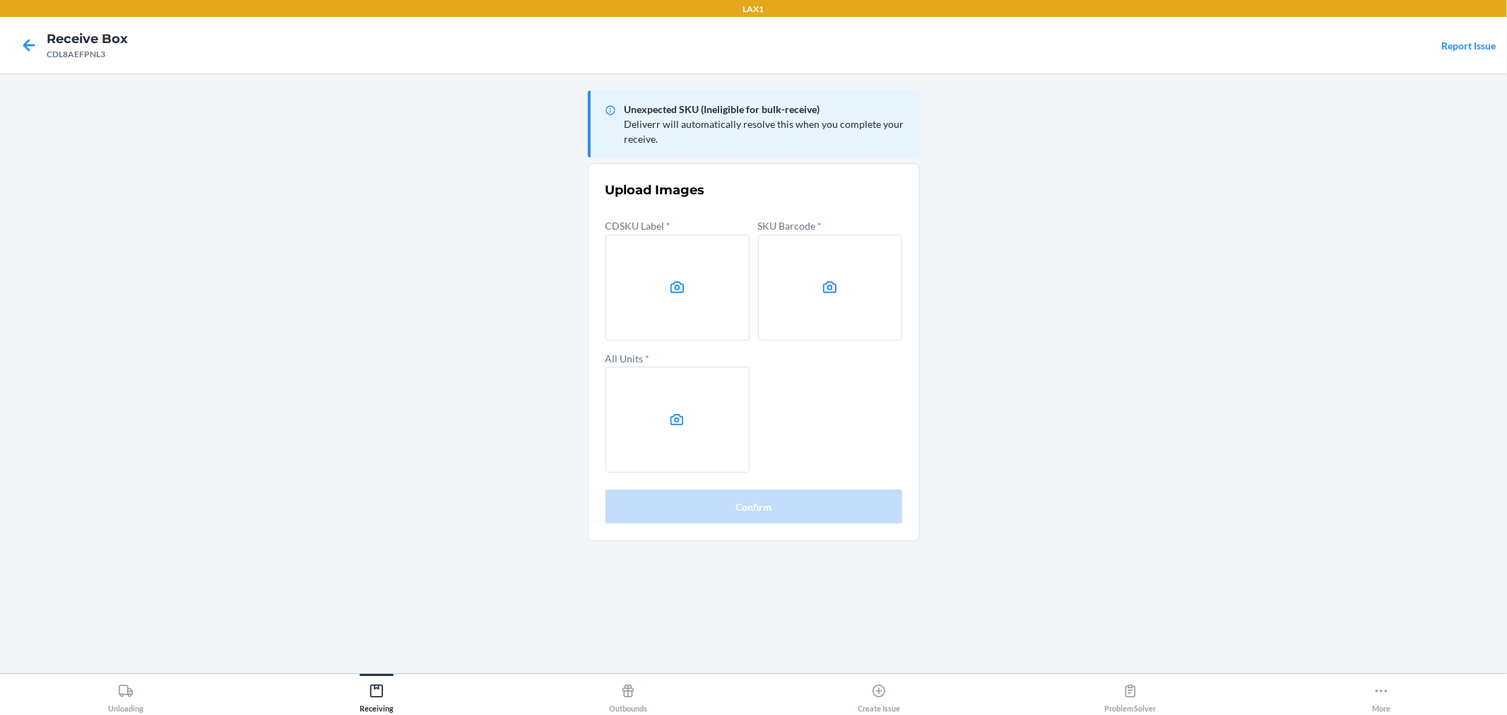
click at [1048, 462] on main "Unexpected SKU (Ineligible for bulk-receive) Deliverr will automatically resolv…" at bounding box center [753, 373] width 1507 height 600
click at [719, 312] on label at bounding box center [678, 288] width 144 height 106
click at [0, 0] on input "file" at bounding box center [0, 0] width 0 height 0
click at [770, 288] on label at bounding box center [830, 288] width 144 height 106
click at [0, 0] on input "file" at bounding box center [0, 0] width 0 height 0
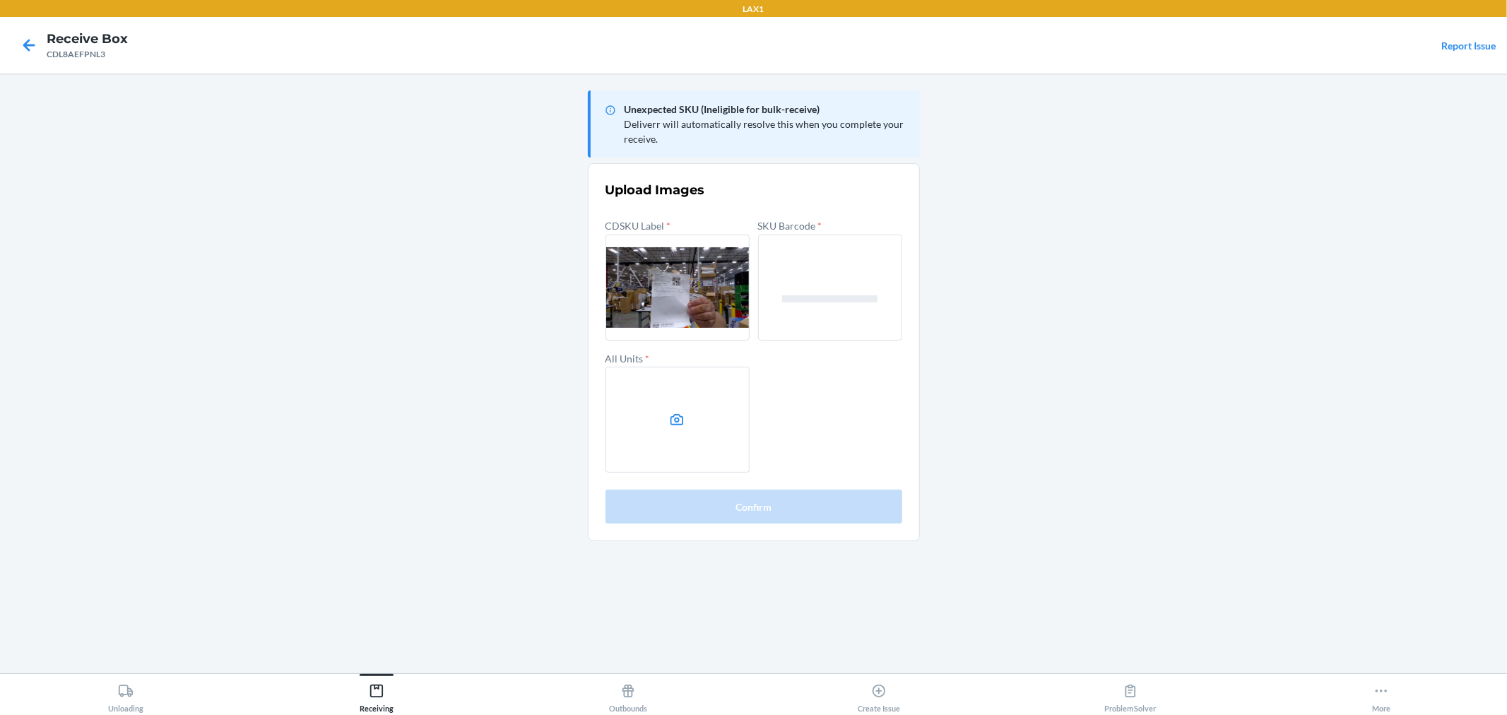
click at [707, 414] on label at bounding box center [678, 420] width 144 height 106
click at [0, 0] on input "file" at bounding box center [0, 0] width 0 height 0
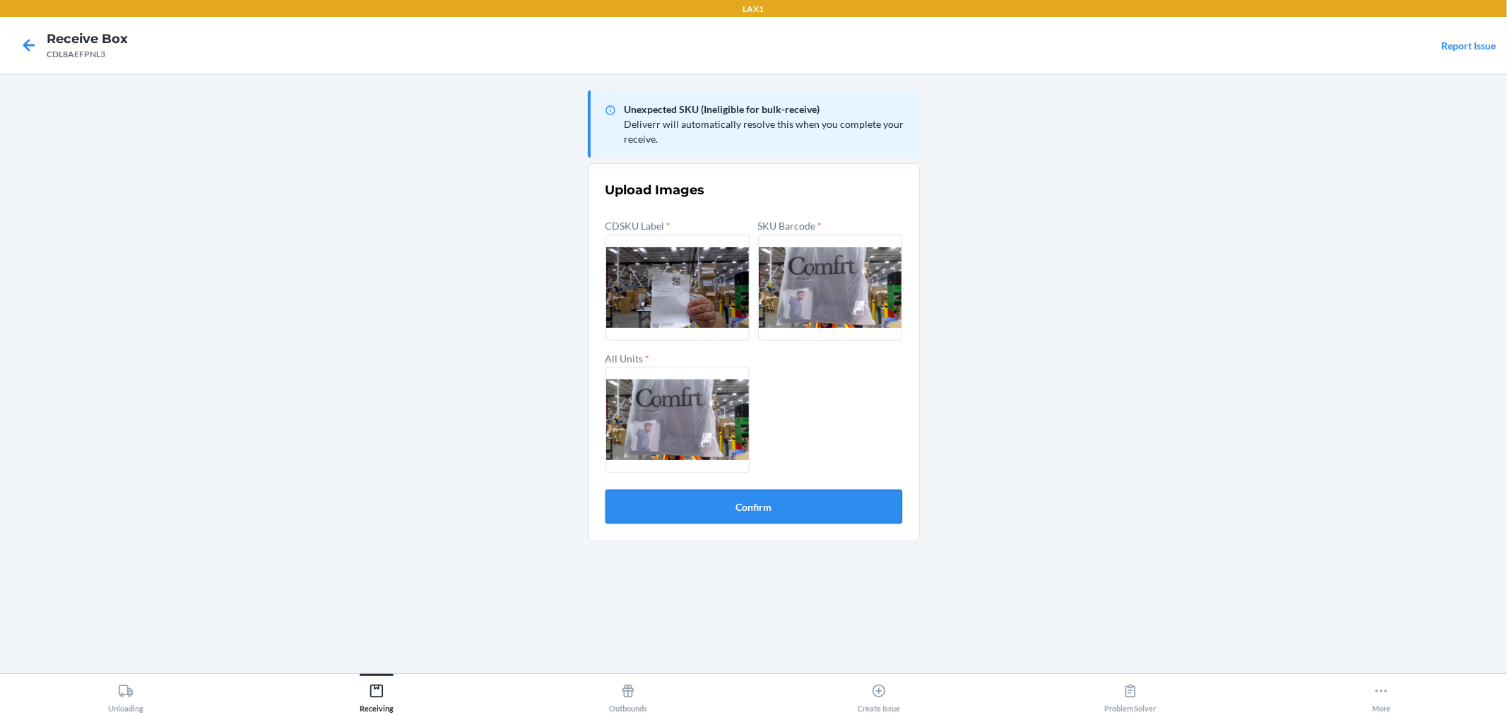
click at [801, 500] on button "Confirm" at bounding box center [754, 507] width 297 height 34
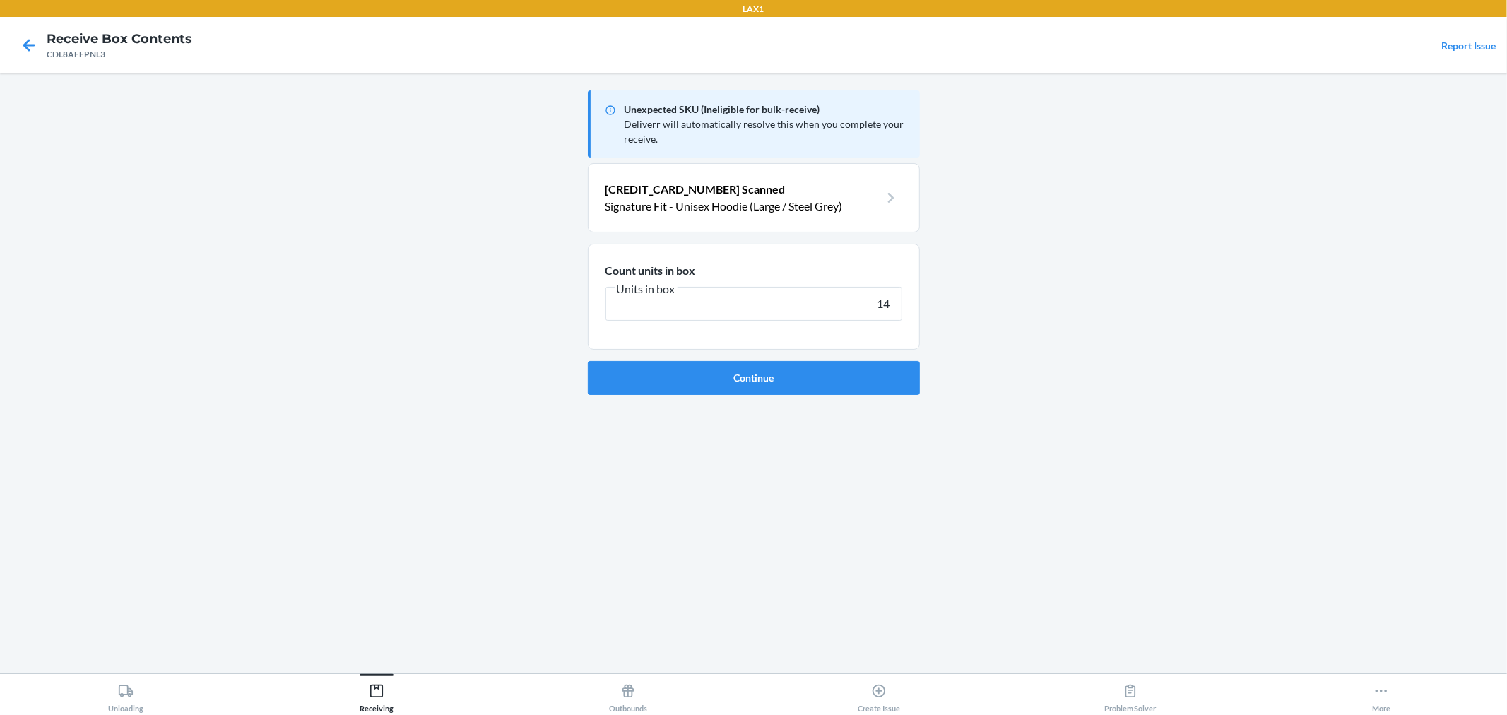
type input "14"
click at [588, 361] on button "Continue" at bounding box center [754, 378] width 332 height 34
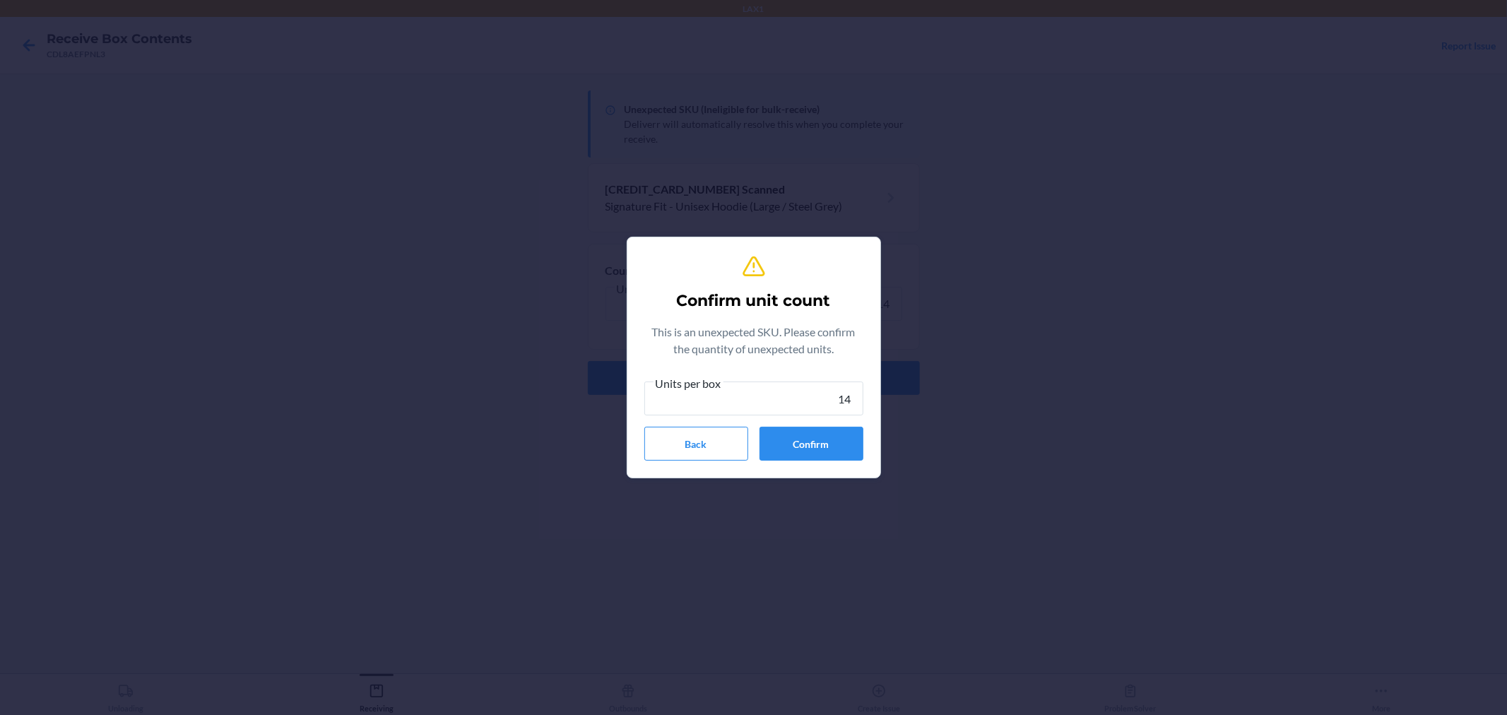
type input "14"
click at [838, 424] on div "Units per box 14 Back Confirm" at bounding box center [753, 418] width 219 height 86
click at [849, 447] on button "Confirm" at bounding box center [812, 444] width 104 height 34
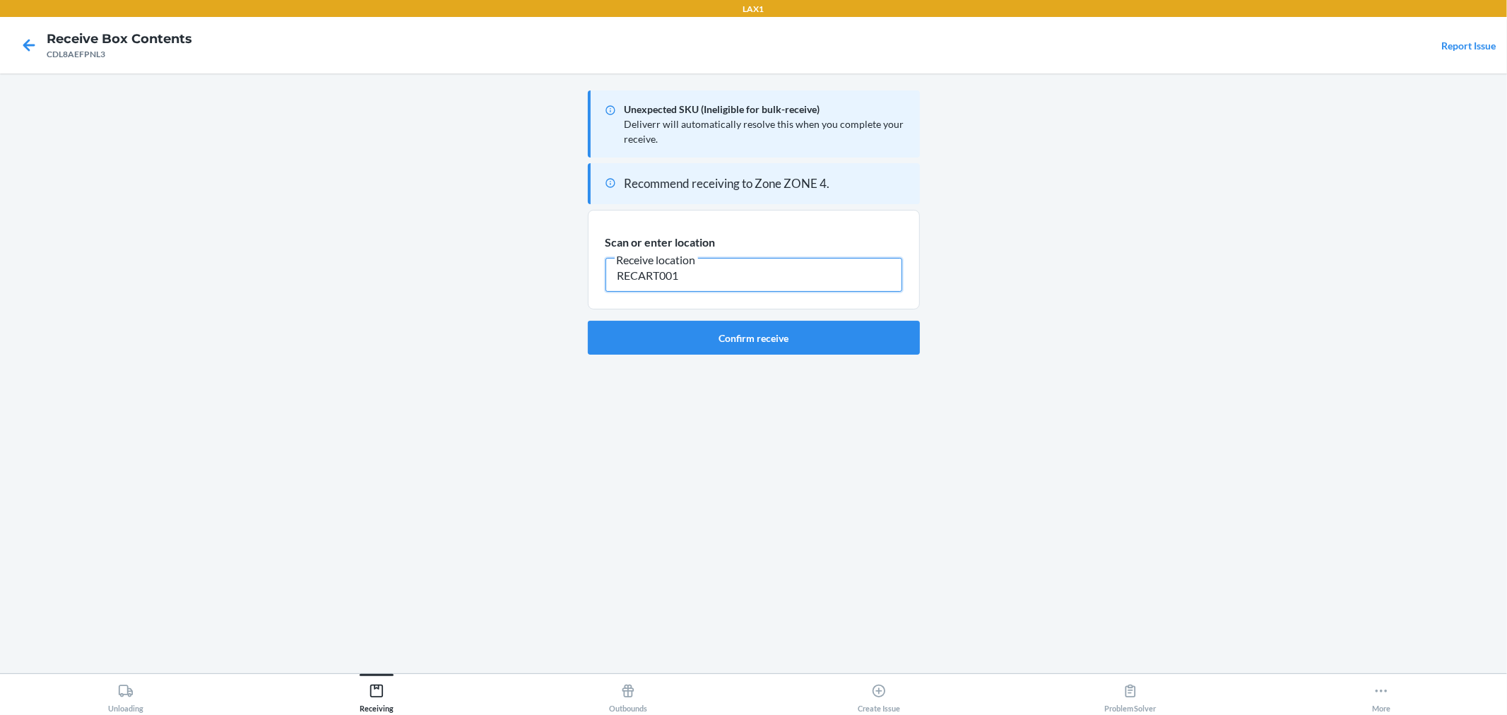
type input "RECART001"
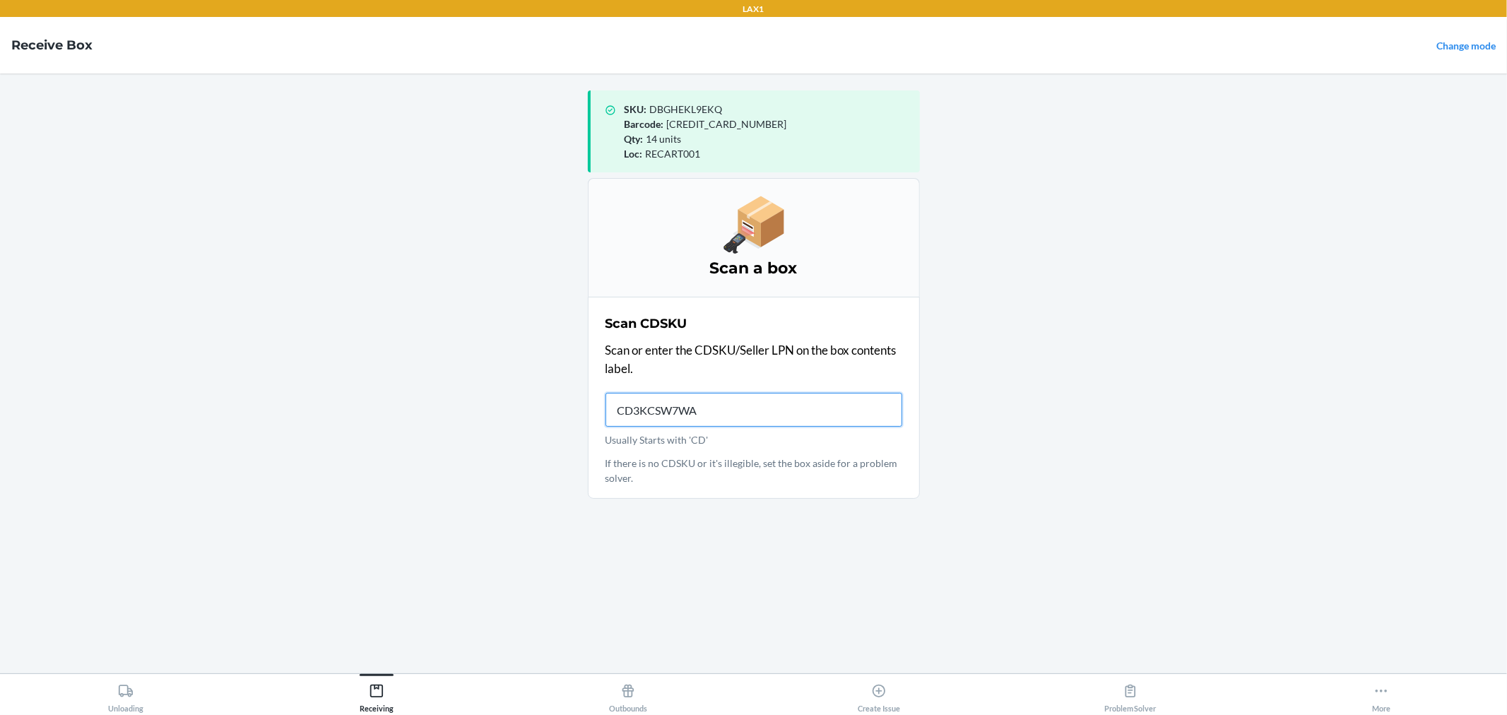
type input "CD3KCSW7WA5"
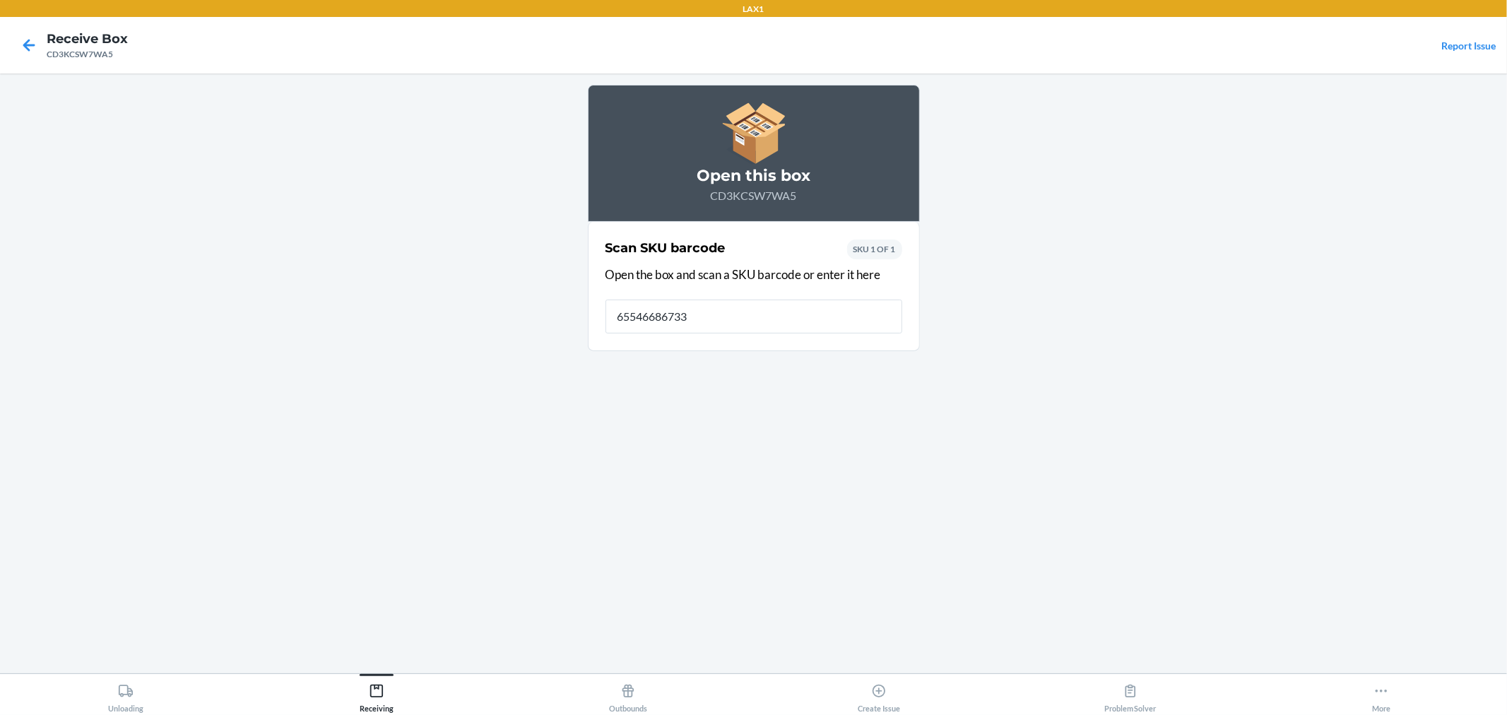
type input "655466867331"
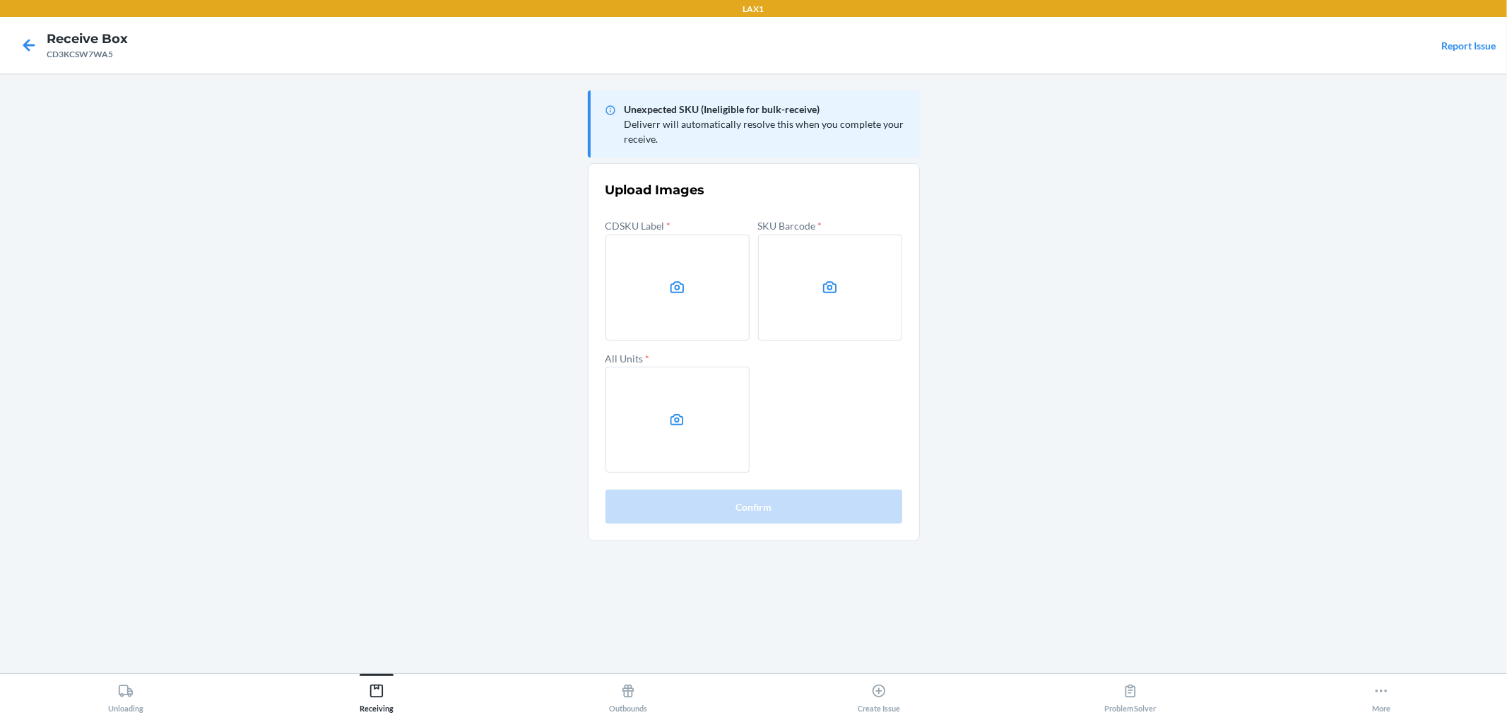
click at [1161, 277] on main "Unexpected SKU (Ineligible for bulk-receive) Deliverr will automatically resolv…" at bounding box center [753, 373] width 1507 height 600
click at [705, 300] on label at bounding box center [678, 288] width 144 height 106
click at [0, 0] on input "file" at bounding box center [0, 0] width 0 height 0
click at [892, 307] on label at bounding box center [830, 288] width 144 height 106
click at [0, 0] on input "file" at bounding box center [0, 0] width 0 height 0
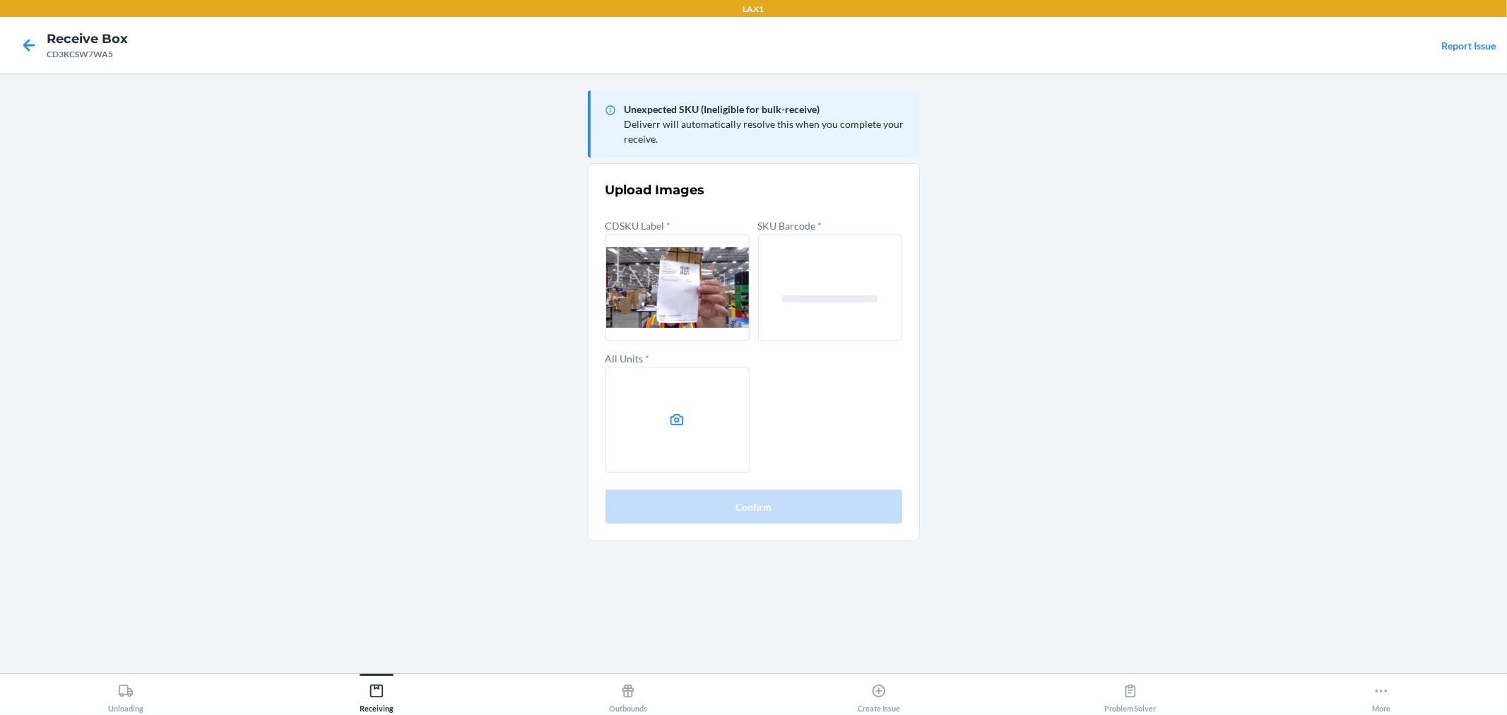
click at [654, 418] on label at bounding box center [678, 420] width 144 height 106
click at [0, 0] on input "file" at bounding box center [0, 0] width 0 height 0
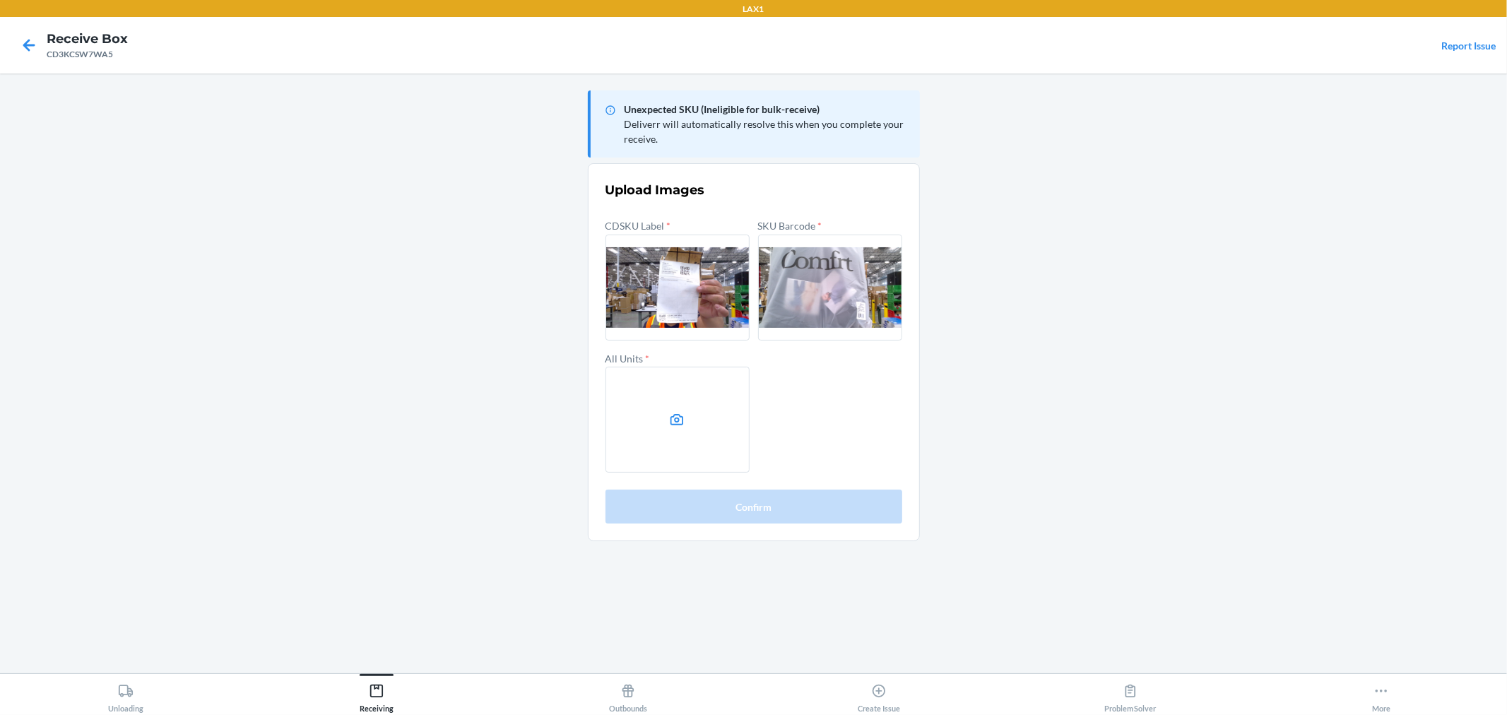
click at [674, 421] on icon at bounding box center [677, 420] width 16 height 16
click at [0, 0] on input "file" at bounding box center [0, 0] width 0 height 0
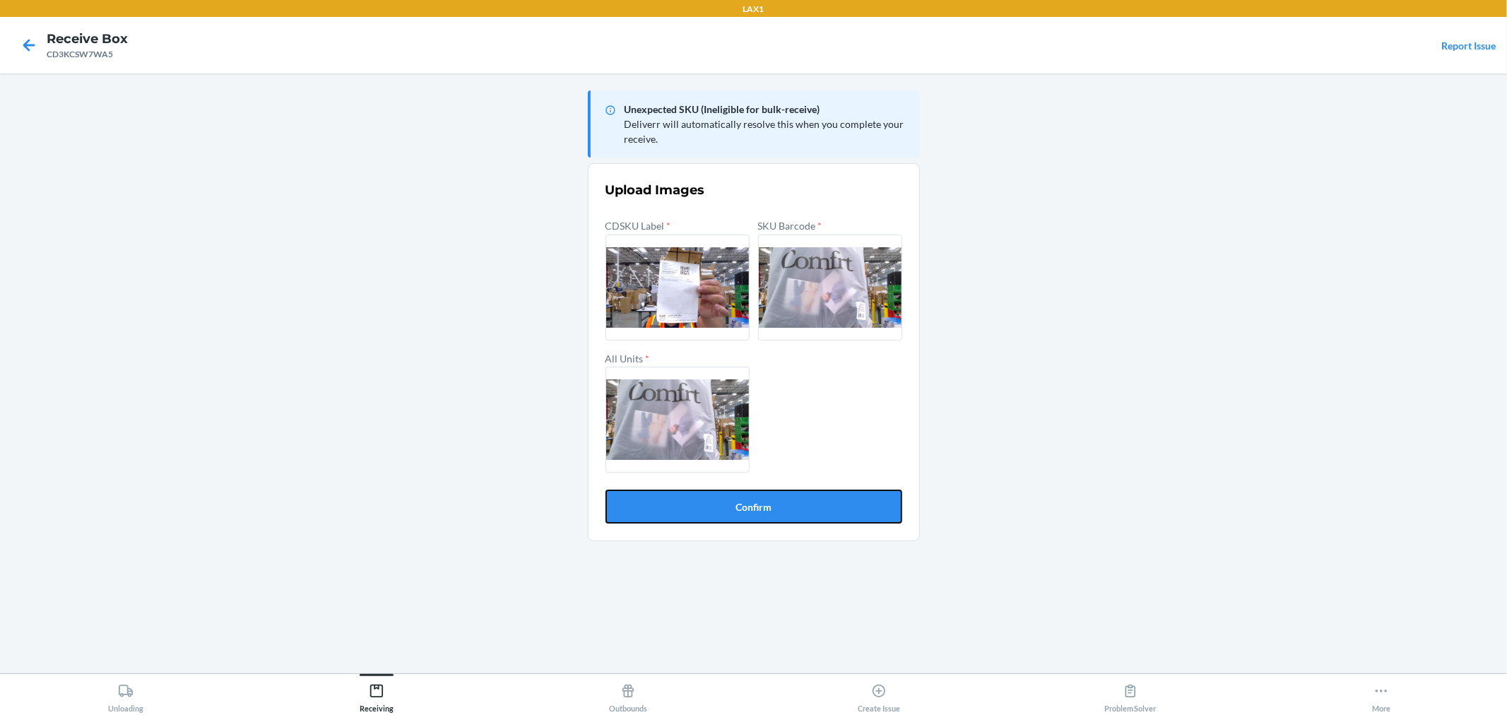
click at [786, 505] on button "Confirm" at bounding box center [754, 507] width 297 height 34
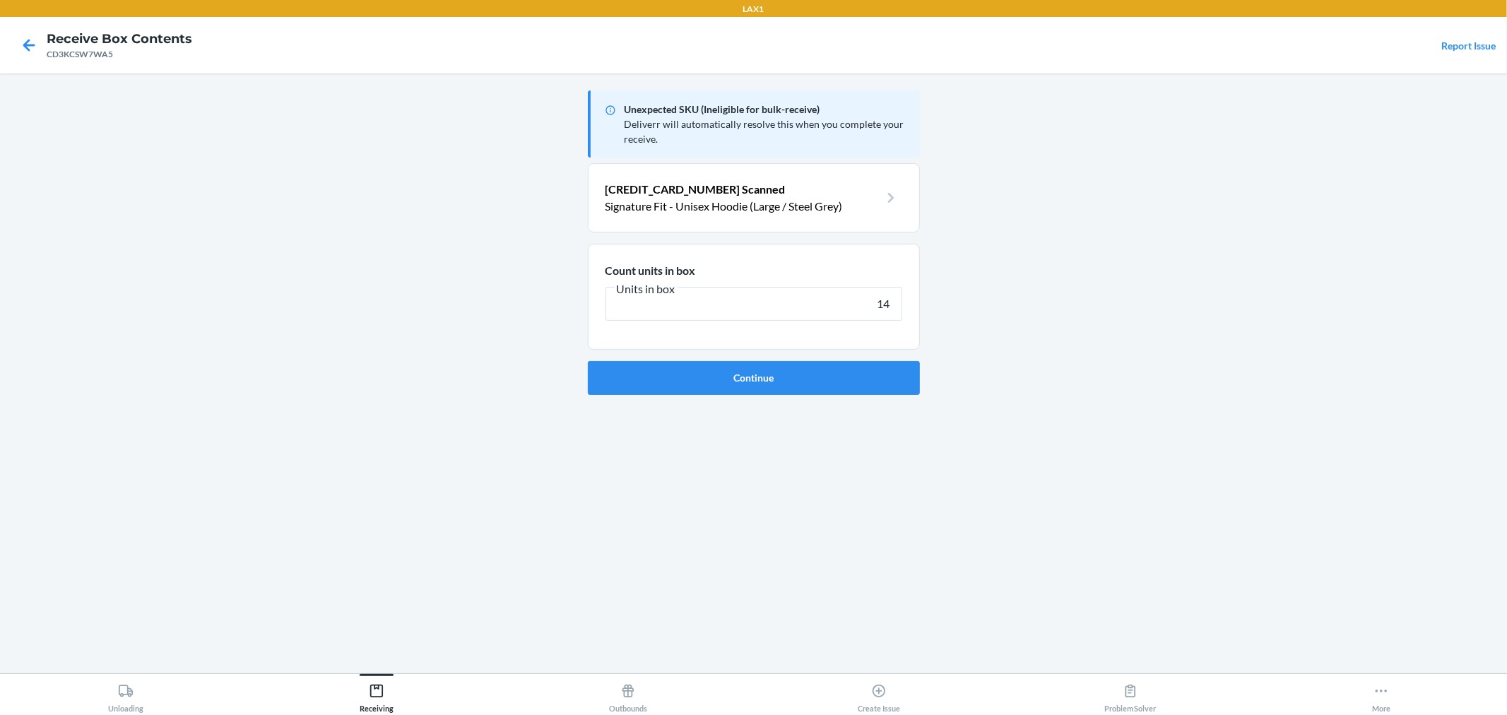
type input "14"
click at [588, 361] on button "Continue" at bounding box center [754, 378] width 332 height 34
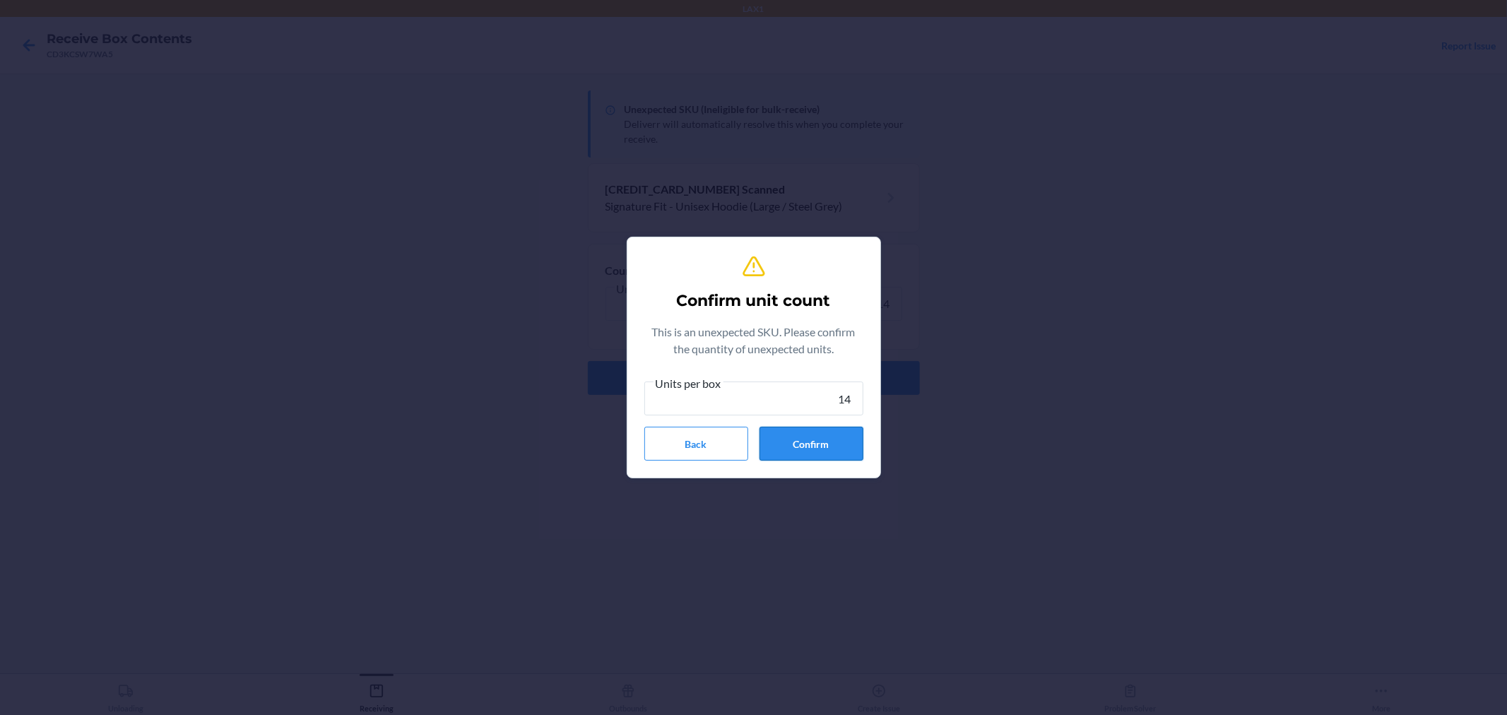
type input "14"
click at [815, 428] on button "Confirm" at bounding box center [812, 444] width 104 height 34
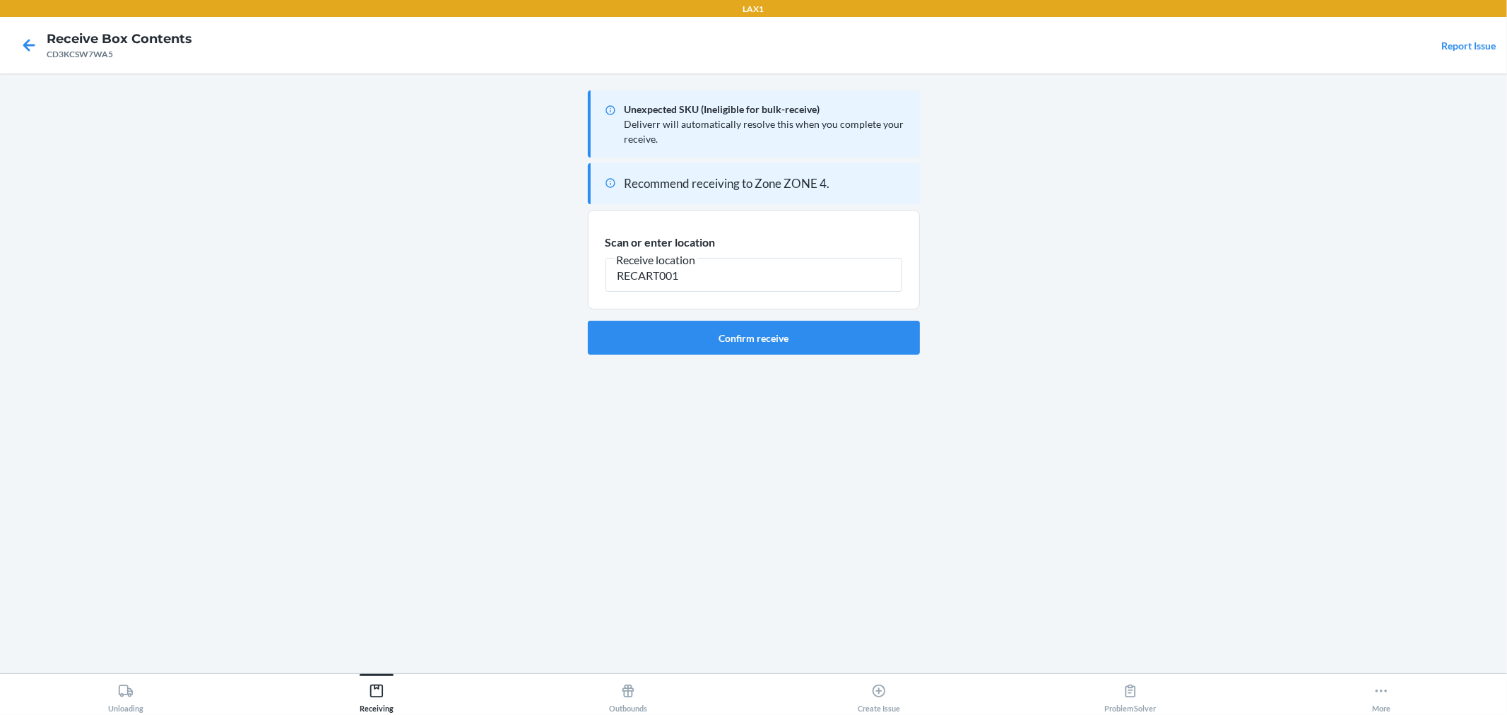
type input "RECART001"
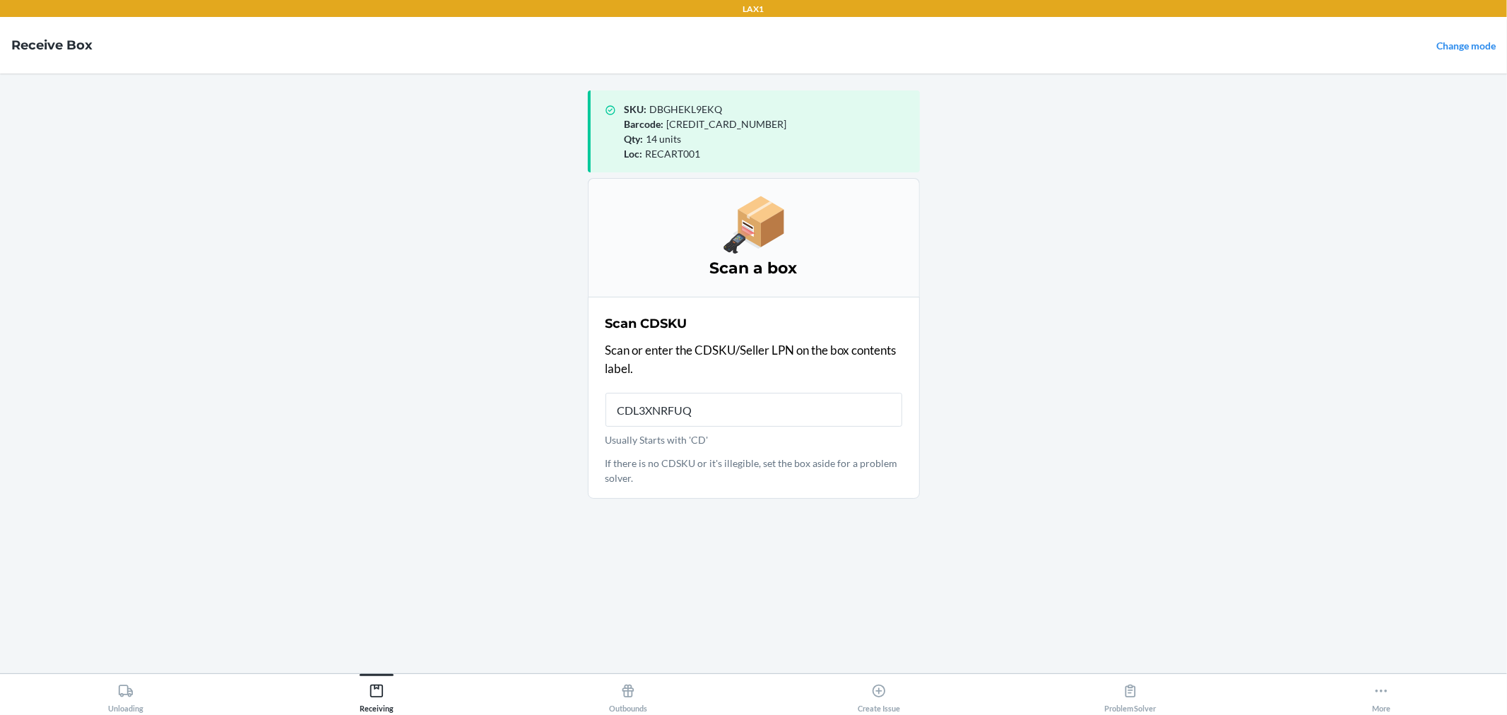
type input "CDL3XNRFUQR"
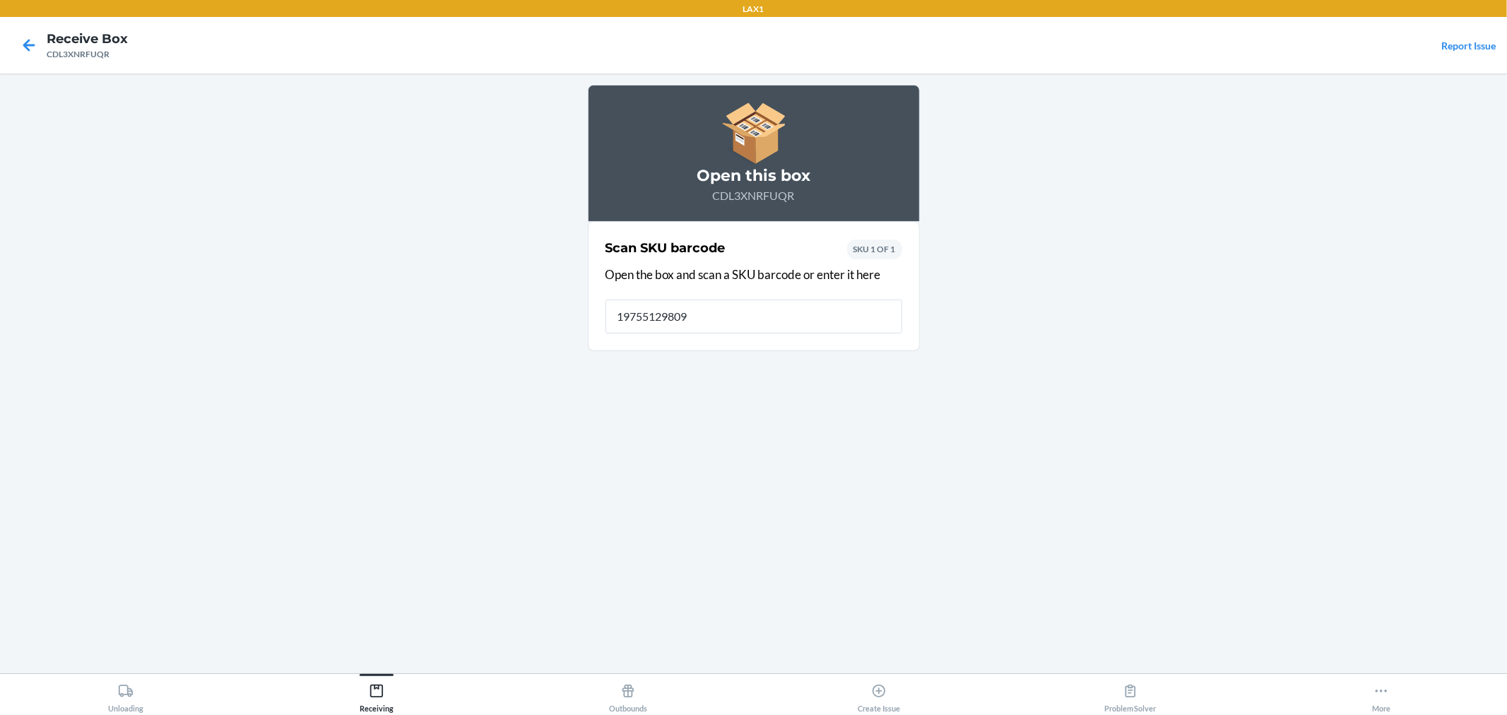
type input "197551298090"
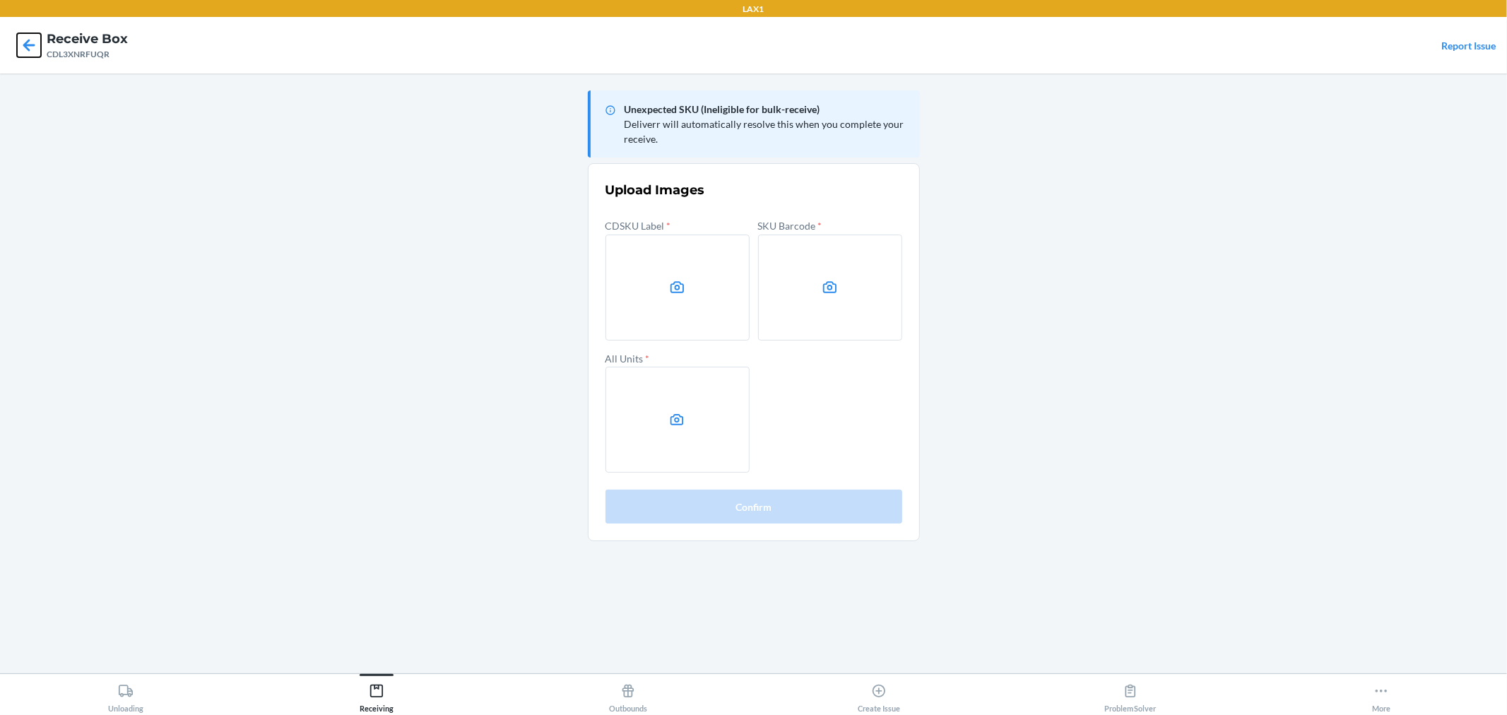
click at [32, 52] on icon at bounding box center [29, 45] width 24 height 24
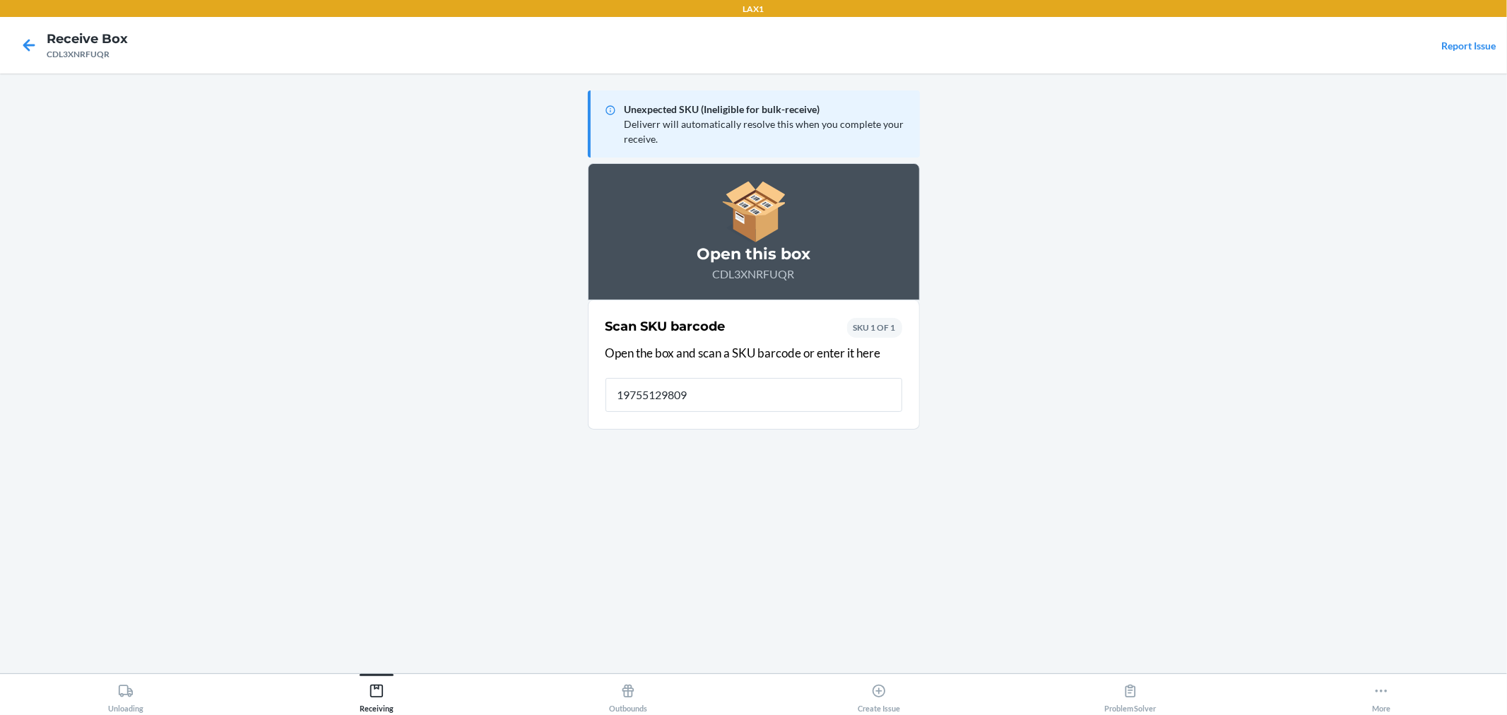
type input "197551298090"
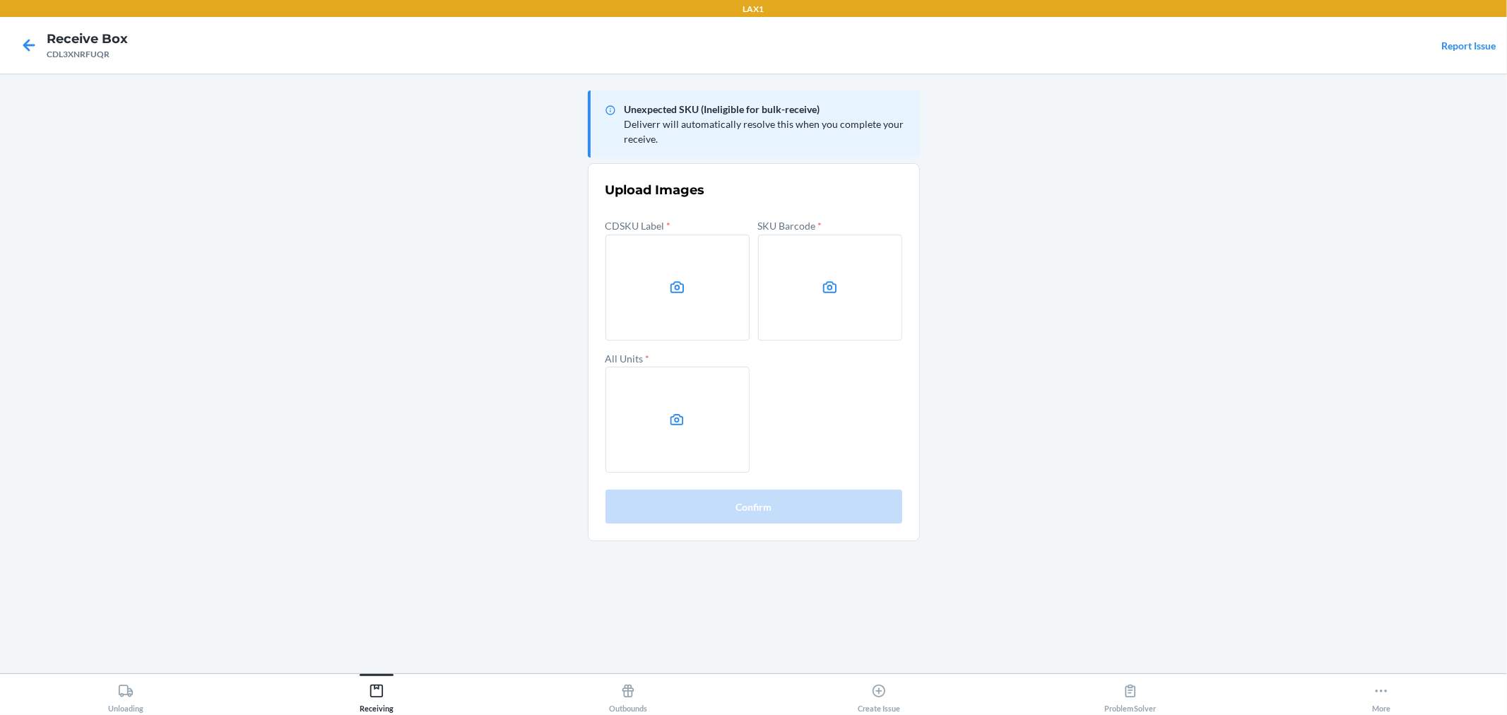
click at [1080, 124] on main "Unexpected SKU (Ineligible for bulk-receive) Deliverr will automatically resolv…" at bounding box center [753, 373] width 1507 height 600
click at [838, 341] on div "CDSKU Label * SKU Barcode * All Units *" at bounding box center [754, 344] width 297 height 257
click at [835, 341] on div "CDSKU Label * SKU Barcode * All Units *" at bounding box center [754, 344] width 297 height 257
click at [832, 326] on label at bounding box center [830, 288] width 144 height 106
click at [0, 0] on input "file" at bounding box center [0, 0] width 0 height 0
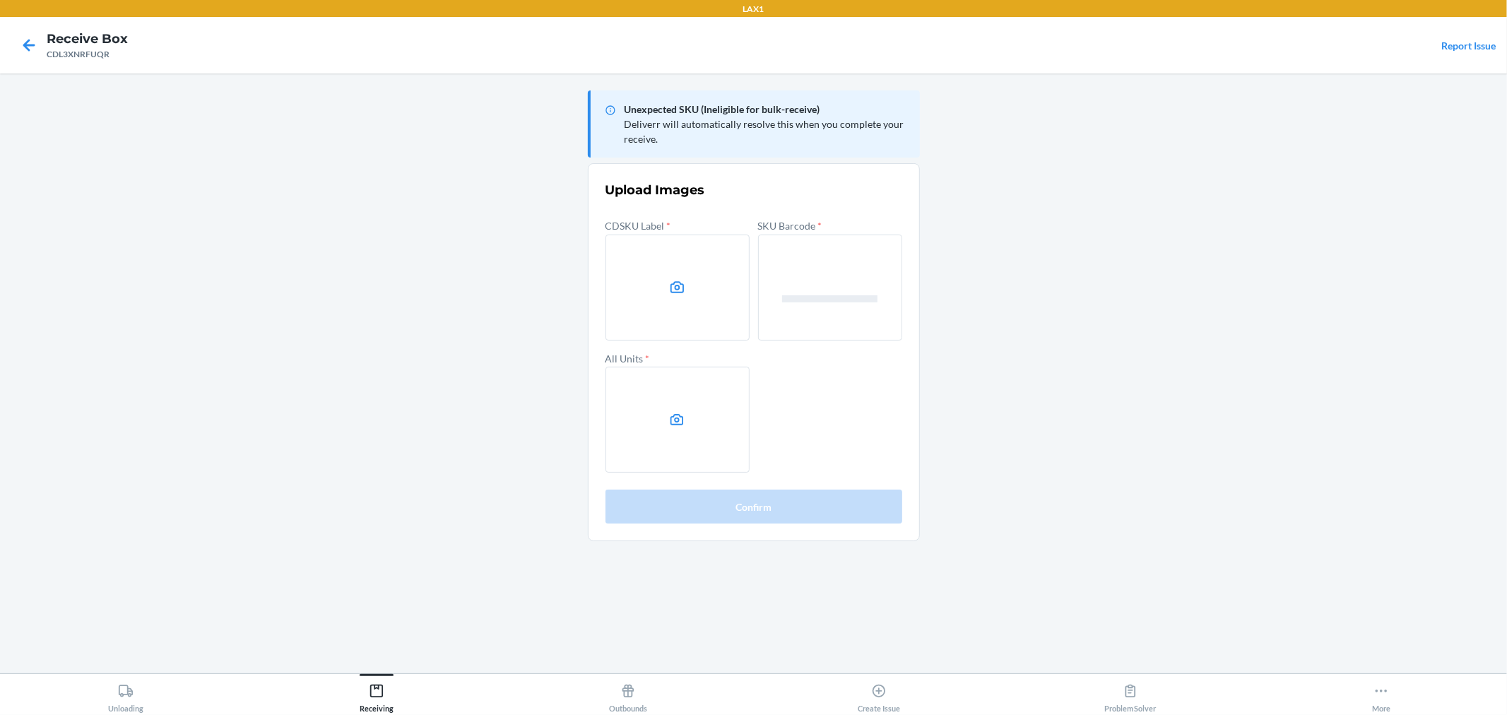
click at [624, 432] on label at bounding box center [678, 420] width 144 height 106
click at [0, 0] on input "file" at bounding box center [0, 0] width 0 height 0
click at [684, 302] on label at bounding box center [678, 288] width 144 height 106
click at [0, 0] on input "file" at bounding box center [0, 0] width 0 height 0
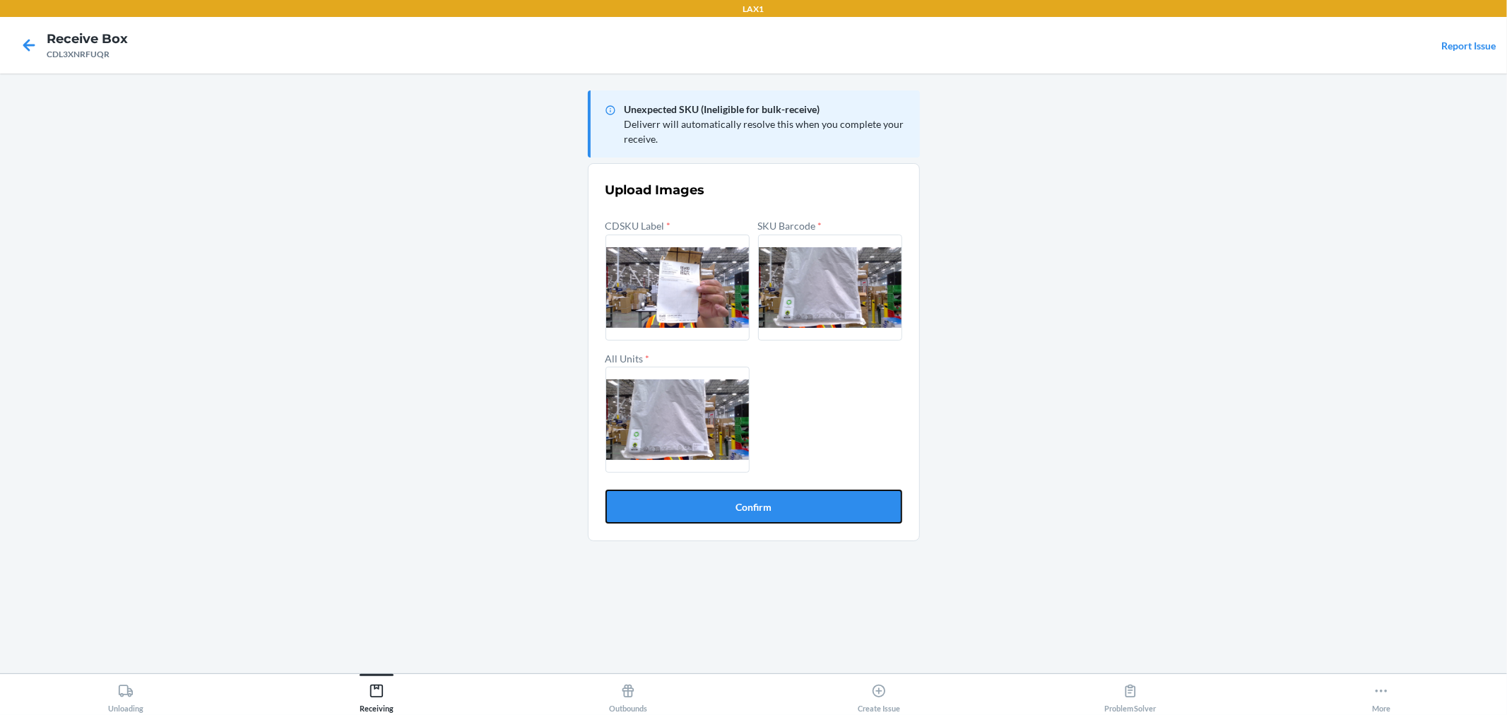
click at [890, 497] on button "Confirm" at bounding box center [754, 507] width 297 height 34
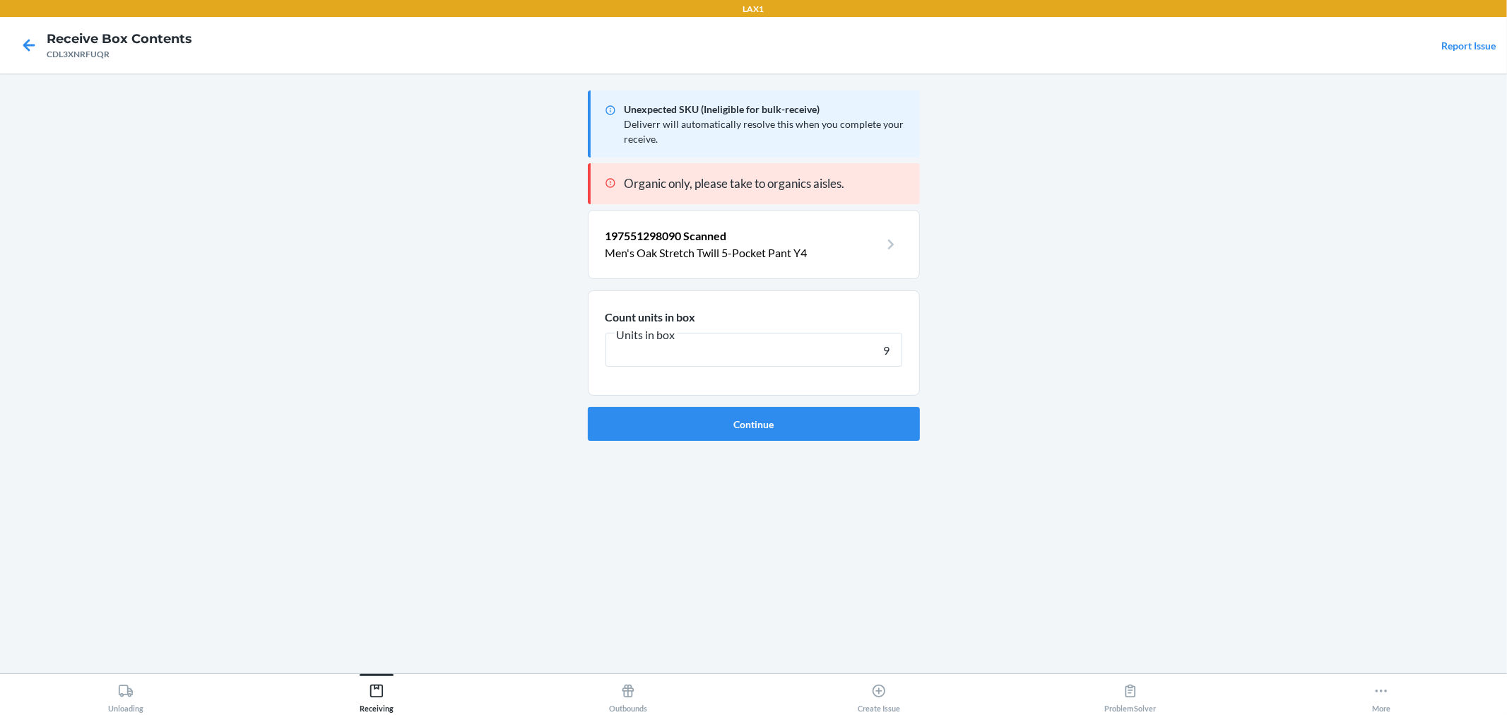
type input "9"
click at [588, 407] on button "Continue" at bounding box center [754, 424] width 332 height 34
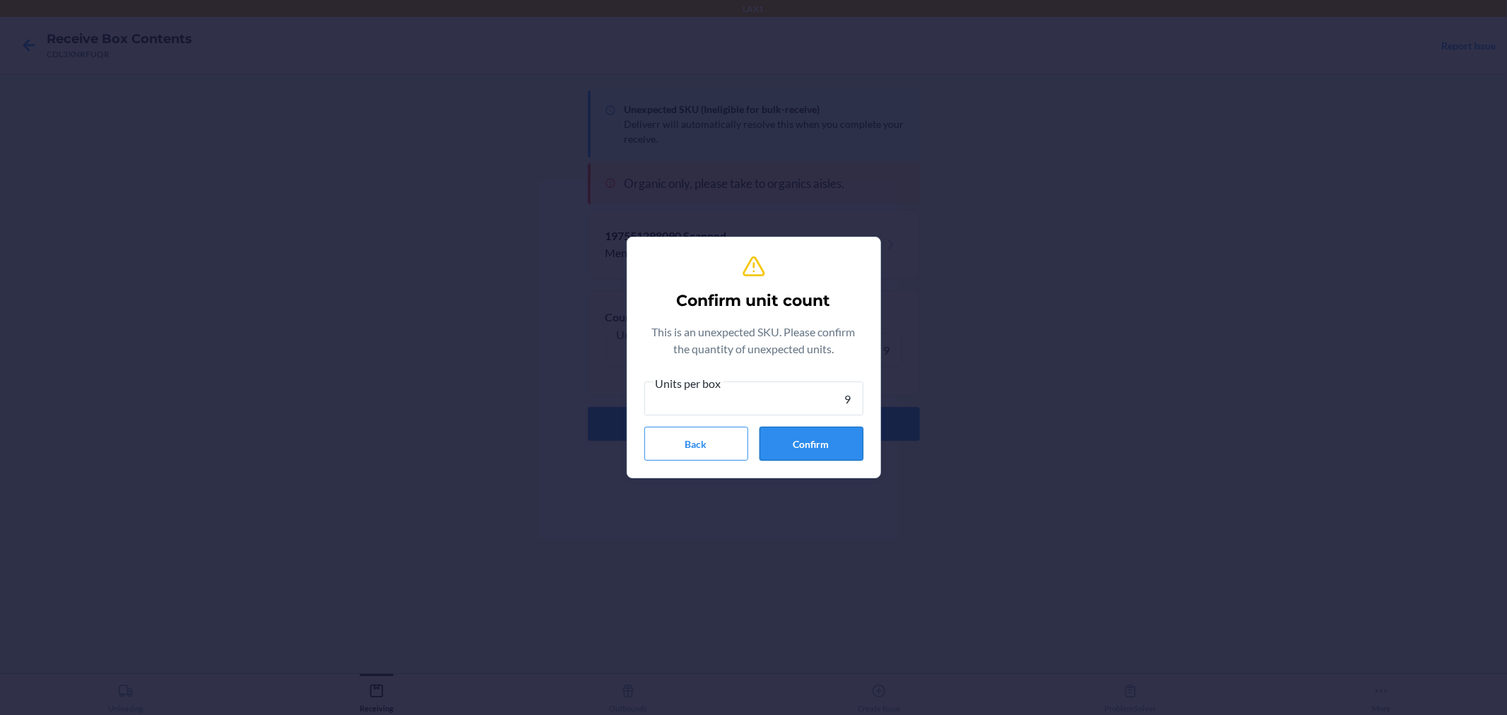
type input "9"
click at [844, 437] on button "Confirm" at bounding box center [812, 444] width 104 height 34
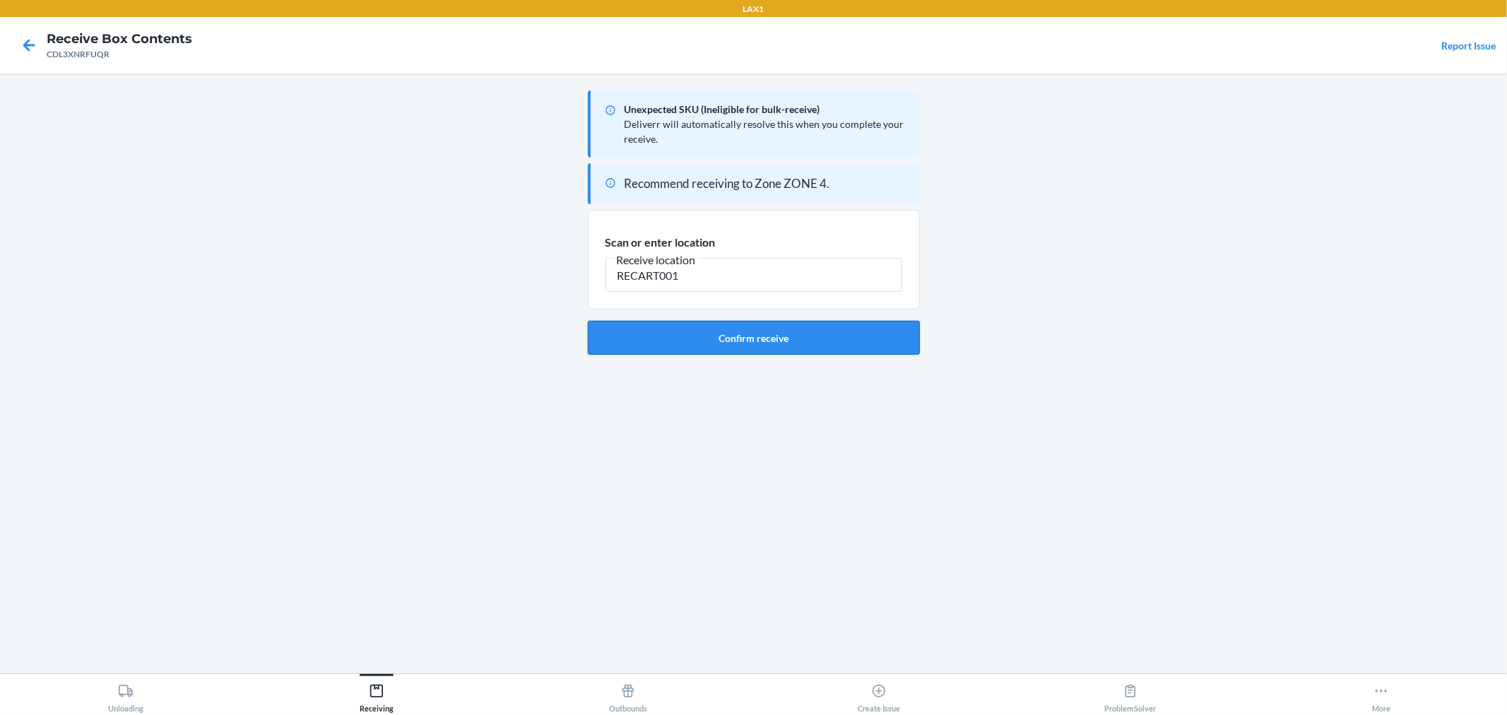
type input "RECART001"
drag, startPoint x: 663, startPoint y: 329, endPoint x: 644, endPoint y: 348, distance: 27.0
click at [663, 328] on button "Confirm receive" at bounding box center [754, 338] width 332 height 34
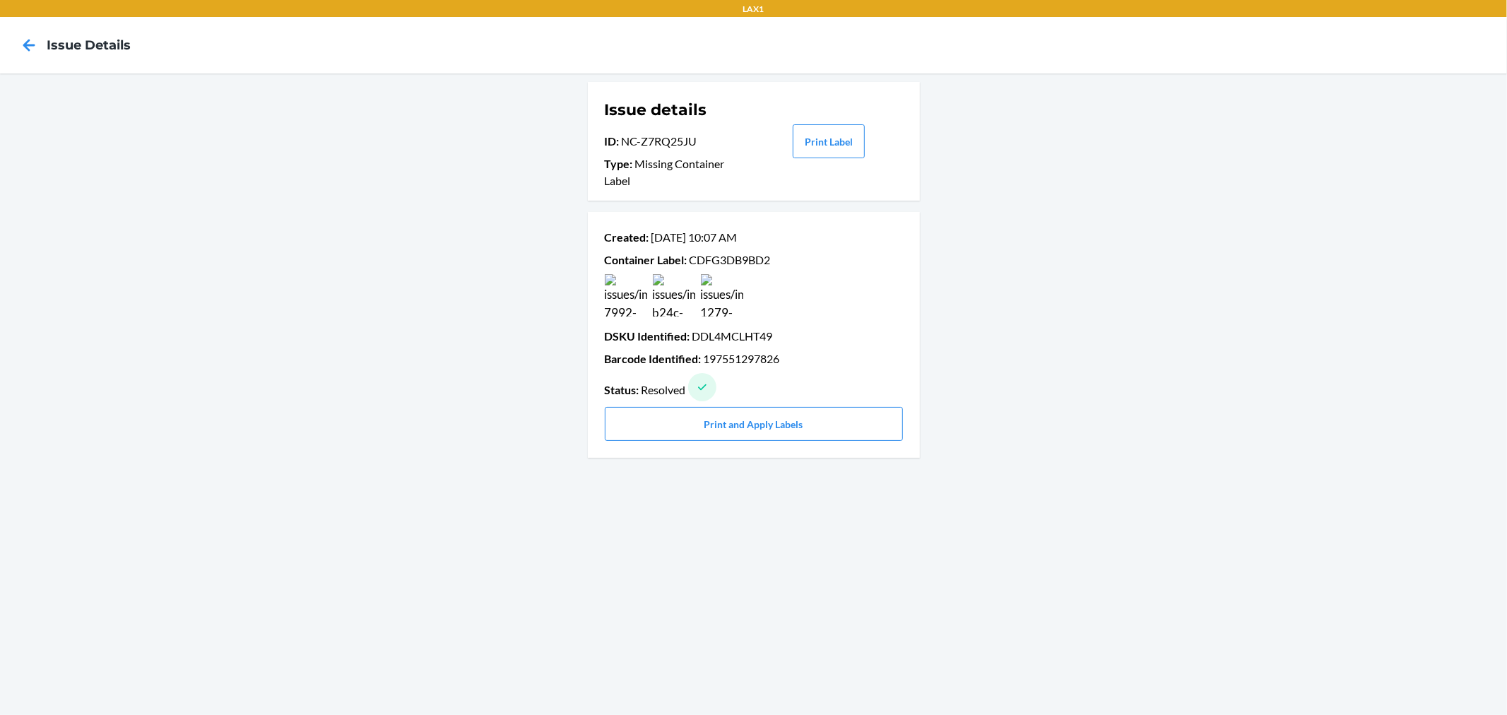
click at [5, 30] on nav "Issue details" at bounding box center [753, 45] width 1507 height 57
click at [23, 42] on icon at bounding box center [29, 45] width 24 height 24
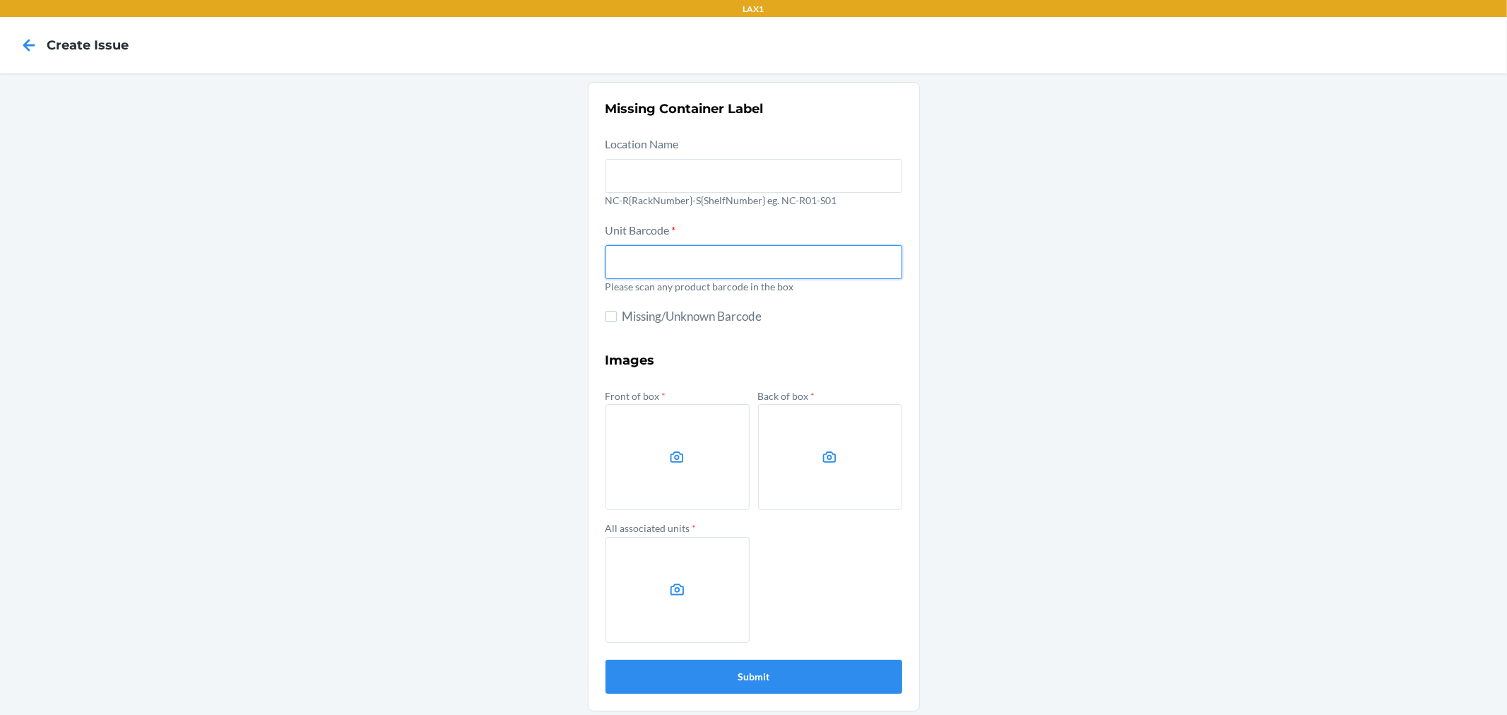
click at [702, 264] on input "text" at bounding box center [754, 262] width 297 height 34
type input "850025015929"
click at [606, 660] on button "Submit" at bounding box center [754, 677] width 297 height 34
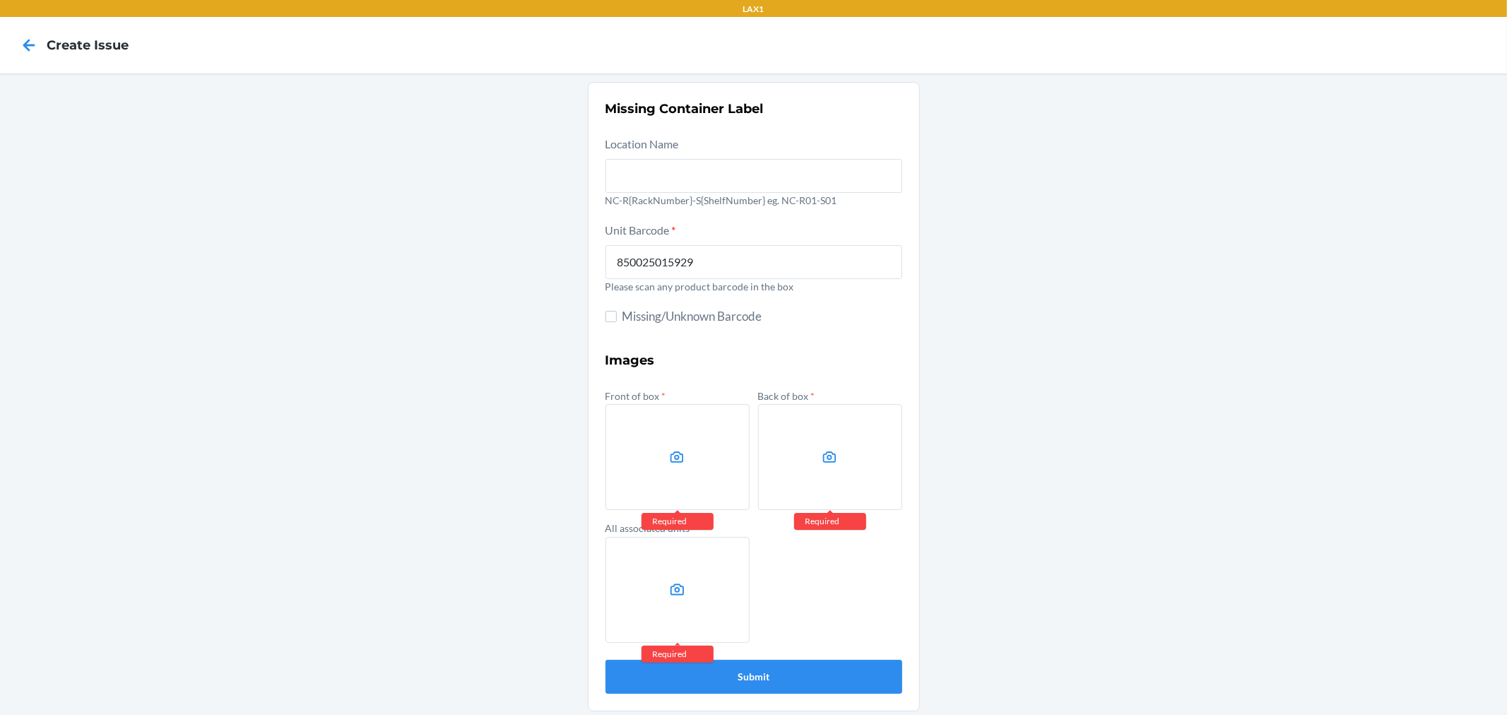
click at [640, 472] on label at bounding box center [678, 457] width 144 height 106
click at [0, 0] on input "file" at bounding box center [0, 0] width 0 height 0
click at [786, 477] on label at bounding box center [830, 457] width 144 height 106
click at [0, 0] on input "file" at bounding box center [0, 0] width 0 height 0
click at [809, 433] on label at bounding box center [830, 457] width 144 height 106
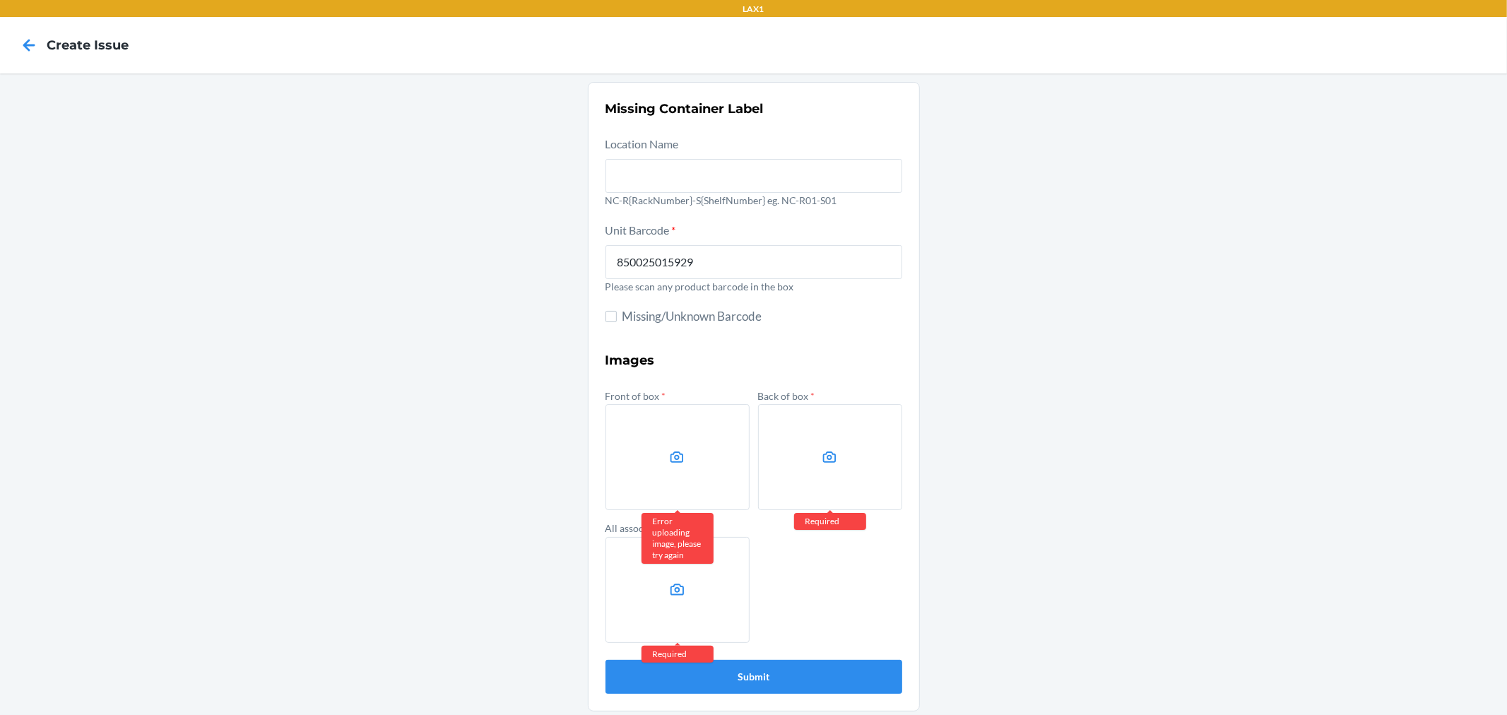
click at [0, 0] on input "file" at bounding box center [0, 0] width 0 height 0
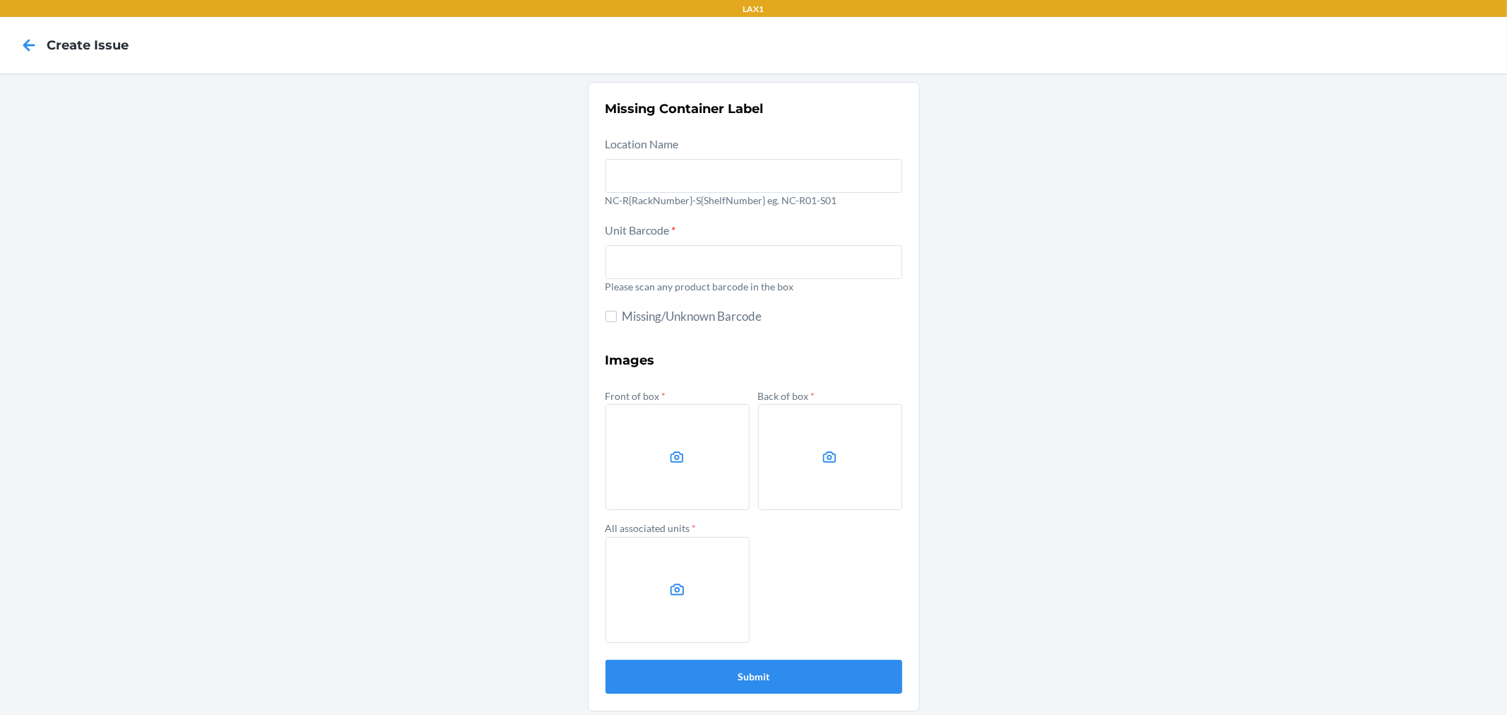
click at [632, 469] on label at bounding box center [678, 457] width 144 height 106
click at [0, 0] on input "file" at bounding box center [0, 0] width 0 height 0
click at [823, 455] on icon at bounding box center [829, 457] width 13 height 11
click at [0, 0] on input "file" at bounding box center [0, 0] width 0 height 0
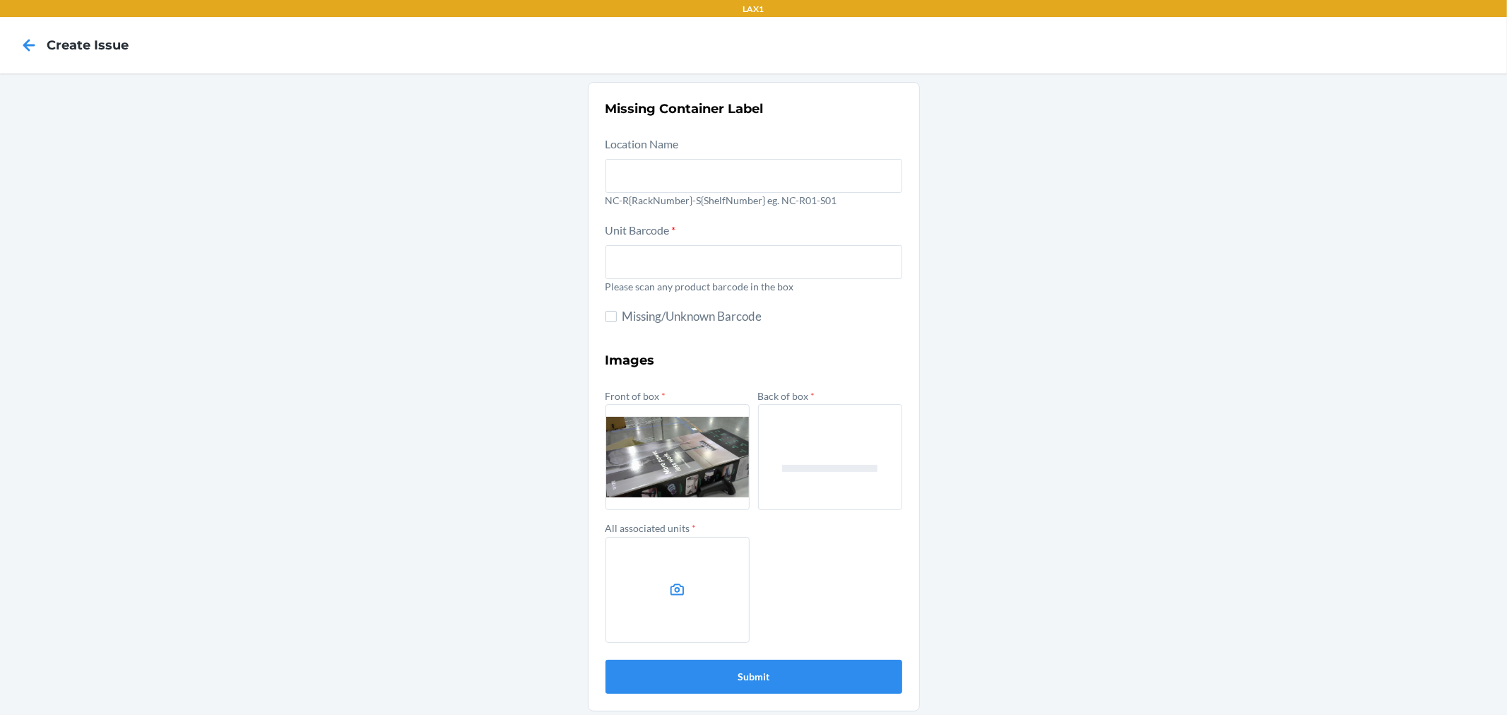
click at [712, 613] on label at bounding box center [678, 590] width 144 height 106
click at [0, 0] on input "file" at bounding box center [0, 0] width 0 height 0
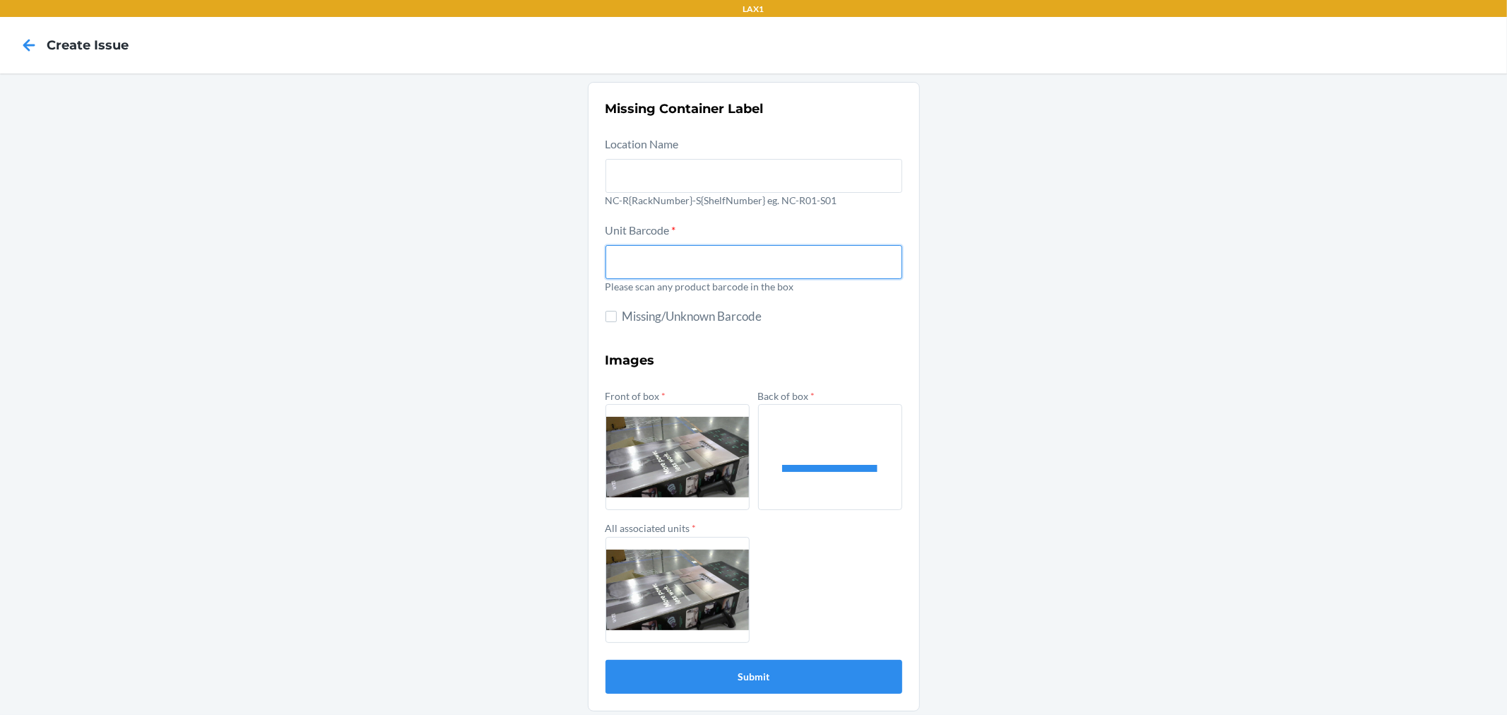
click at [637, 254] on input "text" at bounding box center [754, 262] width 297 height 34
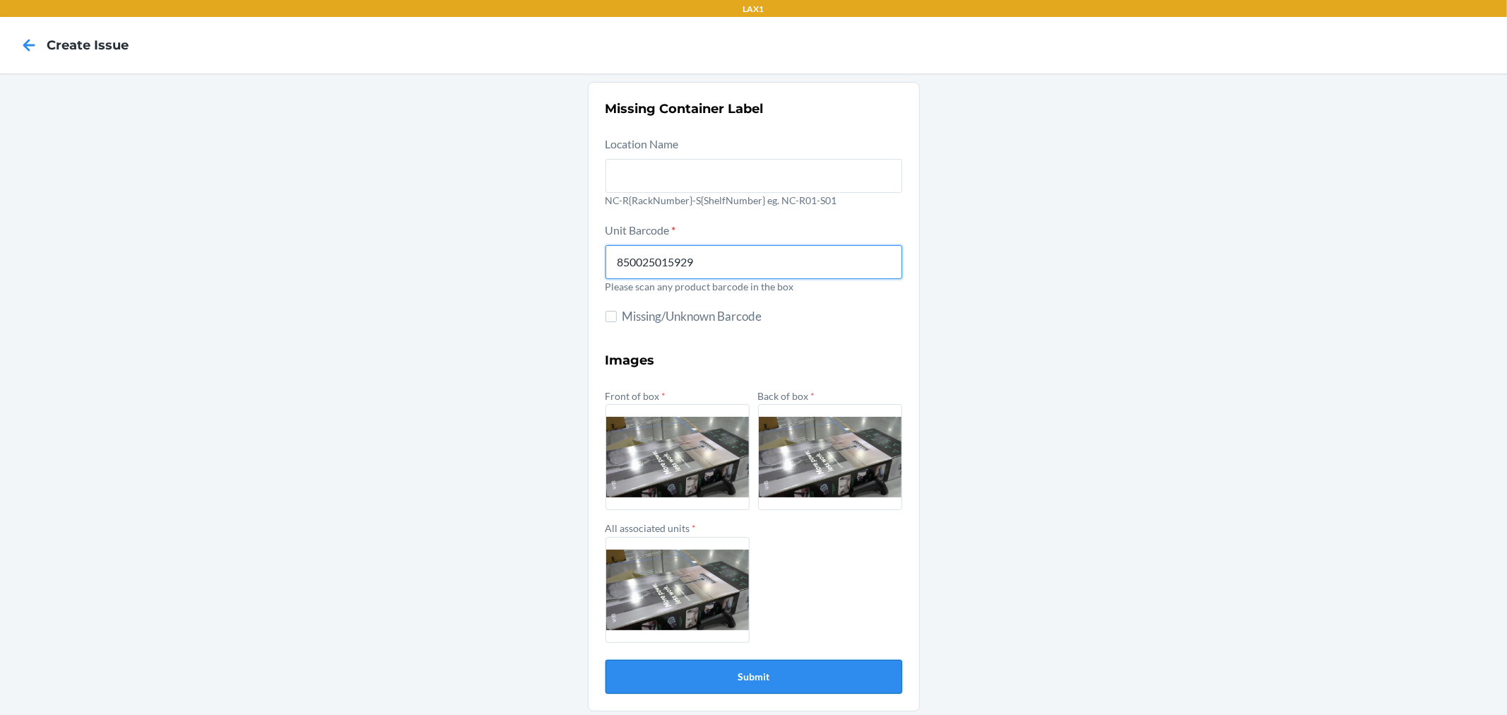
type input "850025015929"
click at [820, 679] on button "Submit" at bounding box center [754, 677] width 297 height 34
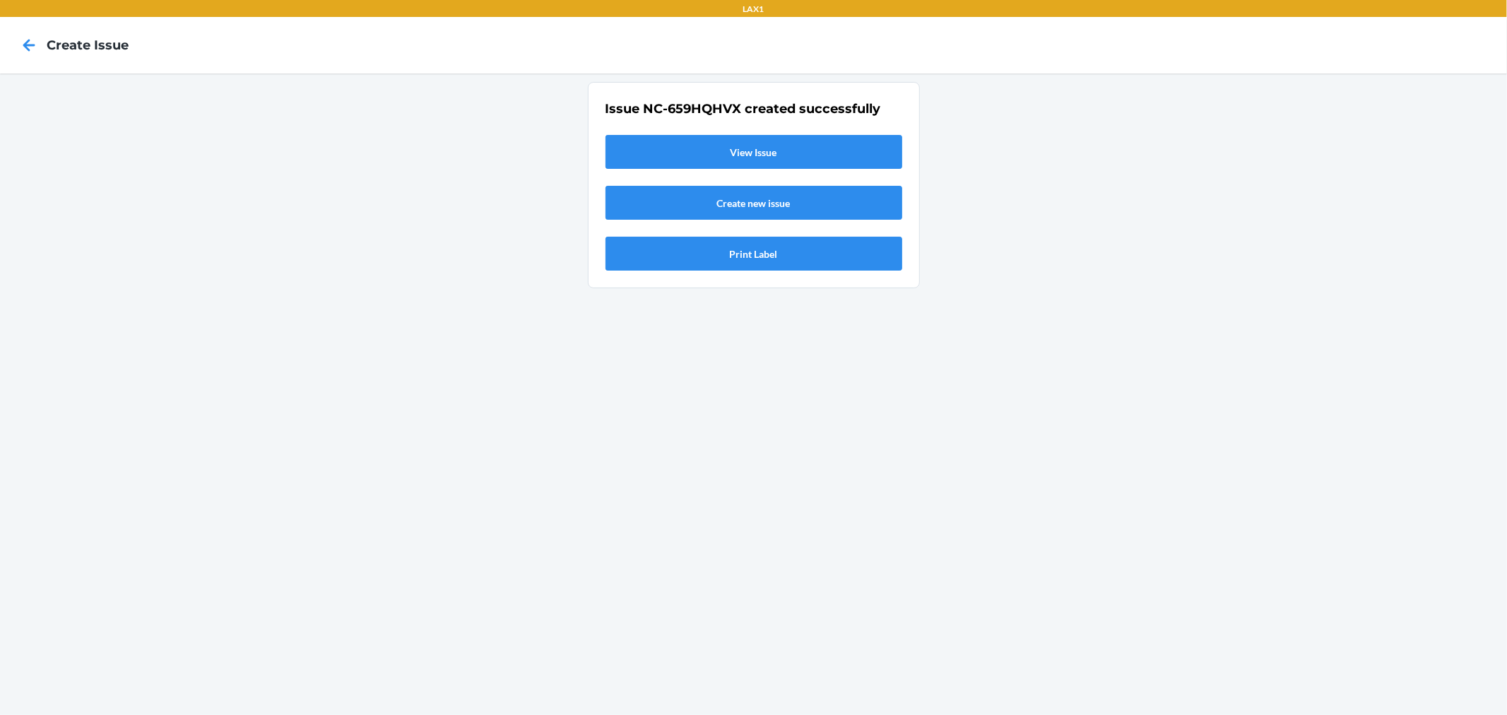
click at [784, 152] on link "View Issue" at bounding box center [754, 152] width 297 height 34
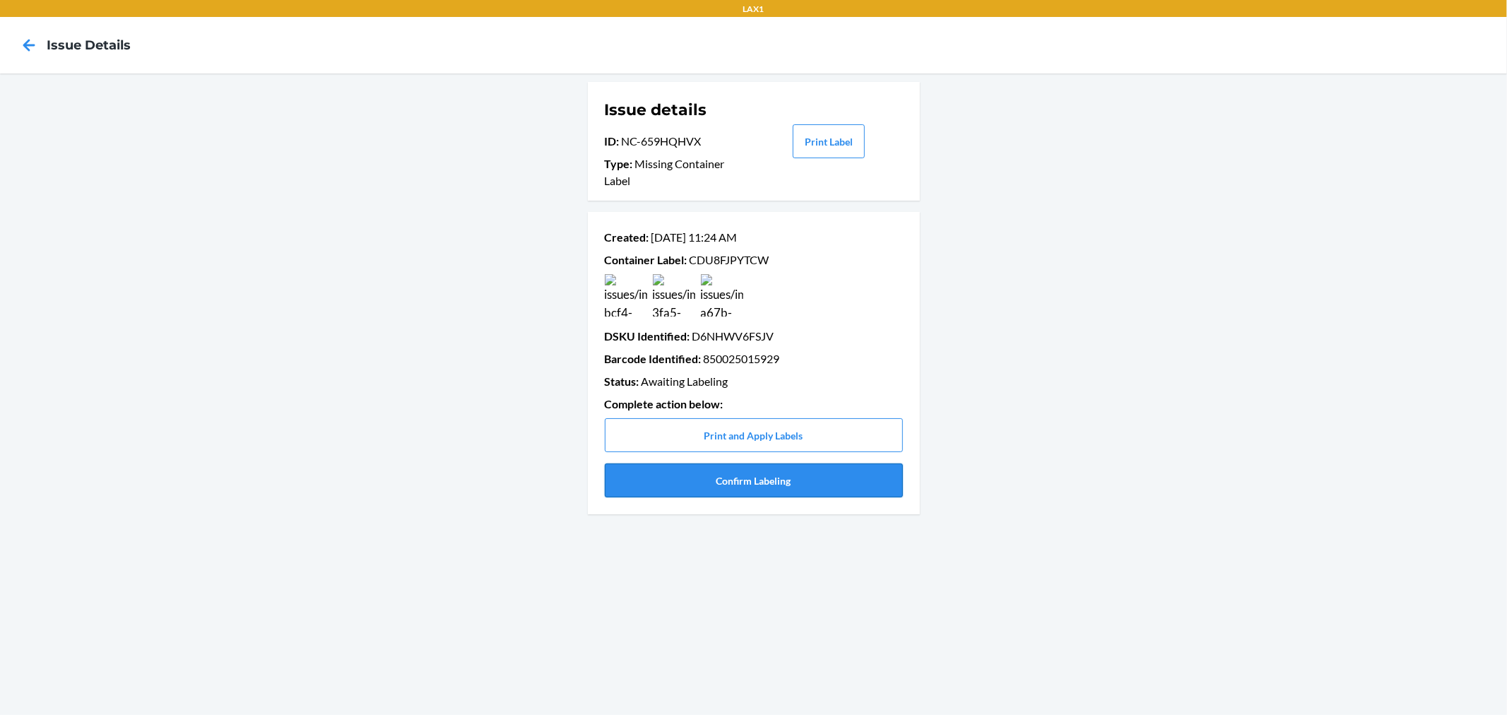
click at [793, 469] on button "Confirm Labeling" at bounding box center [754, 481] width 298 height 34
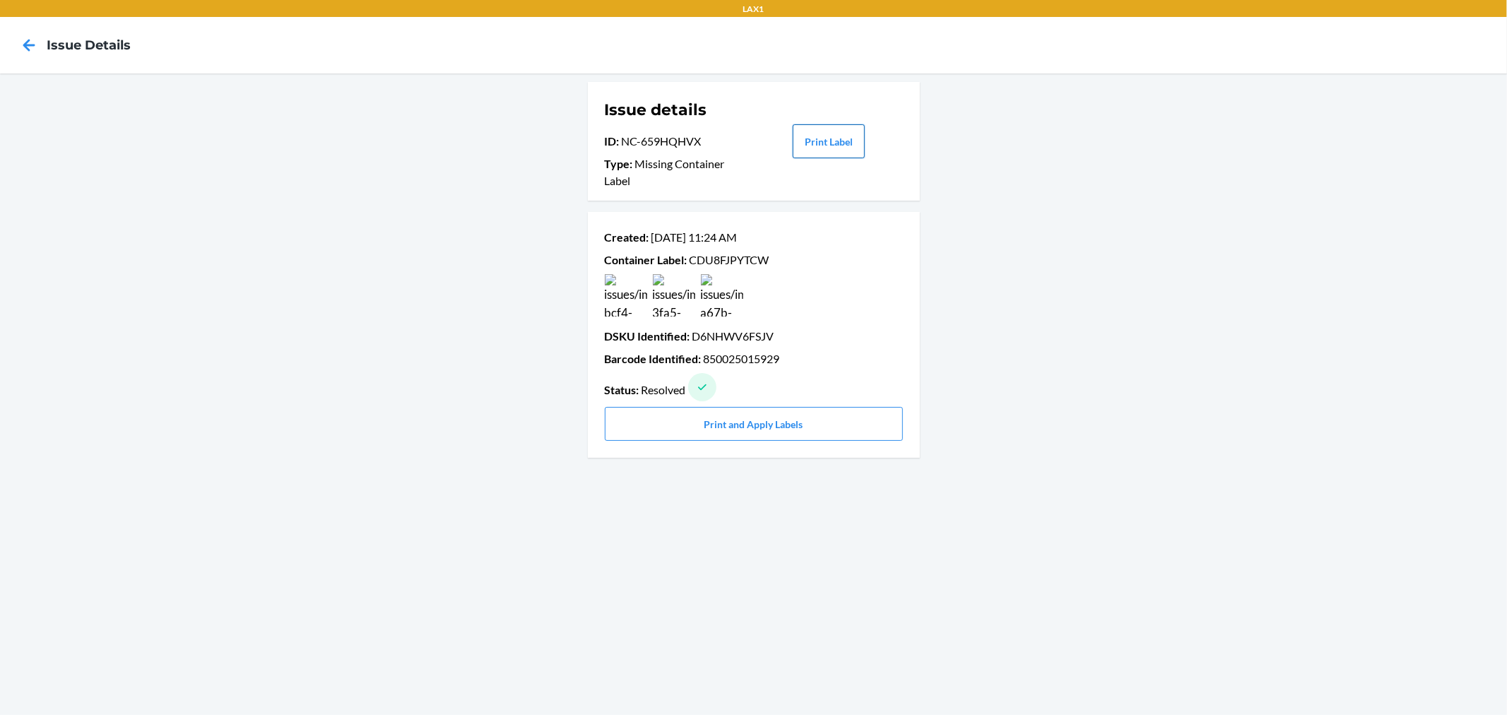
click at [825, 151] on button "Print Label" at bounding box center [829, 141] width 72 height 34
